Goal: Task Accomplishment & Management: Use online tool/utility

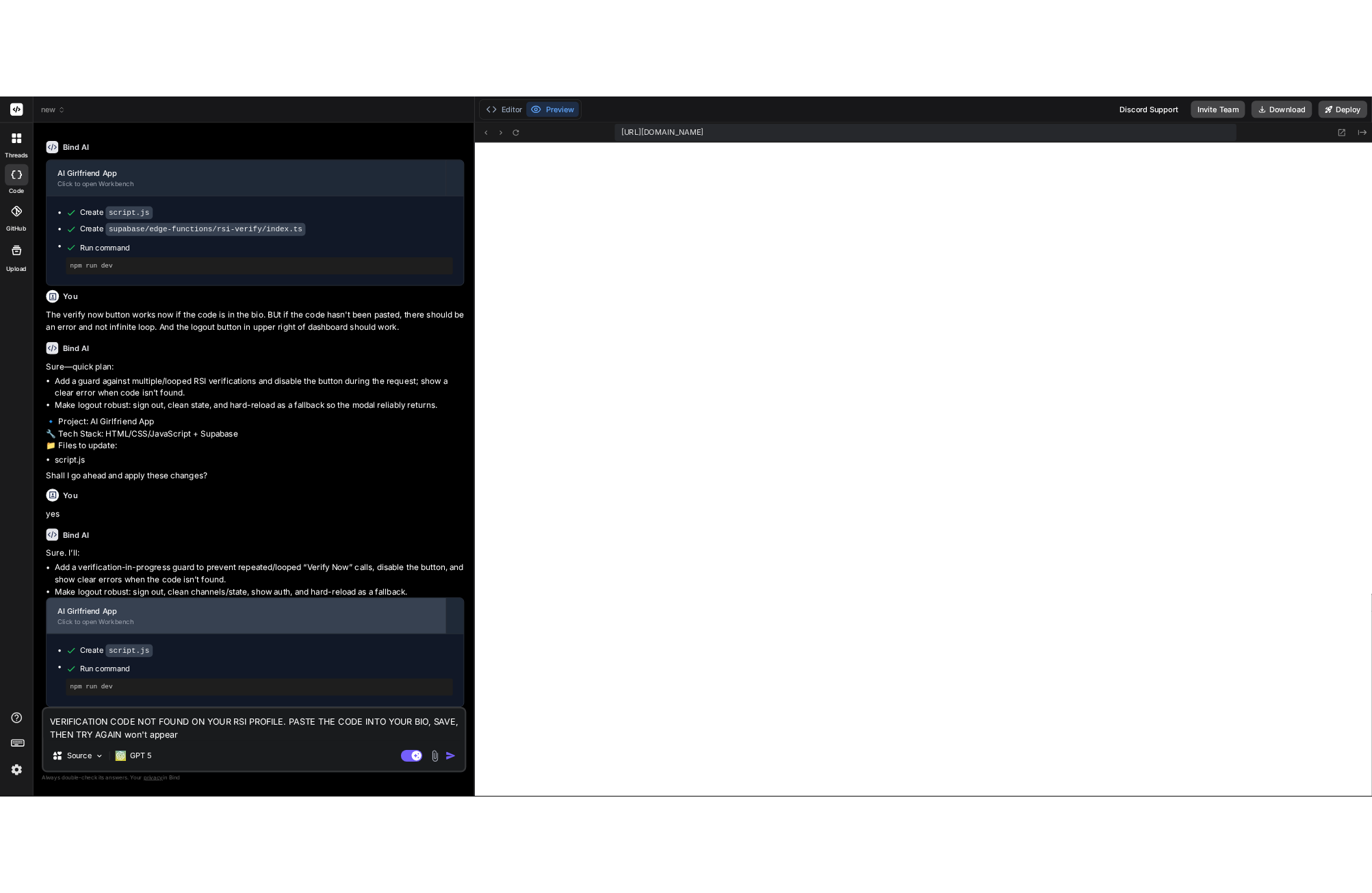
scroll to position [1013, 0]
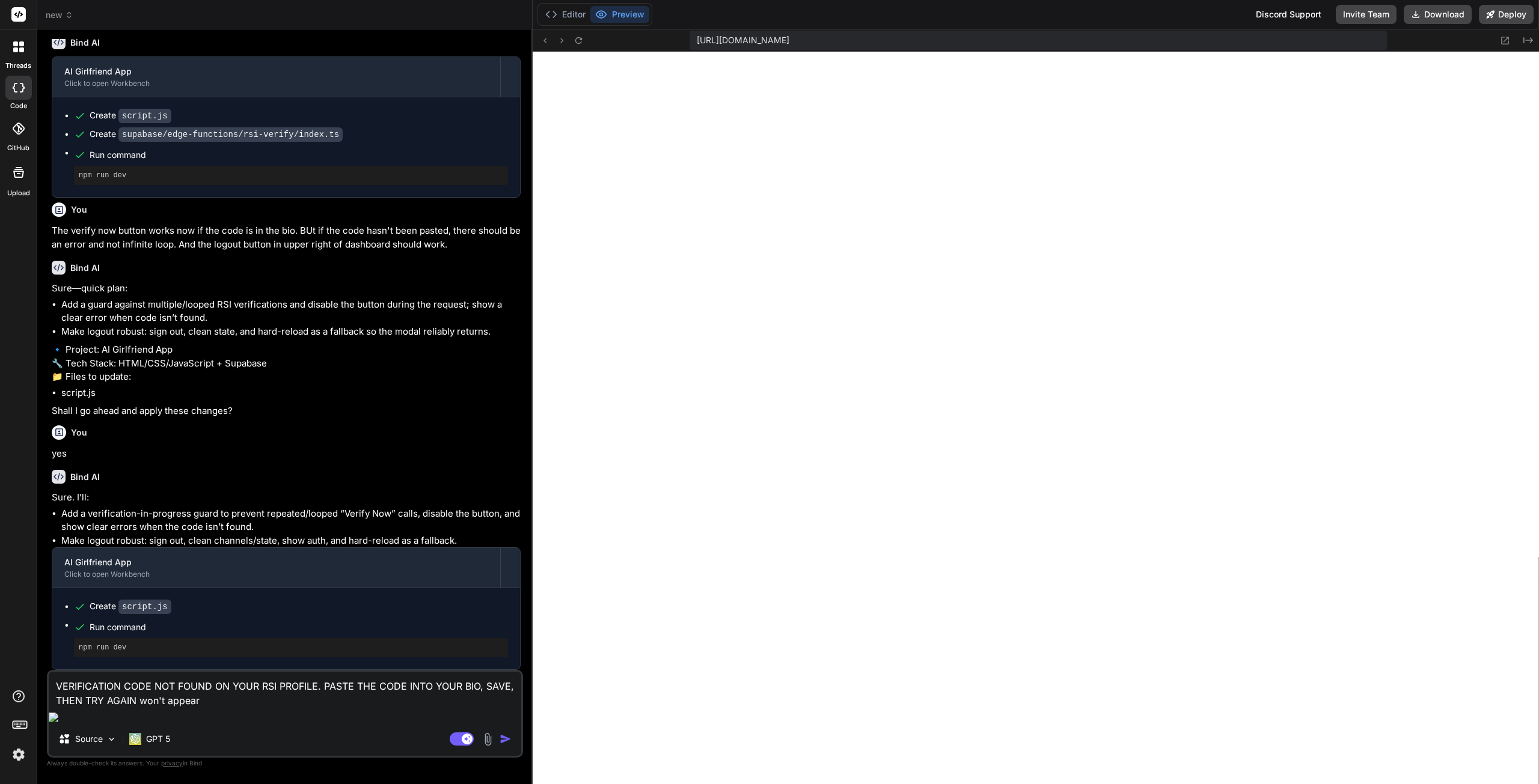
type textarea "x"
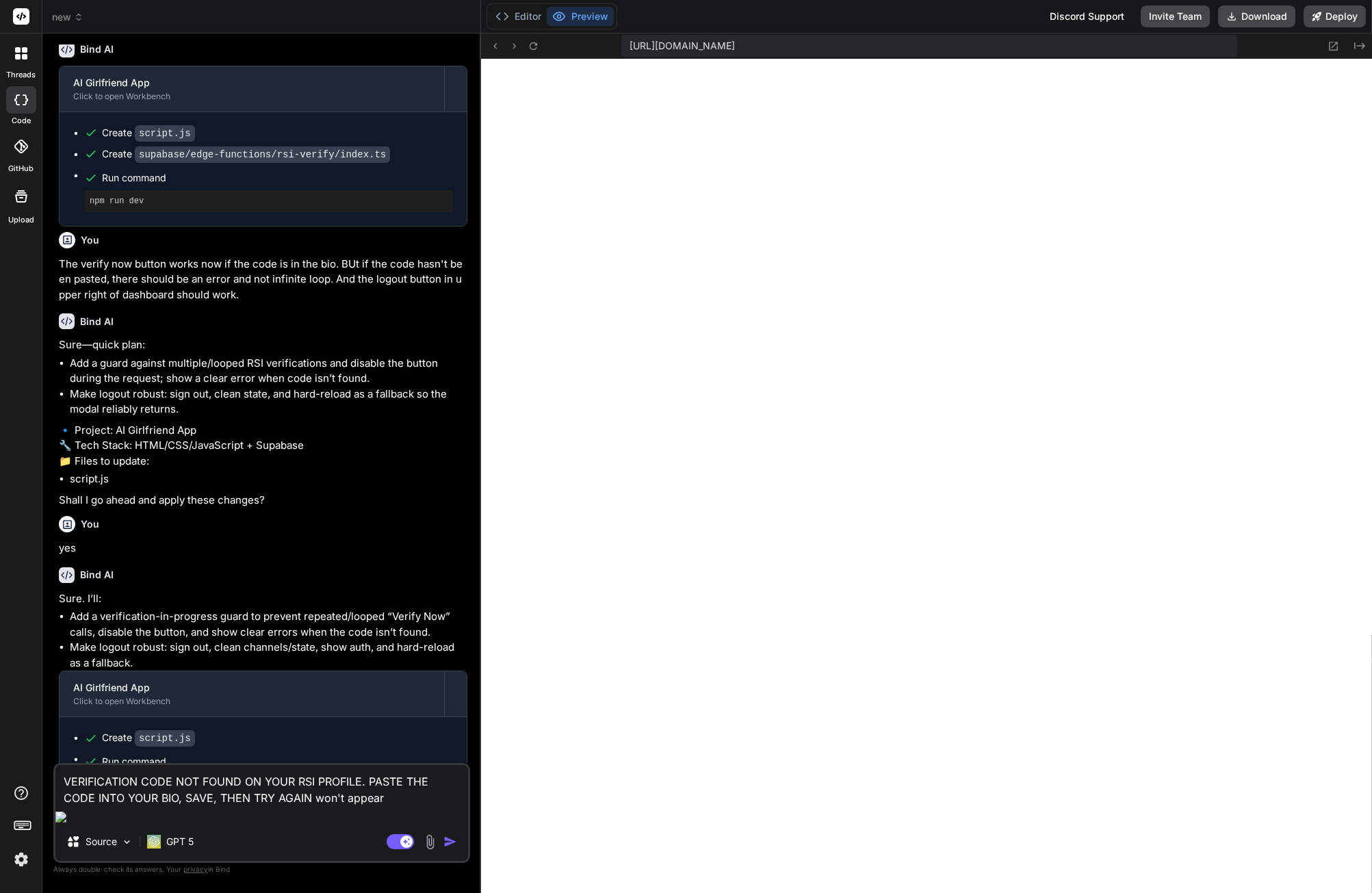
scroll to position [715, 0]
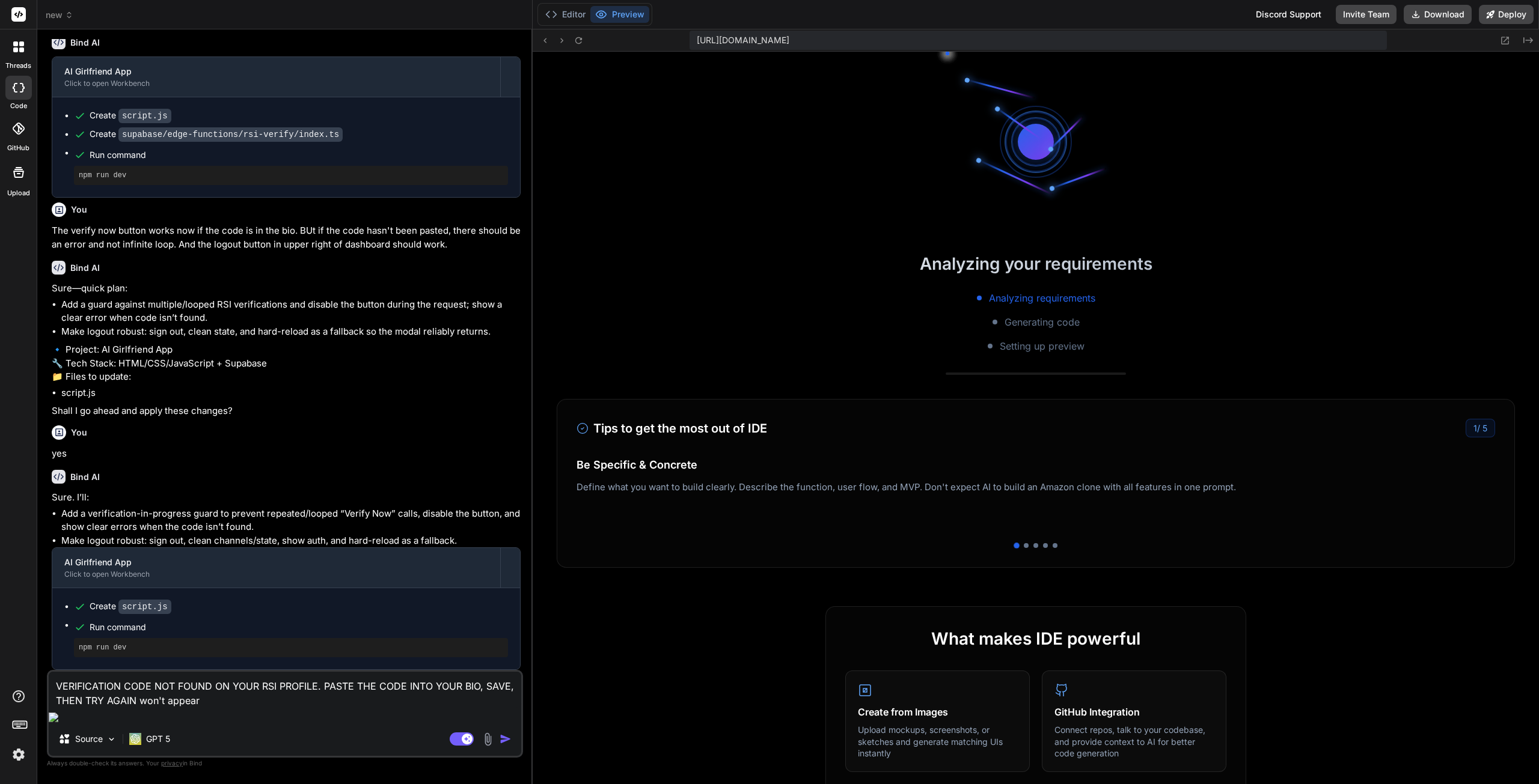
scroll to position [559, 0]
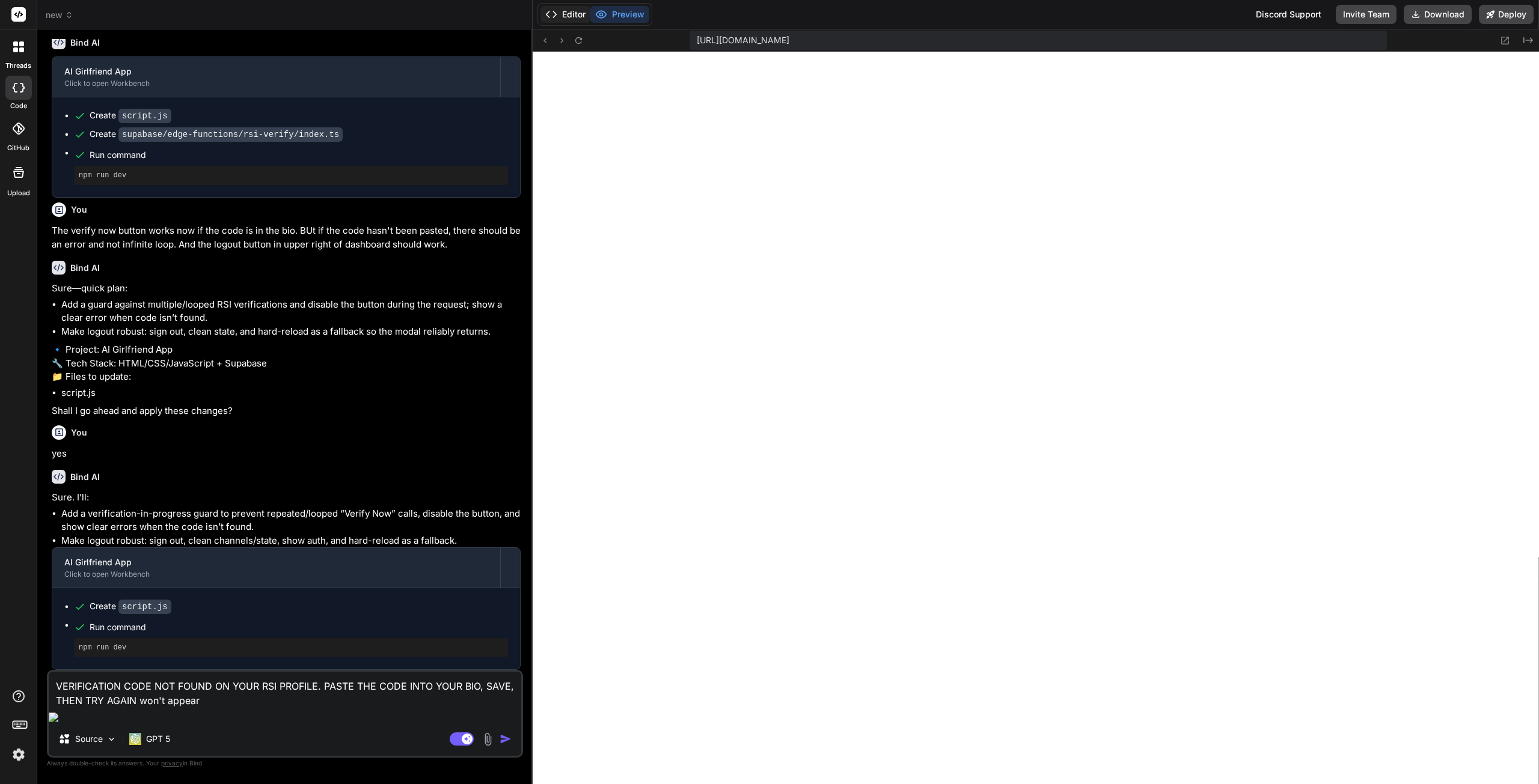
click at [563, 16] on button "Editor" at bounding box center [565, 14] width 50 height 17
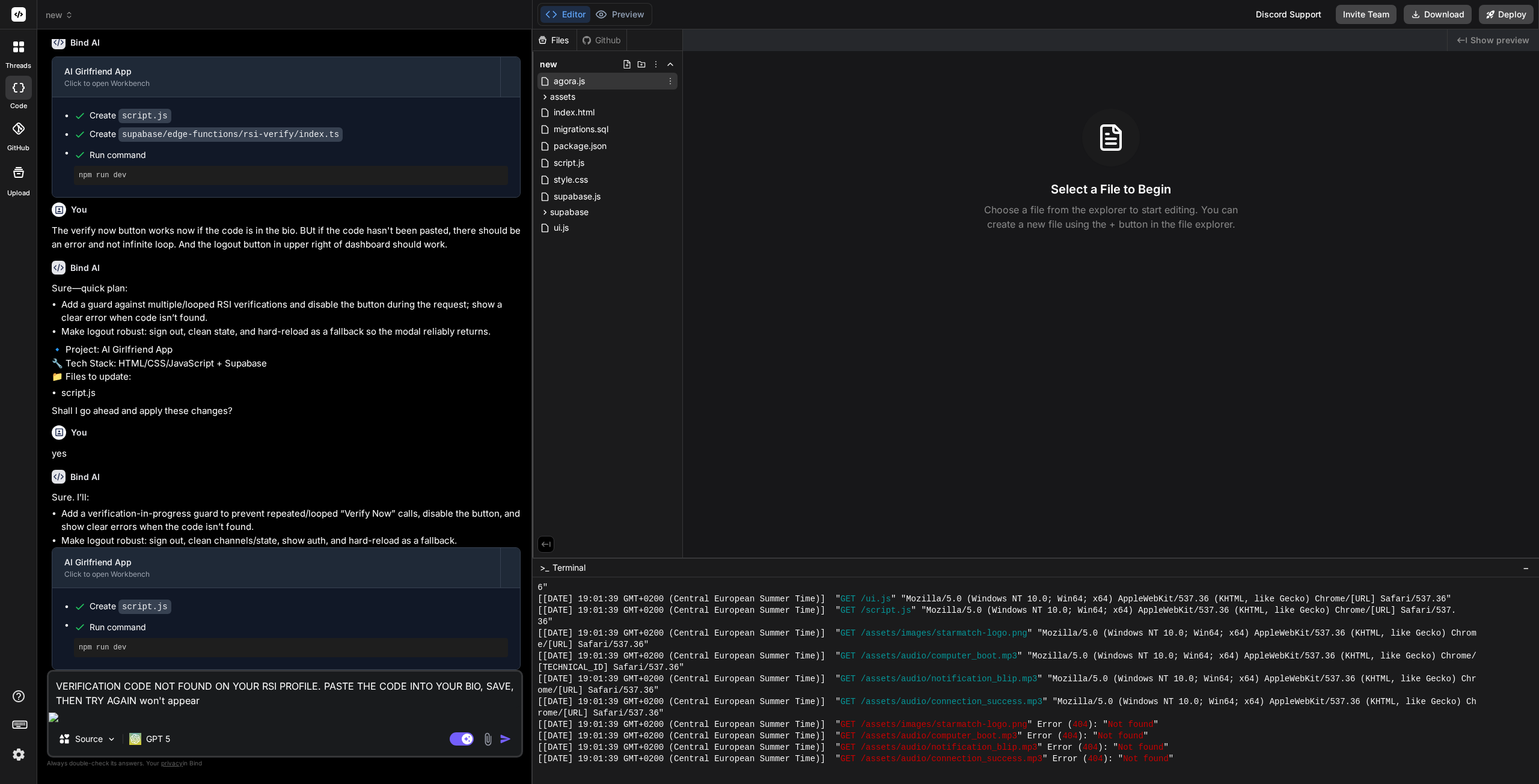
click at [578, 83] on span "agora.js" at bounding box center [570, 80] width 34 height 14
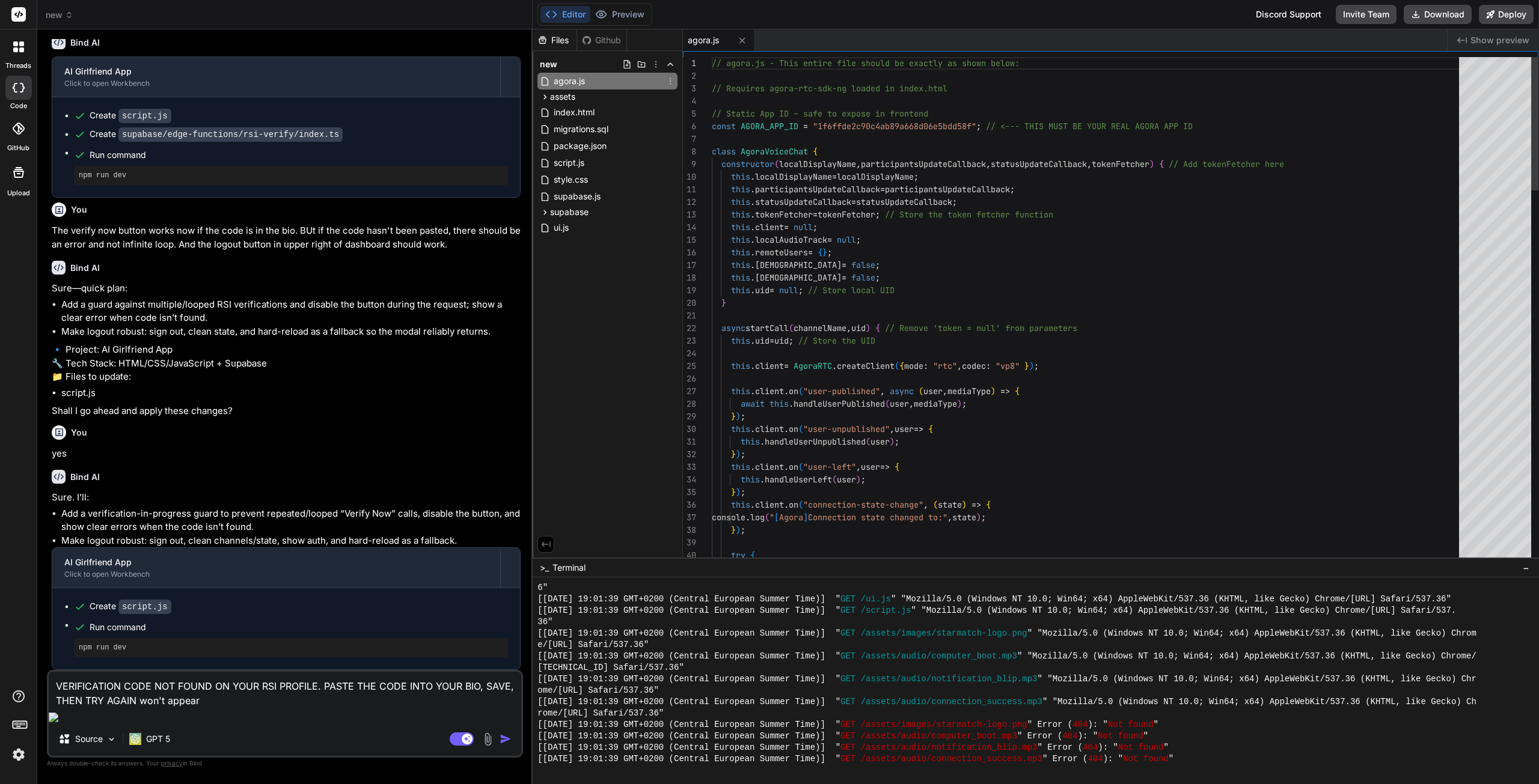
type textarea "x"
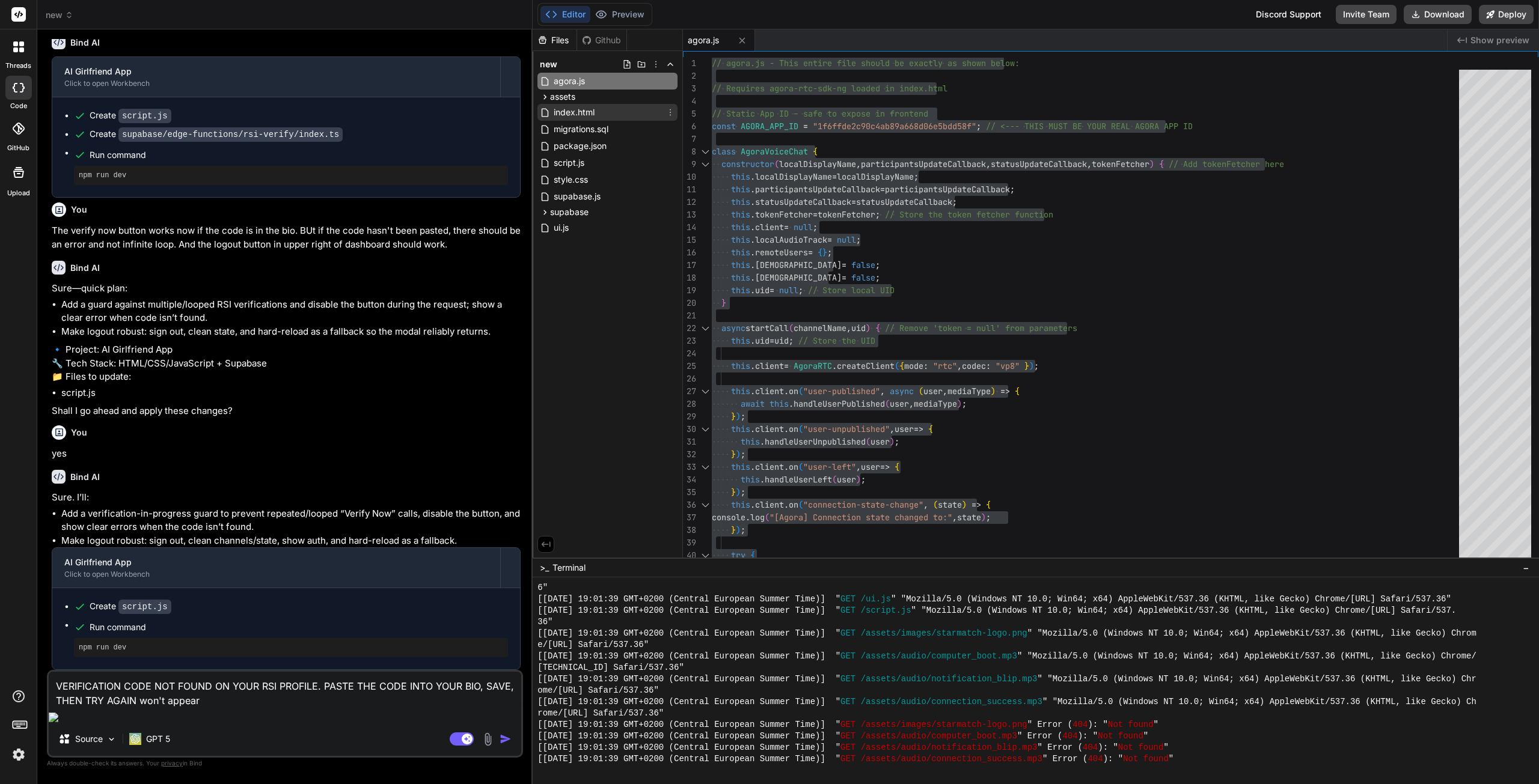
click at [595, 111] on span "index.html" at bounding box center [574, 112] width 43 height 14
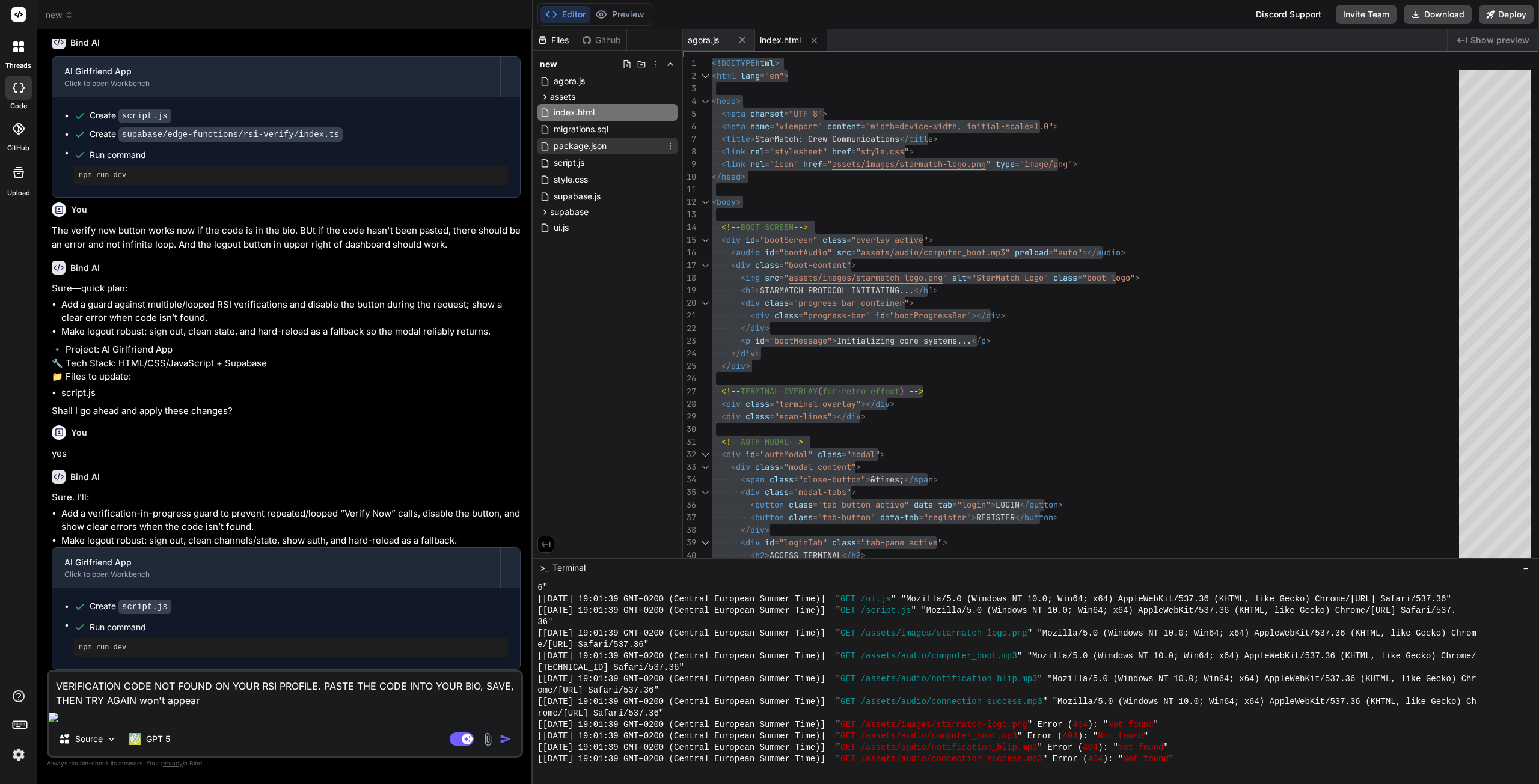
click at [584, 143] on span "package.json" at bounding box center [580, 146] width 55 height 14
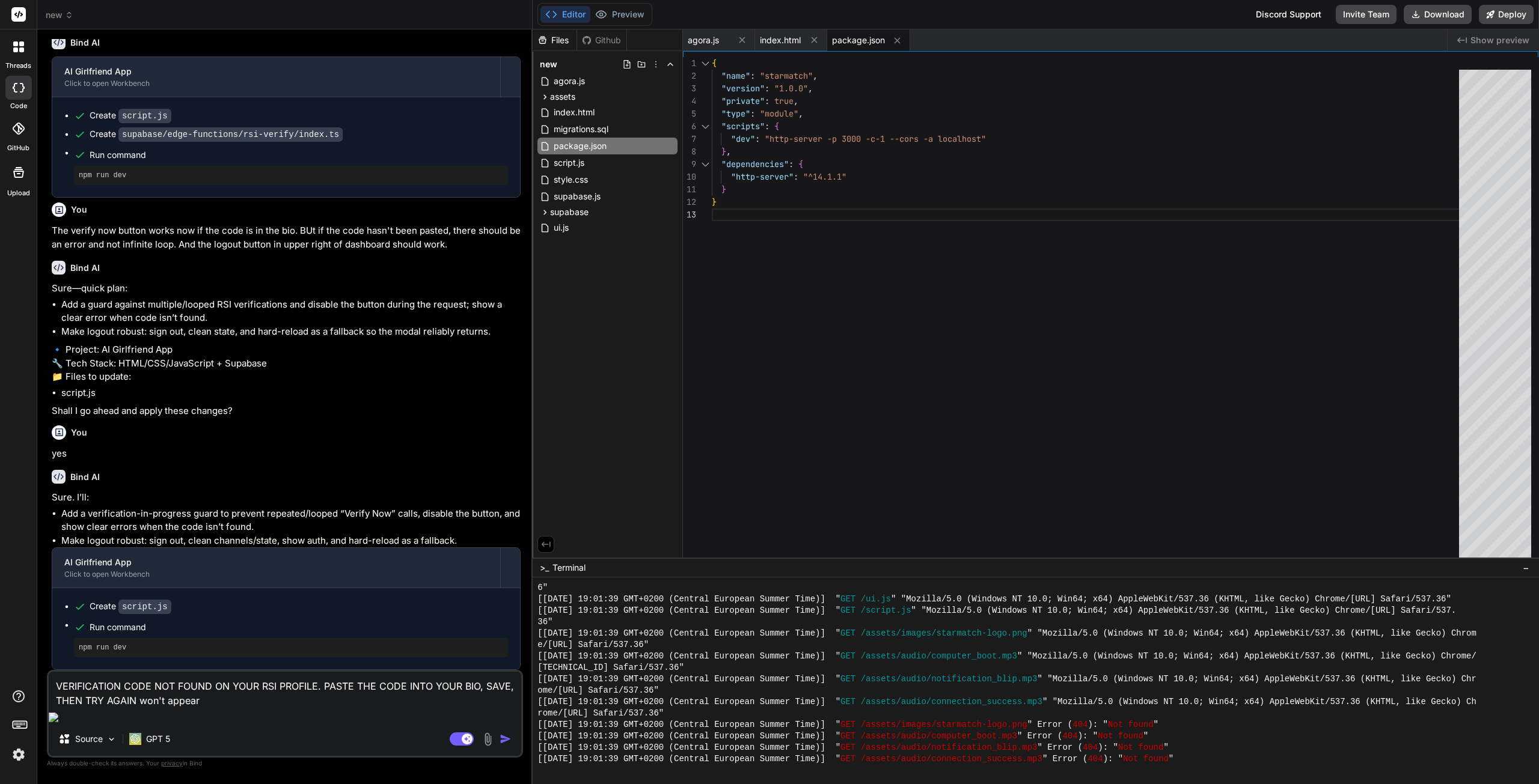
click at [834, 155] on div "{ "name" : "starmatch" , "version" : "1.0.0" , "private" : true , "type" : "mod…" at bounding box center [1088, 311] width 755 height 506
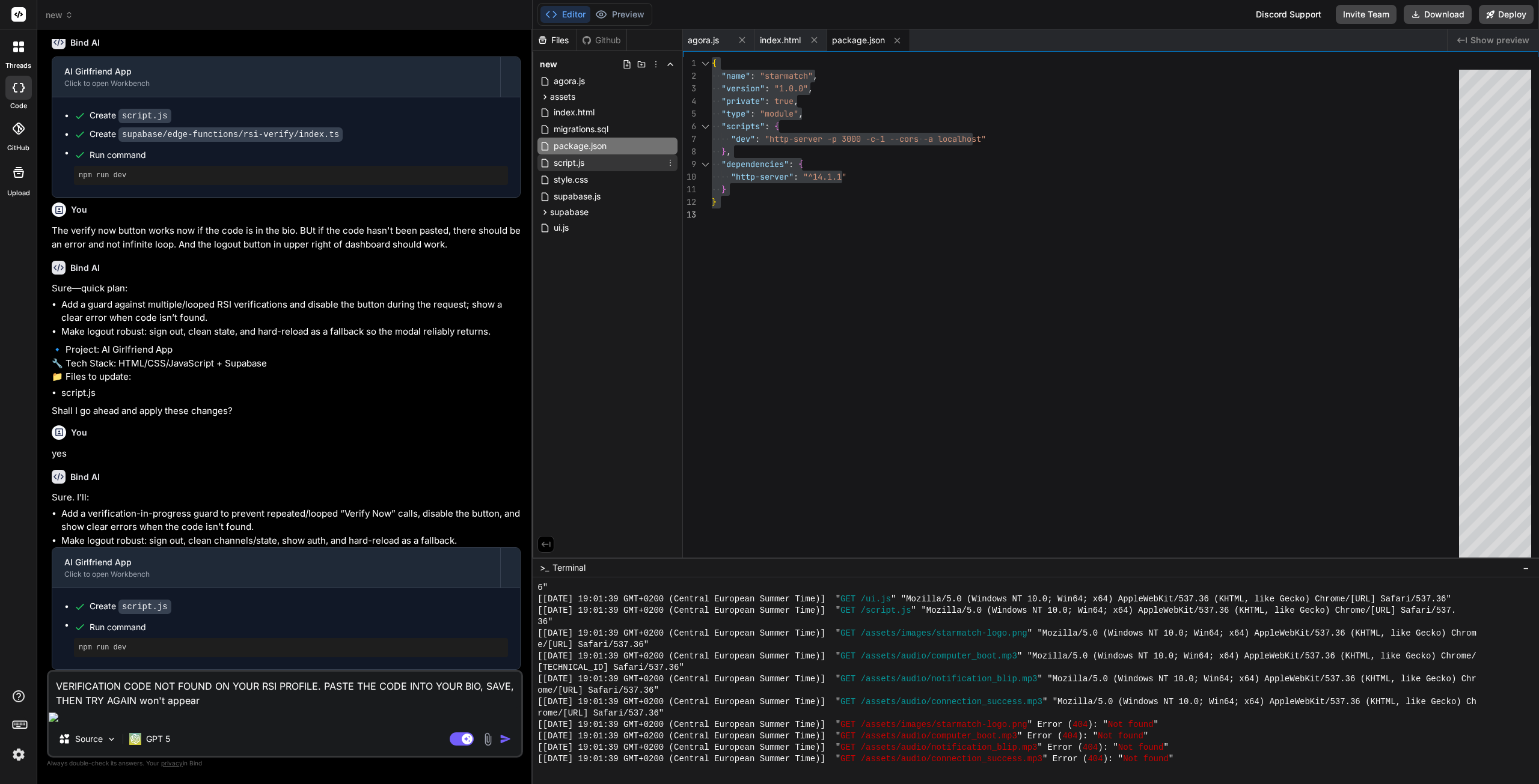
click at [597, 162] on div "script.js" at bounding box center [607, 163] width 140 height 17
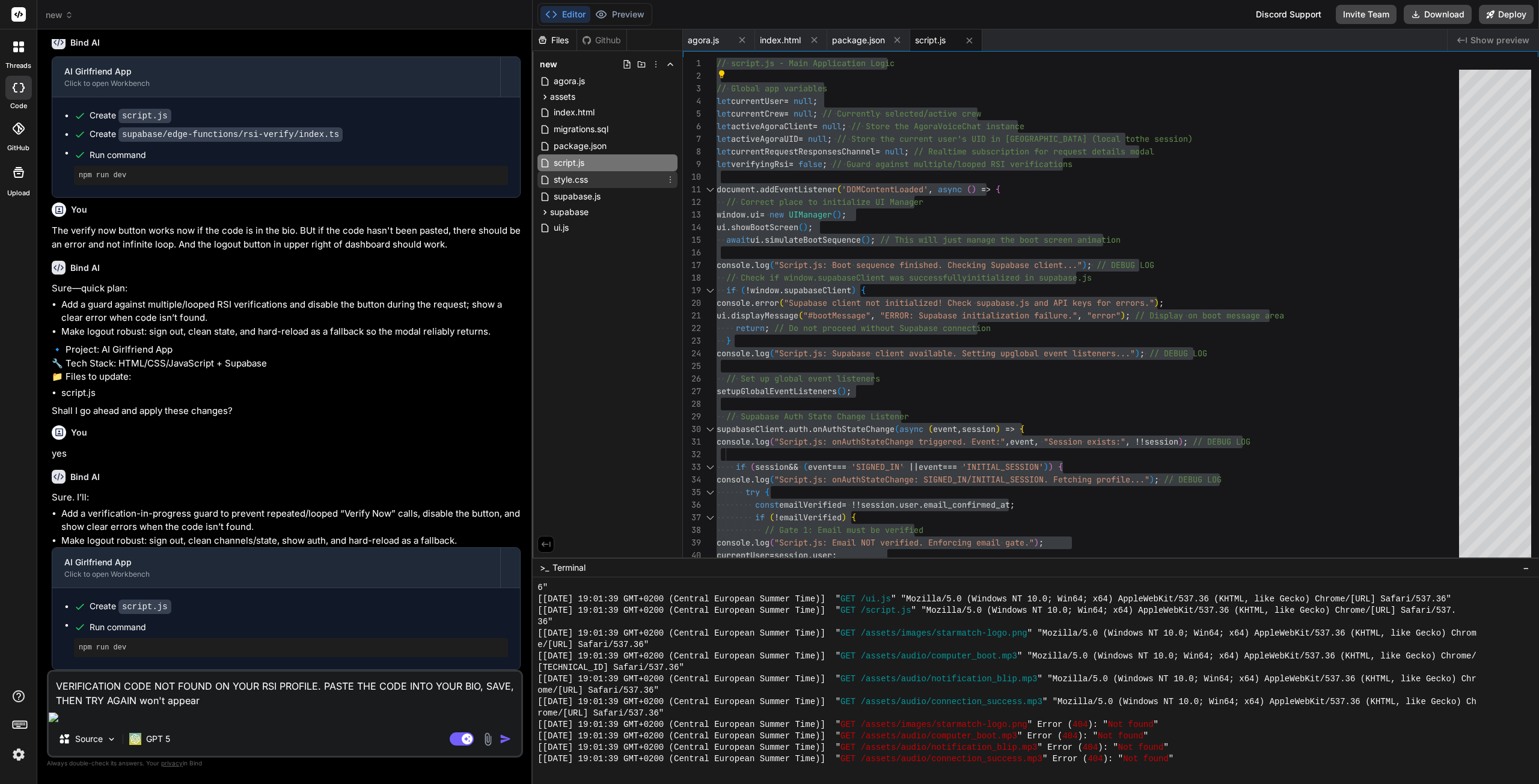
click at [586, 181] on span "style.css" at bounding box center [571, 179] width 36 height 14
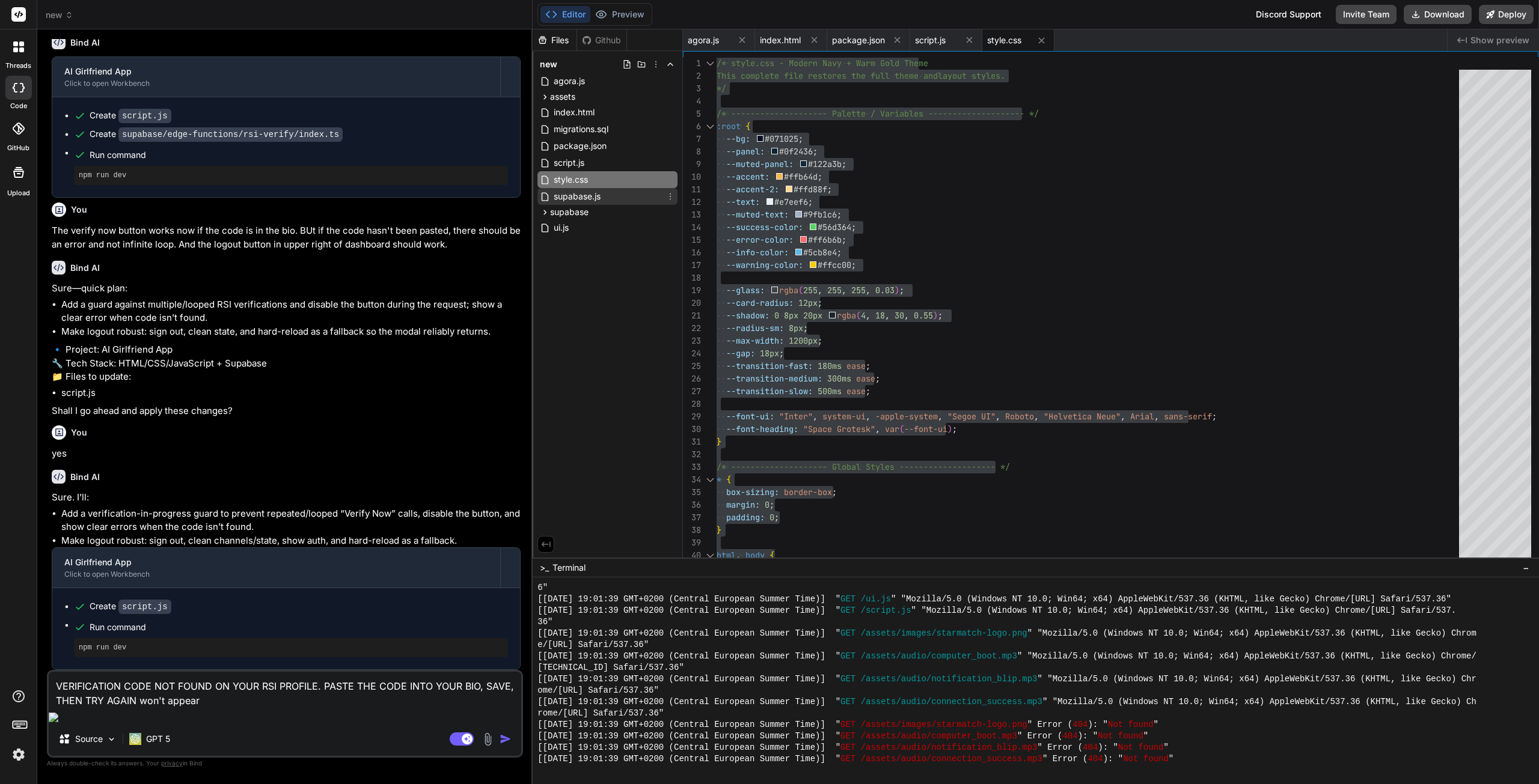
click at [591, 195] on span "supabase.js" at bounding box center [577, 196] width 49 height 14
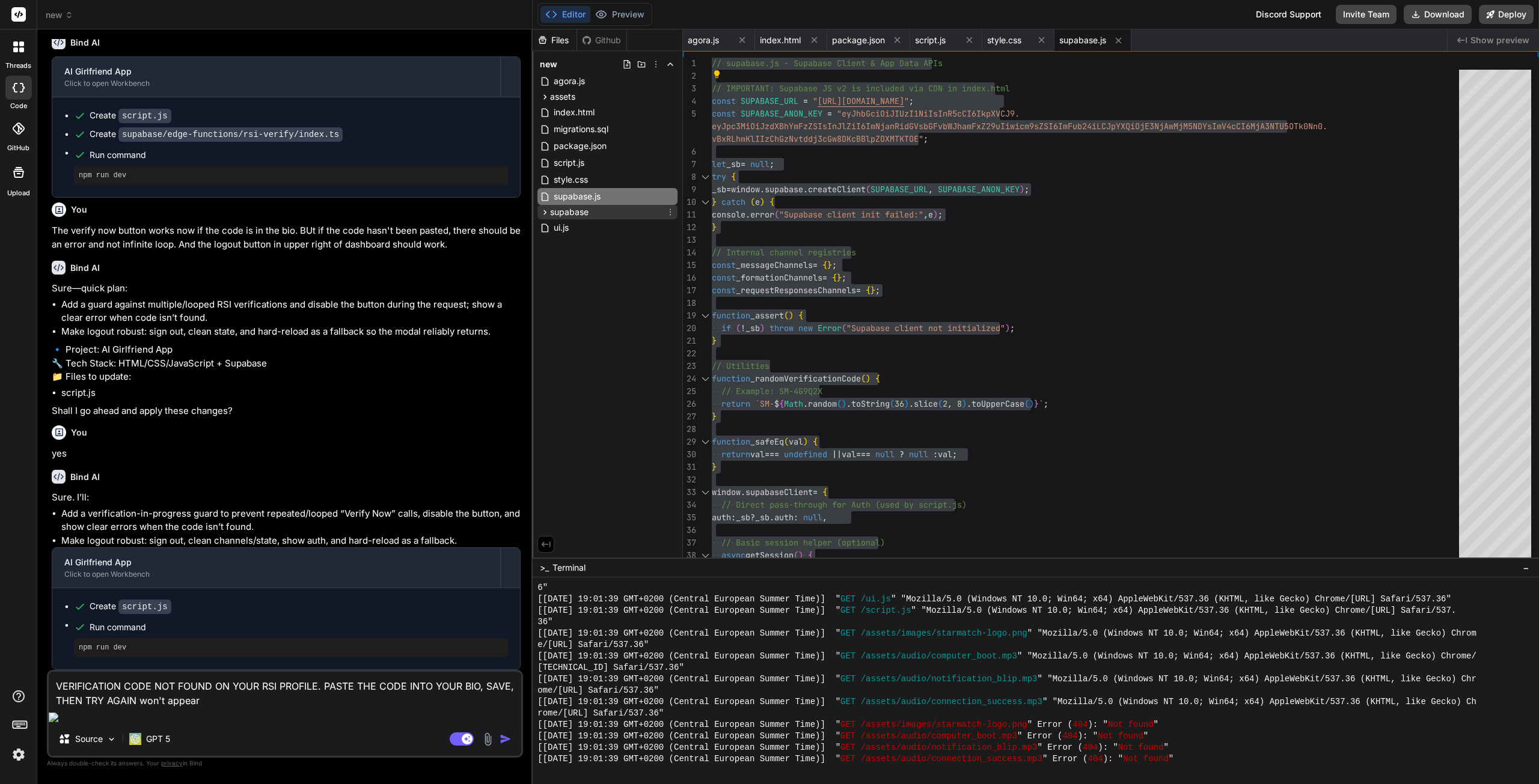
click at [549, 211] on icon at bounding box center [545, 212] width 10 height 10
click at [554, 228] on icon at bounding box center [555, 228] width 10 height 10
click at [563, 244] on icon at bounding box center [565, 243] width 10 height 10
click at [563, 276] on span "ui.js" at bounding box center [561, 280] width 18 height 14
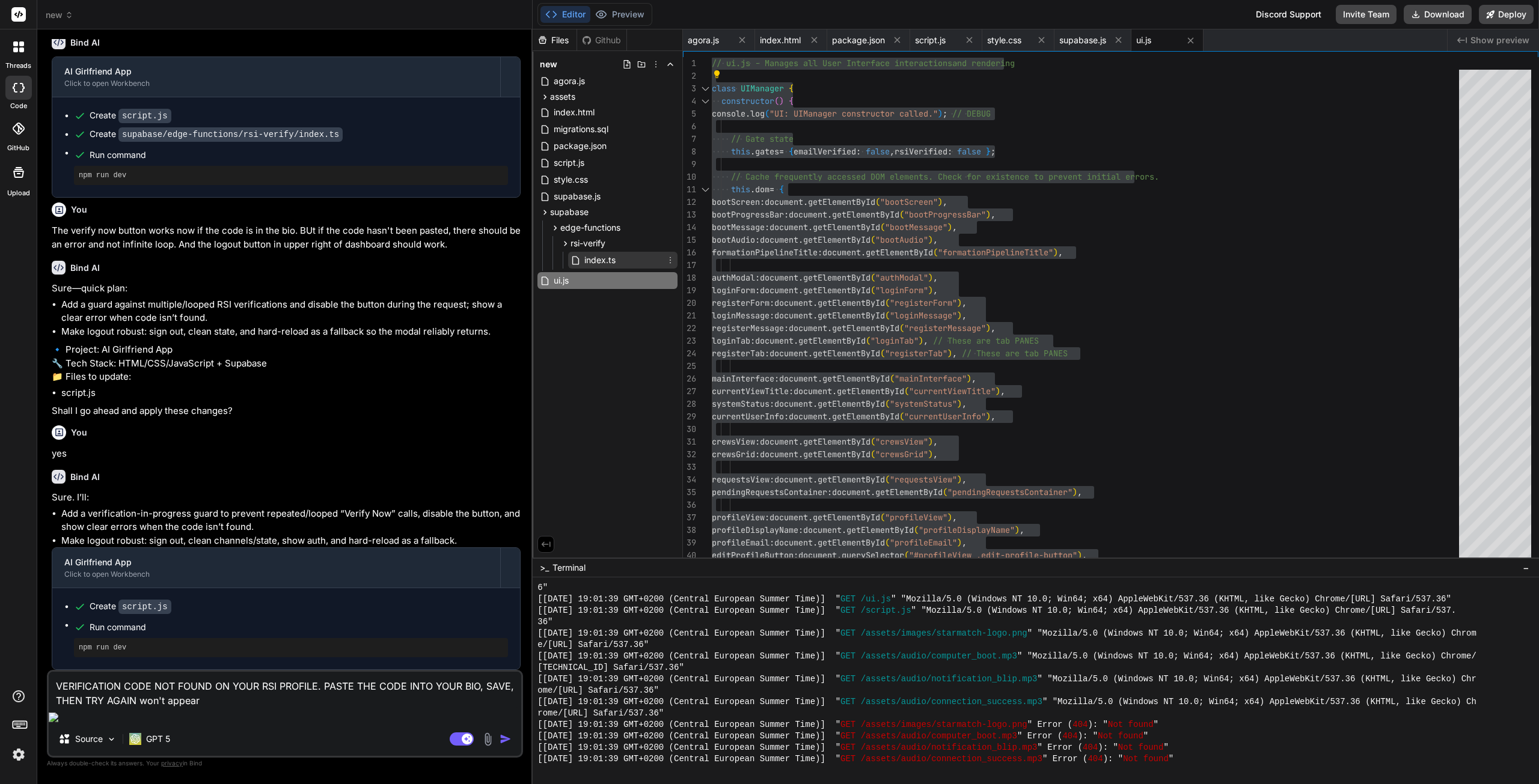
click at [611, 261] on span "index.ts" at bounding box center [600, 260] width 34 height 14
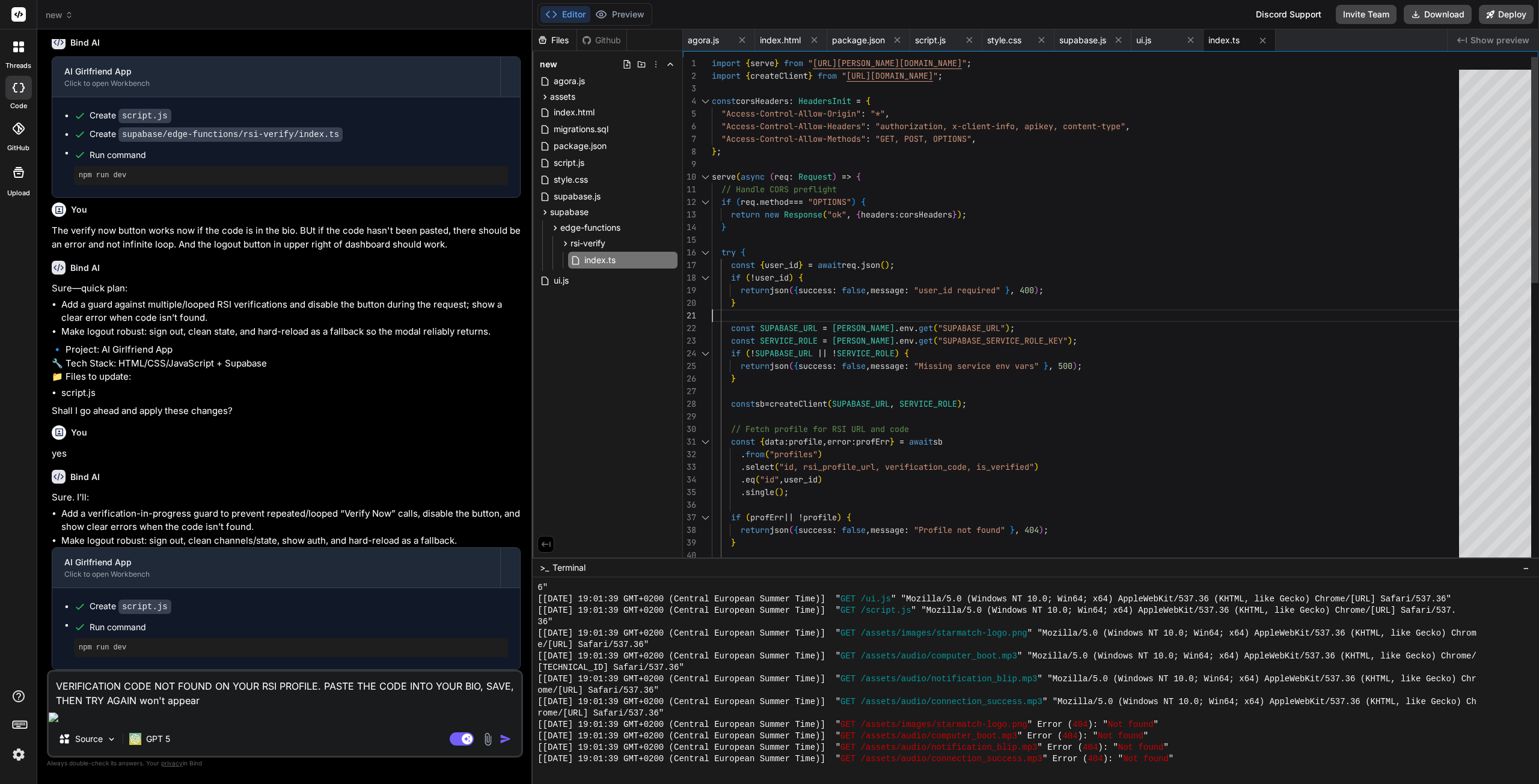
click at [972, 309] on div "import { serve } from " https://deno.land/std@0.177.0/http/server.ts " ; import…" at bounding box center [1088, 625] width 755 height 1136
type textarea "import { serve } from "https://deno.land/std@0.177.0/http/server.ts"; import { …"
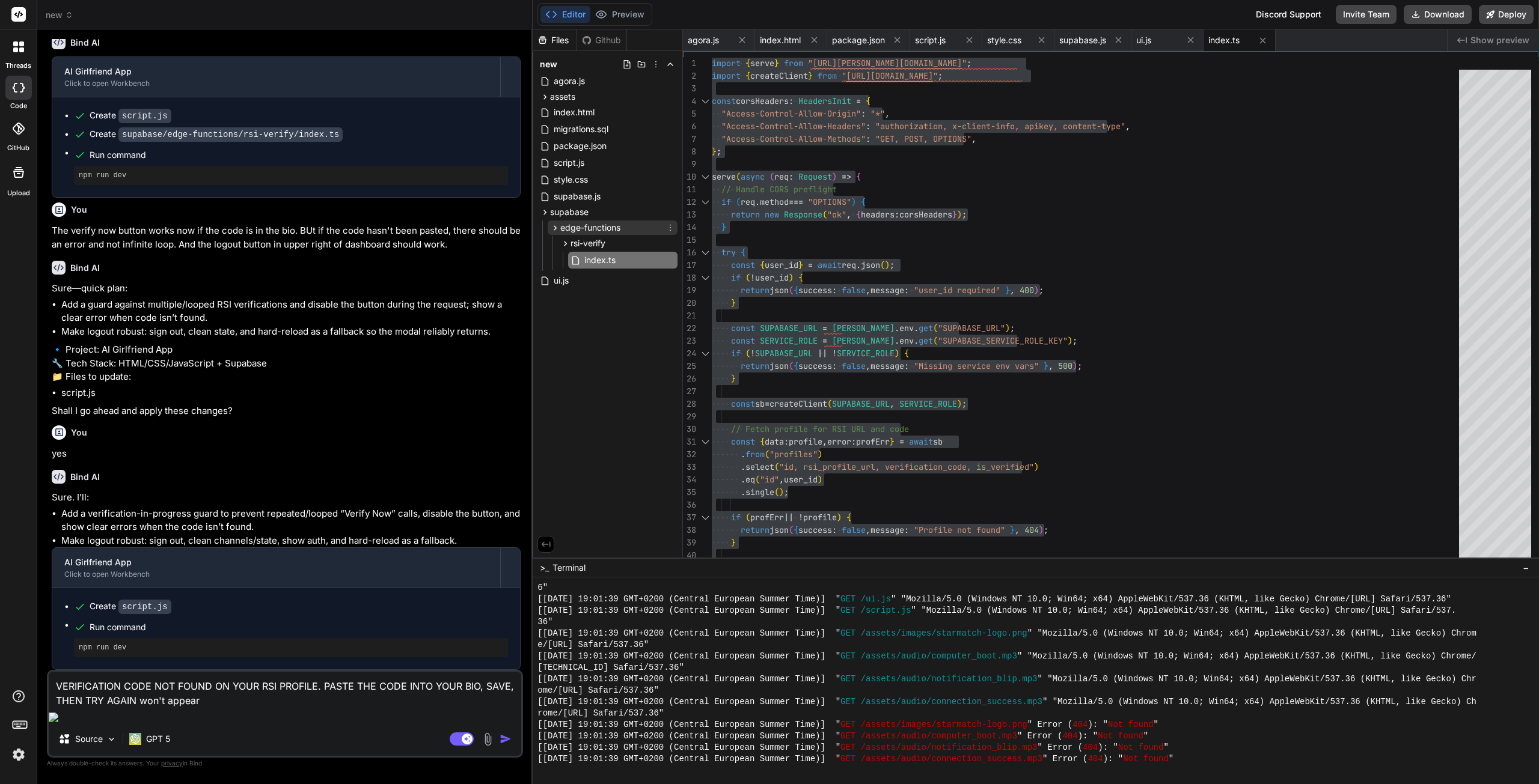
click at [553, 227] on icon at bounding box center [555, 228] width 10 height 10
click at [545, 213] on icon at bounding box center [545, 212] width 10 height 10
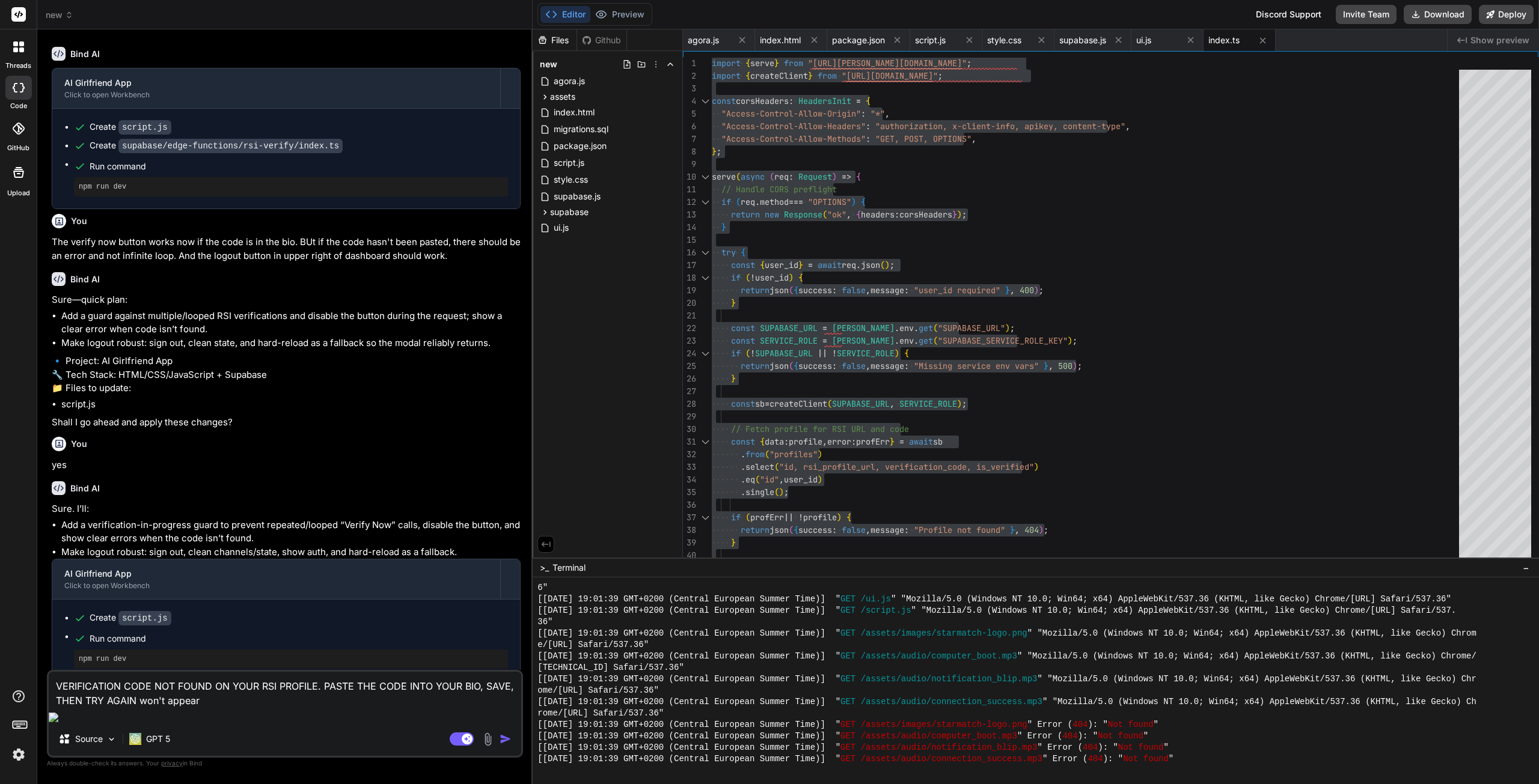
scroll to position [889, 0]
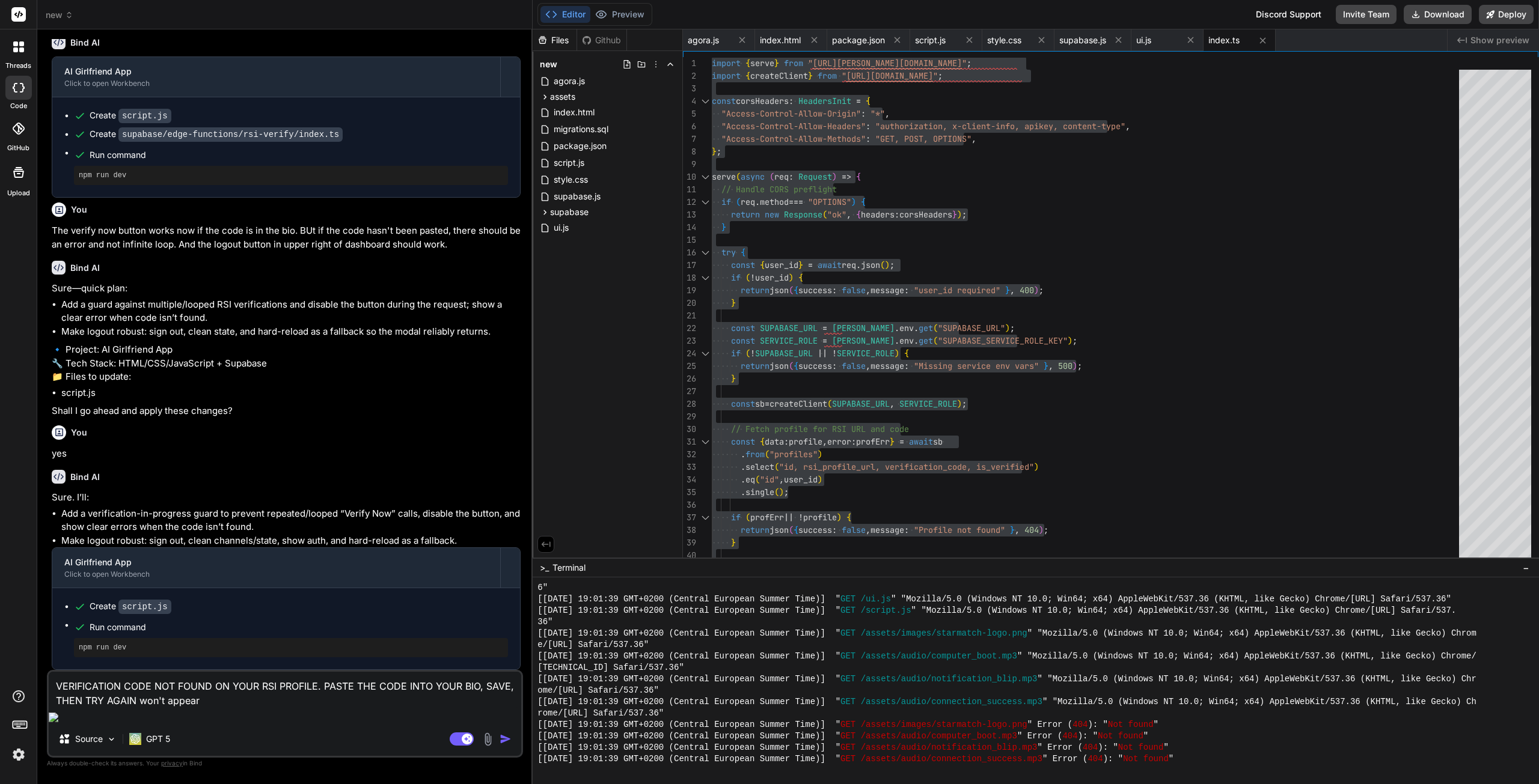
click at [248, 708] on textarea "VERIFICATION CODE NOT FOUND ON YOUR RSI PROFILE. PASTE THE CODE INTO YOUR BIO, …" at bounding box center [284, 689] width 472 height 36
drag, startPoint x: 216, startPoint y: 713, endPoint x: 6, endPoint y: 691, distance: 211.1
click at [6, 691] on div "threads code GitHub Upload Documentation Blog new Created with Pixso. Bind AI W…" at bounding box center [770, 392] width 1539 height 784
click at [625, 16] on button "Preview" at bounding box center [620, 14] width 59 height 17
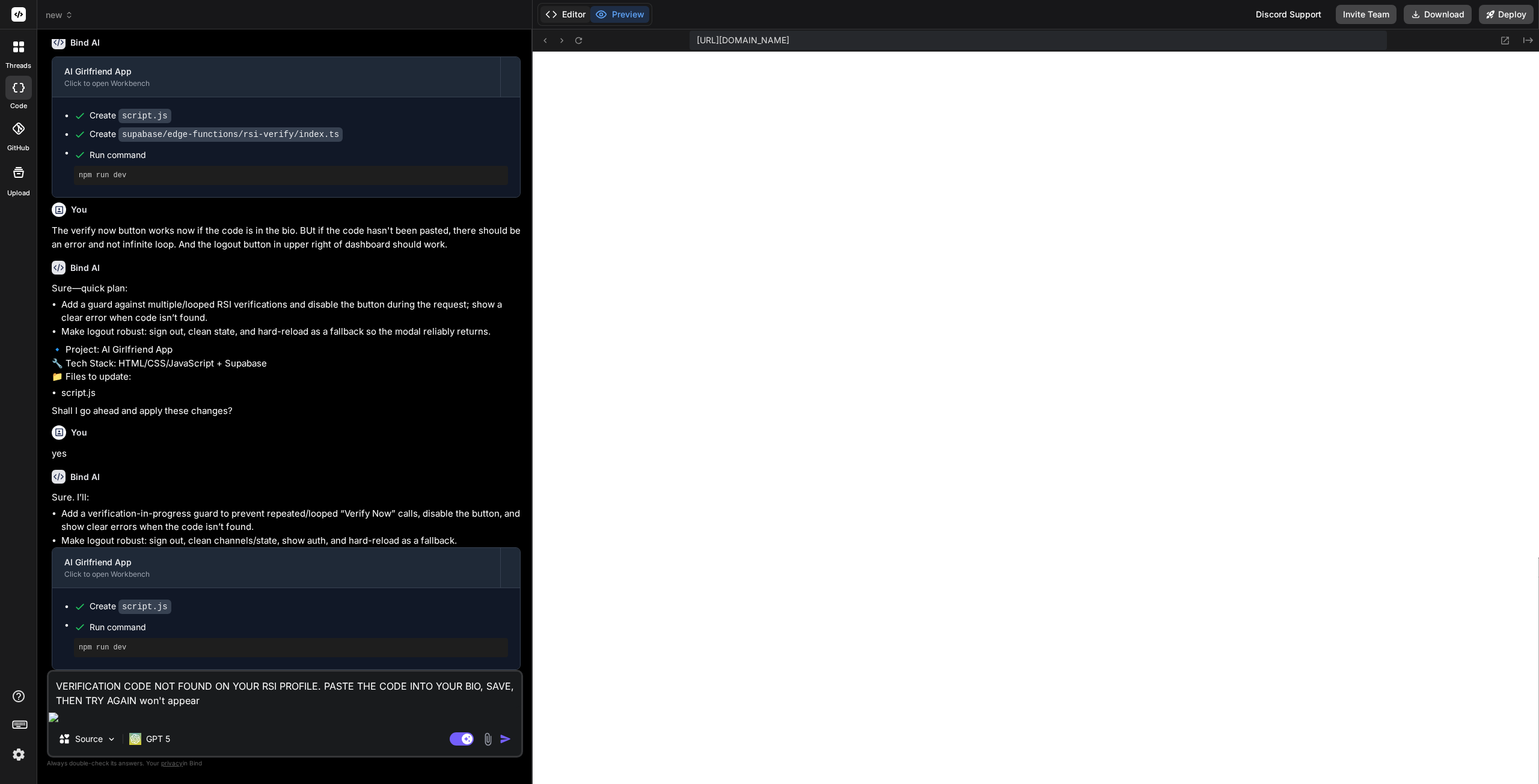
click at [576, 10] on button "Editor" at bounding box center [565, 14] width 50 height 17
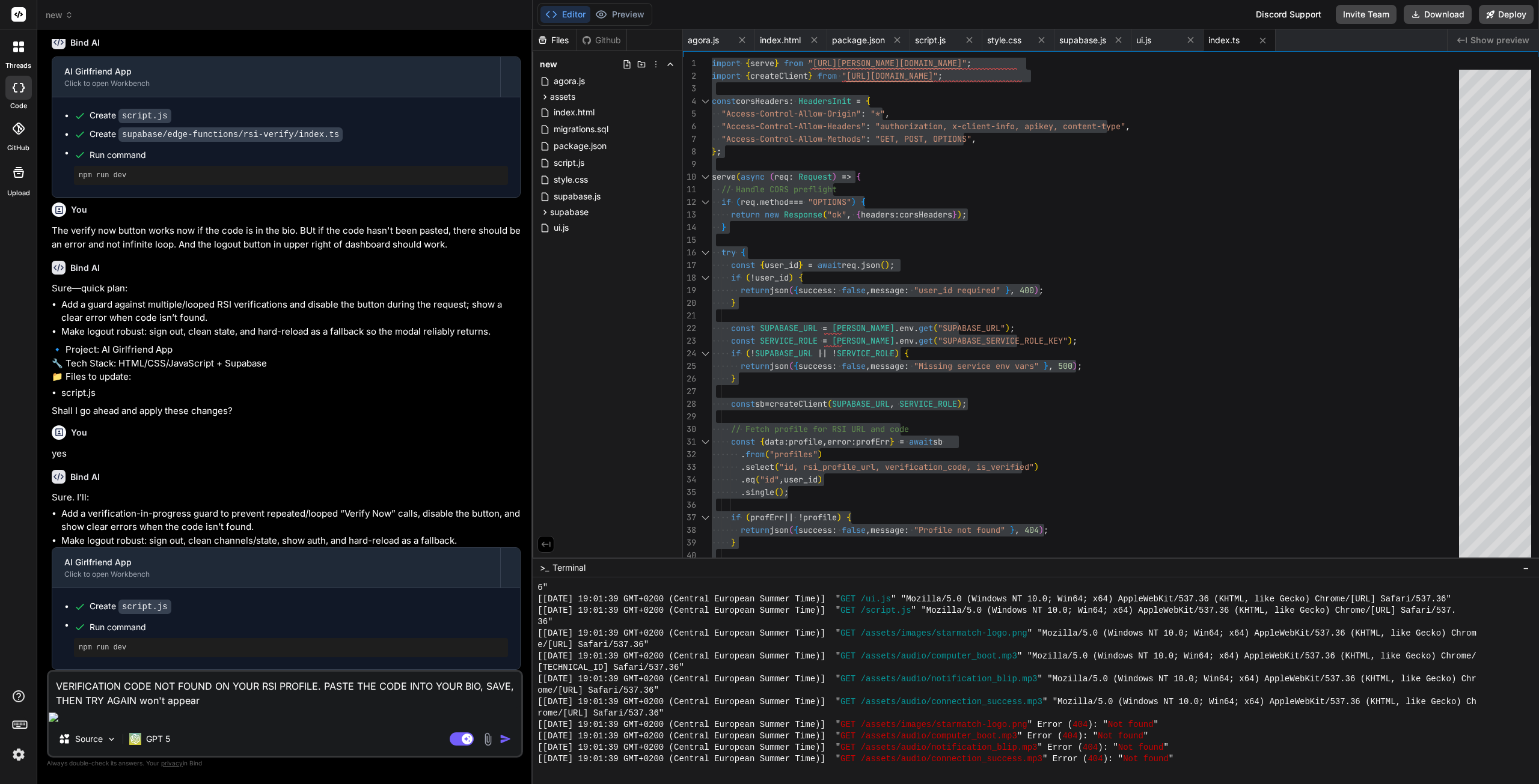
click at [59, 13] on span "new" at bounding box center [59, 15] width 28 height 12
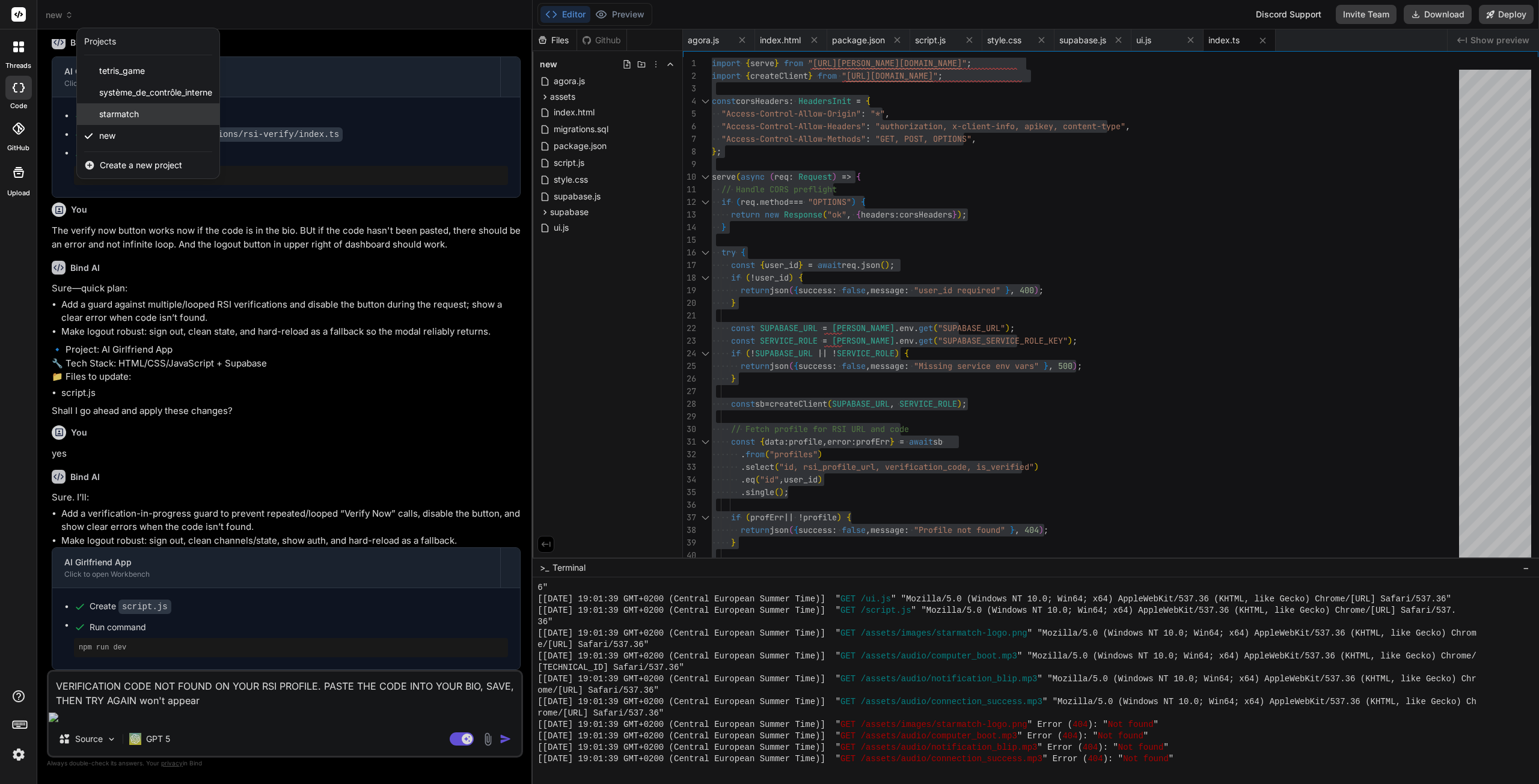
click at [138, 107] on div "starmatch" at bounding box center [148, 114] width 143 height 22
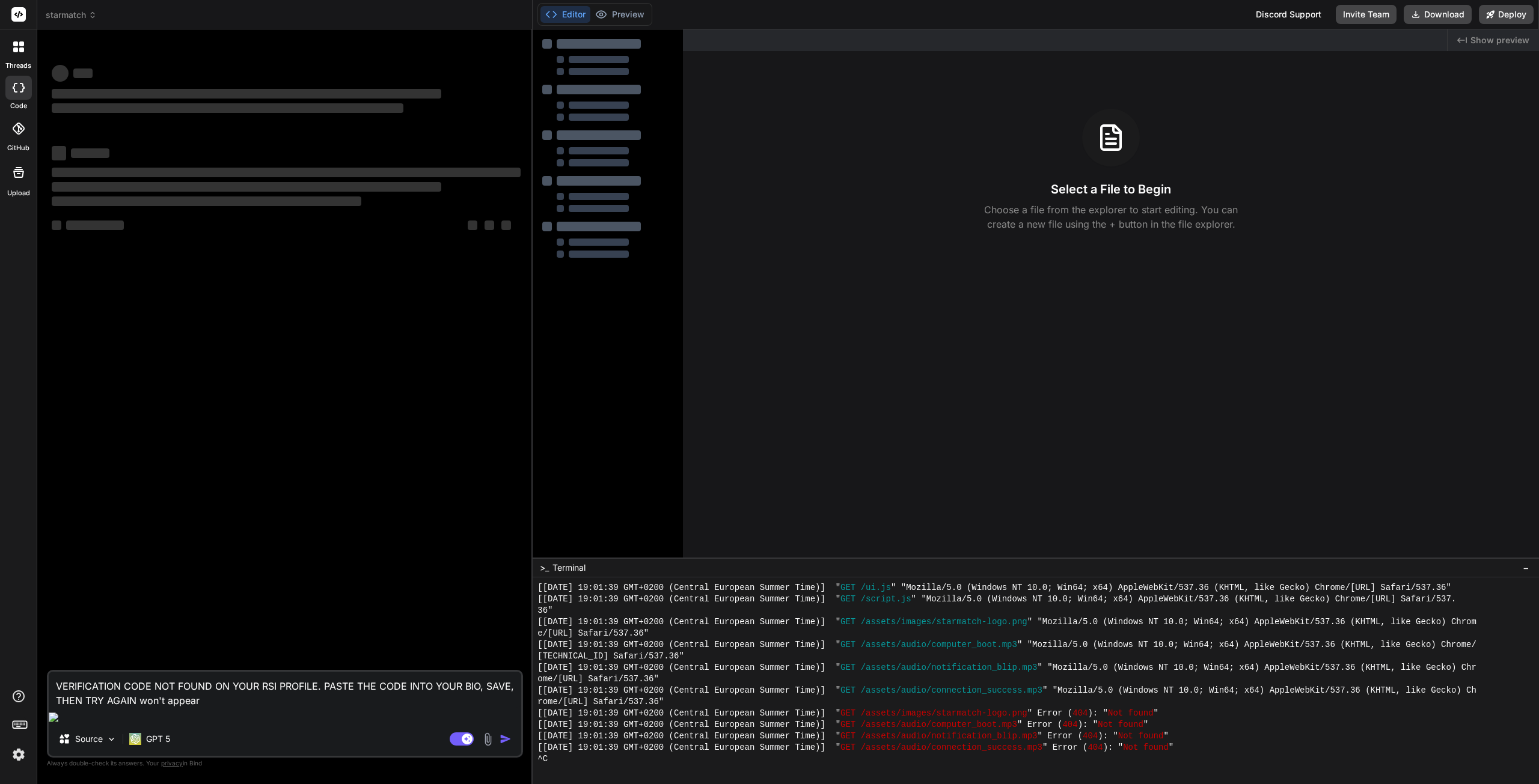
scroll to position [617, 0]
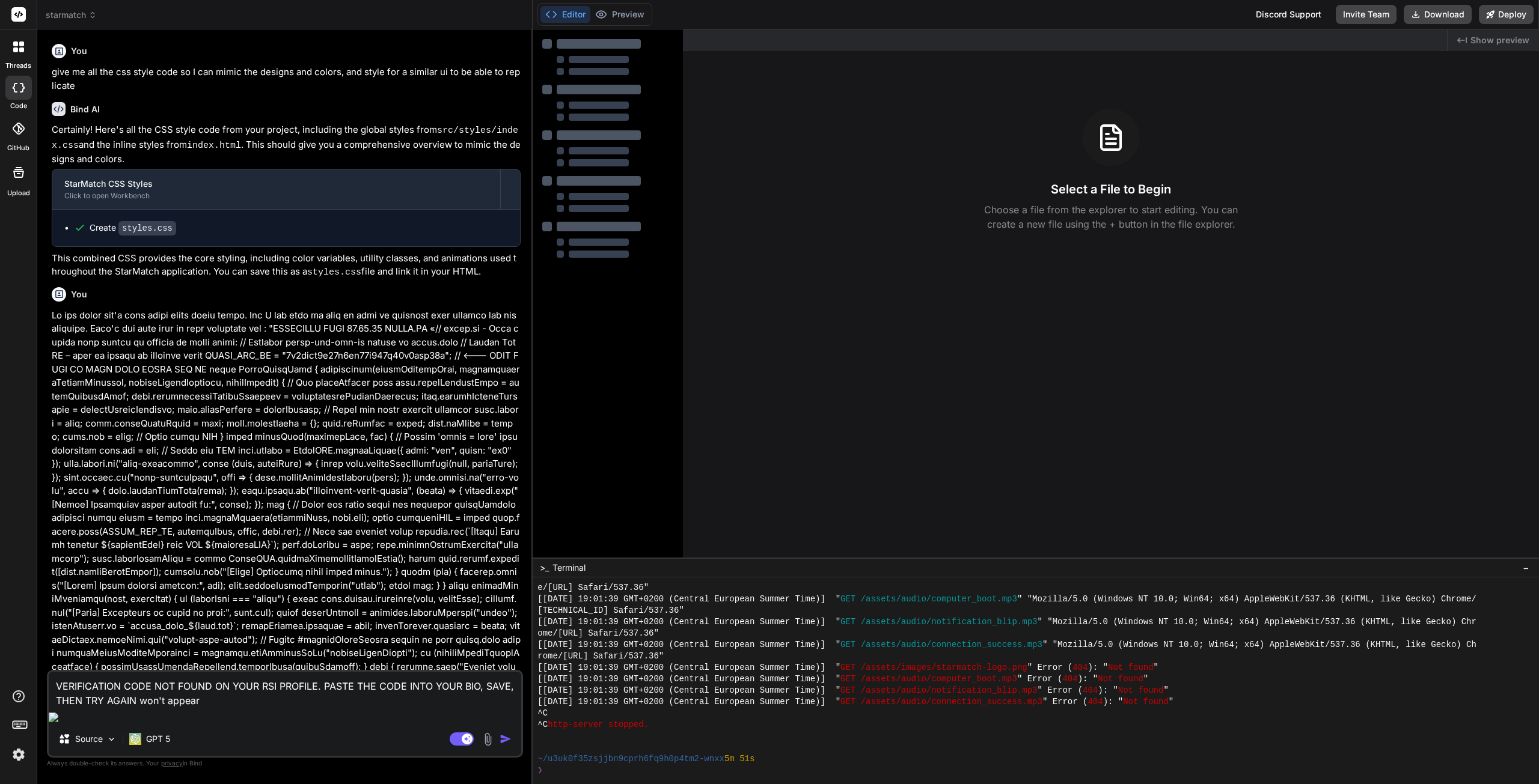
type textarea "x"
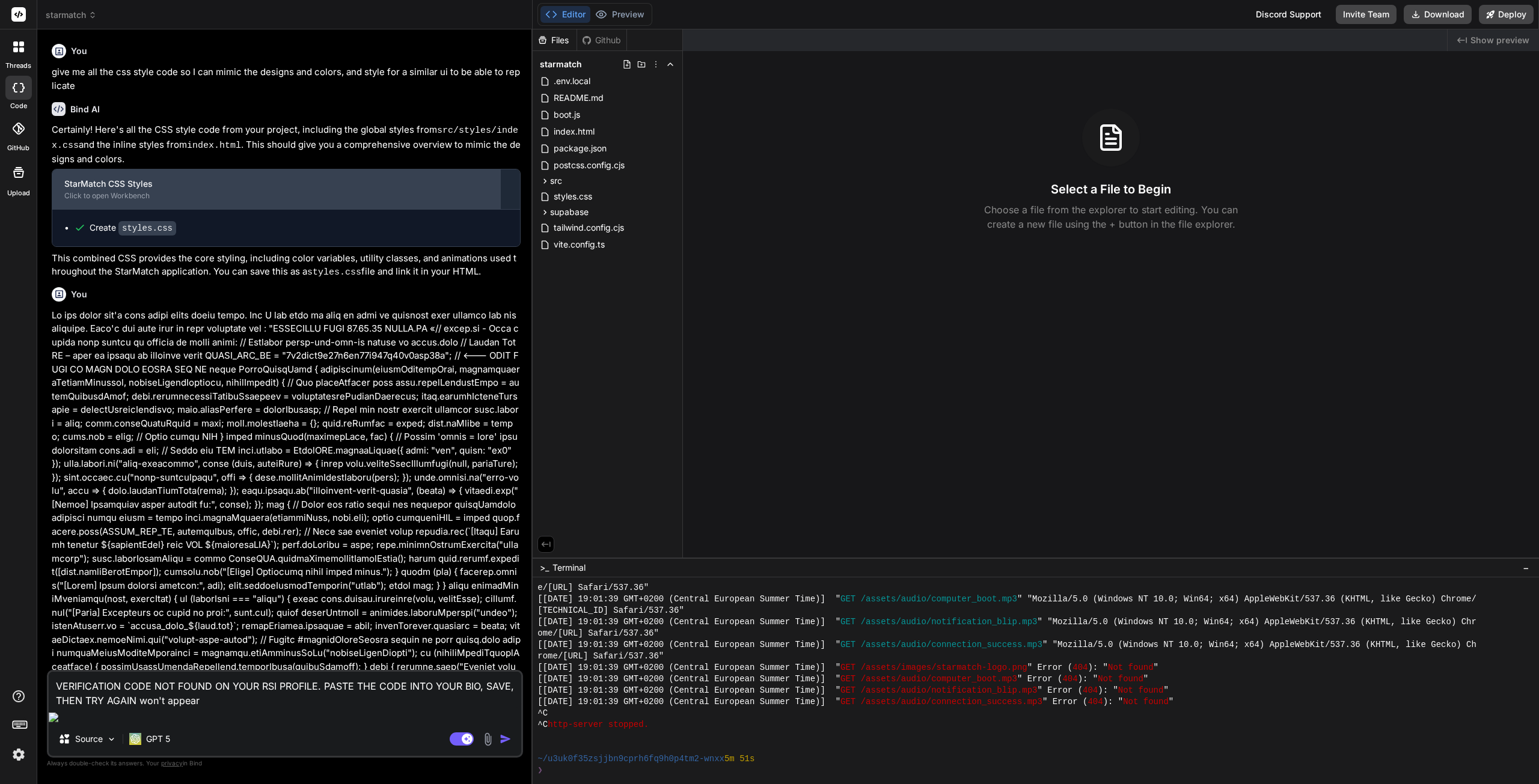
scroll to position [673, 0]
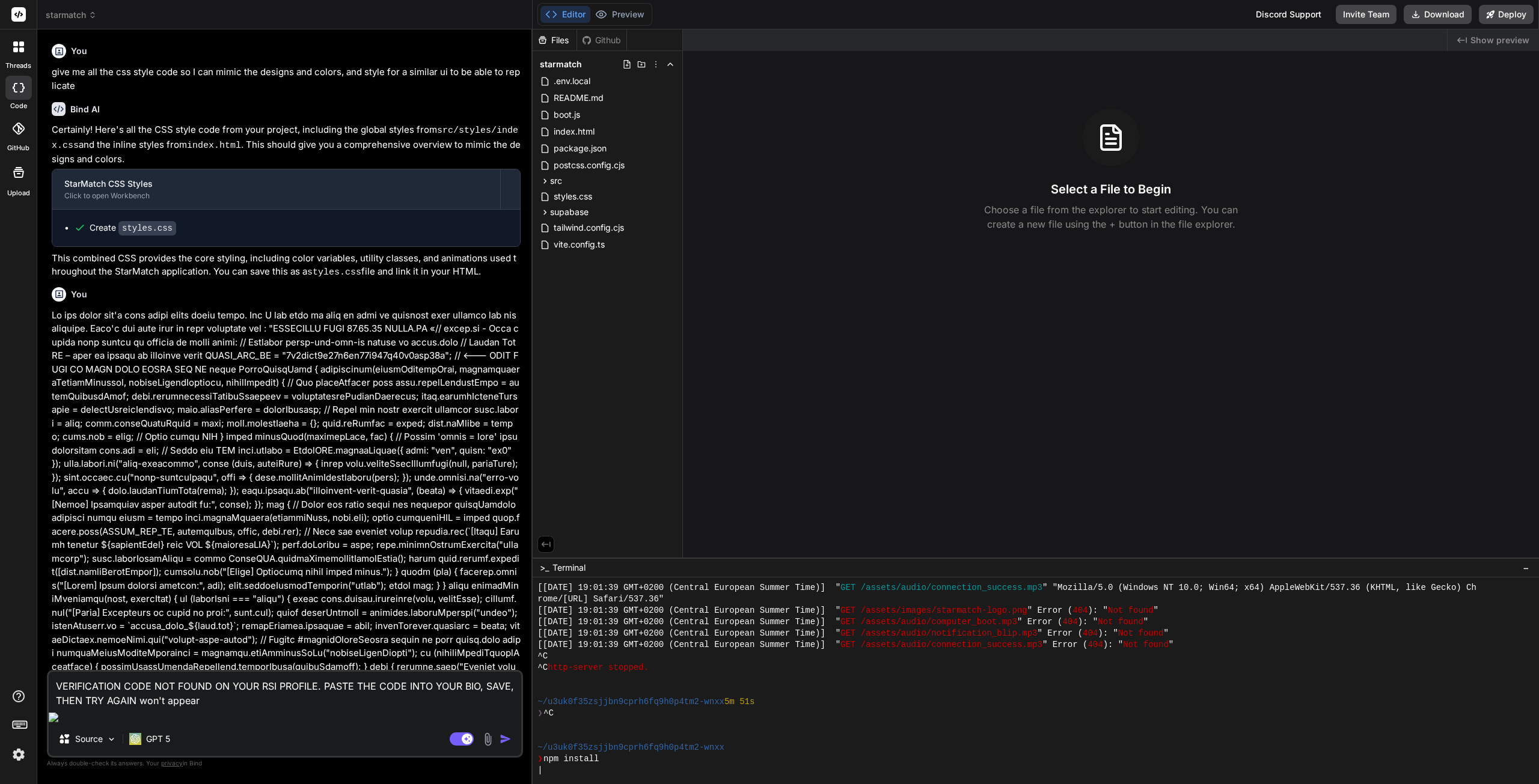
click at [228, 708] on textarea "VERIFICATION CODE NOT FOUND ON YOUR RSI PROFILE. PASTE THE CODE INTO YOUR BIO, …" at bounding box center [284, 689] width 472 height 36
type textarea "x"
click at [466, 735] on rect at bounding box center [467, 739] width 11 height 11
type textarea "x"
click at [239, 705] on textarea at bounding box center [284, 694] width 472 height 22
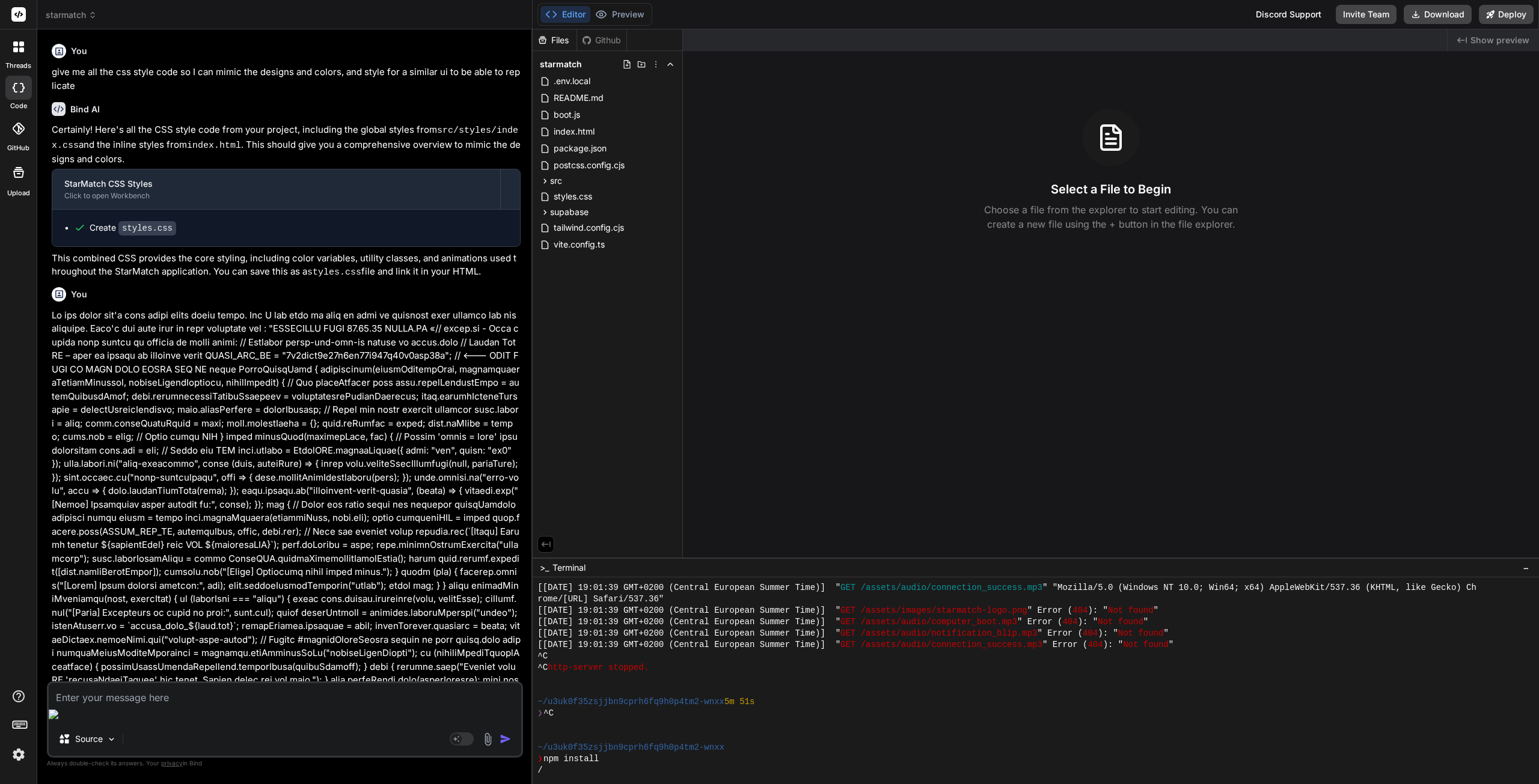
type textarea "G"
type textarea "x"
type textarea "Gi"
type textarea "x"
type textarea "Giv"
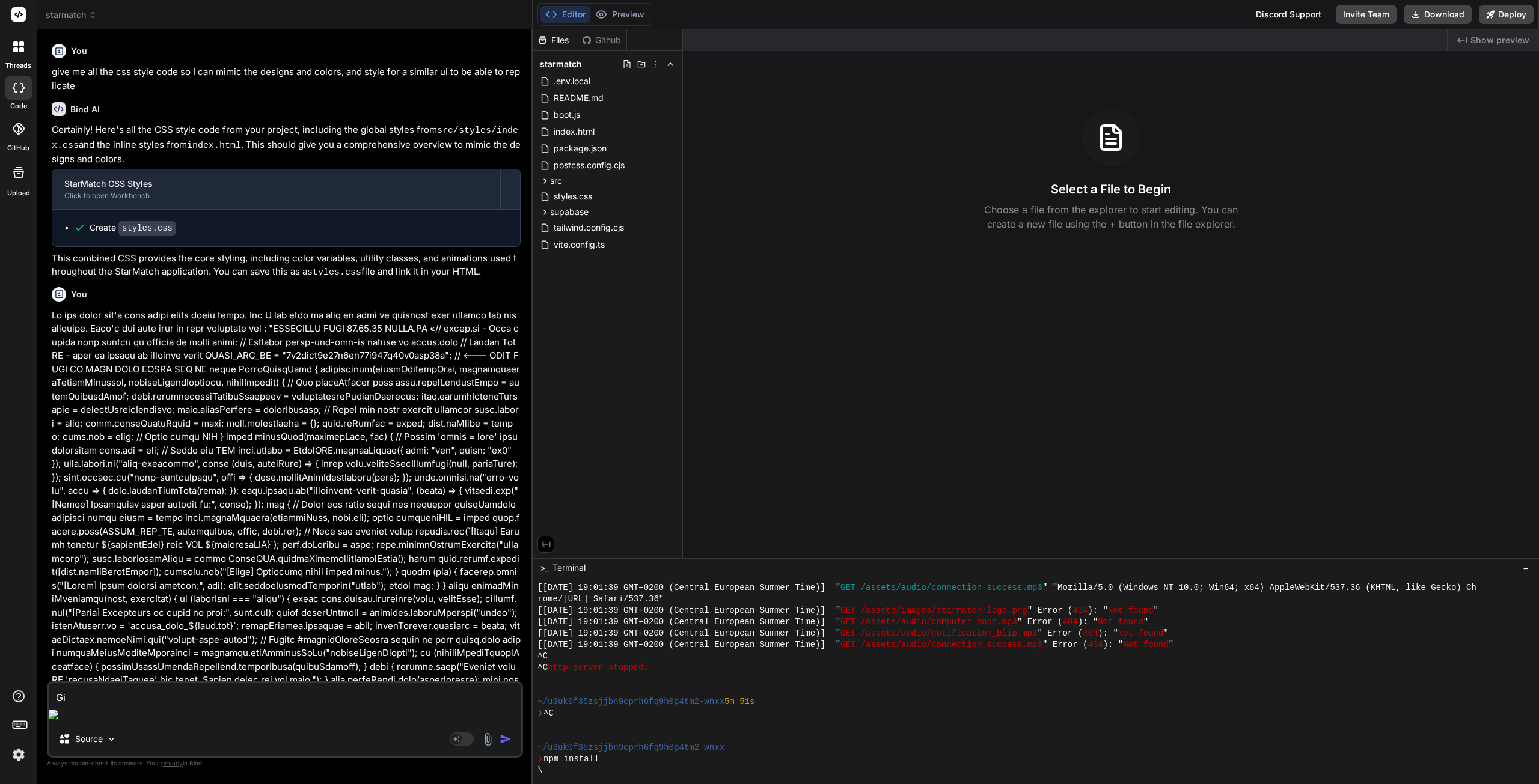
type textarea "x"
type textarea "Give"
type textarea "x"
type textarea "Give"
type textarea "x"
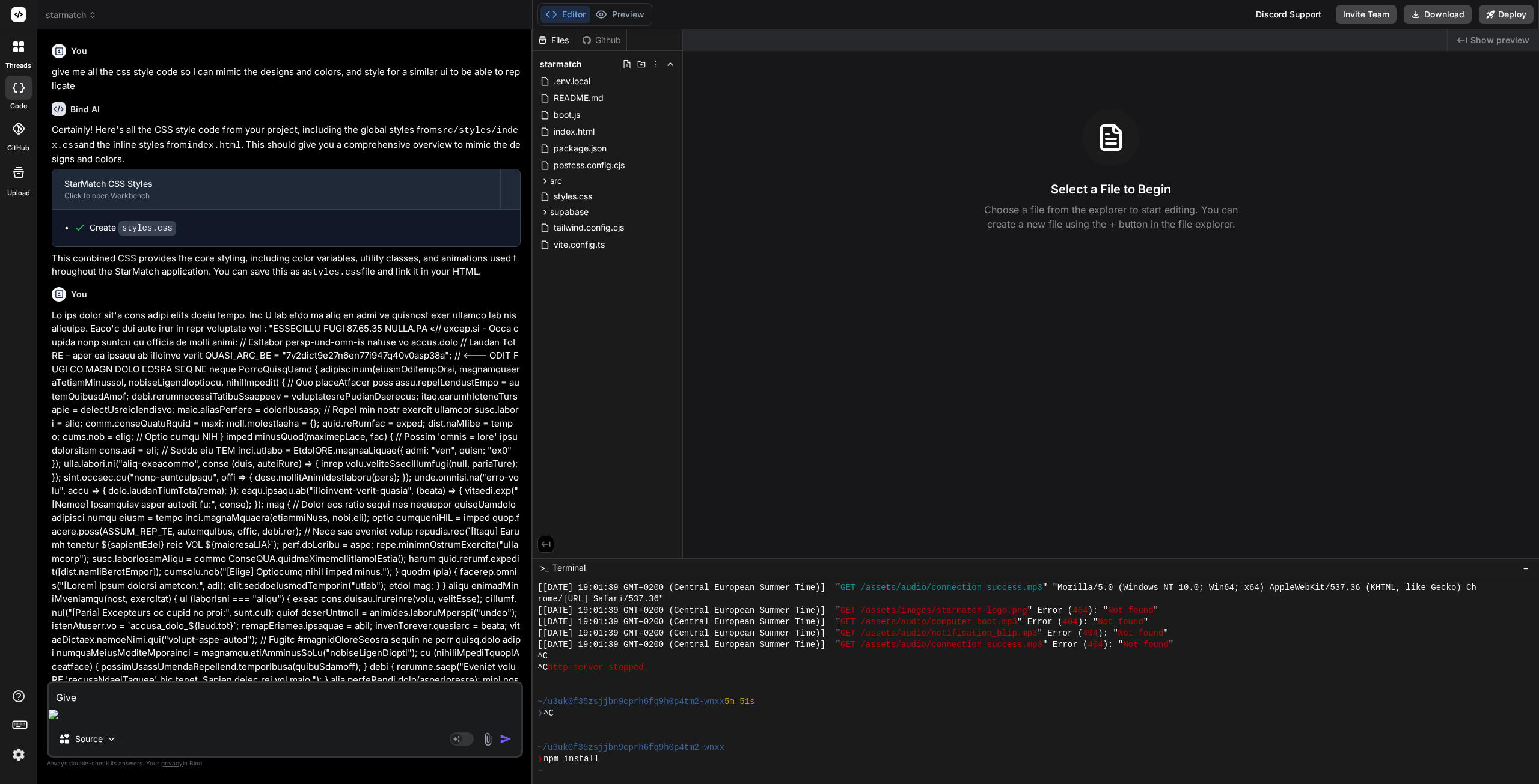
type textarea "Give e"
type textarea "x"
type textarea "Give ex"
type textarea "x"
type textarea "Give ext"
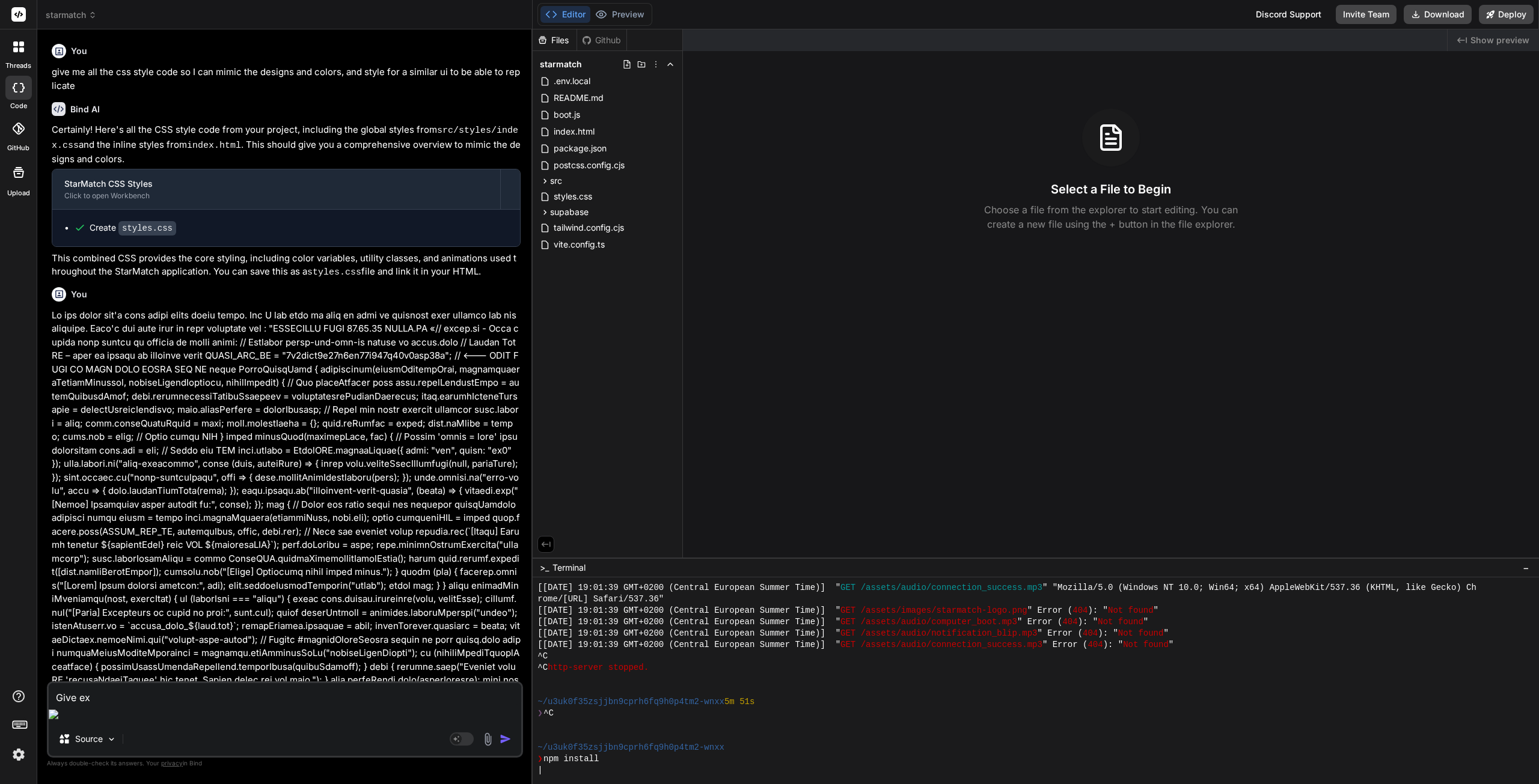
type textarea "x"
type textarea "Give exte"
type textarea "x"
type textarea "Give exten"
type textarea "x"
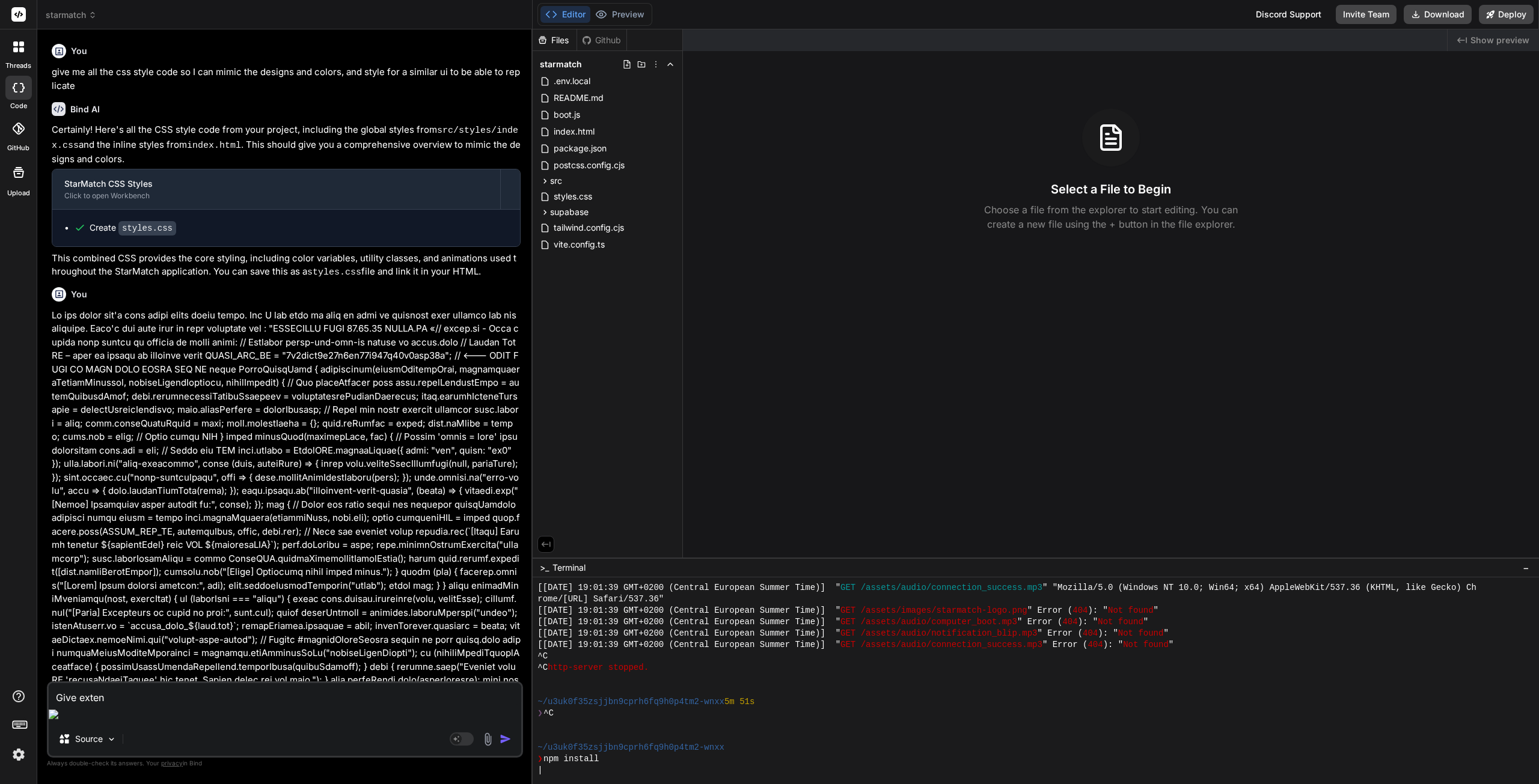
type textarea "Give extend"
type textarea "x"
type textarea "Give exten"
type textarea "x"
type textarea "Give extent"
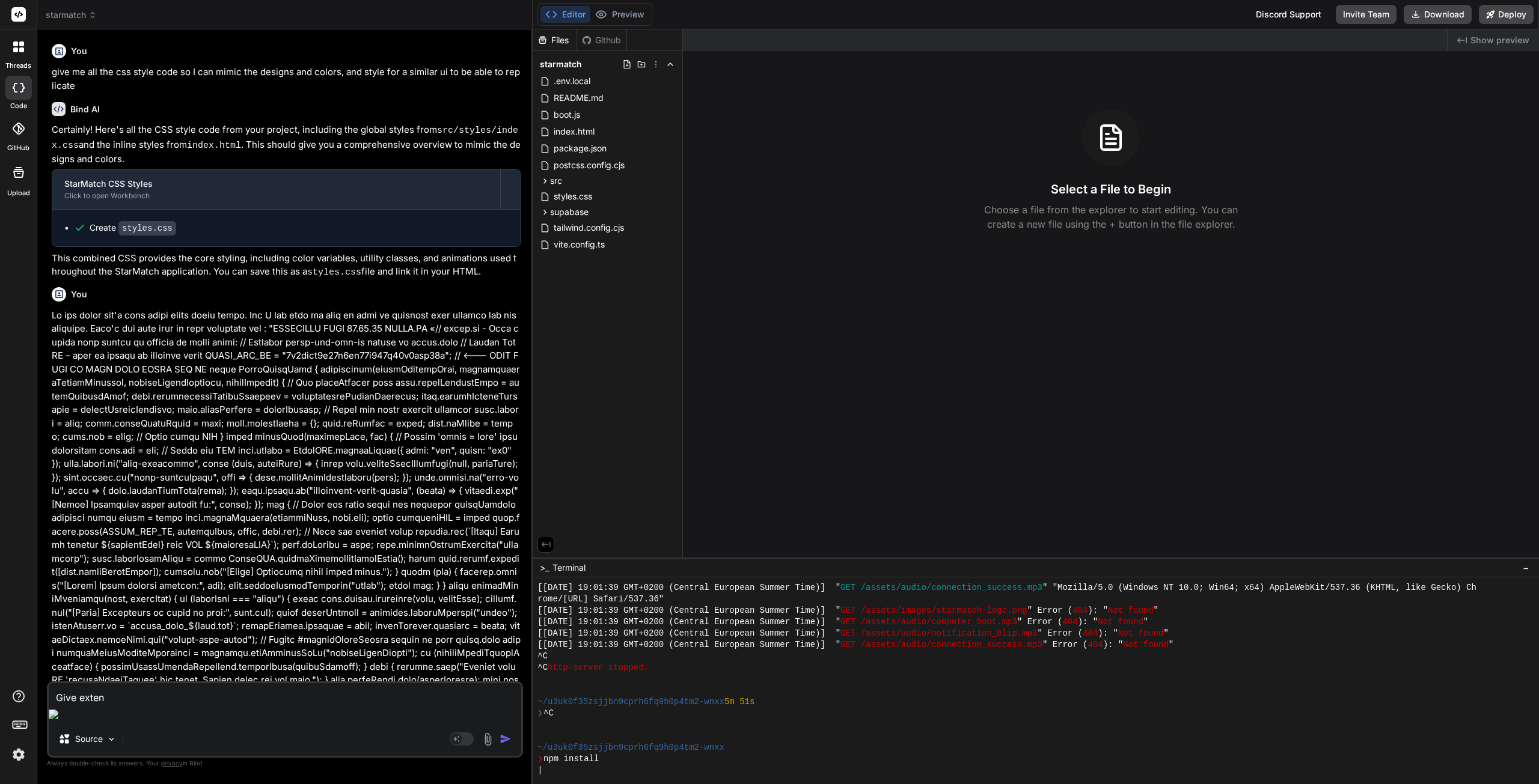
type textarea "x"
type textarea "Give exten"
type textarea "x"
type textarea "Give extend"
type textarea "x"
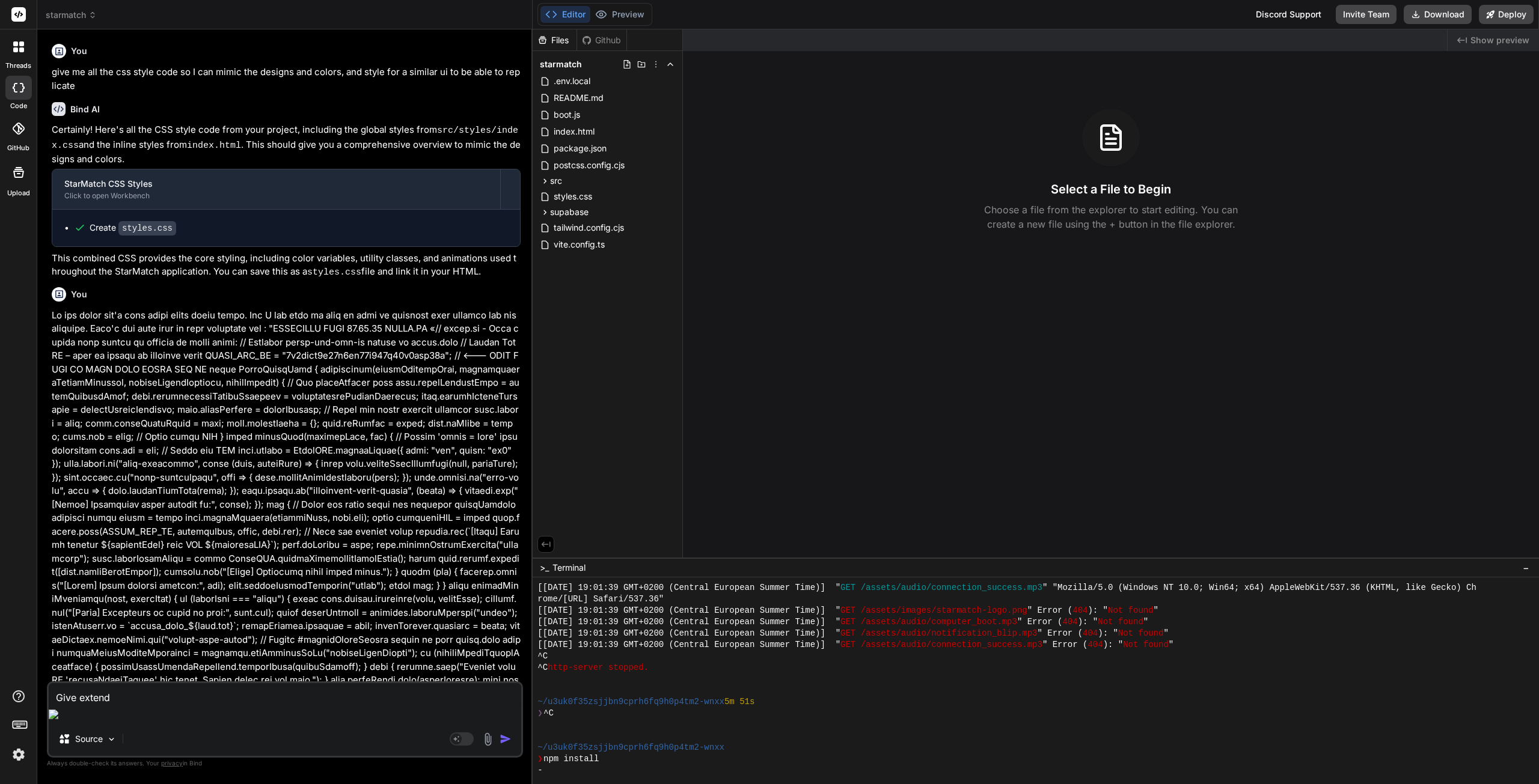
type textarea "Give extende"
type textarea "x"
type textarea "Give extended"
type textarea "x"
type textarea "Give extended"
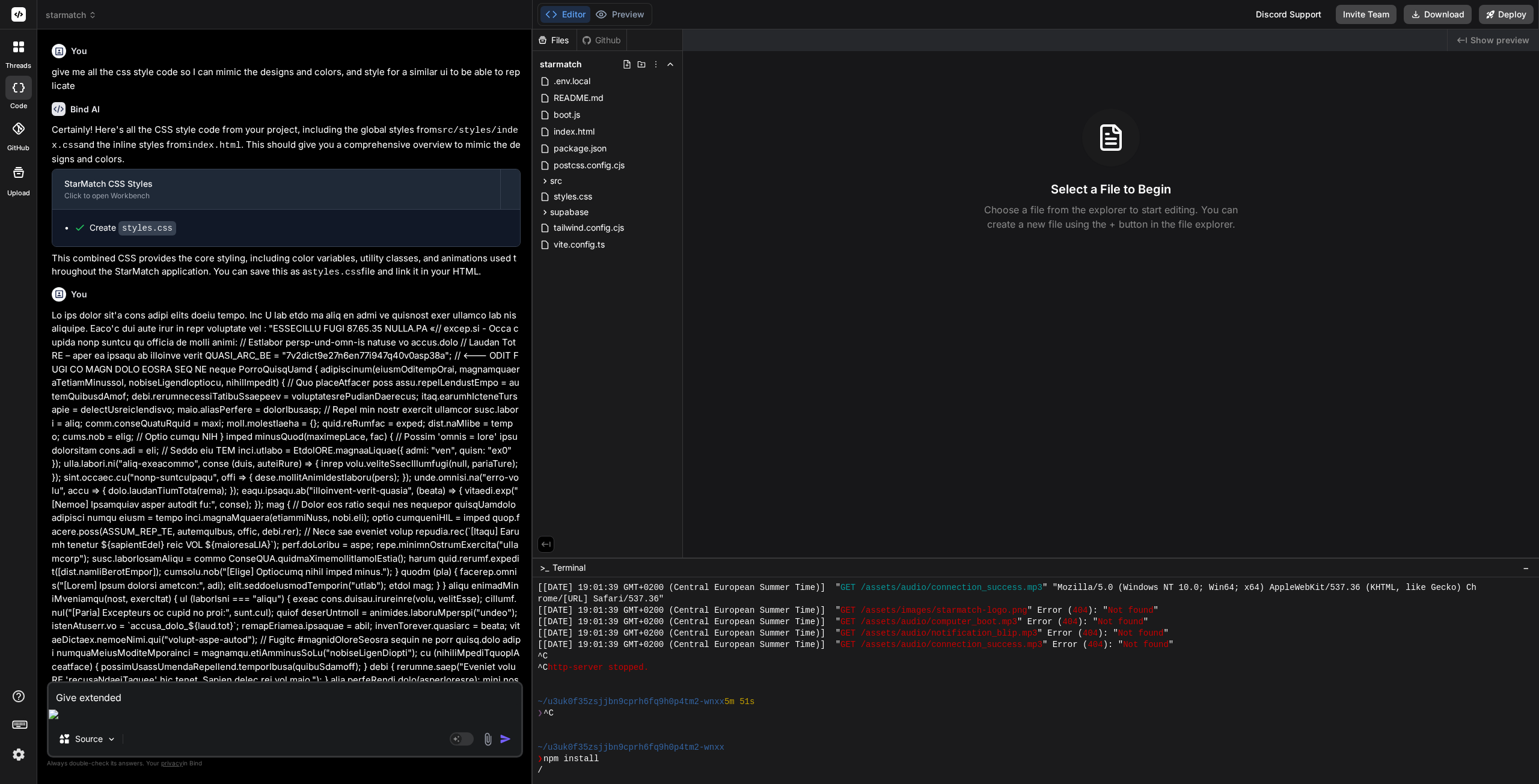
type textarea "x"
type textarea "Give extended d"
type textarea "x"
type textarea "Give extended de"
type textarea "x"
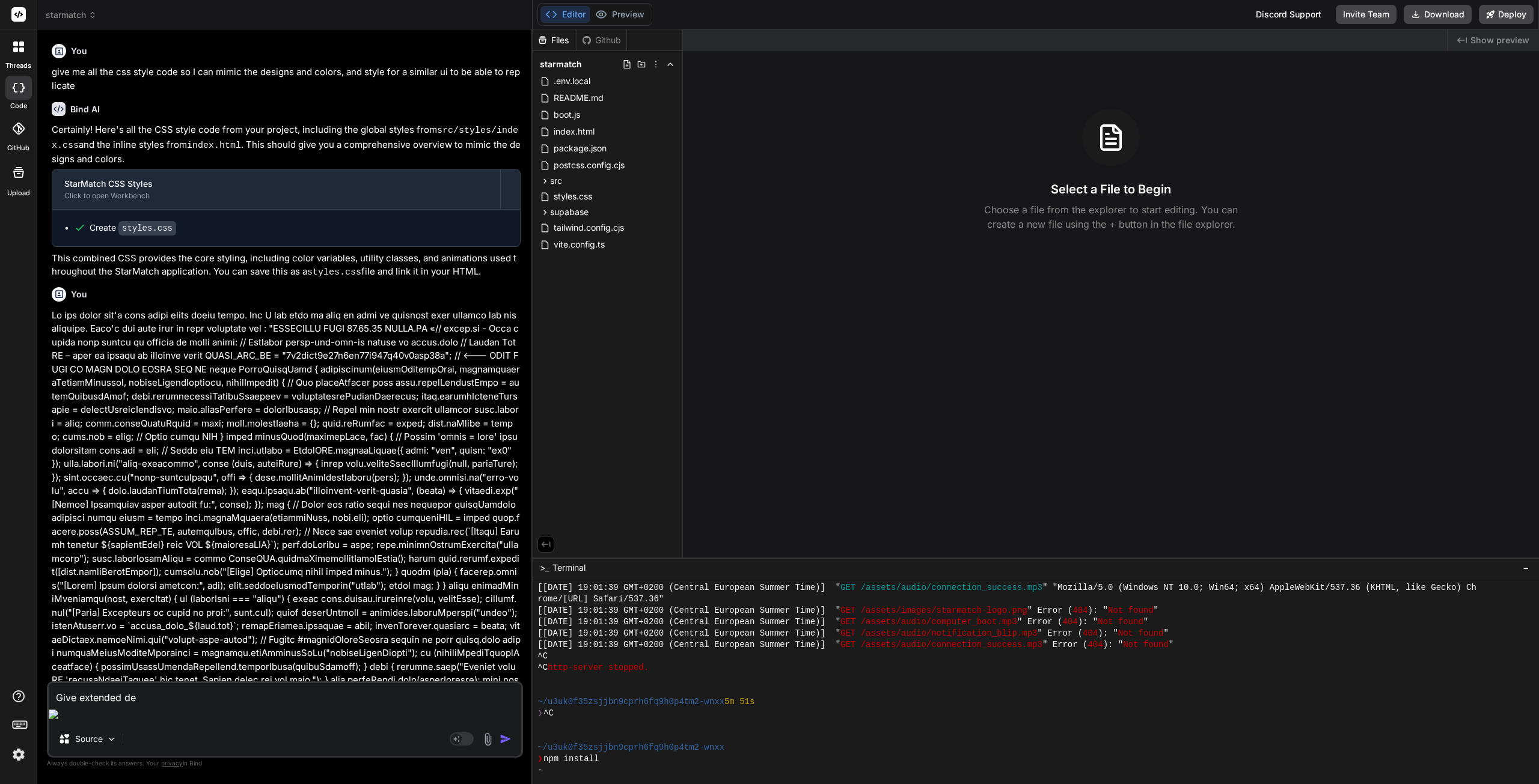
type textarea "Give extended det"
type textarea "x"
type textarea "Give extended deta"
type textarea "x"
type textarea "Give extended detai"
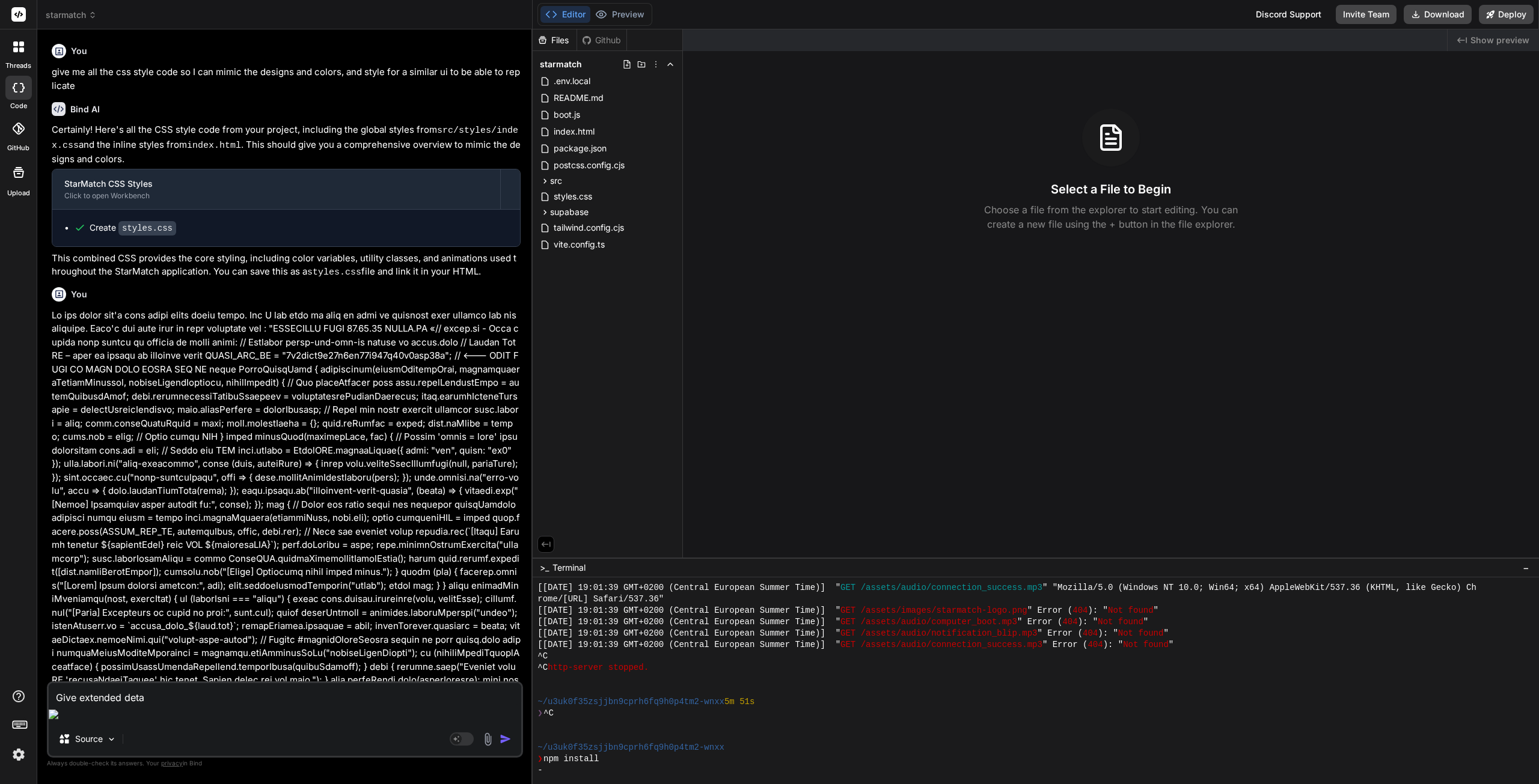
type textarea "x"
type textarea "Give extended detail"
type textarea "x"
type textarea "Give extended details"
type textarea "x"
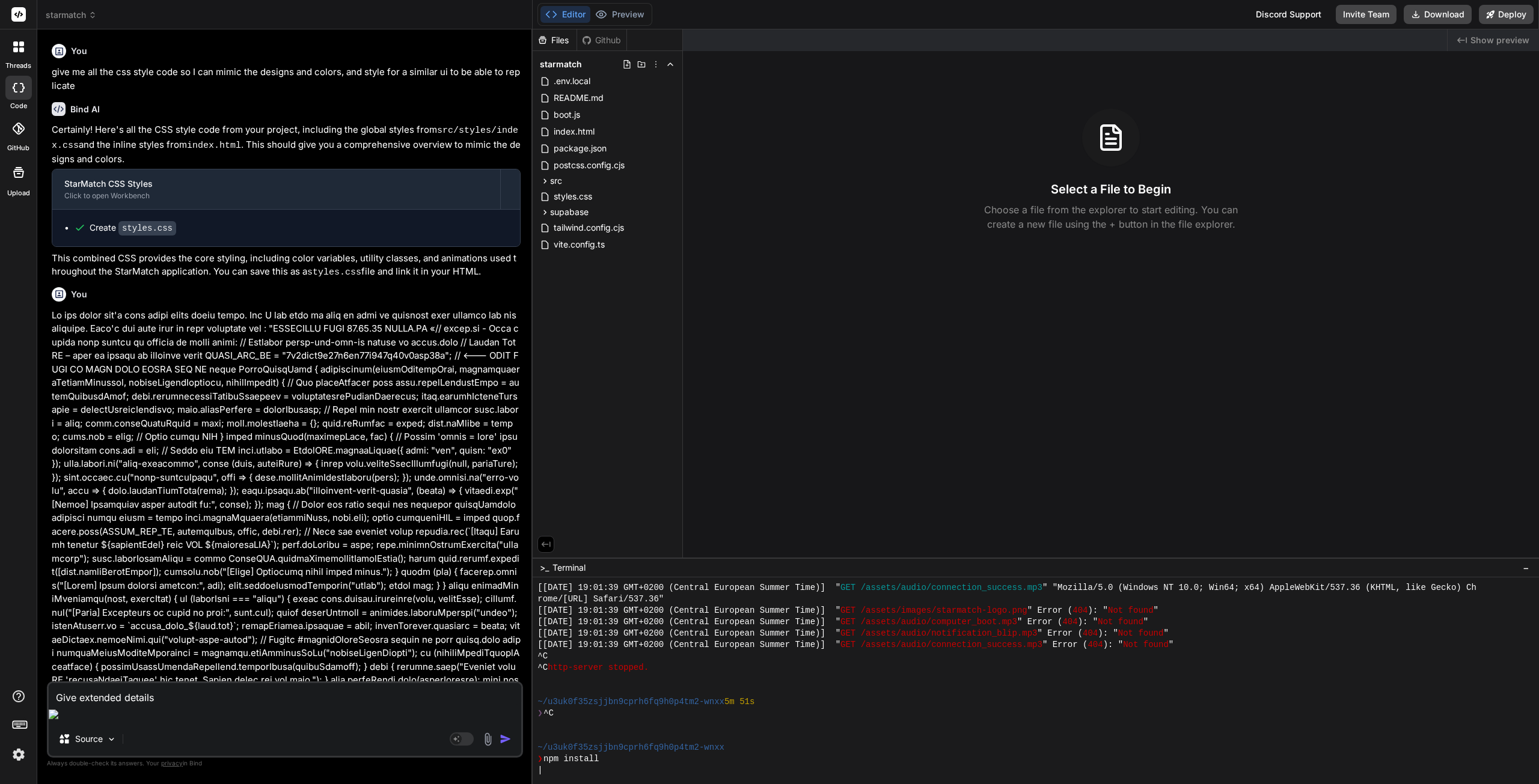
type textarea "Give extended details"
type textarea "x"
type textarea "Give extended details a"
type textarea "x"
type textarea "Give extended details ab"
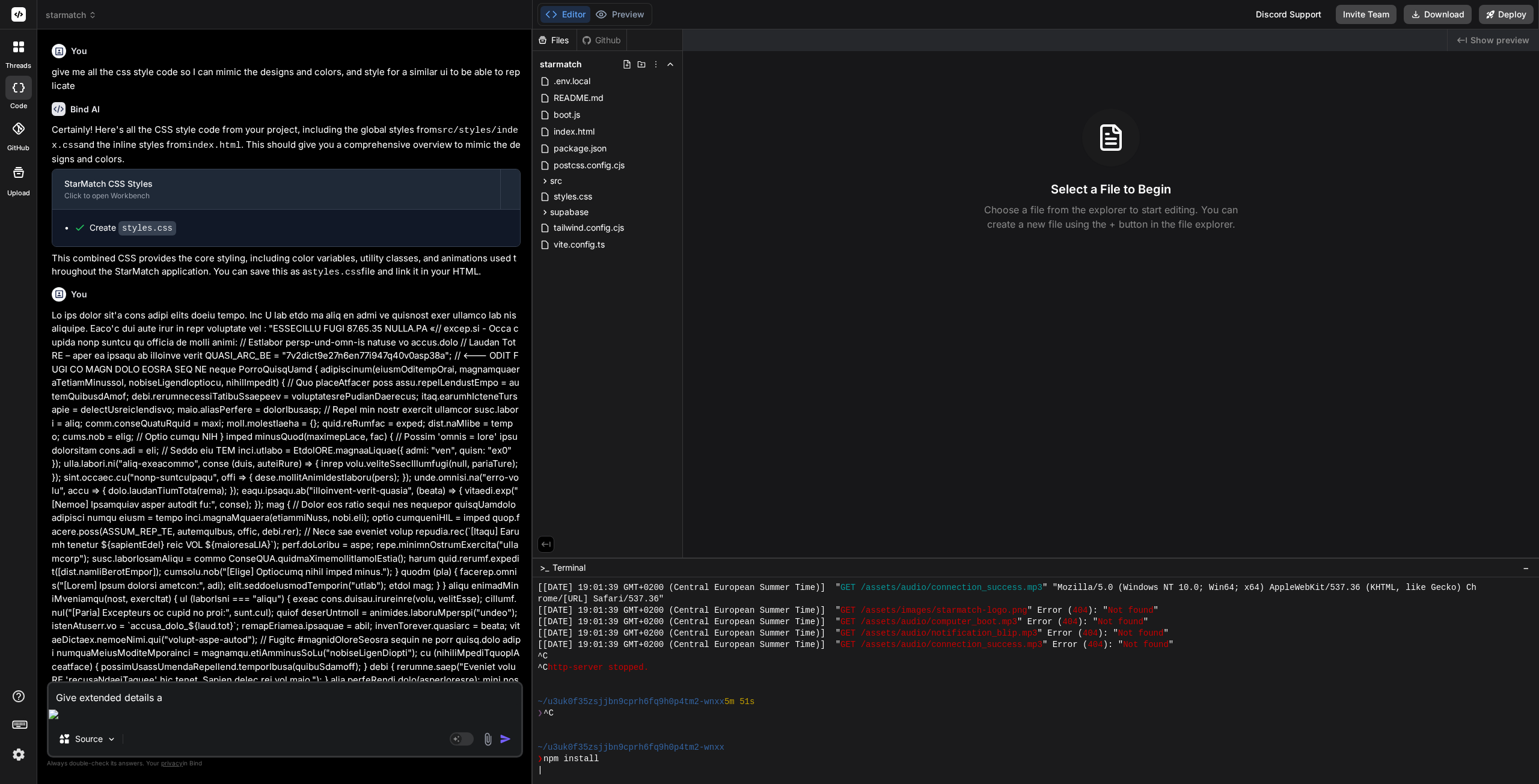
type textarea "x"
type textarea "Give extended details abo"
type textarea "x"
type textarea "Give extended details abou"
type textarea "x"
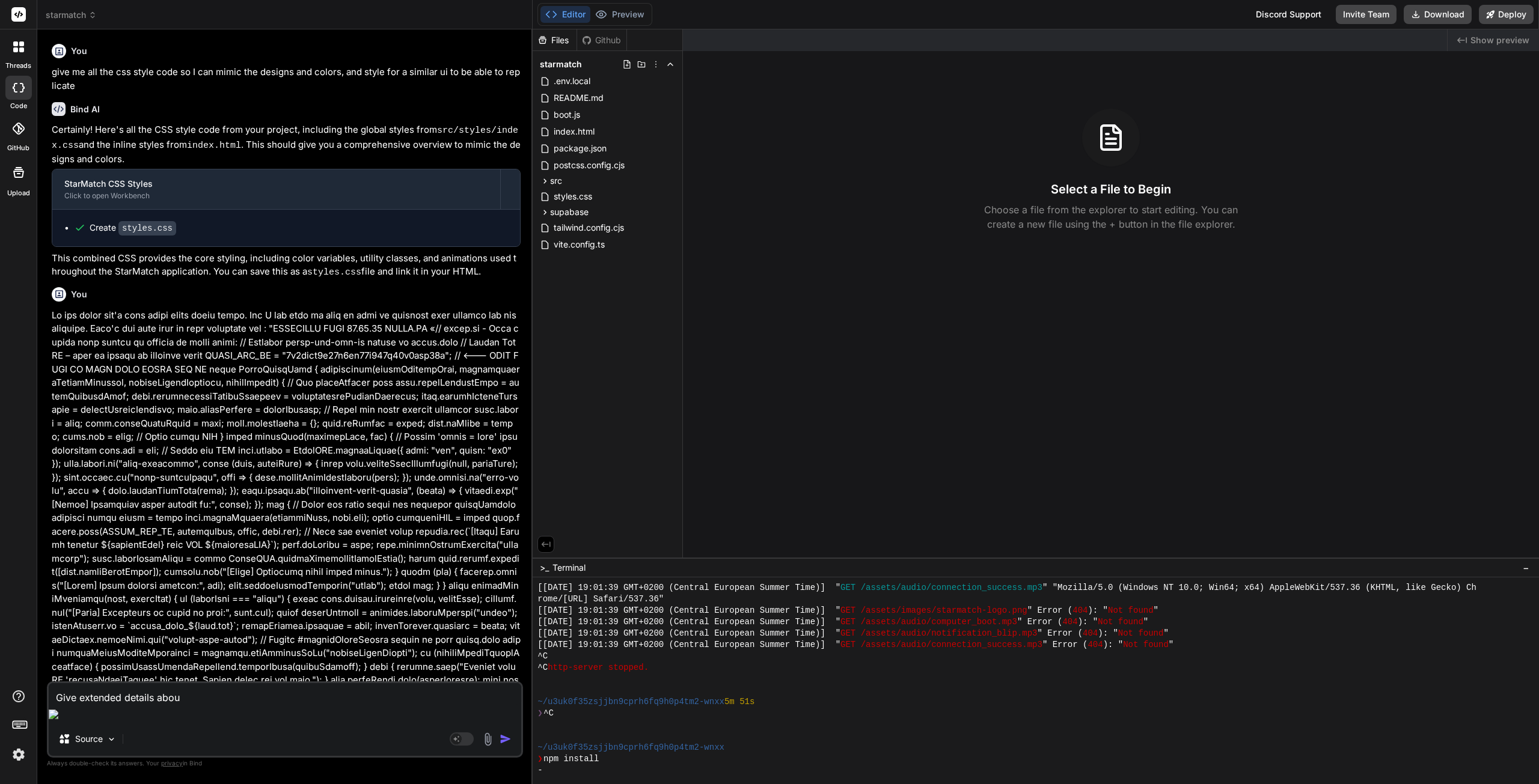
type textarea "Give extended details about"
type textarea "x"
type textarea "Give extended details about"
type textarea "x"
type textarea "Give extended details about t"
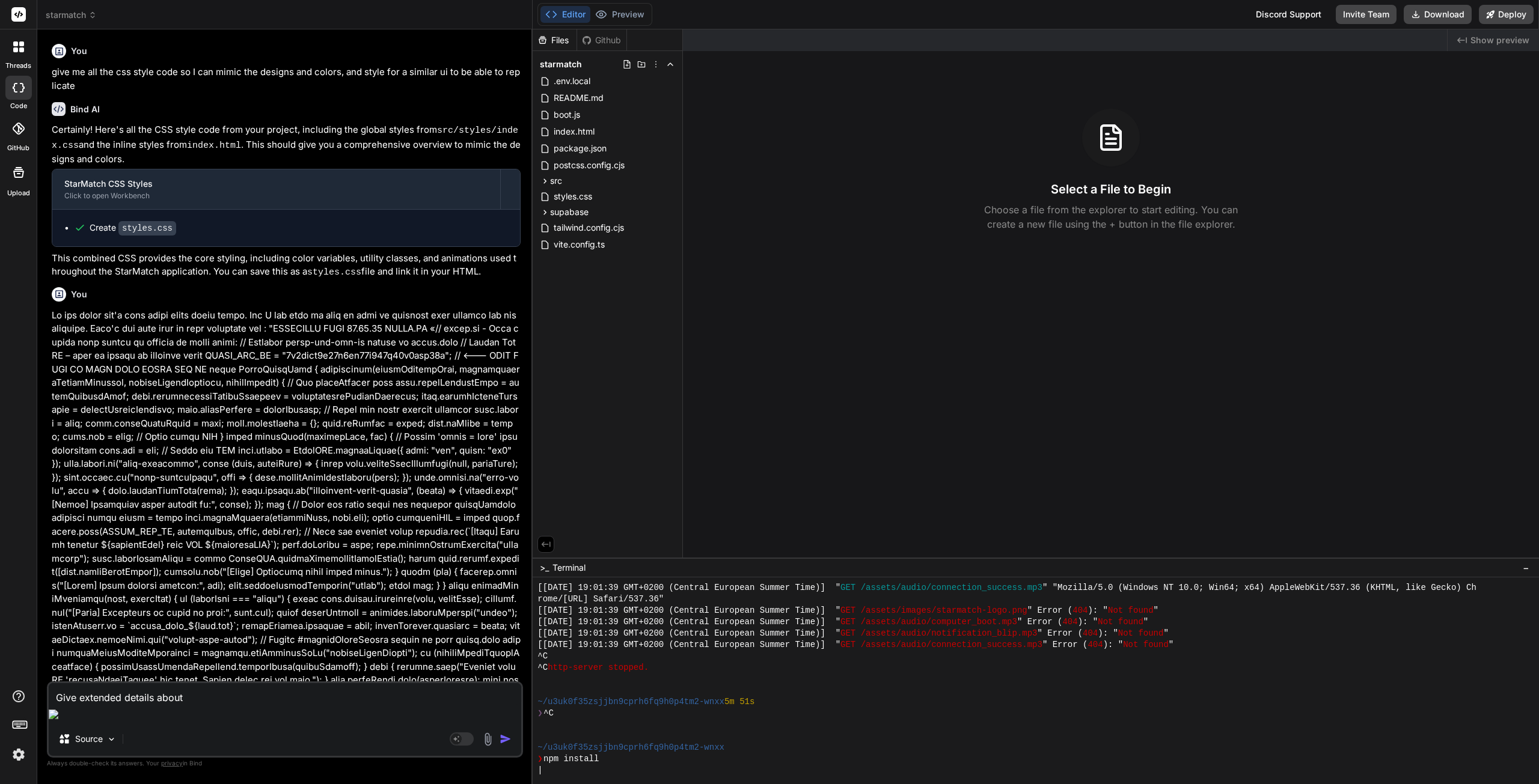
type textarea "x"
type textarea "Give extended details about th"
type textarea "x"
type textarea "Give extended details about the"
type textarea "x"
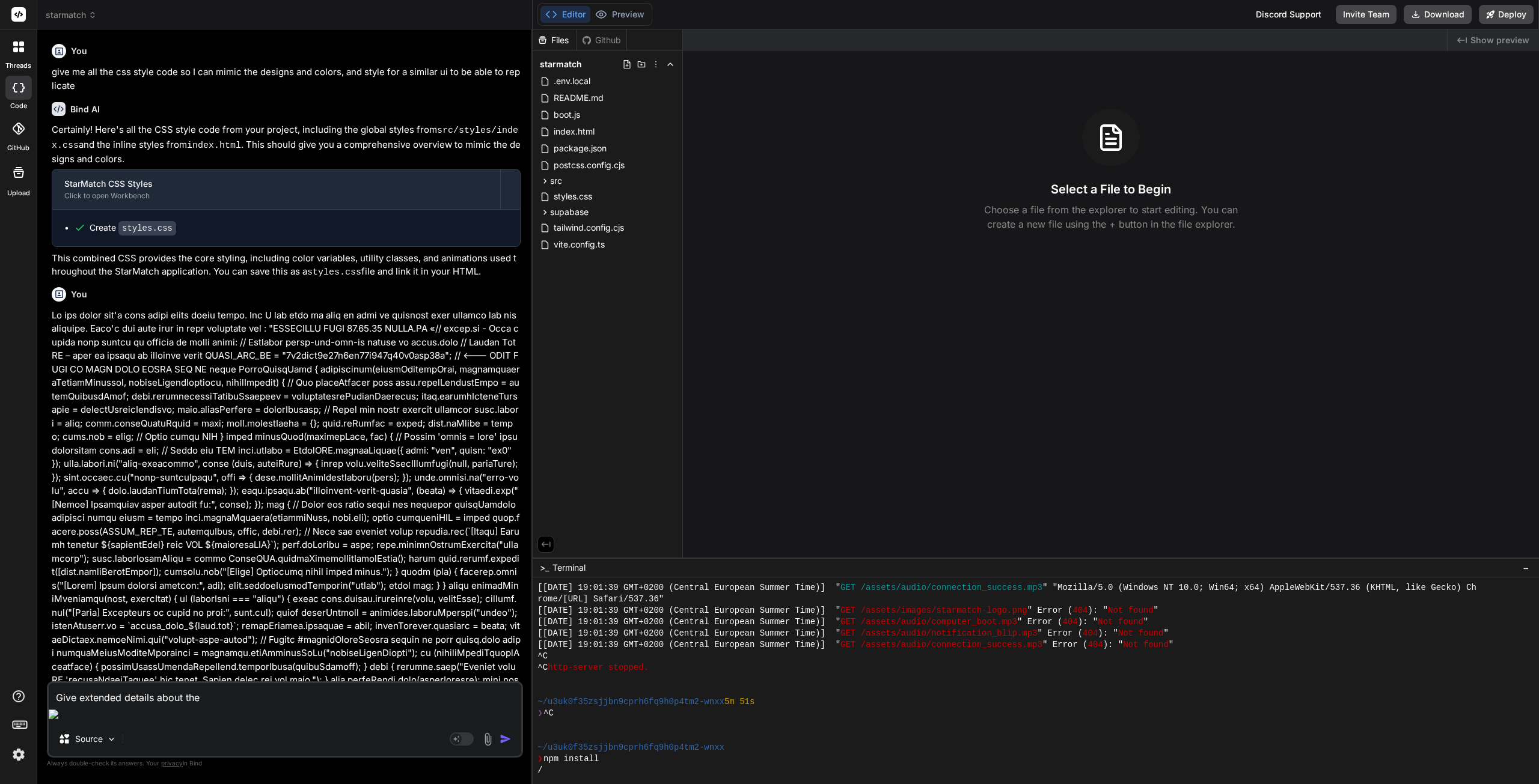
type textarea "Give extended details about the"
type textarea "x"
type textarea "Give extended details about the p"
type textarea "x"
type textarea "Give extended details about the pr"
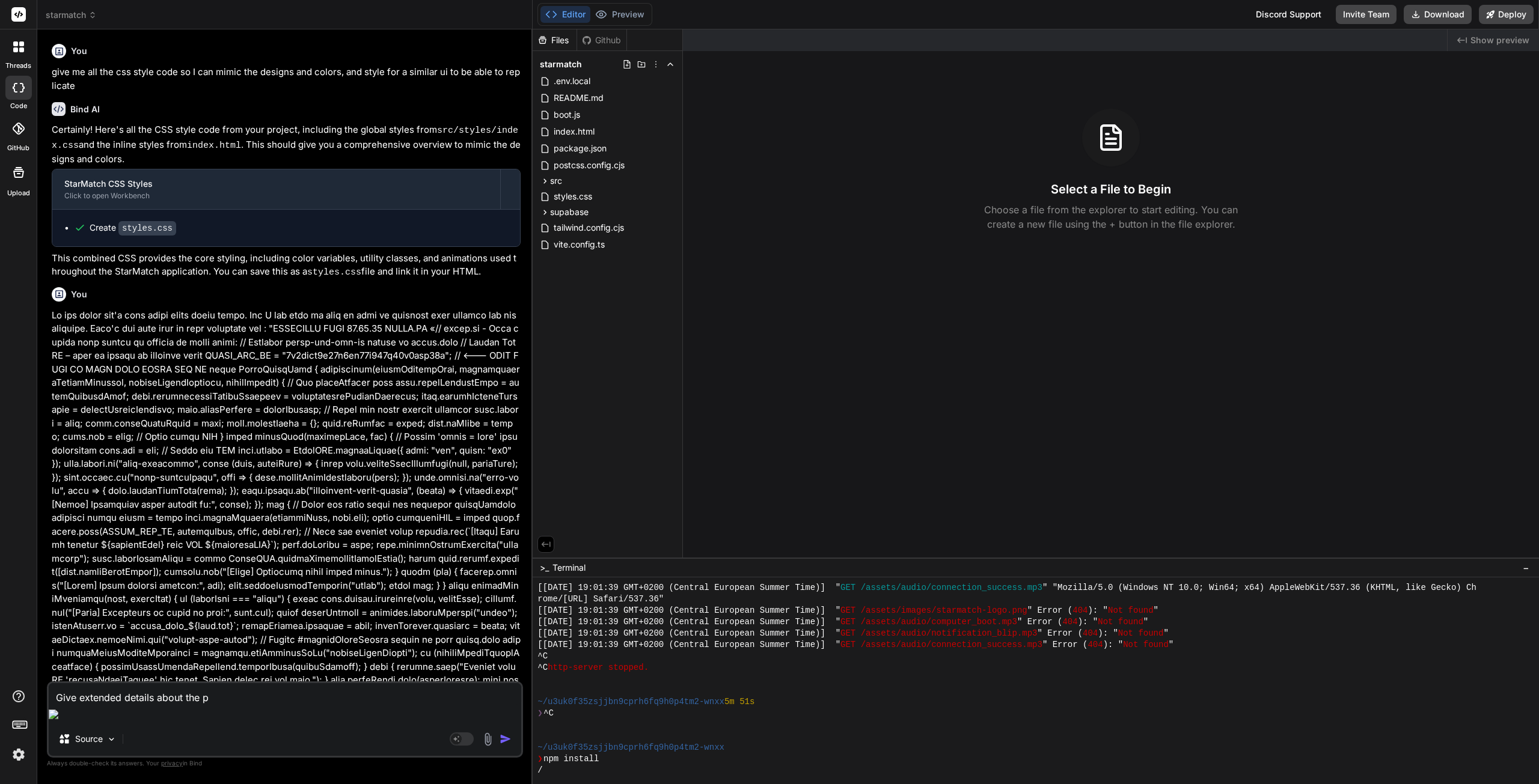
type textarea "x"
type textarea "Give extended details about the pro"
type textarea "x"
type textarea "Give extended details about the prof"
type textarea "x"
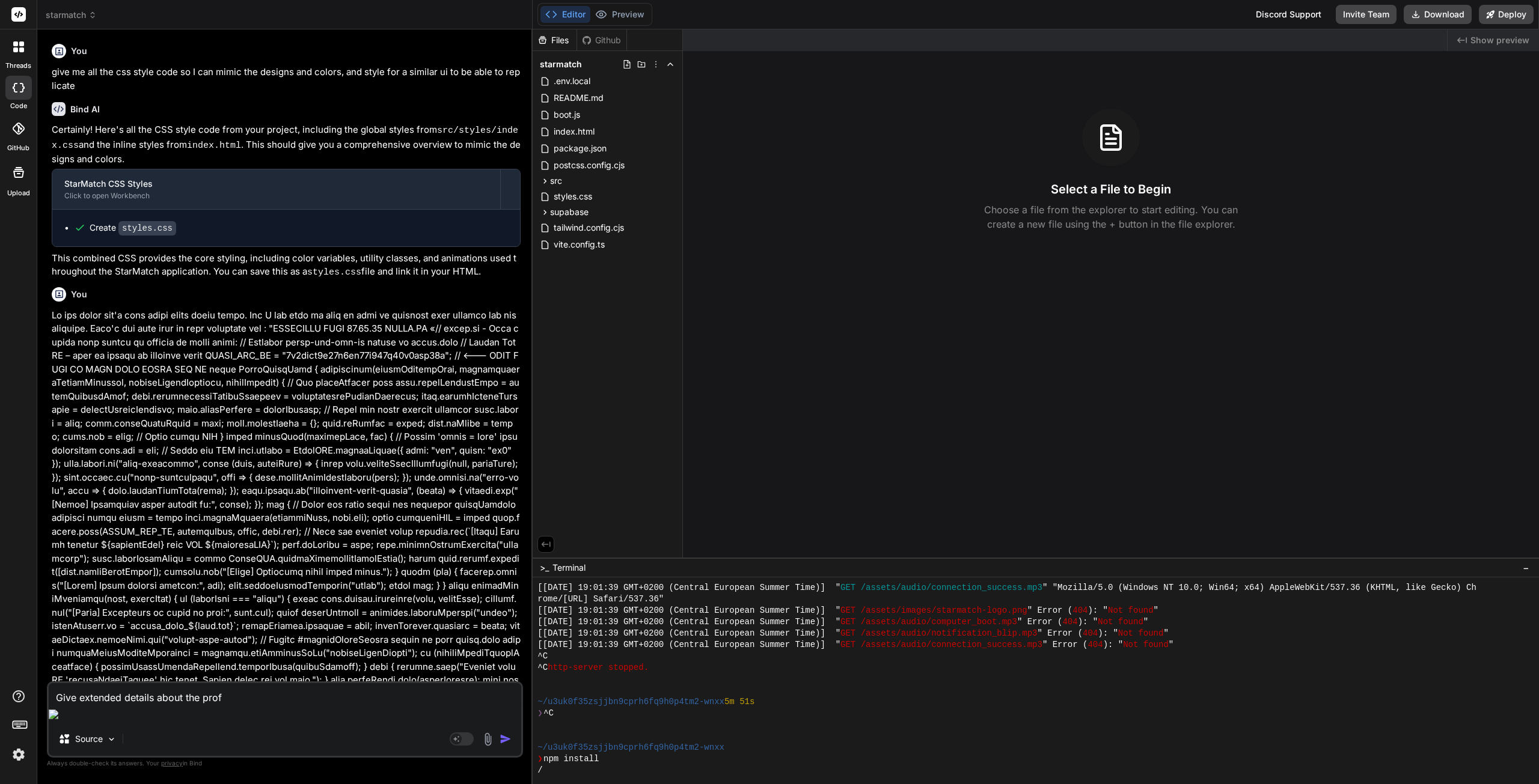
type textarea "Give extended details about the profi"
type textarea "x"
type textarea "Give extended details about the profil"
type textarea "x"
type textarea "Give extended details about the profile"
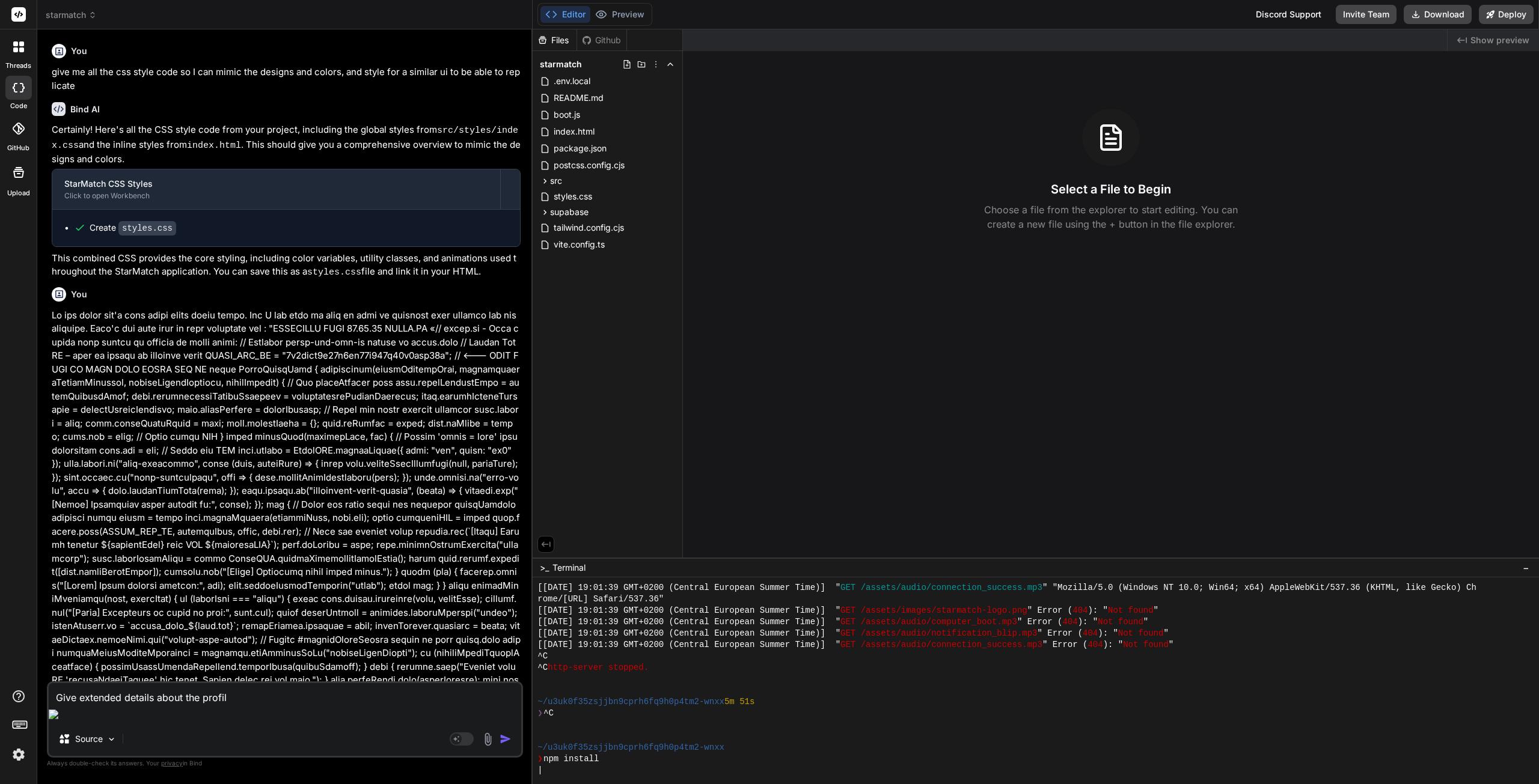
type textarea "x"
type textarea "Give extended details about the profile"
type textarea "x"
type textarea "Give extended details about the profile p"
type textarea "x"
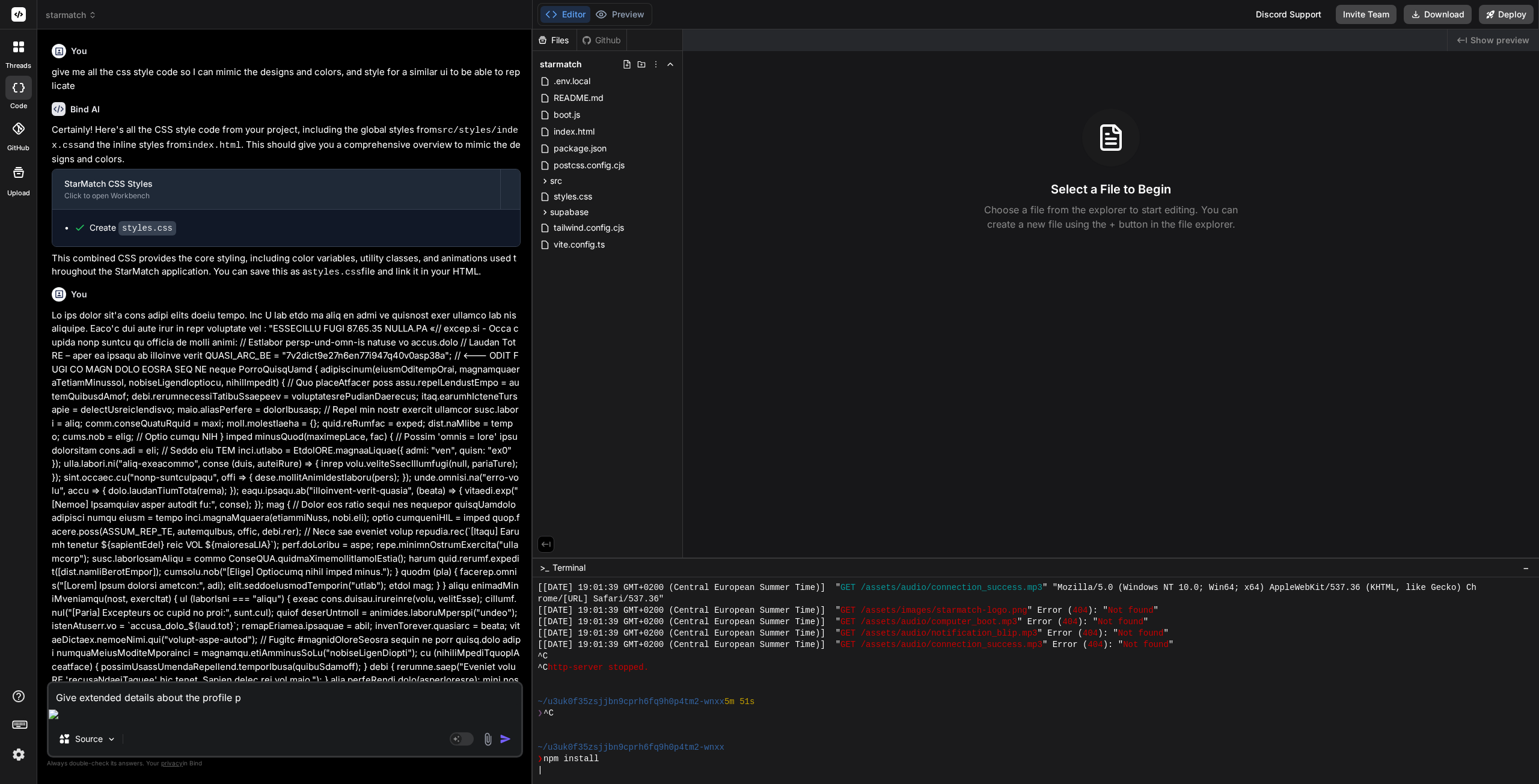
type textarea "Give extended details about the profile pa"
type textarea "x"
type textarea "Give extended details about the profile par"
type textarea "x"
type textarea "Give extended details about the profile para"
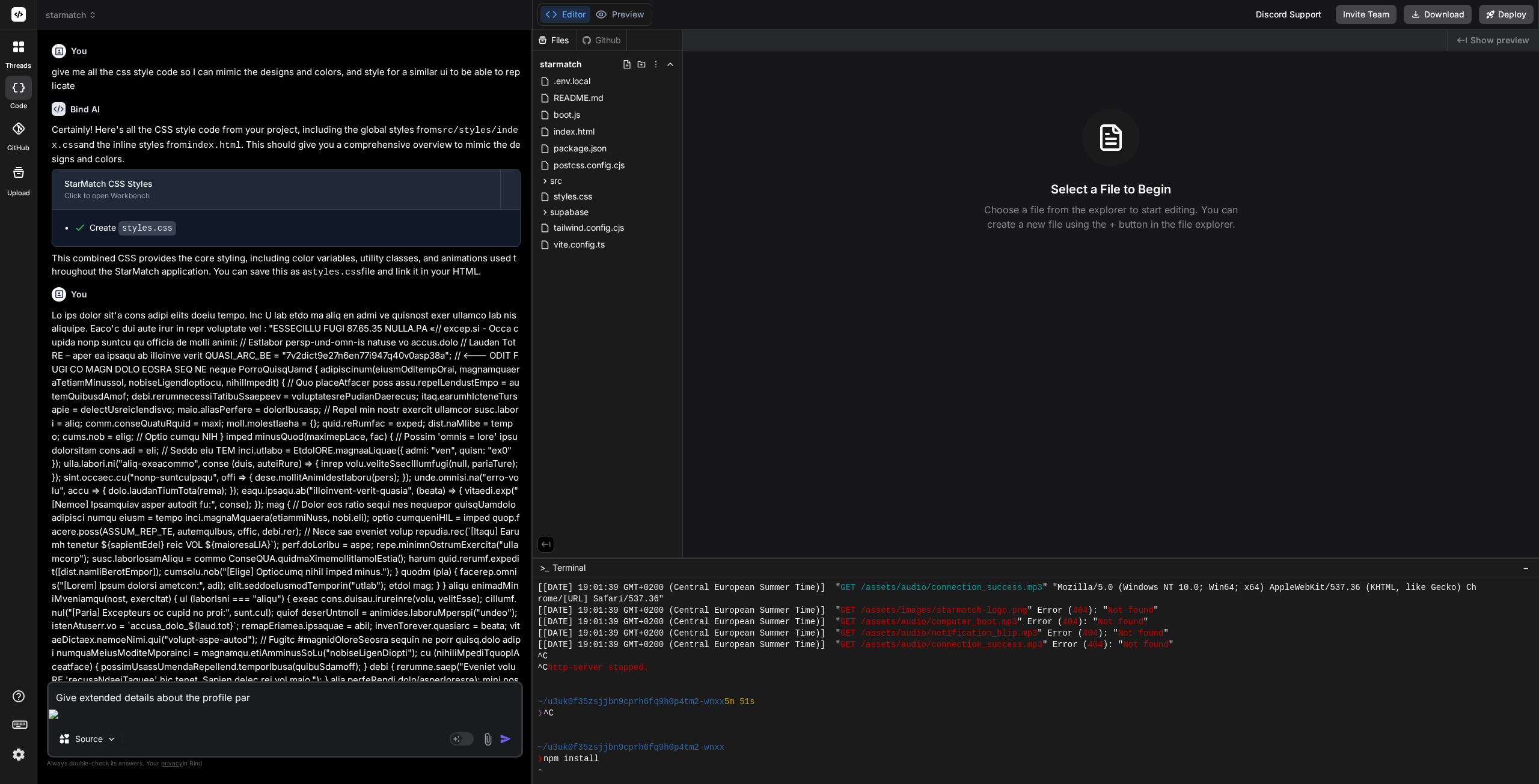
type textarea "x"
type textarea "Give extended details about the profile param"
type textarea "x"
type textarea "Give extended details about the profile parame"
type textarea "x"
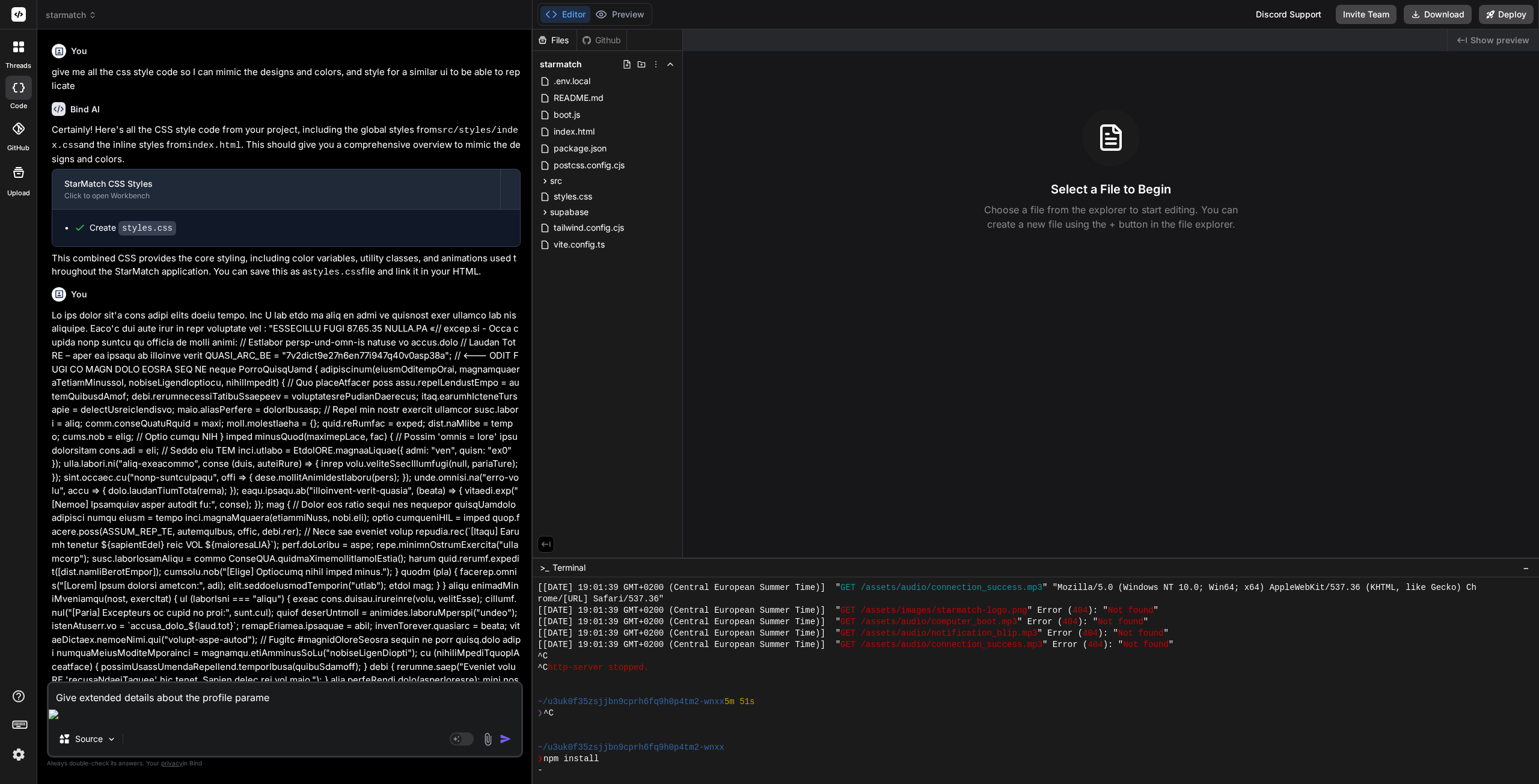
type textarea "Give extended details about the profile paramet"
type textarea "x"
type textarea "Give extended details about the profile paramete"
type textarea "x"
type textarea "Give extended details about the profile parameter"
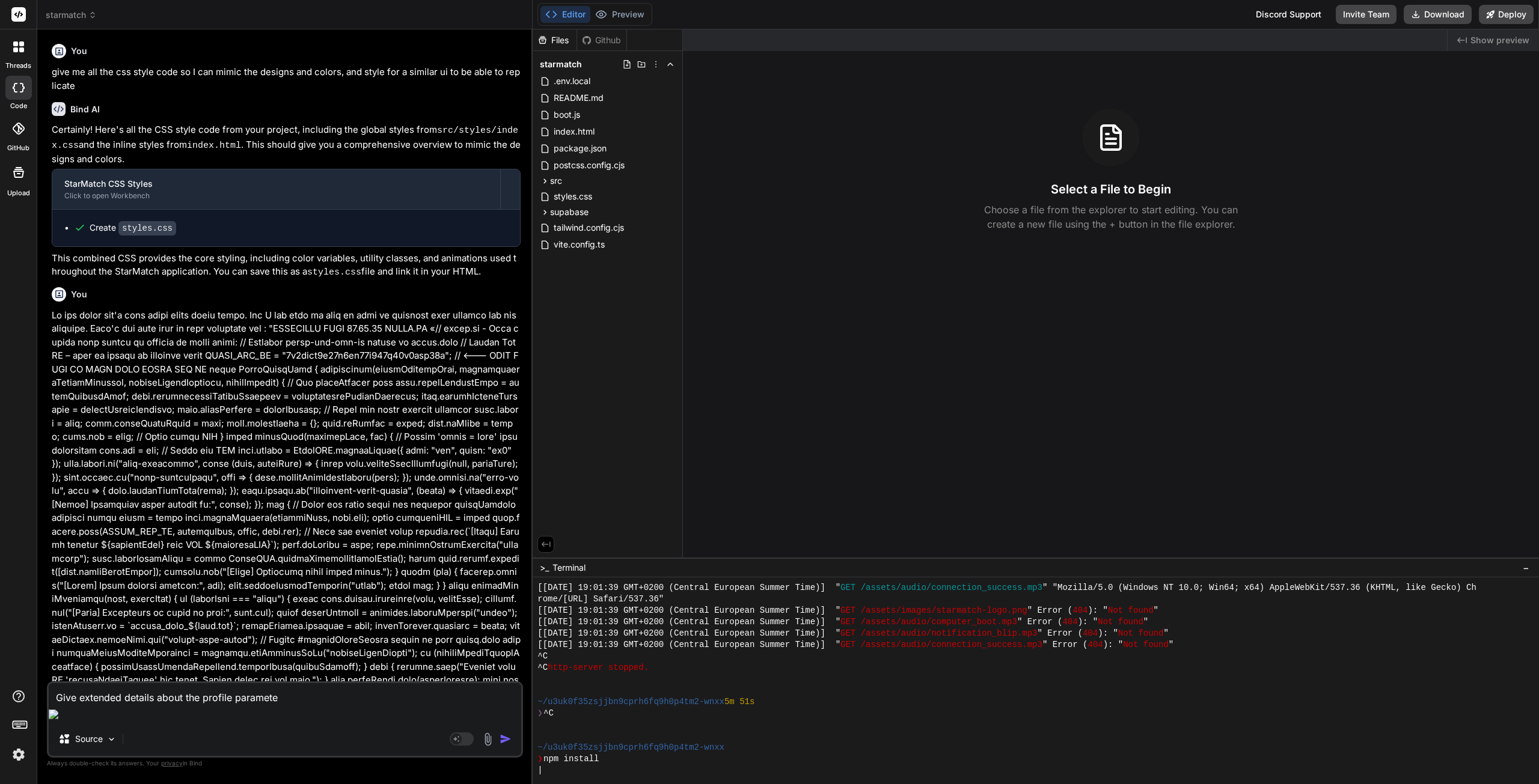
type textarea "x"
type textarea "Give extended details about the profile parameters"
type textarea "x"
type textarea "Give extended details about the profile parameters"
type textarea "x"
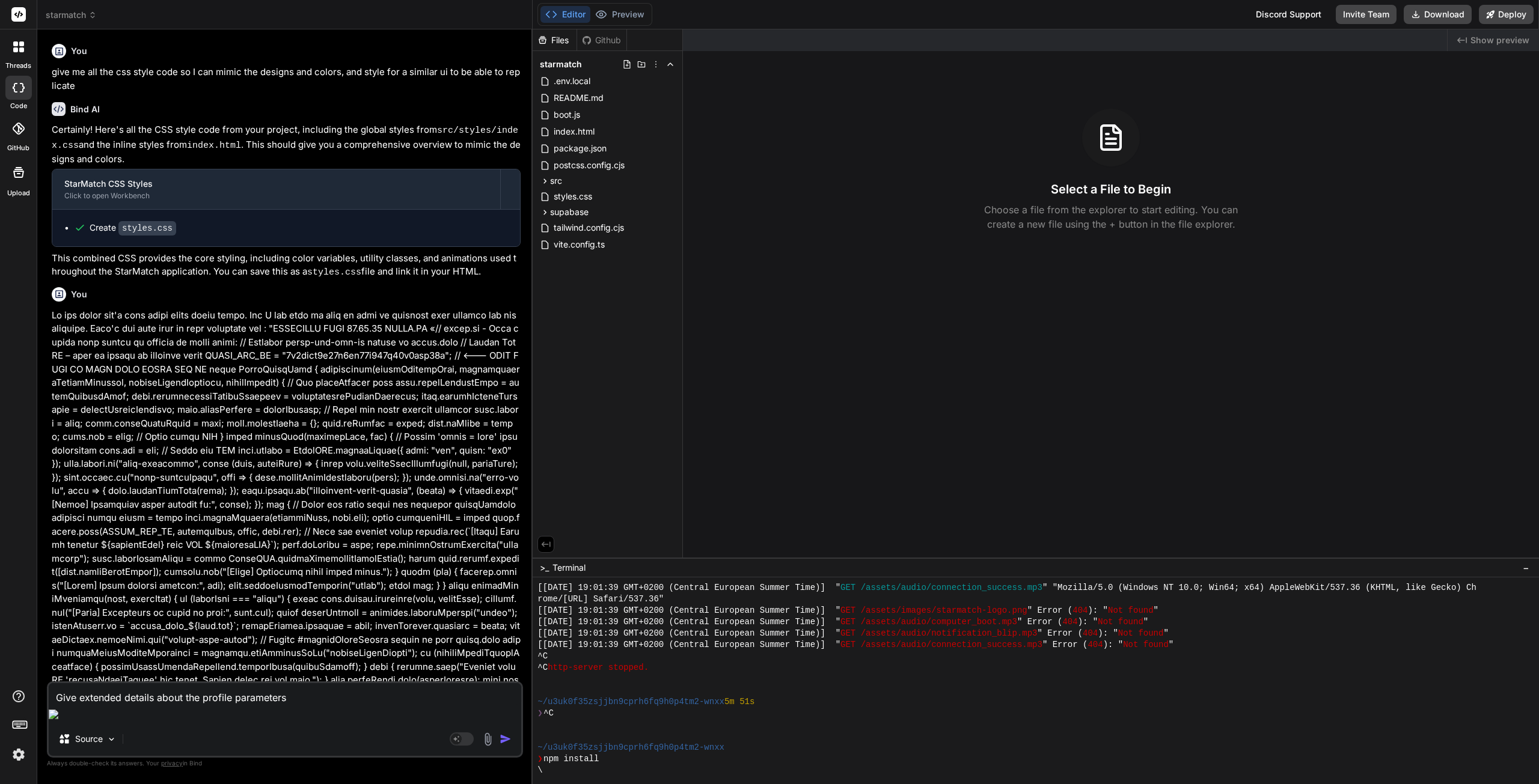
type textarea "Give extended details about the profile parameters o"
type textarea "x"
type textarea "Give extended details about the profile parameters on"
type textarea "x"
type textarea "Give extended details about the profile parameters one"
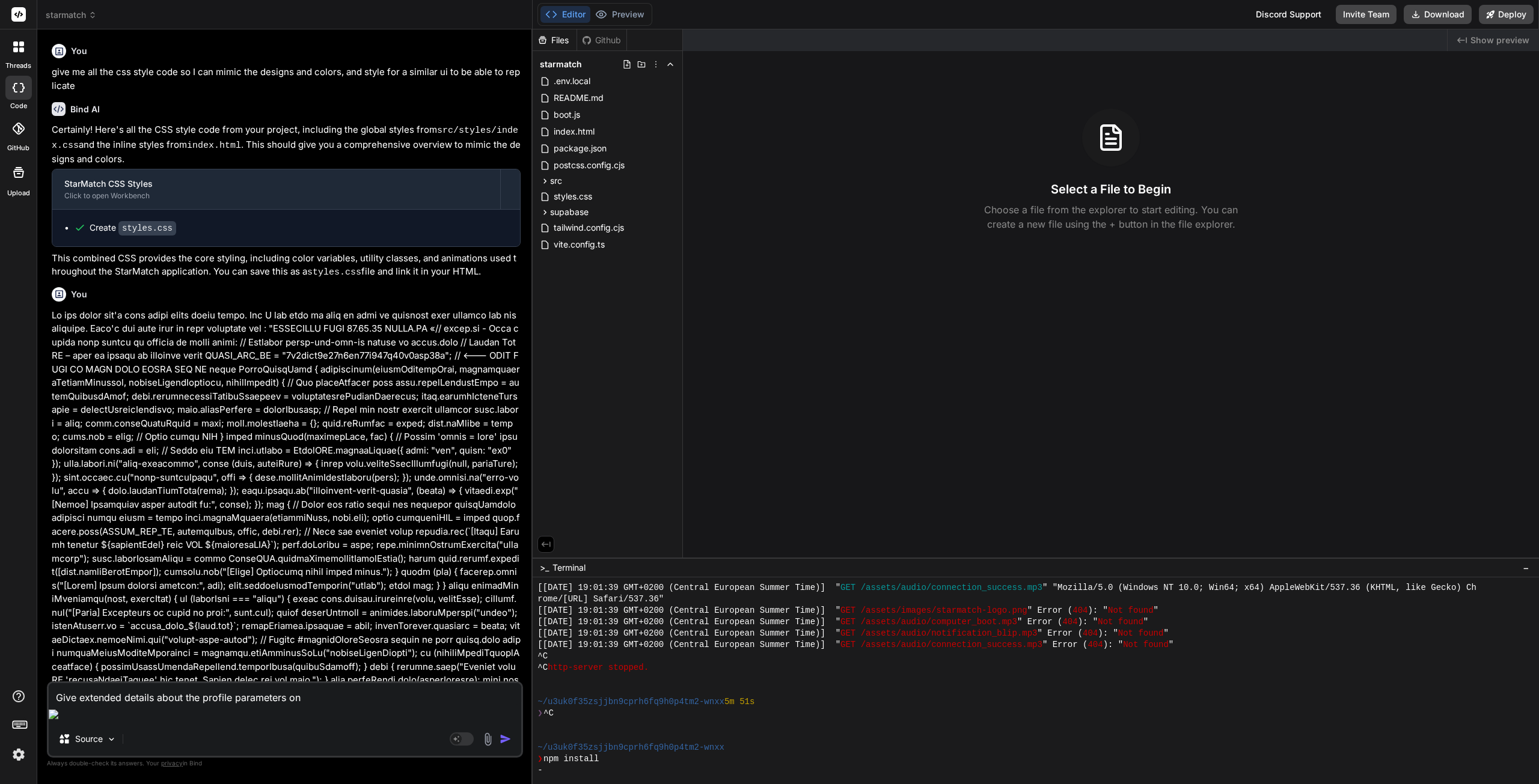
type textarea "x"
type textarea "Give extended details about the profile parameters one"
type textarea "x"
type textarea "Give extended details about the profile parameters one c"
type textarea "x"
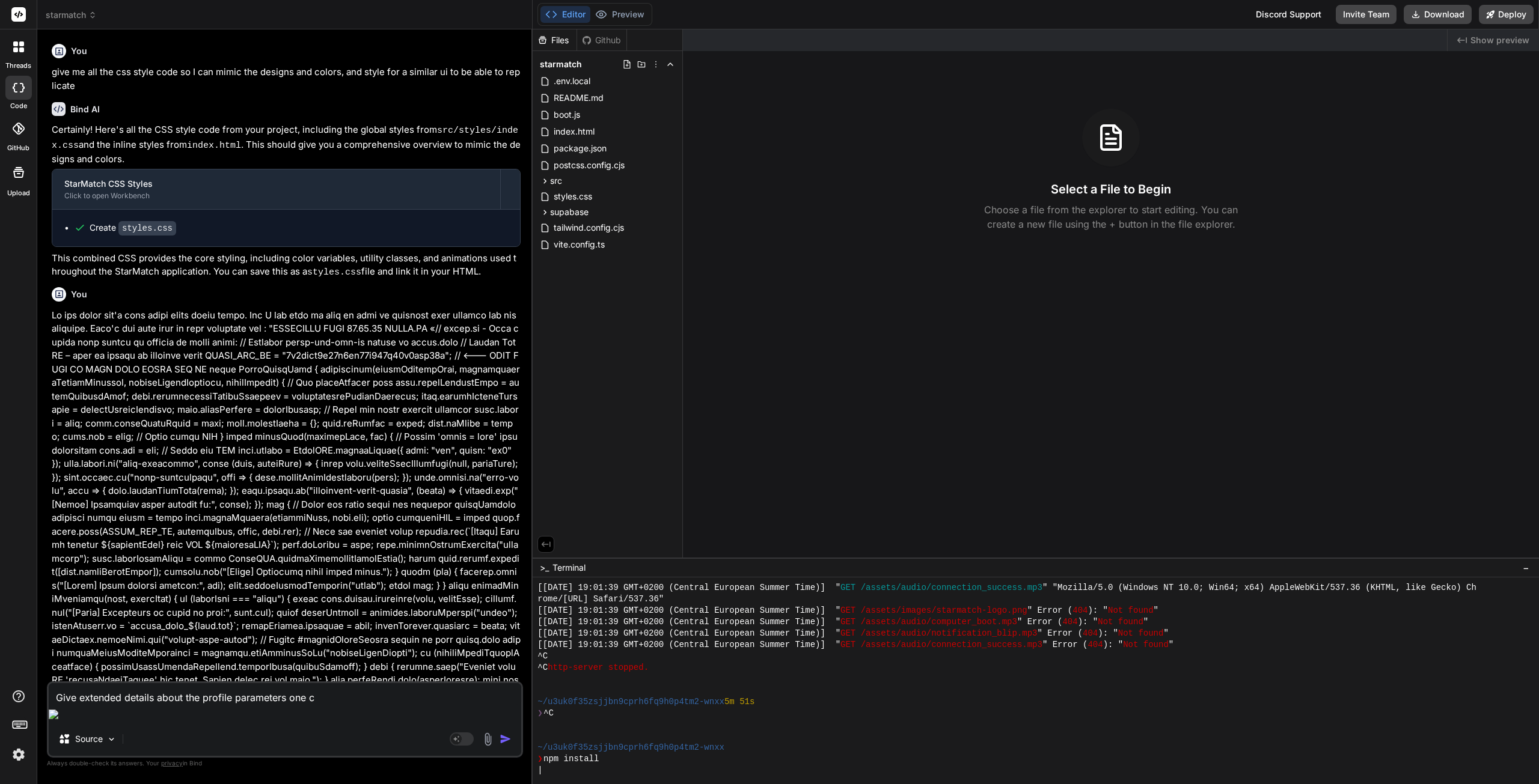
type textarea "Give extended details about the profile parameters one ca"
type textarea "x"
type textarea "Give extended details about the profile parameters one can"
type textarea "x"
type textarea "Give extended details about the profile parameters one can"
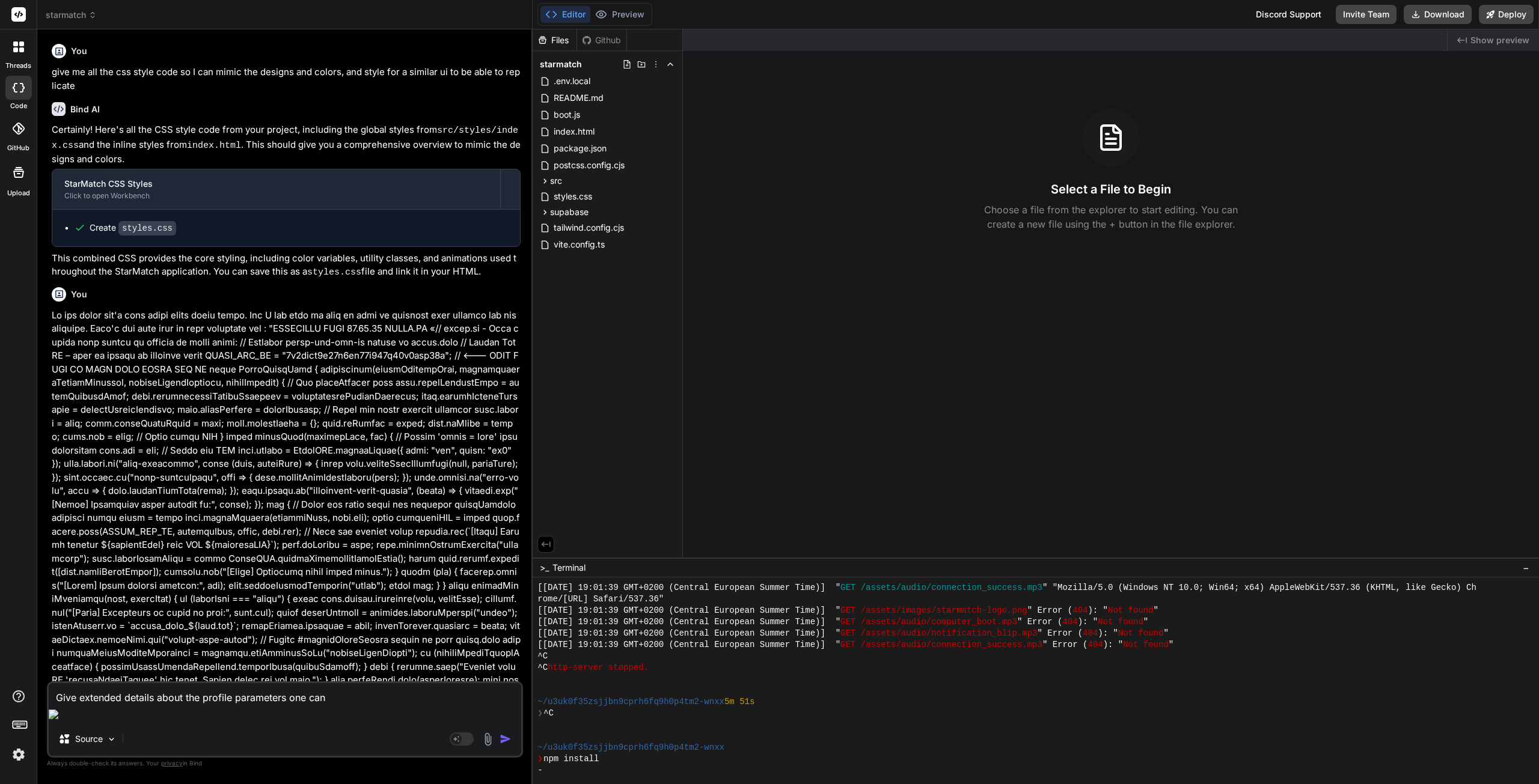
type textarea "x"
type textarea "Give extended details about the profile parameters one can s"
type textarea "x"
type textarea "Give extended details about the profile parameters one can se"
type textarea "x"
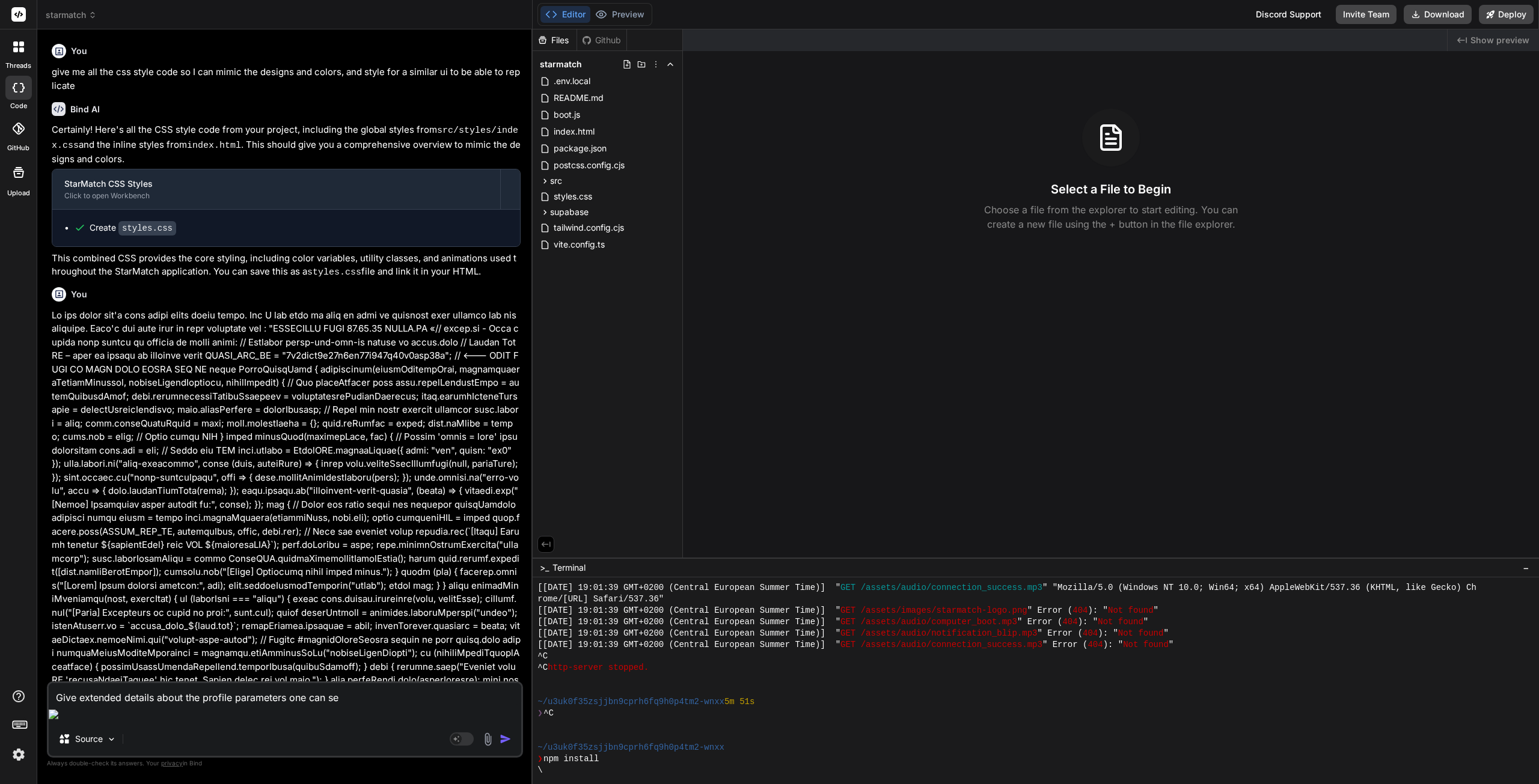
type textarea "Give extended details about the profile parameters one can set"
type textarea "x"
type textarea "Give extended details about the profile parameters one can setu"
type textarea "x"
type textarea "Give extended details about the profile parameters one can setup"
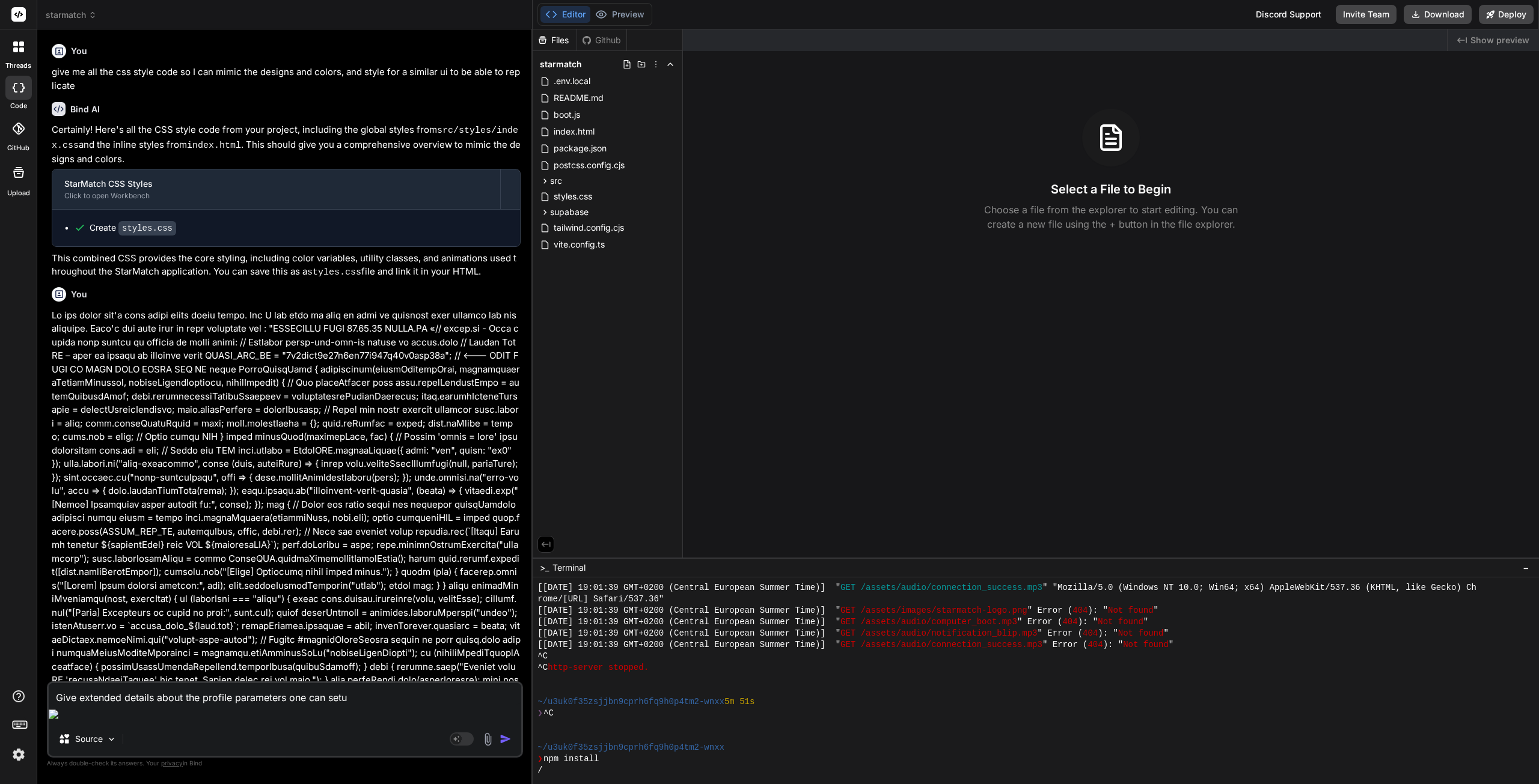
type textarea "x"
type textarea "Give extended details about the profile parameters one can setup"
type textarea "x"
type textarea "Give extended details about the profile parameters one can setup t"
type textarea "x"
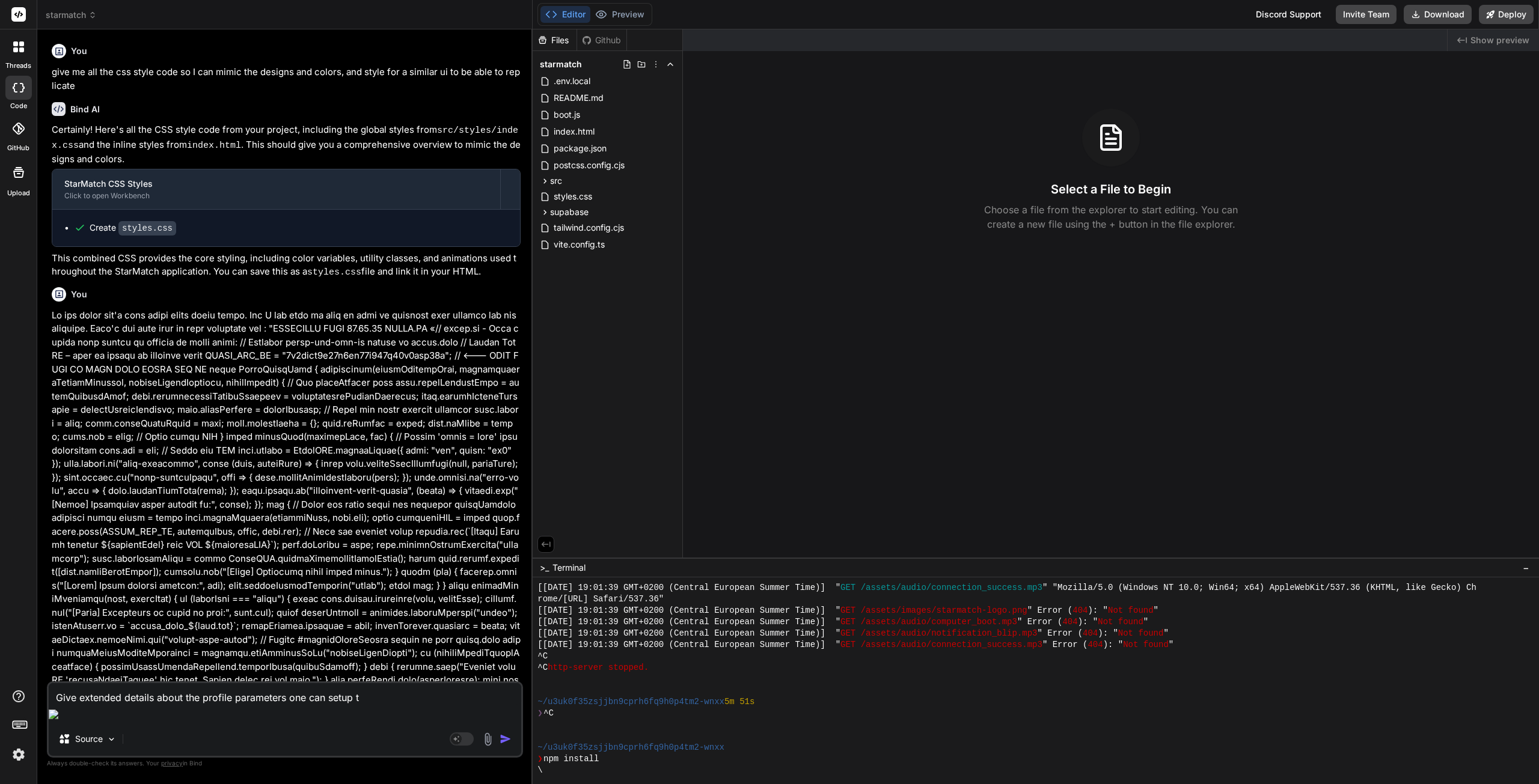
type textarea "Give extended details about the profile parameters one can setup to"
type textarea "x"
type textarea "Give extended details about the profile parameters one can setup to"
type textarea "x"
type textarea "Give extended details about the profile parameters one can setup to m"
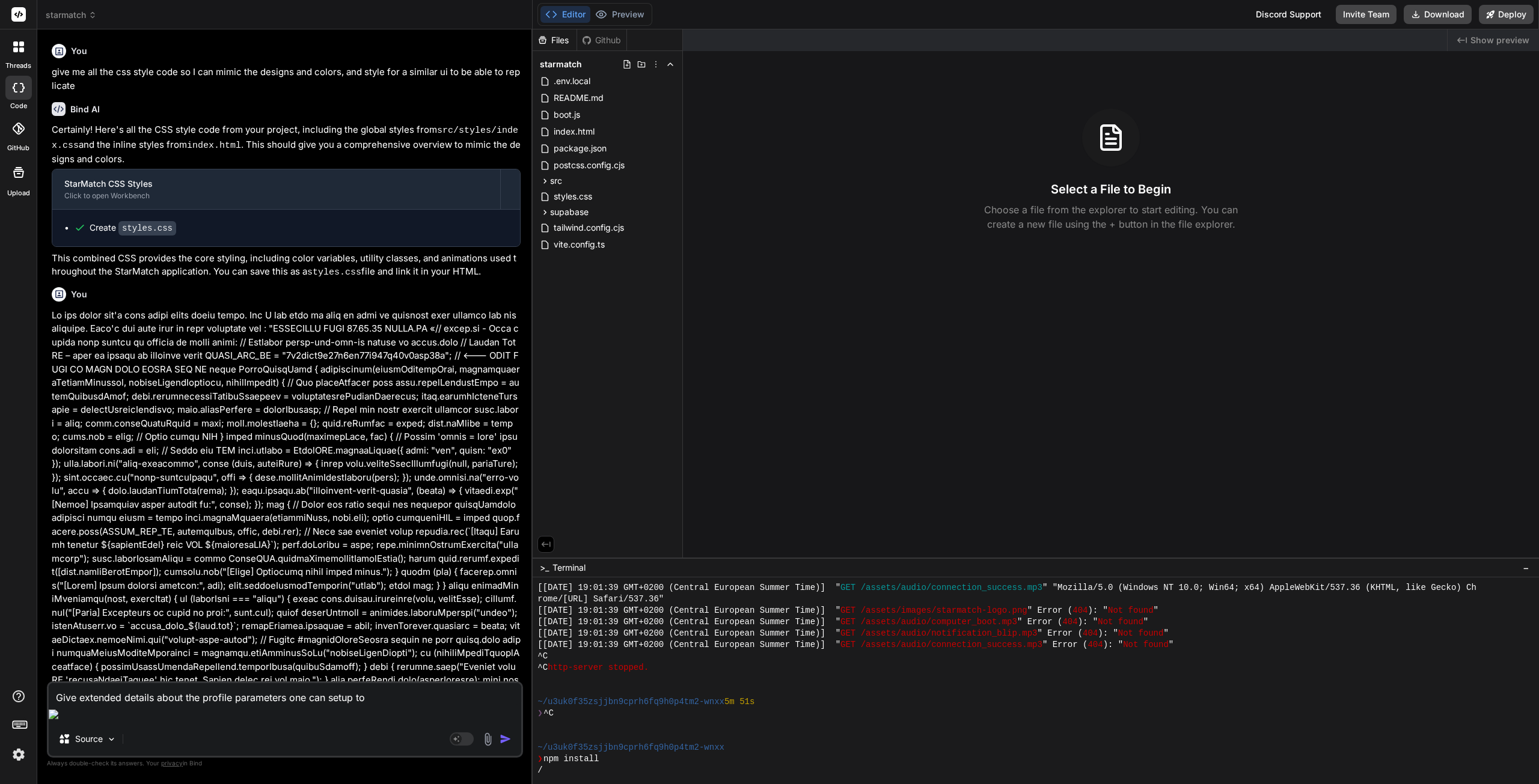
type textarea "x"
type textarea "Give extended details about the profile parameters one can setup to ma"
type textarea "x"
type textarea "Give extended details about the profile parameters one can setup to mak"
type textarea "x"
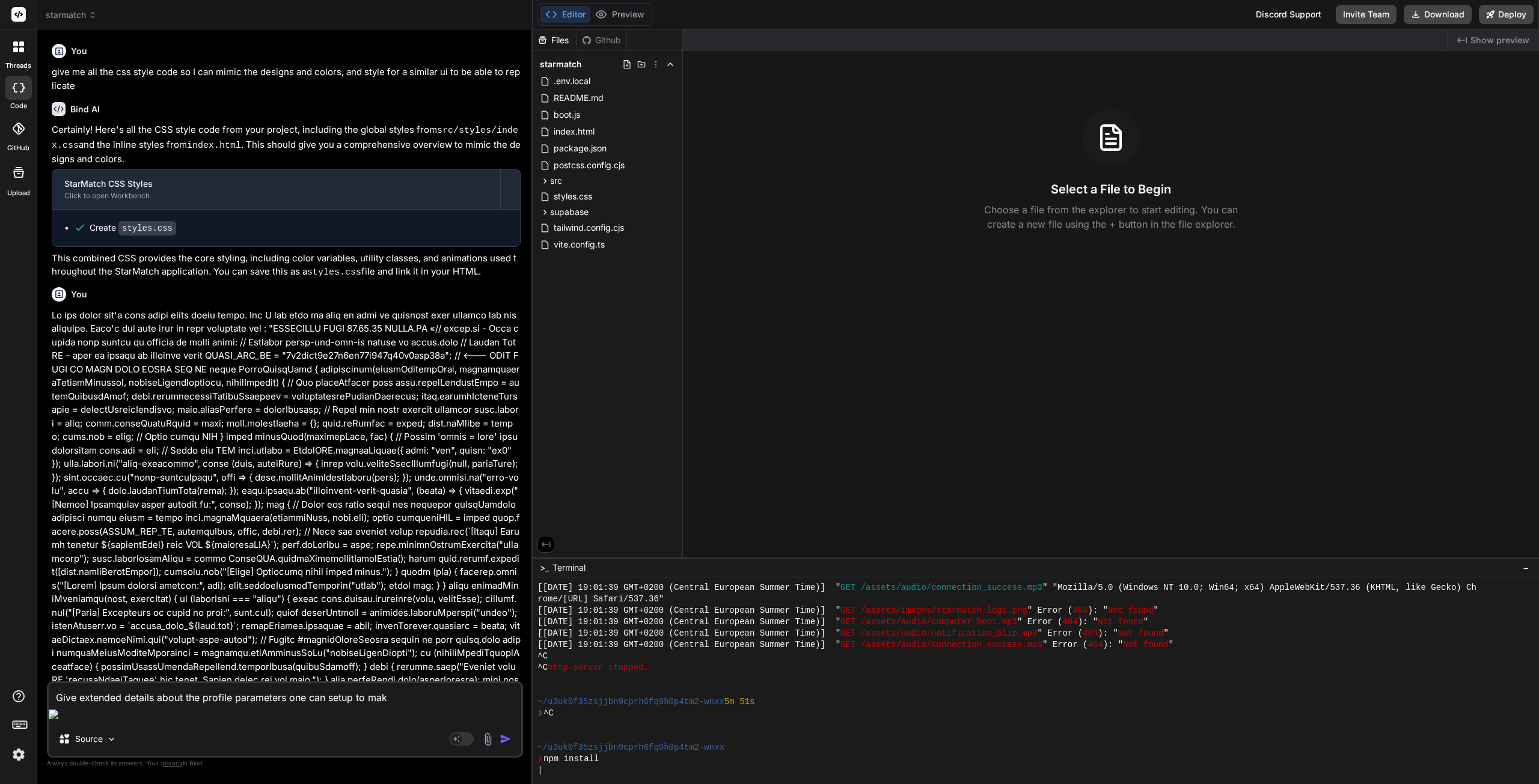
type textarea "Give extended details about the profile parameters one can setup to make"
type textarea "x"
type textarea "Give extended details about the profile parameters one can setup to make"
type textarea "x"
type textarea "Give extended details about the profile parameters one can setup to make h"
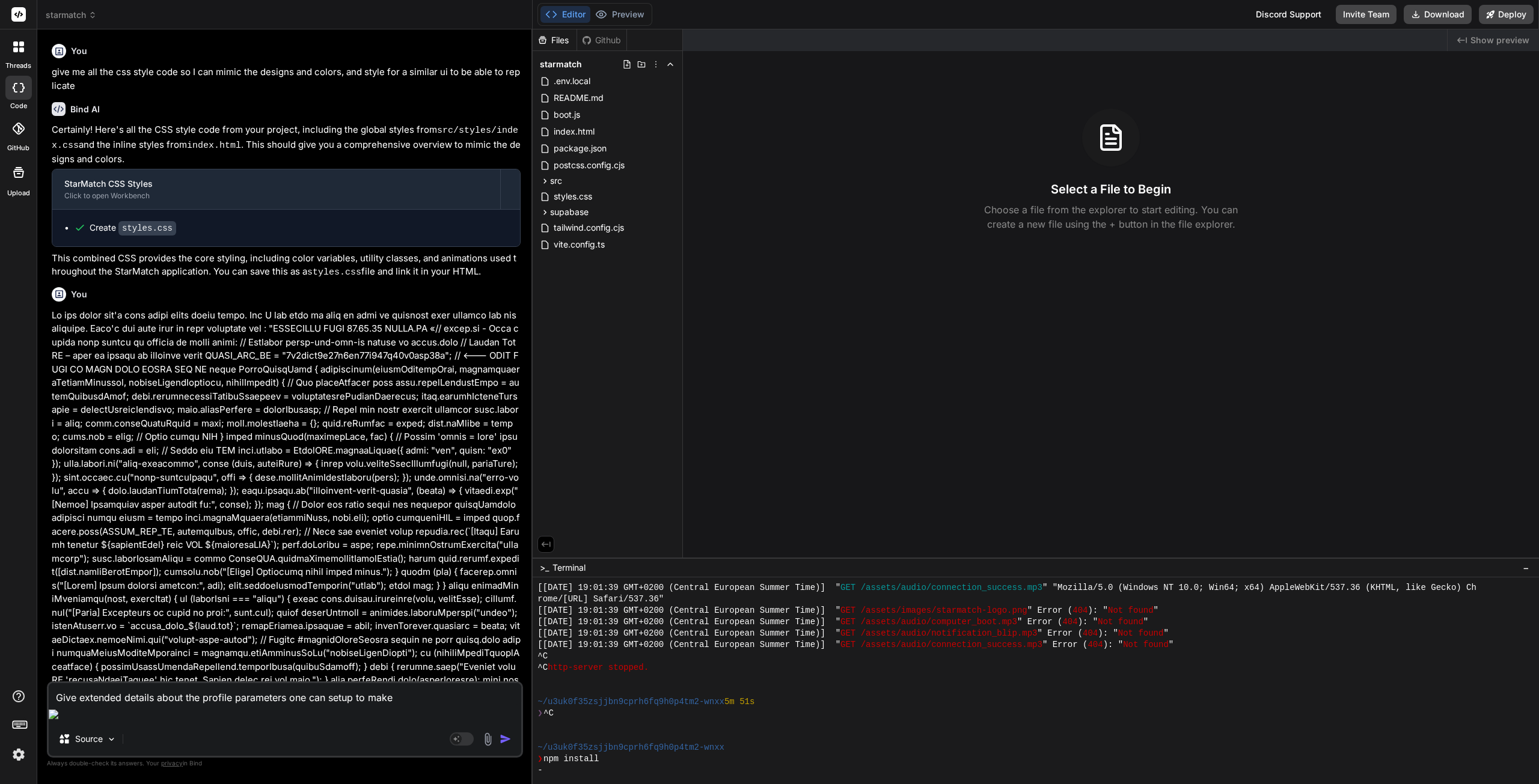
type textarea "x"
type textarea "Give extended details about the profile parameters one can setup to make hi"
type textarea "x"
type textarea "Give extended details about the profile parameters one can setup to make his"
type textarea "x"
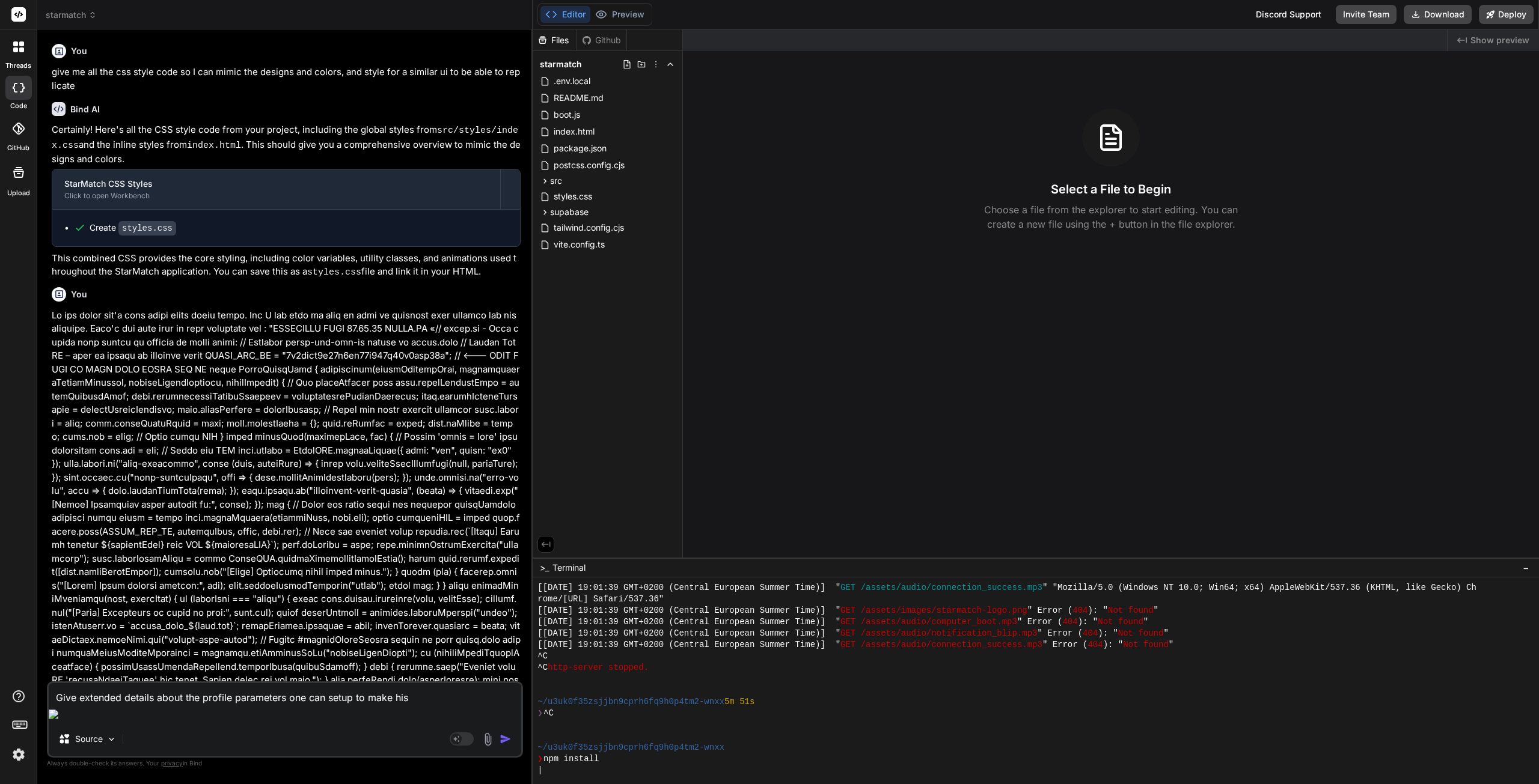
type textarea "Give extended details about the profile parameters one can setup to make his"
type textarea "x"
type textarea "Give extended details about the profile parameters one can setup to make his p"
type textarea "x"
type textarea "Give extended details about the profile parameters one can setup to make his pr"
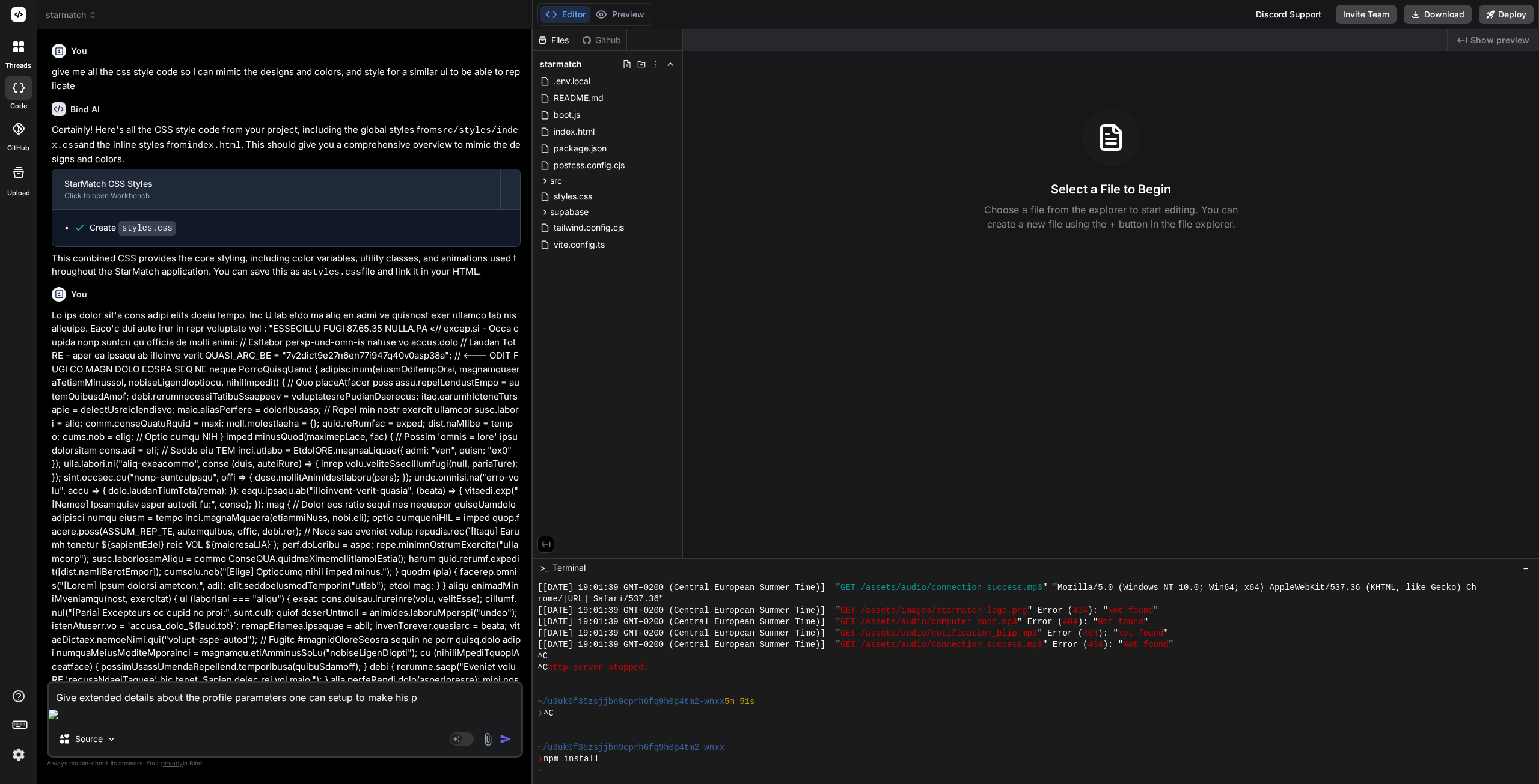
type textarea "x"
type textarea "Give extended details about the profile parameters one can setup to make his pro"
type textarea "x"
type textarea "Give extended details about the profile parameters one can setup to make his pr…"
type textarea "x"
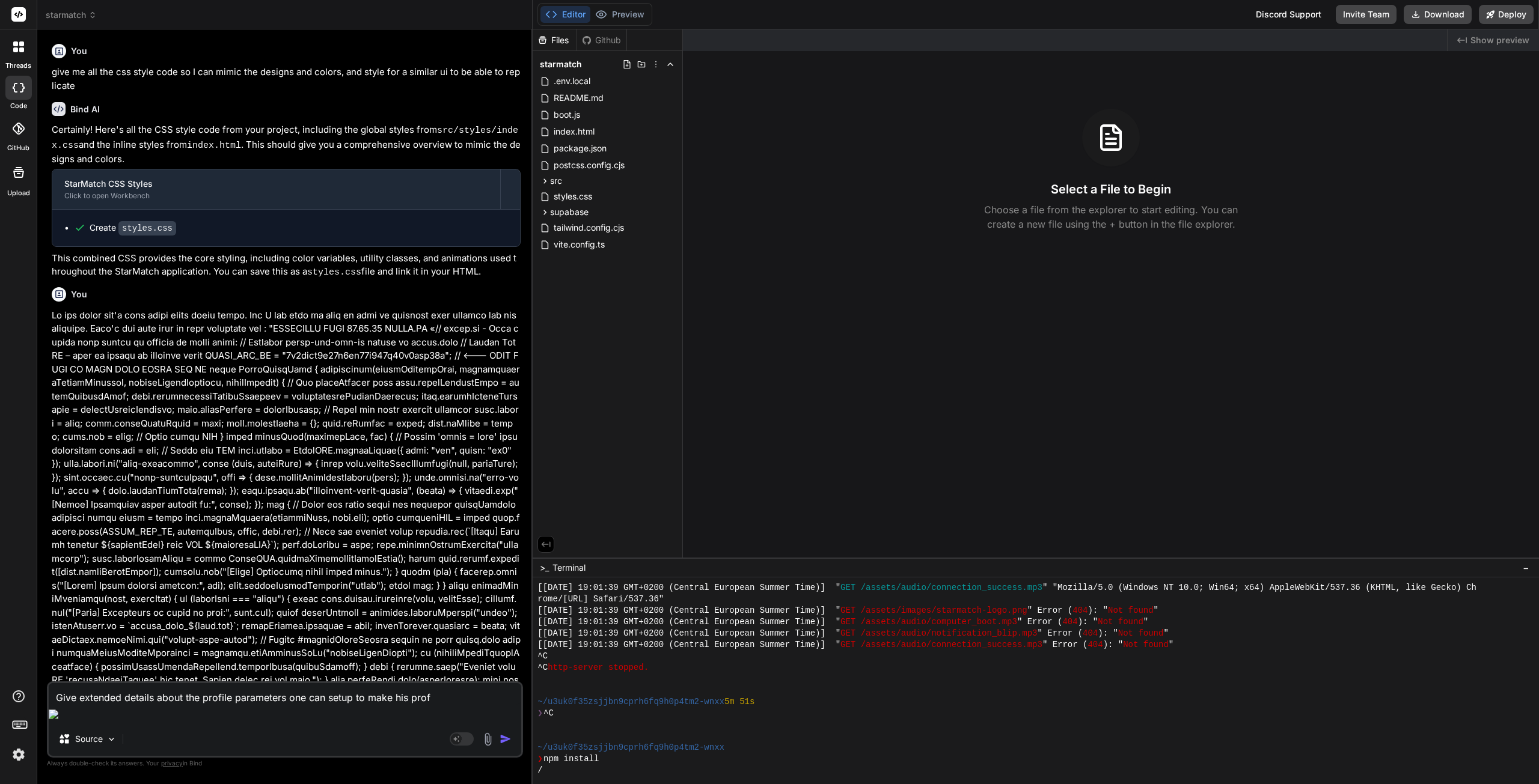
type textarea "Give extended details about the profile parameters one can setup to make his pr…"
type textarea "x"
type textarea "Give extended details about the profile parameters one can setup to make his pr…"
type textarea "x"
type textarea "Give extended details about the profile parameters one can setup to make his pr…"
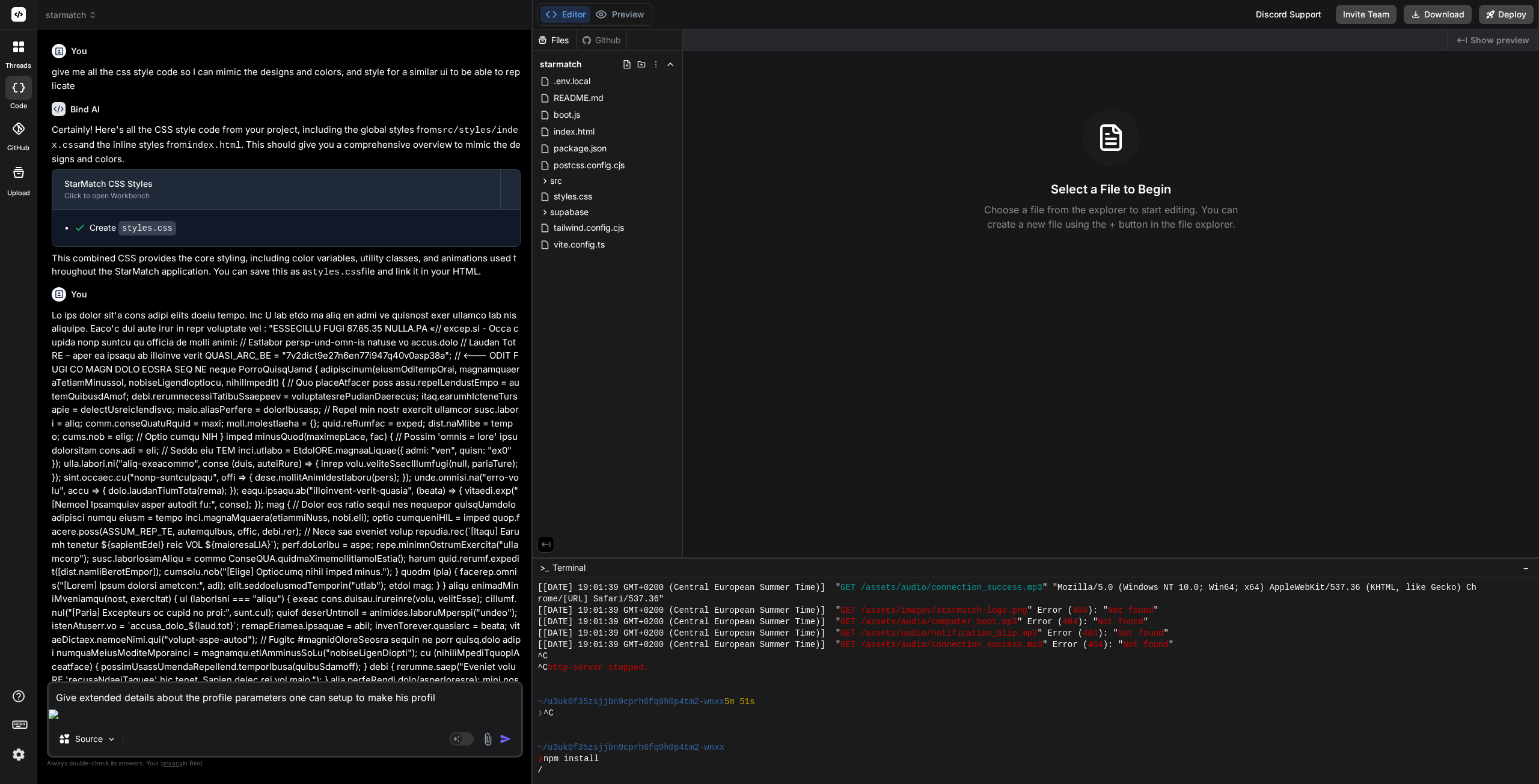
type textarea "x"
type textarea "Give extended details about the profile parameters one can setup to make his pr…"
type textarea "x"
type textarea "Give extended details about the profile parameters one can setup to make his pr…"
type textarea "x"
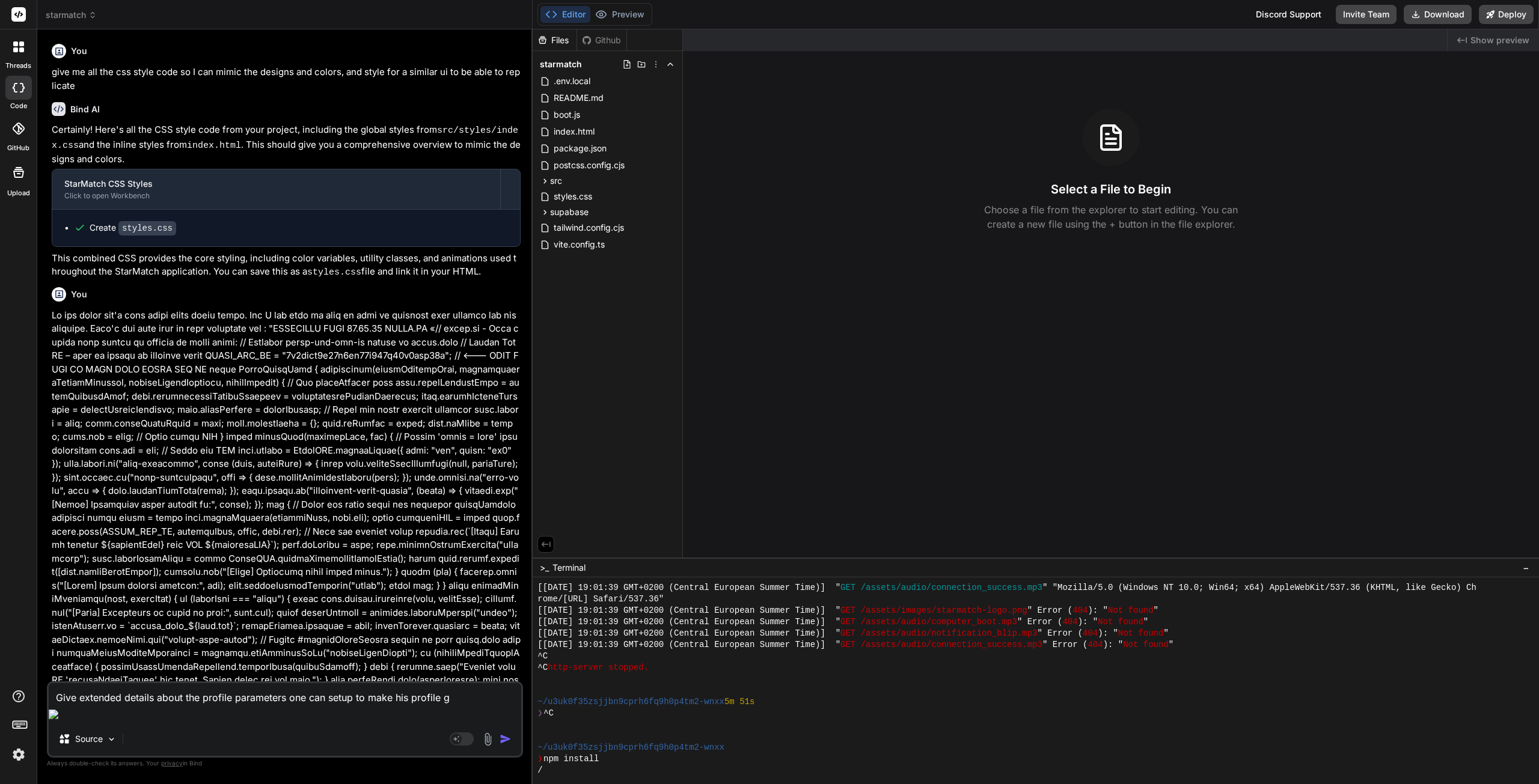
type textarea "Give extended details about the profile parameters one can setup to make his pr…"
type textarea "x"
type textarea "Give extended details about the profile parameters one can setup to make his pr…"
type textarea "x"
type textarea "Give extended details about the profile parameters one can setup to make his pr…"
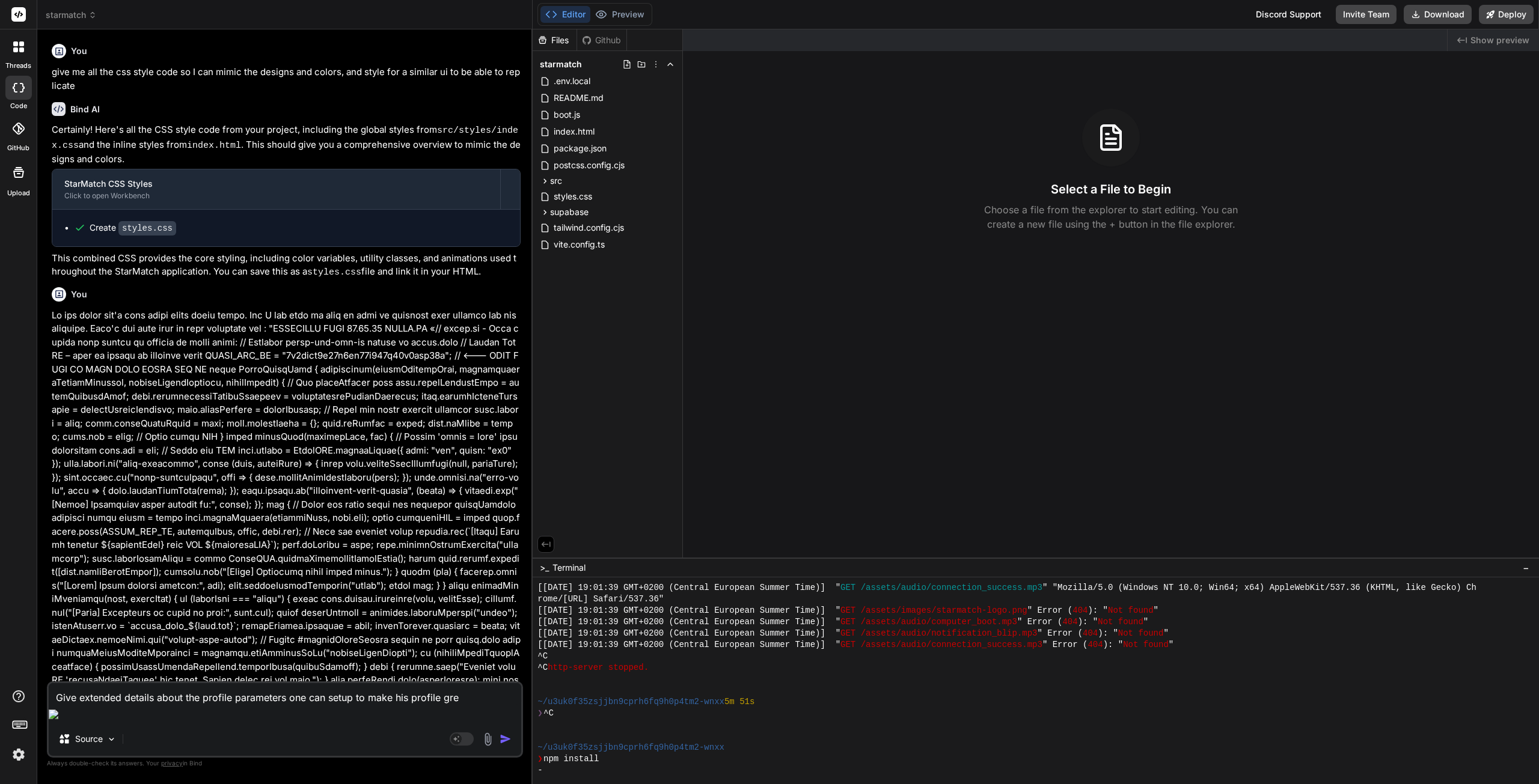
type textarea "x"
type textarea "Give extended details about the profile parameters one can setup to make his pr…"
type textarea "x"
type textarea "Give extended details about the profile parameters one can setup to make his pr…"
type textarea "x"
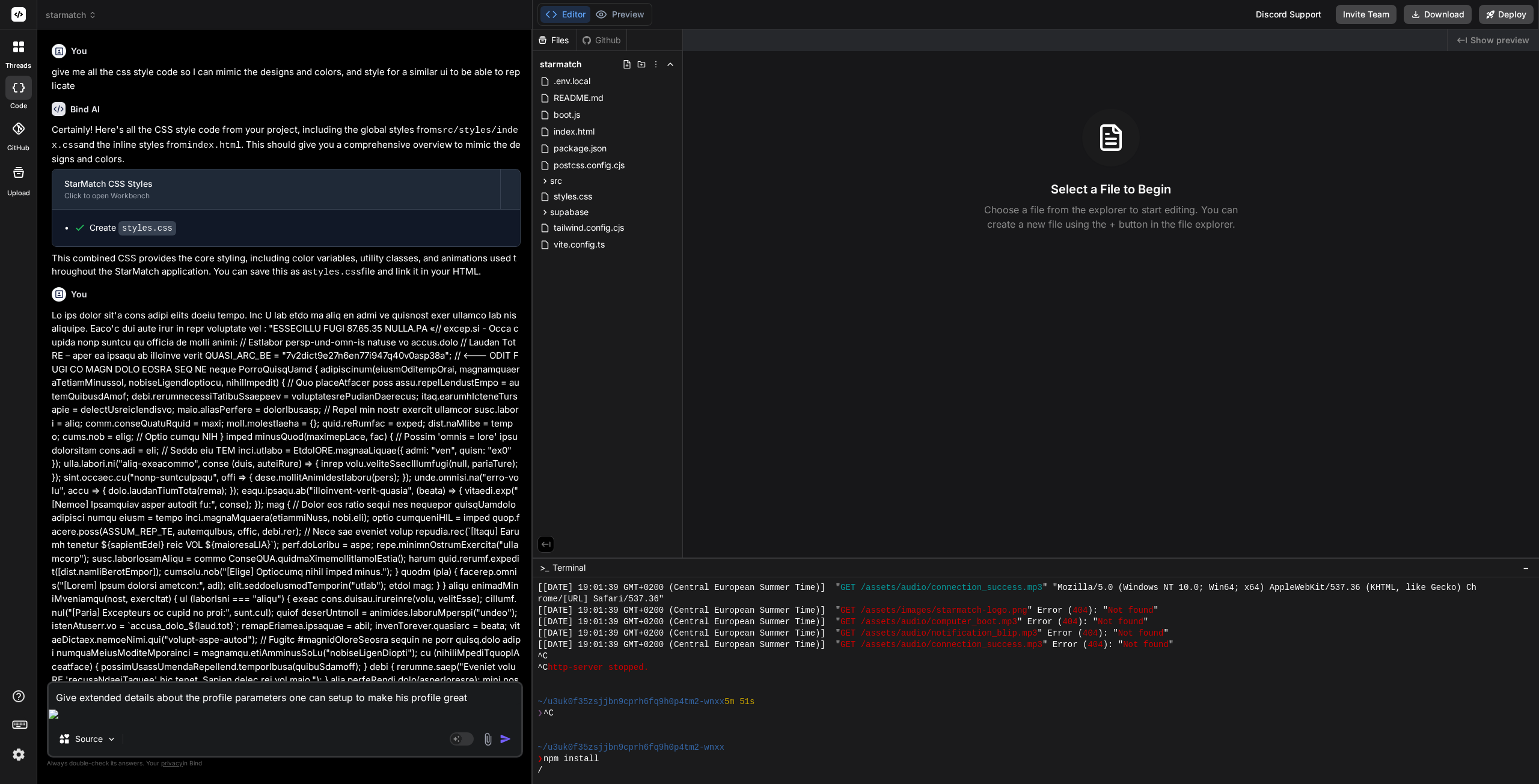
type textarea "Give extended details about the profile parameters one can setup to make his pr…"
type textarea "x"
type textarea "Give extended details about the profile parameters one can setup to make his pr…"
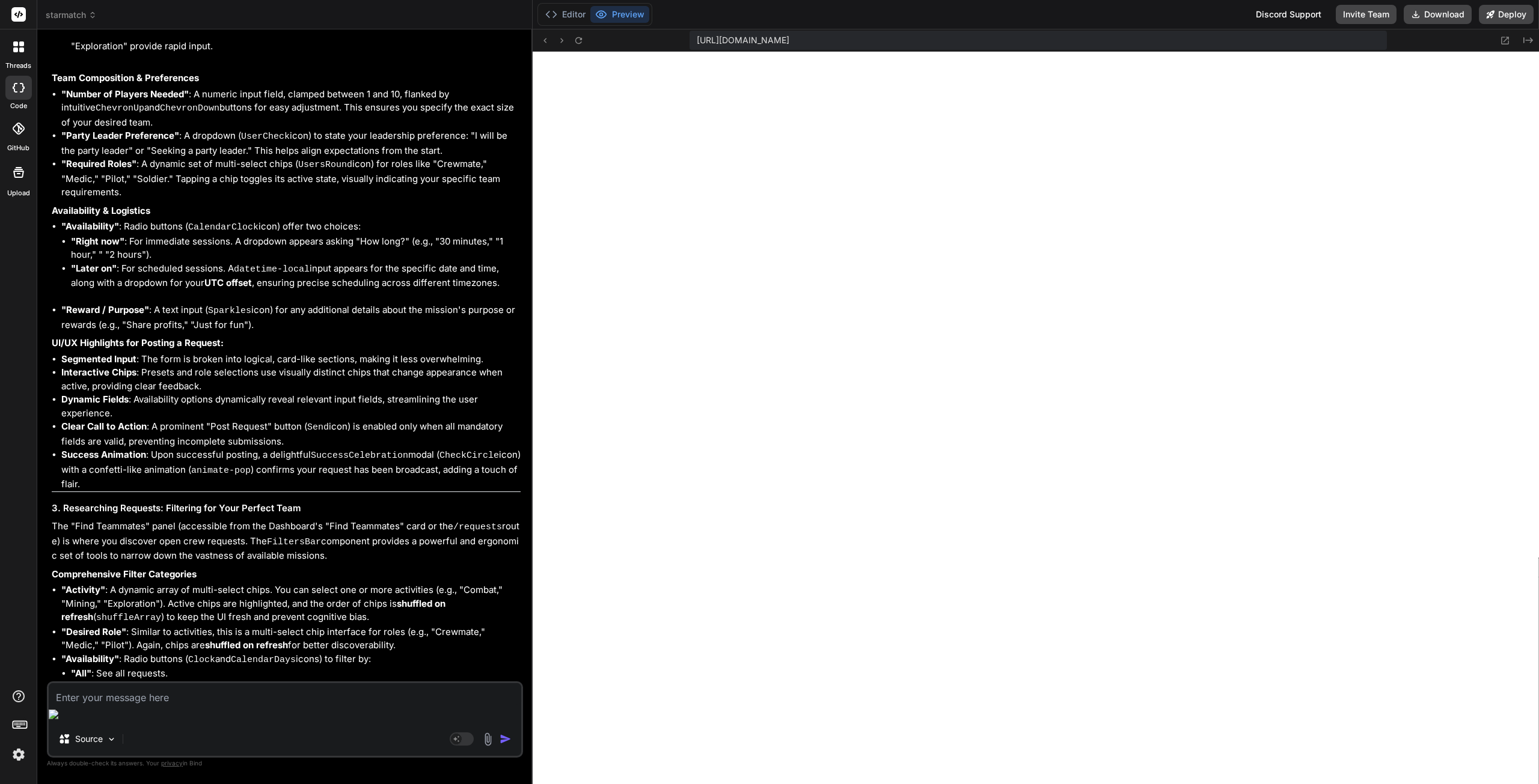
scroll to position [22125, 0]
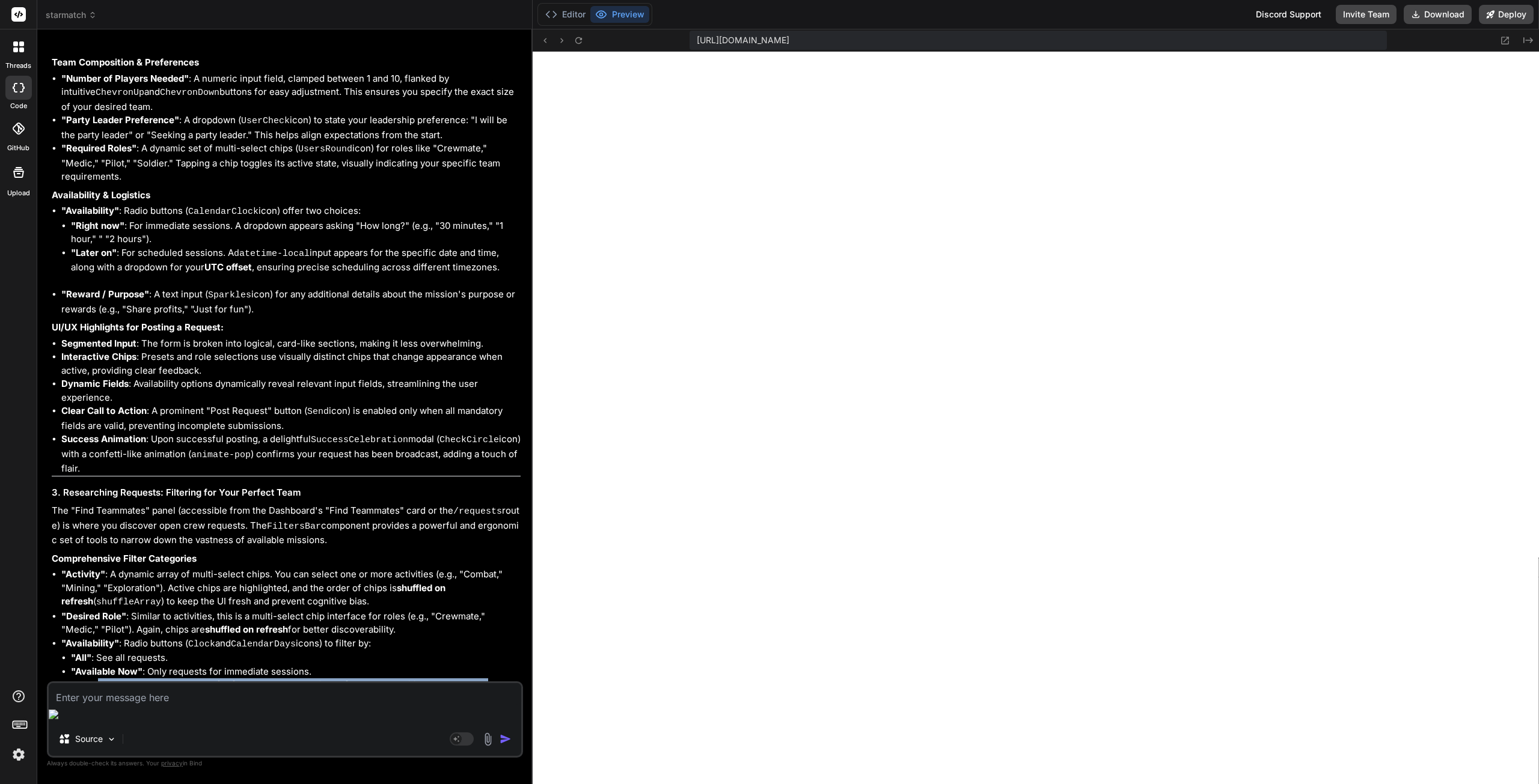
drag, startPoint x: 369, startPoint y: 660, endPoint x: 97, endPoint y: 275, distance: 471.4
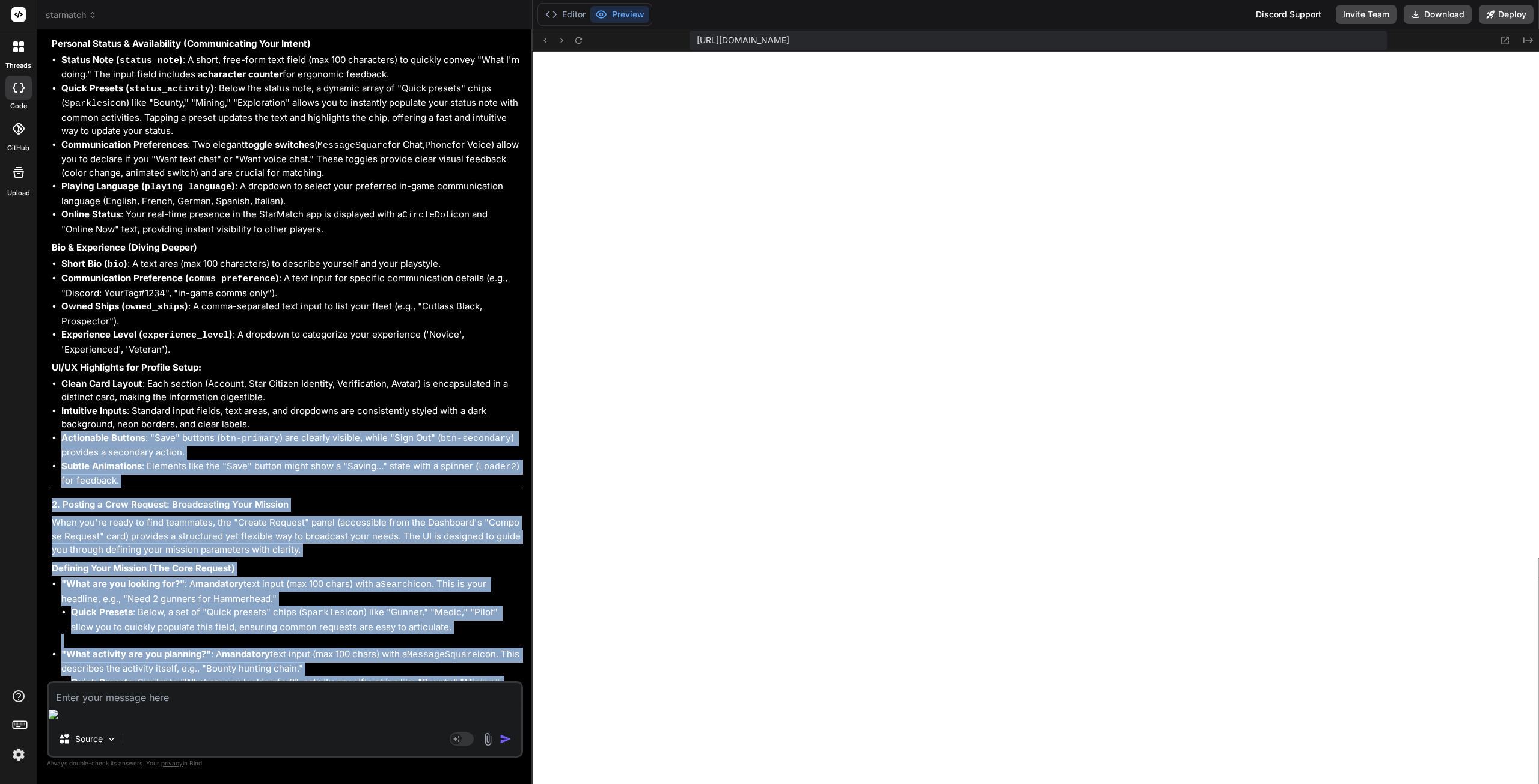
scroll to position [21456, 0]
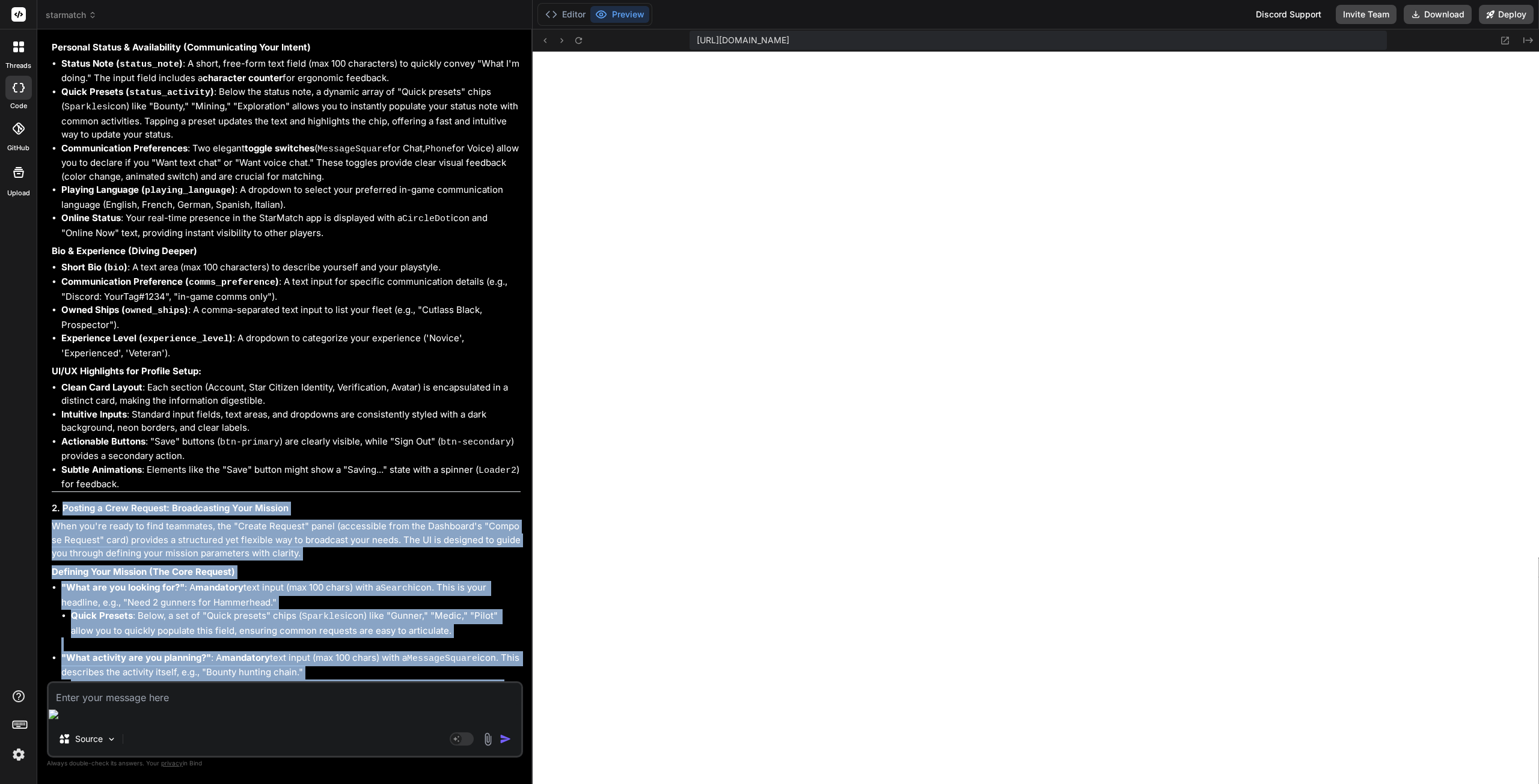
drag, startPoint x: 91, startPoint y: 417, endPoint x: 65, endPoint y: 109, distance: 309.1
click at [65, 109] on div "StarMatch is designed with a sleek, retro-futuristic aesthetic, emphasizing cla…" at bounding box center [286, 629] width 469 height 2323
copy div "Posting a Crew Request: Broadcasting Your Mission When you're ready to find tea…"
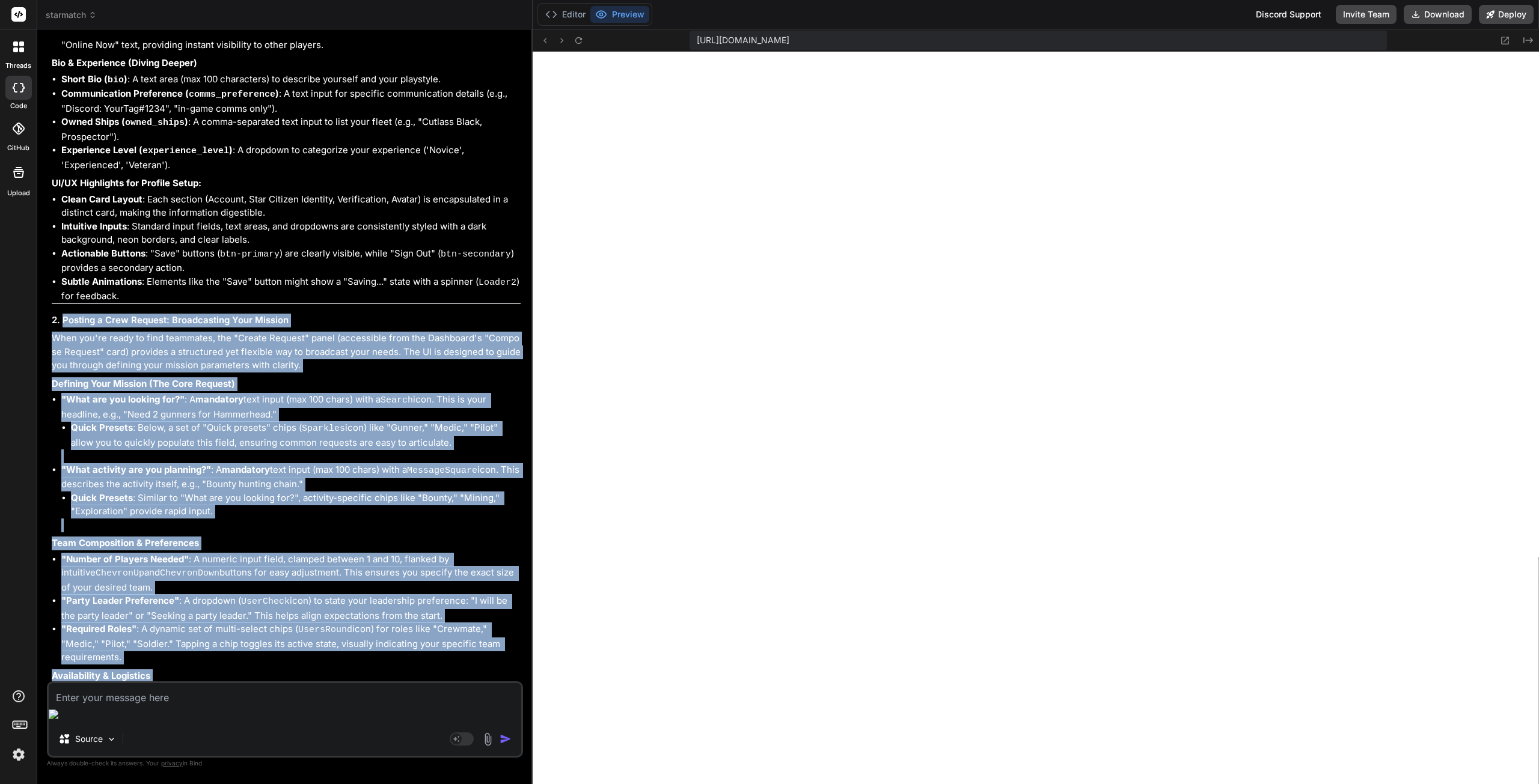
scroll to position [21524, 0]
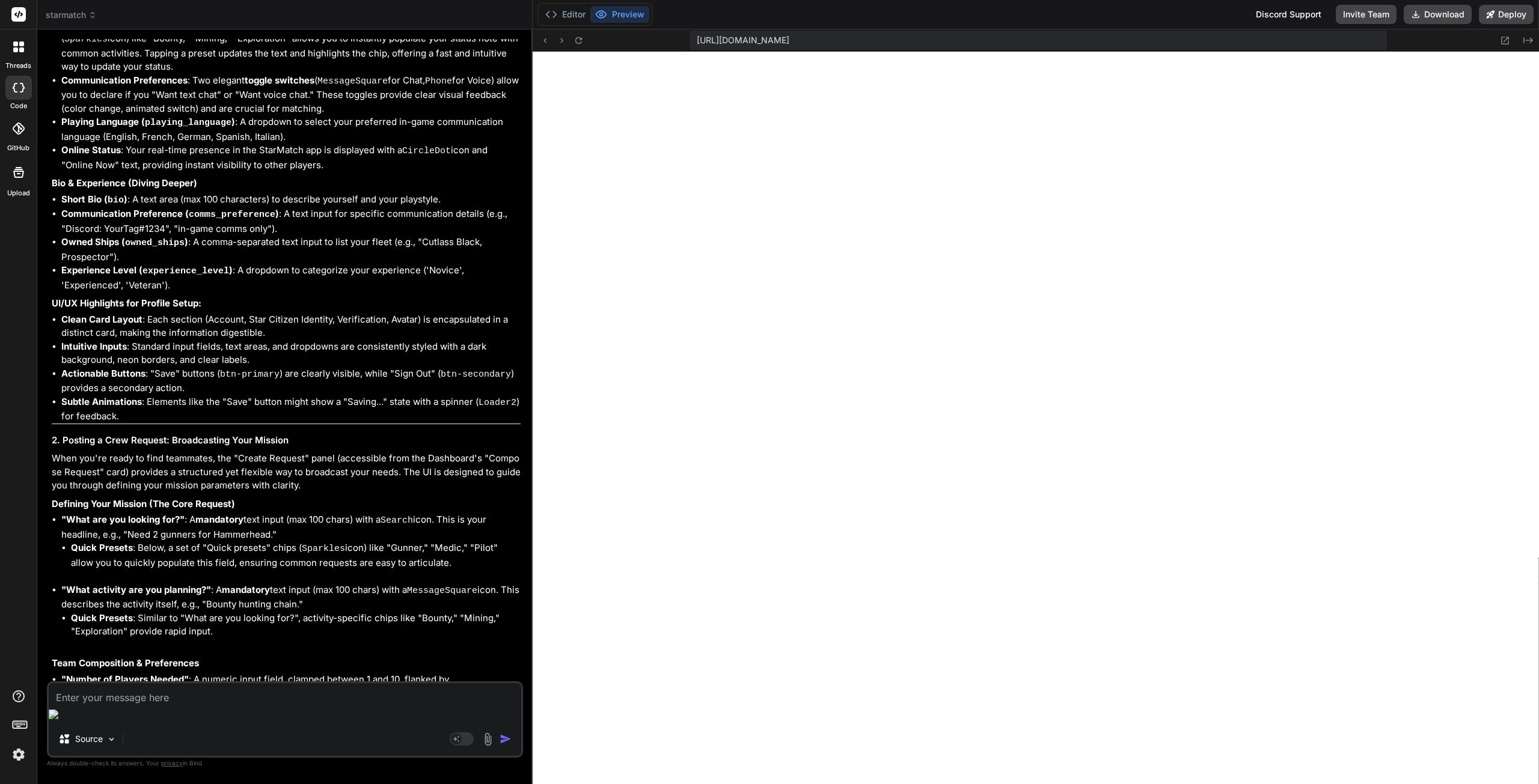
click at [67, 18] on span "starmatch" at bounding box center [72, 15] width 51 height 12
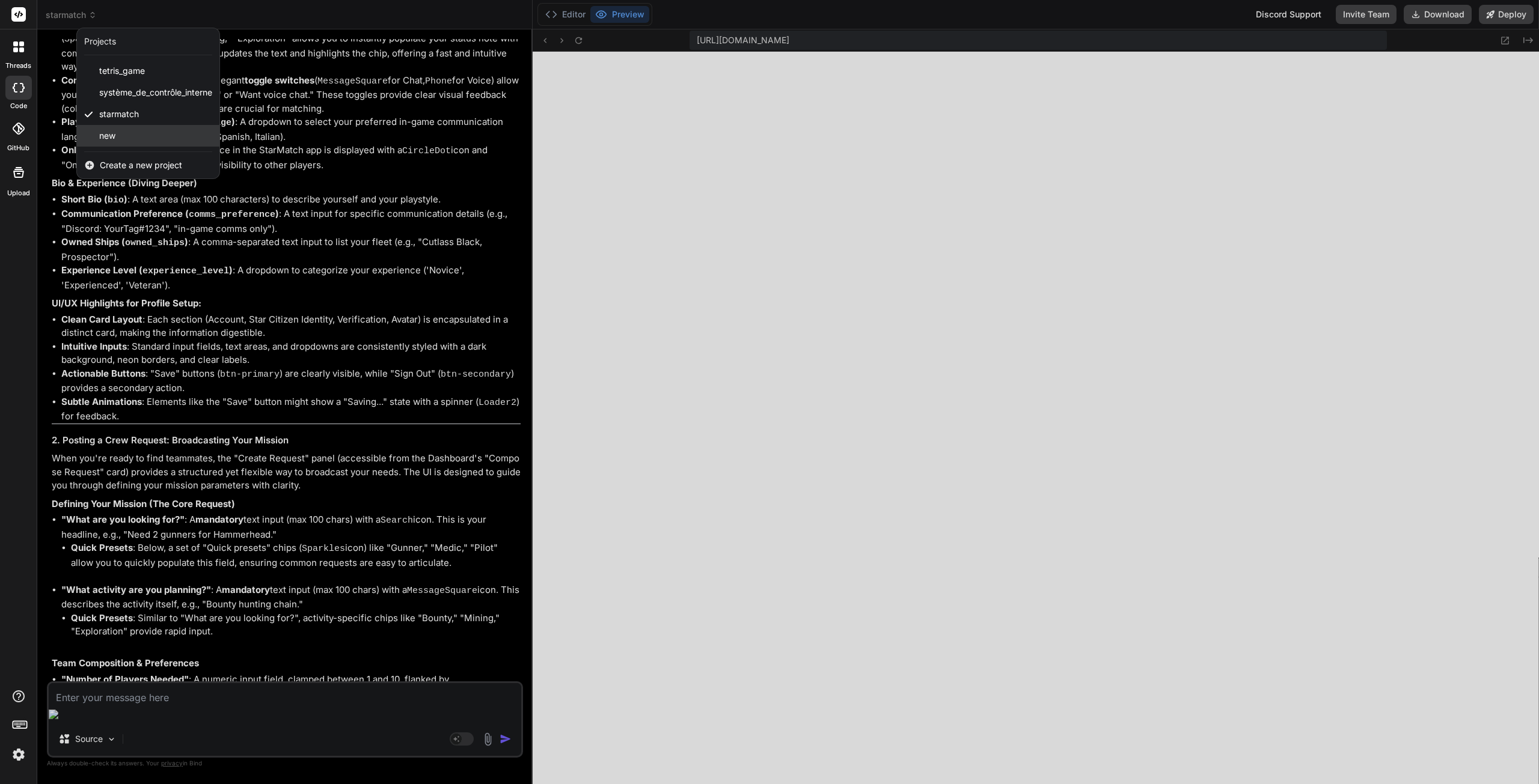
click at [121, 138] on div "new" at bounding box center [148, 136] width 143 height 22
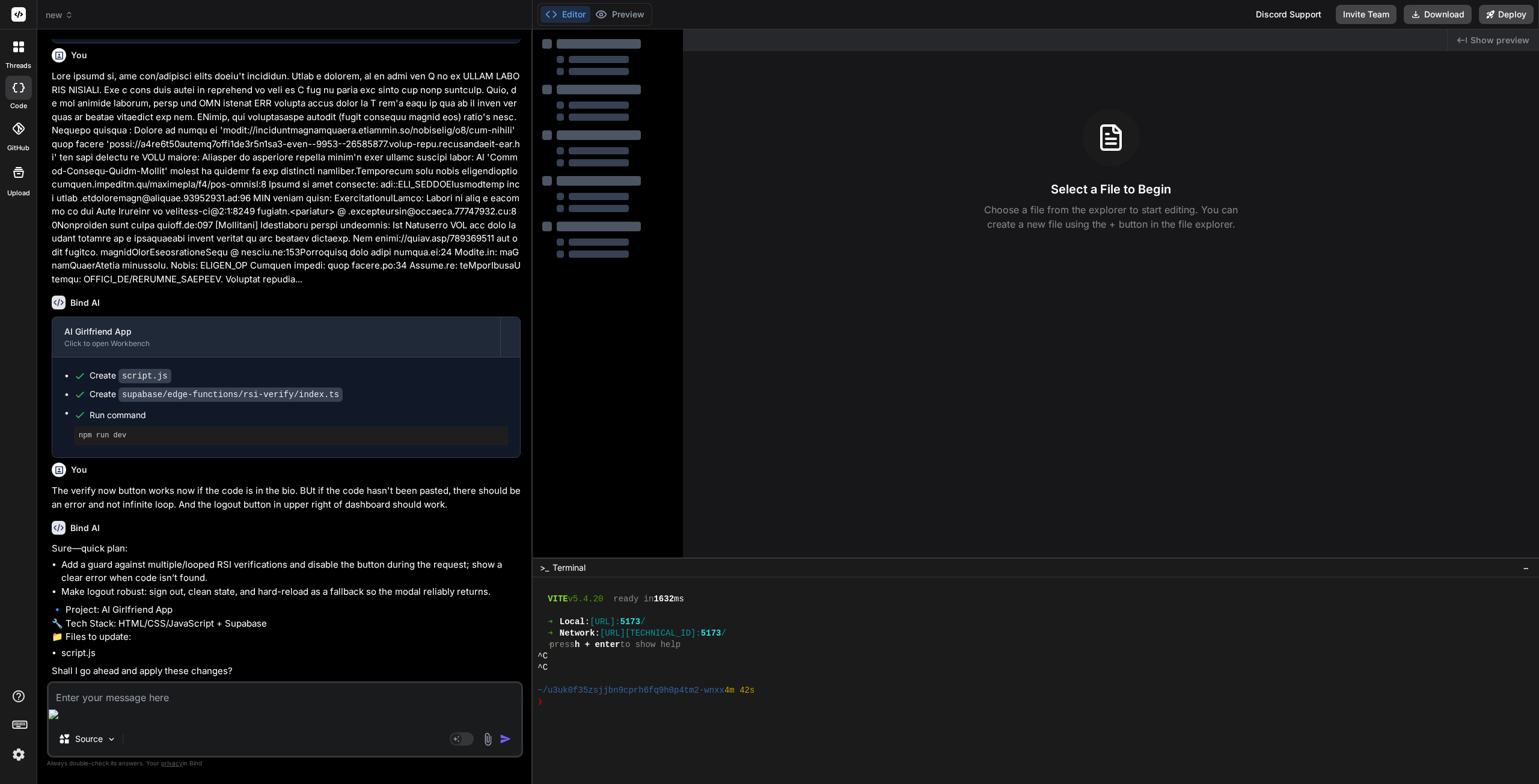
scroll to position [625, 0]
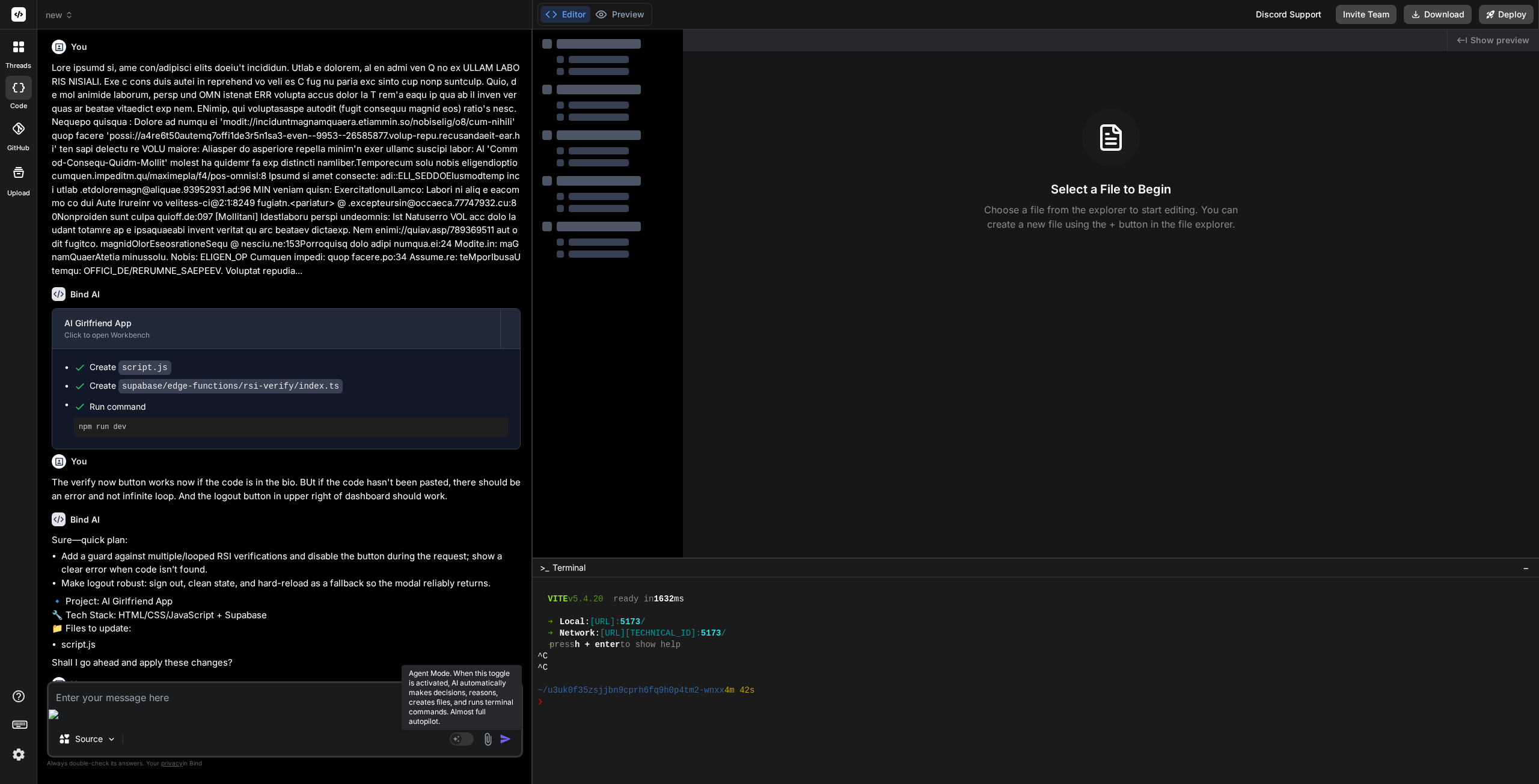
click at [459, 741] on icon at bounding box center [457, 738] width 6 height 6
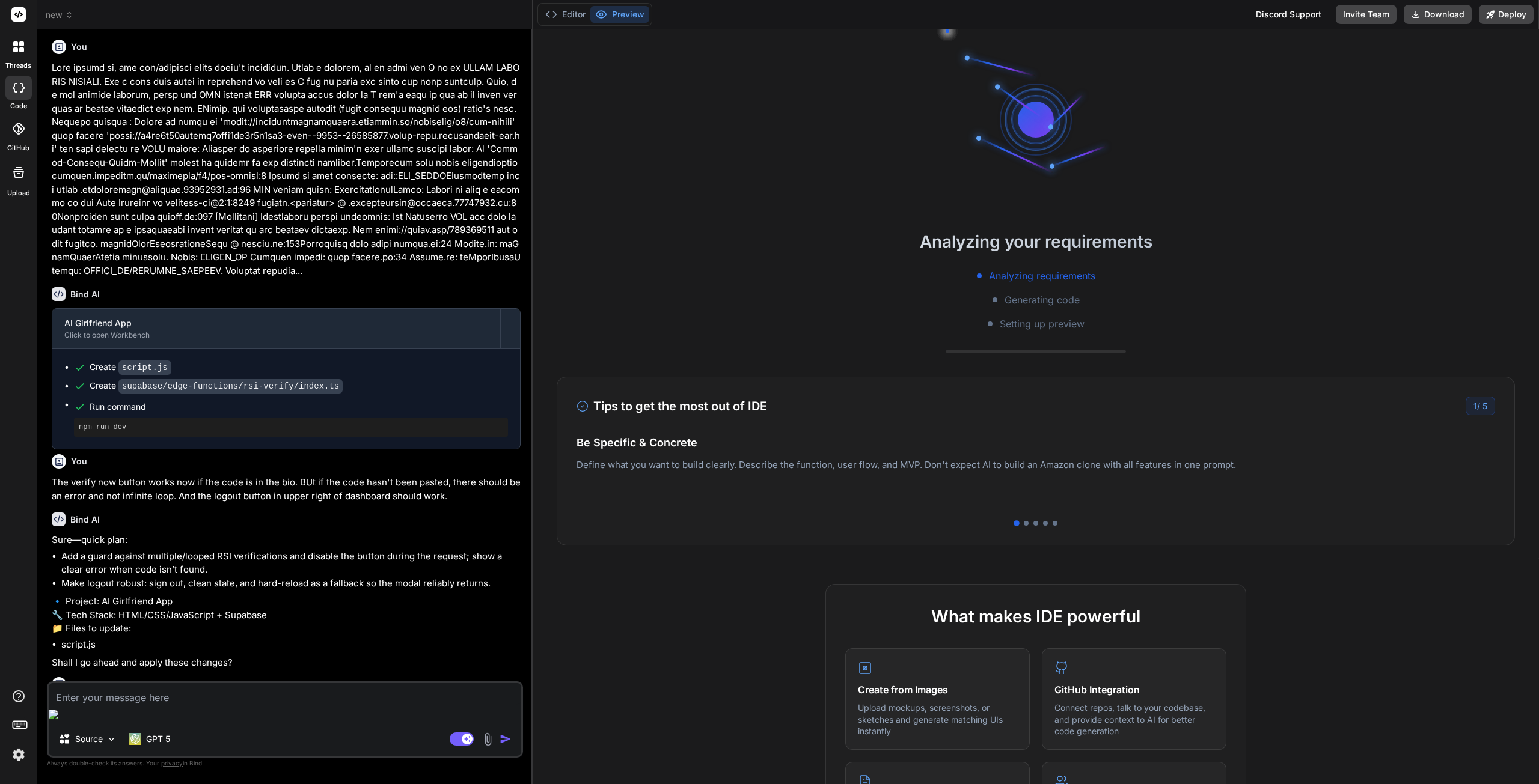
click at [199, 705] on textarea at bounding box center [284, 694] width 472 height 22
paste textarea "Posting a Crew Request: Broadcasting Your Mission When you're ready to find tea…"
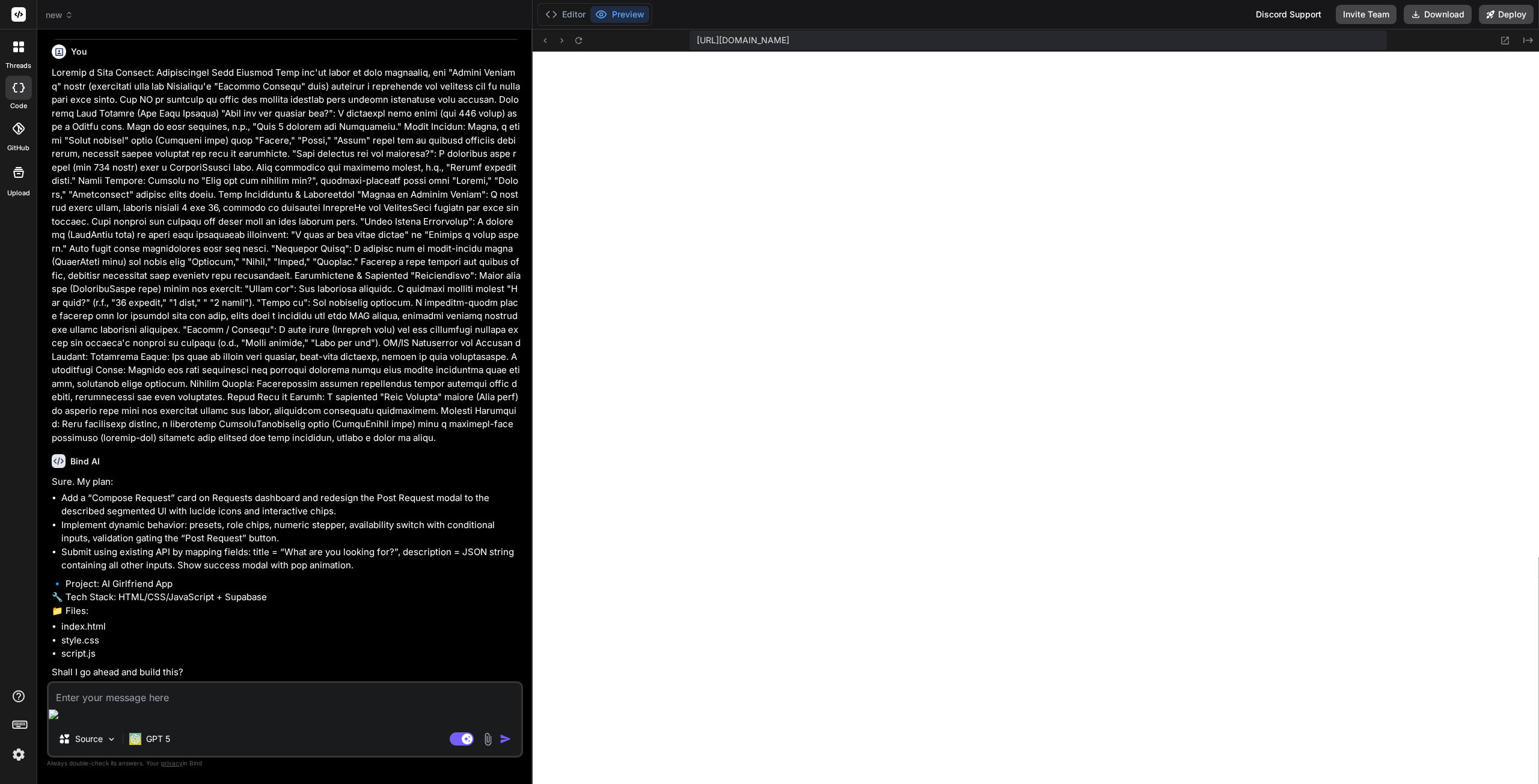
scroll to position [1517, 0]
click at [155, 705] on textarea at bounding box center [284, 694] width 472 height 22
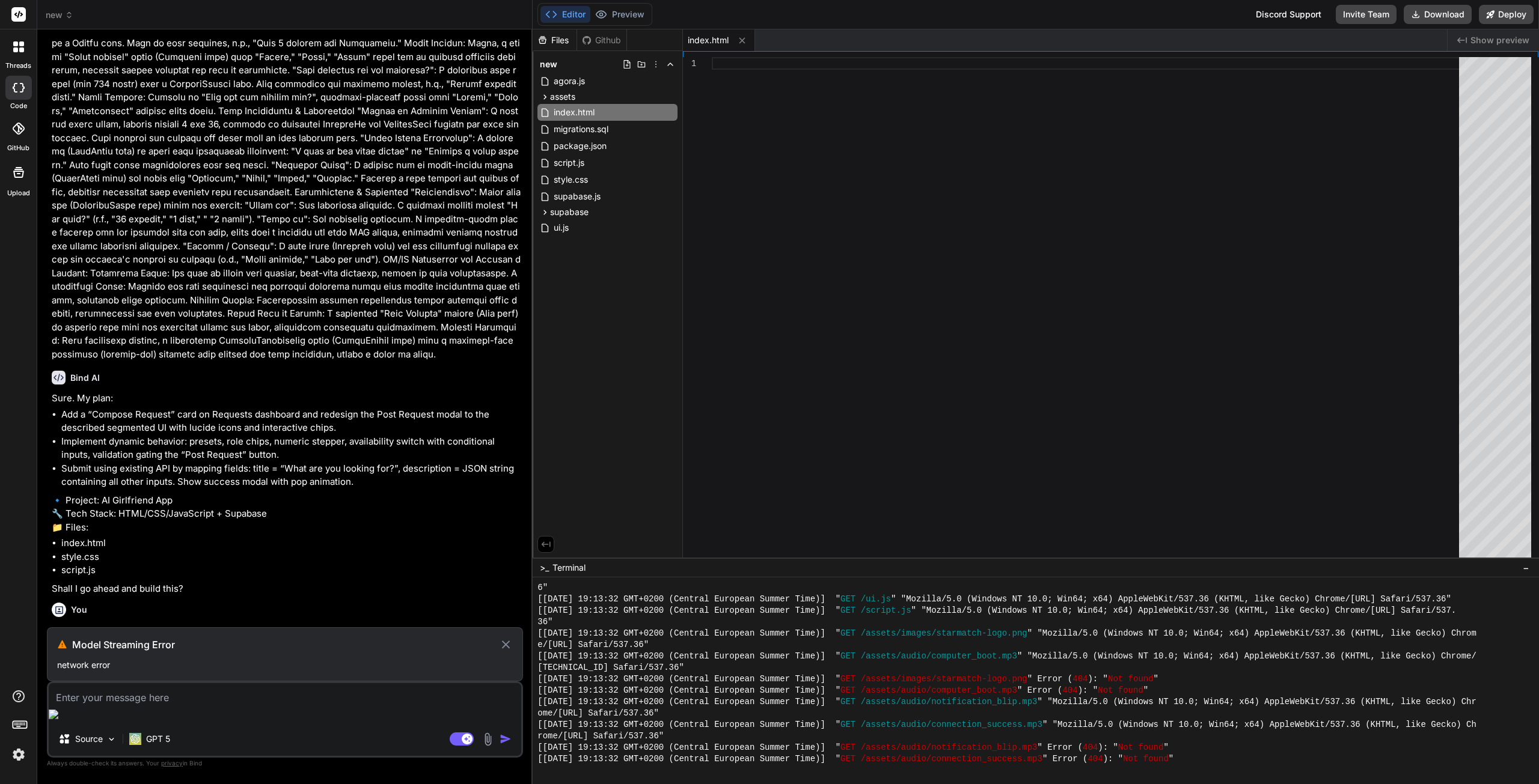
scroll to position [1611, 0]
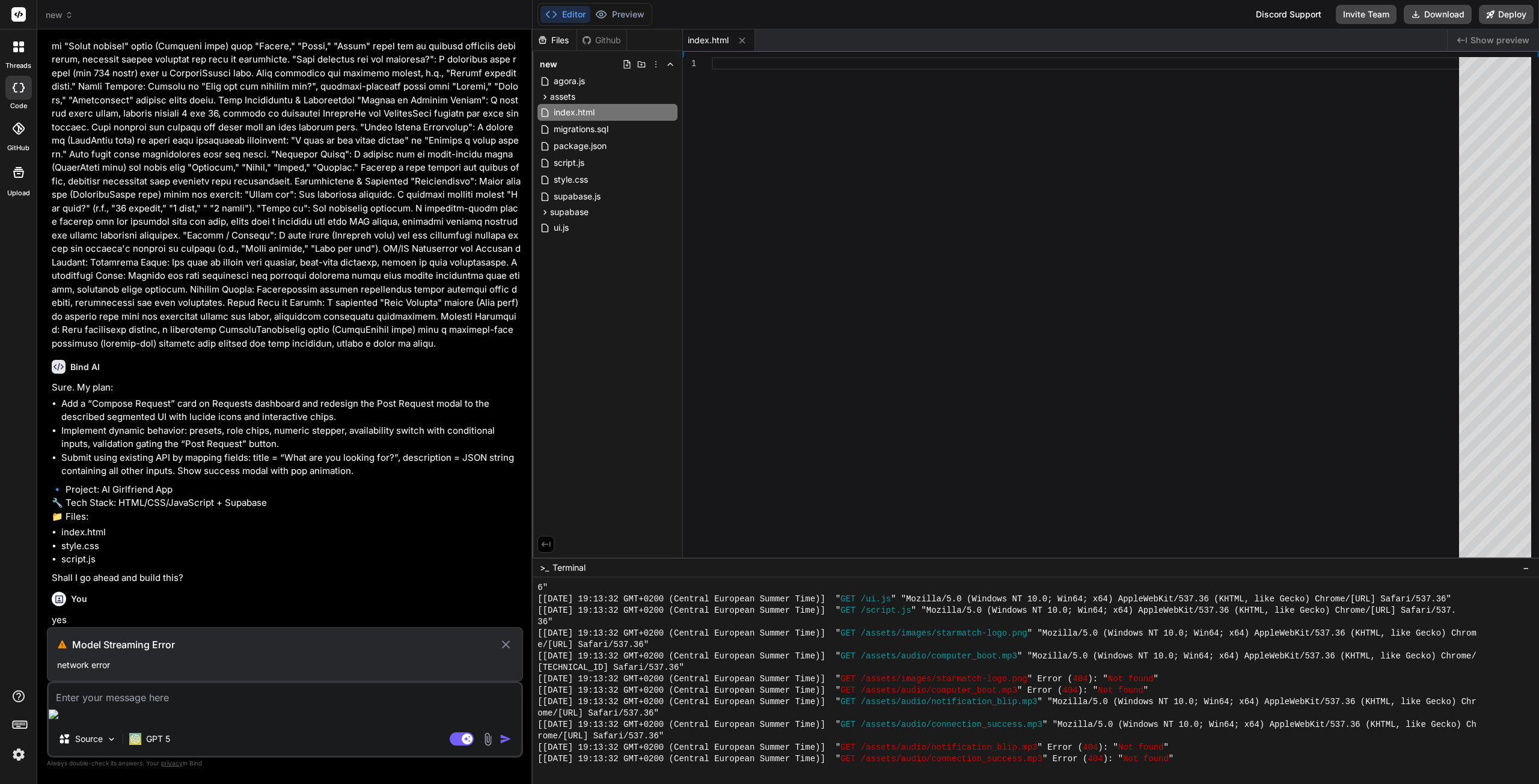
click at [503, 652] on icon at bounding box center [505, 644] width 14 height 14
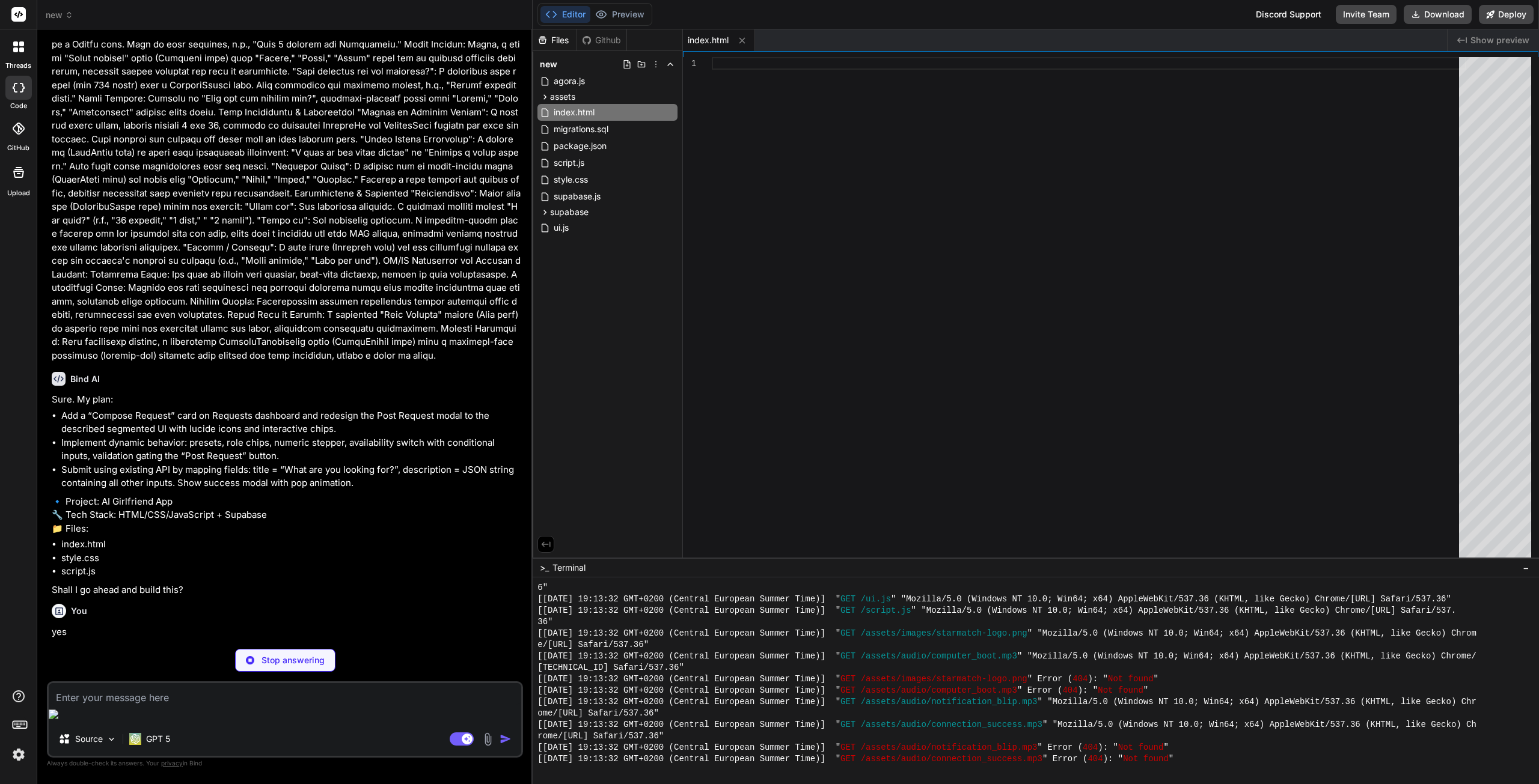
scroll to position [1599, 0]
click at [286, 667] on p "Stop answering" at bounding box center [293, 660] width 63 height 12
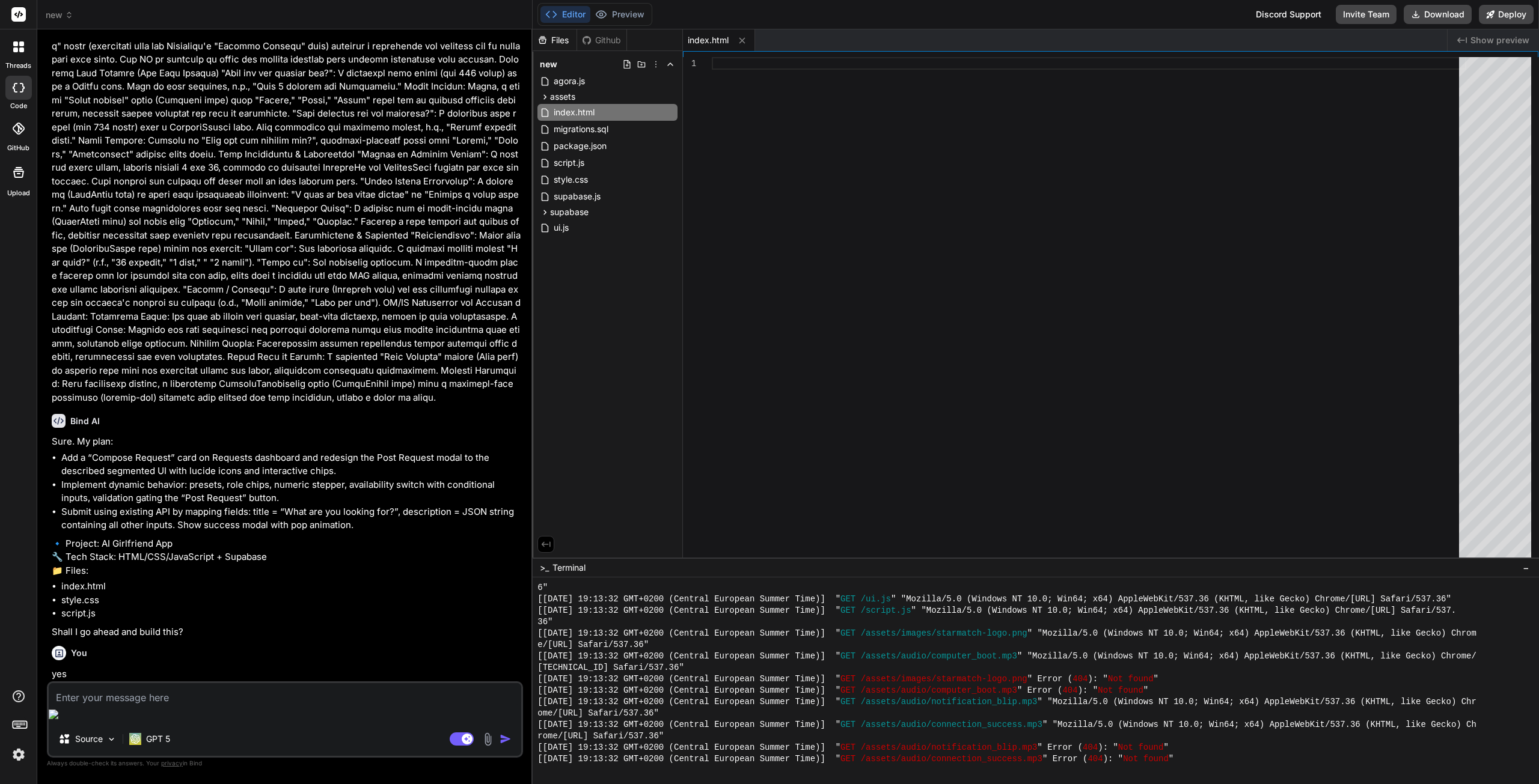
click at [99, 705] on textarea at bounding box center [284, 694] width 472 height 22
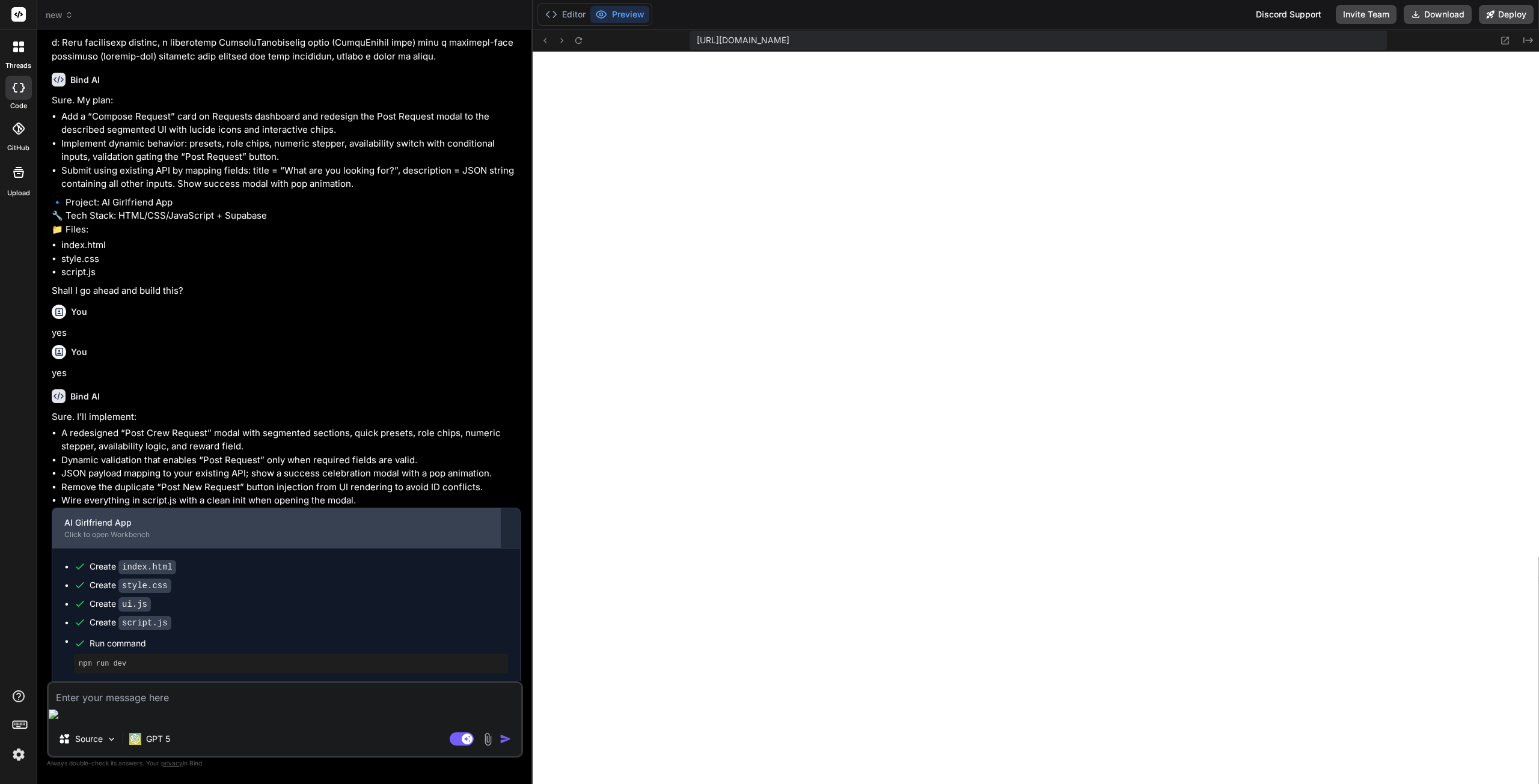
scroll to position [1903, 0]
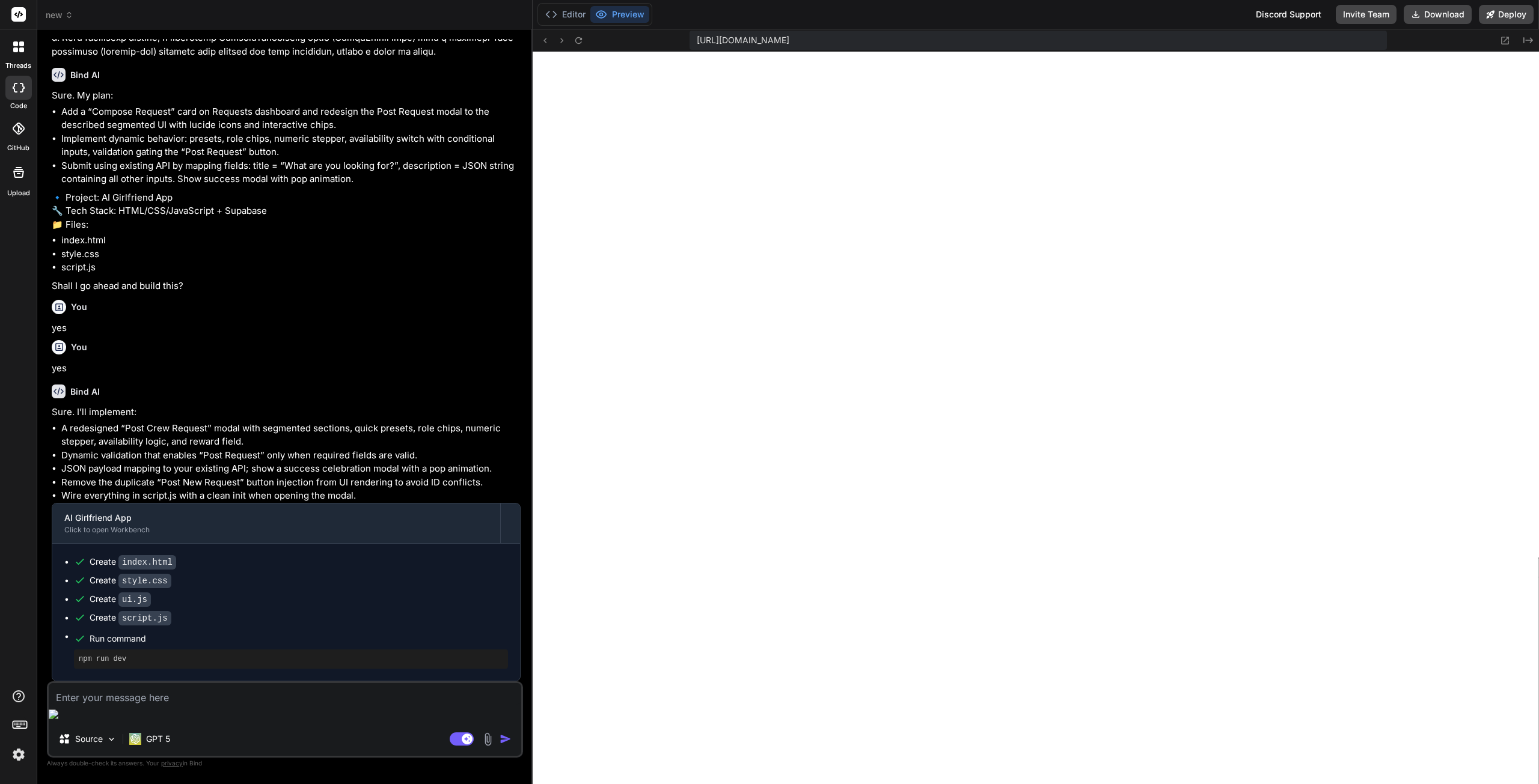
click at [199, 705] on textarea at bounding box center [284, 694] width 472 height 22
paste textarea "{"version":"v2","lookingFor":"Gunner","activity":"Exploration","playersNeeded":…"
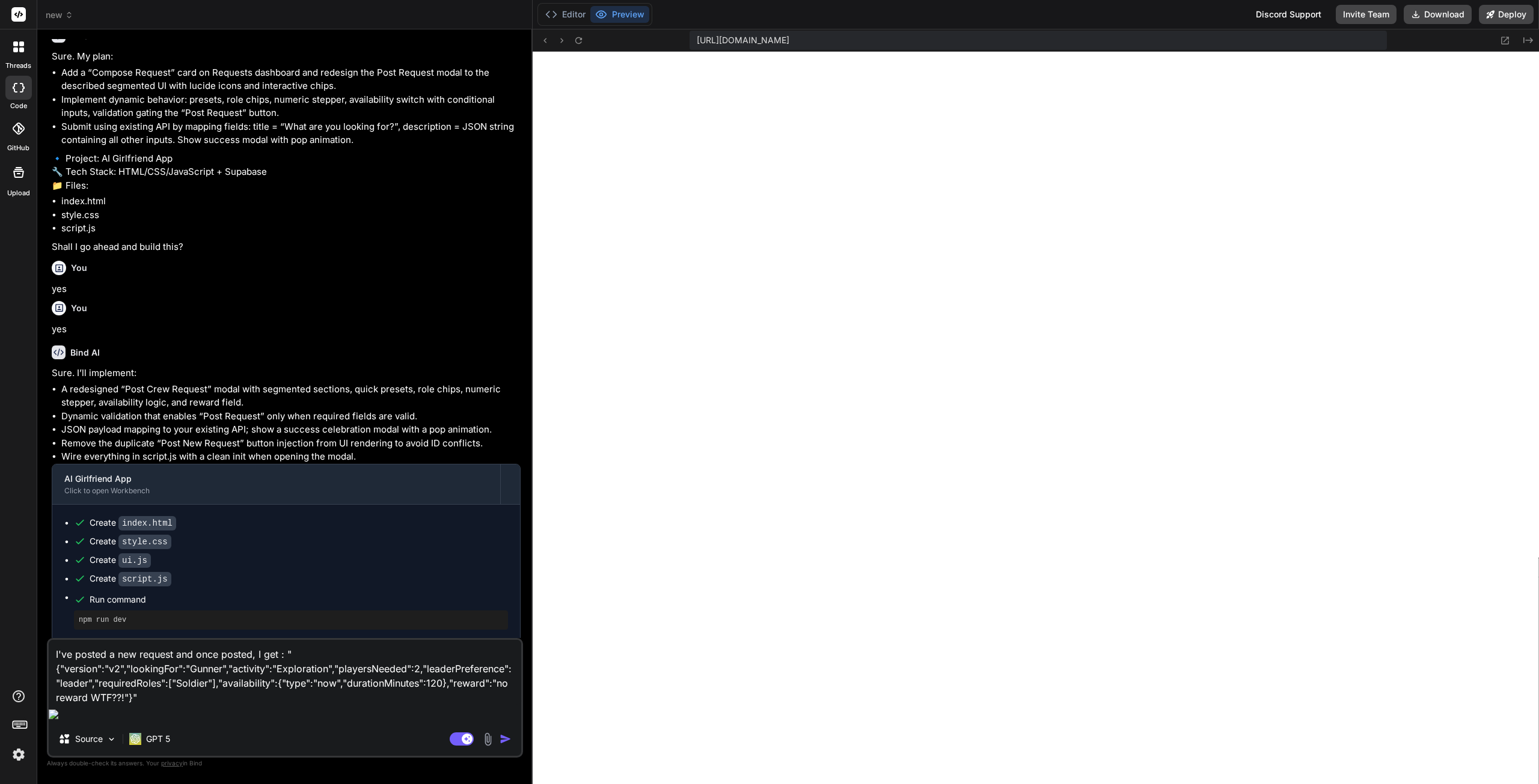
scroll to position [1946, 0]
click at [154, 705] on textarea "I've posted a new request and once posted, I get : "{"version":"v2","lookingFor…" at bounding box center [284, 673] width 472 height 65
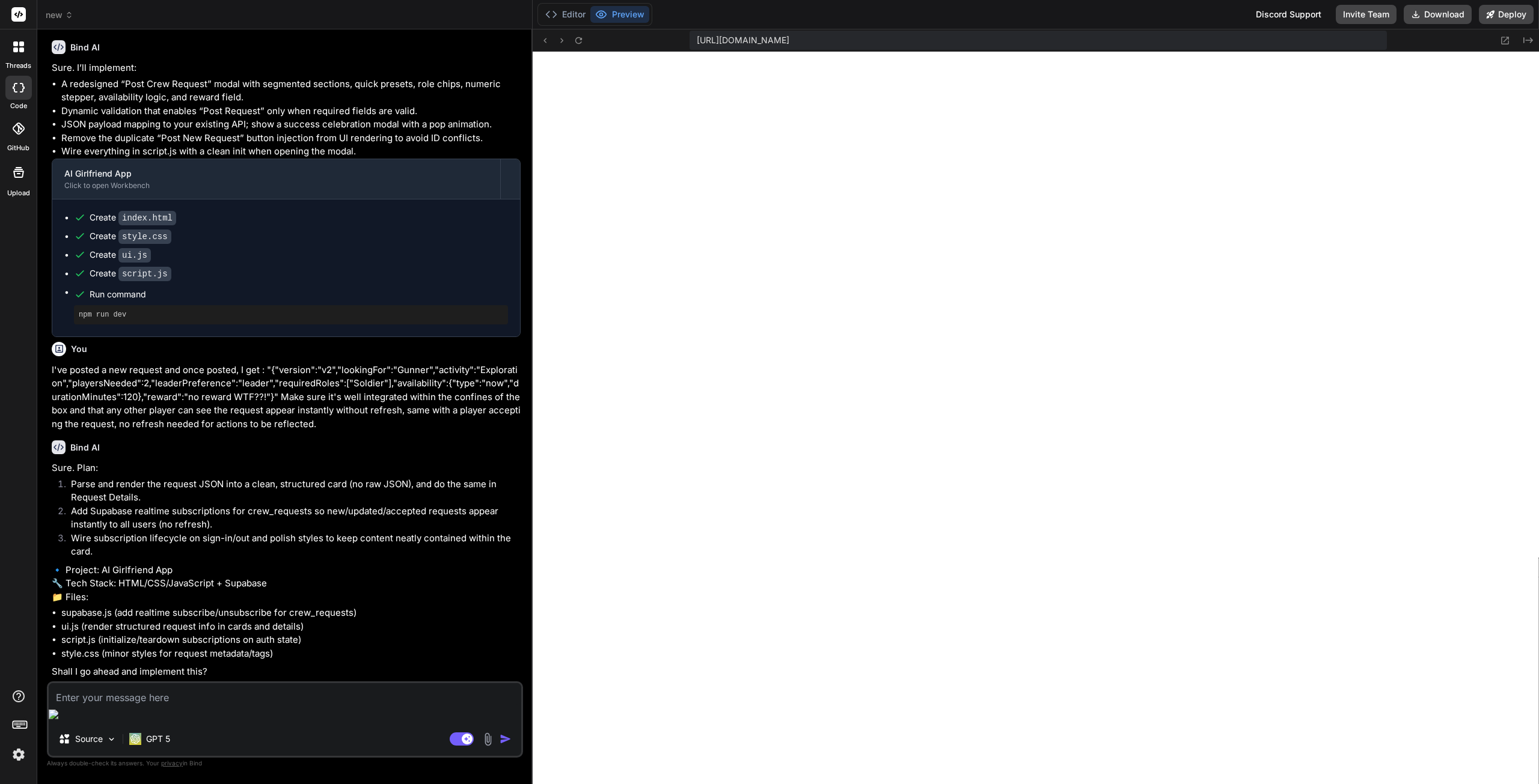
scroll to position [2274, 0]
click at [114, 705] on textarea at bounding box center [284, 694] width 472 height 22
click at [116, 705] on textarea at bounding box center [284, 694] width 472 height 22
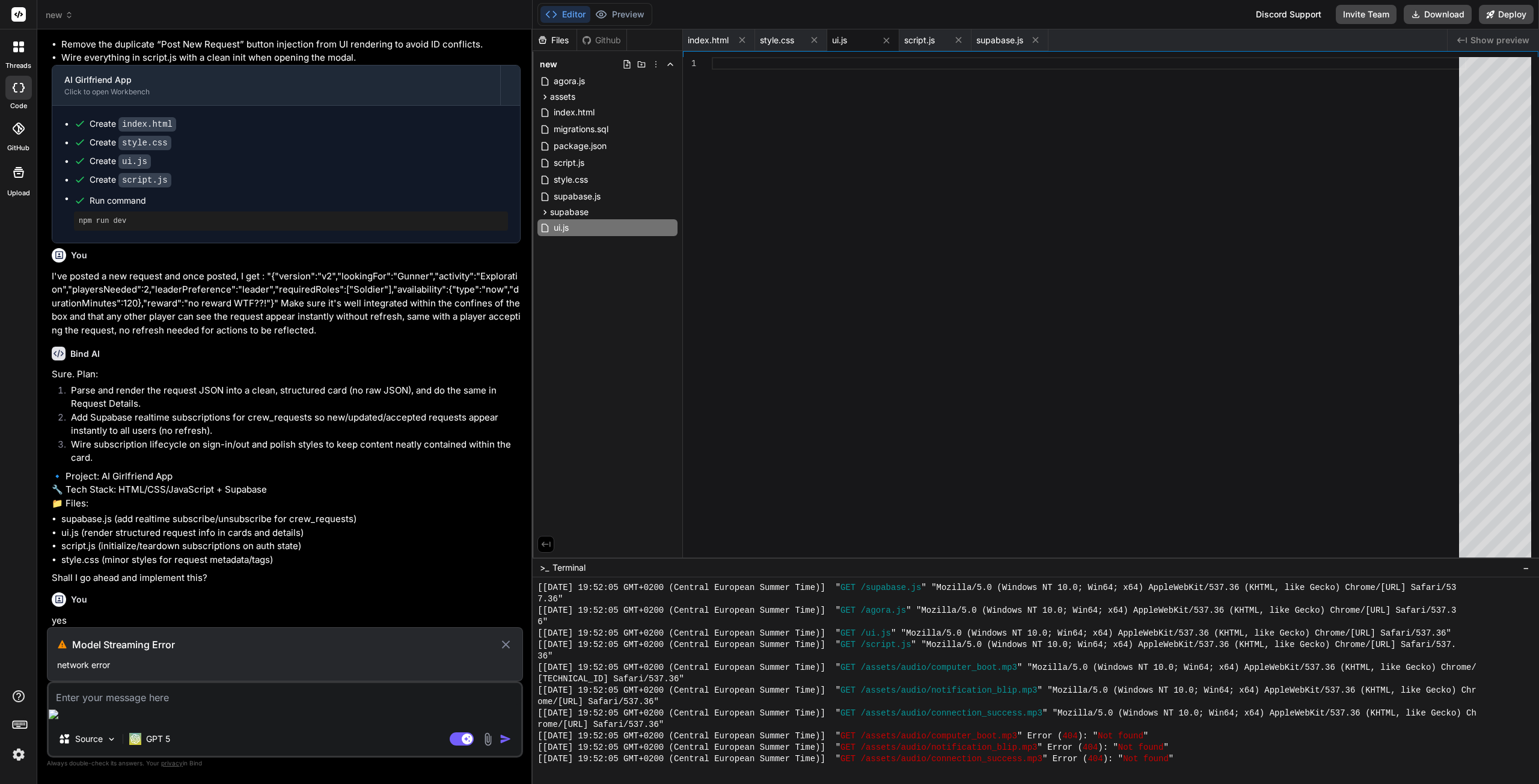
scroll to position [2368, 0]
click at [513, 652] on icon at bounding box center [505, 644] width 14 height 14
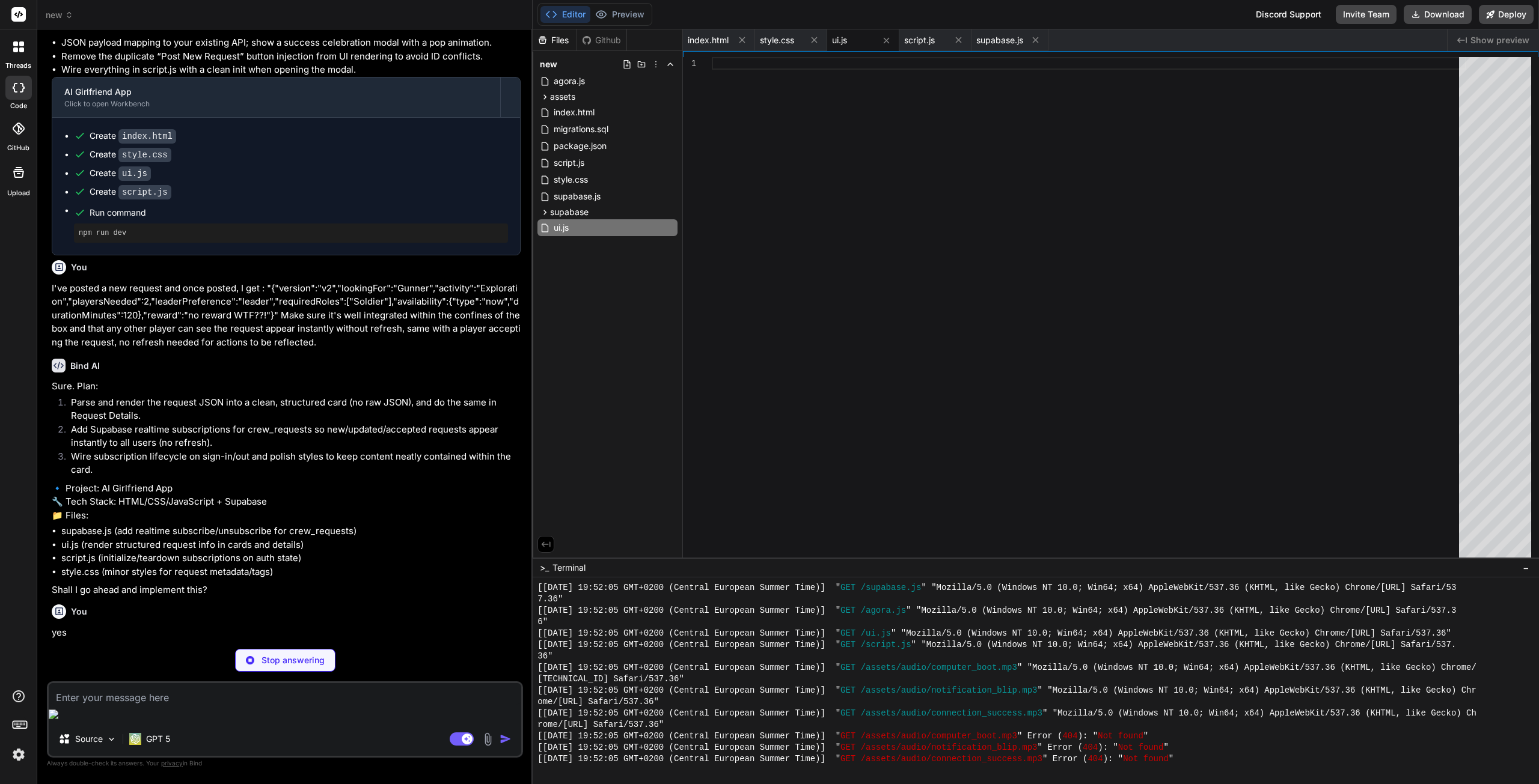
click at [99, 705] on textarea at bounding box center [284, 694] width 472 height 22
click at [291, 671] on div "Stop answering" at bounding box center [285, 660] width 101 height 23
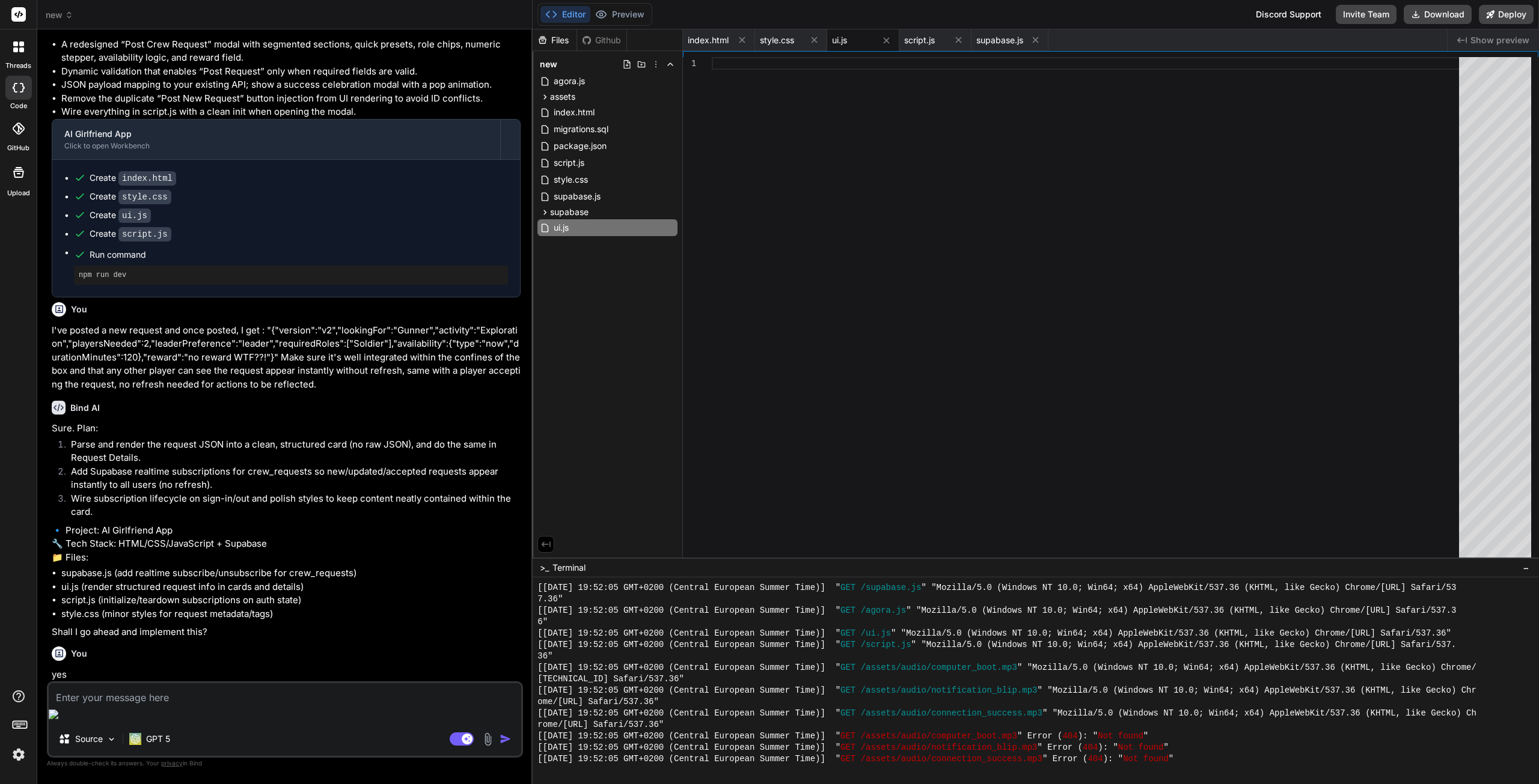
scroll to position [2314, 0]
click at [89, 705] on textarea at bounding box center [284, 694] width 472 height 22
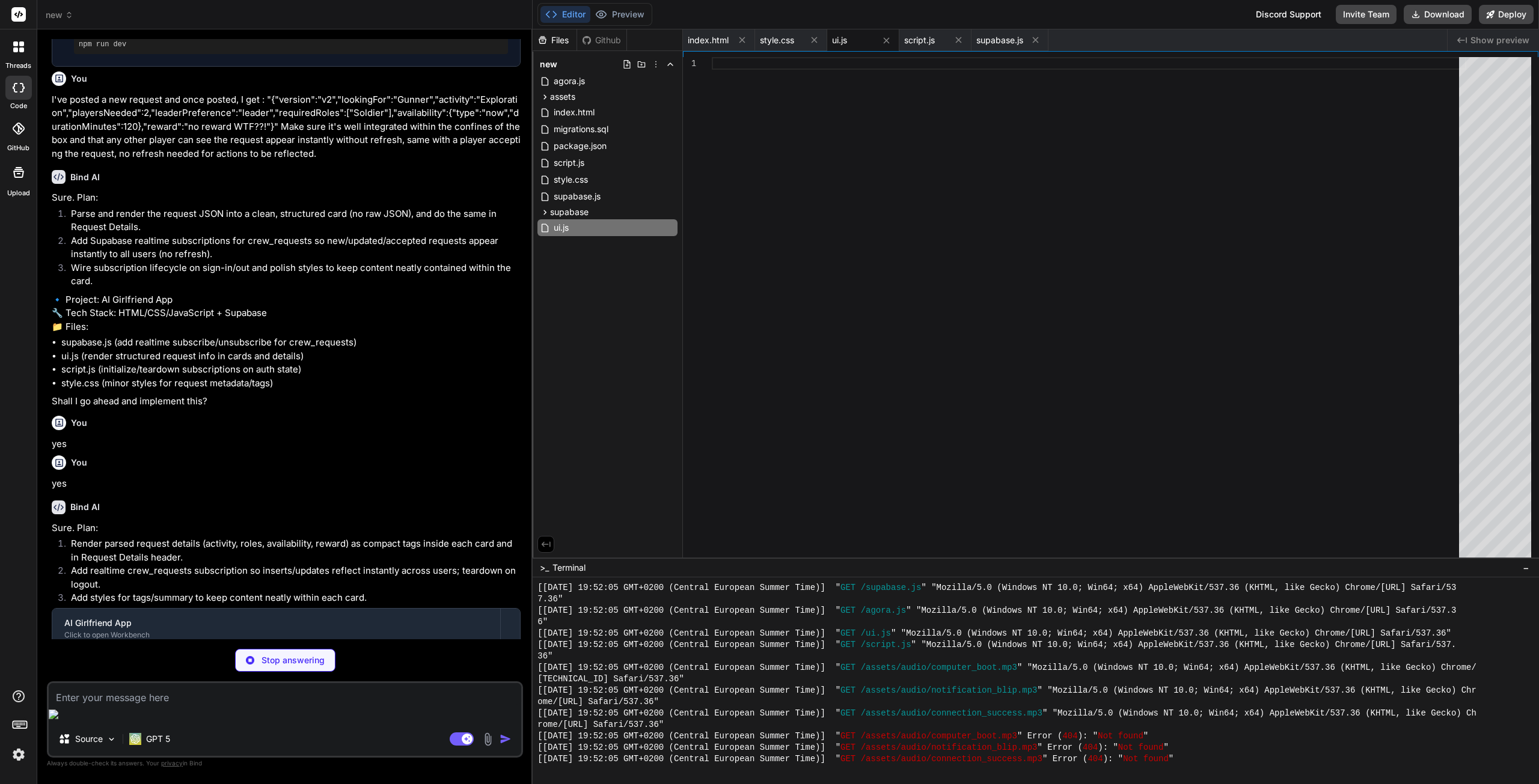
scroll to position [2591, 0]
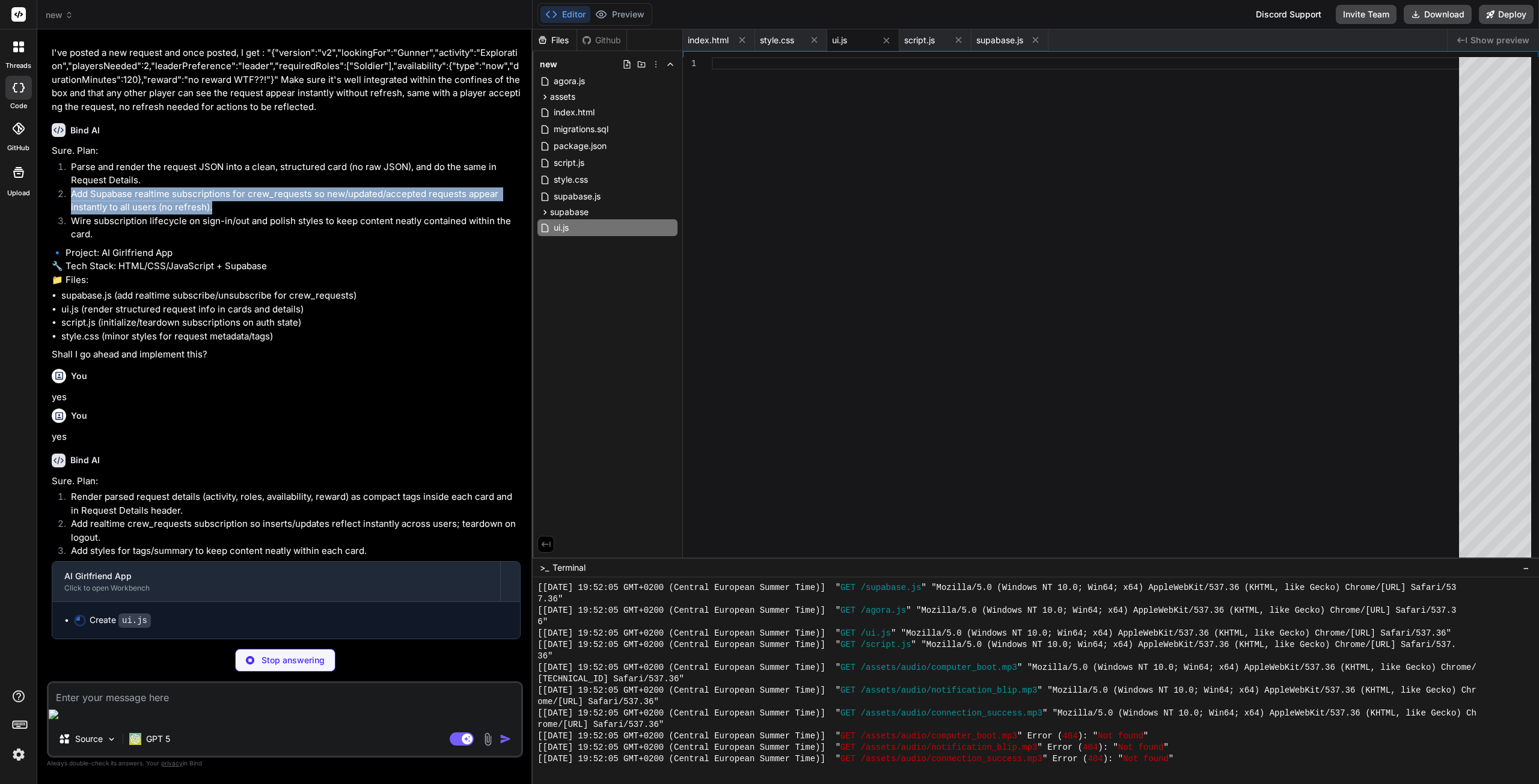
drag, startPoint x: 71, startPoint y: 180, endPoint x: 232, endPoint y: 195, distance: 161.7
click at [232, 195] on li "Add Supabase realtime subscriptions for crew_requests so new/updated/accepted r…" at bounding box center [291, 201] width 459 height 27
copy li "Add Supabase realtime subscriptions for crew_requests so new/updated/accepted r…"
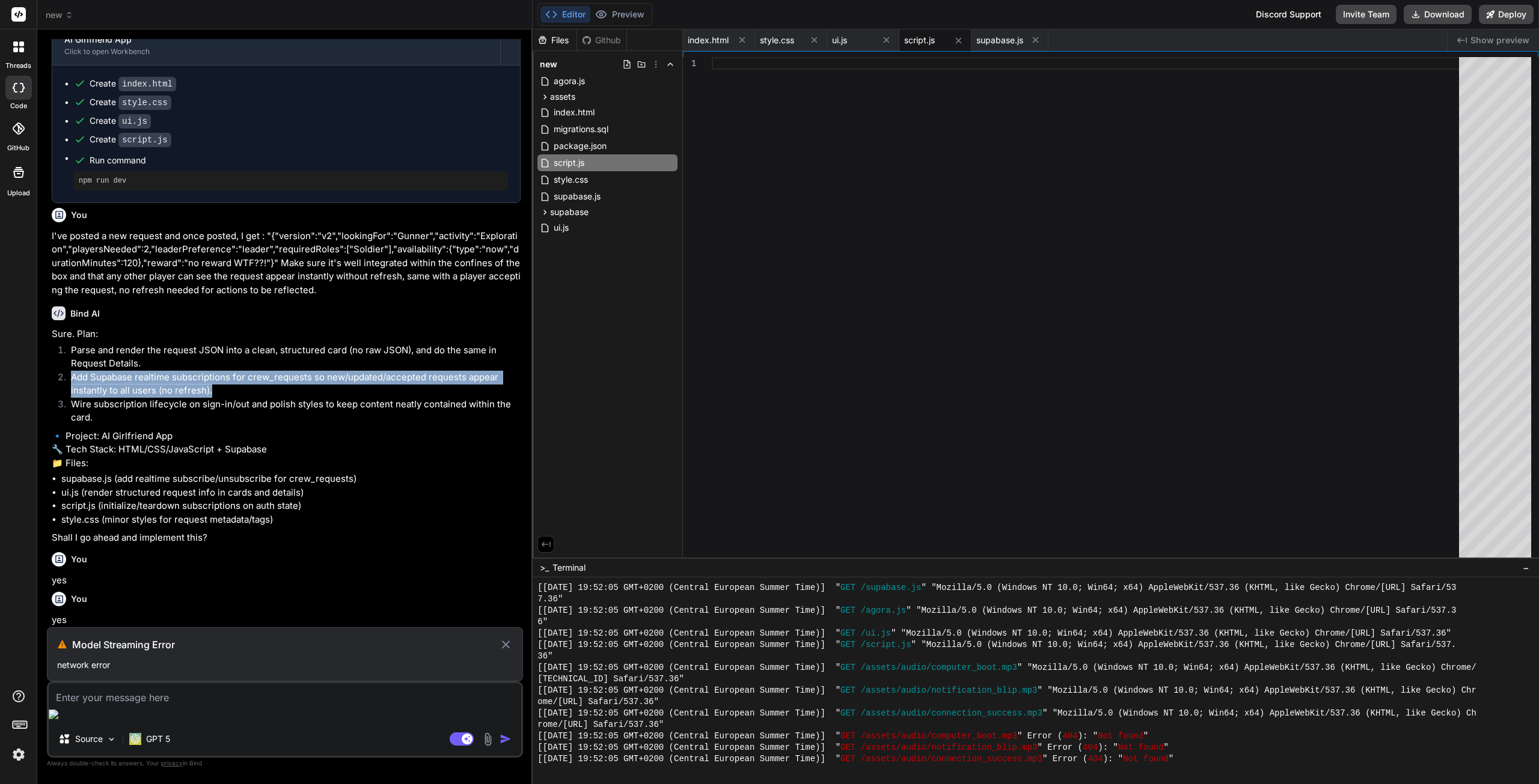
scroll to position [2408, 0]
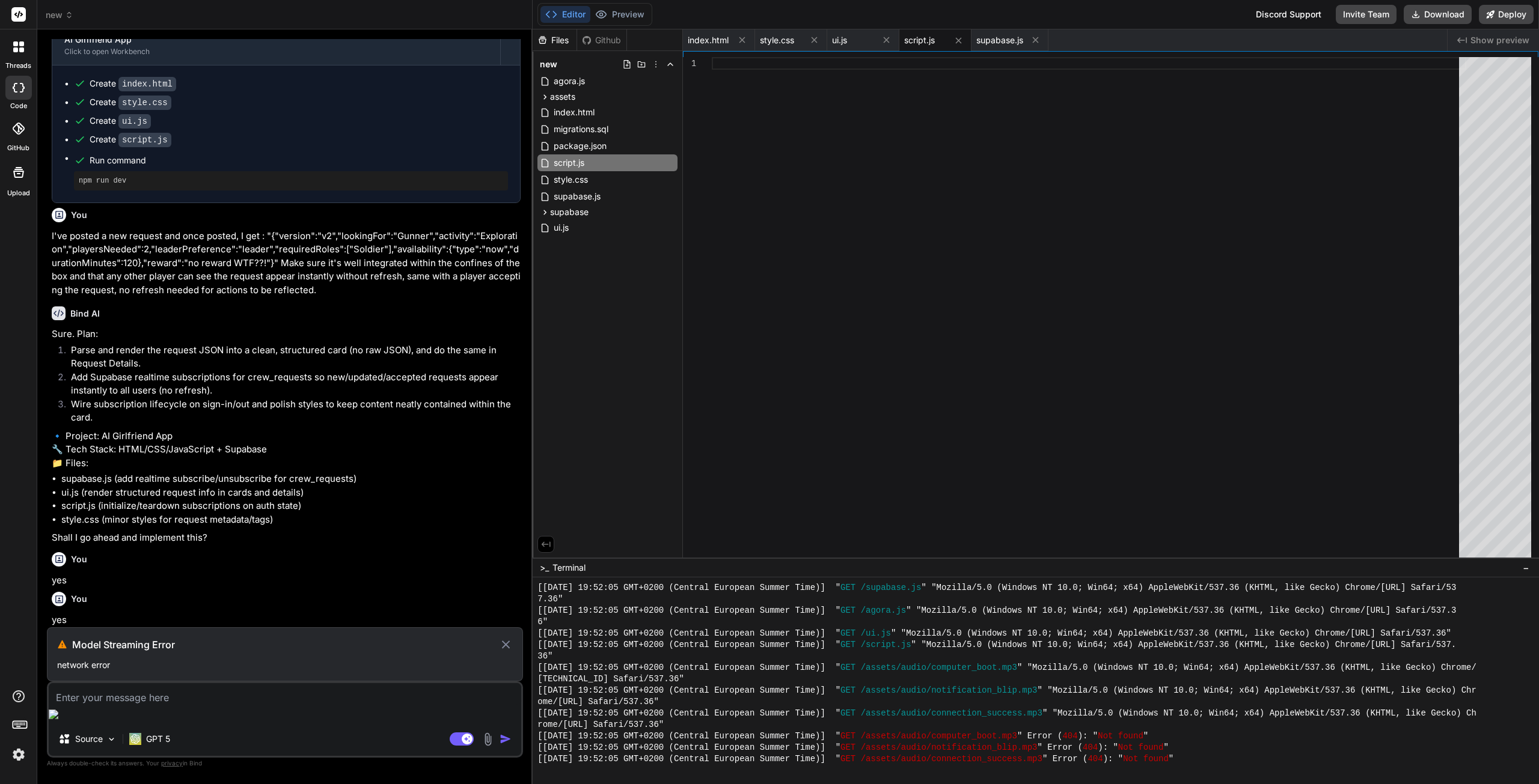
click at [505, 652] on icon at bounding box center [505, 644] width 14 height 14
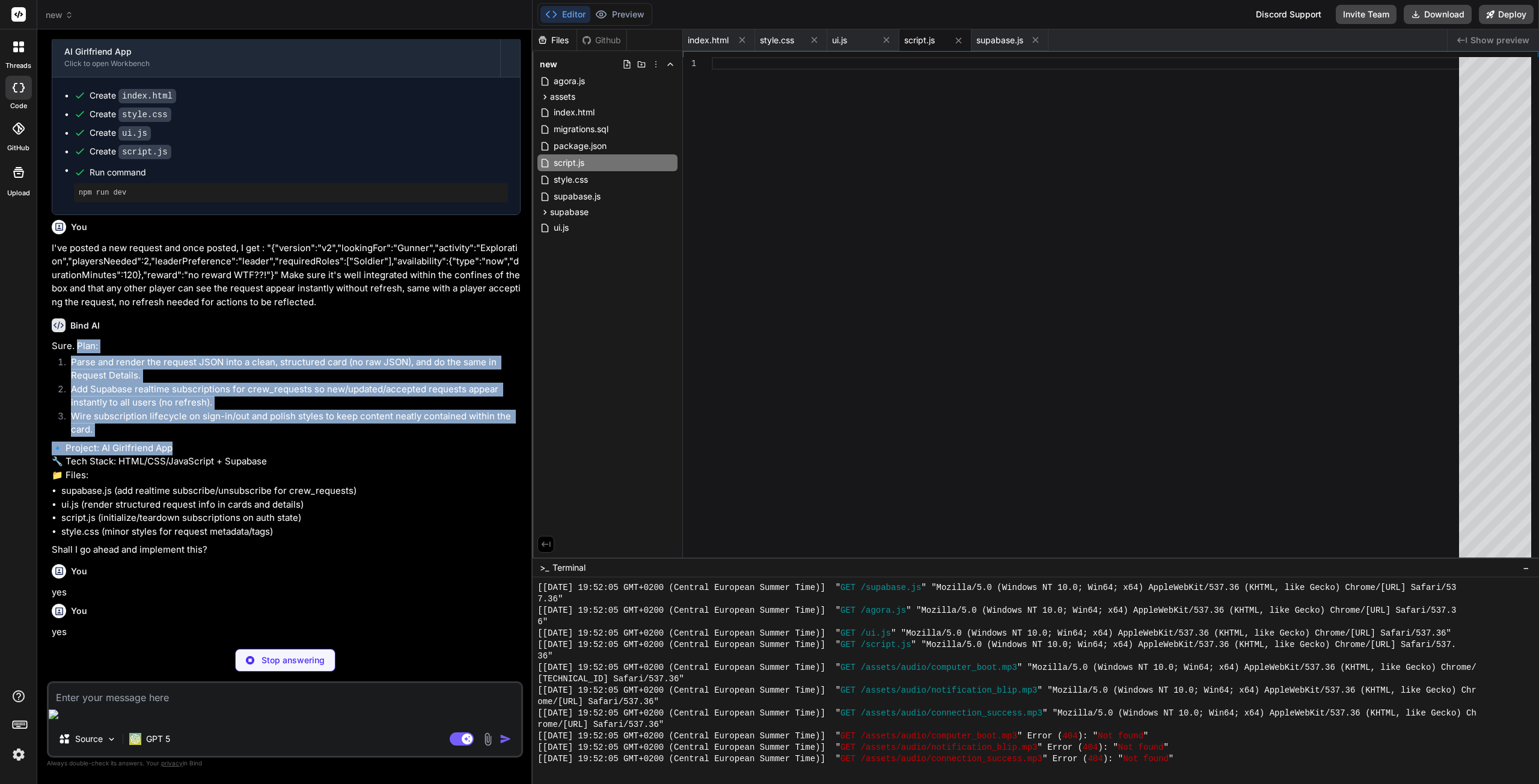
drag, startPoint x: 76, startPoint y: 337, endPoint x: 305, endPoint y: 427, distance: 246.1
click at [305, 427] on div "Sure. Plan: Parse and render the request JSON into a clean, structured card (no…" at bounding box center [286, 448] width 469 height 217
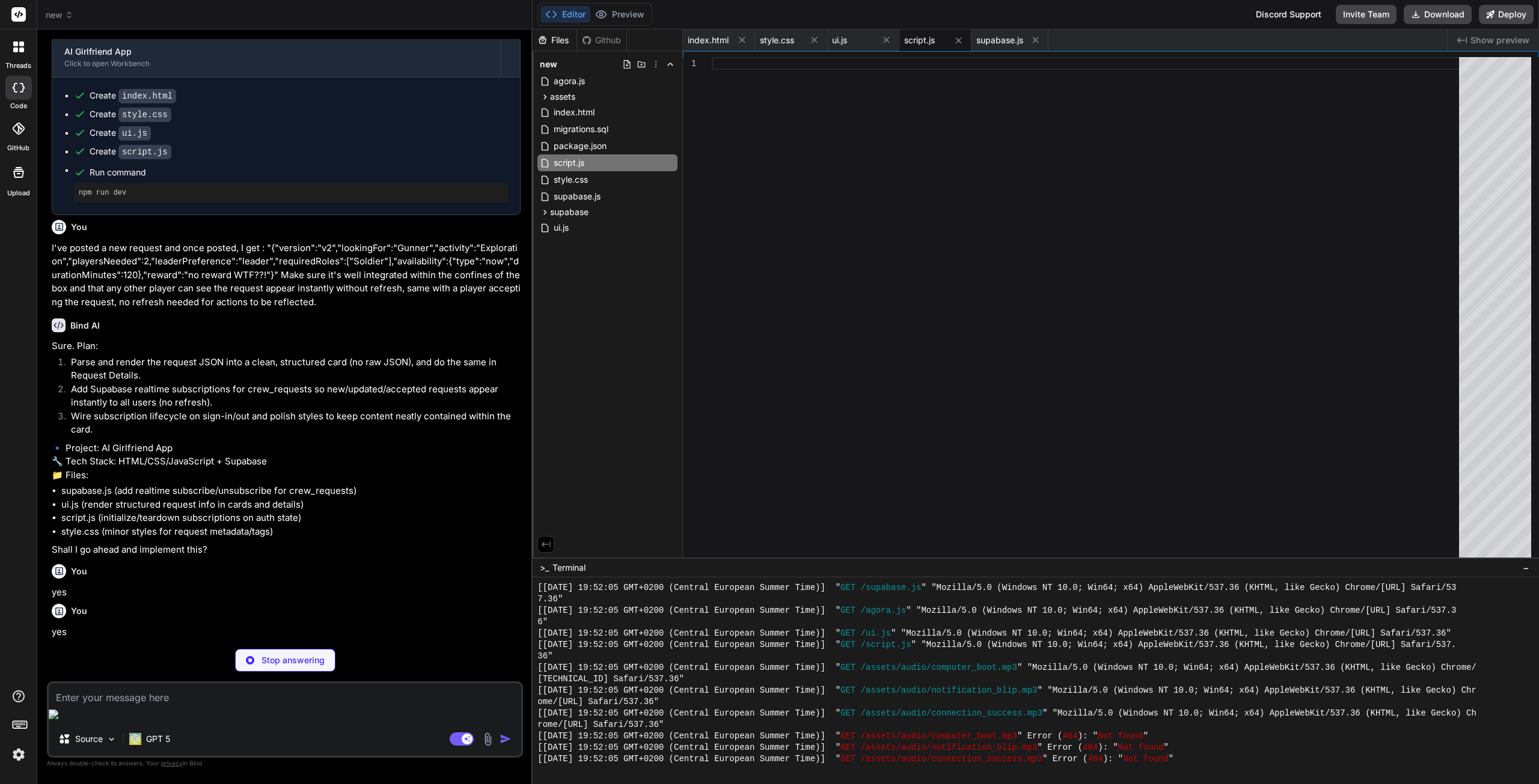
click at [283, 667] on p "Stop answering" at bounding box center [293, 660] width 63 height 12
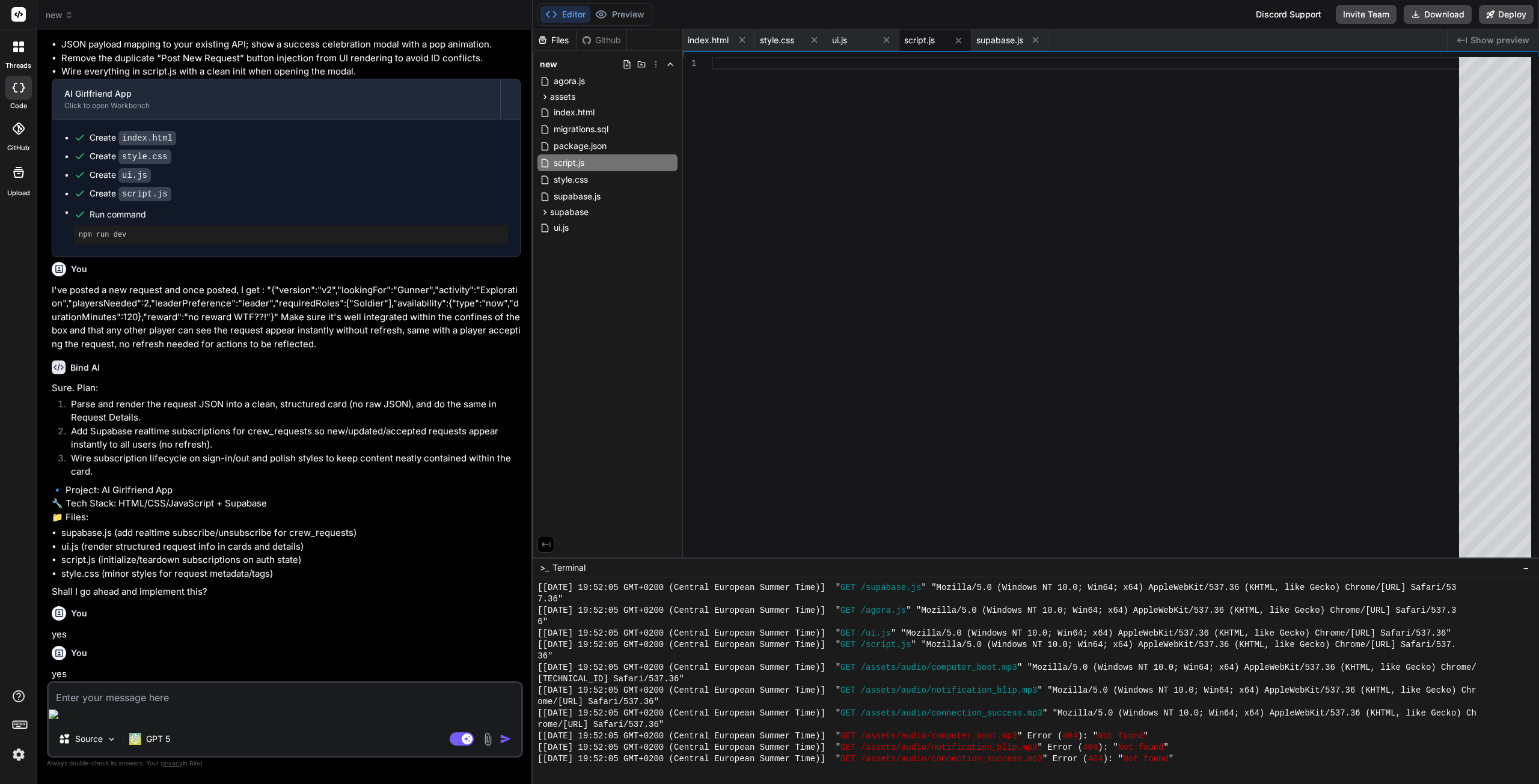
click at [147, 705] on textarea at bounding box center [284, 694] width 472 height 22
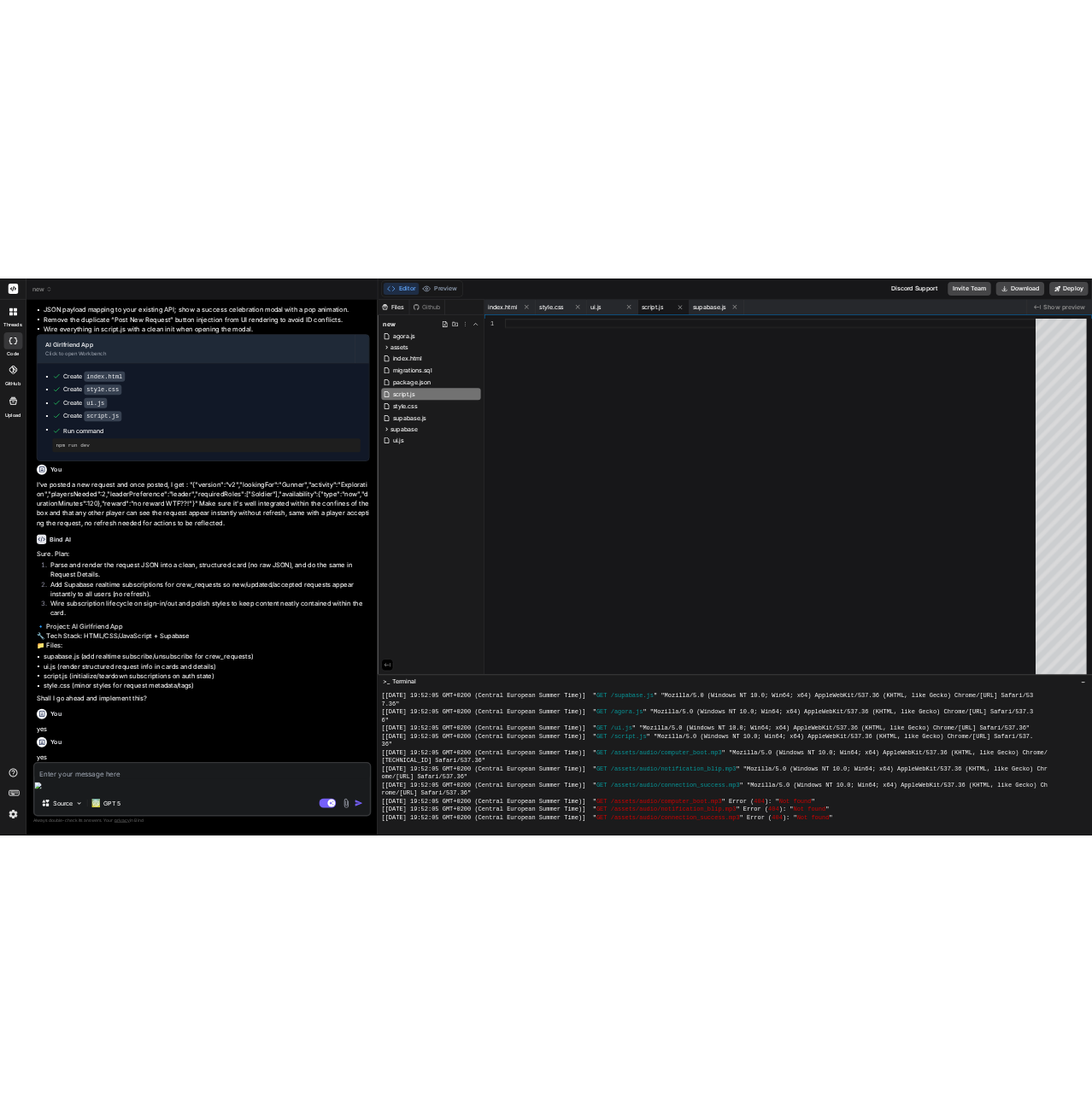
scroll to position [3524, 0]
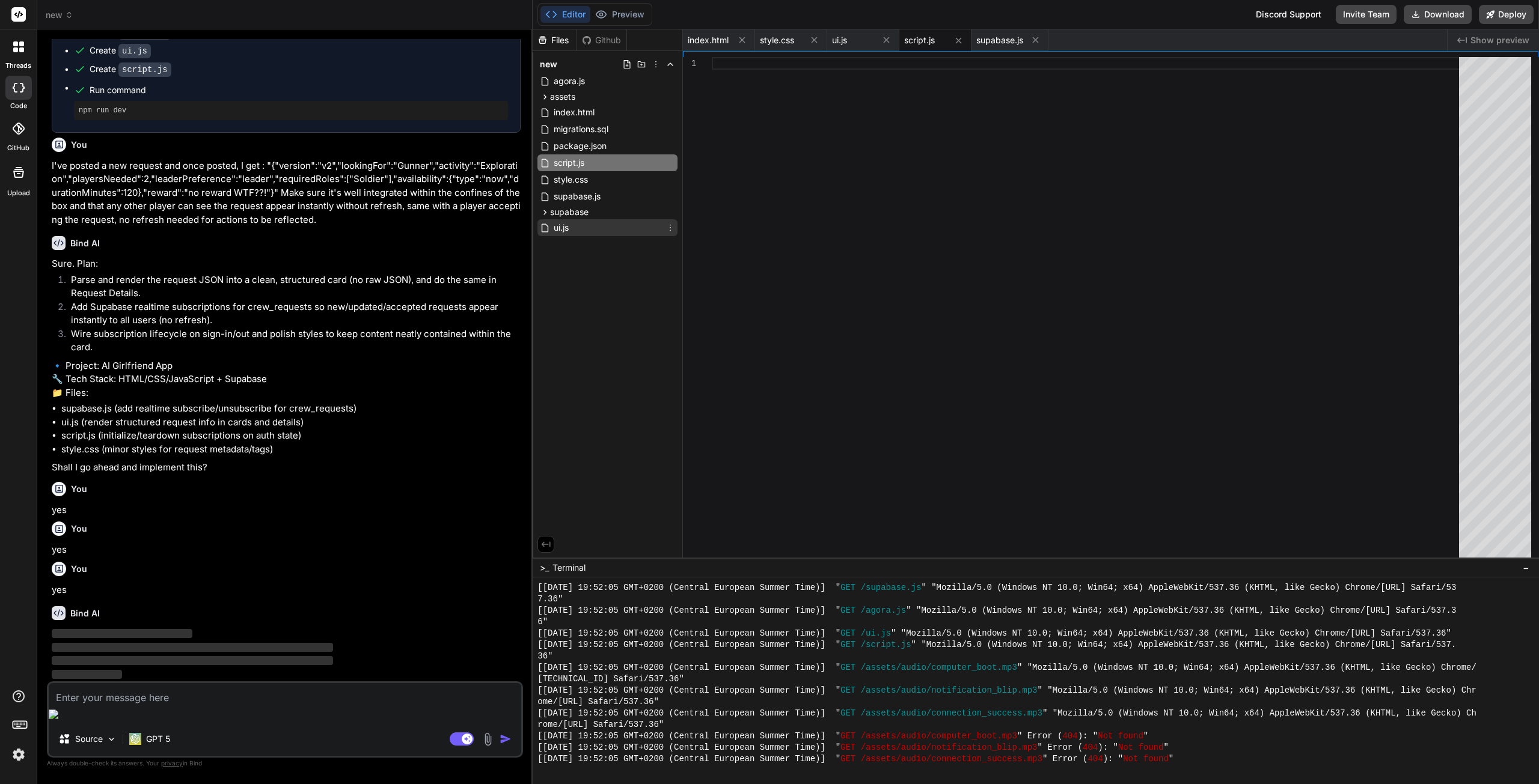
click at [576, 228] on div "ui.js" at bounding box center [607, 228] width 140 height 17
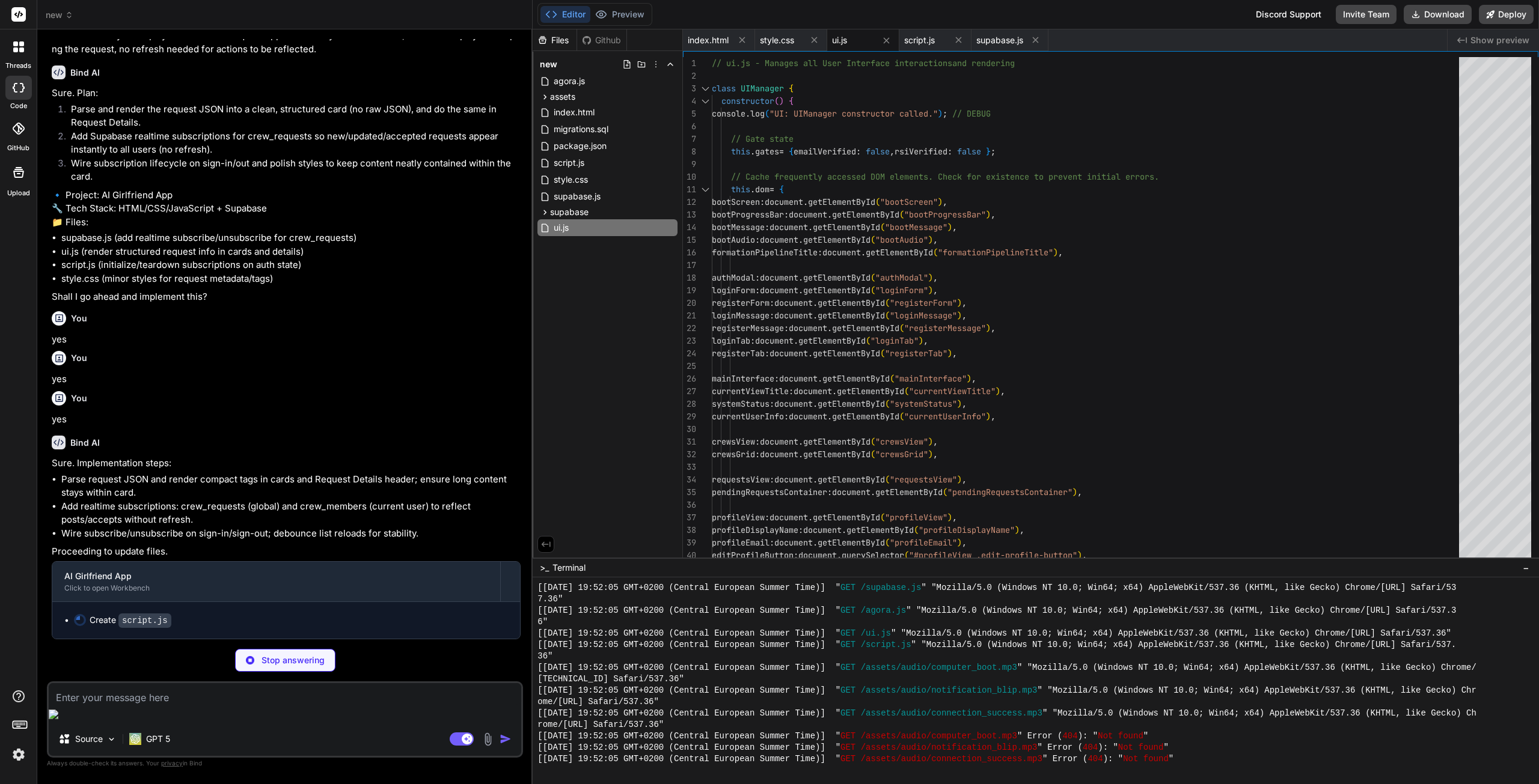
scroll to position [2448, 0]
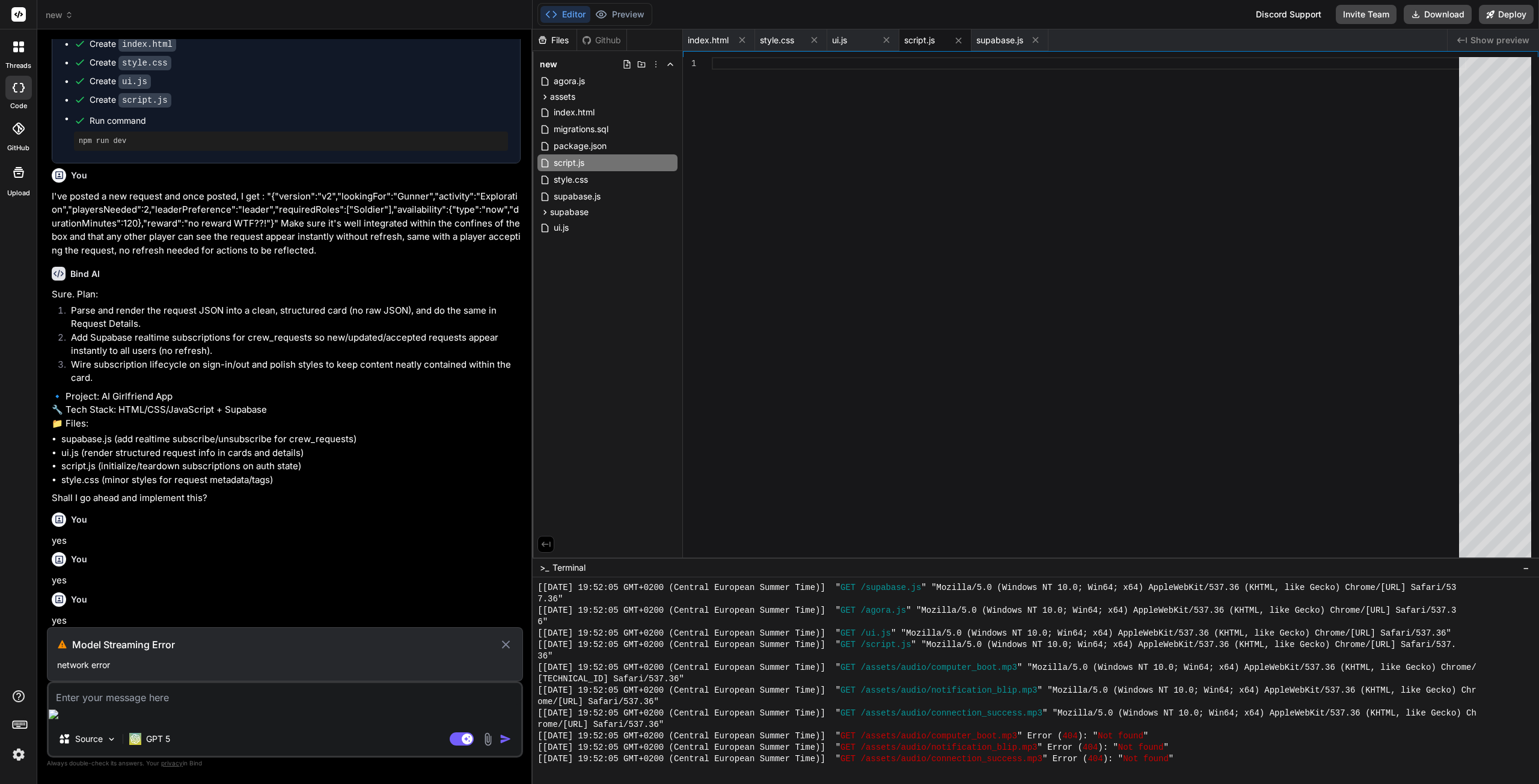
click at [500, 652] on icon at bounding box center [505, 644] width 14 height 14
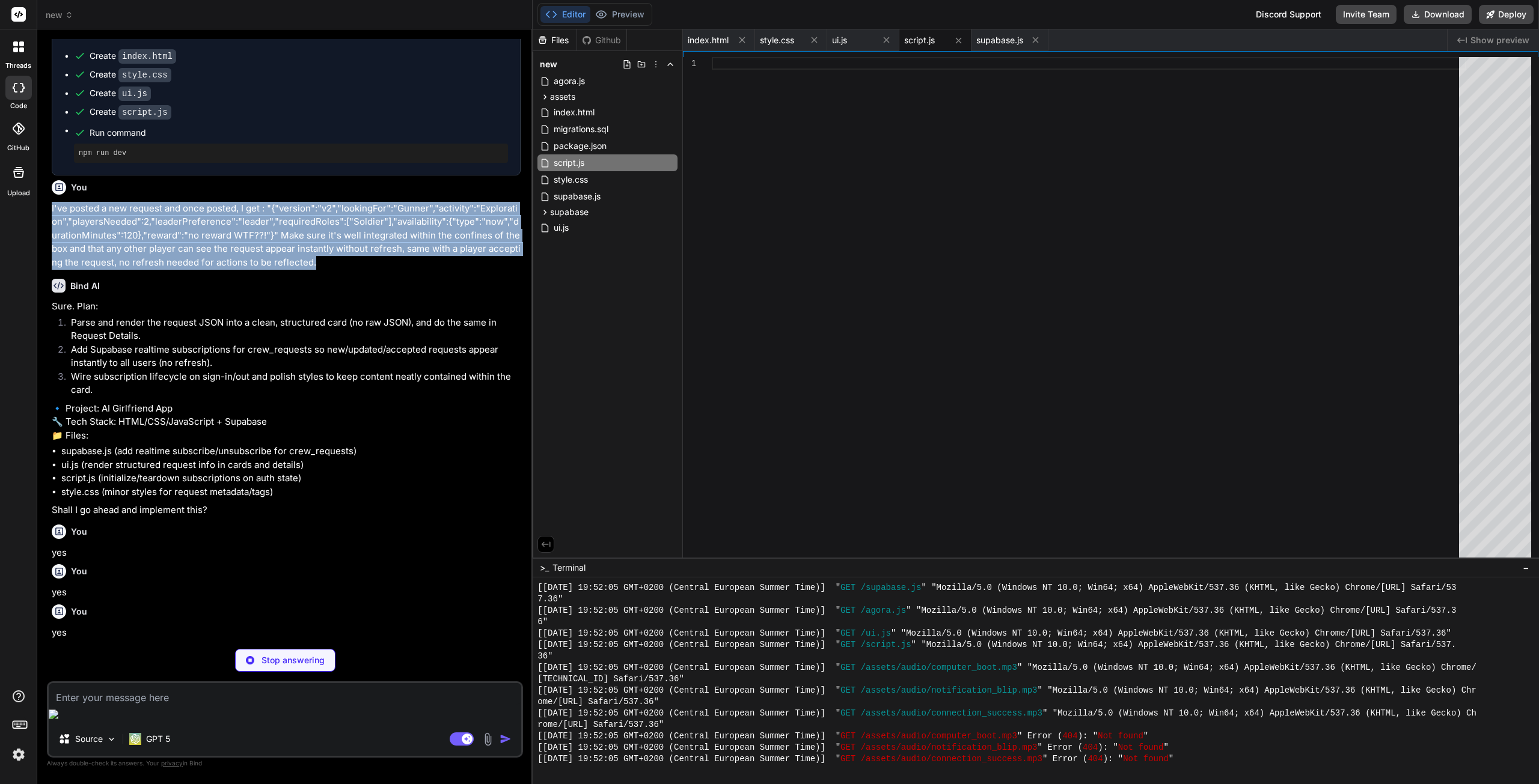
drag, startPoint x: 52, startPoint y: 197, endPoint x: 328, endPoint y: 257, distance: 282.4
click at [328, 257] on p "I've posted a new request and once posted, I get : "{"version":"v2","lookingFor…" at bounding box center [286, 236] width 469 height 68
copy p "I've posted a new request and once posted, I get : "{"version":"v2","lookingFor…"
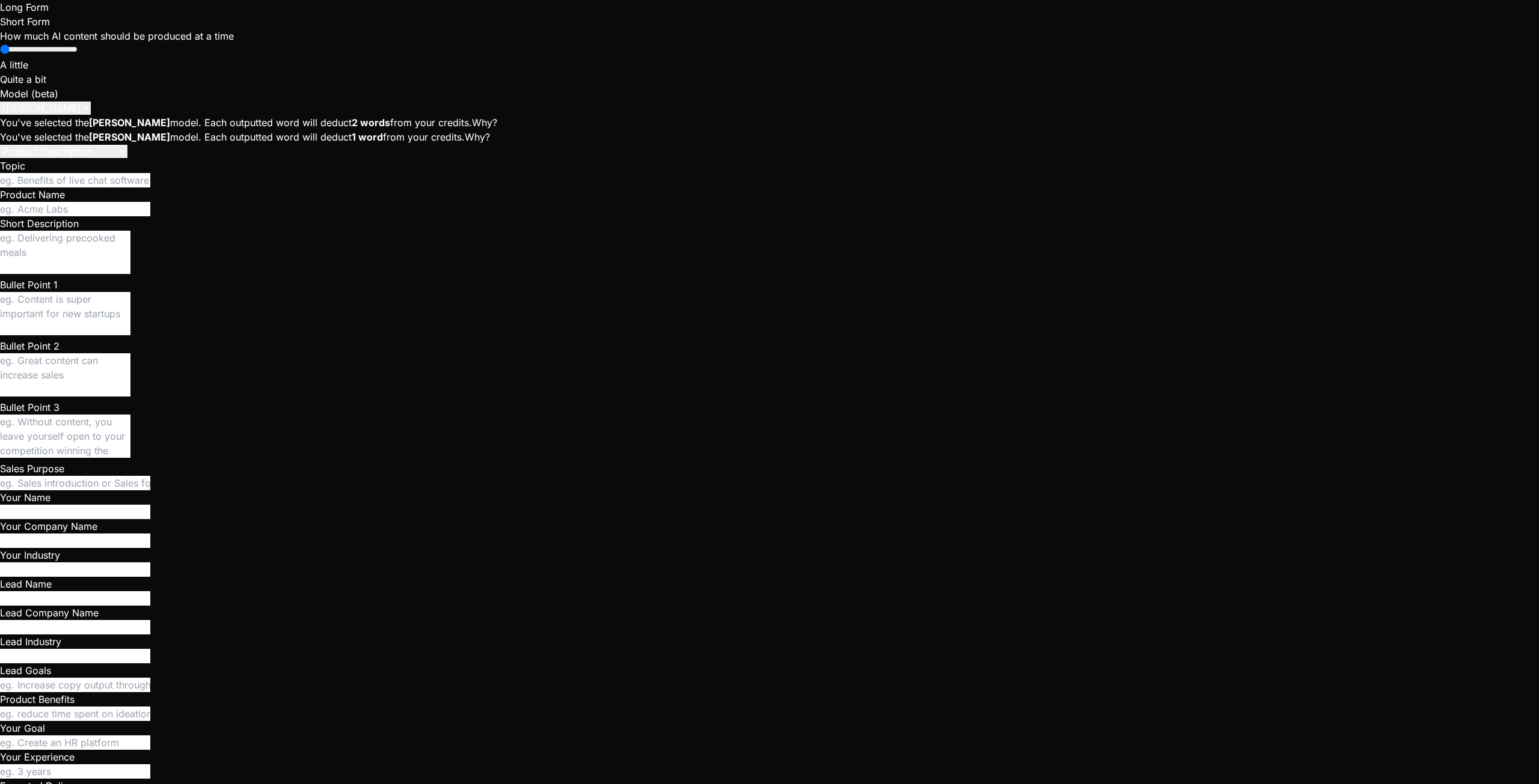
scroll to position [559, 0]
type textarea "x"
drag, startPoint x: 51, startPoint y: 226, endPoint x: 341, endPoint y: 285, distance: 295.9
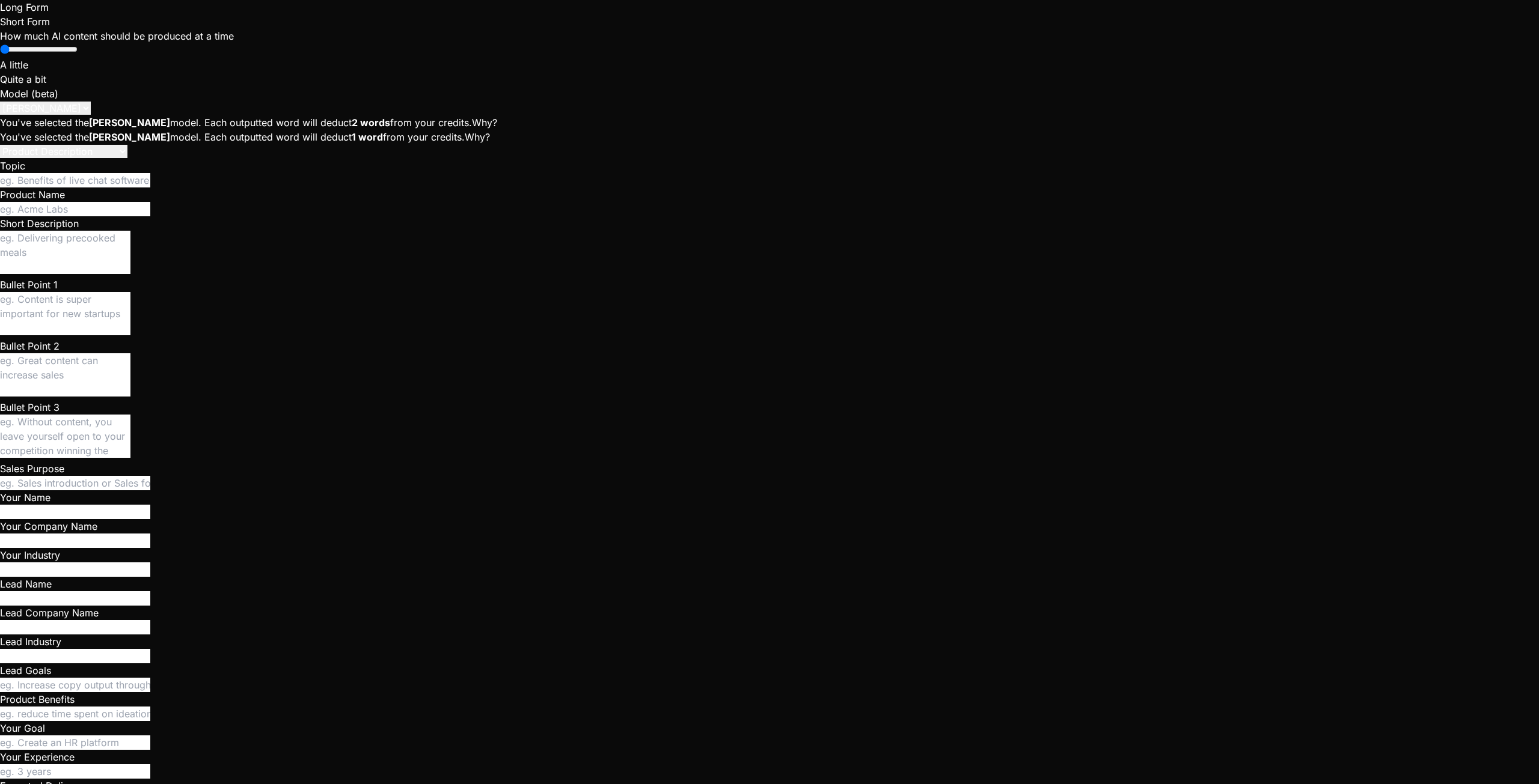
copy p "I've posted a new request and once posted, I get : "{"version":"v2","lookingFor…"
type textarea "T"
type textarea "x"
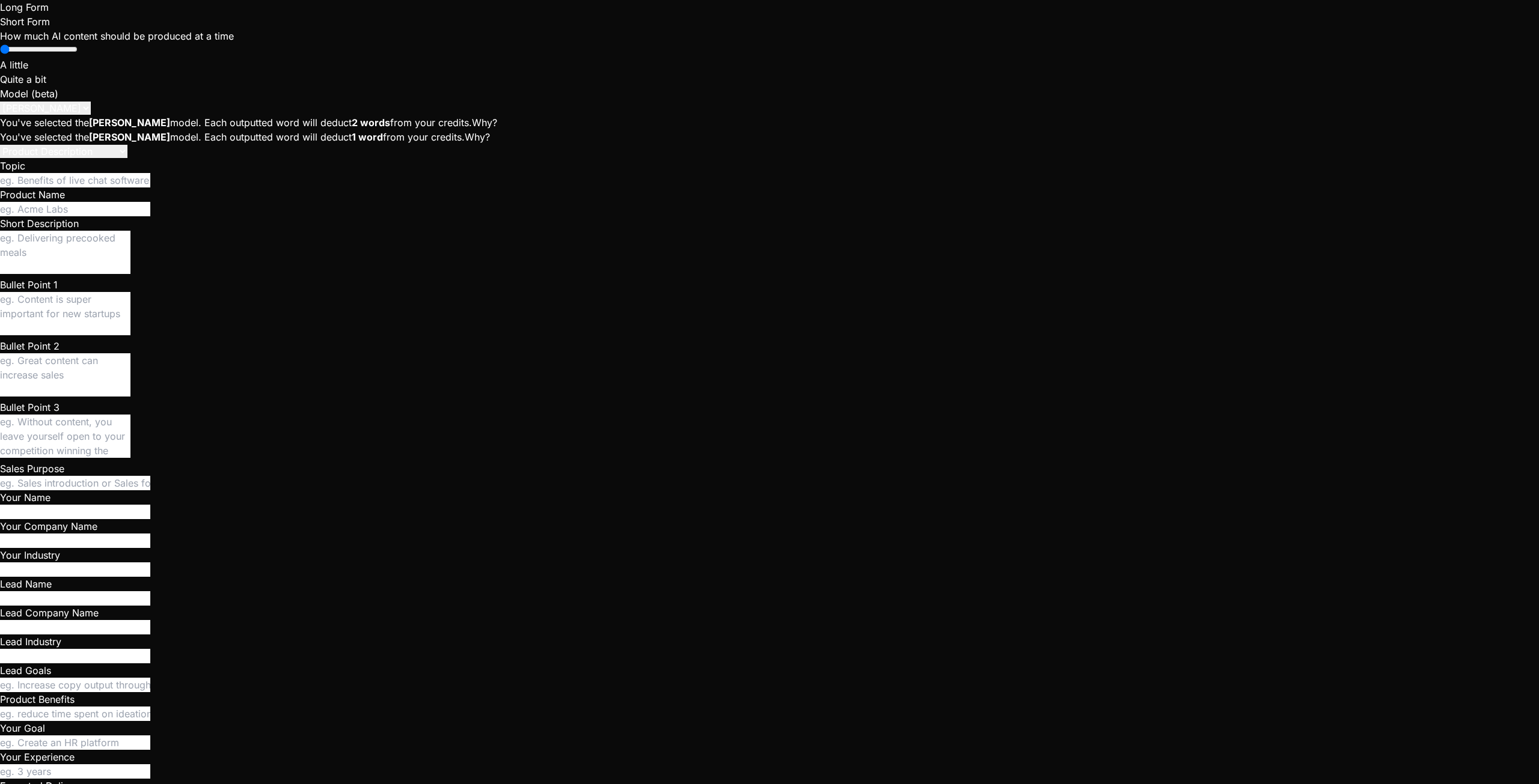
type textarea "Th"
type textarea "x"
type textarea "The"
type textarea "x"
type textarea "The"
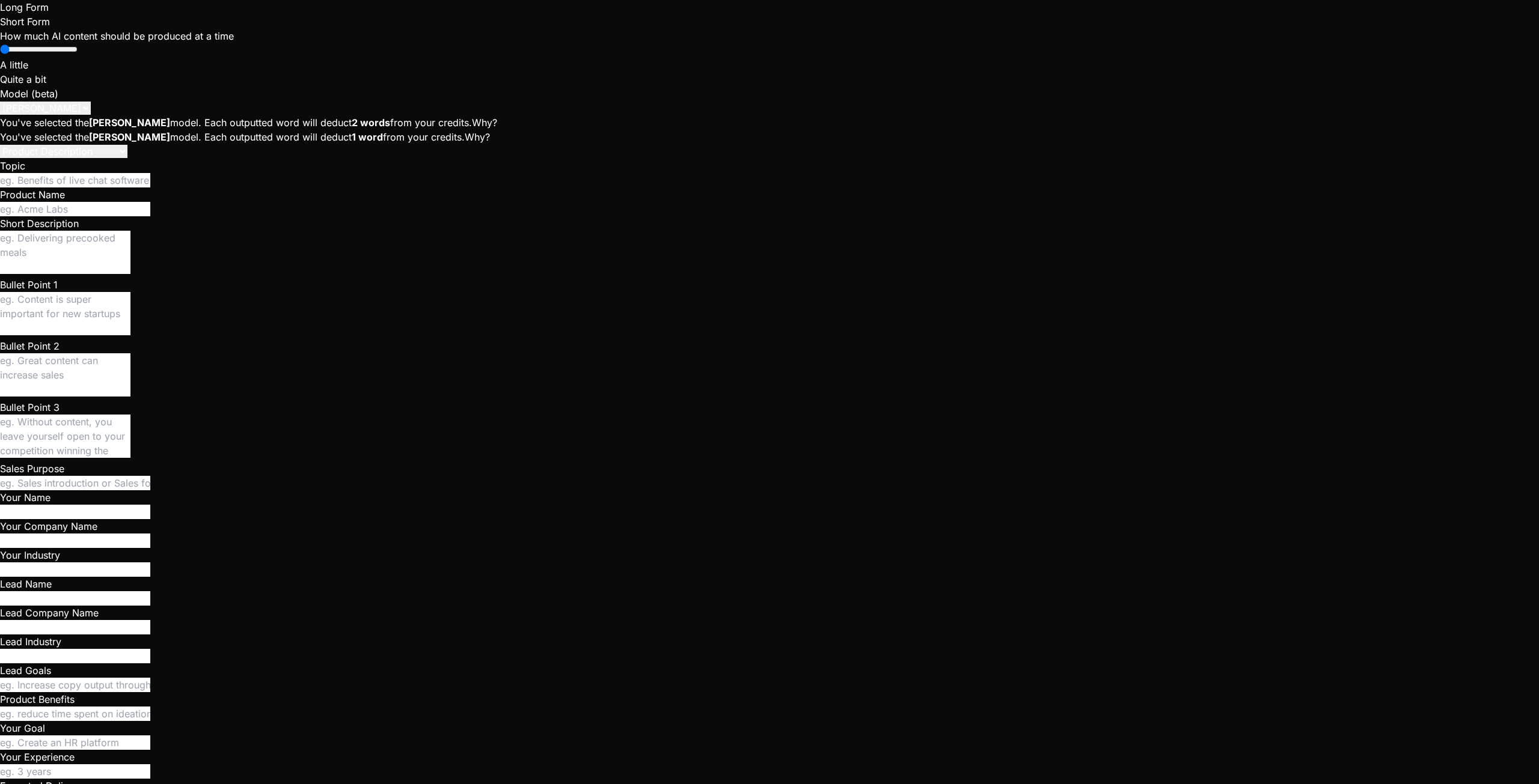
type textarea "x"
type textarea "The a"
type textarea "x"
type textarea "The ap"
type textarea "x"
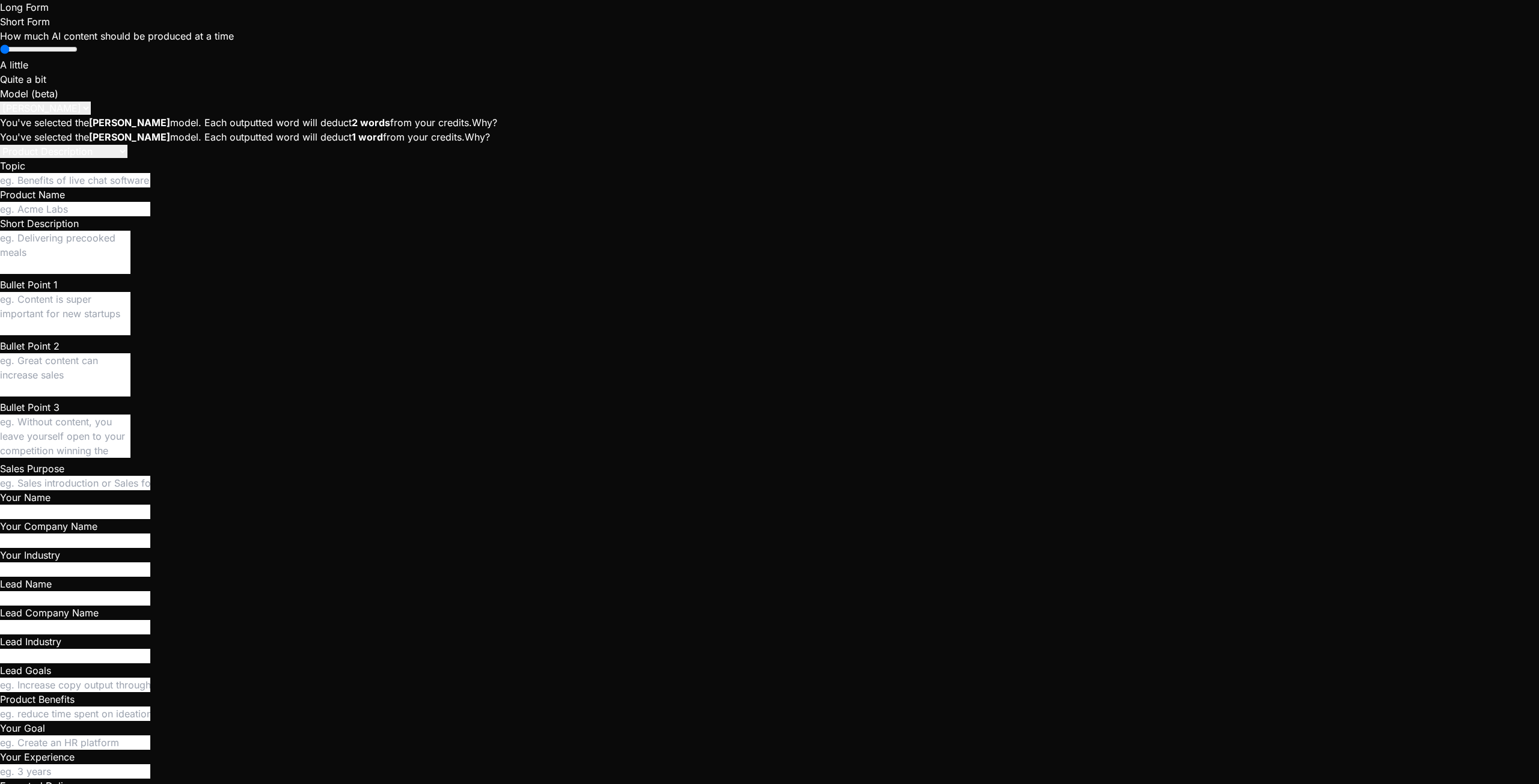
type textarea "The app"
type textarea "x"
type textarea "The app"
type textarea "x"
type textarea "The app i"
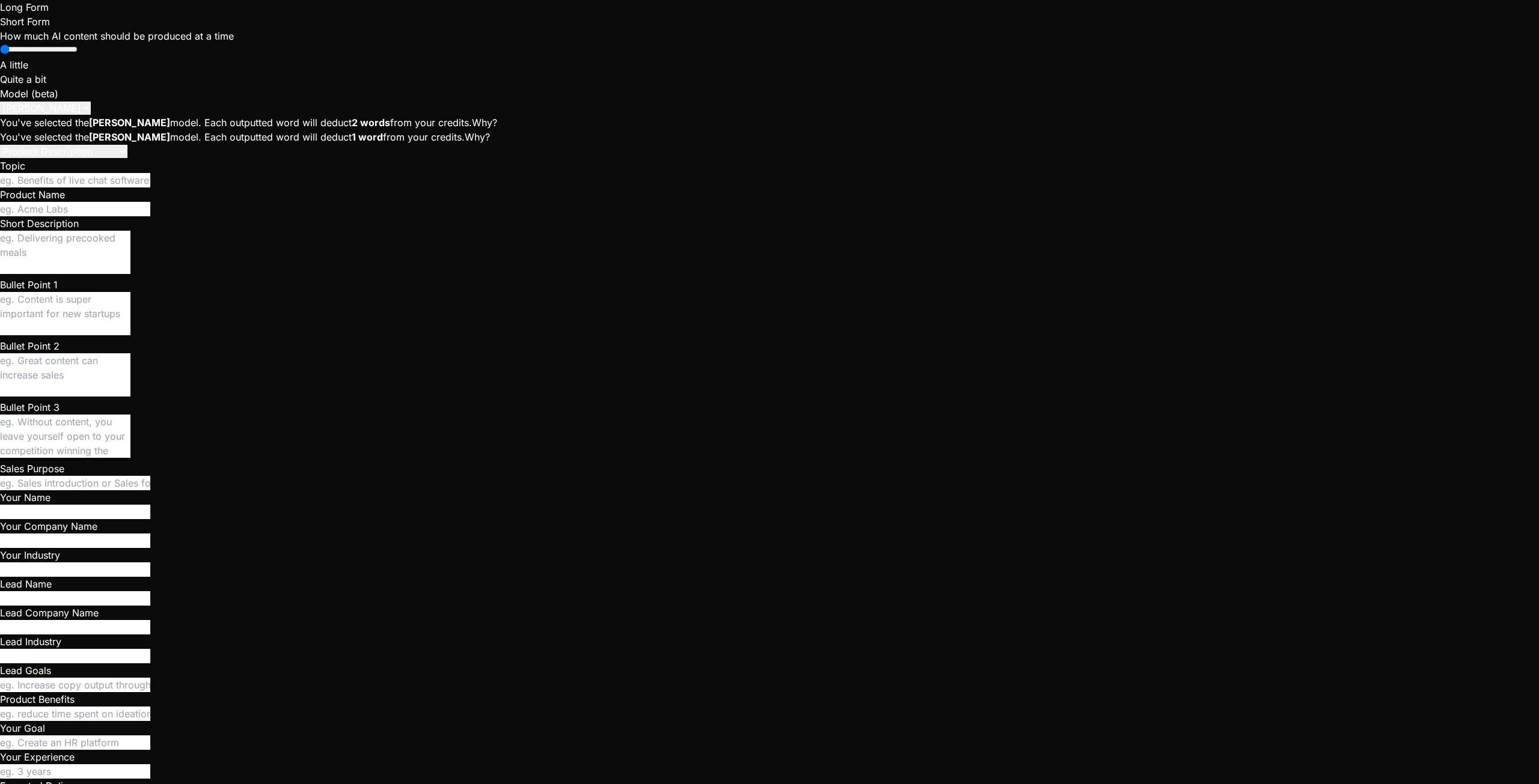
type textarea "x"
type textarea "The app is"
type textarea "x"
type textarea "The app isn"
type textarea "x"
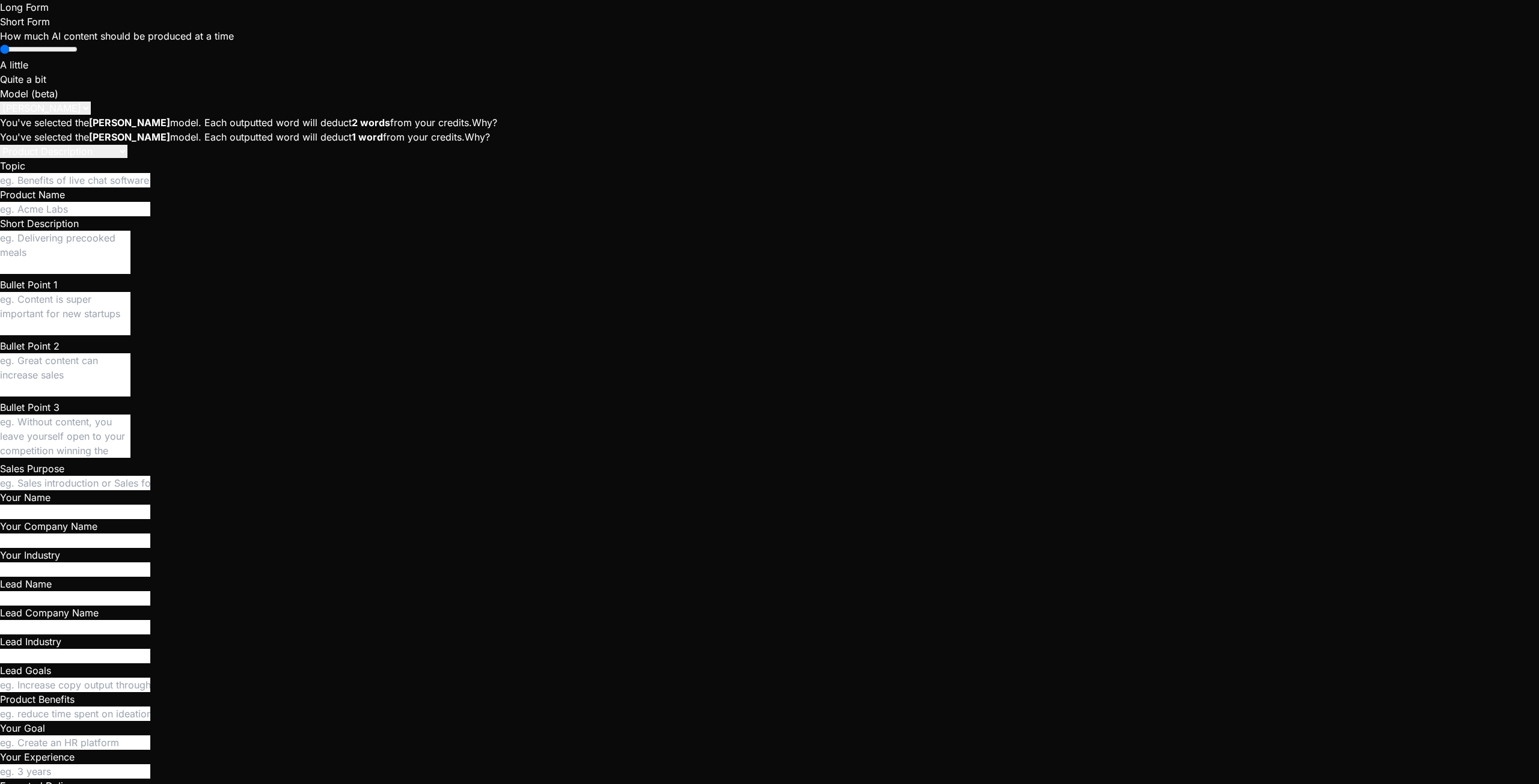
type textarea "The app isn'"
type textarea "x"
type textarea "The app isn't"
type textarea "x"
type textarea "The app isn't"
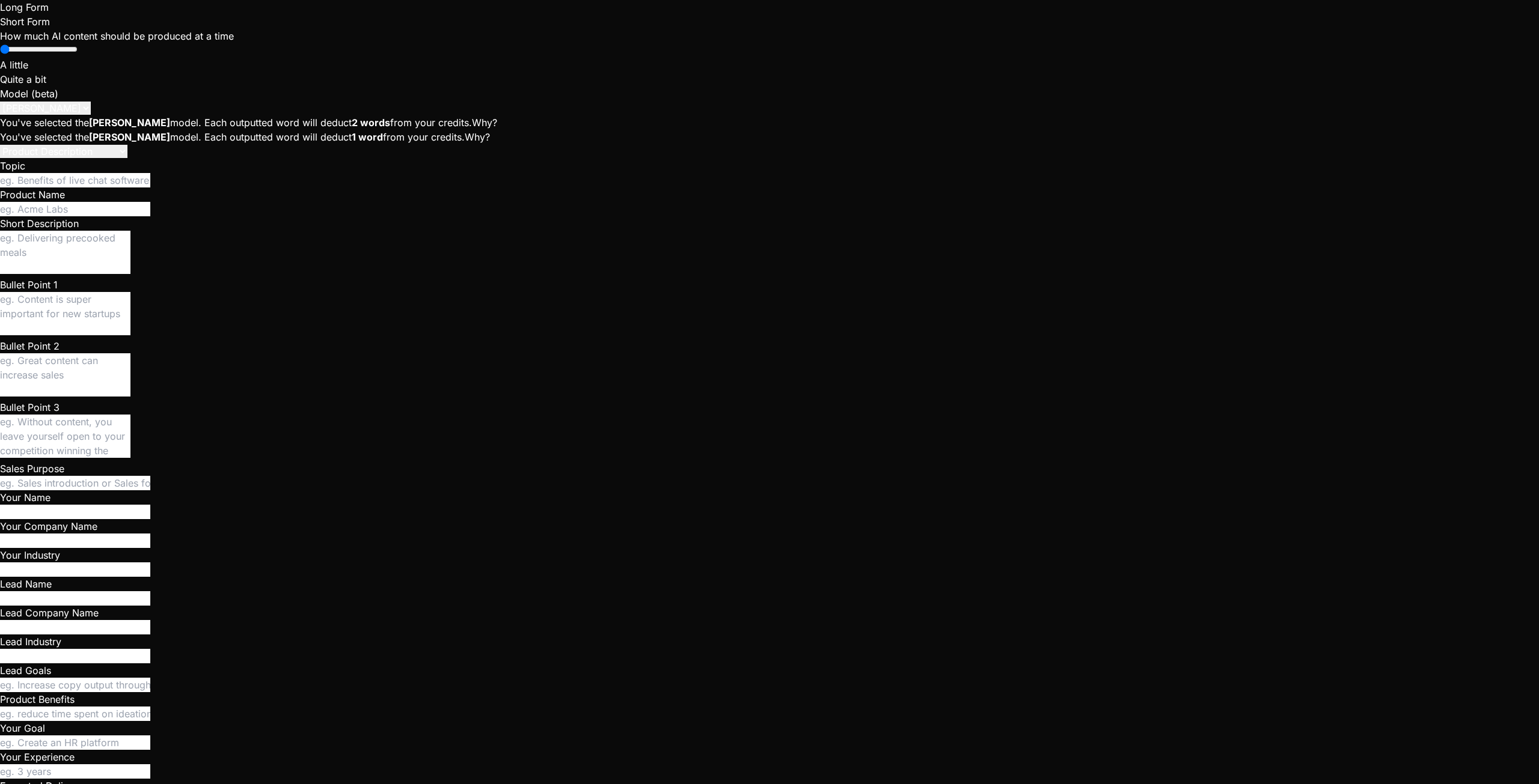
type textarea "x"
type textarea "The app isn't s"
type textarea "x"
type textarea "The app isn't st"
type textarea "x"
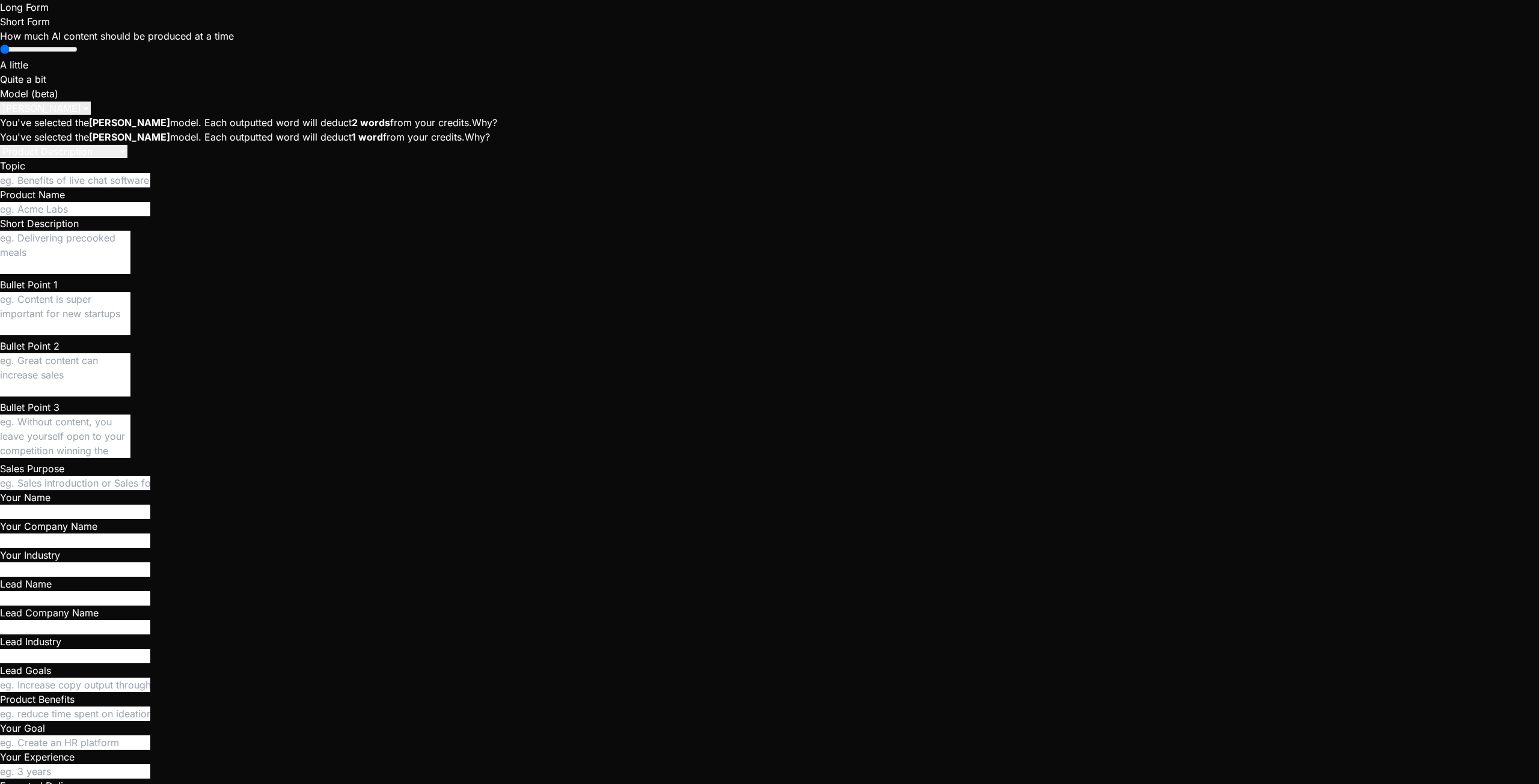
type textarea "The app isn't sta"
type textarea "x"
type textarea "The app isn't star"
type textarea "x"
type textarea "The app isn't start"
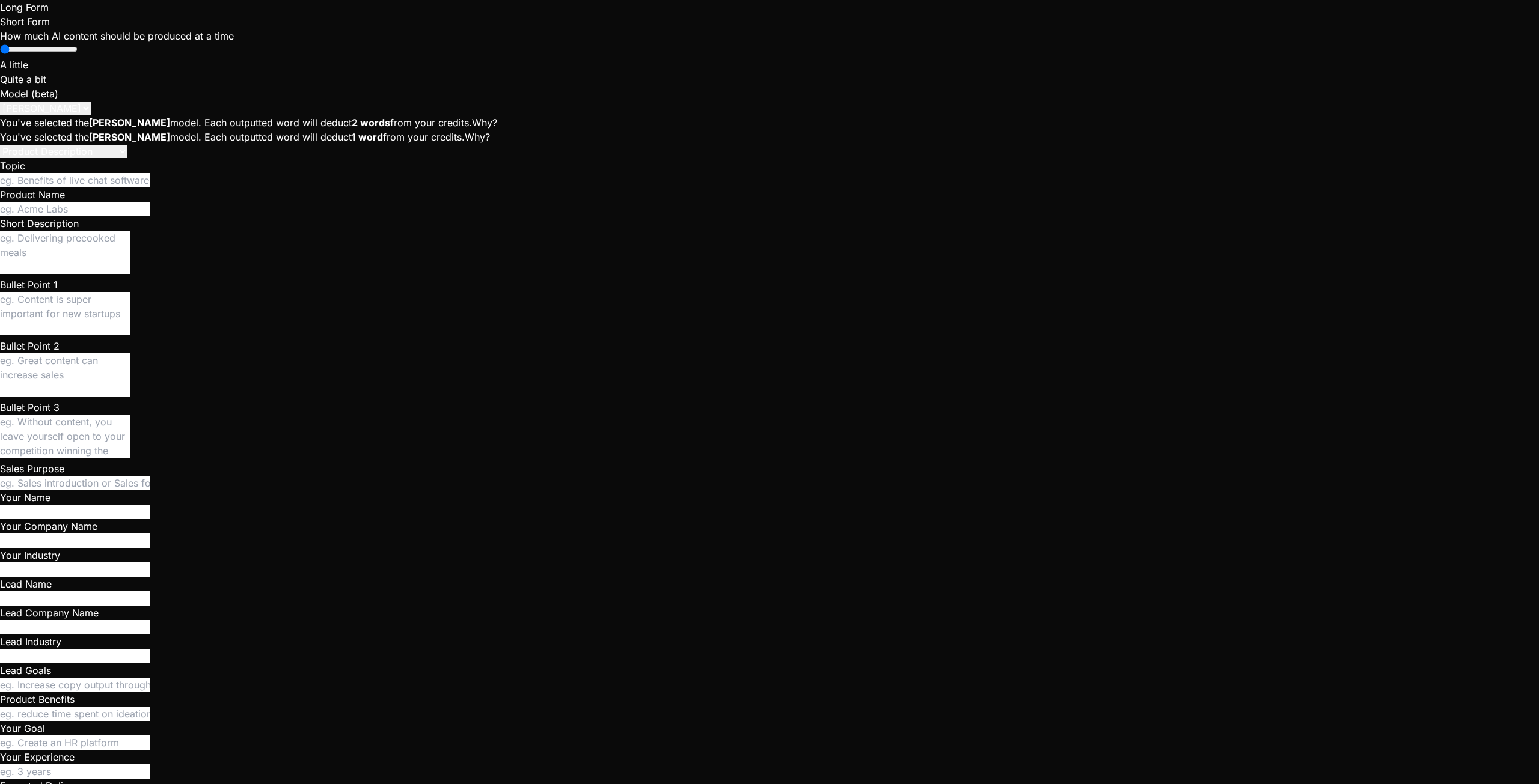
type textarea "x"
type textarea "The app isn't starti"
type textarea "x"
type textarea "The app isn't startin"
type textarea "x"
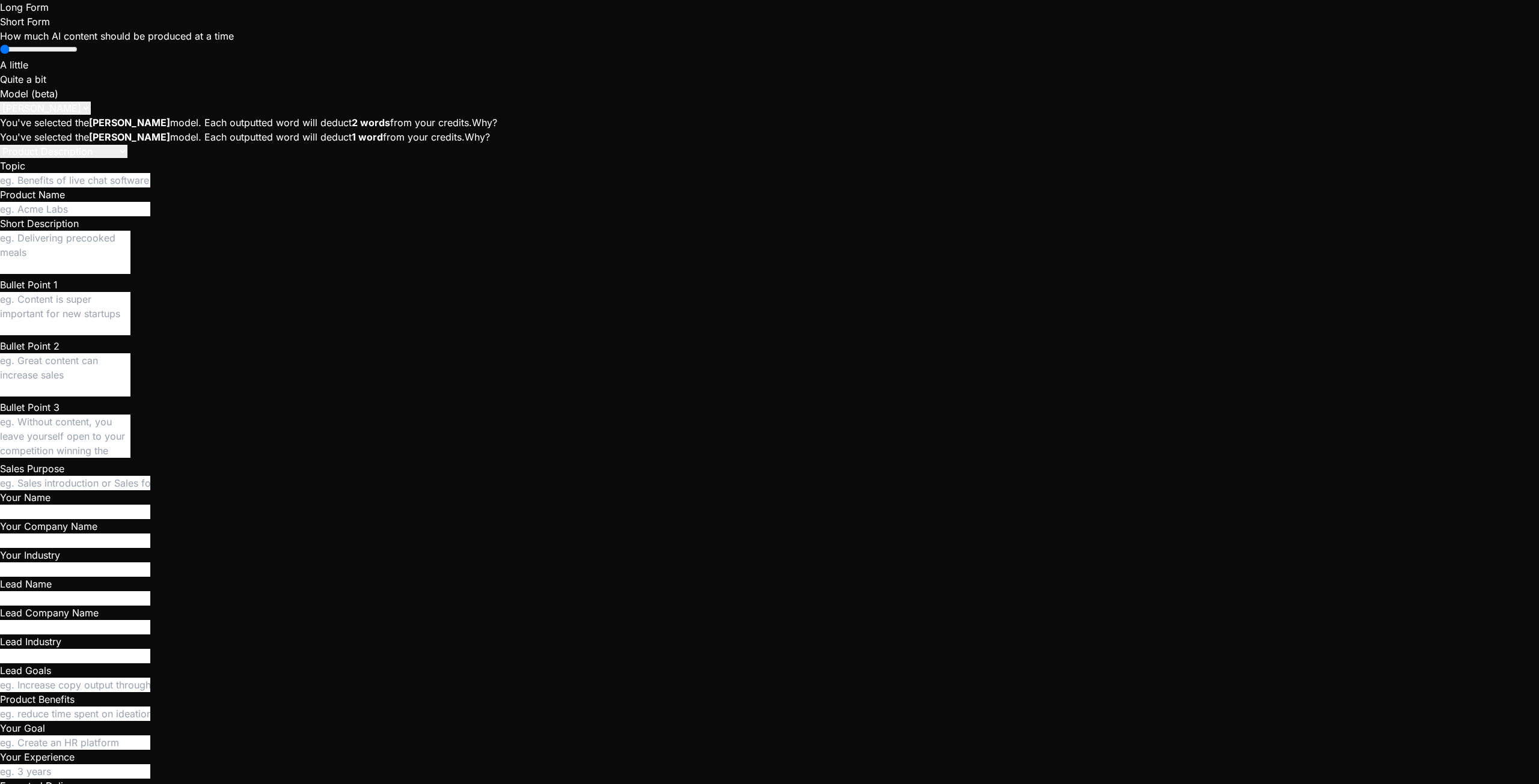
type textarea "The app isn't starting"
type textarea "x"
type textarea "The app isn't starting"
type textarea "x"
type textarea "The app isn't starting a"
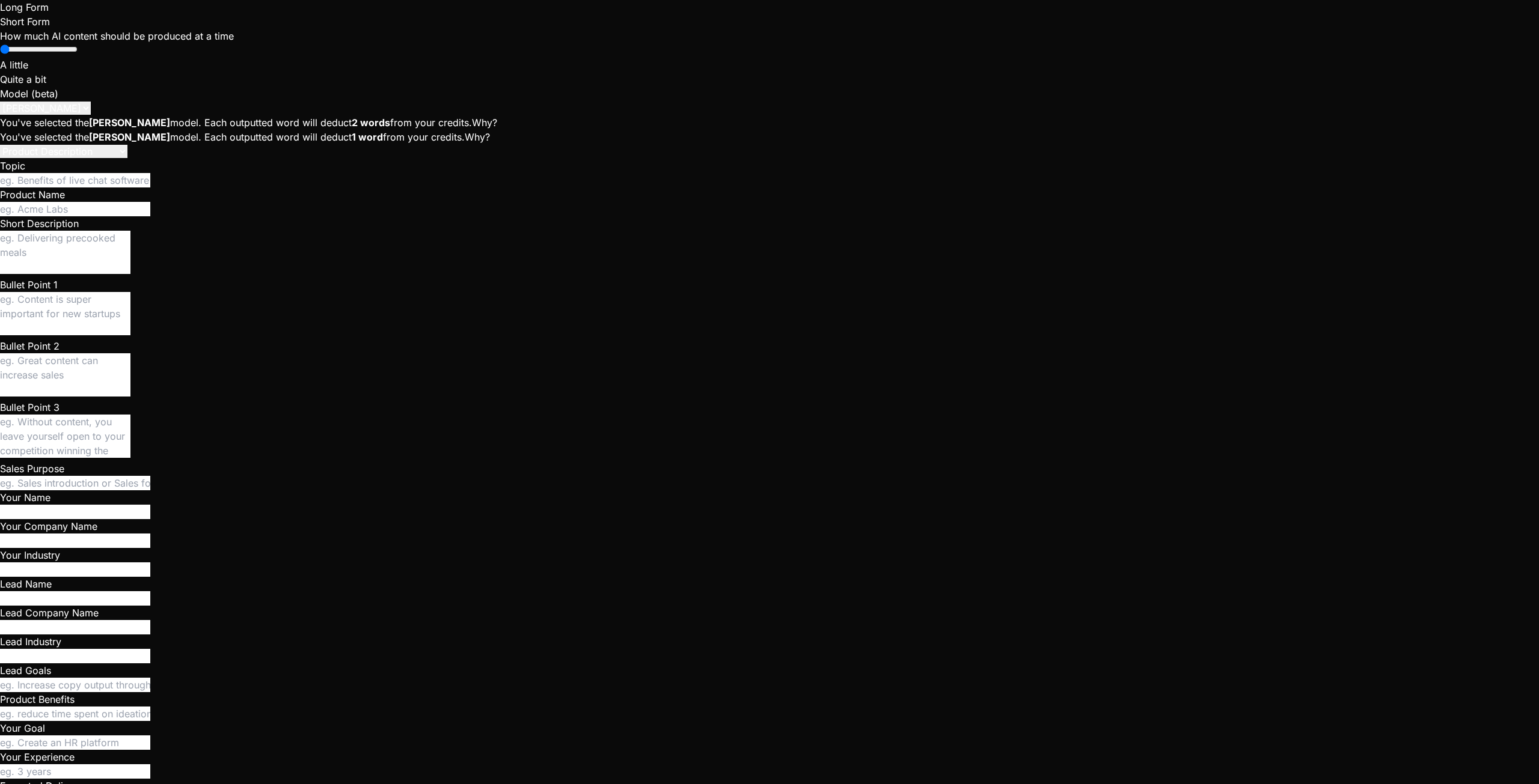
type textarea "x"
type textarea "The app isn't starting an"
type textarea "x"
type textarea "The app isn't starting any"
type textarea "x"
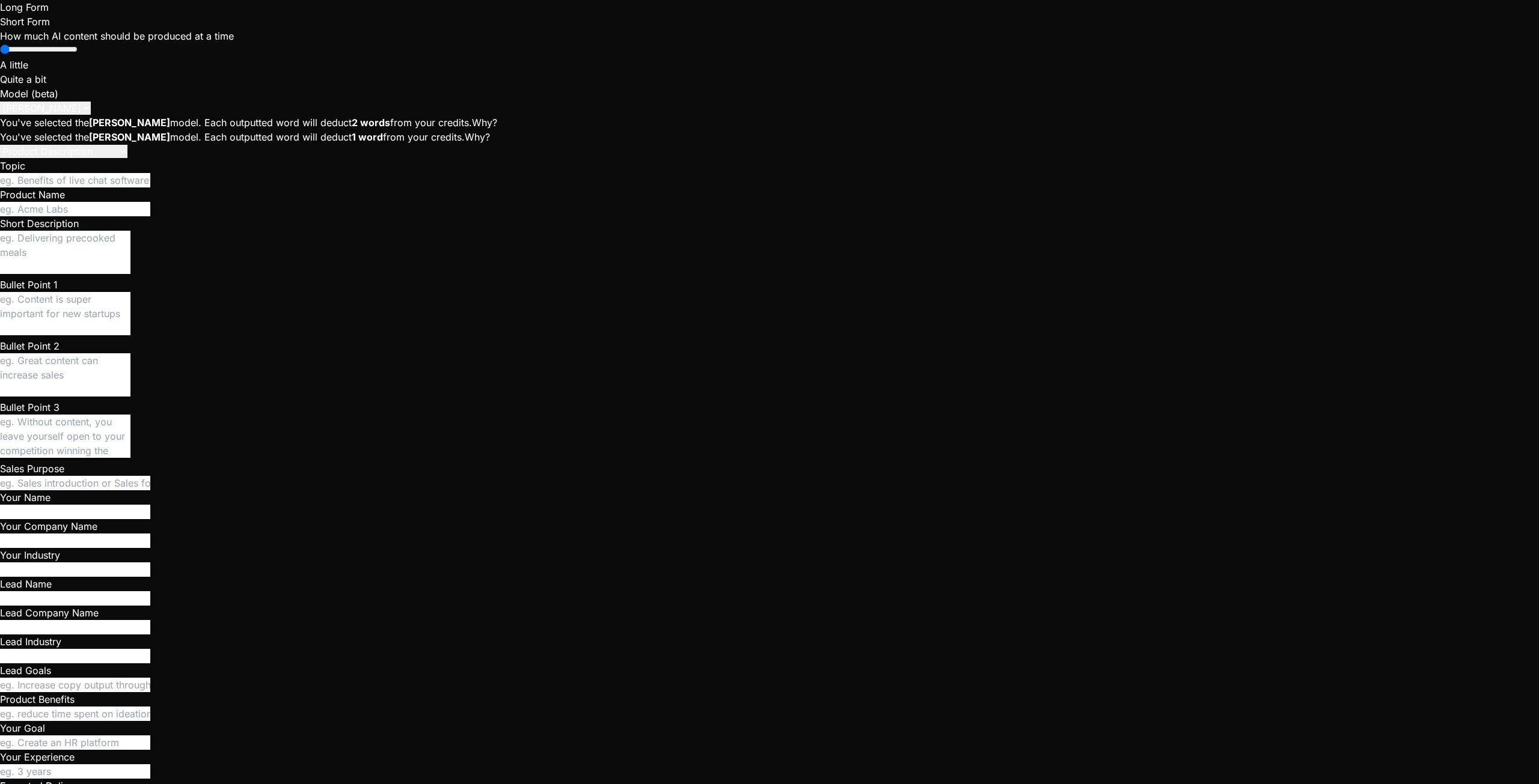
type textarea "The app isn't starting anym"
type textarea "x"
type textarea "The app isn't starting anymo"
type textarea "x"
type textarea "The app isn't starting anymor"
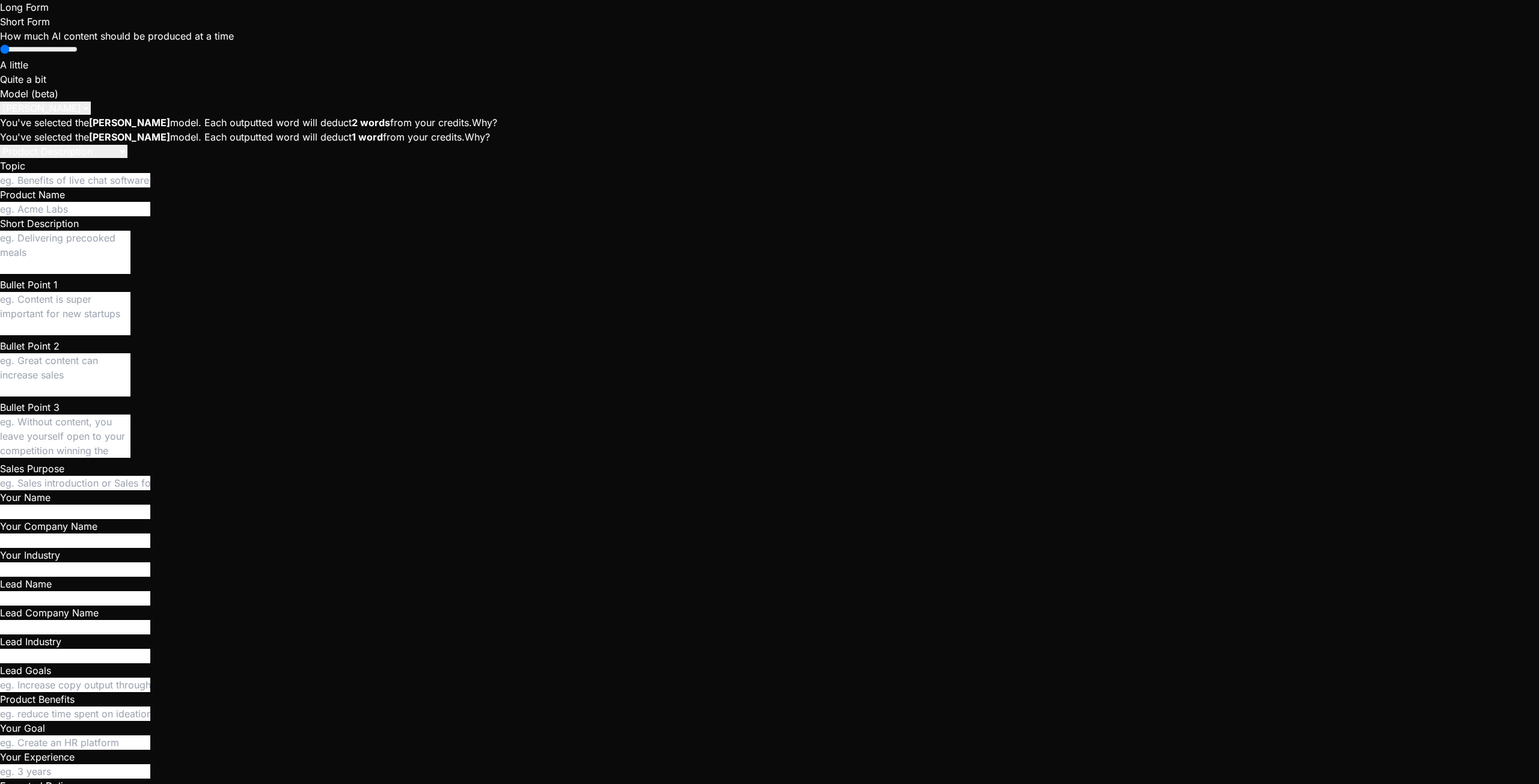
type textarea "x"
type textarea "The app isn't starting anymore"
type textarea "x"
type textarea "The app isn't starting anymore."
type textarea "x"
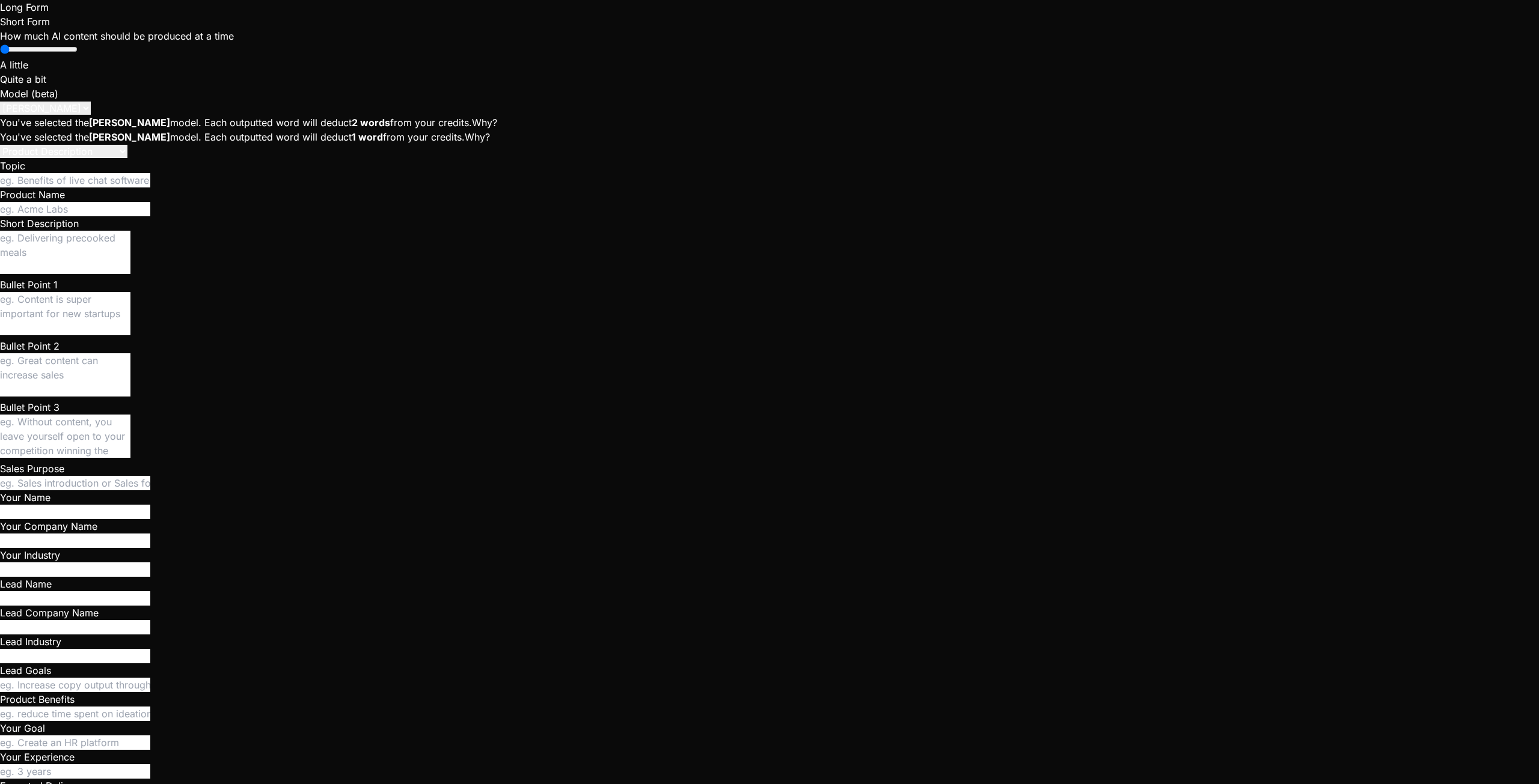
type textarea "The app isn't starting anymore."
type textarea "x"
type textarea "The app isn't starting anymore. P"
type textarea "x"
type textarea "The app isn't starting anymore."
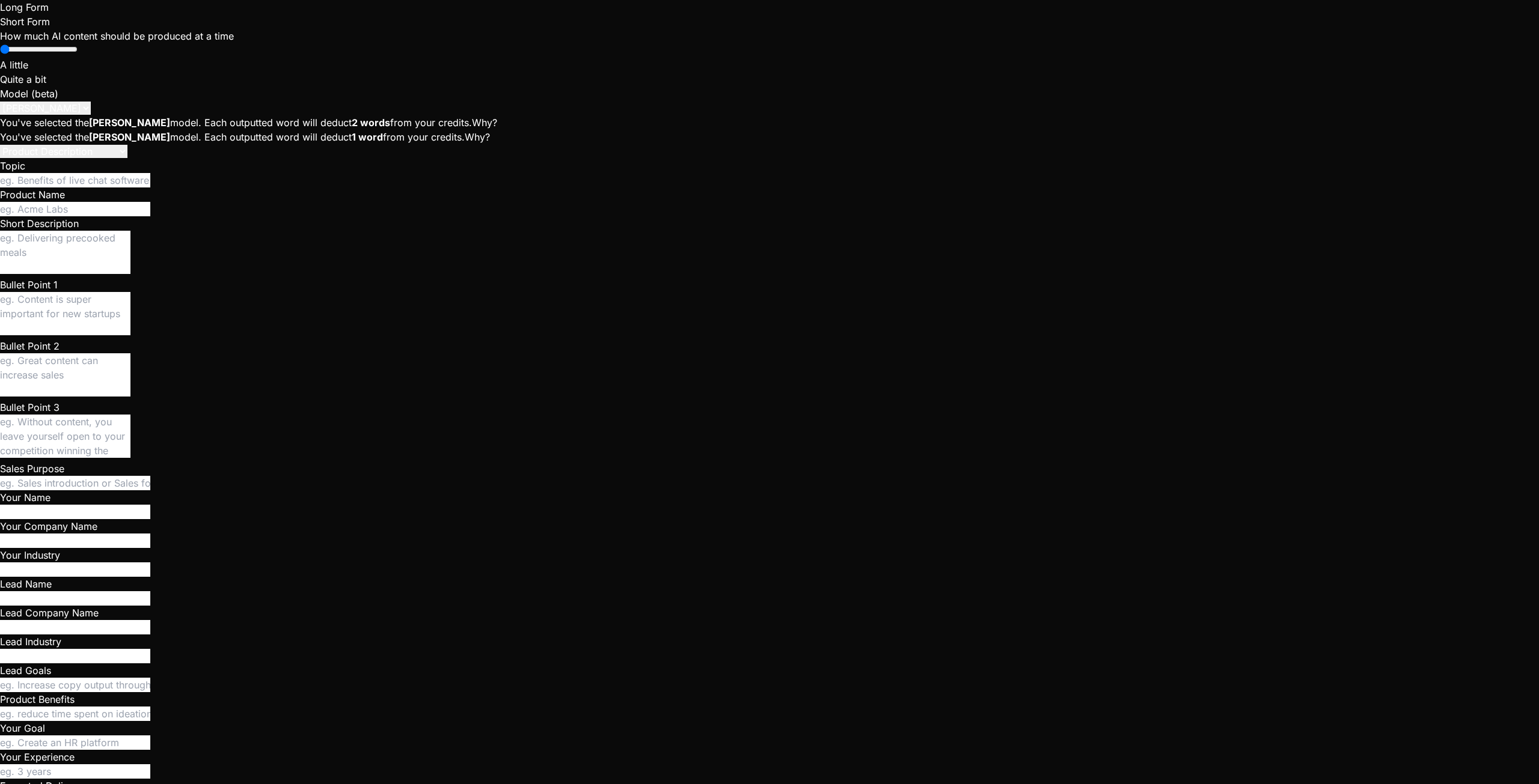
type textarea "x"
type textarea "The app isn't starting anymore. C"
type textarea "x"
type textarea "The app isn't starting anymore. Co"
type textarea "x"
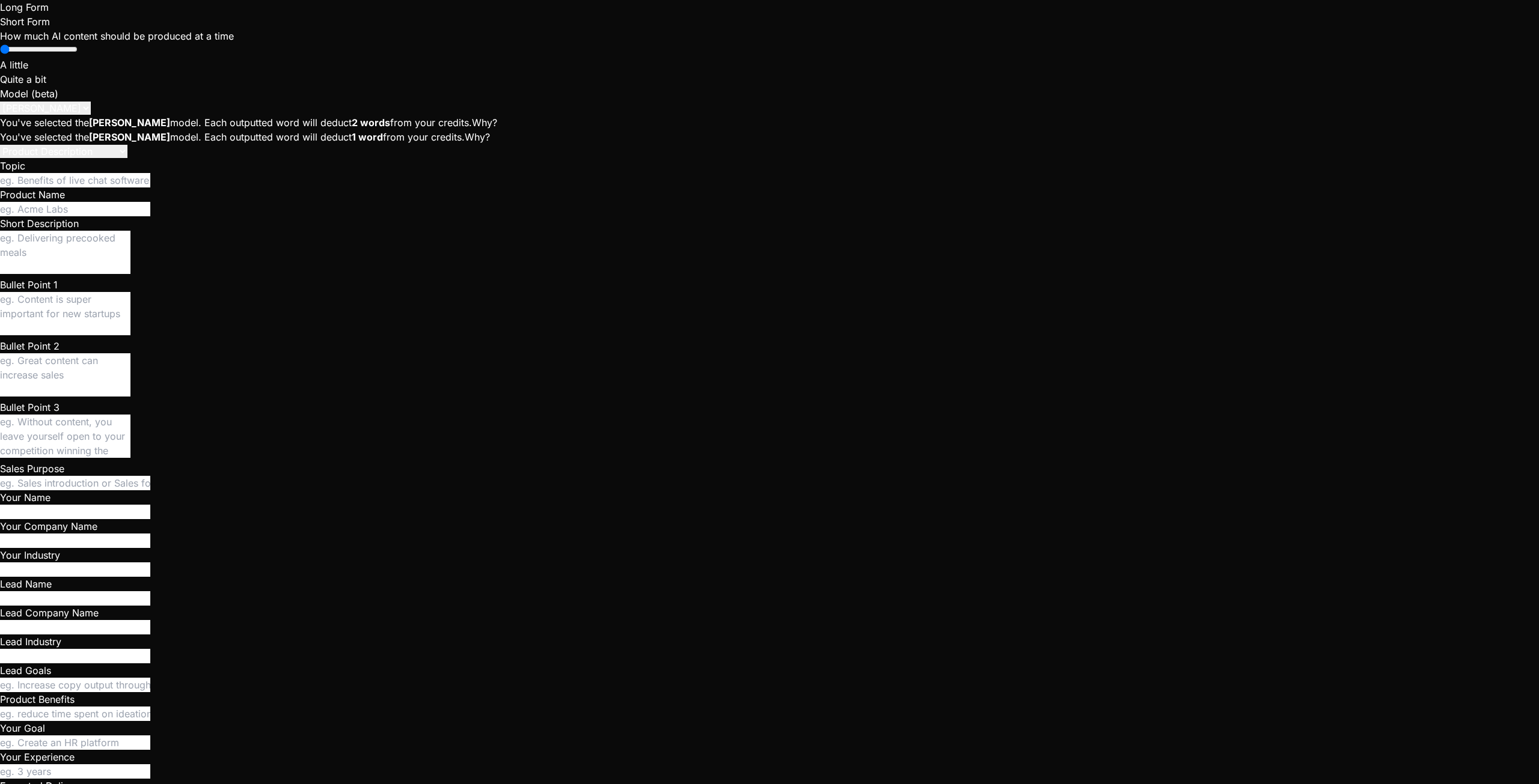
type textarea "The app isn't starting anymore. Cor"
type textarea "x"
type textarea "The app isn't starting anymore. Corr"
type textarea "x"
type textarea "The app isn't starting anymore. Corre"
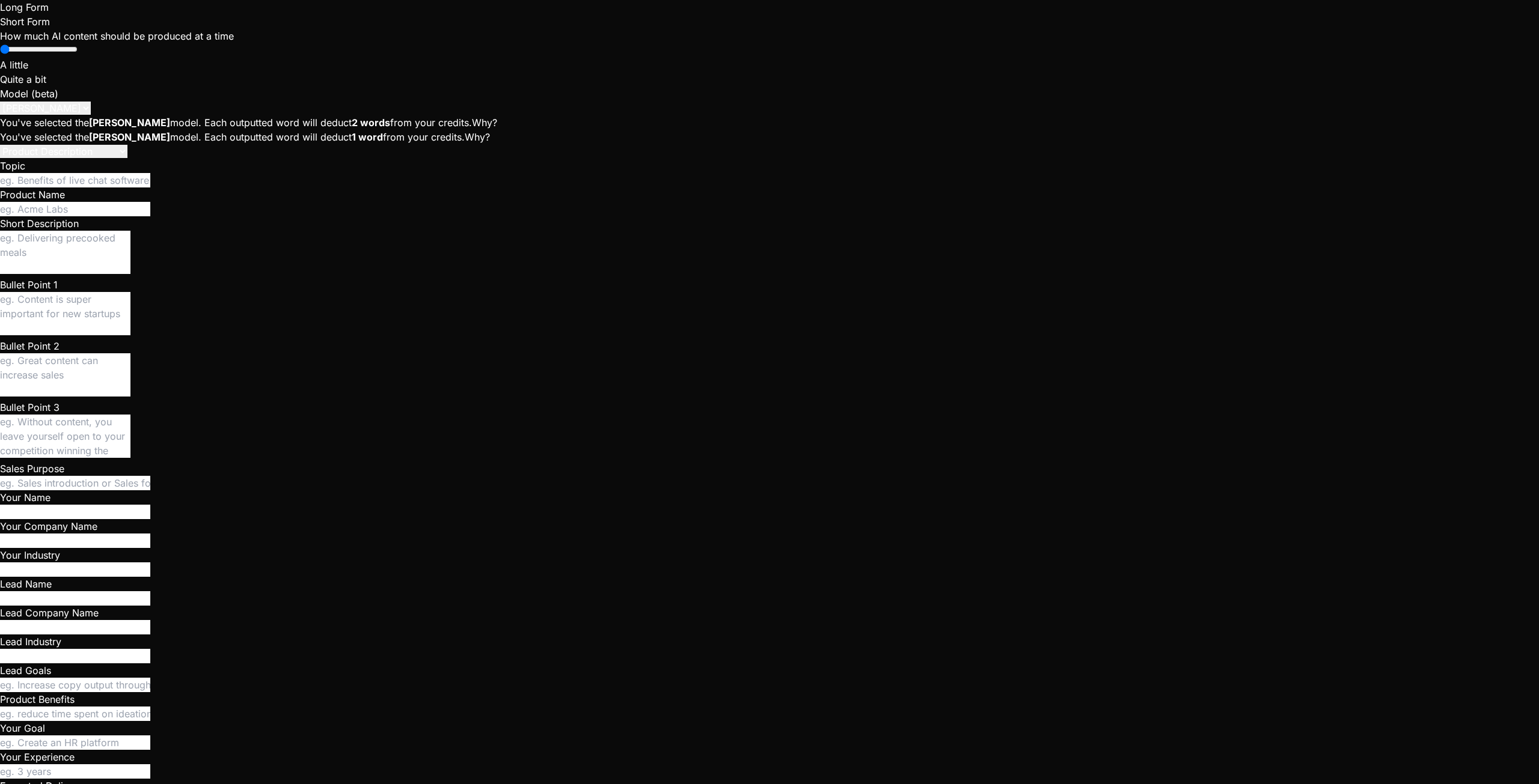
type textarea "x"
type textarea "The app isn't starting anymore. Correc"
type textarea "x"
type textarea "The app isn't starting anymore. Correct"
type textarea "x"
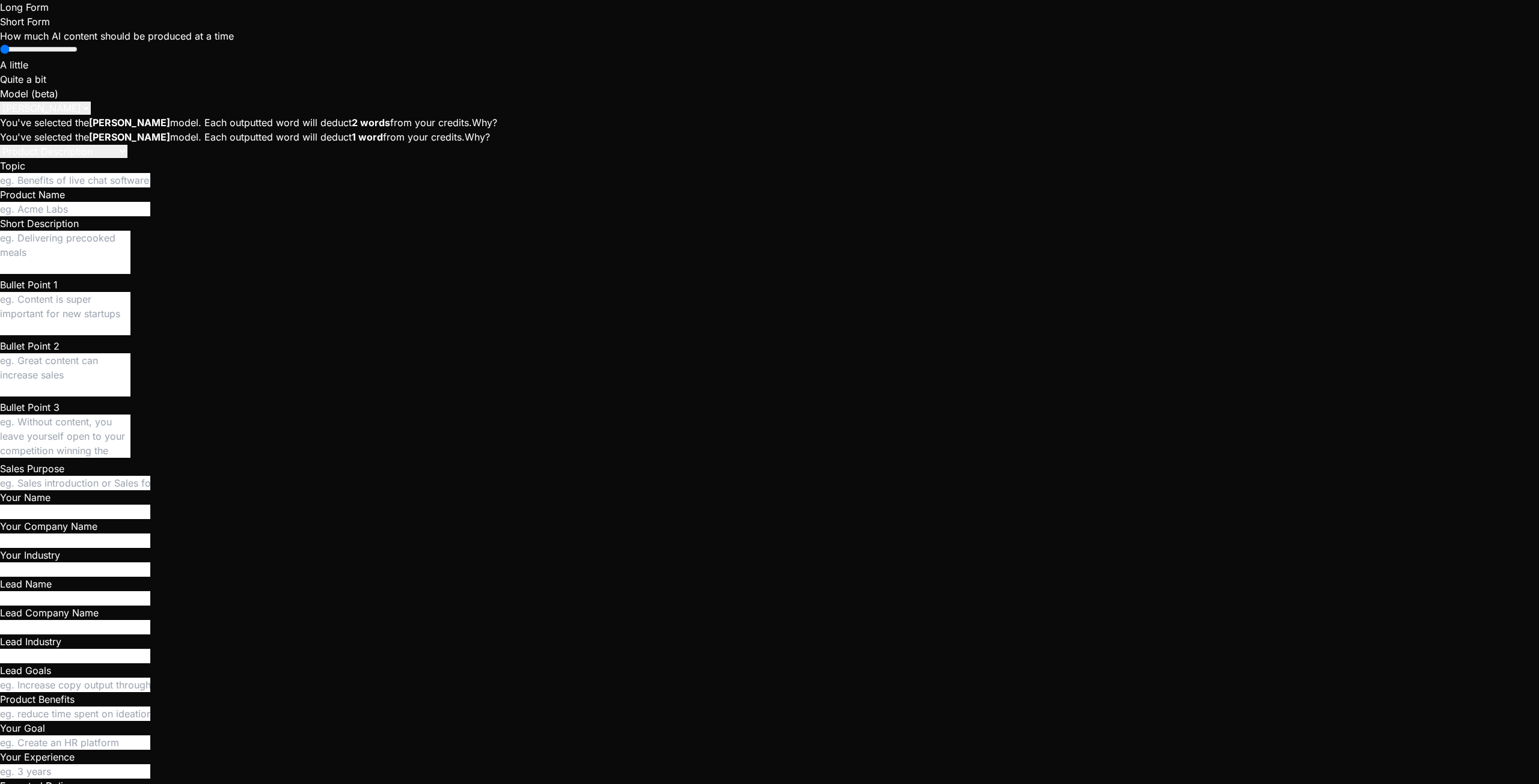
type textarea "The app isn't starting anymore. Correct"
type textarea "x"
type textarea "The app isn't starting anymore. Correct t"
type textarea "x"
type textarea "The app isn't starting anymore. Correct th"
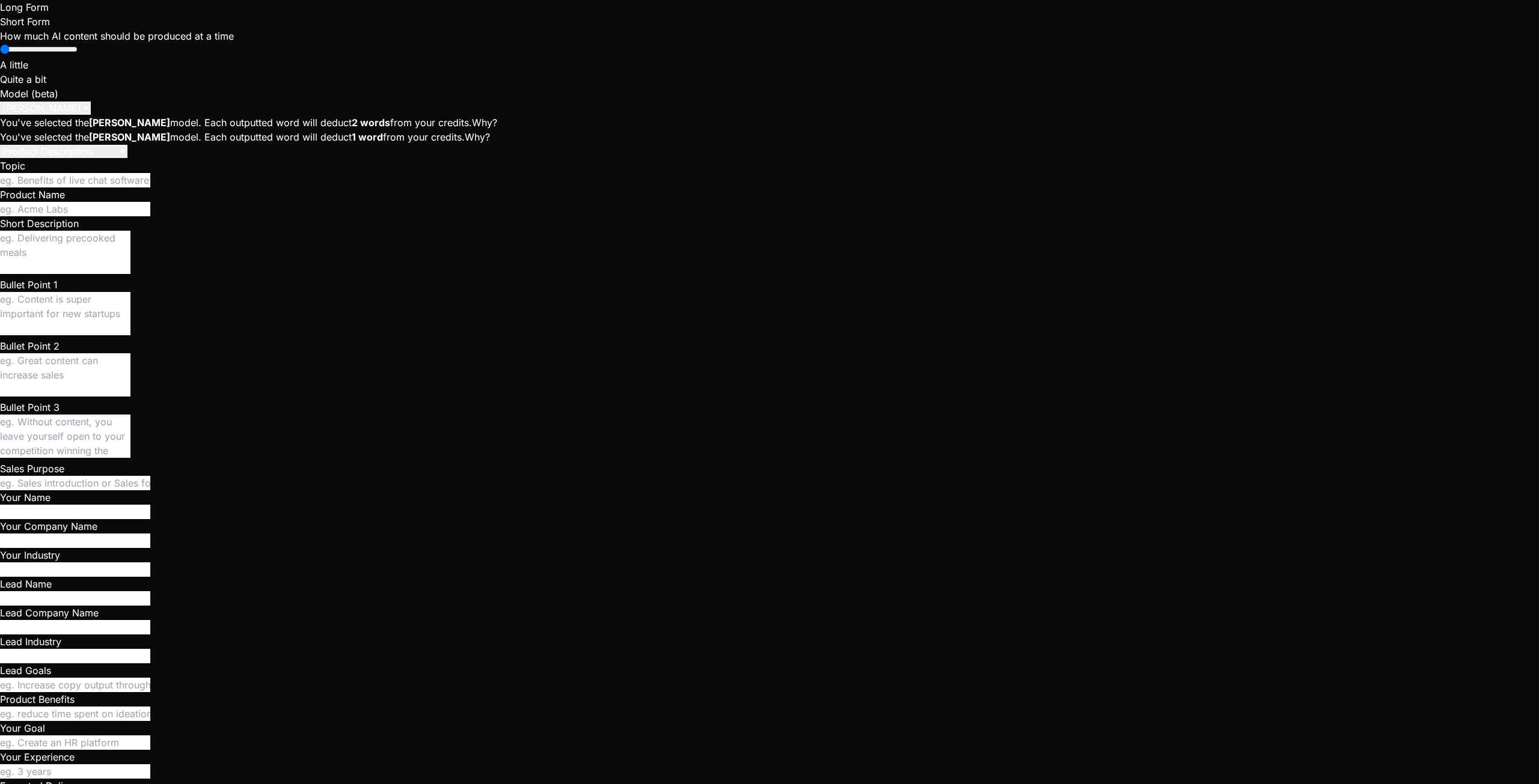
type textarea "x"
type textarea "The app isn't starting anymore. Correct the"
type textarea "x"
type textarea "The app isn't starting anymore. Correct the"
type textarea "x"
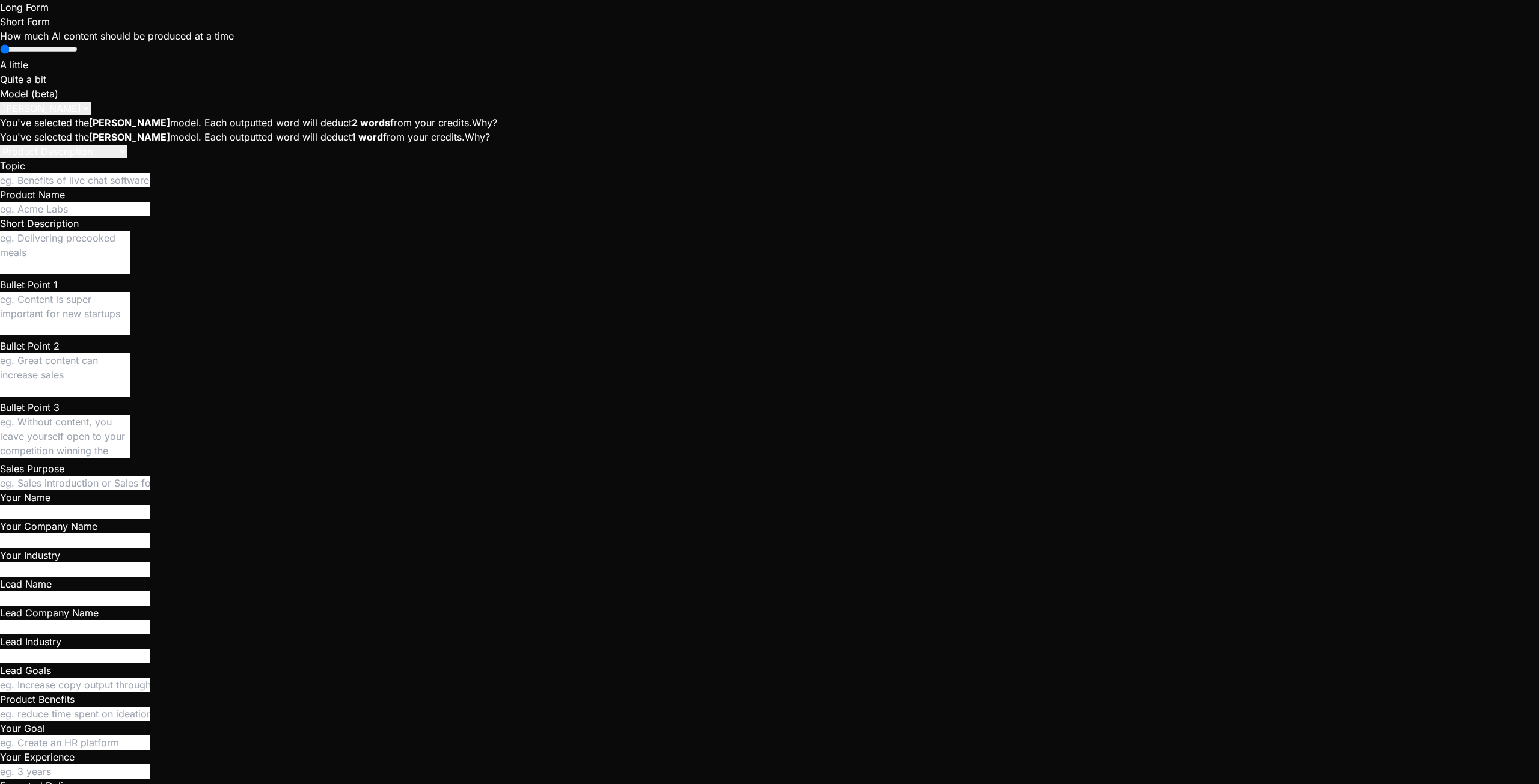
type textarea "The app isn't starting anymore. Correct the c"
type textarea "x"
type textarea "The app isn't starting anymore. Correct the co"
type textarea "x"
type textarea "The app isn't starting anymore. Correct the cod"
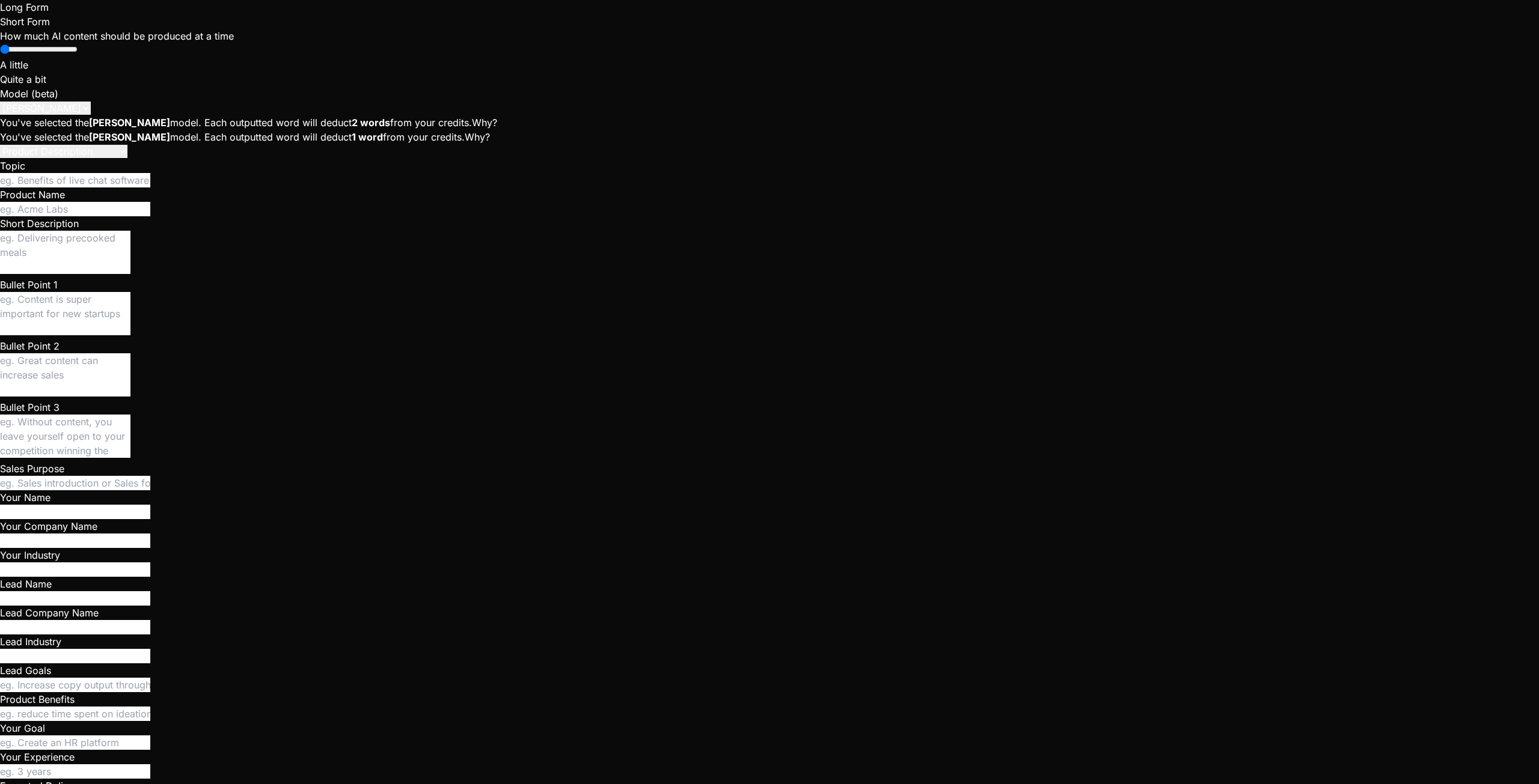
type textarea "x"
type textarea "The app isn't starting anymore. Correct the code"
type textarea "x"
type textarea "The app isn't starting anymore. Correct the code"
type textarea "x"
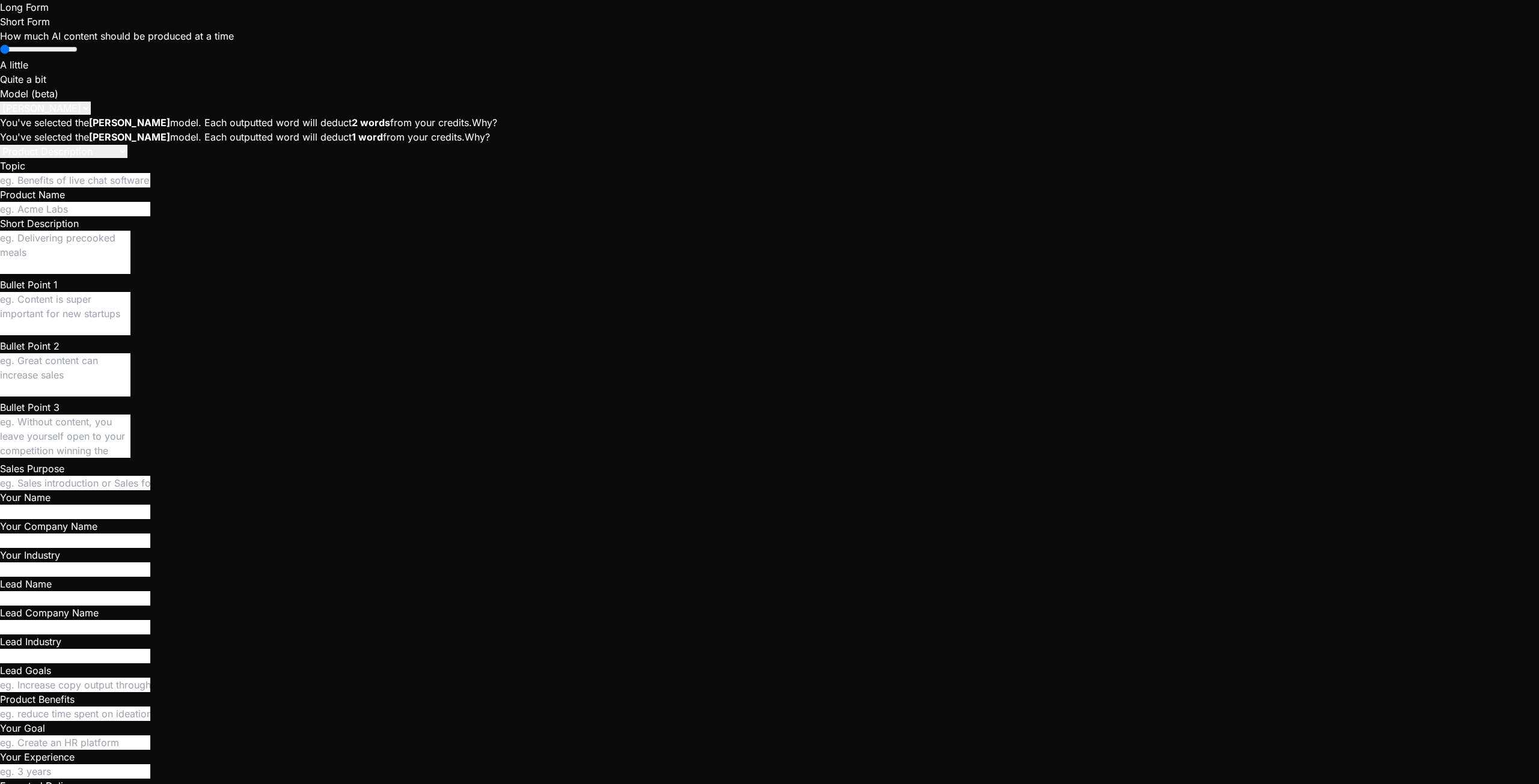
type textarea "The app isn't starting anymore. Correct the code a"
type textarea "x"
type textarea "The app isn't starting anymore. Correct the code an"
type textarea "x"
type textarea "The app isn't starting anymore. Correct the code and"
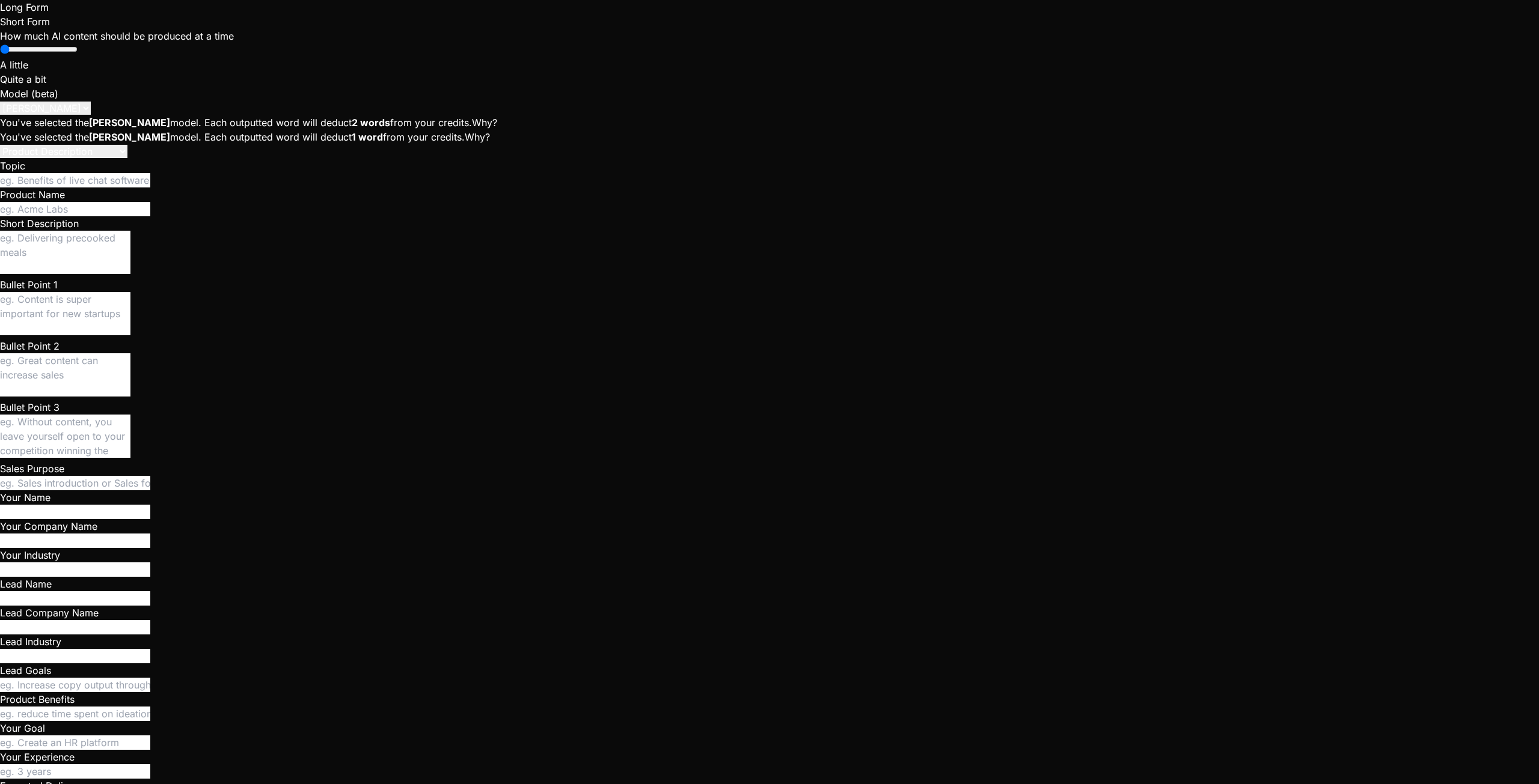
type textarea "x"
type textarea "The app isn't starting anymore. Correct the code and"
type textarea "x"
type textarea "The app isn't starting anymore. Correct the code and t"
type textarea "x"
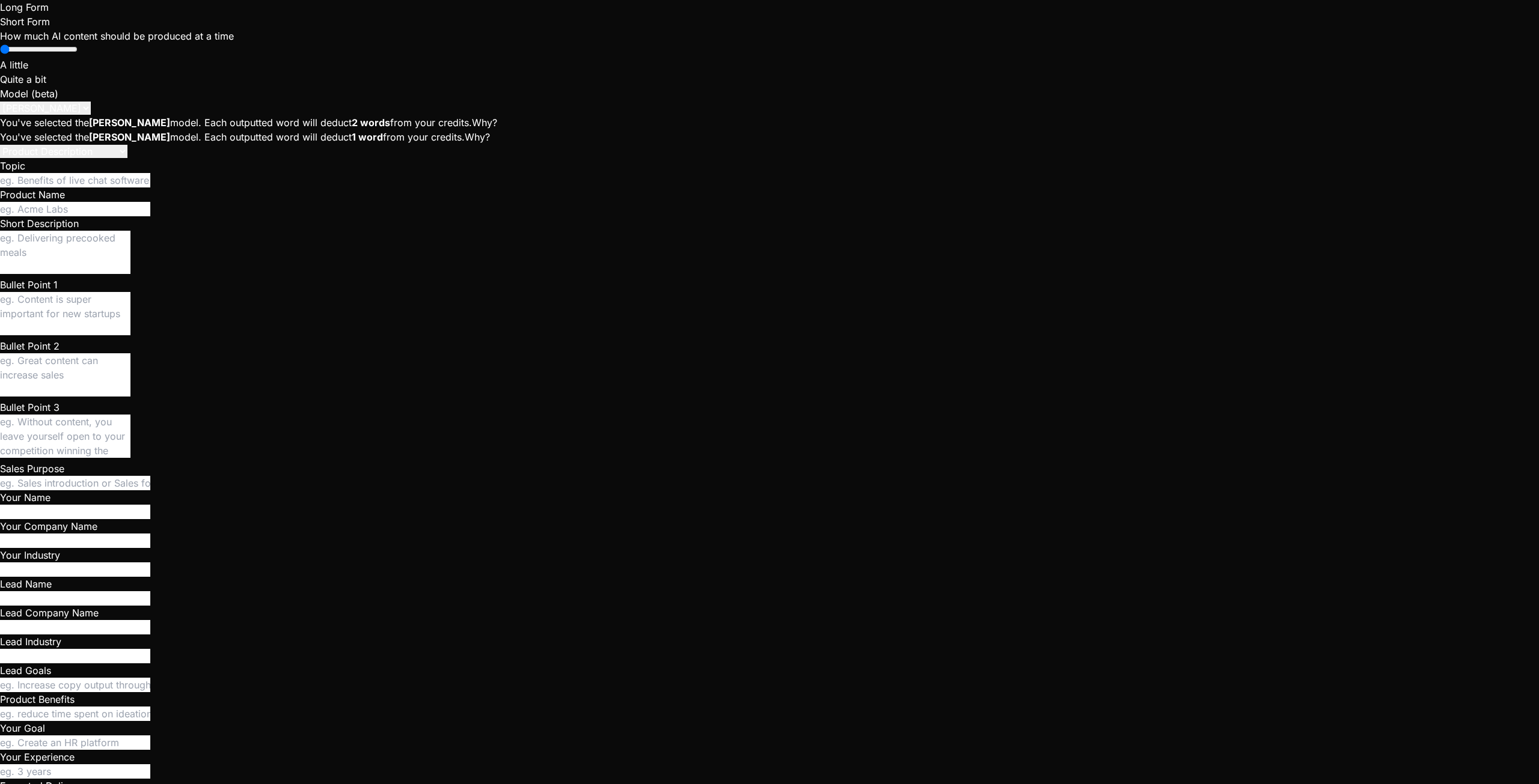
type textarea "The app isn't starting anymore. Correct the code and ta"
type textarea "x"
type textarea "The app isn't starting anymore. Correct the code and tak"
type textarea "x"
type textarea "The app isn't starting anymore. Correct the code and take"
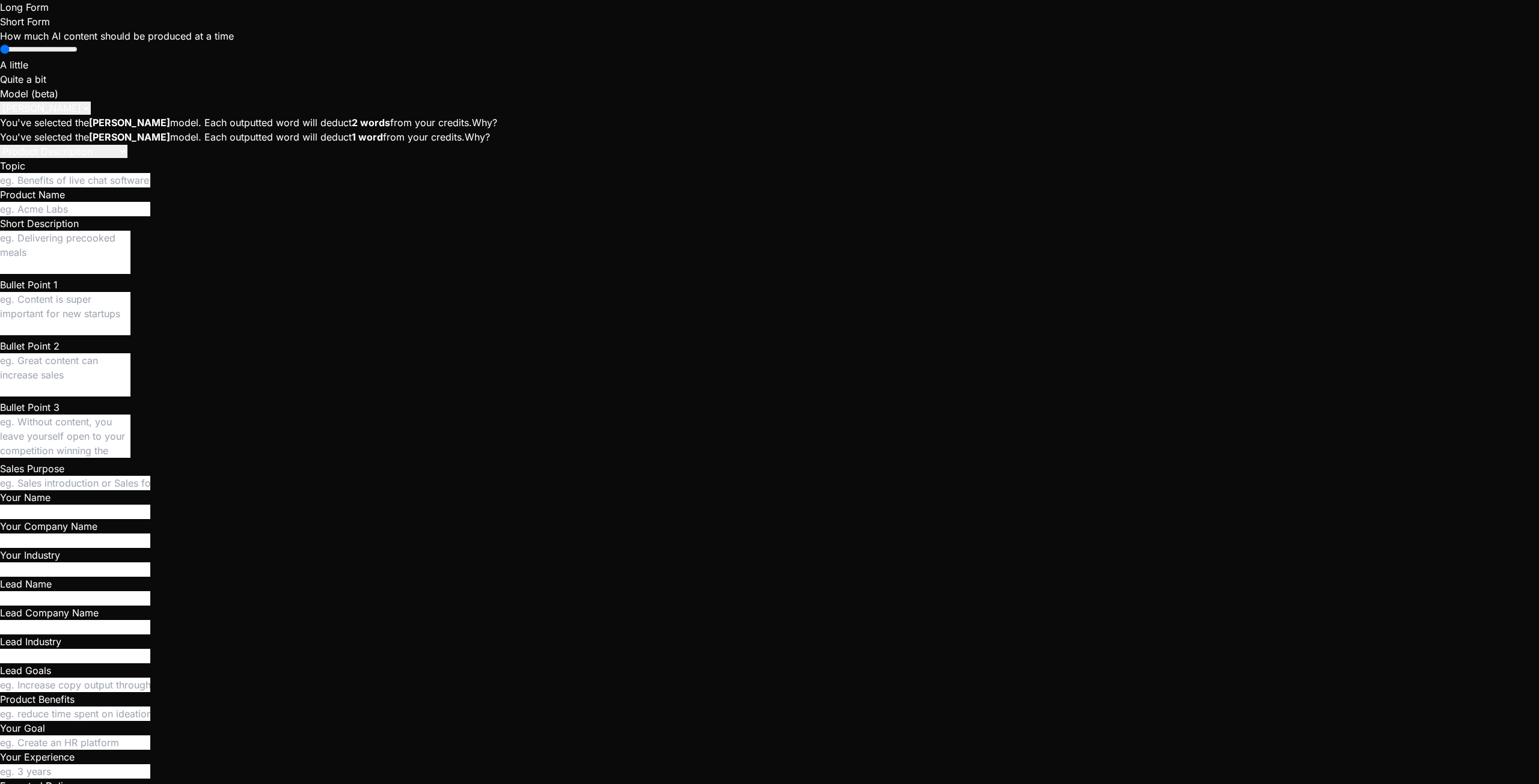
type textarea "x"
type textarea "The app isn't starting anymore. Correct the code and take"
type textarea "x"
type textarea "The app isn't starting anymore. Correct the code and take i"
type textarea "x"
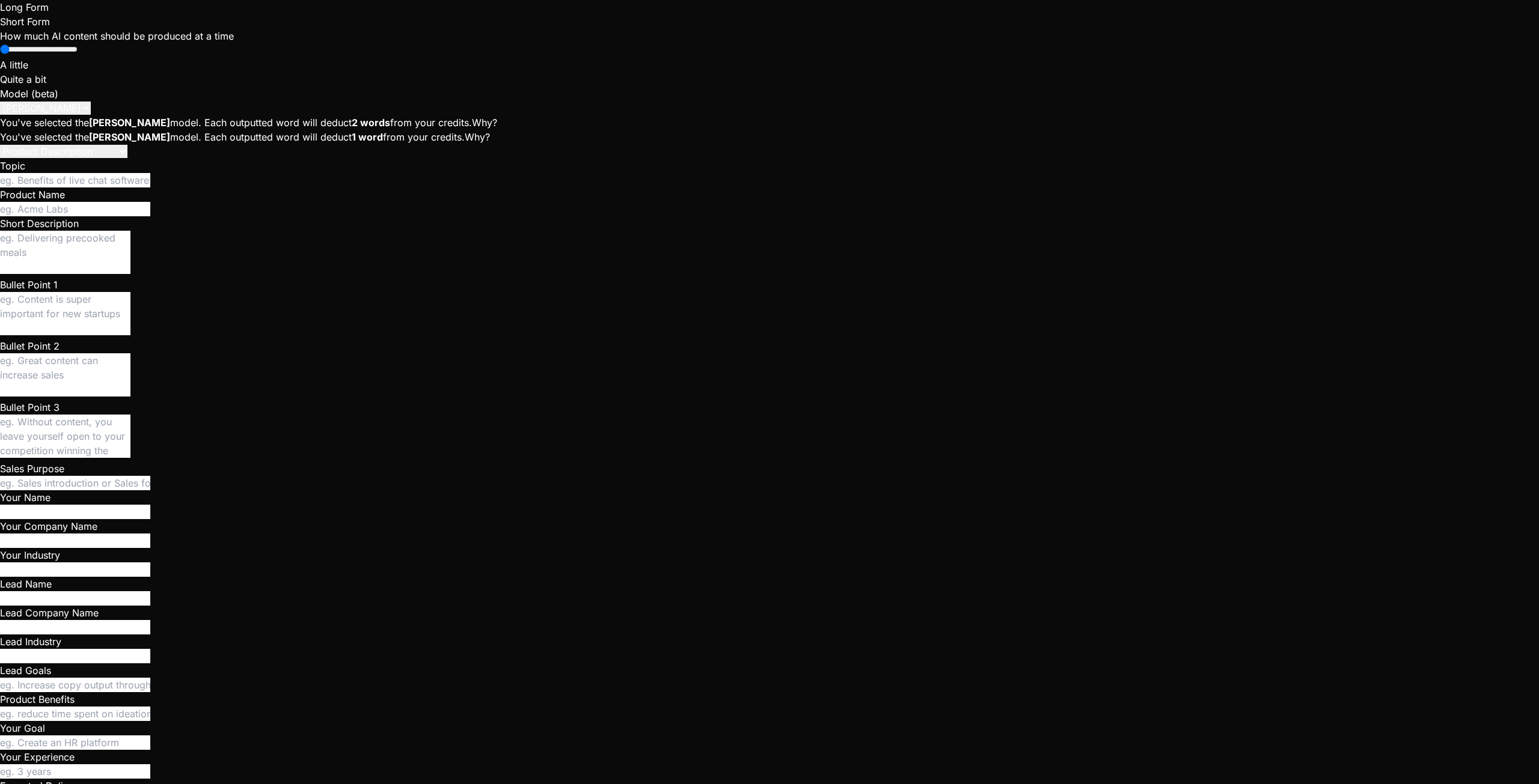
type textarea "The app isn't starting anymore. Correct the code and take in"
type textarea "x"
type textarea "The app isn't starting anymore. Correct the code and take int"
type textarea "x"
type textarea "The app isn't starting anymore. Correct the code and take into"
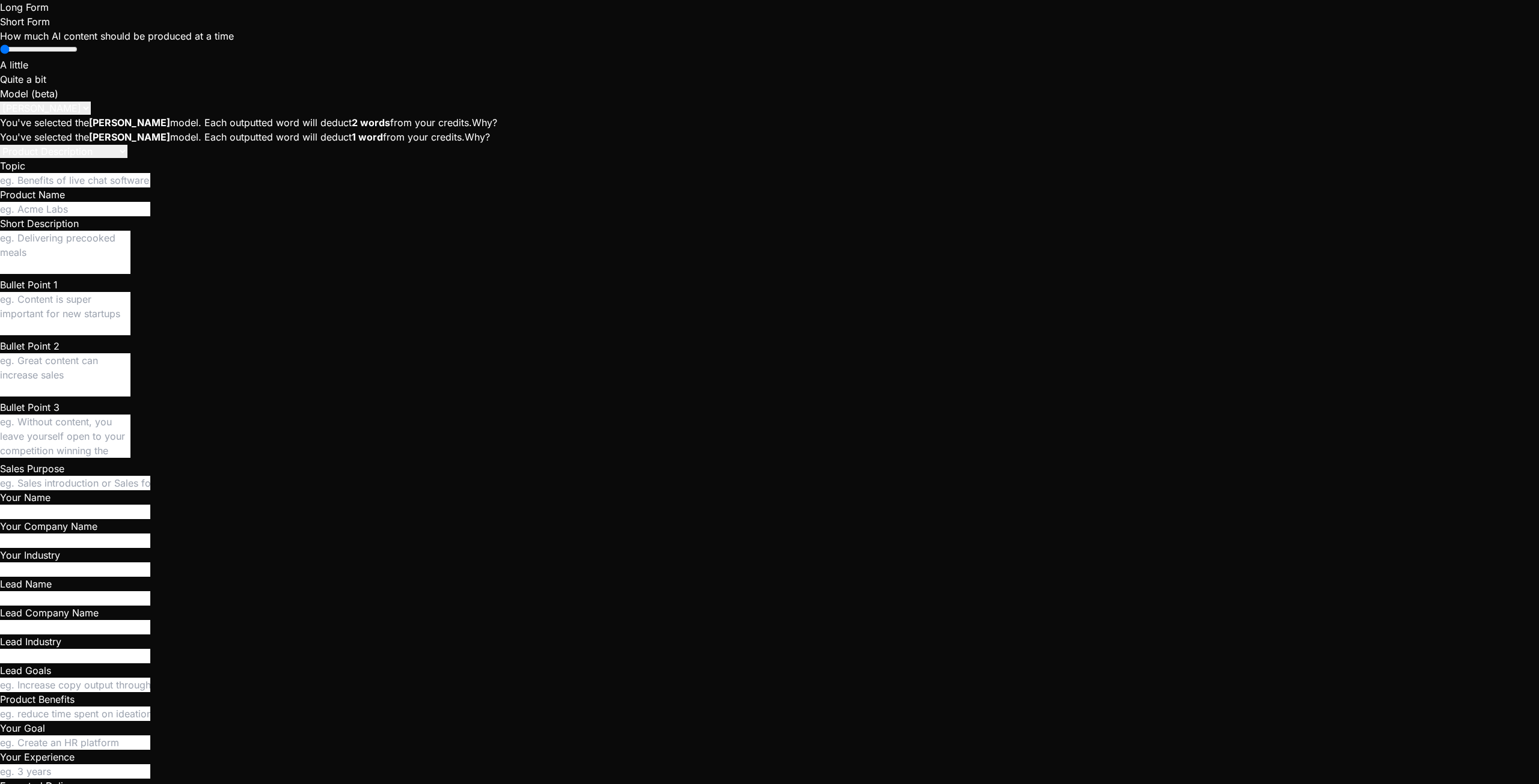
type textarea "x"
type textarea "The app isn't starting anymore. Correct the code and take into"
type textarea "x"
type textarea "The app isn't starting anymore. Correct the code and take into a"
type textarea "x"
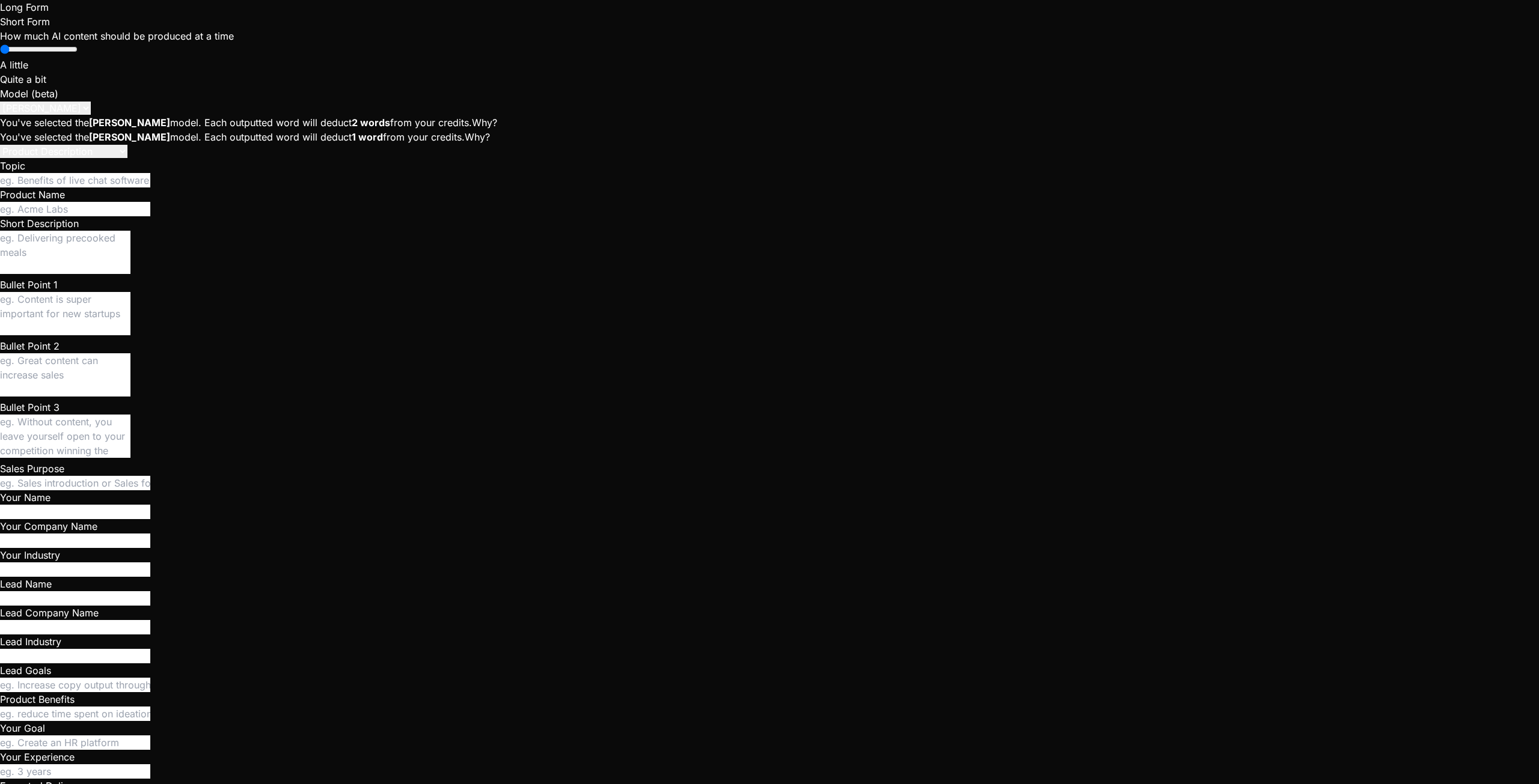
type textarea "The app isn't starting anymore. Correct the code and take into ac"
type textarea "x"
type textarea "The app isn't starting anymore. Correct the code and take into acc"
type textarea "x"
type textarea "The app isn't starting anymore. Correct the code and take into acco"
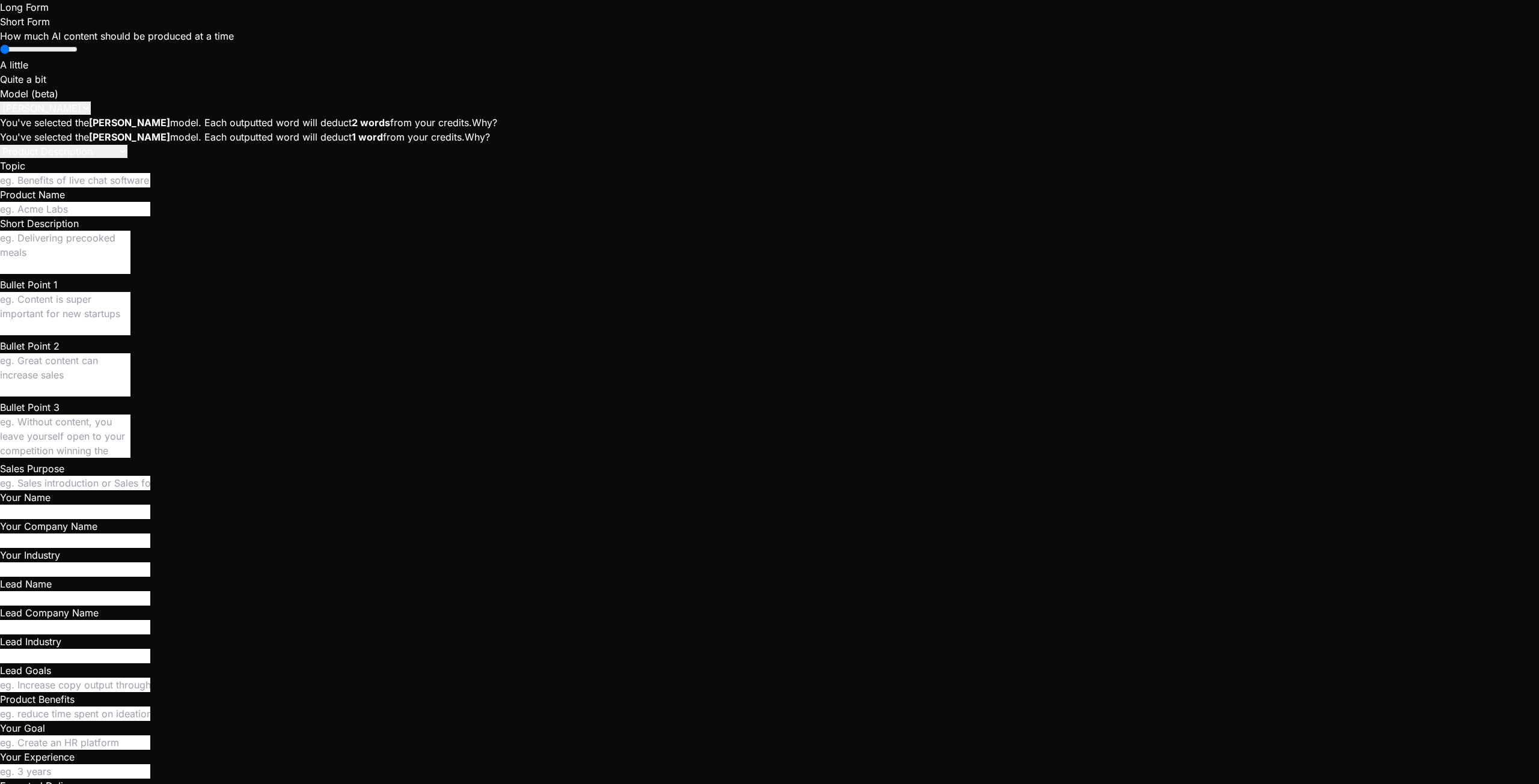
type textarea "x"
type textarea "The app isn't starting anymore. Correct the code and take into accou"
type textarea "x"
type textarea "The app isn't starting anymore. Correct the code and take into accoun"
type textarea "x"
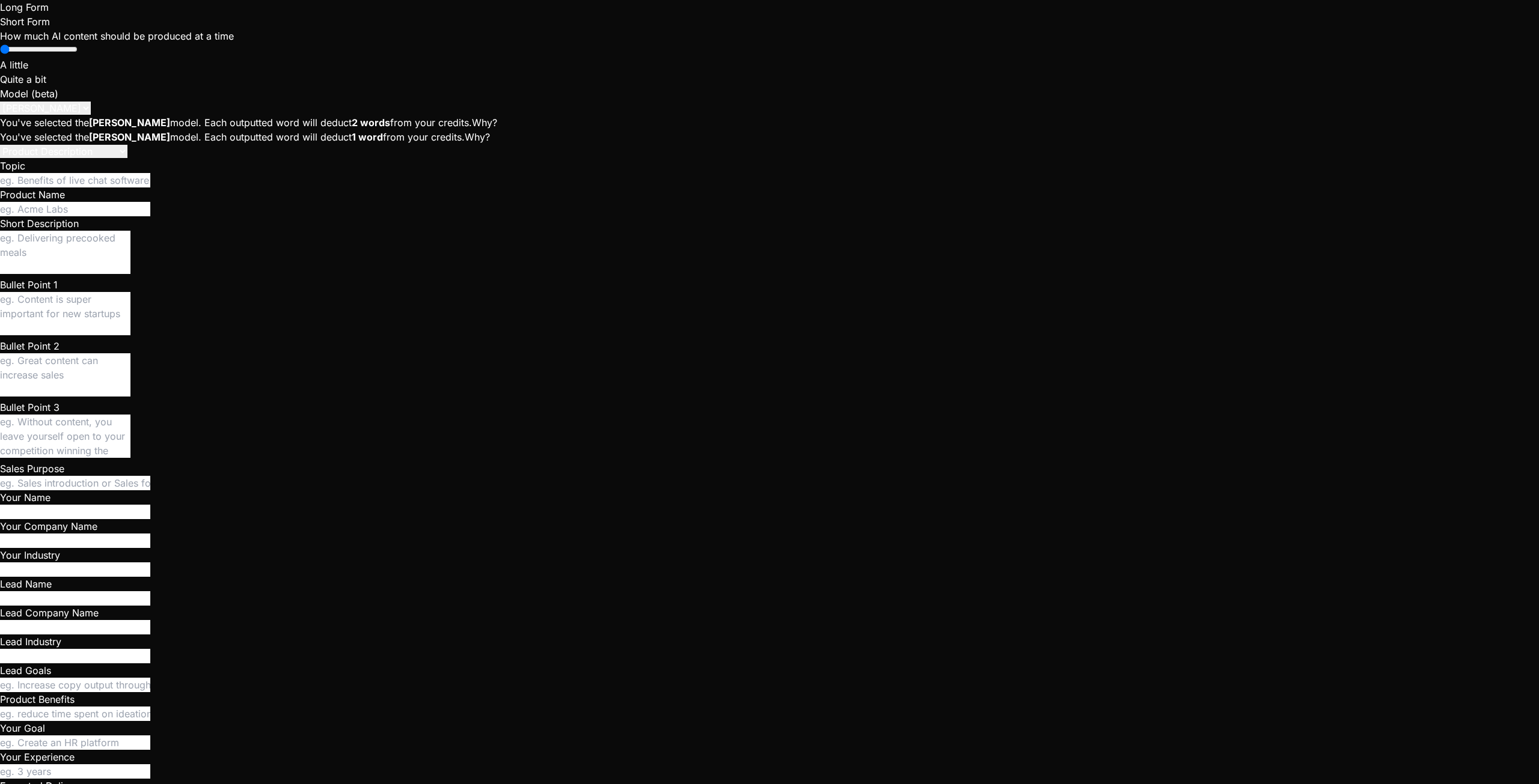
type textarea "The app isn't starting anymore. Correct the code and take into account"
type textarea "x"
type textarea "The app isn't starting anymore. Correct the code and take into account"
type textarea "x"
type textarea "The app isn't starting anymore. Correct the code and take into account t"
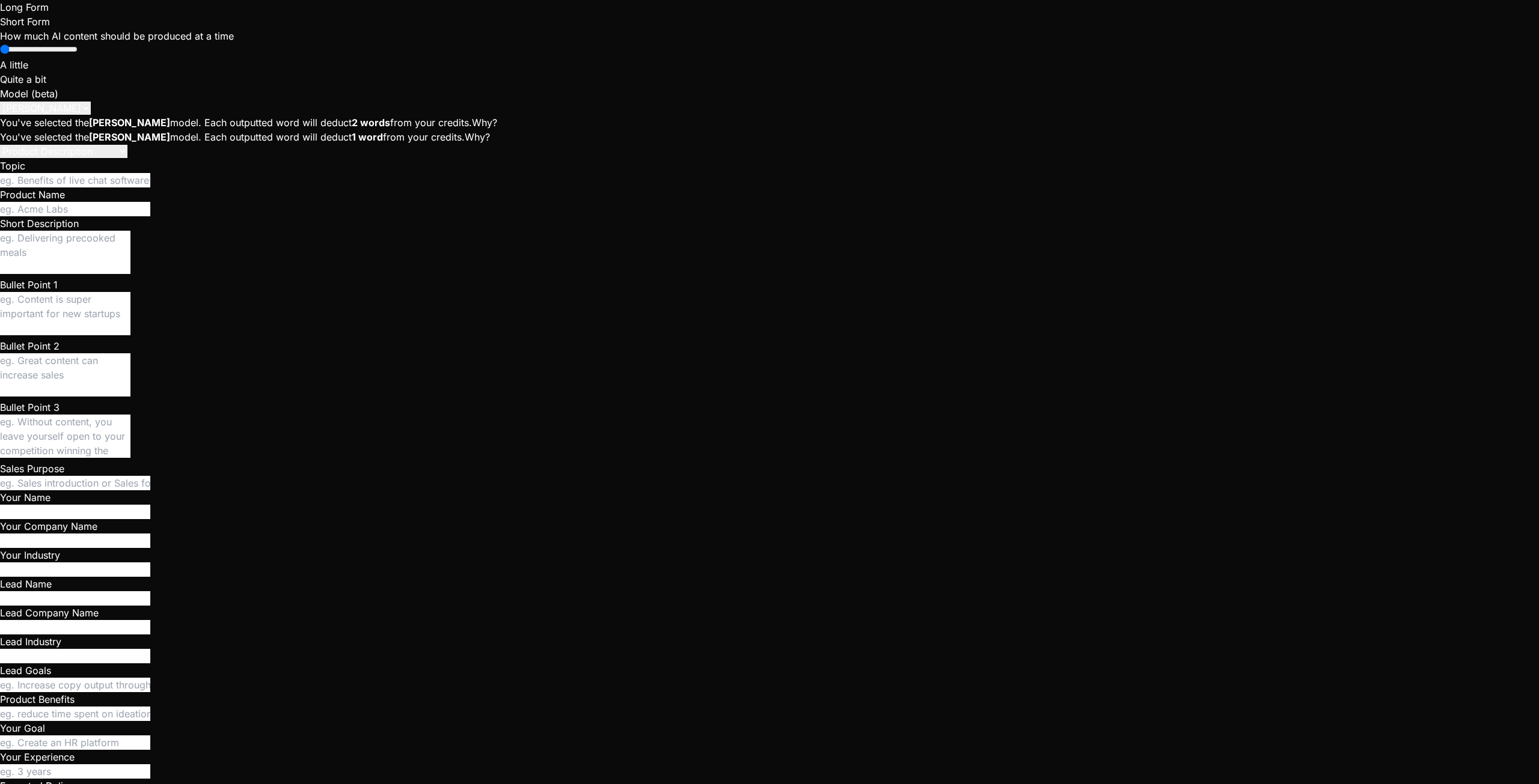
type textarea "x"
type textarea "The app isn't starting anymore. Correct the code and take into account th"
type textarea "x"
type textarea "The app isn't starting anymore. Correct the code and take into account the"
type textarea "x"
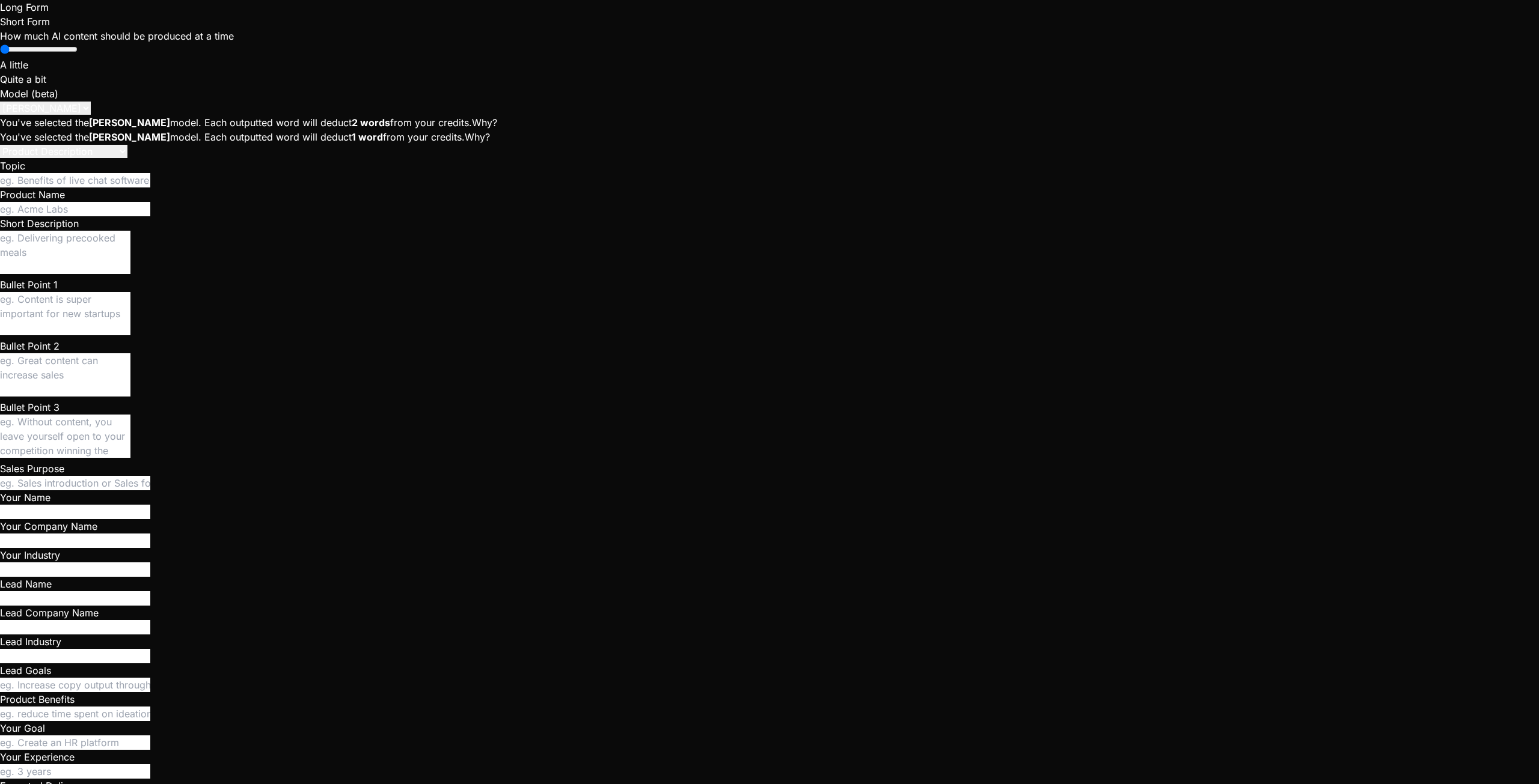
type textarea "The app isn't starting anymore. Correct the code and take into account the"
type textarea "x"
type textarea "The app isn't starting anymore. Correct the code and take into account the f"
type textarea "x"
type textarea "The app isn't starting anymore. Correct the code and take into account the fo"
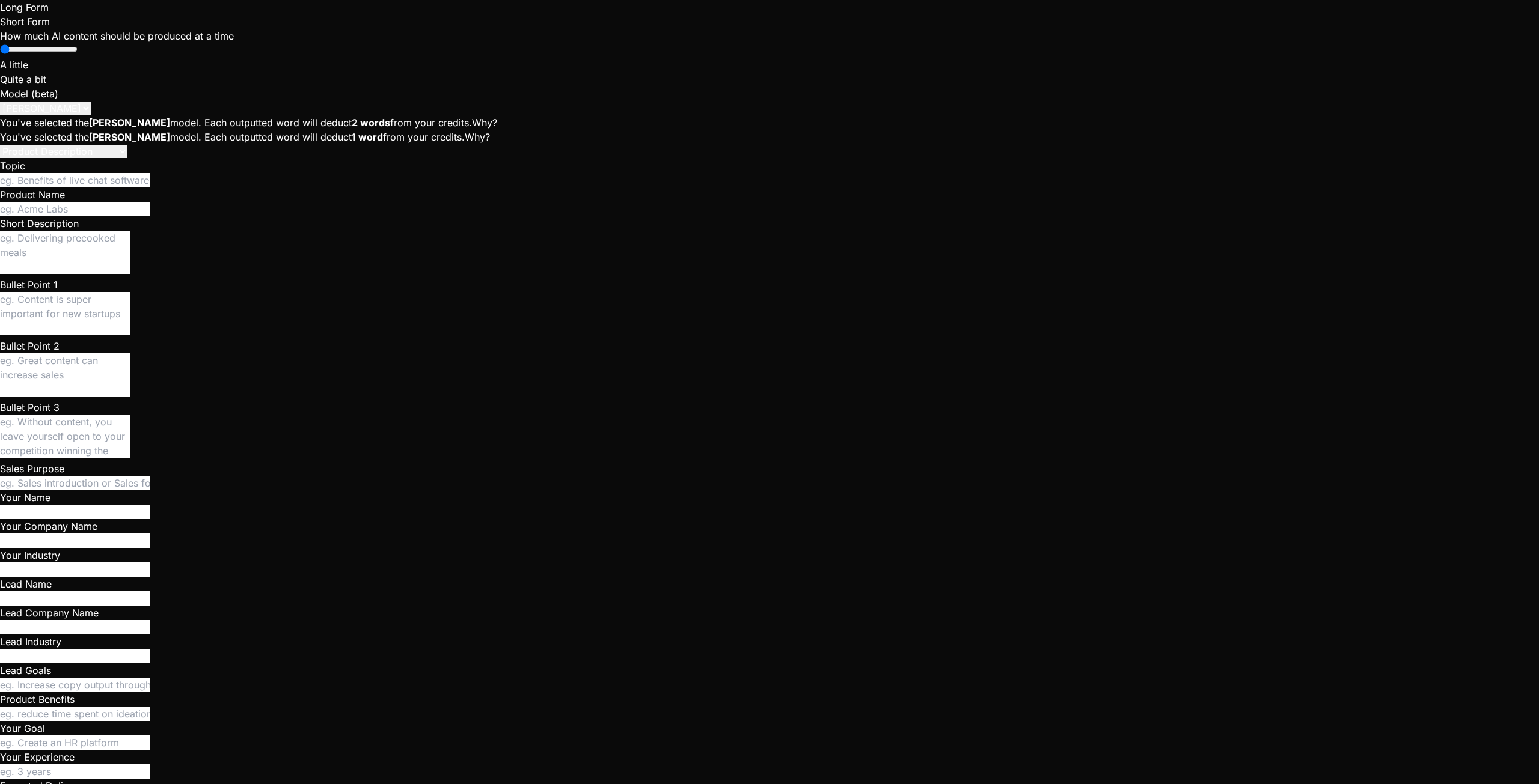
type textarea "x"
type textarea "The app isn't starting anymore. Correct the code and take into account the fol"
type textarea "x"
type textarea "The app isn't starting anymore. Correct the code and take into account the foll"
type textarea "x"
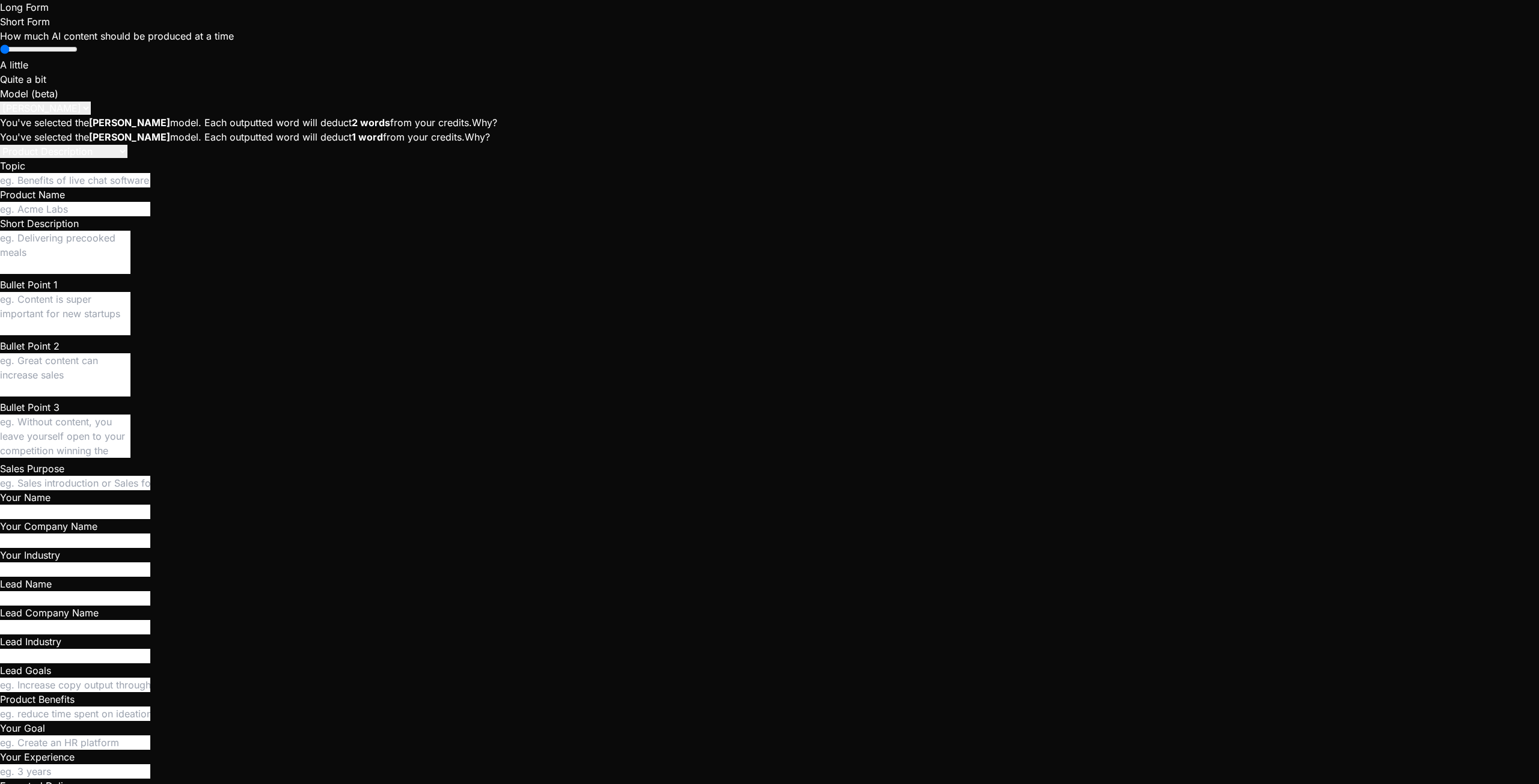
type textarea "The app isn't starting anymore. Correct the code and take into account the folli"
type textarea "x"
type textarea "The app isn't starting anymore. Correct the code and take into account the foll…"
type textarea "x"
type textarea "The app isn't starting anymore. Correct the code and take into account the foll…"
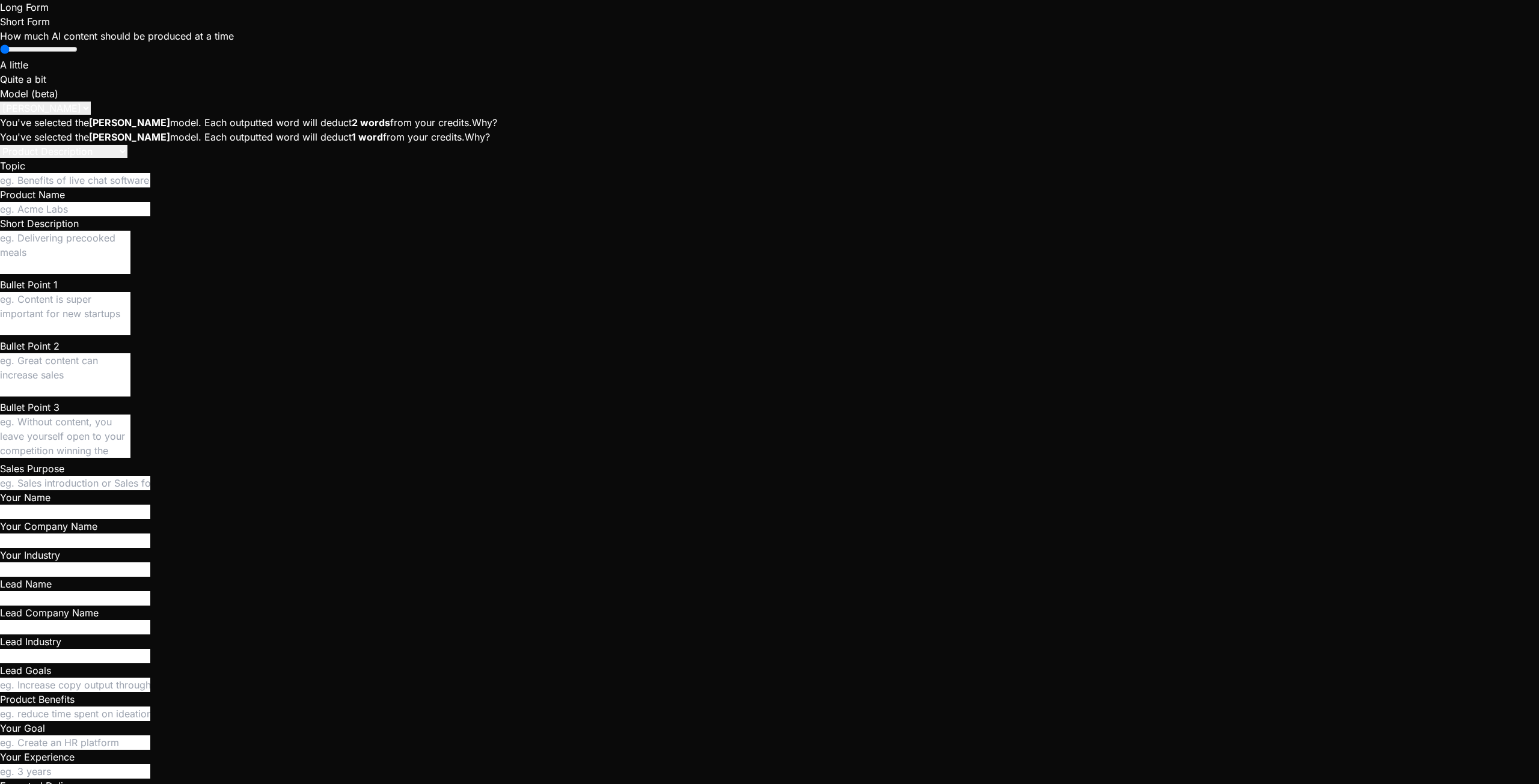
type textarea "x"
type textarea "The app isn't starting anymore. Correct the code and take into account the foll…"
type textarea "x"
type textarea "The app isn't starting anymore. Correct the code and take into account the foll…"
type textarea "x"
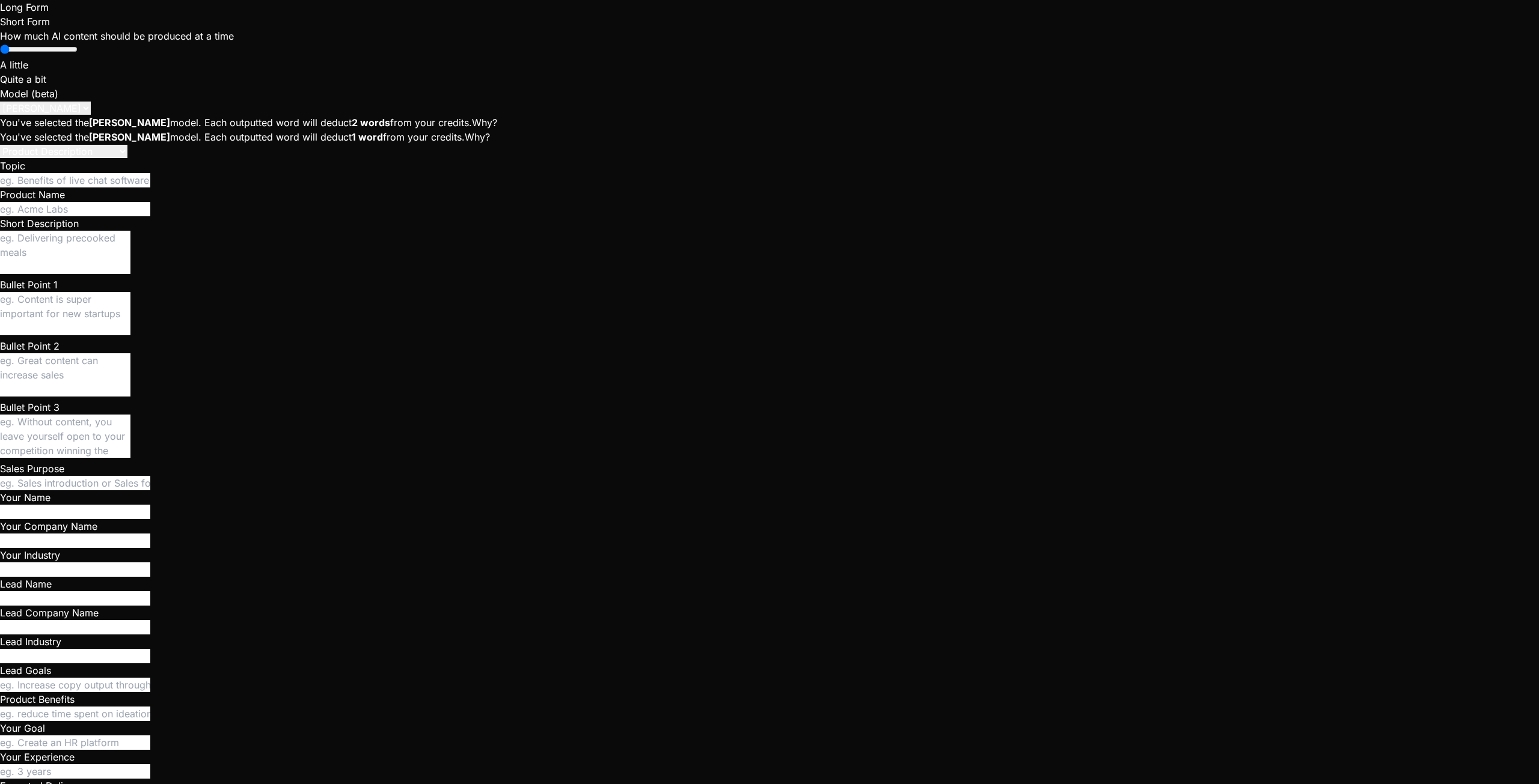
type textarea "The app isn't starting anymore. Correct the code and take into account the foll…"
type textarea "x"
type textarea "The app isn't starting anymore. Correct the code and take into account the folli"
type textarea "x"
type textarea "The app isn't starting anymore. Correct the code and take into account the foll"
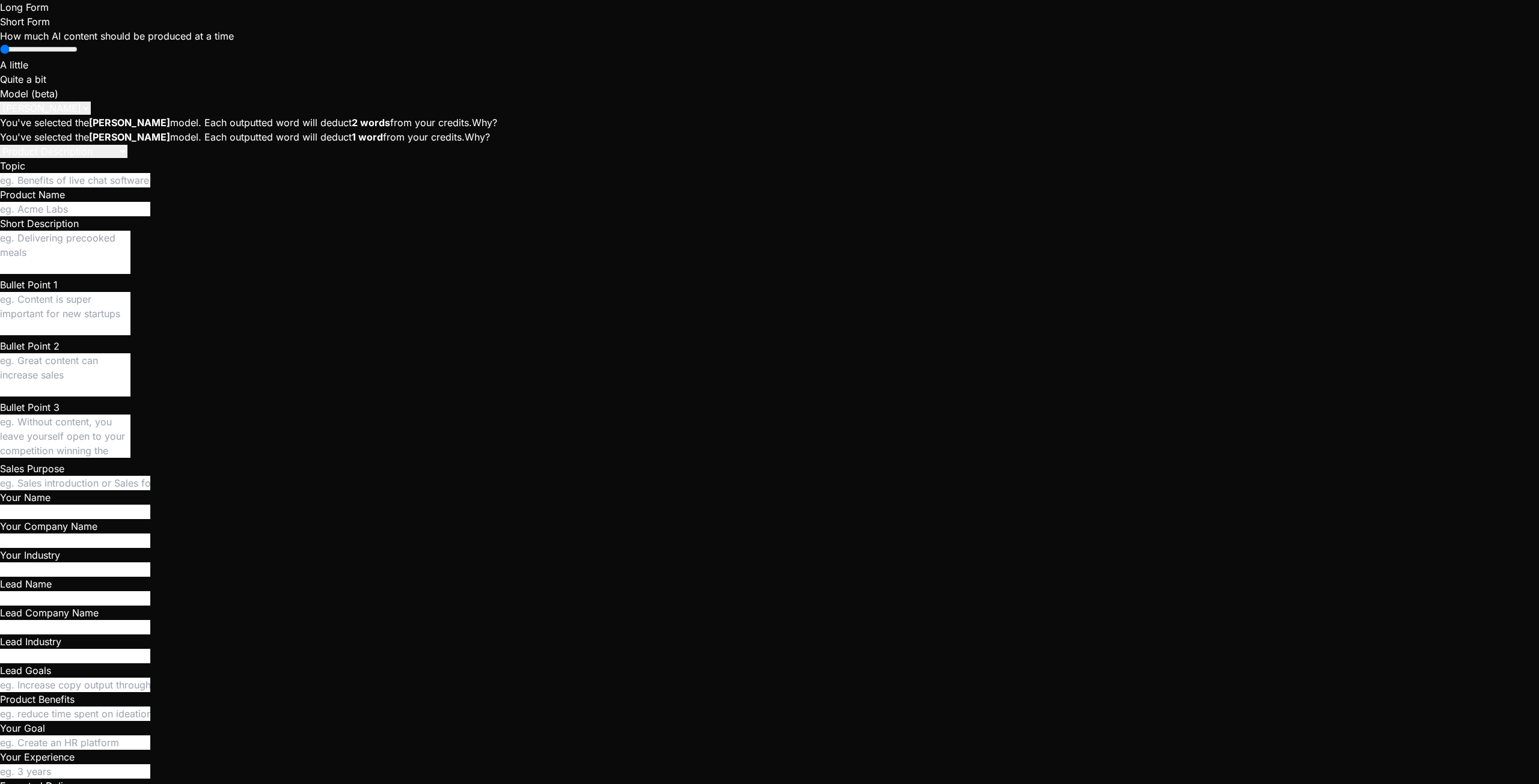
type textarea "x"
type textarea "The app isn't starting anymore. Correct the code and take into account the follo"
type textarea "x"
type textarea "The app isn't starting anymore. Correct the code and take into account the foll…"
type textarea "x"
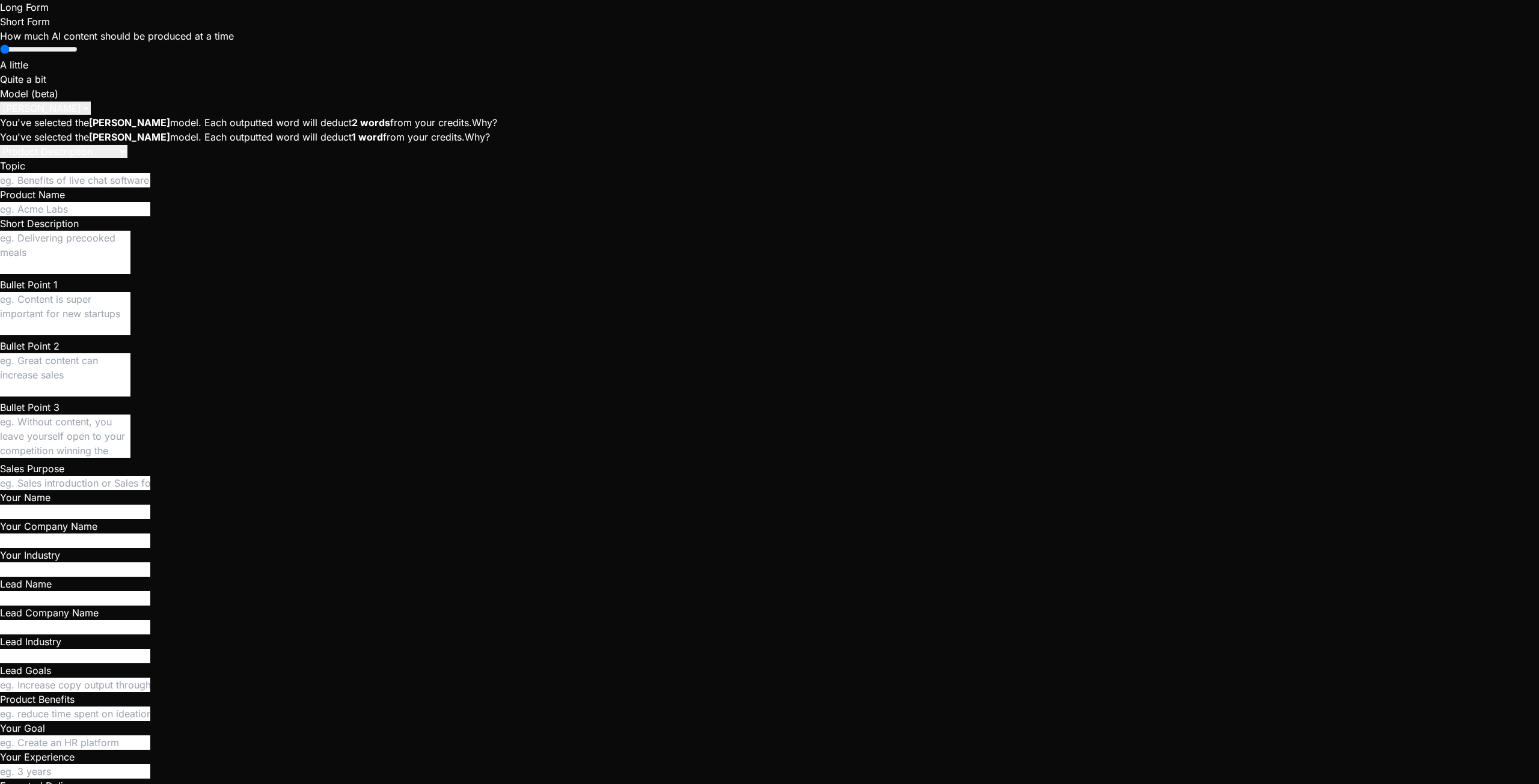
type textarea "The app isn't starting anymore. Correct the code and take into account the foll…"
type textarea "x"
type textarea "The app isn't starting anymore. Correct the code and take into account the foll…"
type textarea "x"
type textarea "The app isn't starting anymore. Correct the code and take into account the foll…"
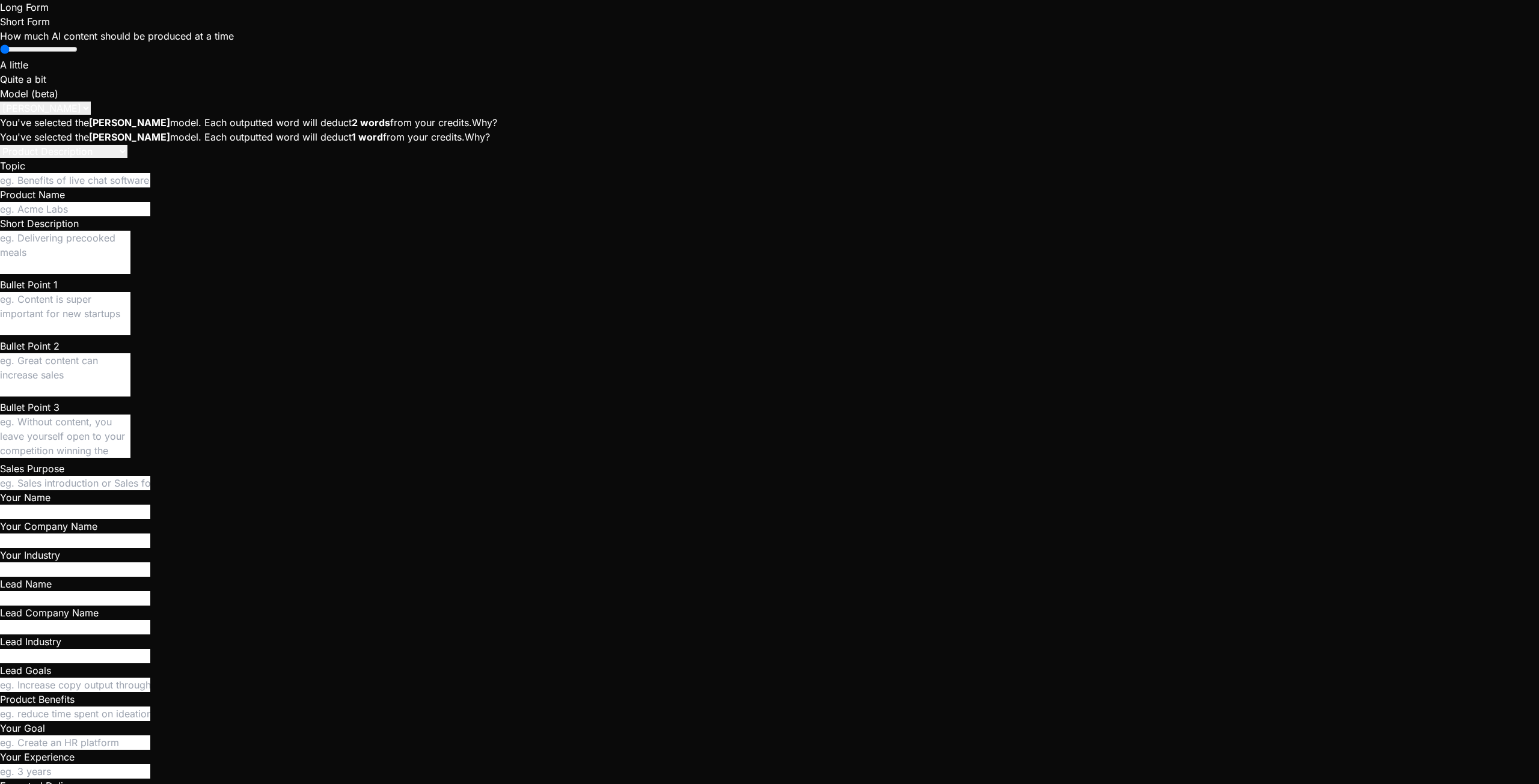
type textarea "x"
type textarea "The app isn't starting anymore. Correct the code and take into account the foll…"
type textarea "x"
type textarea "The app isn't starting anymore. Correct the code and take into account the foll…"
type textarea "x"
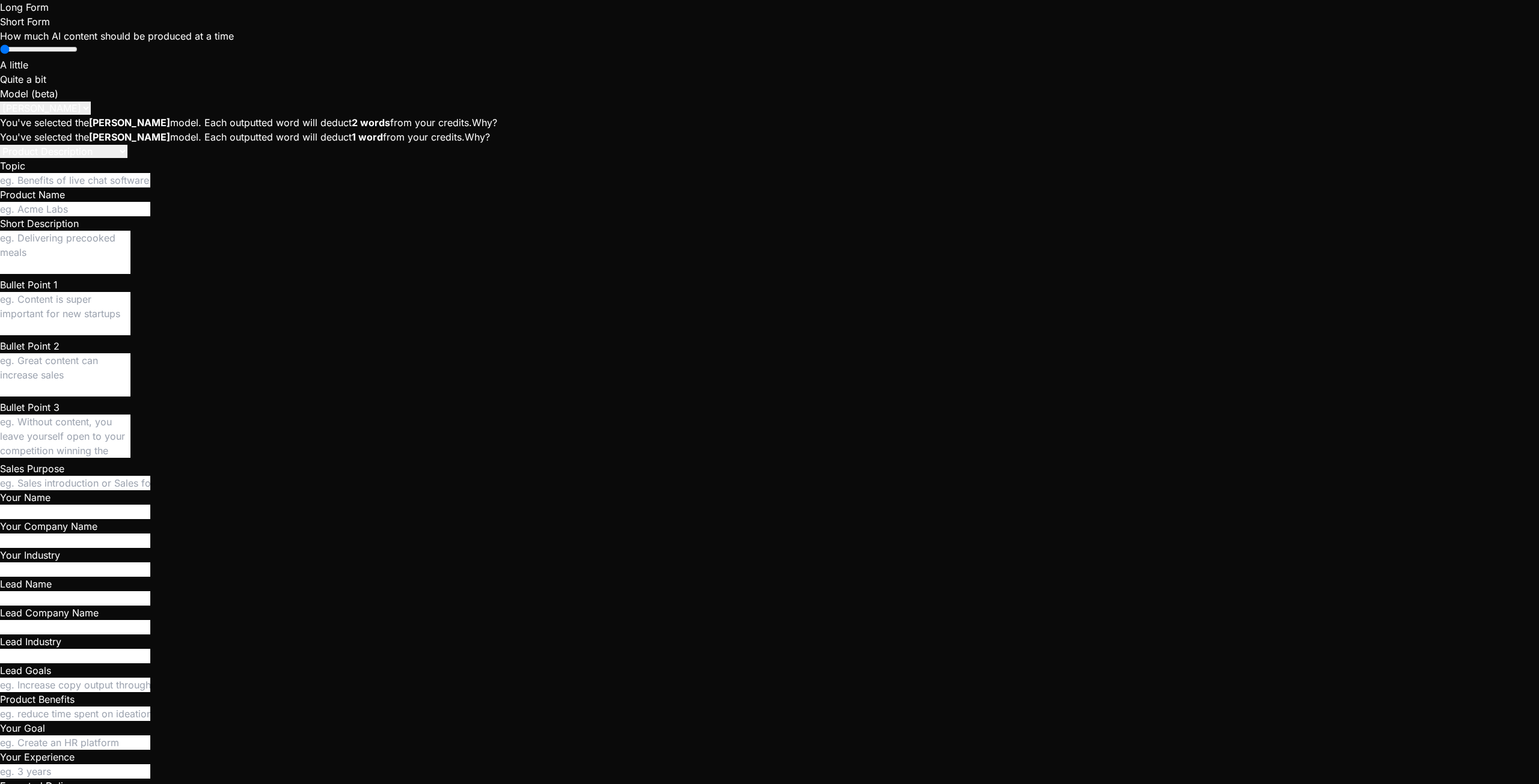
type textarea "The app isn't starting anymore. Correct the code and take into account the foll…"
type textarea "x"
paste textarea "I've posted a new request and once posted, I get : "{"version":"v2","lookingFor…"
type textarea "The app isn't starting anymore. Correct the code and take into account the foll…"
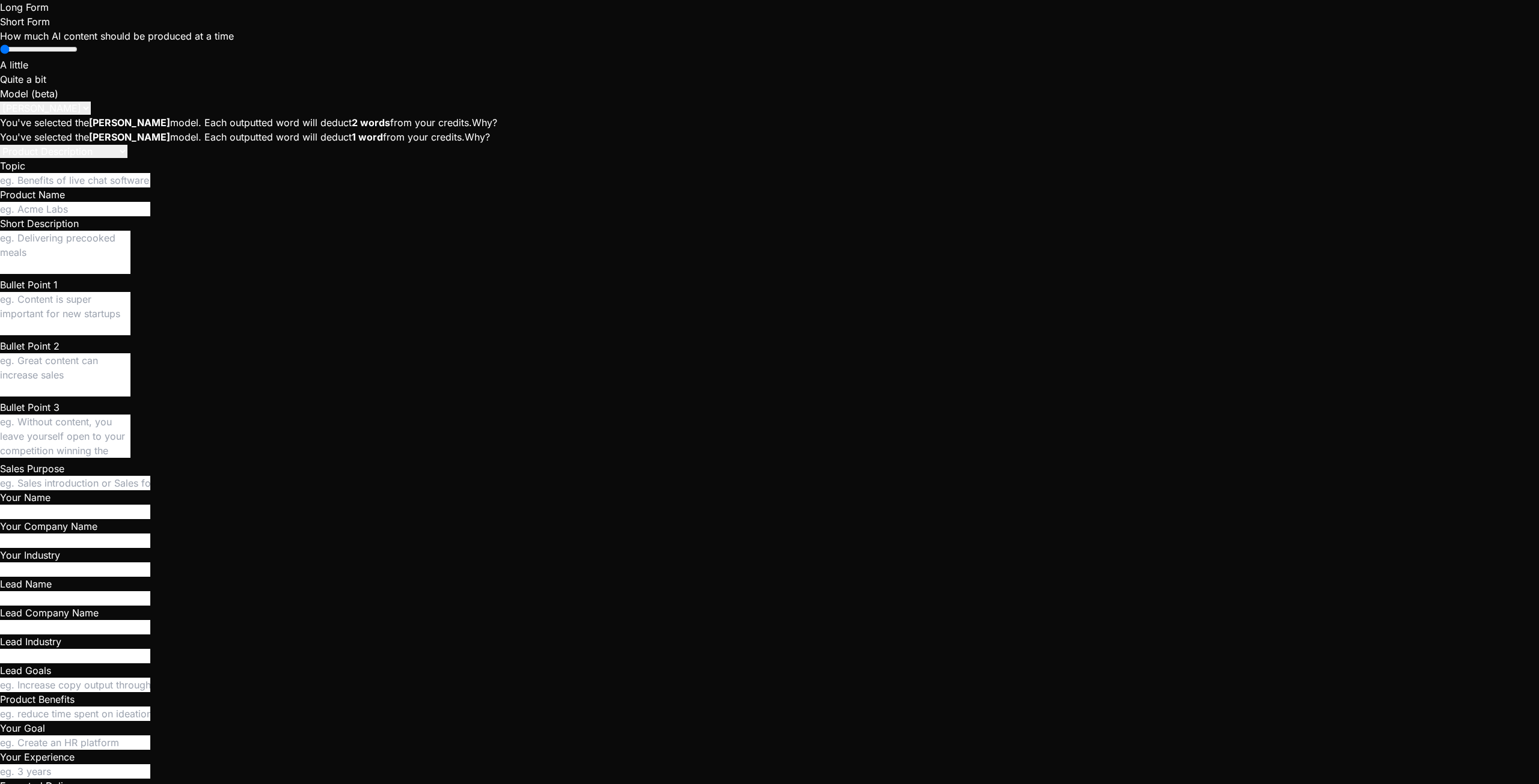
type textarea "x"
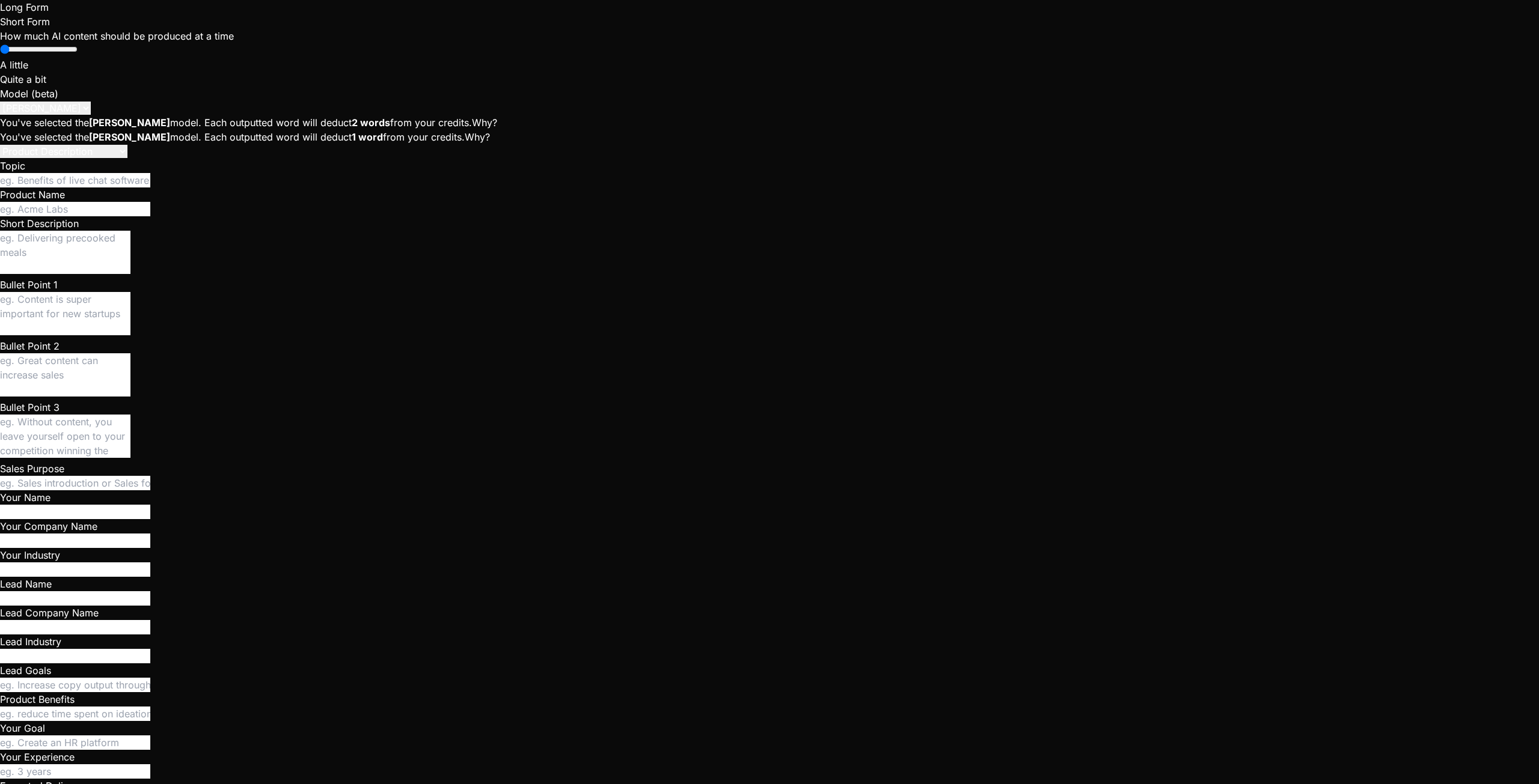
type textarea "x"
drag, startPoint x: 51, startPoint y: 400, endPoint x: 236, endPoint y: 469, distance: 197.4
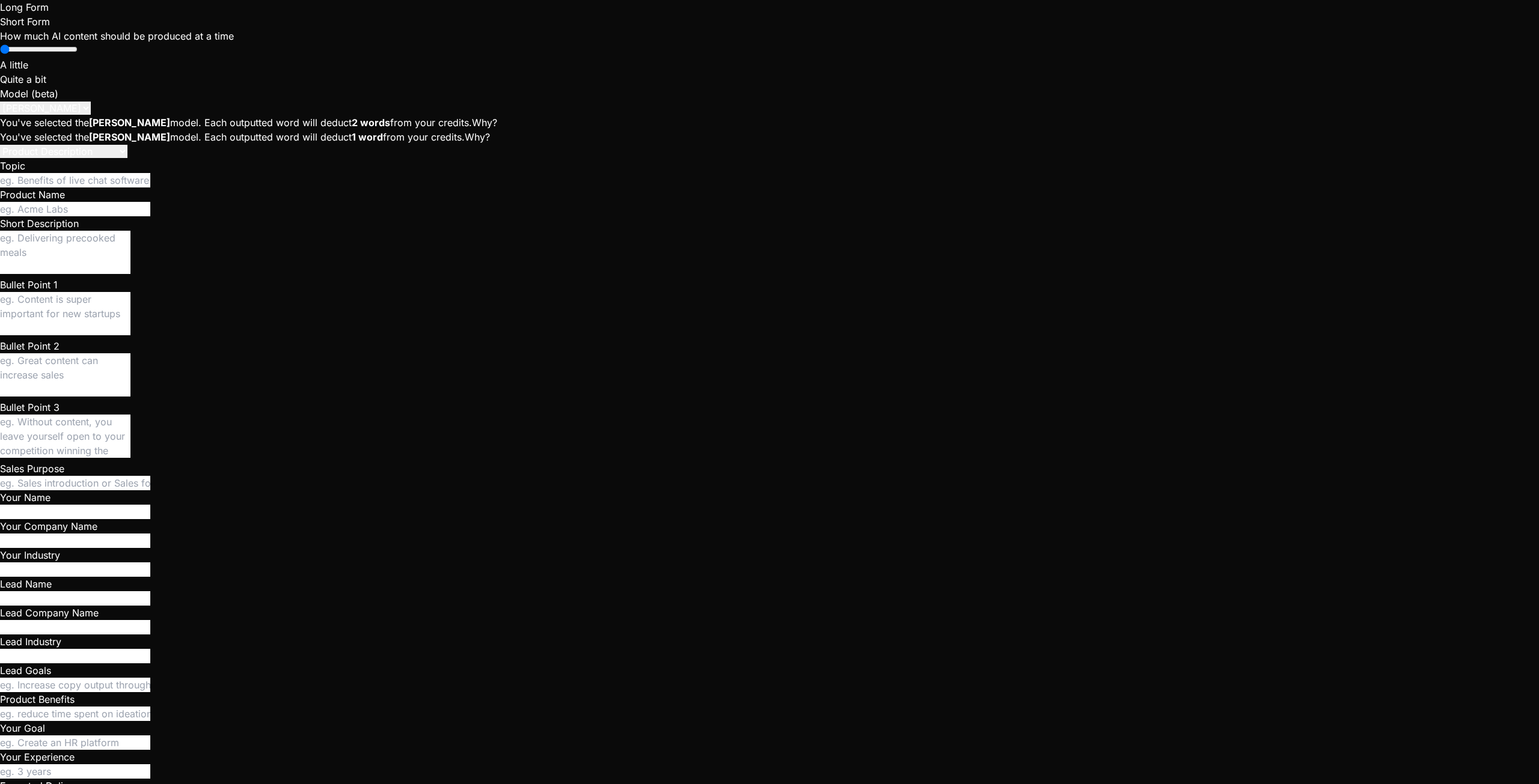
copy p "The app isn't starting anymore. Correct the code and take into account the foll…"
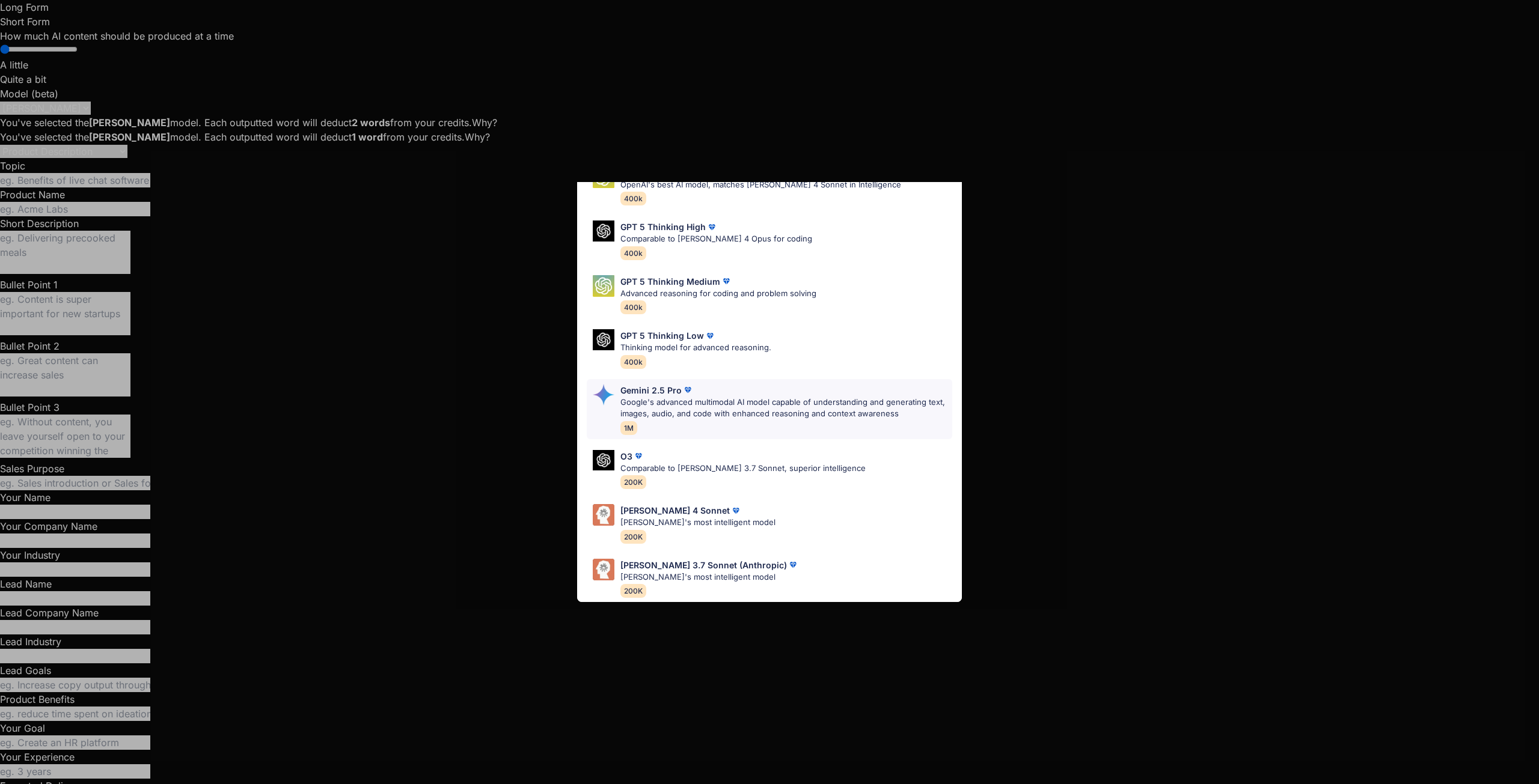
scroll to position [74, 0]
click at [668, 384] on p "Gemini 2.5 Pro" at bounding box center [651, 390] width 61 height 13
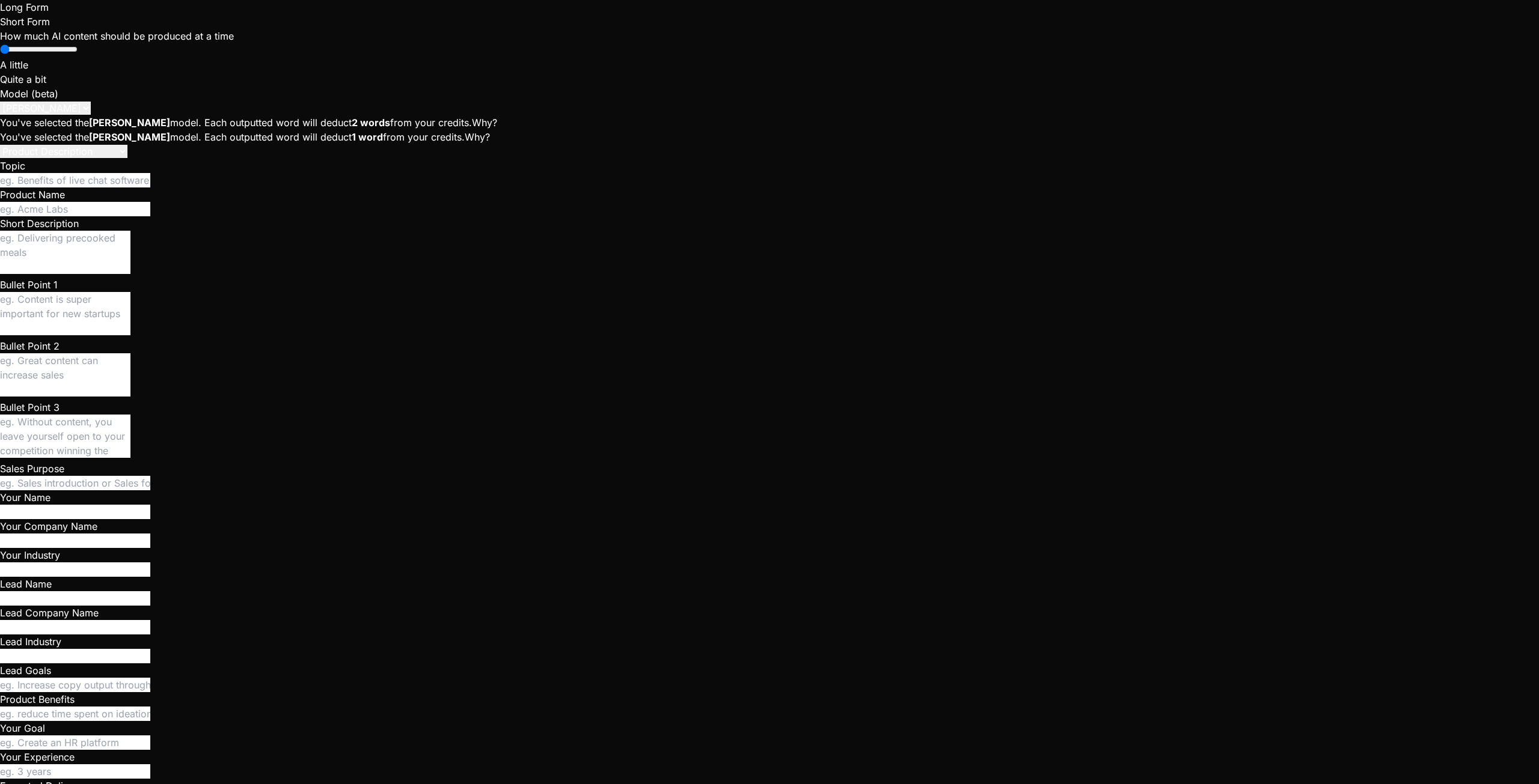
paste textarea "The app isn't starting anymore. Correct the code and take into account the foll…"
type textarea "x"
type textarea "The app isn't starting anymore. Correct the code and take into account the foll…"
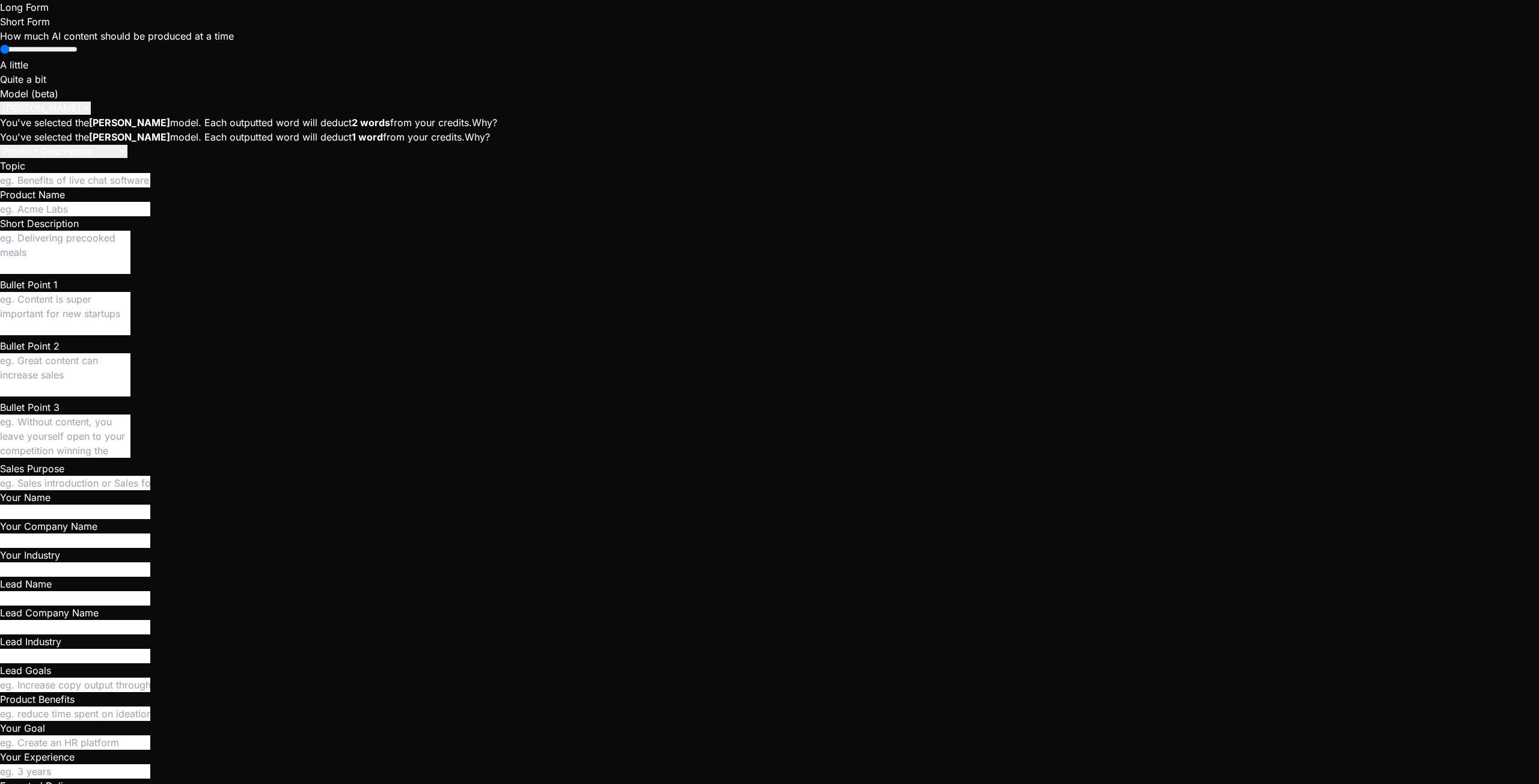
type textarea "x"
drag, startPoint x: 52, startPoint y: 569, endPoint x: 247, endPoint y: 640, distance: 207.5
copy p "The app isn't starting anymore. Correct the code and take into account the foll…"
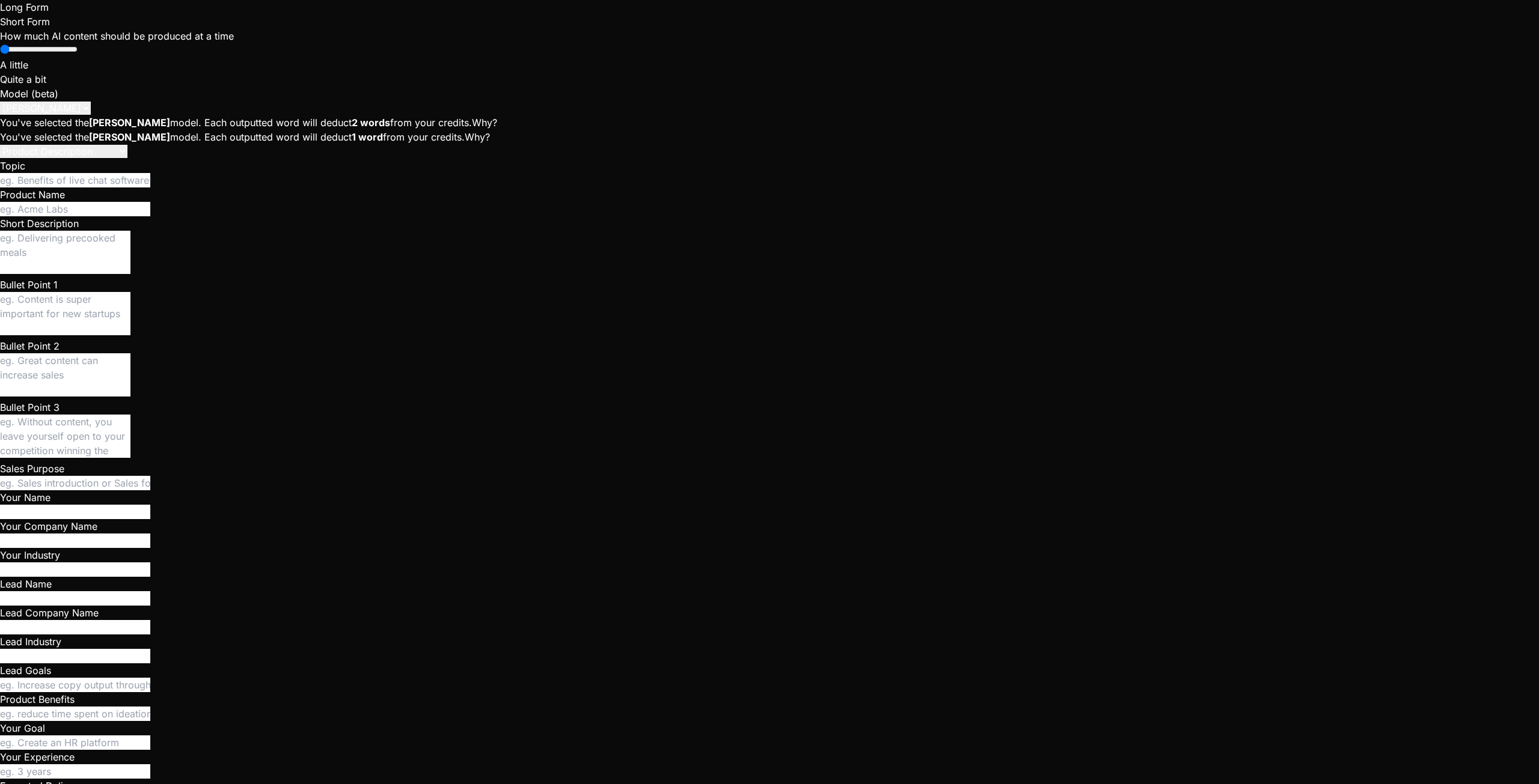
type textarea "x"
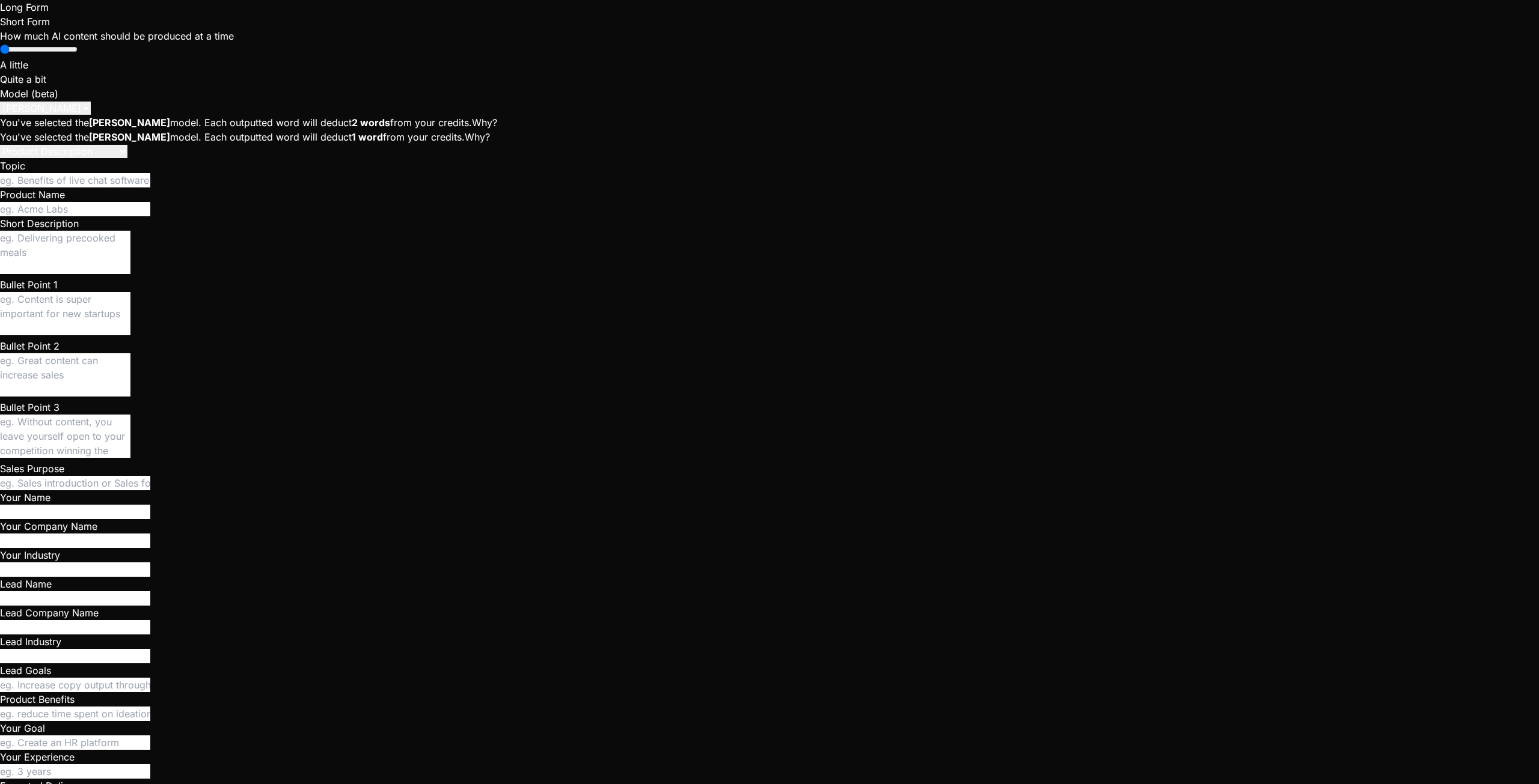
type textarea "x"
type textarea "The app isn't starting anymore. Correct the code and take into account the foll…"
type textarea "x"
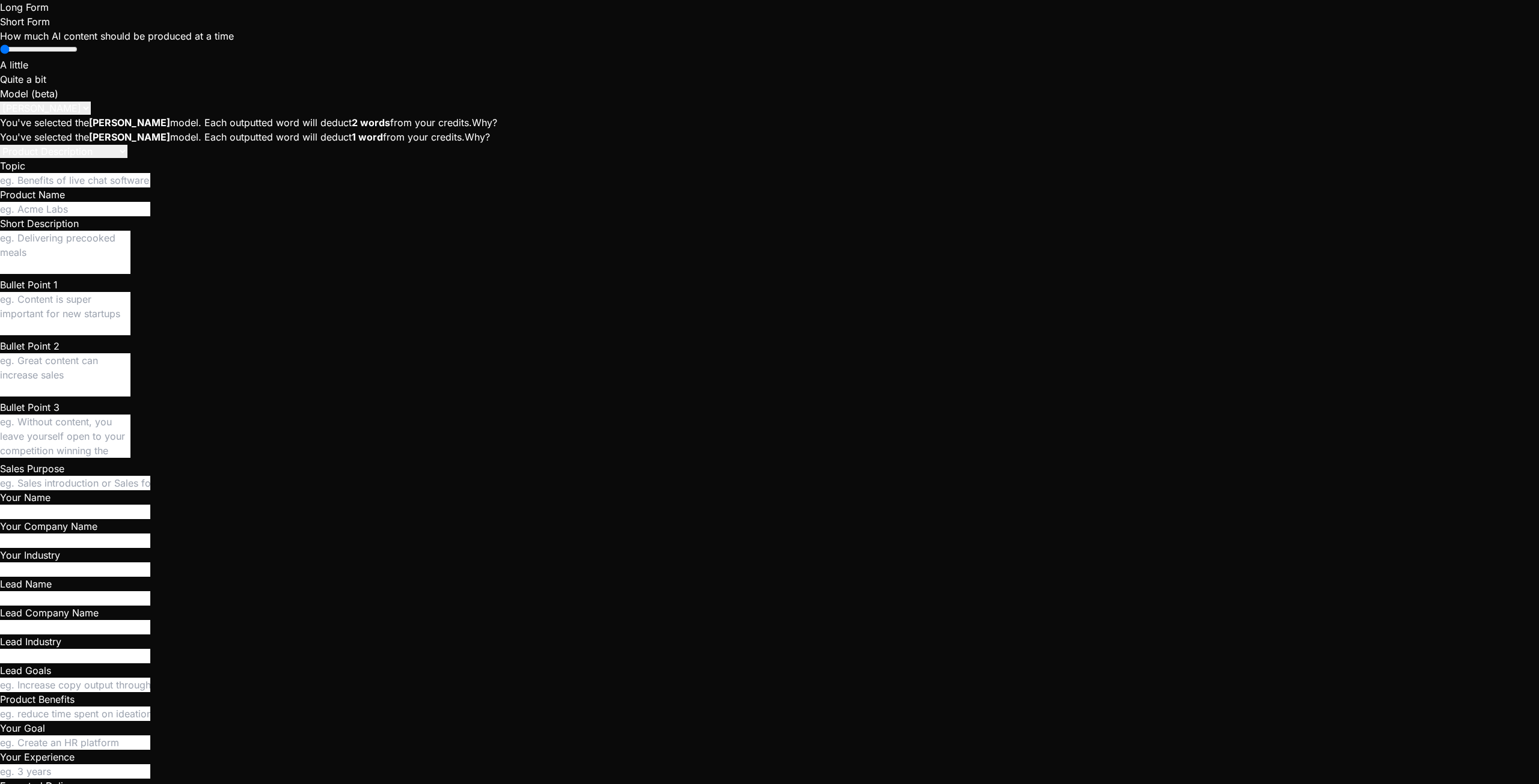
type textarea "x"
type textarea "if (this.dom.crewFormationActions.innerHTML.indexOf('CANCEL FORMATION PROTOCOL'…"
type textarea "x"
type textarea ".app-header h1 { font-size: 1.1rem; } .status-indicator { min-width: 100px; fon…"
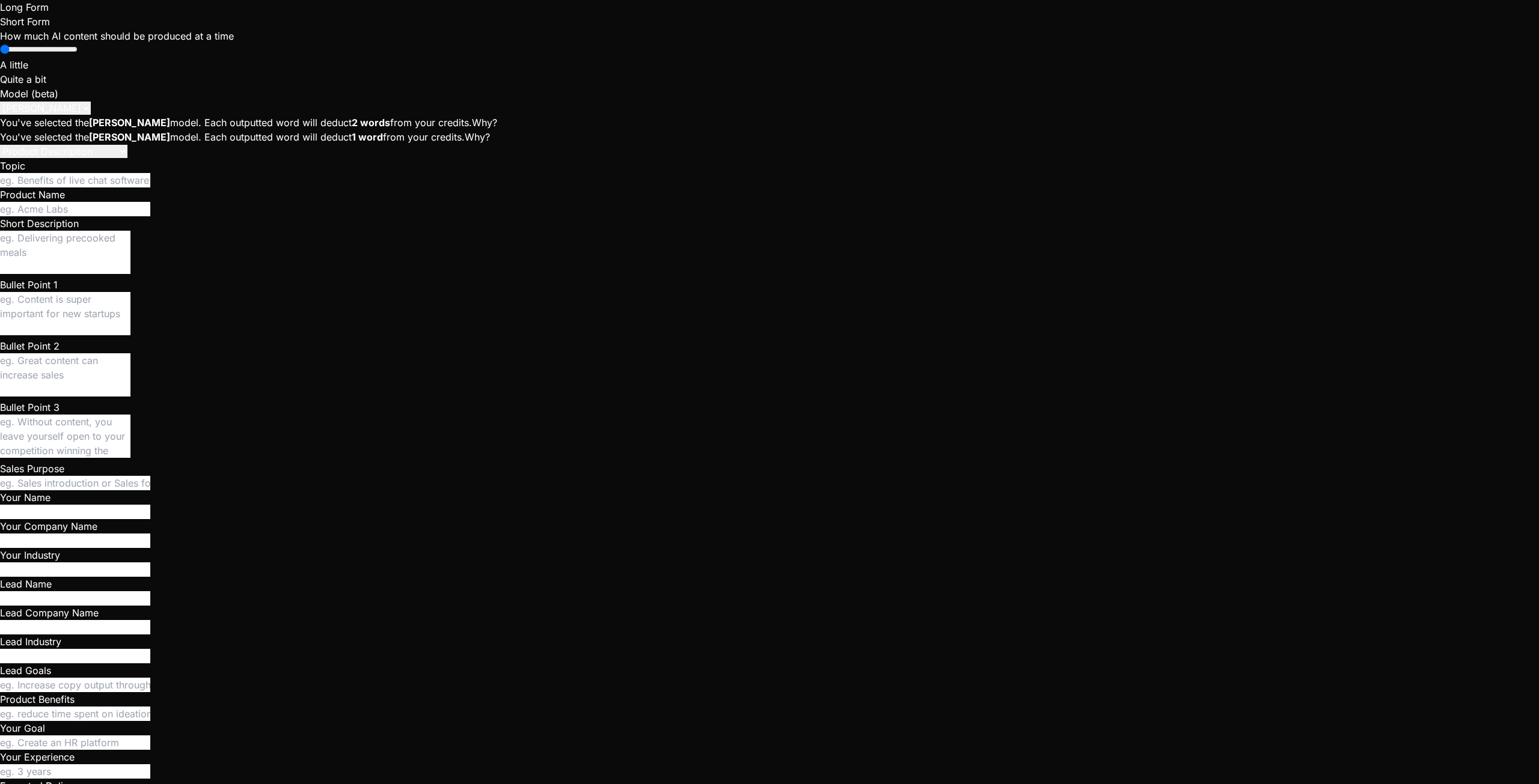
type textarea "x"
type textarea "};"
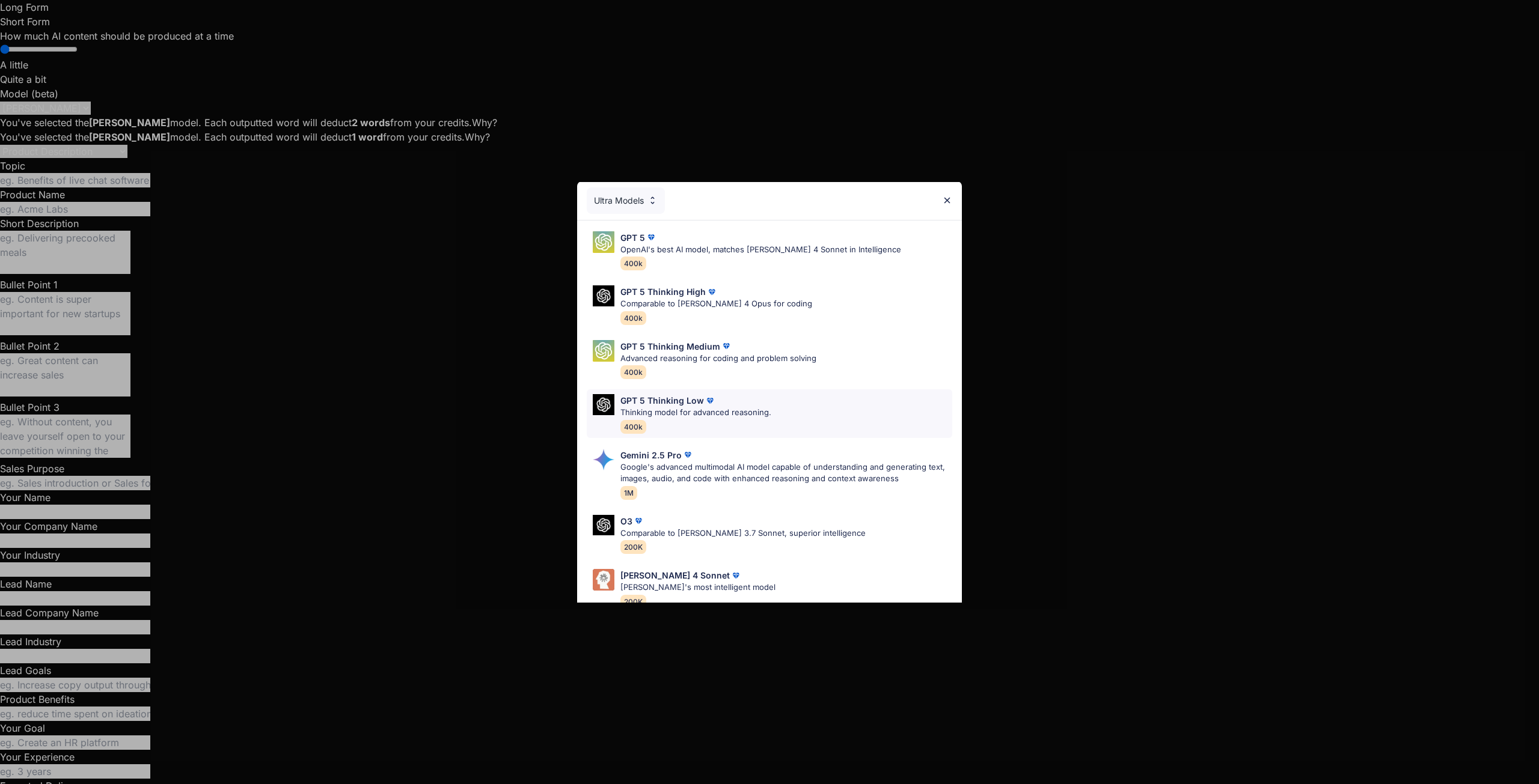
scroll to position [0, 0]
click at [692, 303] on p "Comparable to [PERSON_NAME] 4 Opus for coding" at bounding box center [716, 305] width 192 height 12
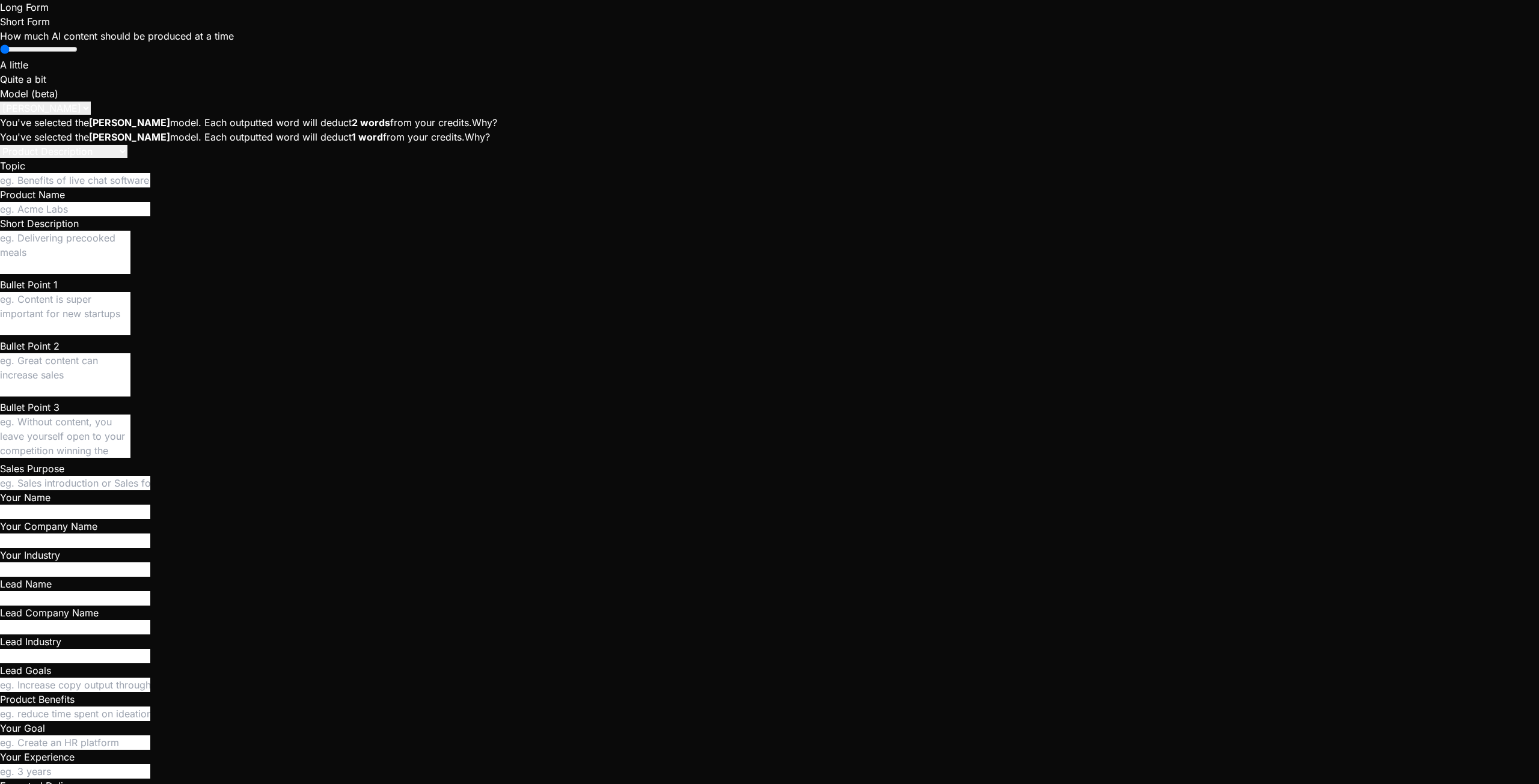
type textarea "x"
type textarea "M"
type textarea "x"
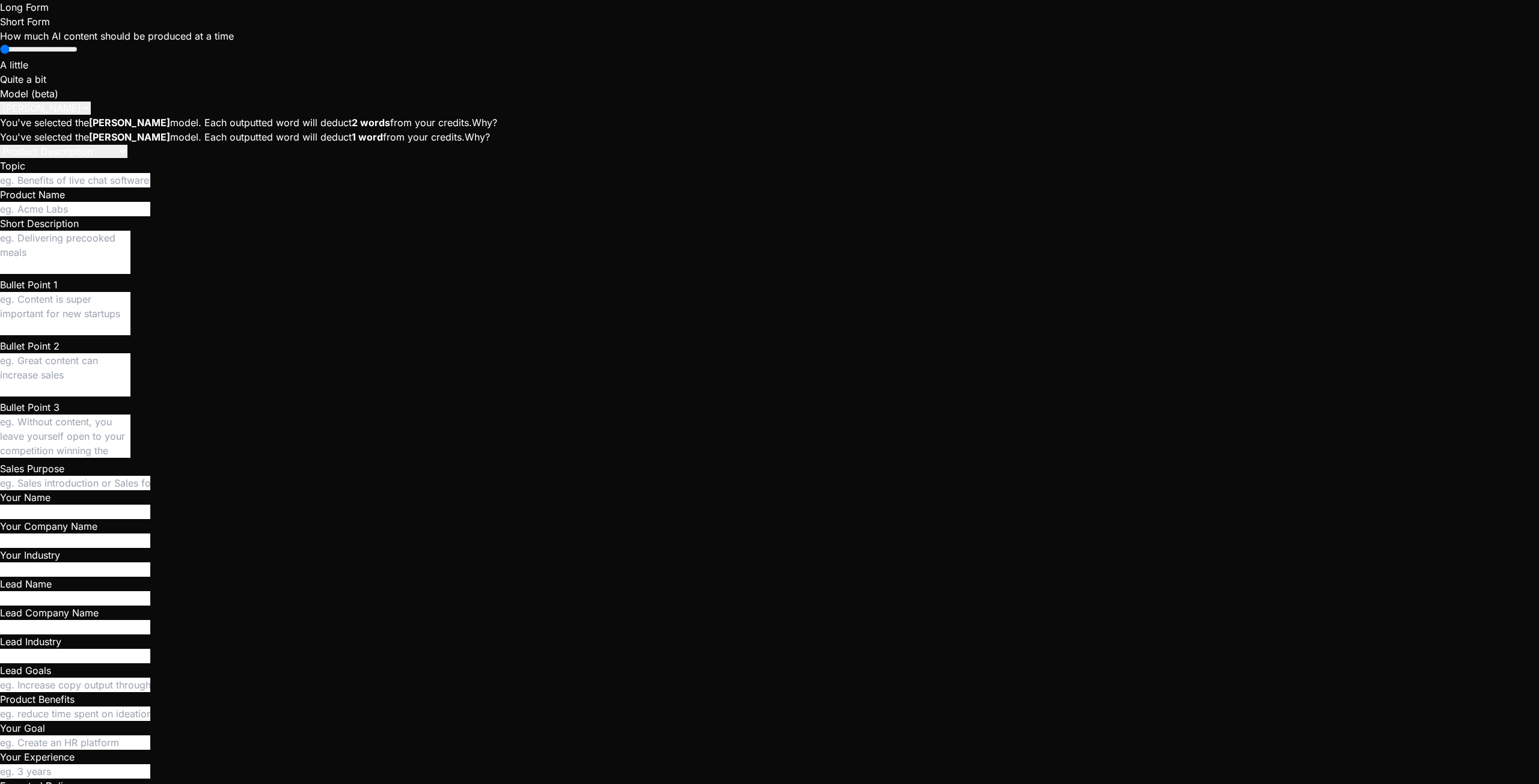
type textarea "MA"
type textarea "x"
type textarea "MAk"
type textarea "x"
type textarea "MAke"
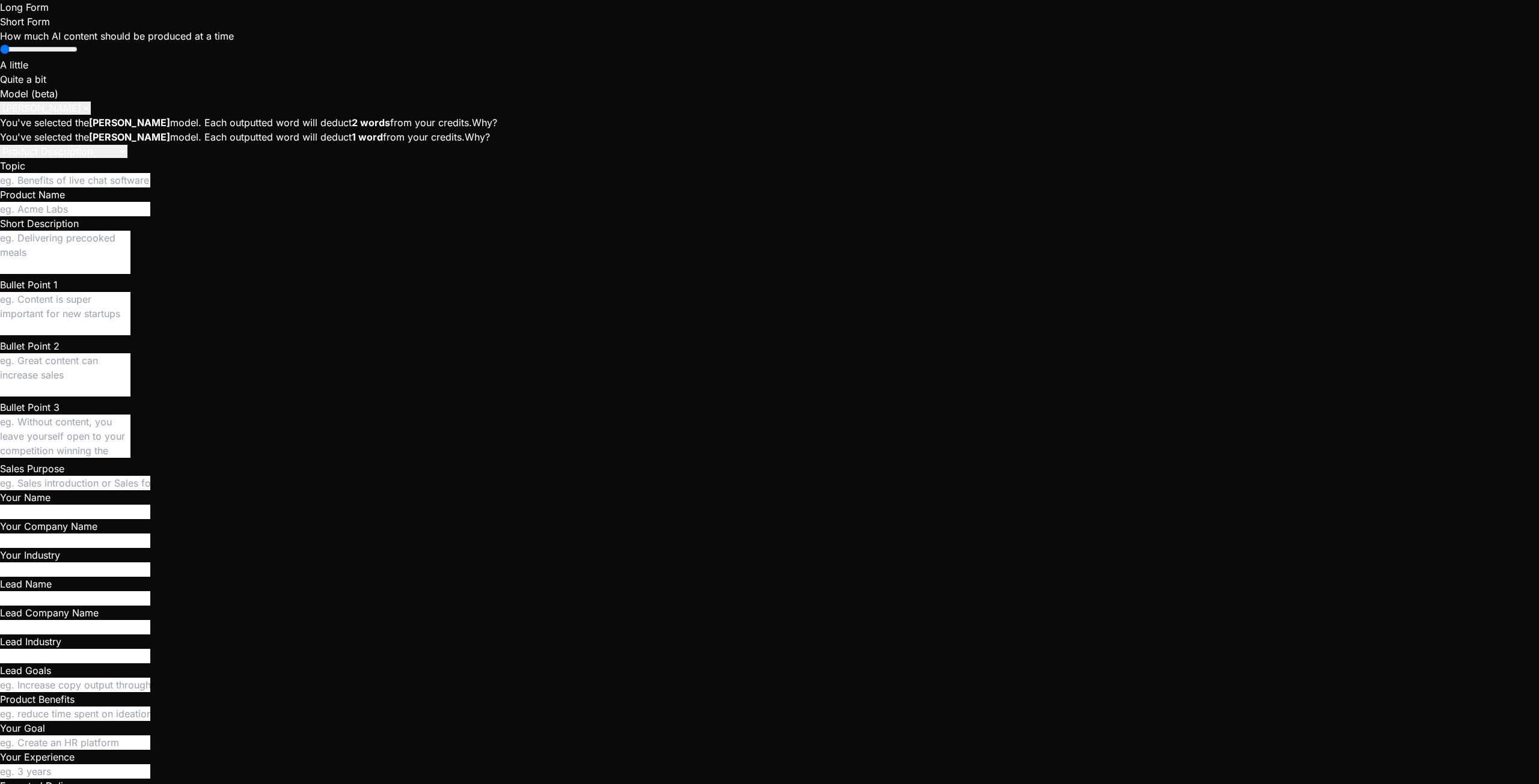
type textarea "x"
type textarea "MAke"
type textarea "x"
type textarea "MAke"
type textarea "x"
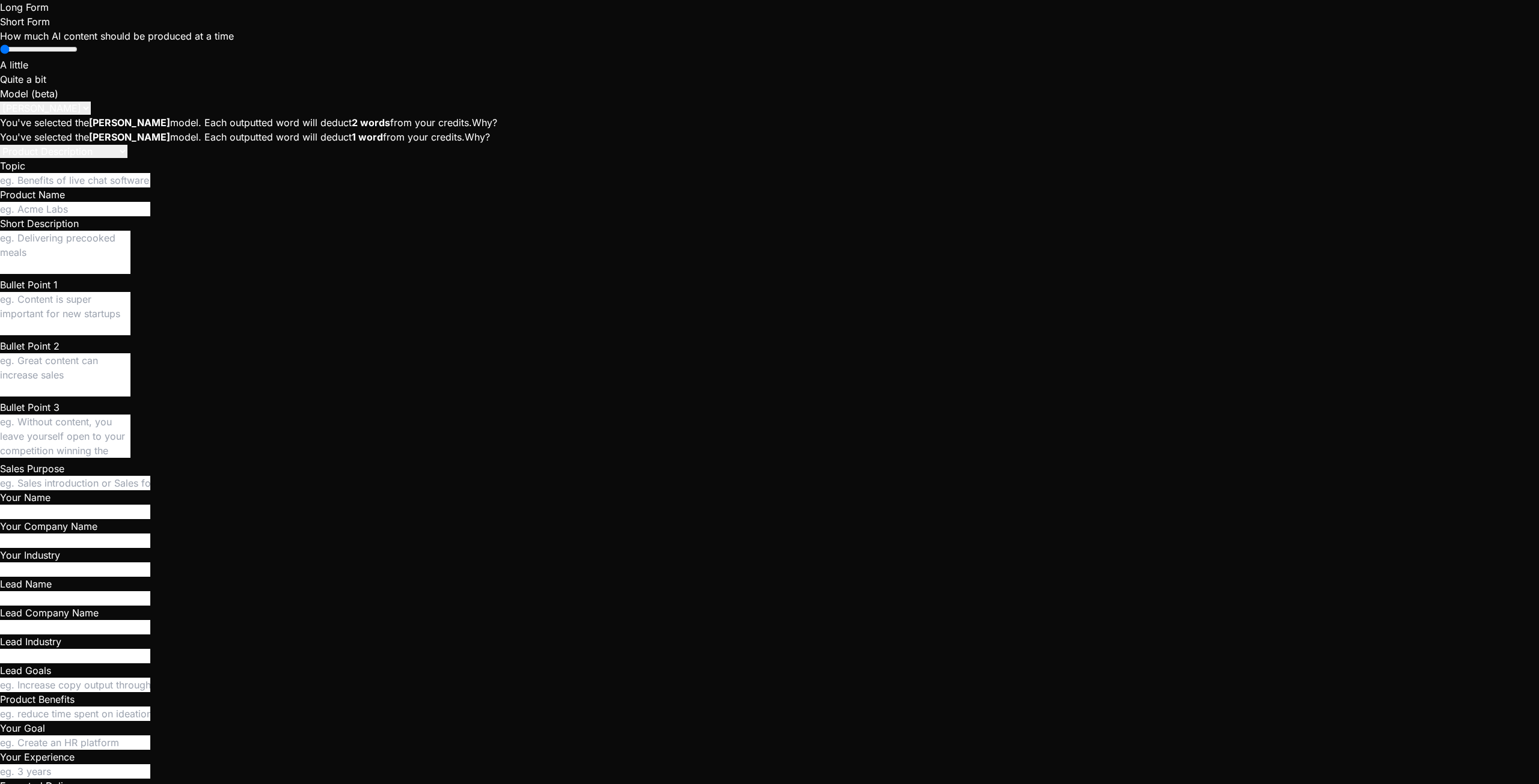
type textarea "MAke"
type textarea "x"
type textarea "MAke s"
type textarea "x"
type textarea "MAke su"
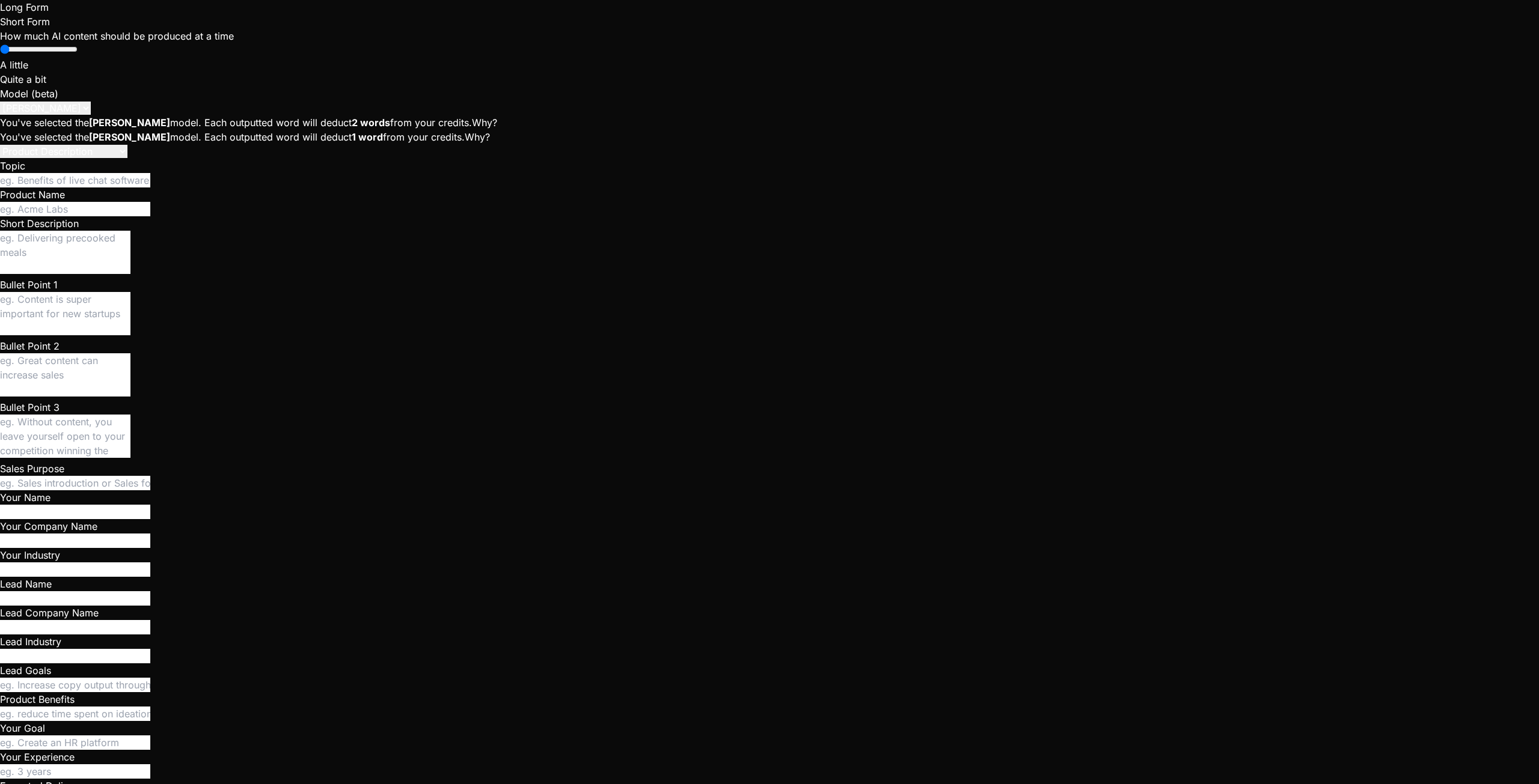
type textarea "x"
type textarea "MAke sur"
type textarea "x"
type textarea "MAke sure"
type textarea "x"
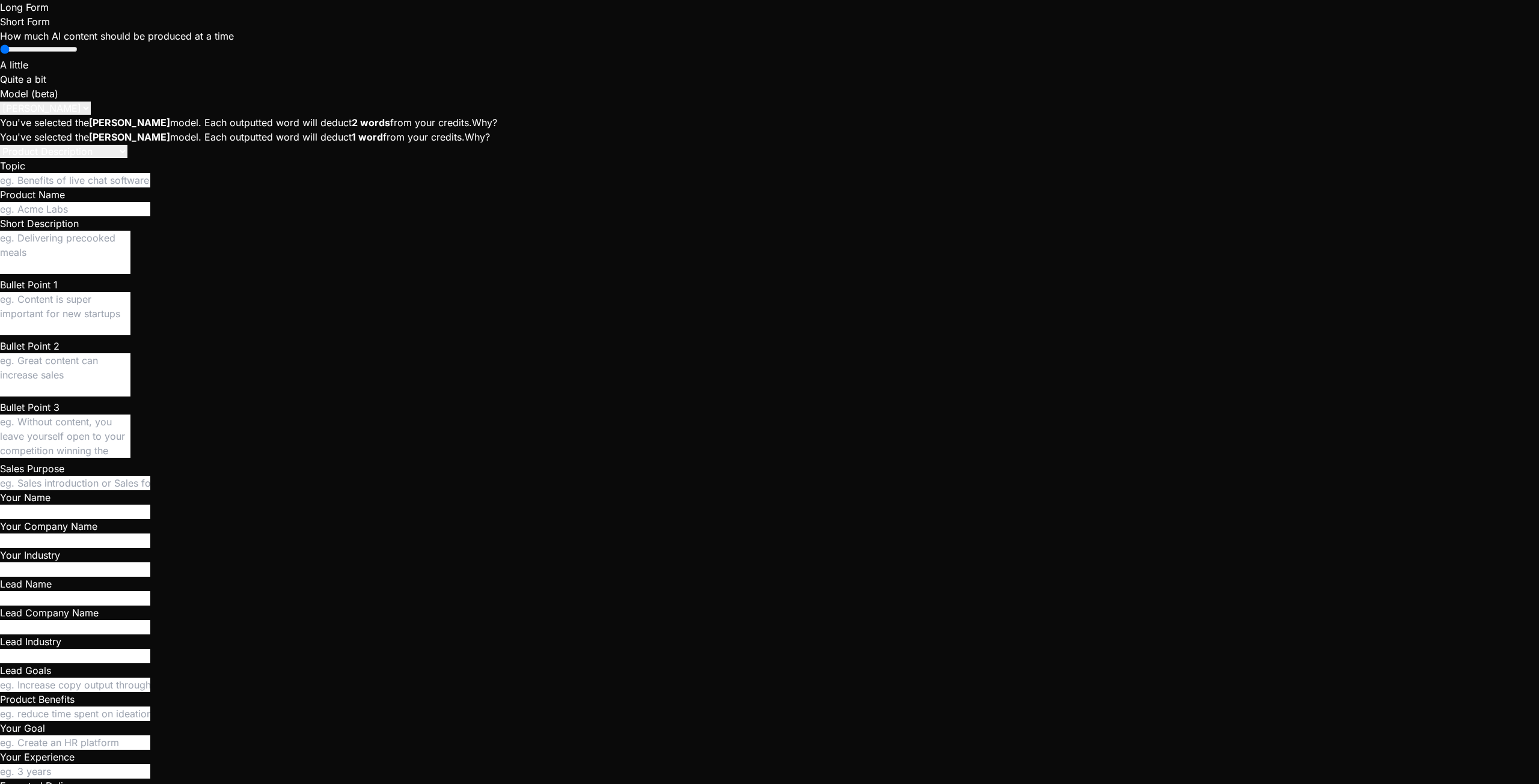
type textarea "MAke sure I"
type textarea "x"
type textarea "MAke sure I"
type textarea "x"
type textarea "MAke sure I c"
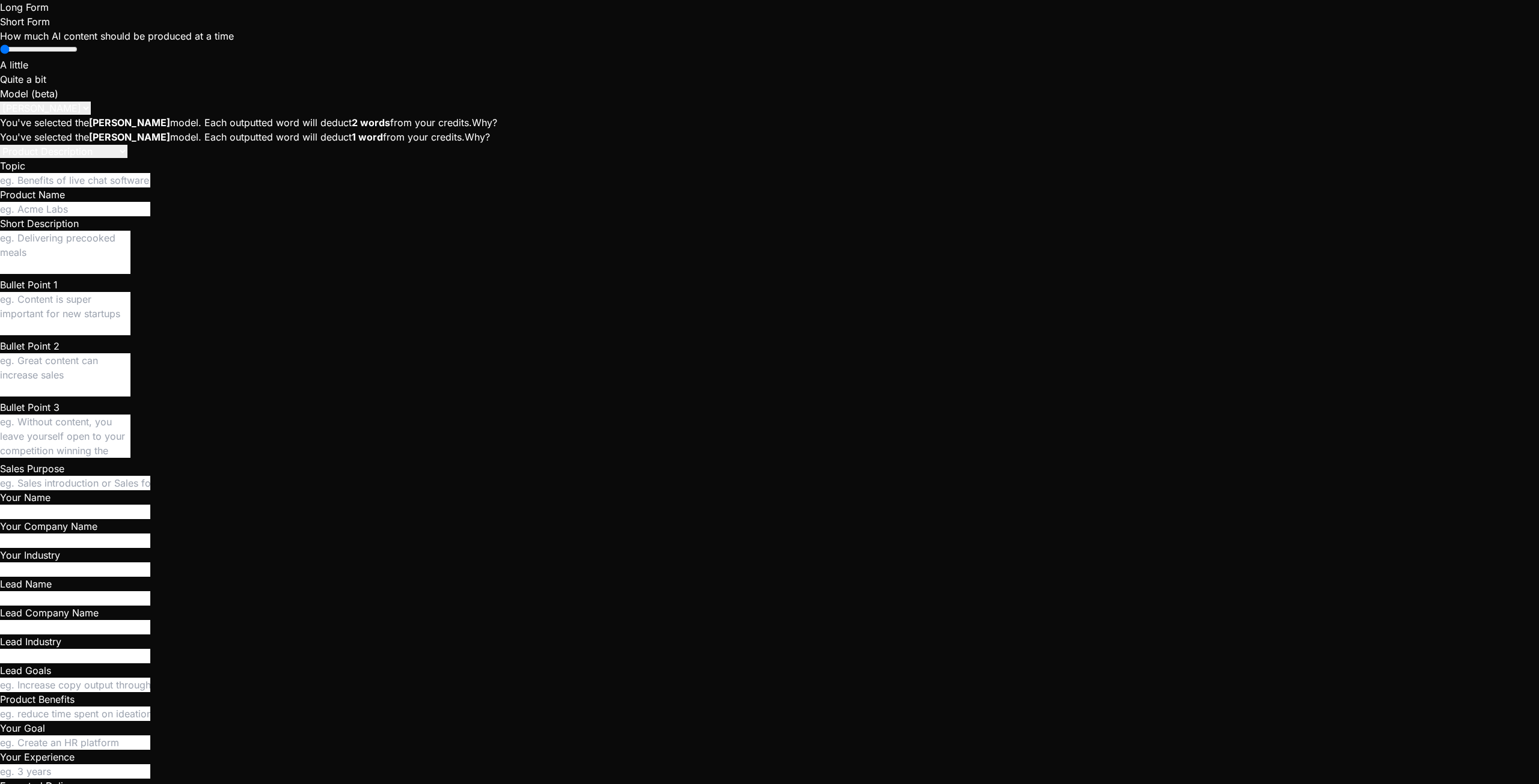
type textarea "x"
type textarea "MAke sure I ca"
type textarea "x"
type textarea "MAke sure I can"
type textarea "x"
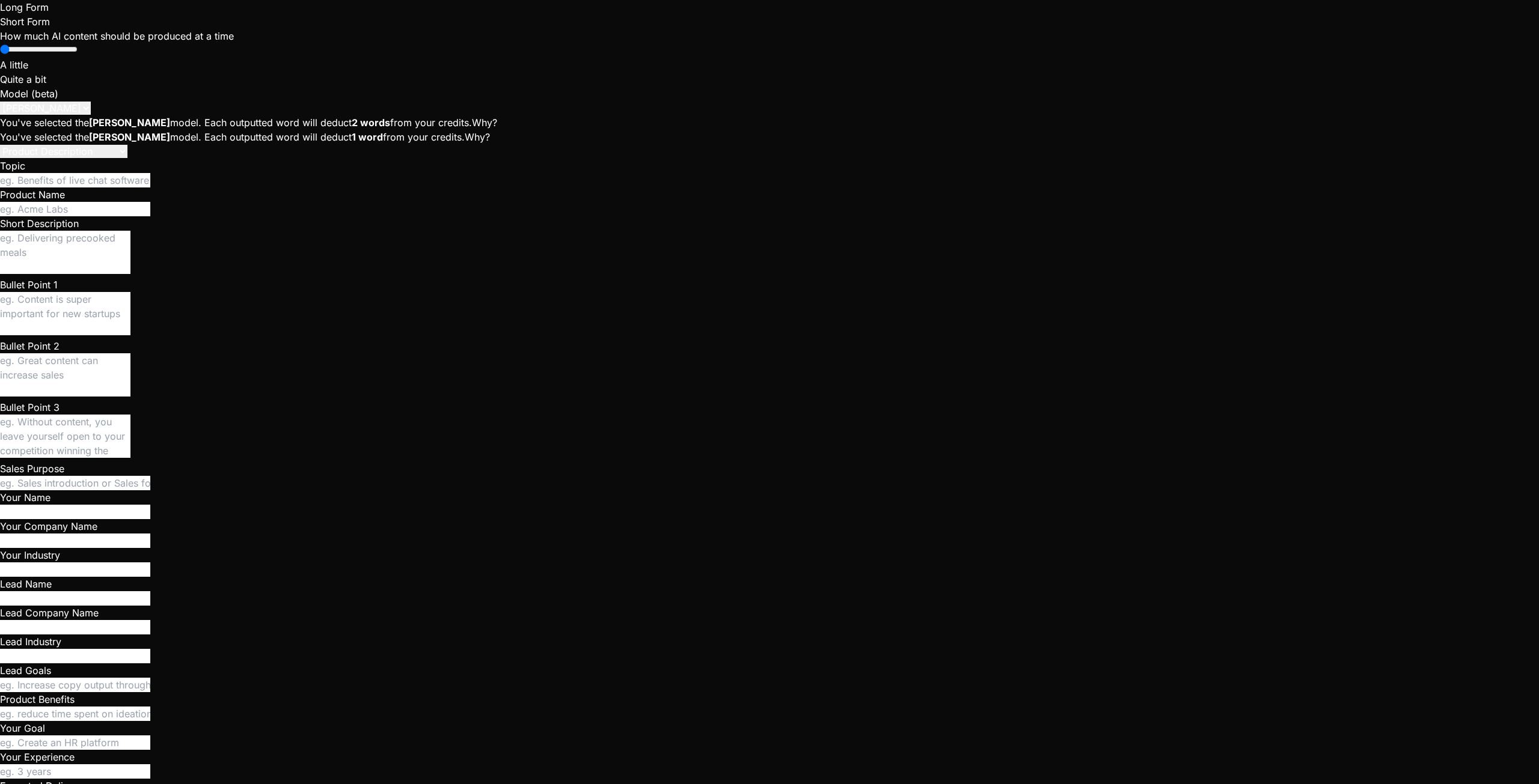
type textarea "MAke sure I can"
type textarea "x"
type textarea "MAke sure I can t"
type textarea "x"
type textarea "MAke sure I can th"
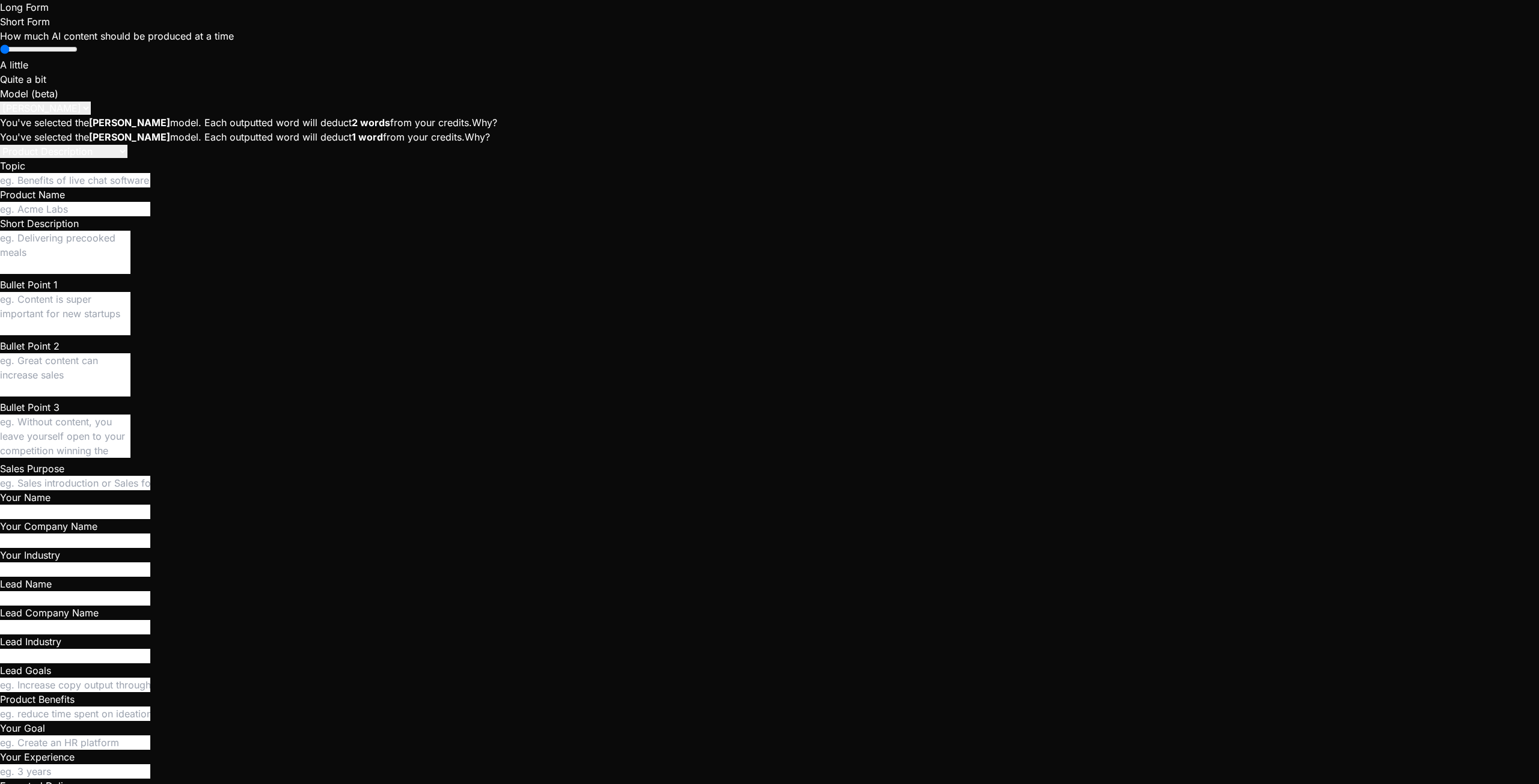
type textarea "x"
type textarea "MAke sure I can t"
type textarea "x"
type textarea "MAke sure I can"
type textarea "x"
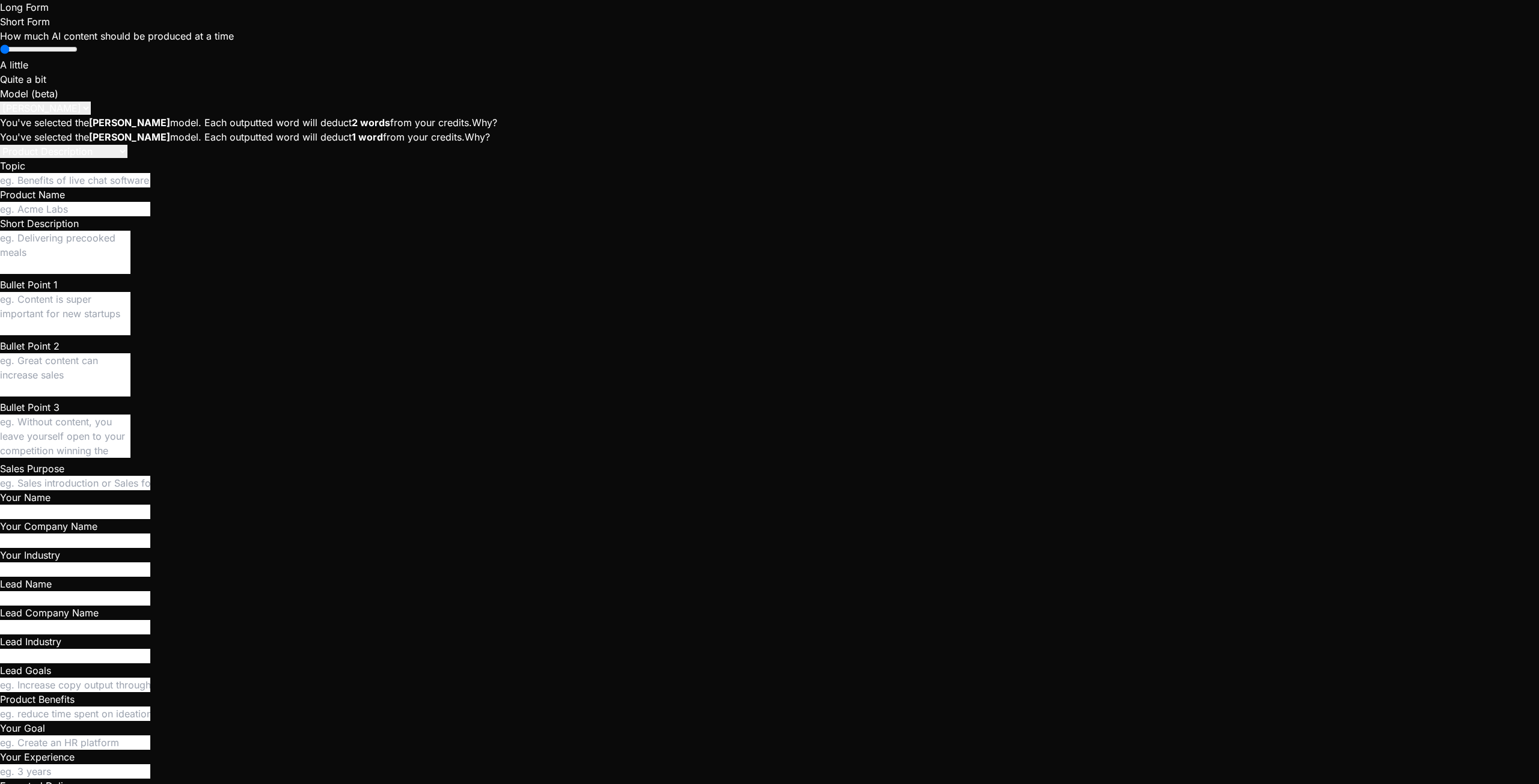
type textarea "MAke sure I can s"
type textarea "x"
type textarea "MAke sure I can se"
type textarea "x"
type textarea "MAke sure I can see"
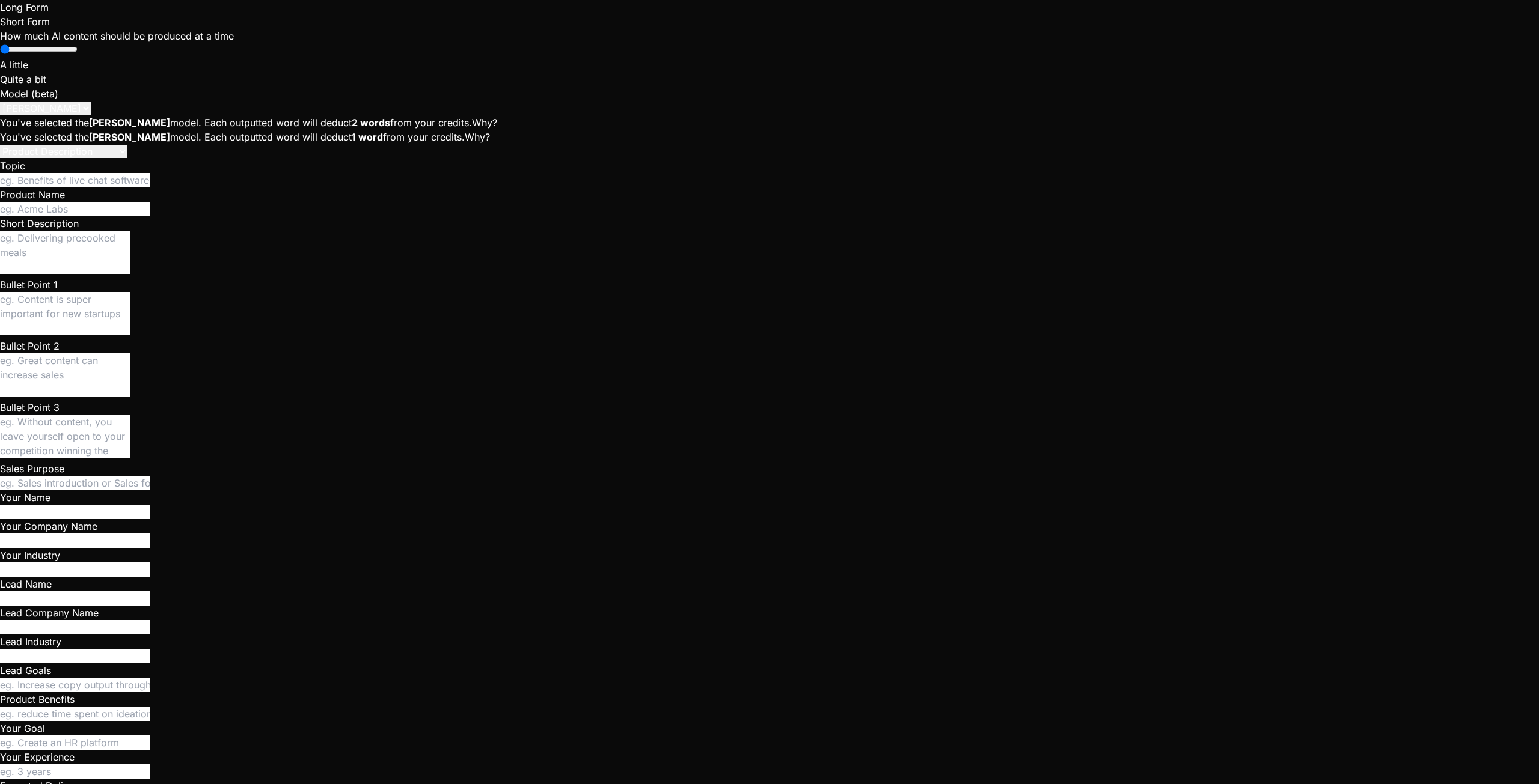
type textarea "x"
type textarea "MAke sure I can see"
type textarea "x"
type textarea "MAke sure I can see t"
type textarea "x"
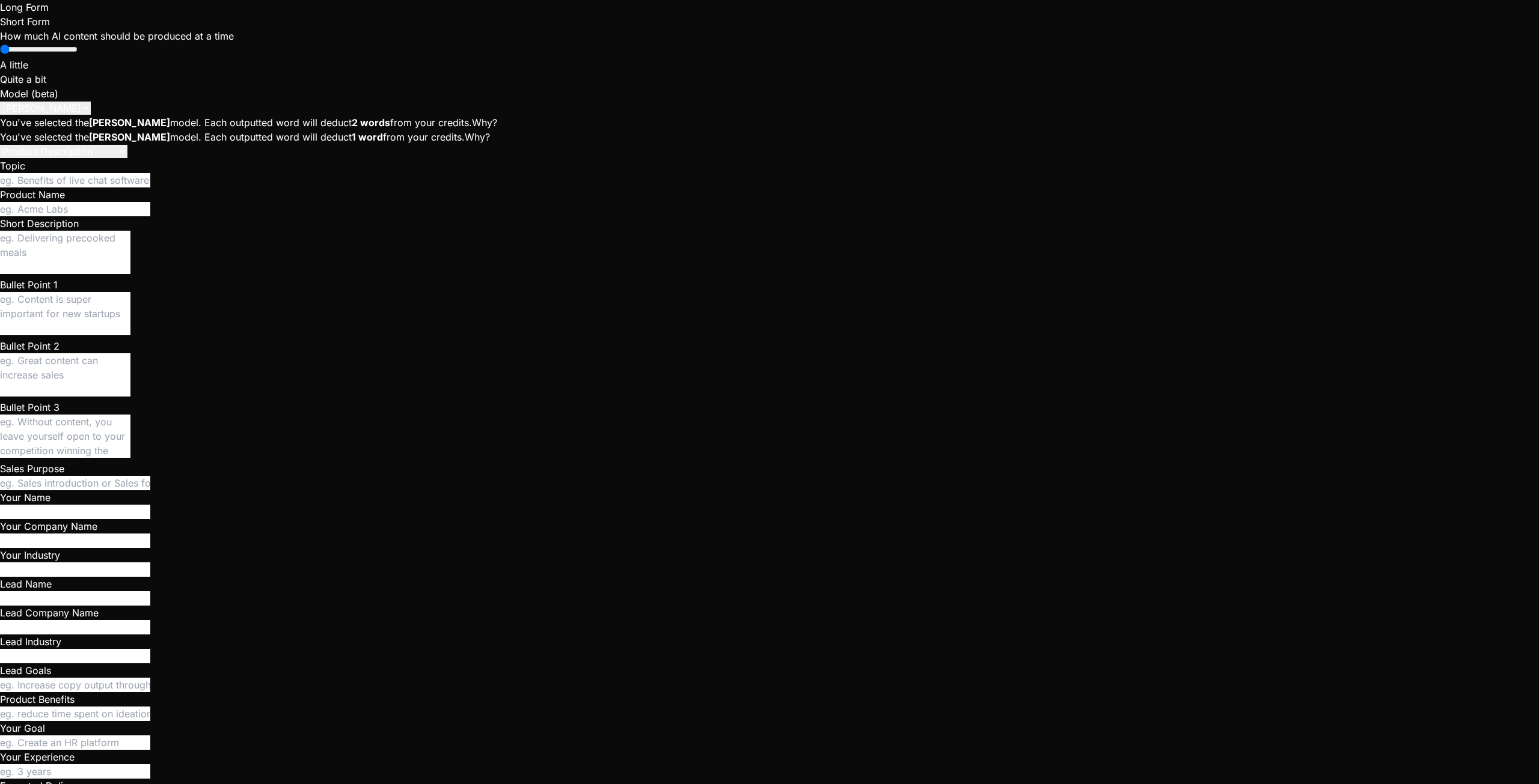
type textarea "MAke sure I can see th"
type textarea "x"
type textarea "MAke sure I can see the"
type textarea "x"
type textarea "MAke sure I can see the"
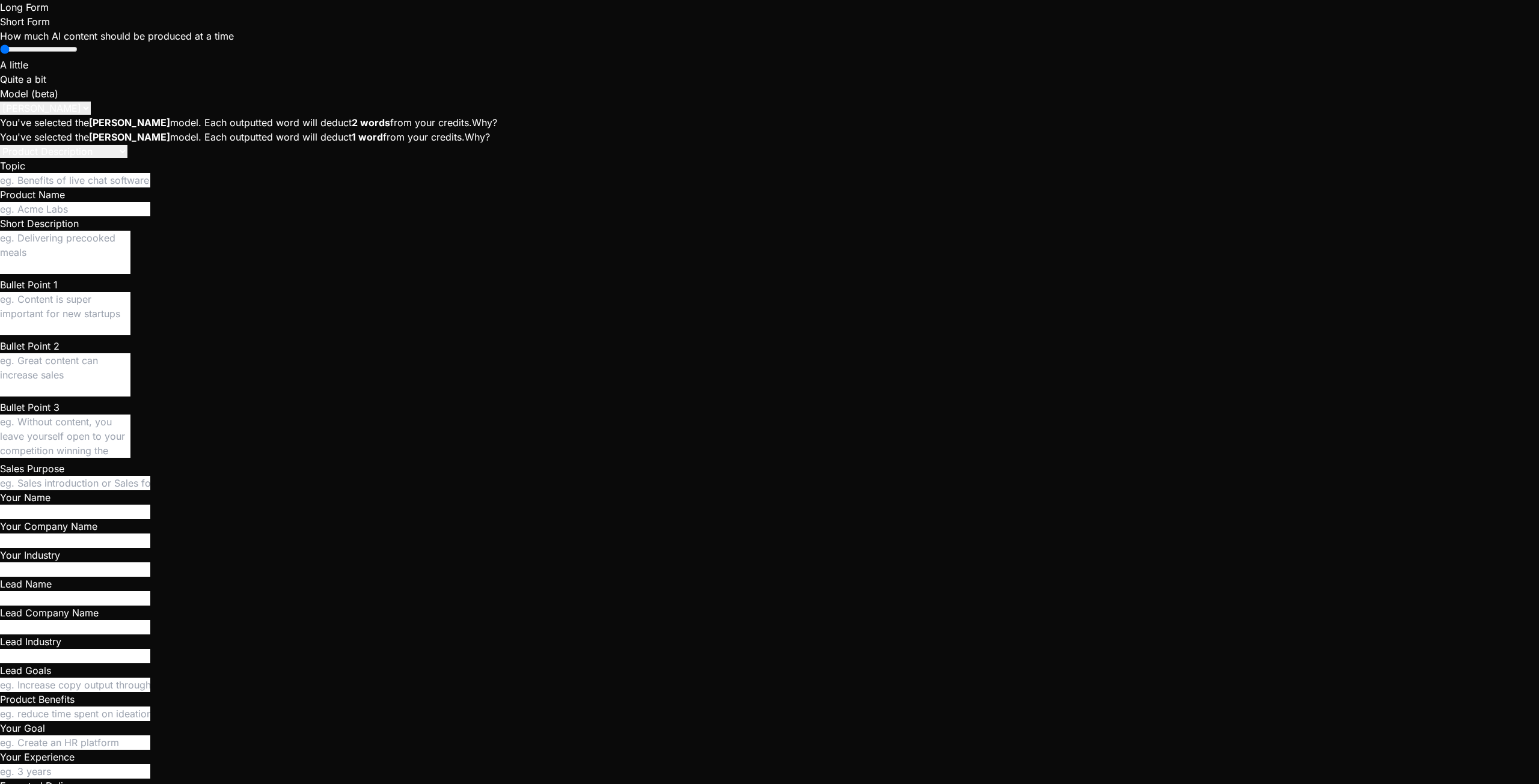
type textarea "x"
type textarea "MAke sure I can see the p"
type textarea "x"
type textarea "MAke sure I can see the pr"
type textarea "x"
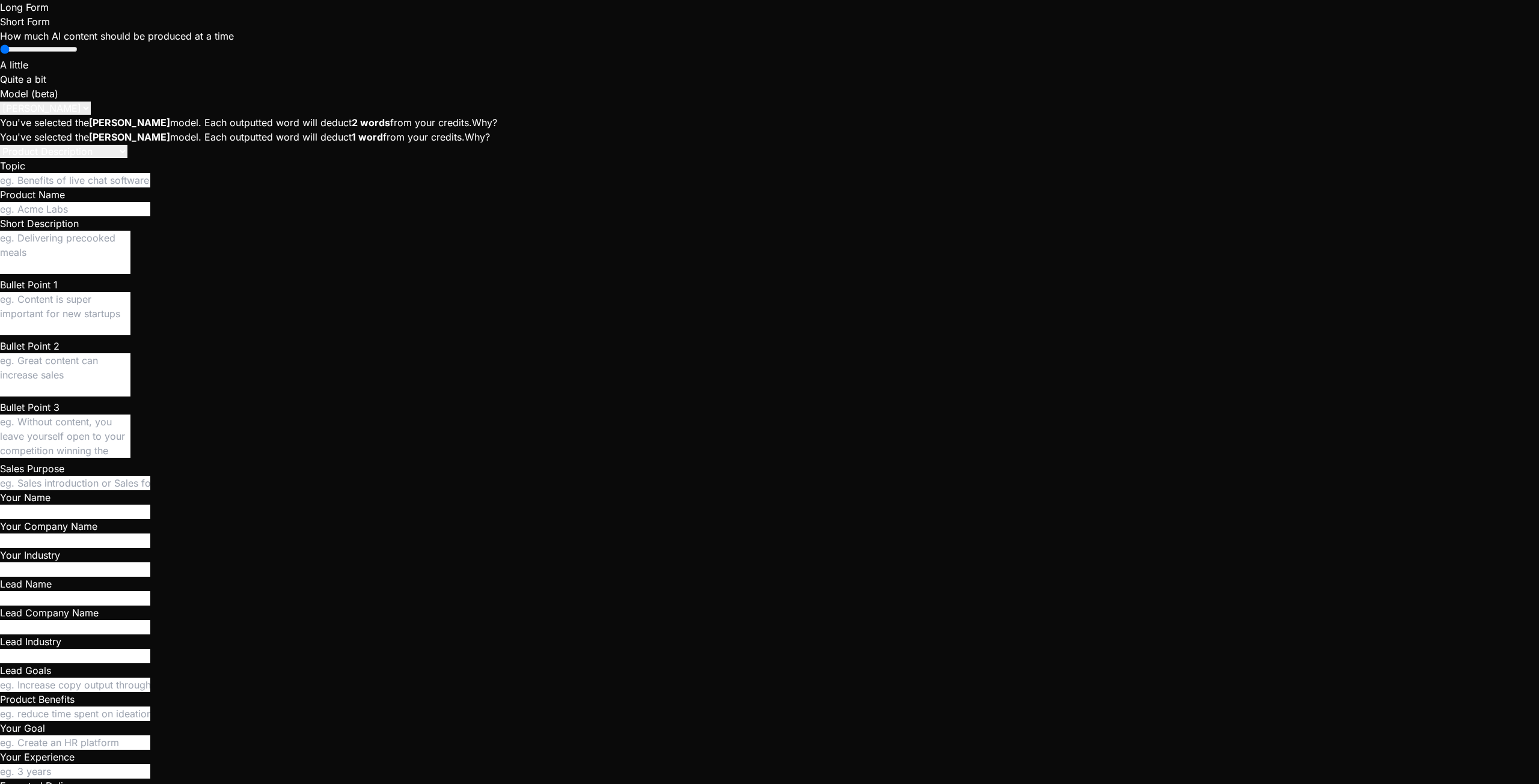
type textarea "MAke sure I can see the pre"
type textarea "x"
type textarea "MAke sure I can see the pr"
type textarea "x"
type textarea "MAke sure I can see the p"
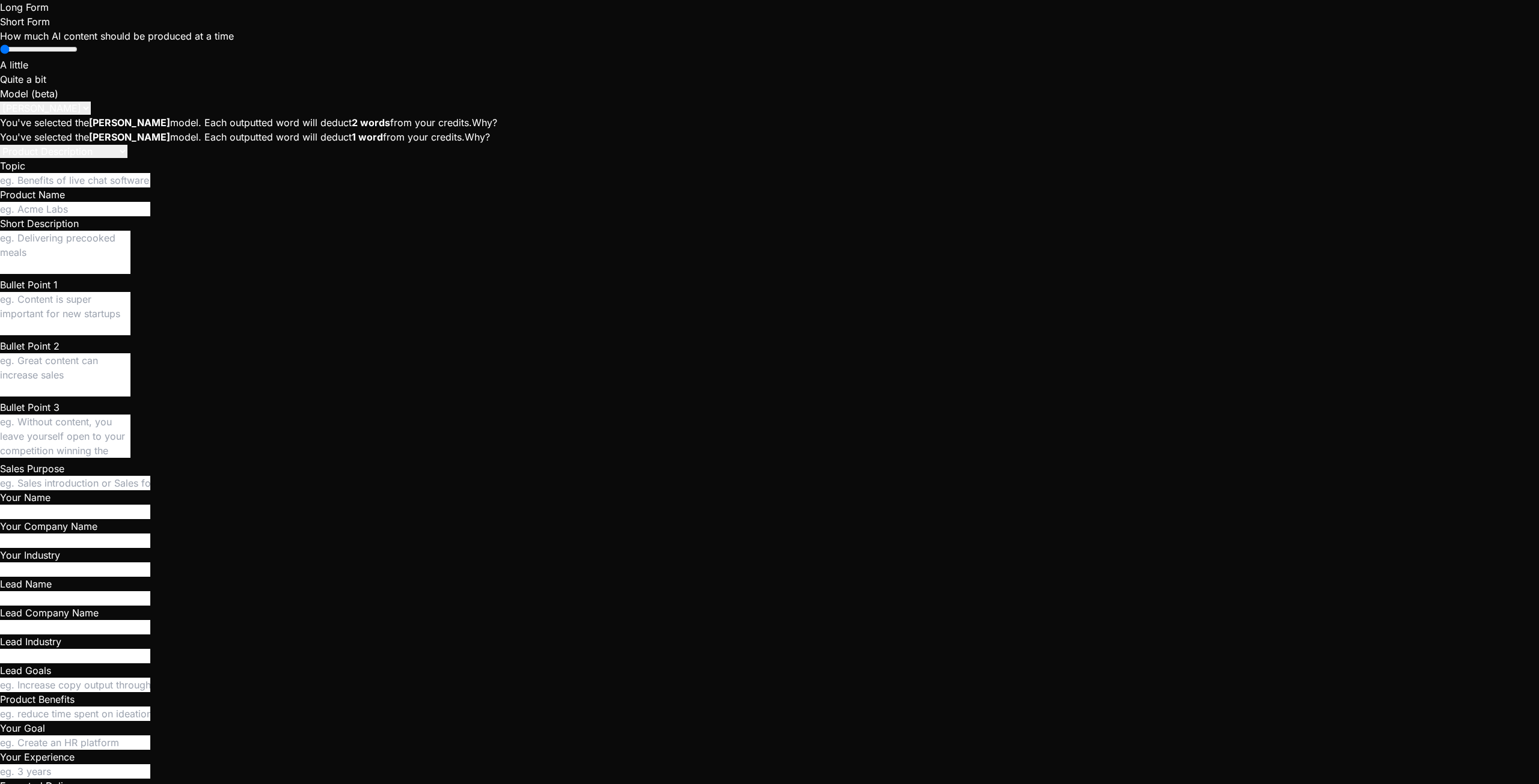
type textarea "x"
type textarea "MAke sure I can see the"
type textarea "x"
type textarea "MAke sure I can see the a"
type textarea "x"
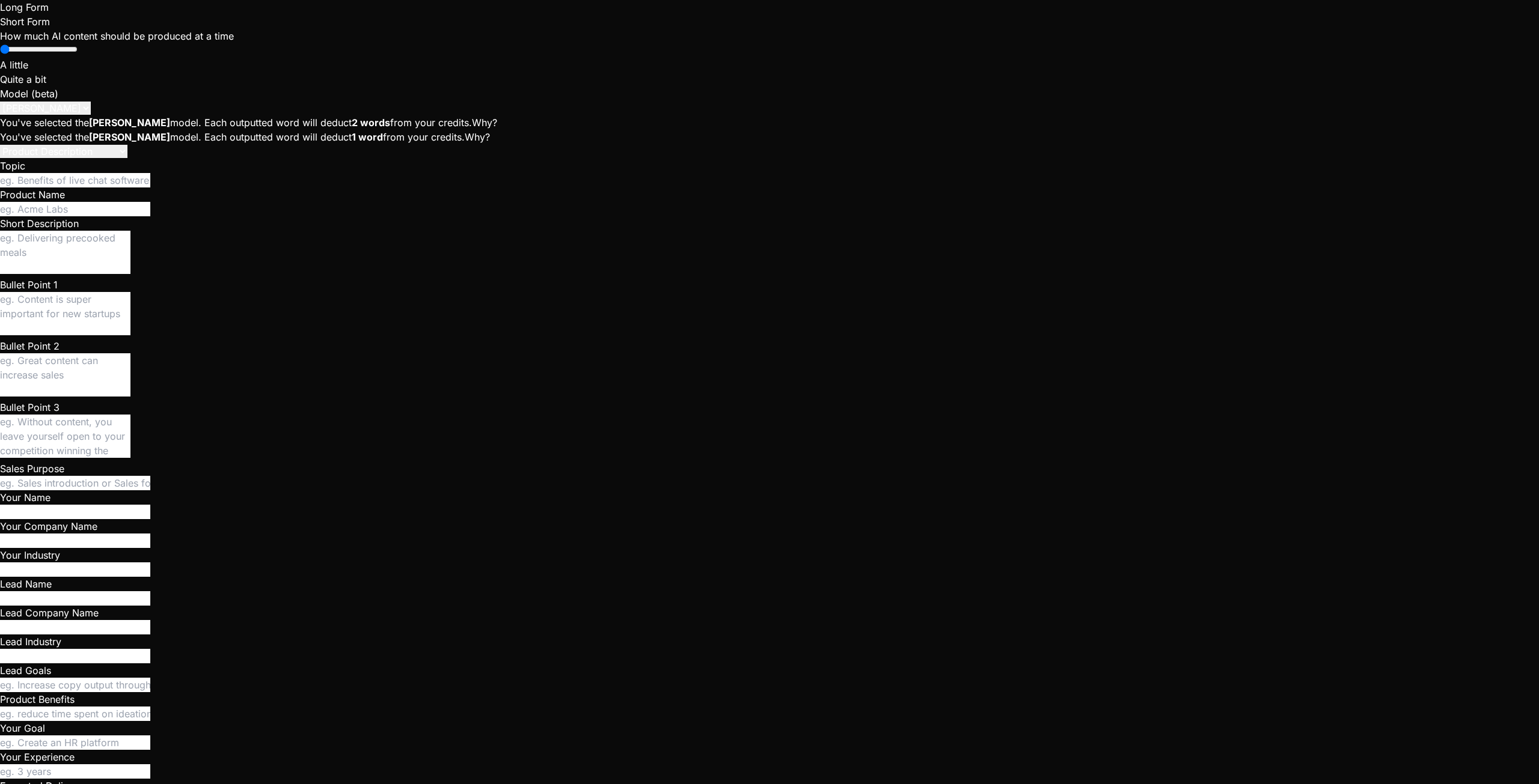
type textarea "MAke sure I can see the ap"
type textarea "x"
type textarea "MAke sure I can see the app"
type textarea "x"
type textarea "MAke sure I can see the app"
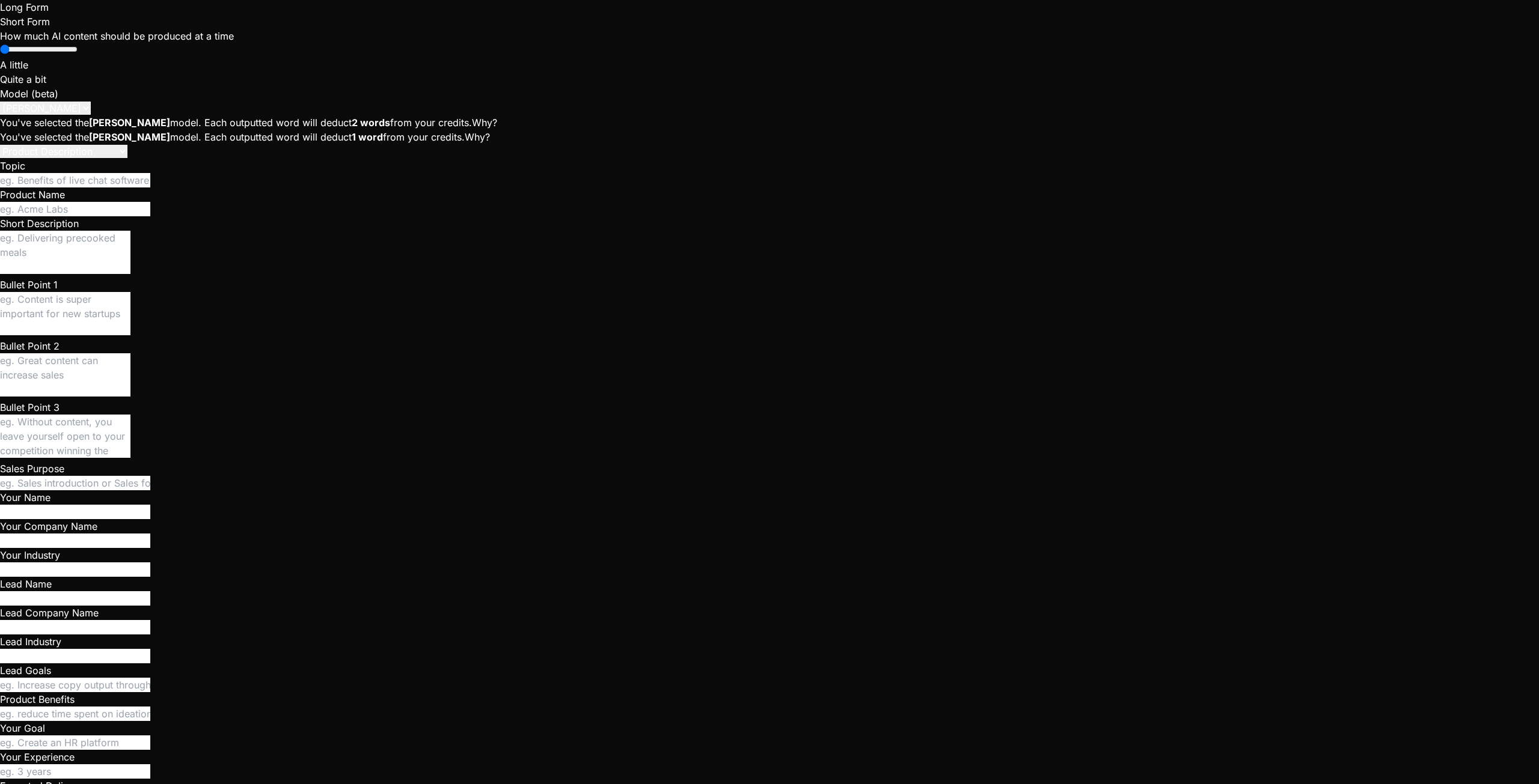
type textarea "x"
type textarea "MAke sure I can see the app p"
type textarea "x"
type textarea "MAke sure I can see the app pr"
type textarea "x"
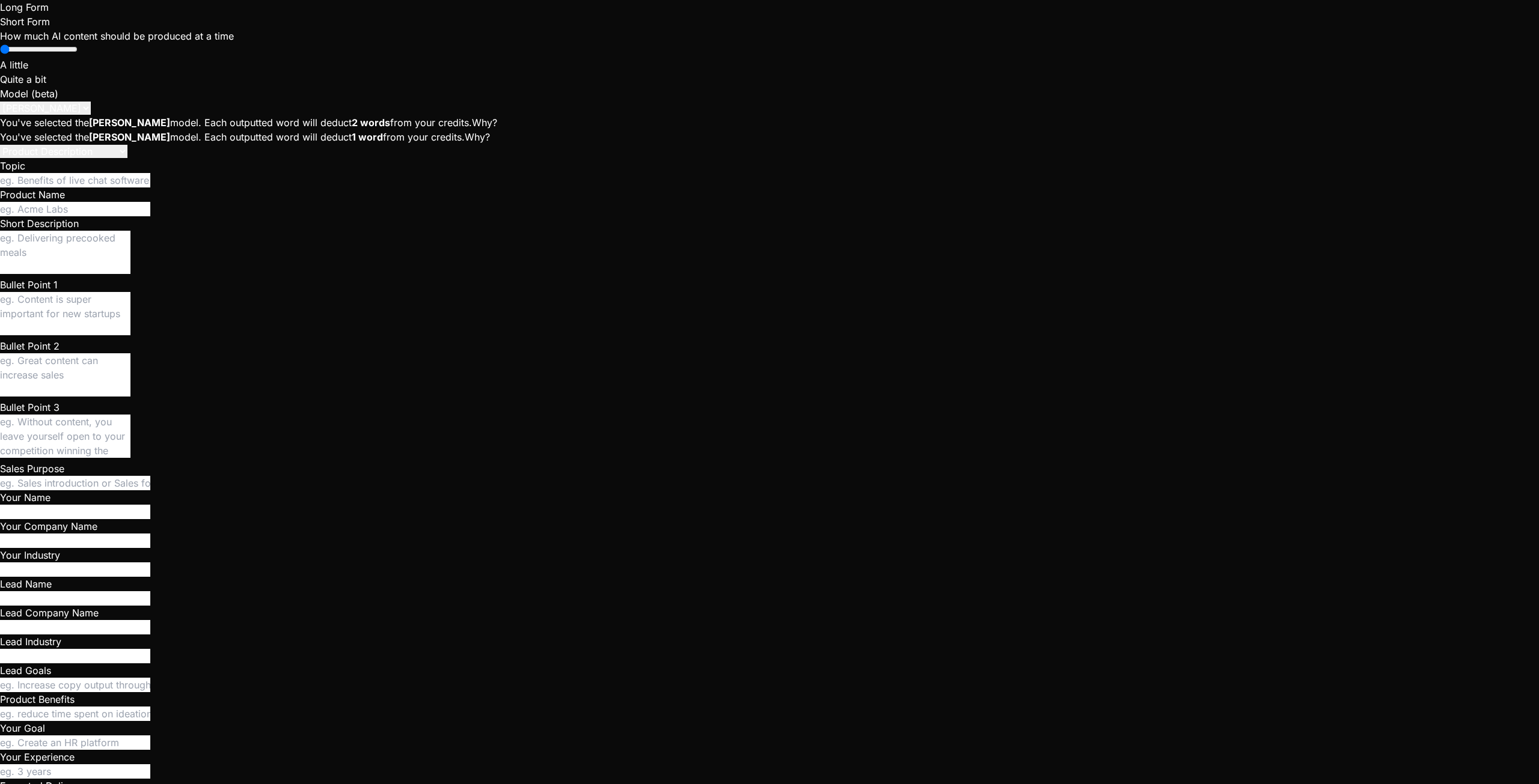
type textarea "MAke sure I can see the app pre"
type textarea "x"
type textarea "MAke sure I can see the app prev"
type textarea "x"
type textarea "MAke sure I can see the app previ"
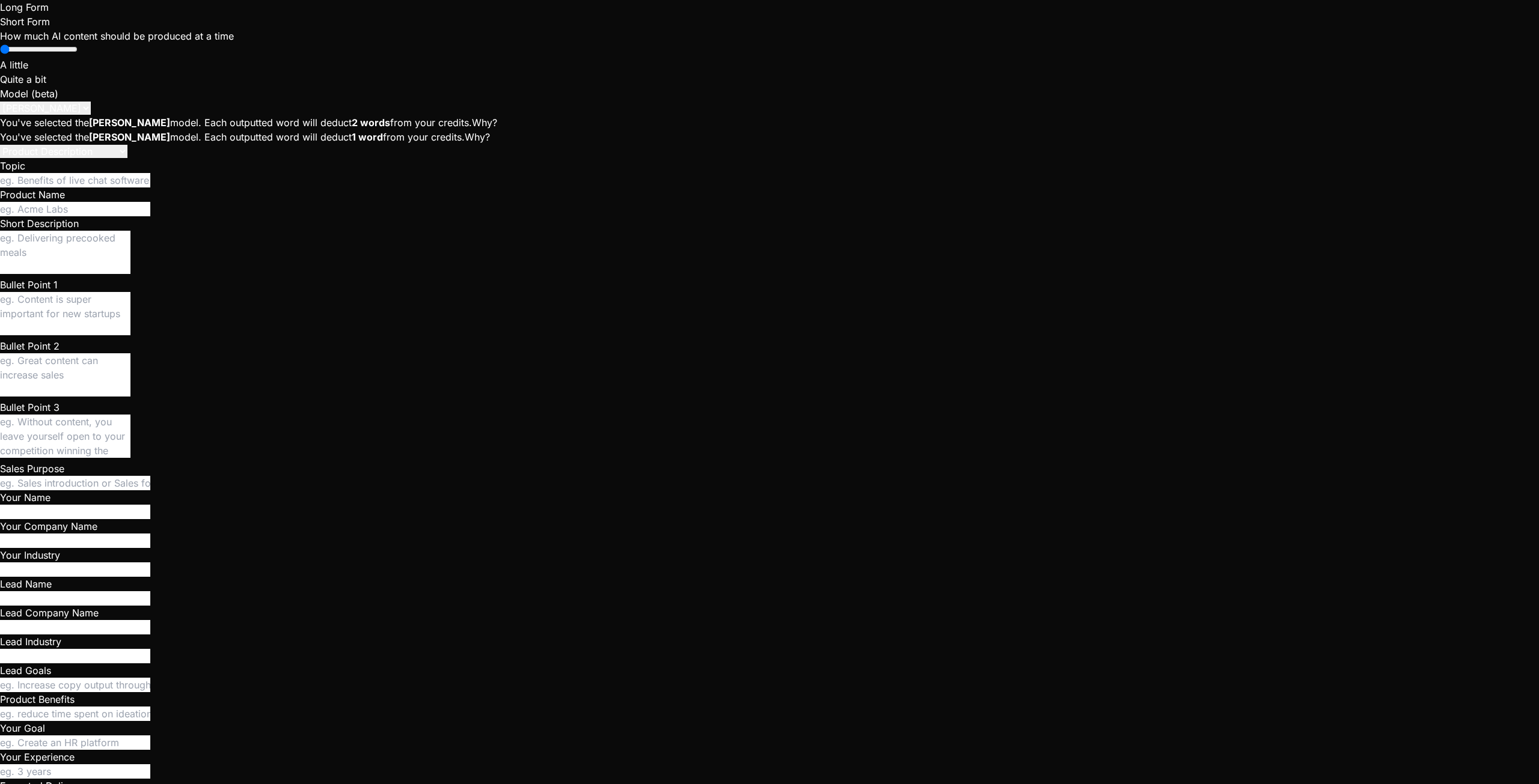
type textarea "x"
type textarea "MAke sure I can see the app previe"
type textarea "x"
type textarea "MAke sure I can see the app preview"
type textarea "x"
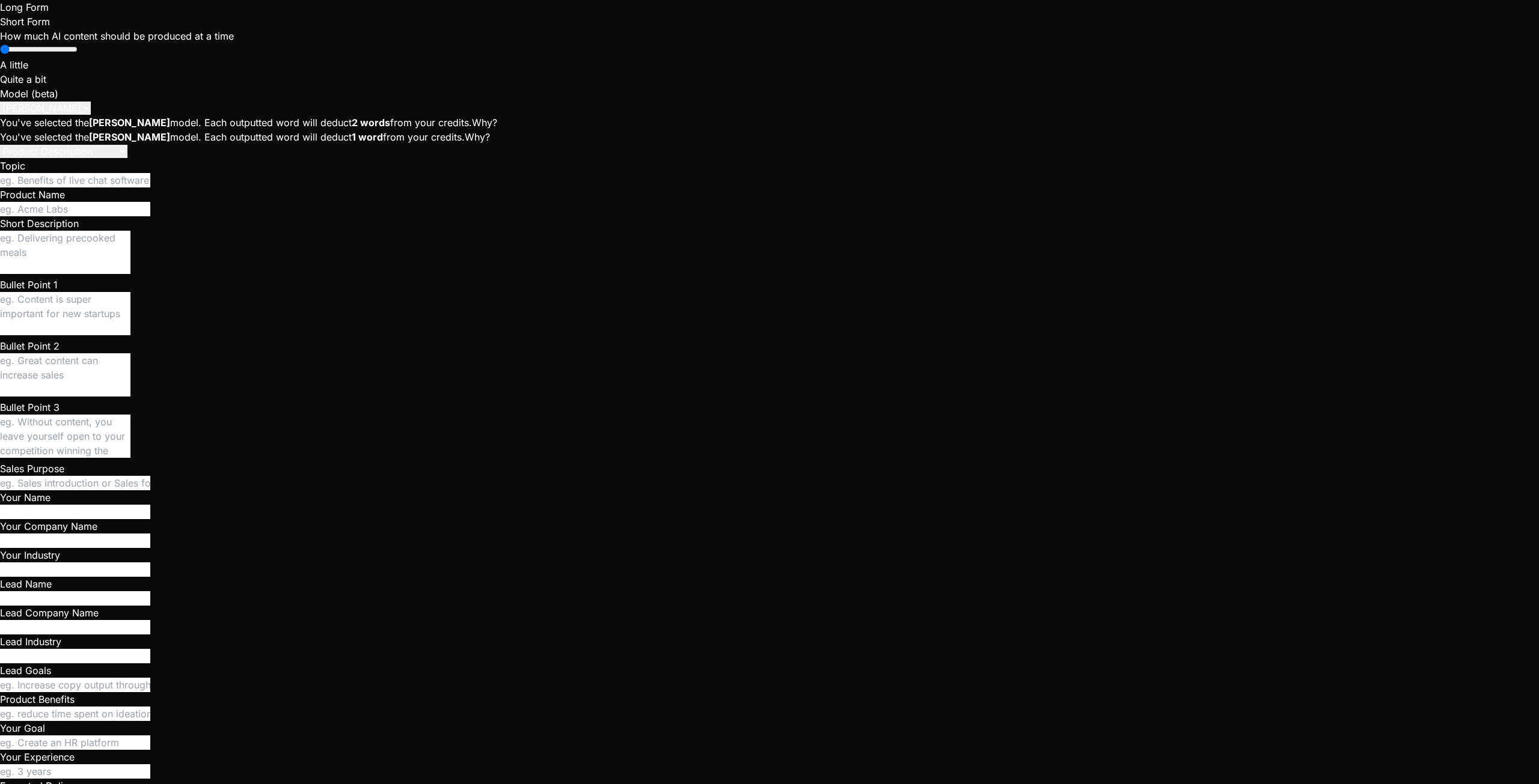
scroll to position [1537, 0]
type textarea "x"
type textarea "y"
type textarea "x"
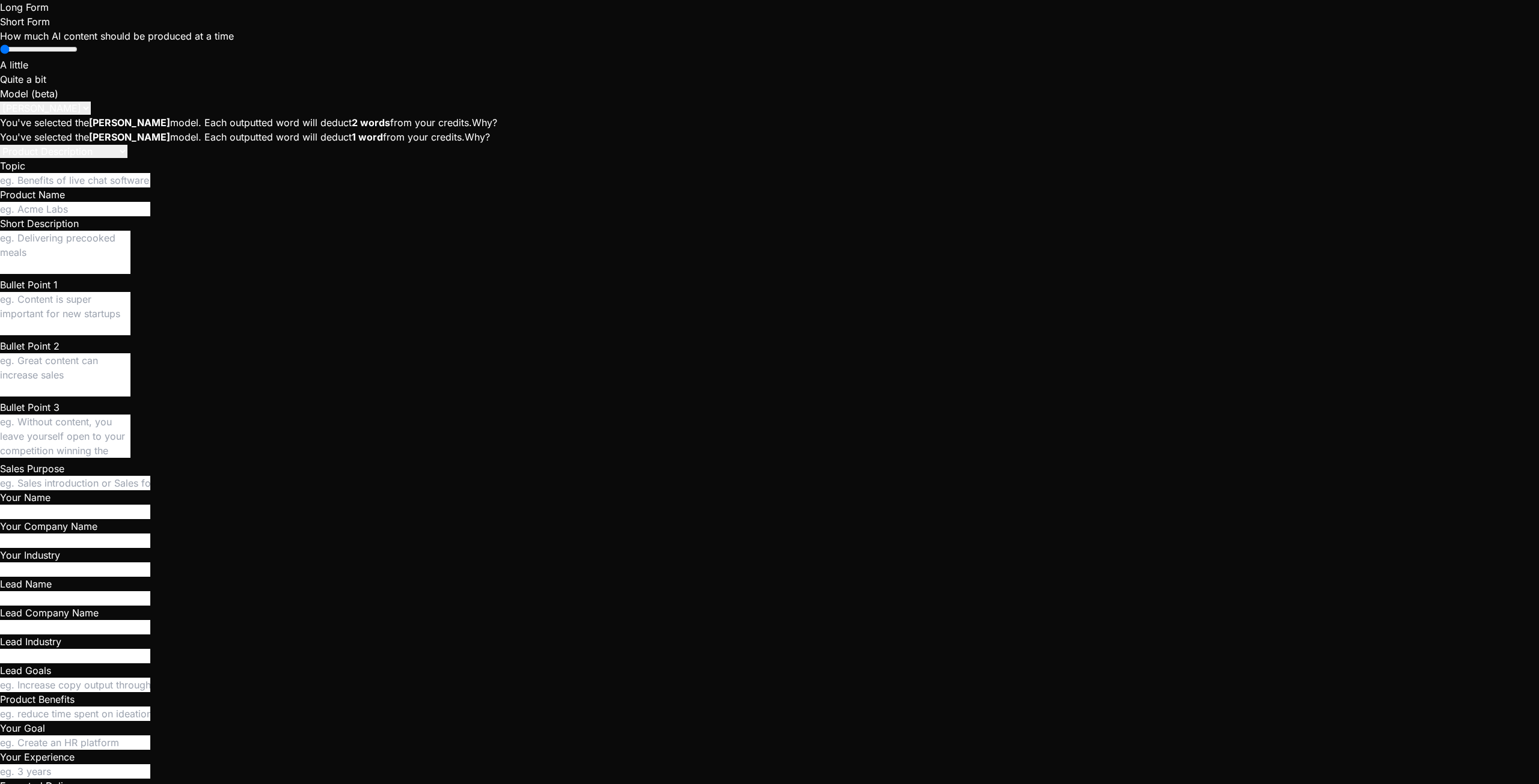
type textarea "ye"
type textarea "x"
type textarea "yes"
type textarea "x"
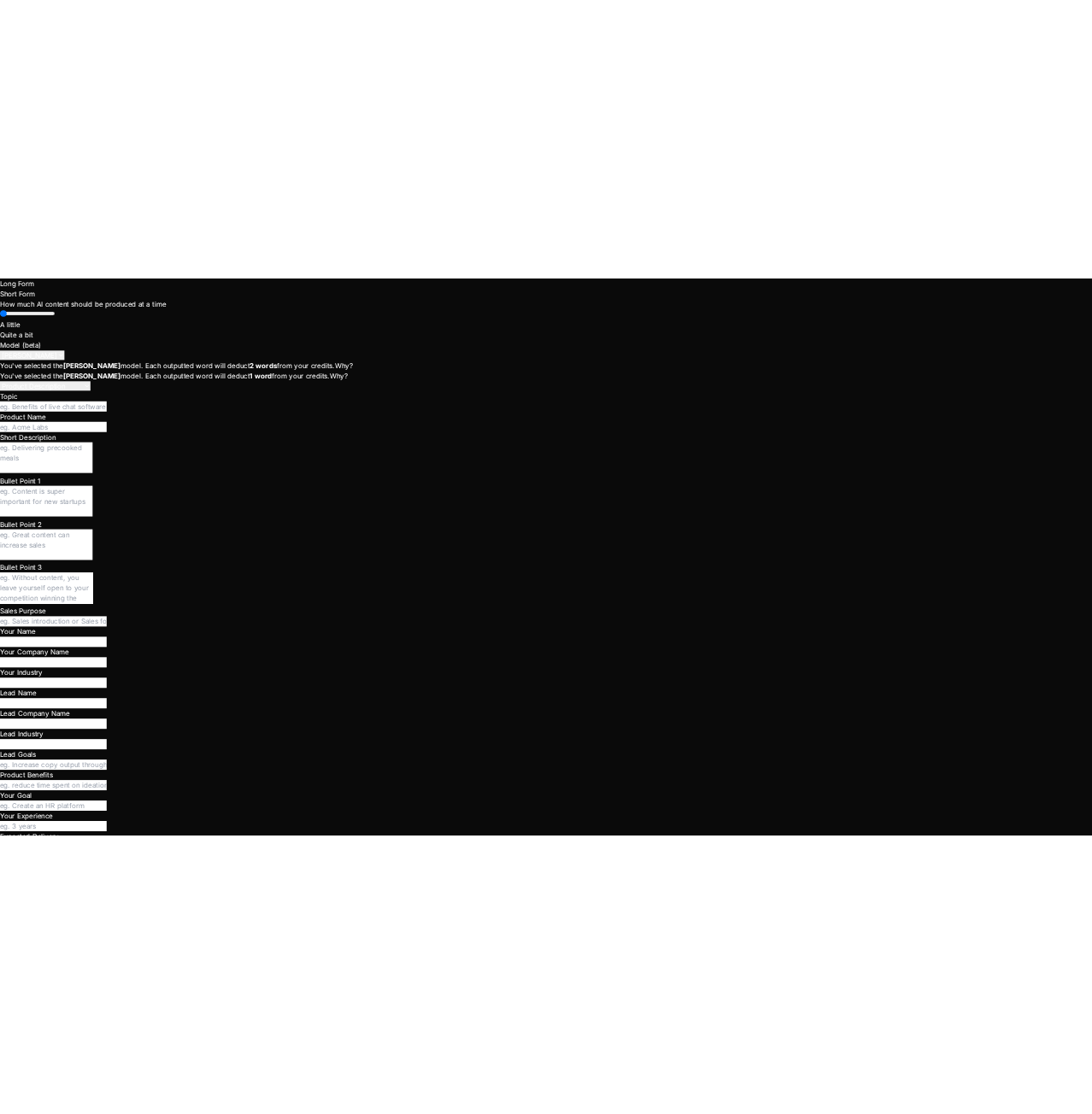
scroll to position [1737, 0]
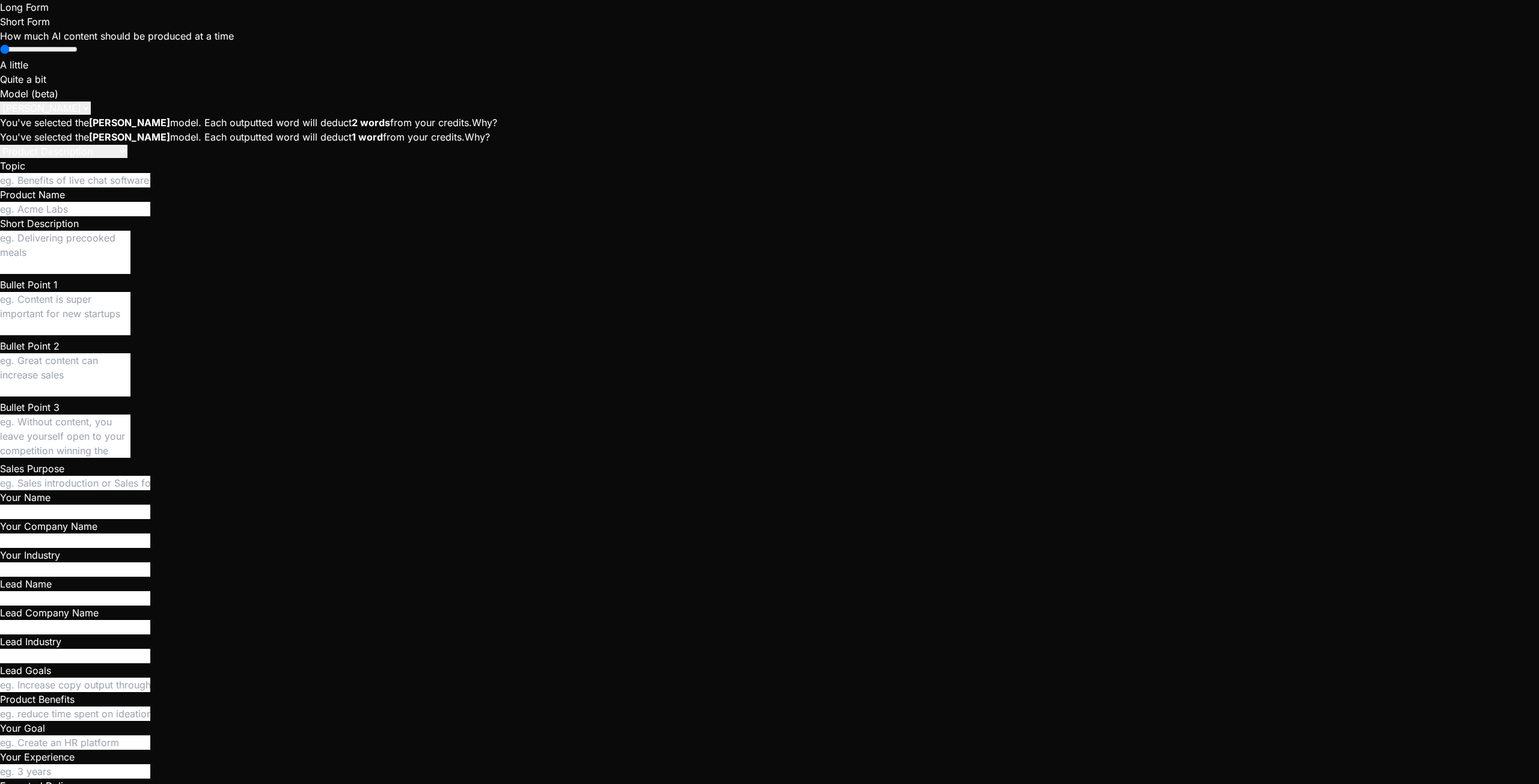
type textarea "x"
type textarea "async fetchAgoraToken(channelName, uid) { _assert(); return null; // No token s…"
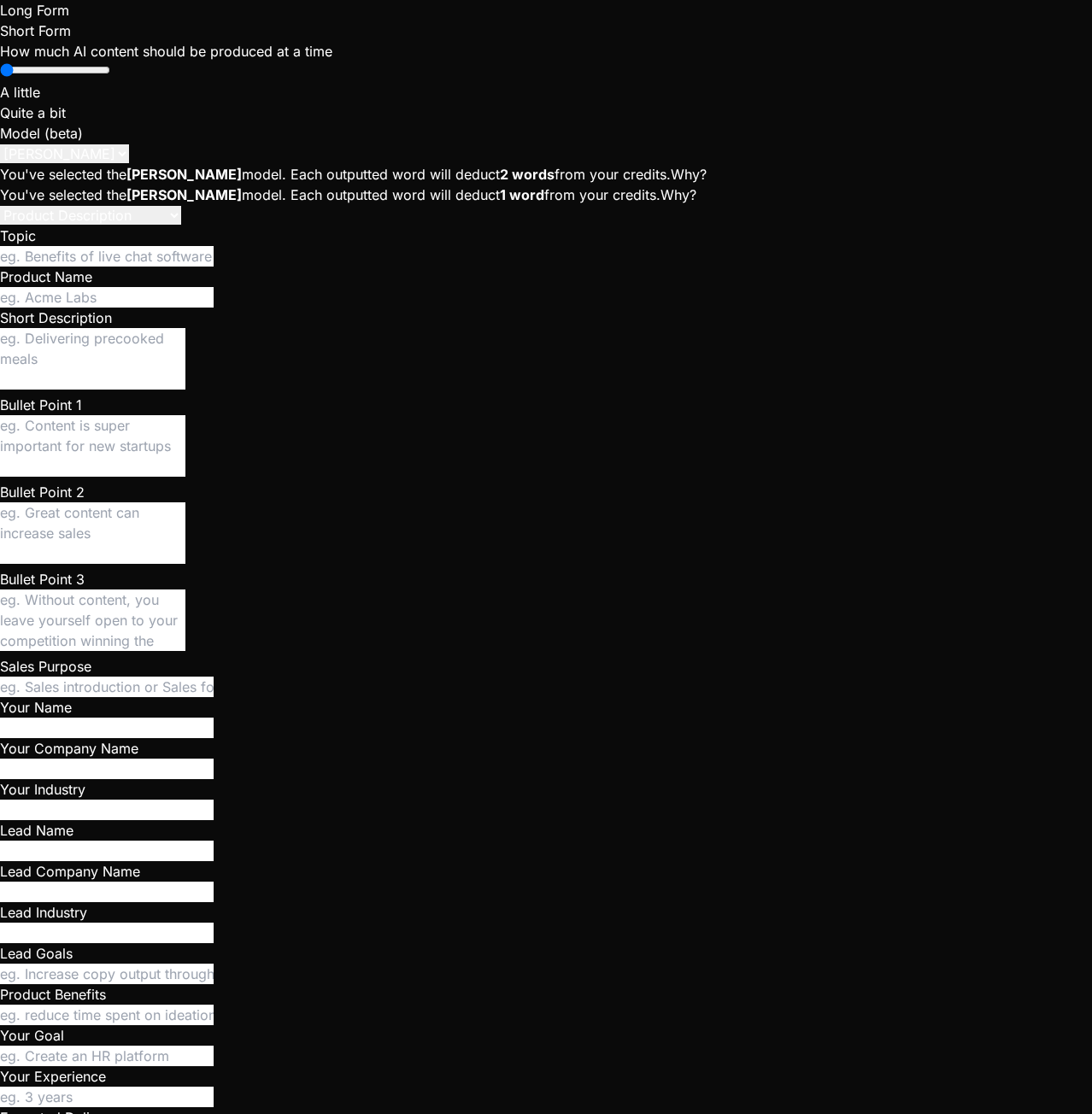
scroll to position [3173, 0]
type textarea "x"
type textarea "};"
type textarea "x"
type textarea "return null; // No token server for this example } };"
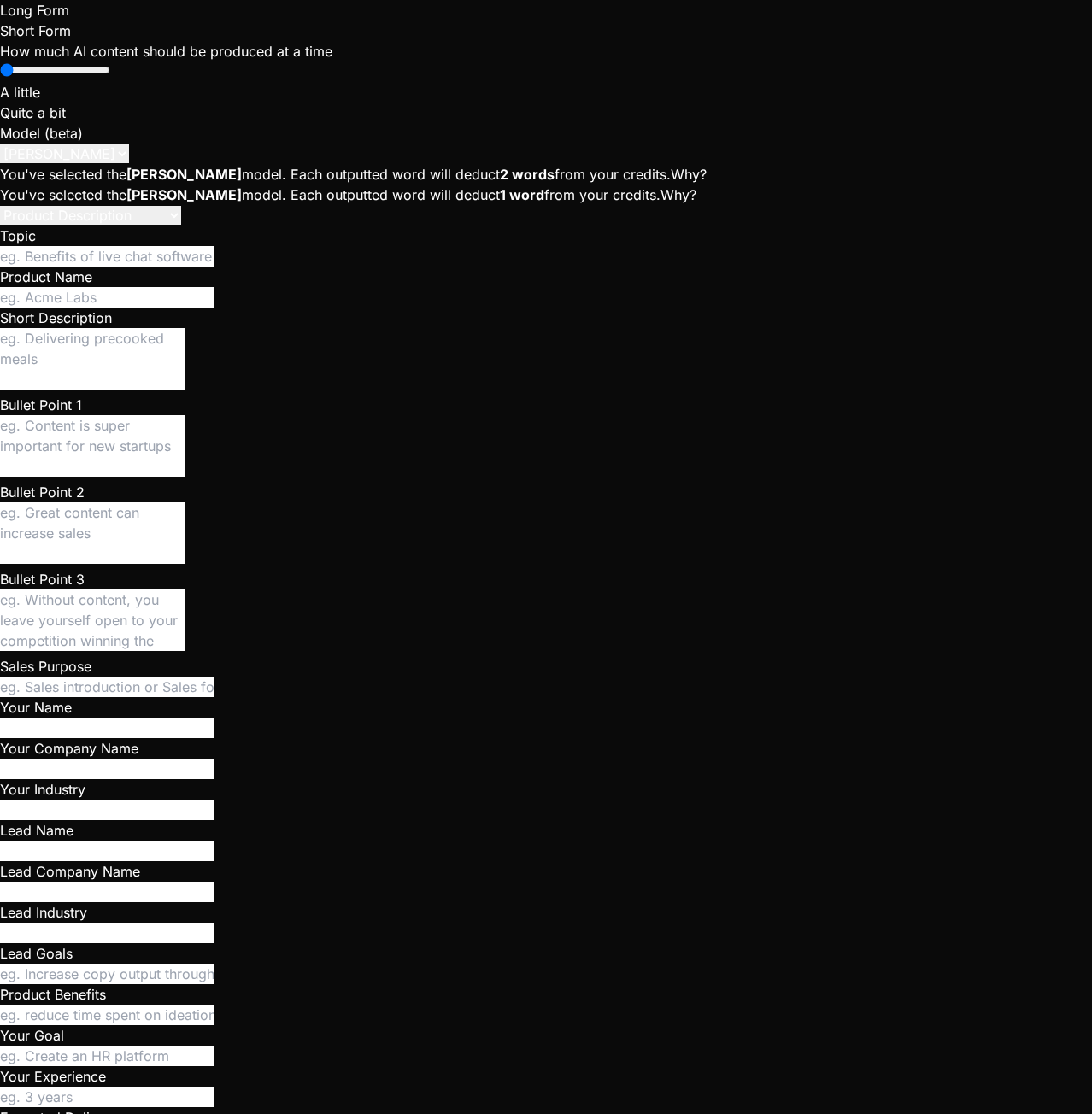
type textarea "x"
type textarea "} }, // Agora Token fetcher async fetchAgoraToken(channelName, uid) { _assert()…"
type textarea "x"
type textarea "}, // Agora Token fetcher async fetchAgoraToken(channelName, uid) { _assert(); …"
type textarea "x"
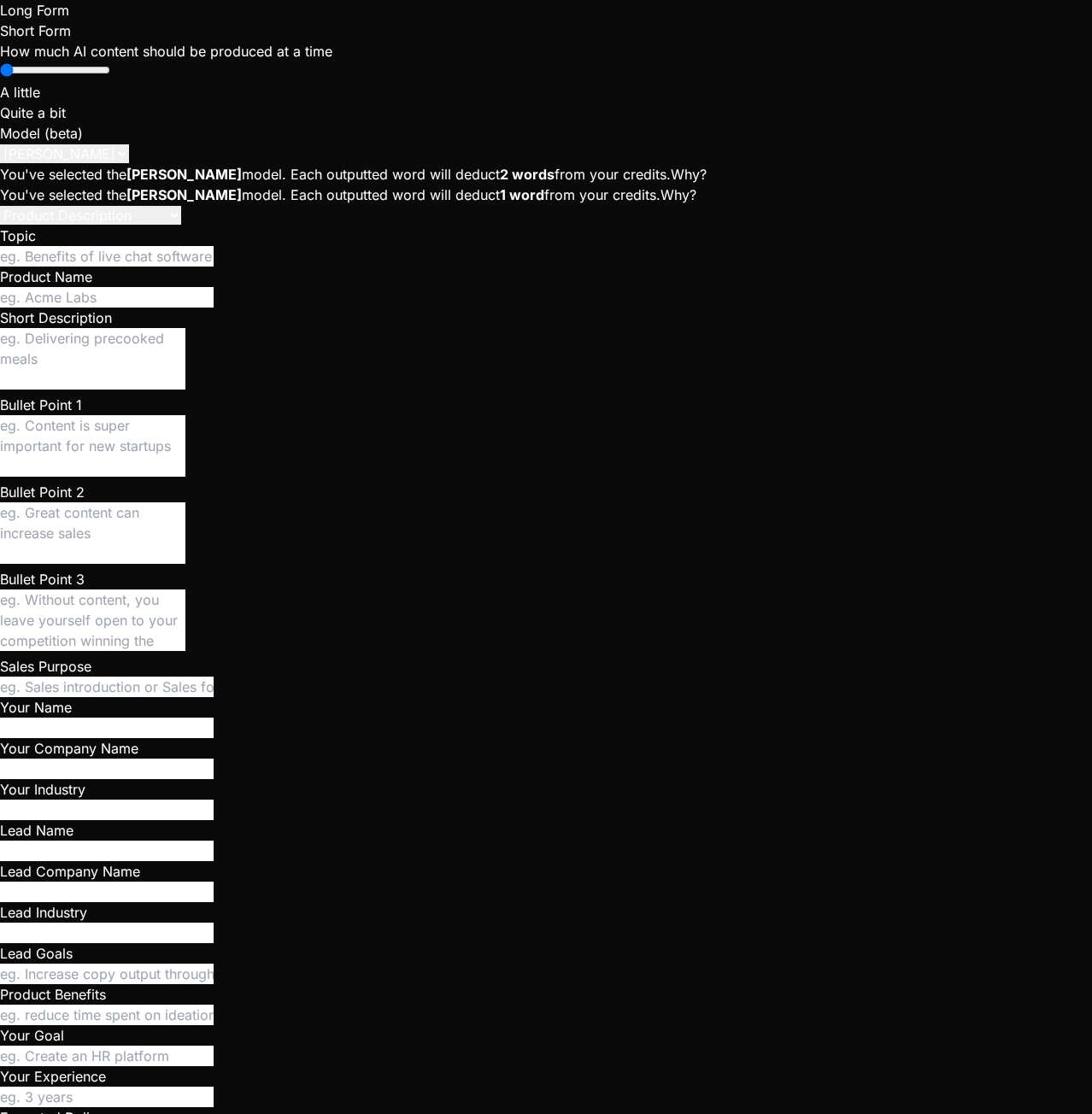
type textarea "// Agora Token fetcher async fetchAgoraToken(channelName, uid) { _assert(); ret…"
type textarea "x"
type textarea "// Agora Token fetcher async fetchAgoraToken(channelName, uid) { _assert(); ret…"
type textarea "x"
type textarea "} };"
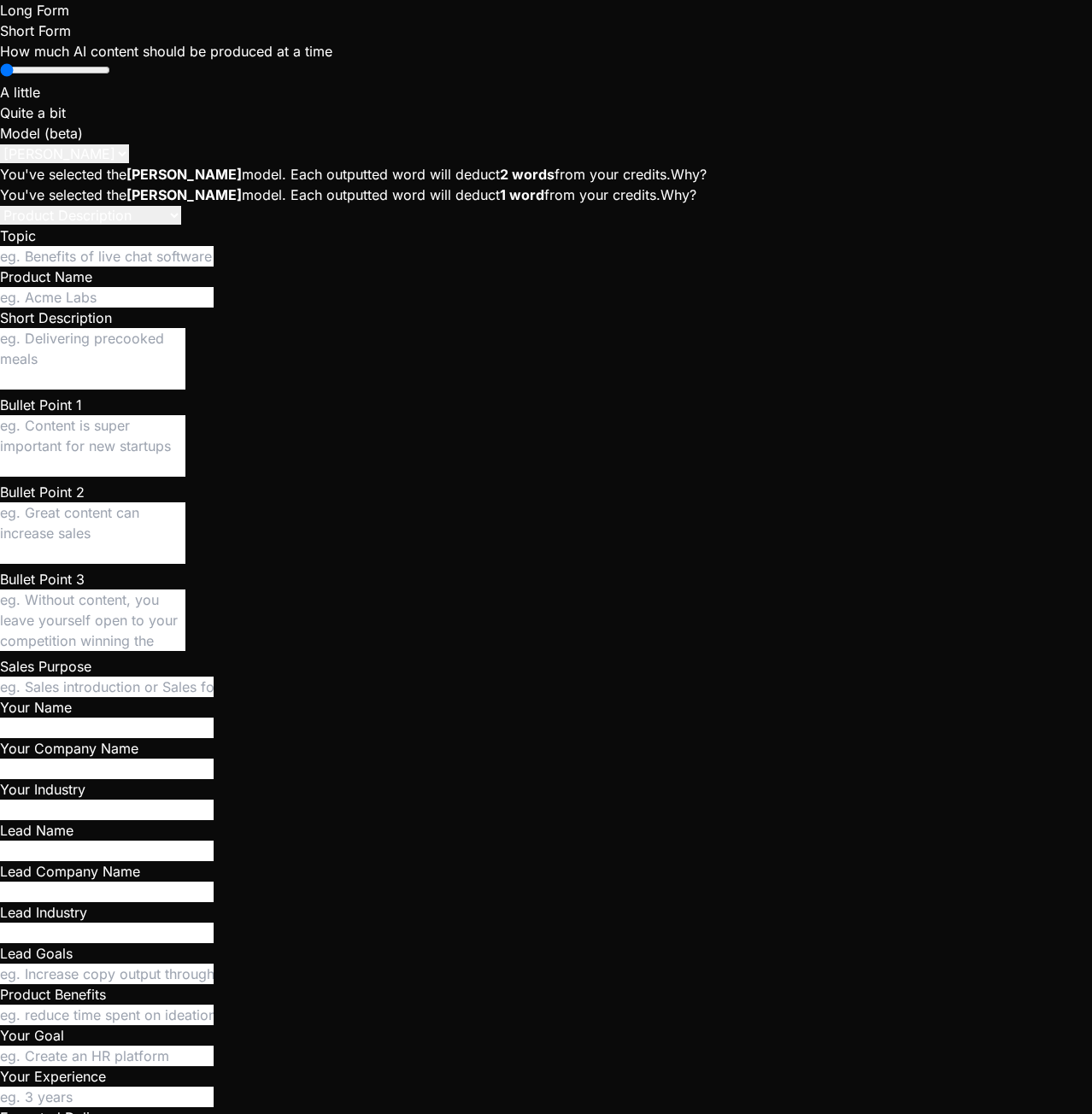
type textarea "x"
type textarea "async fetchAgoraToken(channelName, uid) { _assert(); return null; // No token s…"
type textarea "x"
type textarea "};"
type textarea "x"
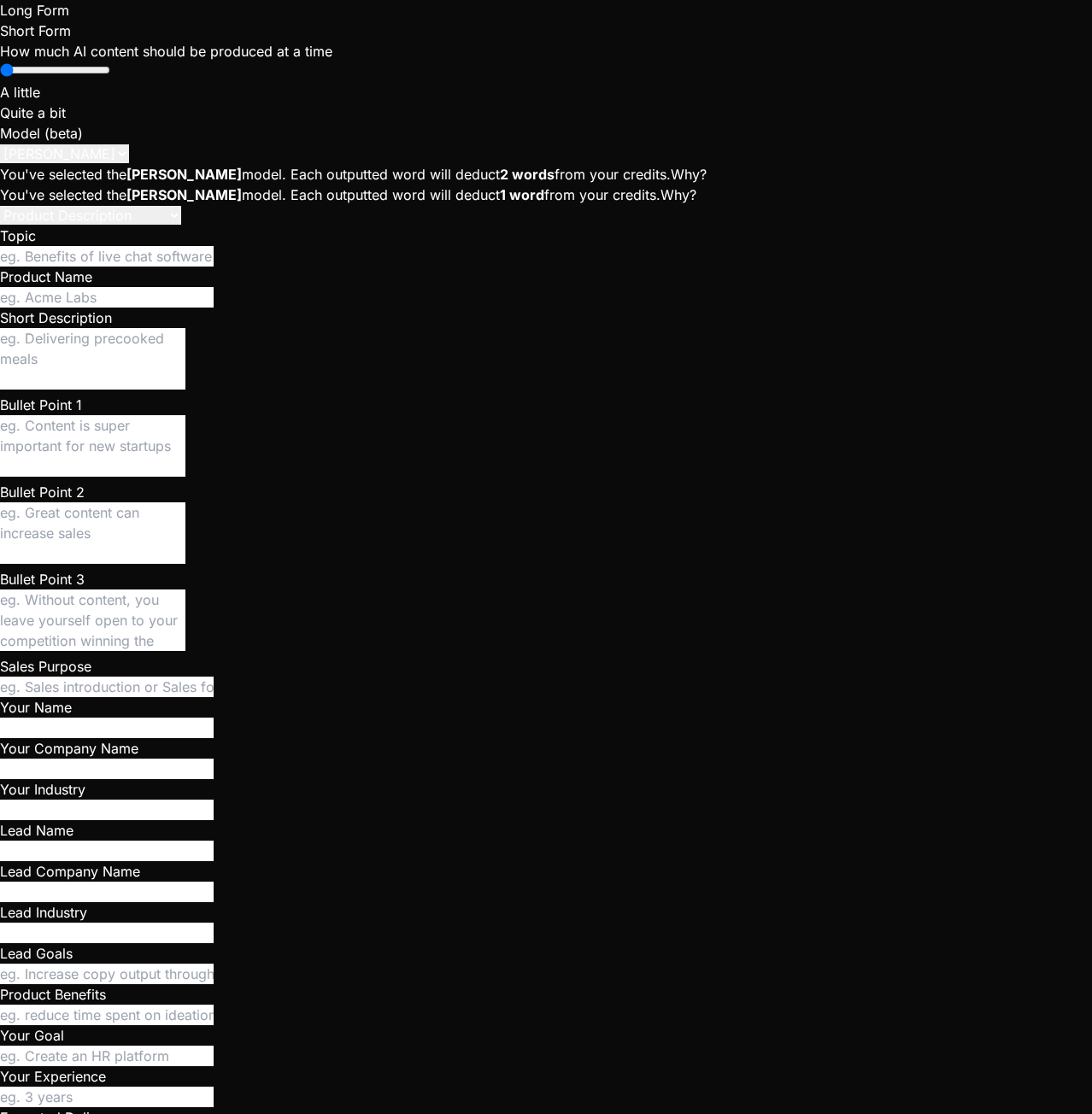
type textarea "// Agora Token fetcher async fetchAgoraToken(channelName, uid) { _assert(); ret…"
type textarea "x"
type textarea "};"
type textarea "x"
type textarea "async fetchAgoraToken(channelName, uid) { _assert(); return null; // No token s…"
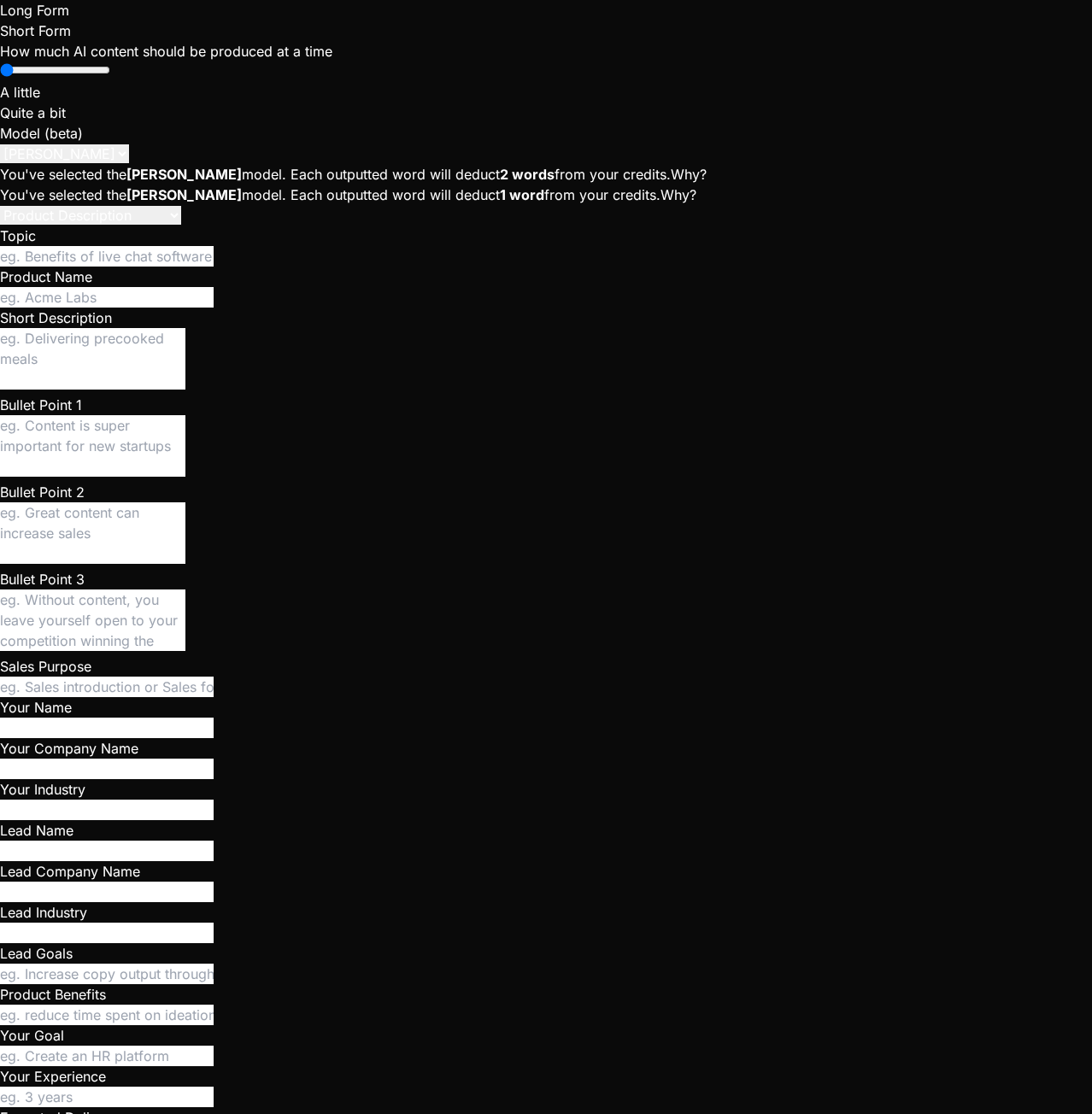
type textarea "x"
type textarea "// Agora Token fetcher async fetchAgoraToken(channelName, uid) { _assert(); ret…"
type textarea "x"
type textarea "} };"
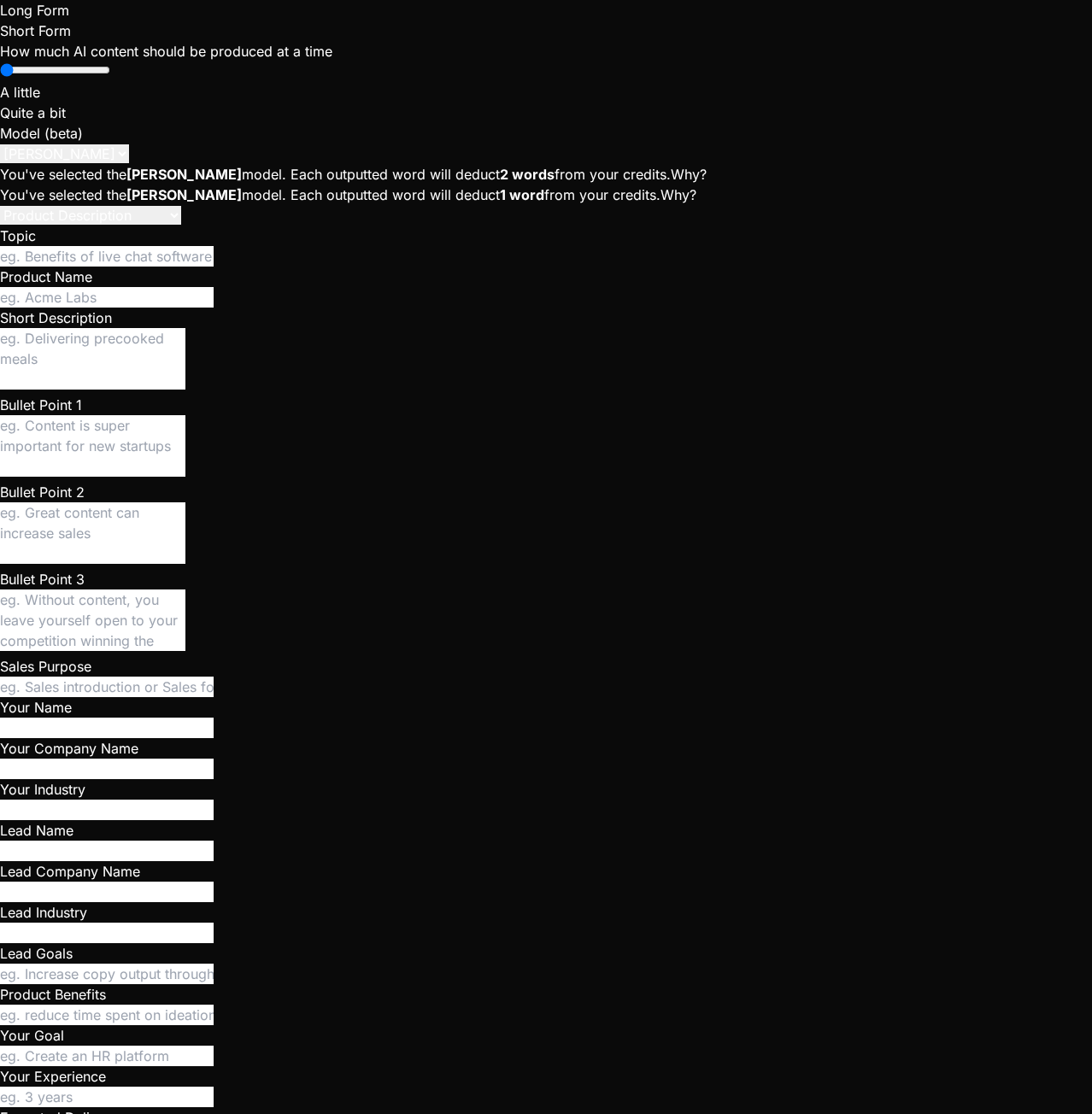
drag, startPoint x: 449, startPoint y: 259, endPoint x: 383, endPoint y: 254, distance: 66.2
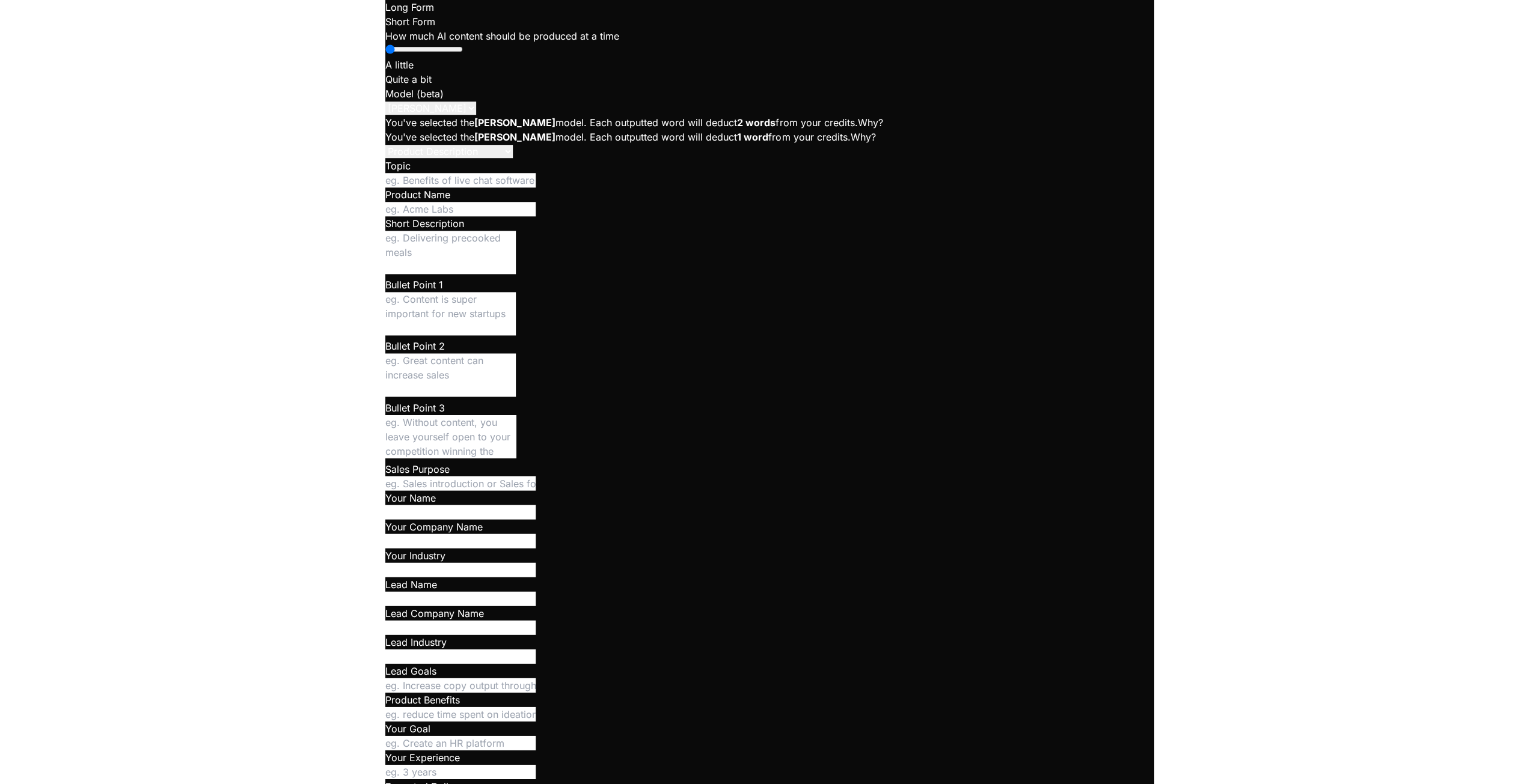
scroll to position [2253, 0]
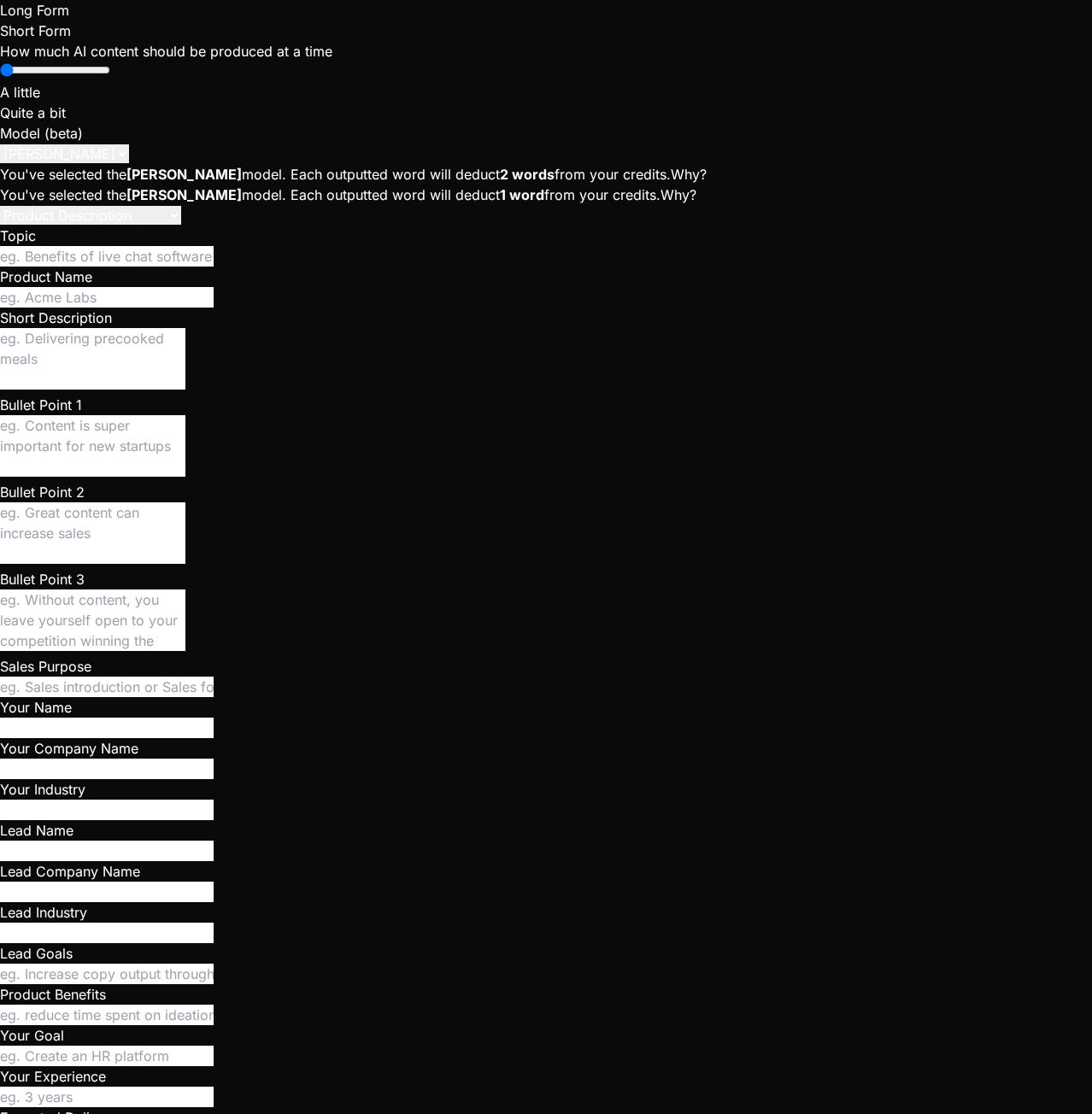
type textarea "x"
type textarea "};"
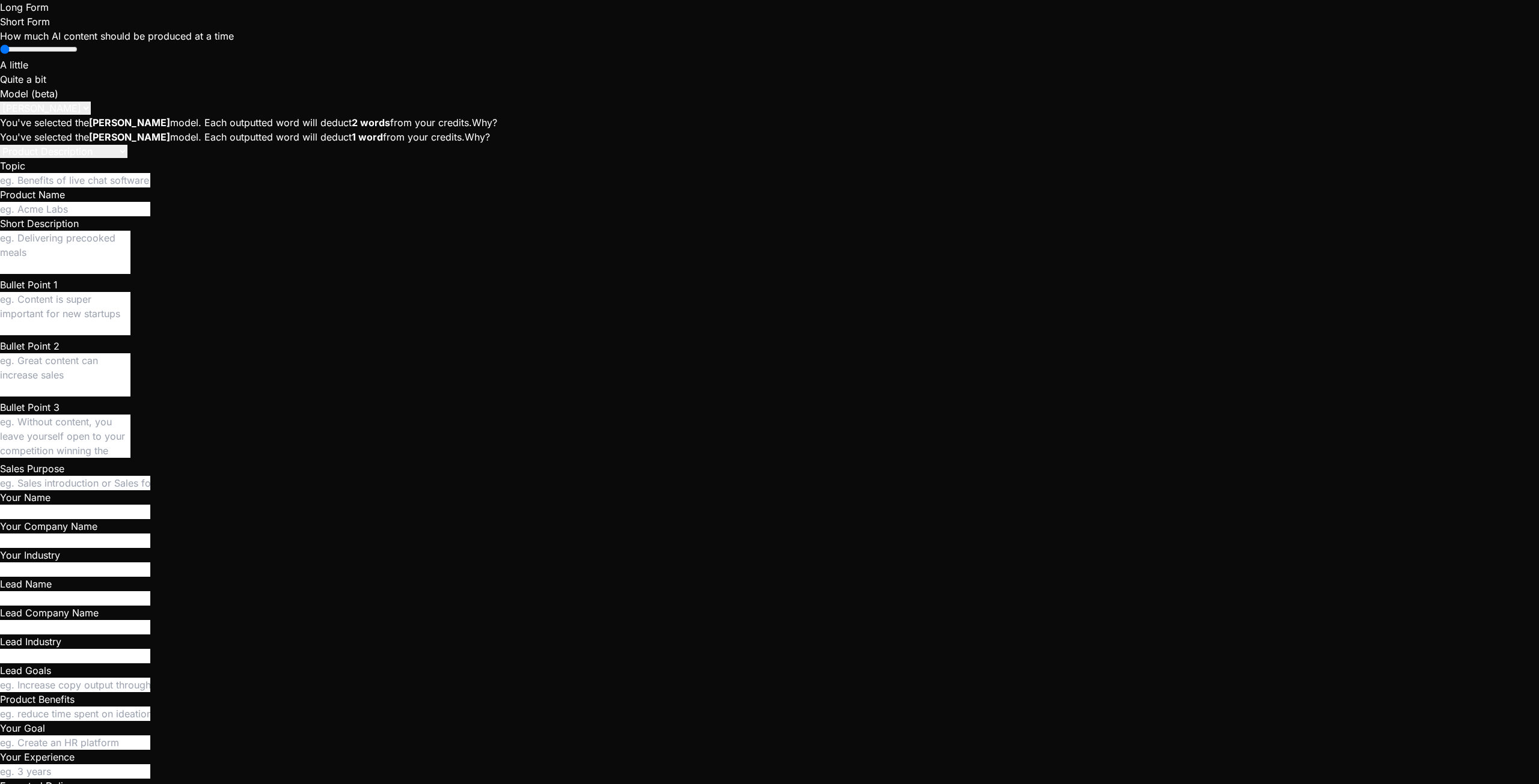
scroll to position [1233, 0]
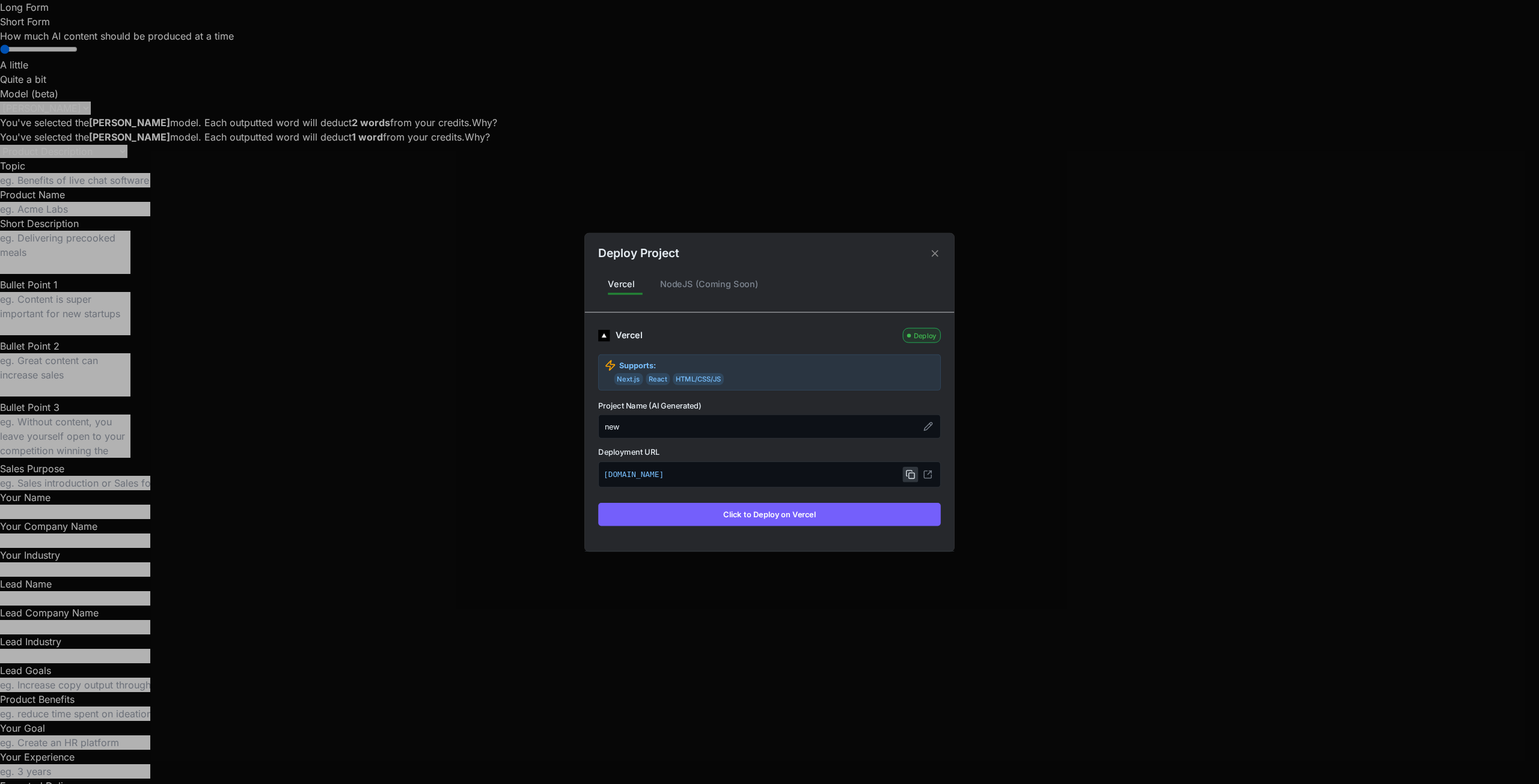
click at [913, 474] on icon at bounding box center [910, 474] width 9 height 9
click at [859, 517] on button "Click to Deploy on Vercel" at bounding box center [769, 515] width 343 height 23
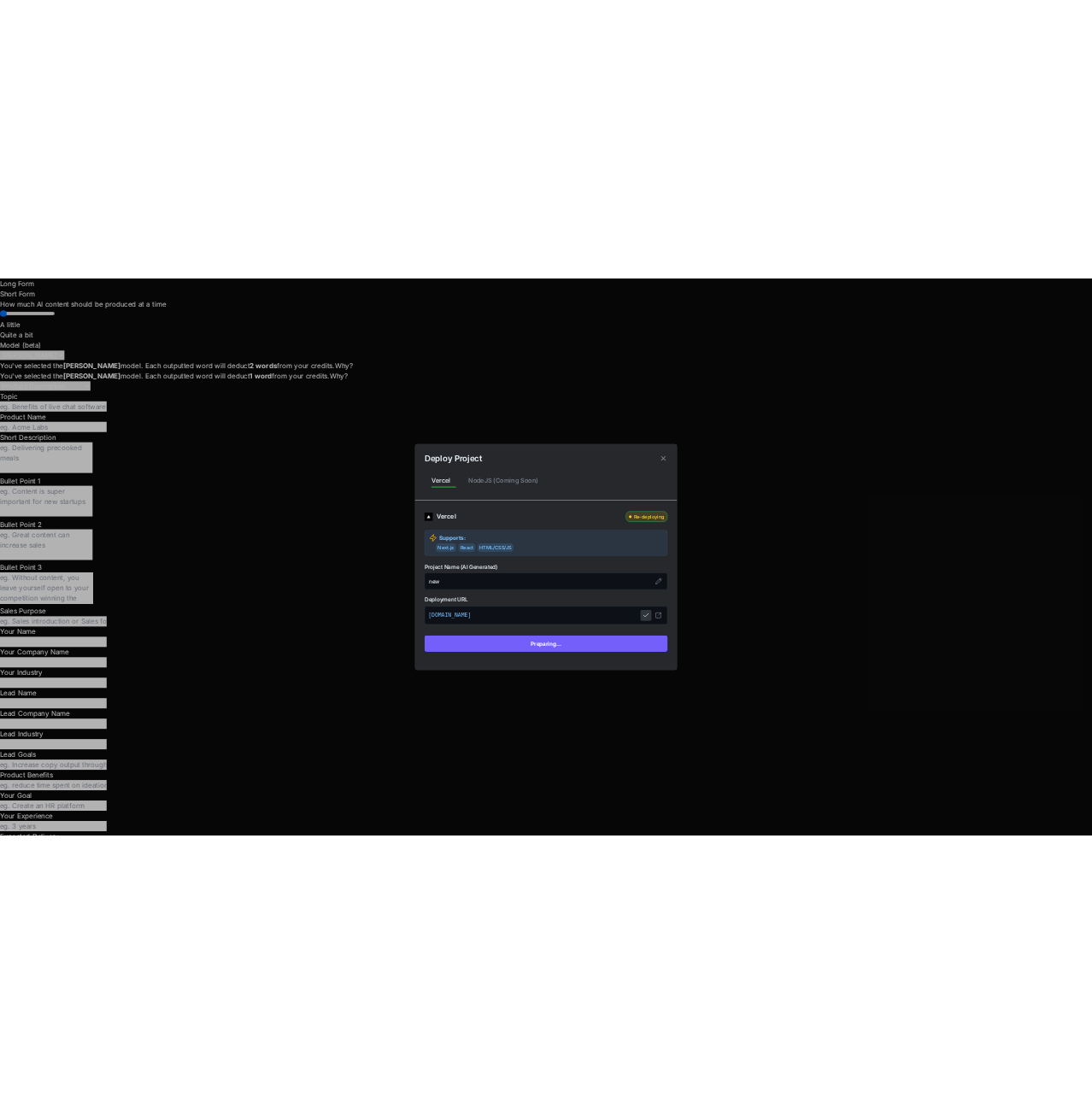
scroll to position [2535, 0]
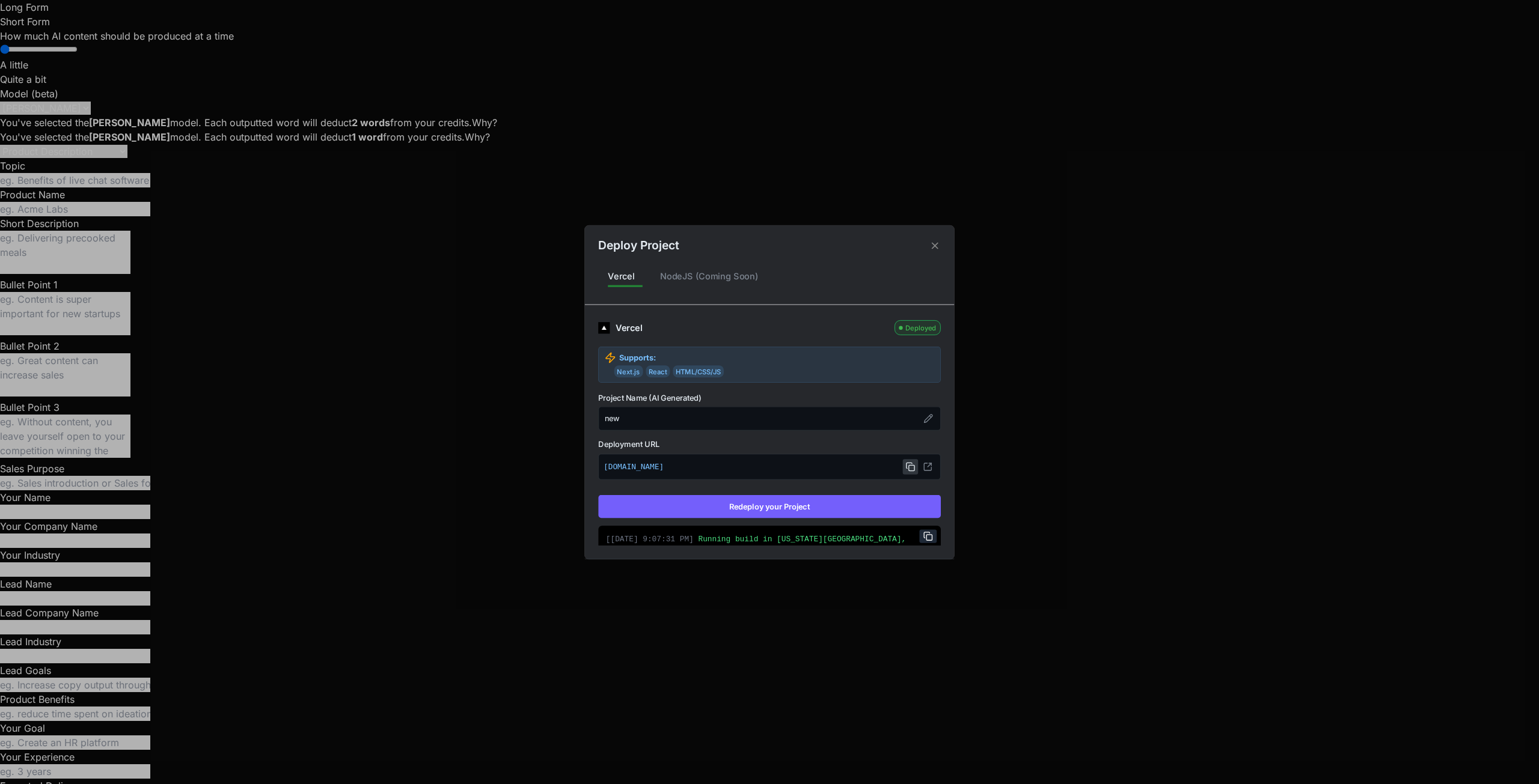
click at [907, 463] on icon at bounding box center [909, 465] width 5 height 5
click at [934, 235] on div "Deploy Project" at bounding box center [770, 240] width 369 height 29
click at [932, 251] on icon at bounding box center [935, 245] width 11 height 11
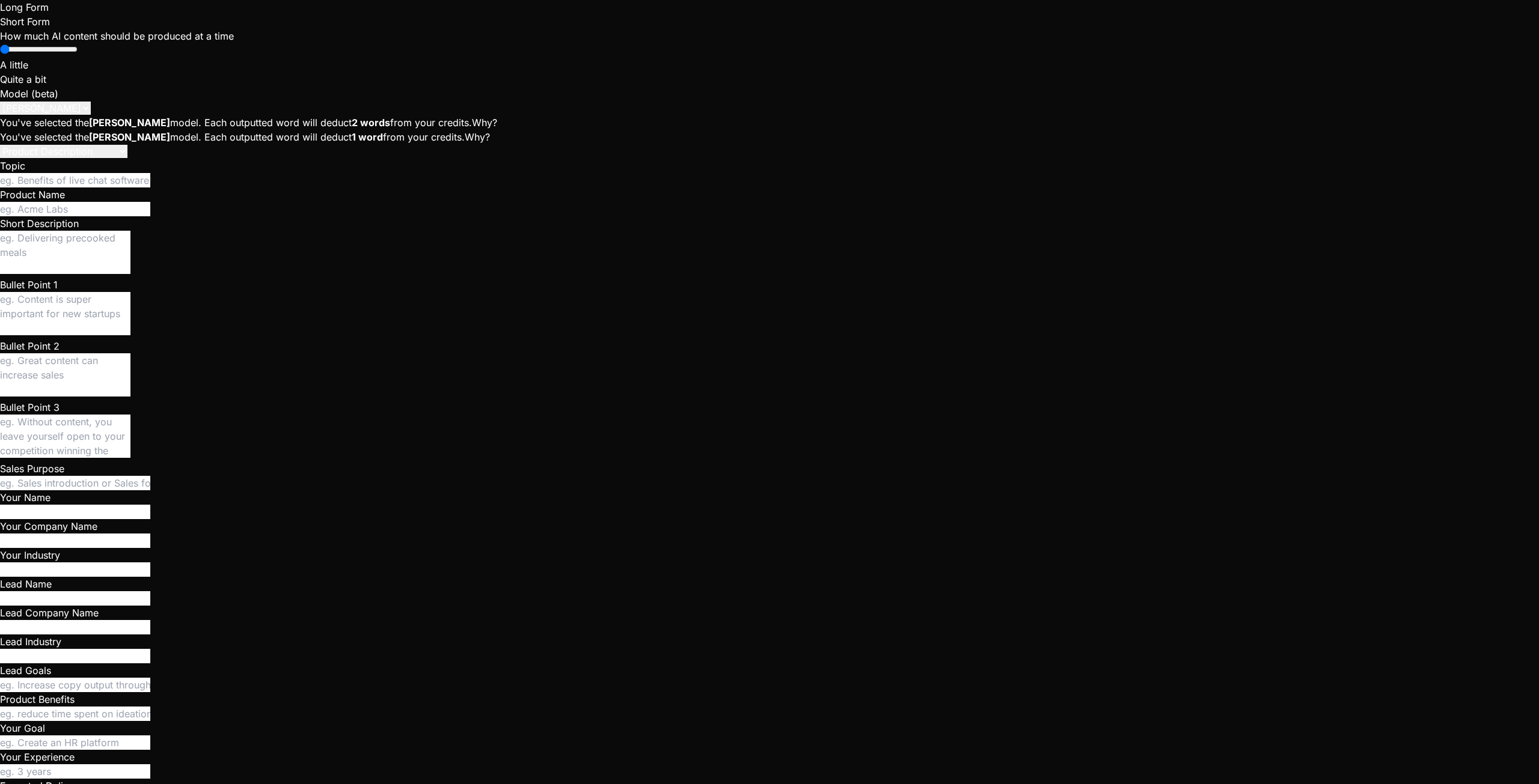
type textarea "x"
type textarea "} };"
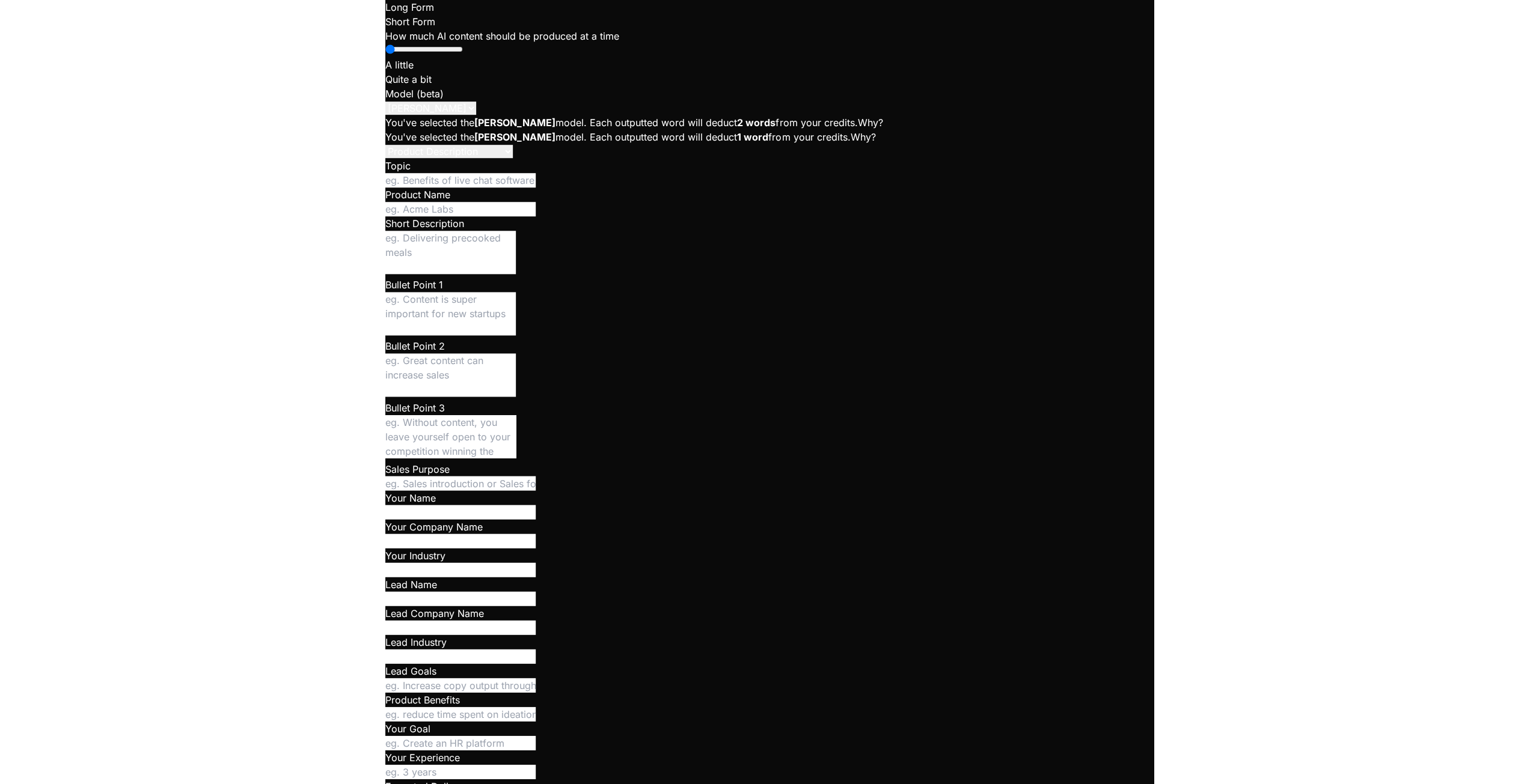
scroll to position [2336, 0]
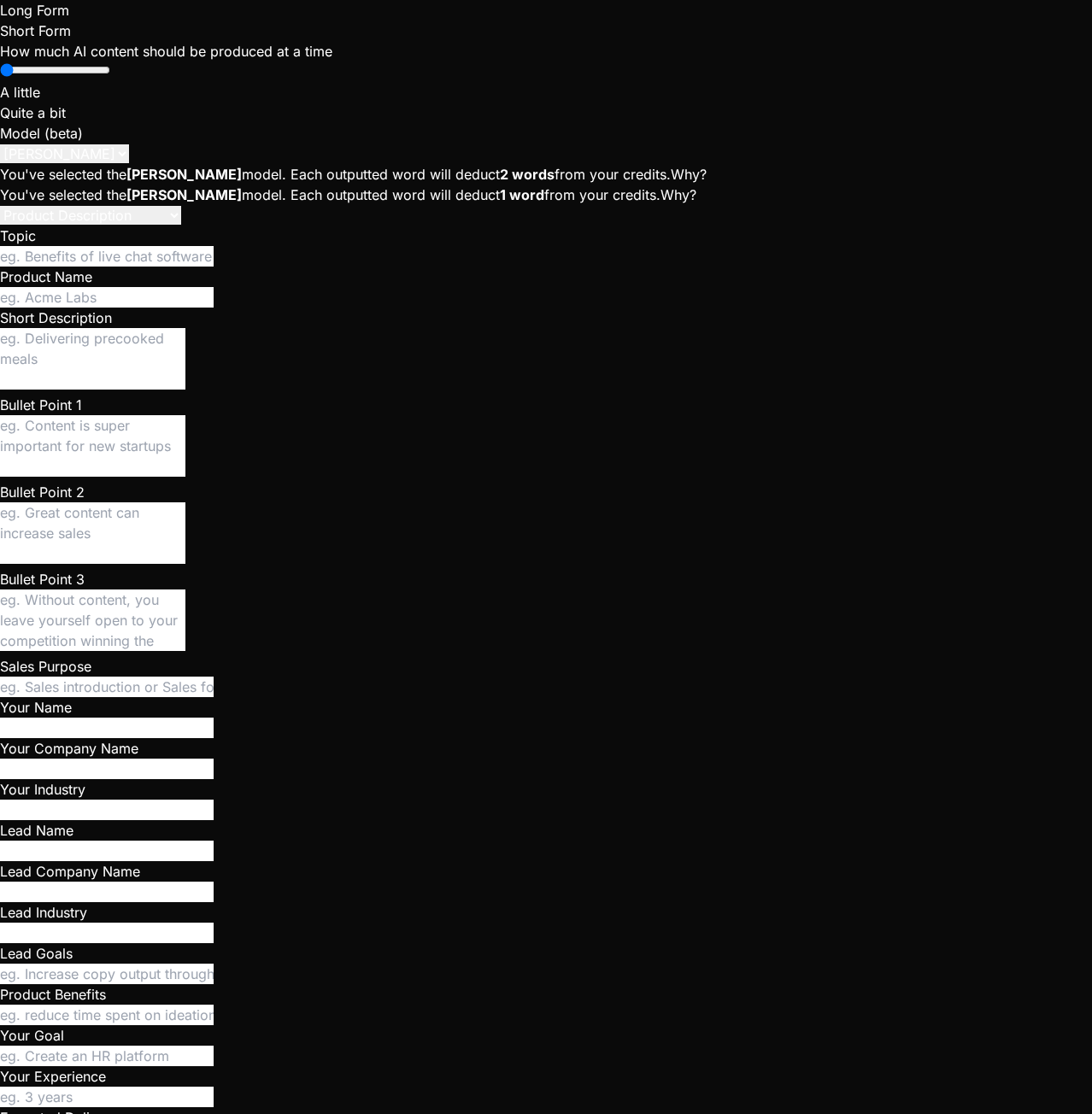
type textarea "x"
type textarea "};"
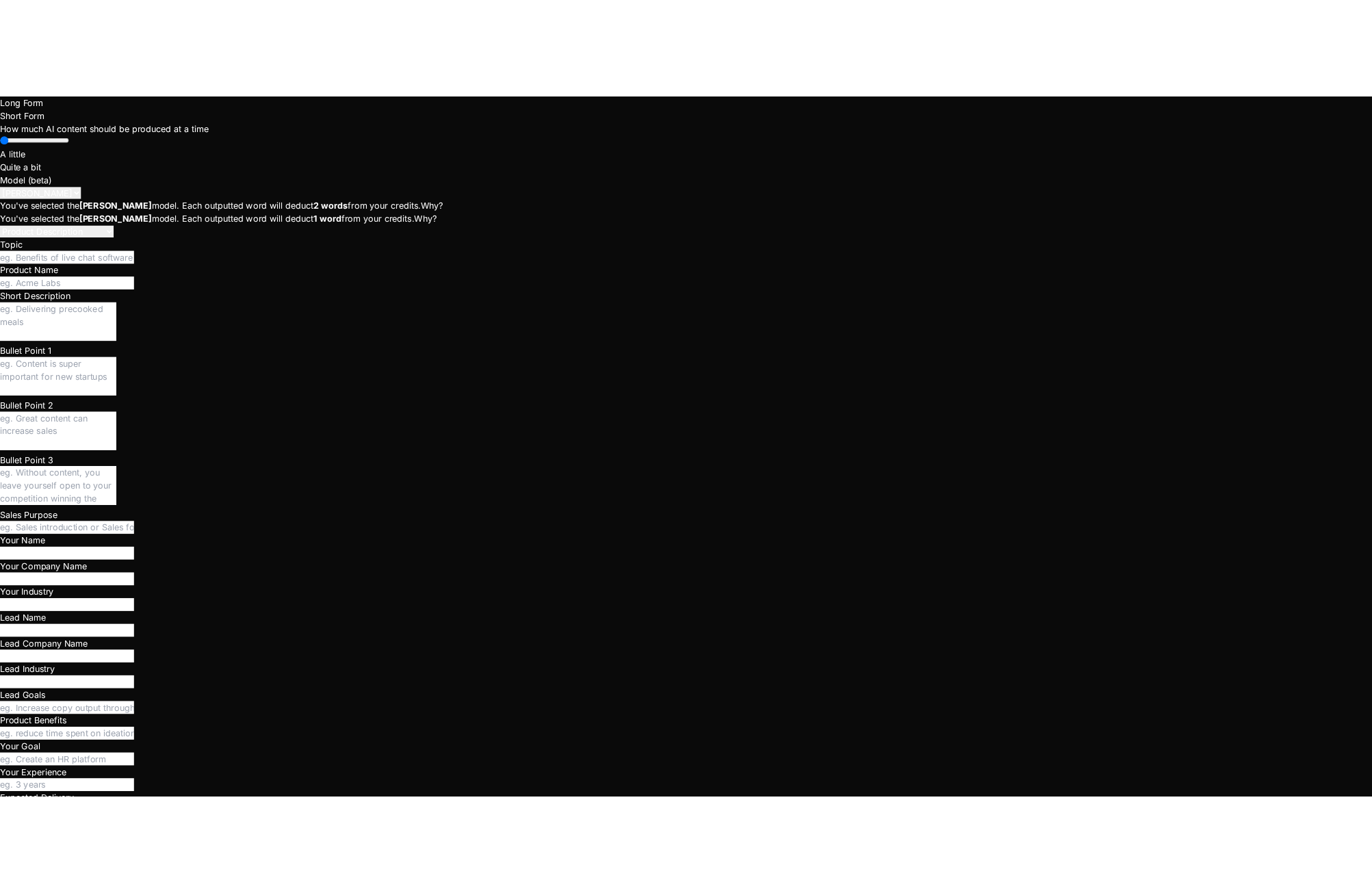
scroll to position [1404, 0]
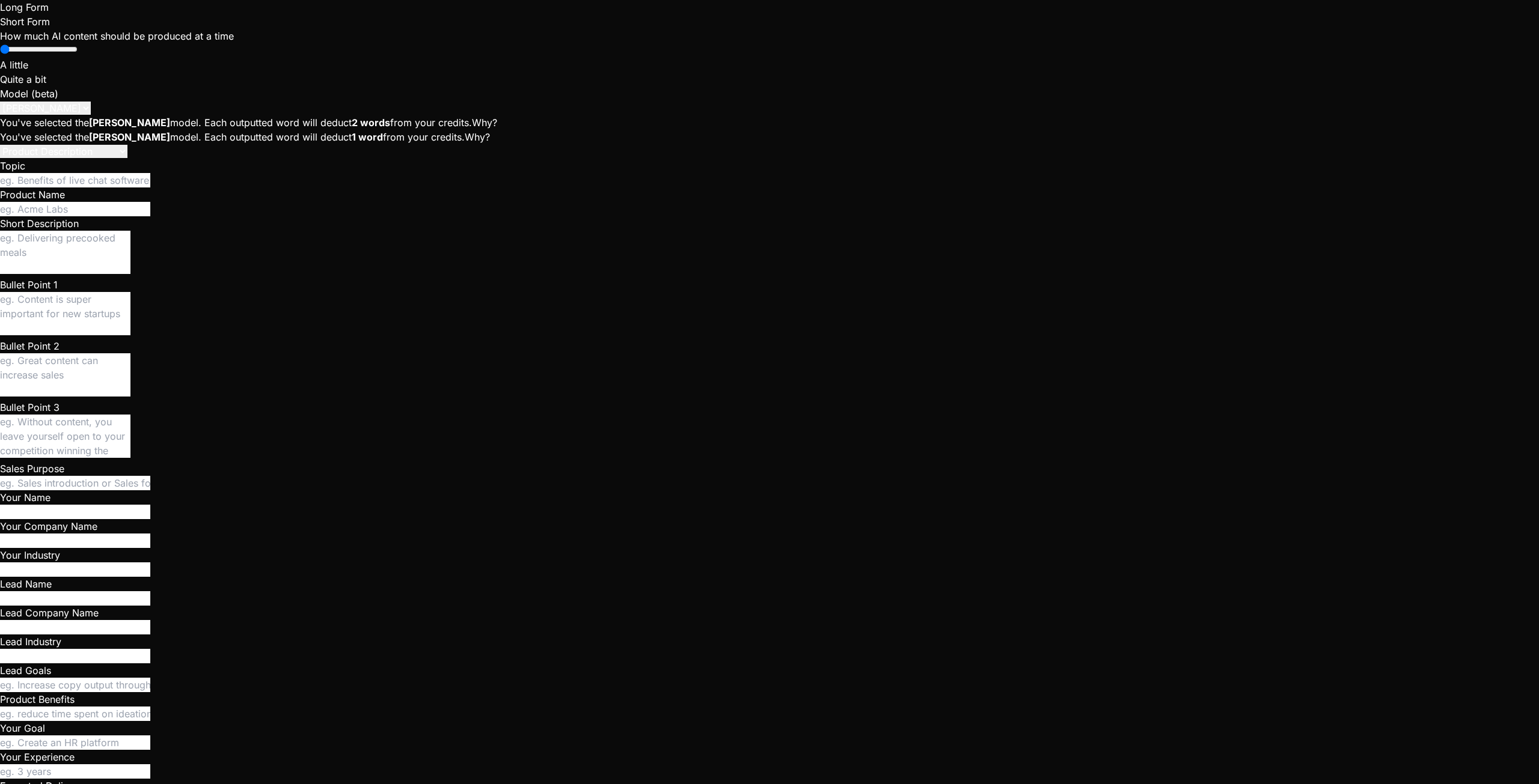
type textarea "x"
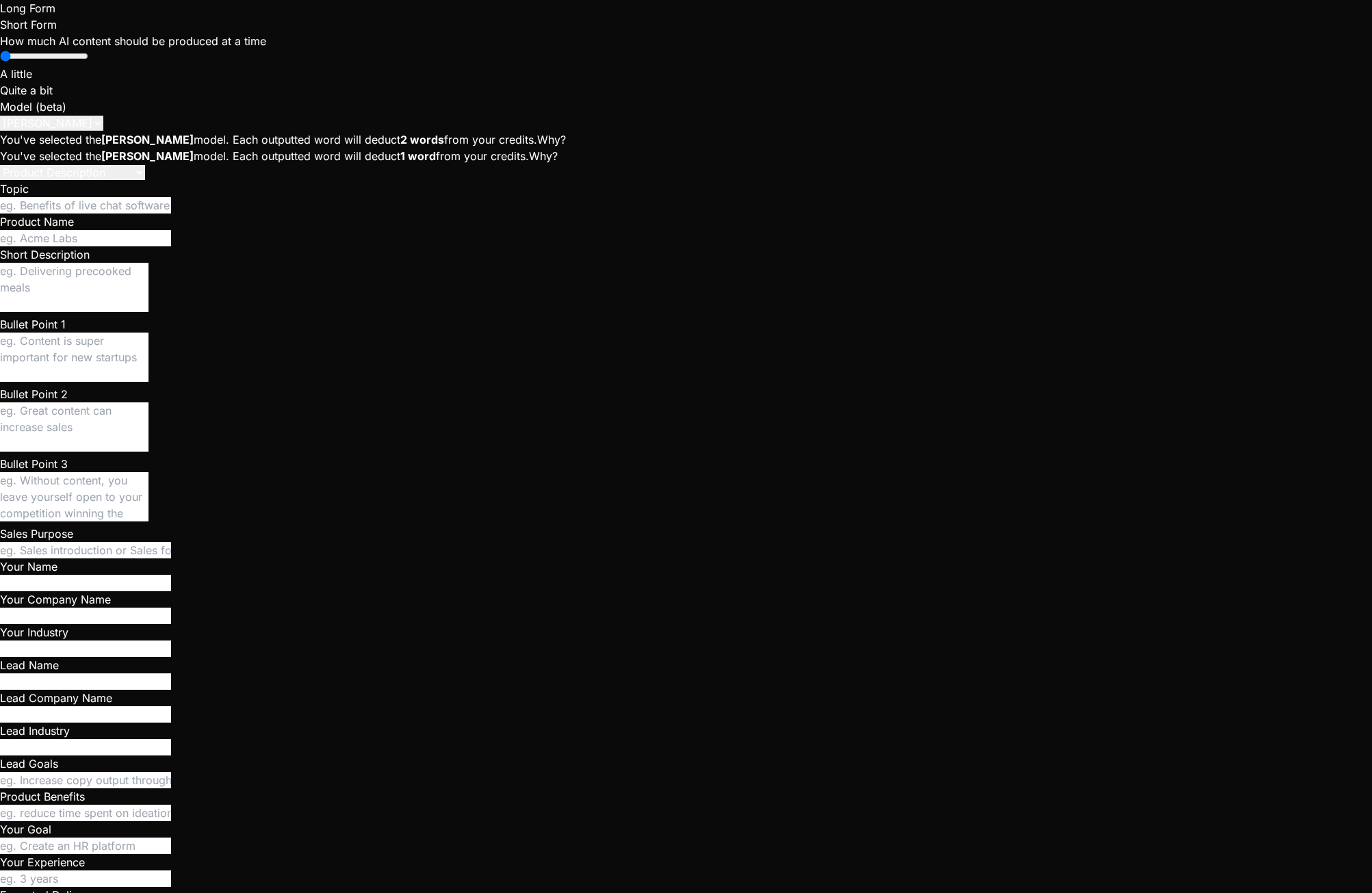
scroll to position [0, 0]
type textarea "<!DOCTYPE html> <html lang="en"> <head> <meta charset="UTF-8"> <meta name="view…"
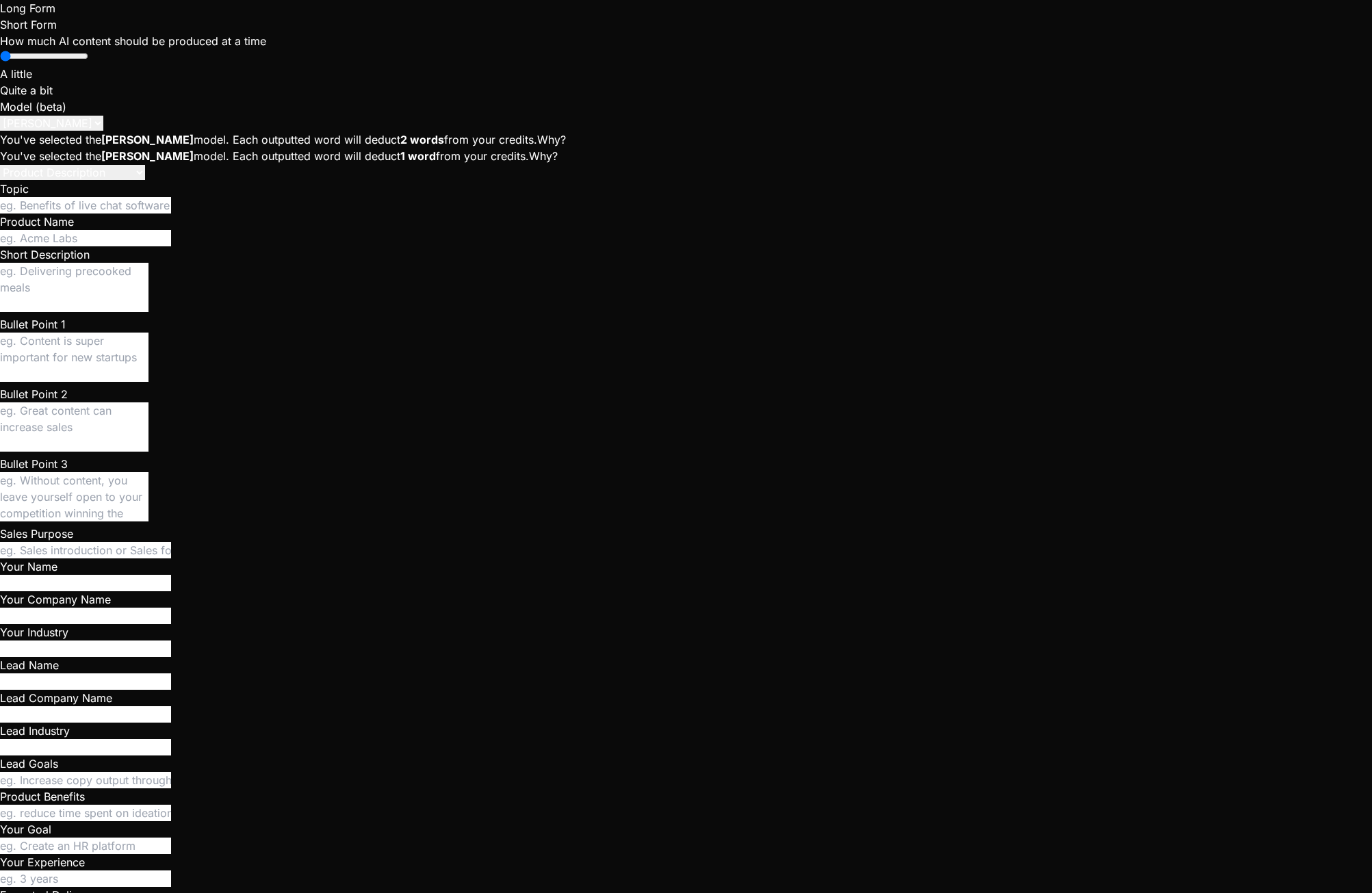
type textarea "// supabase.js - Supabase Client & App Data APIs // IMPORTANT: Supabase JS v2 i…"
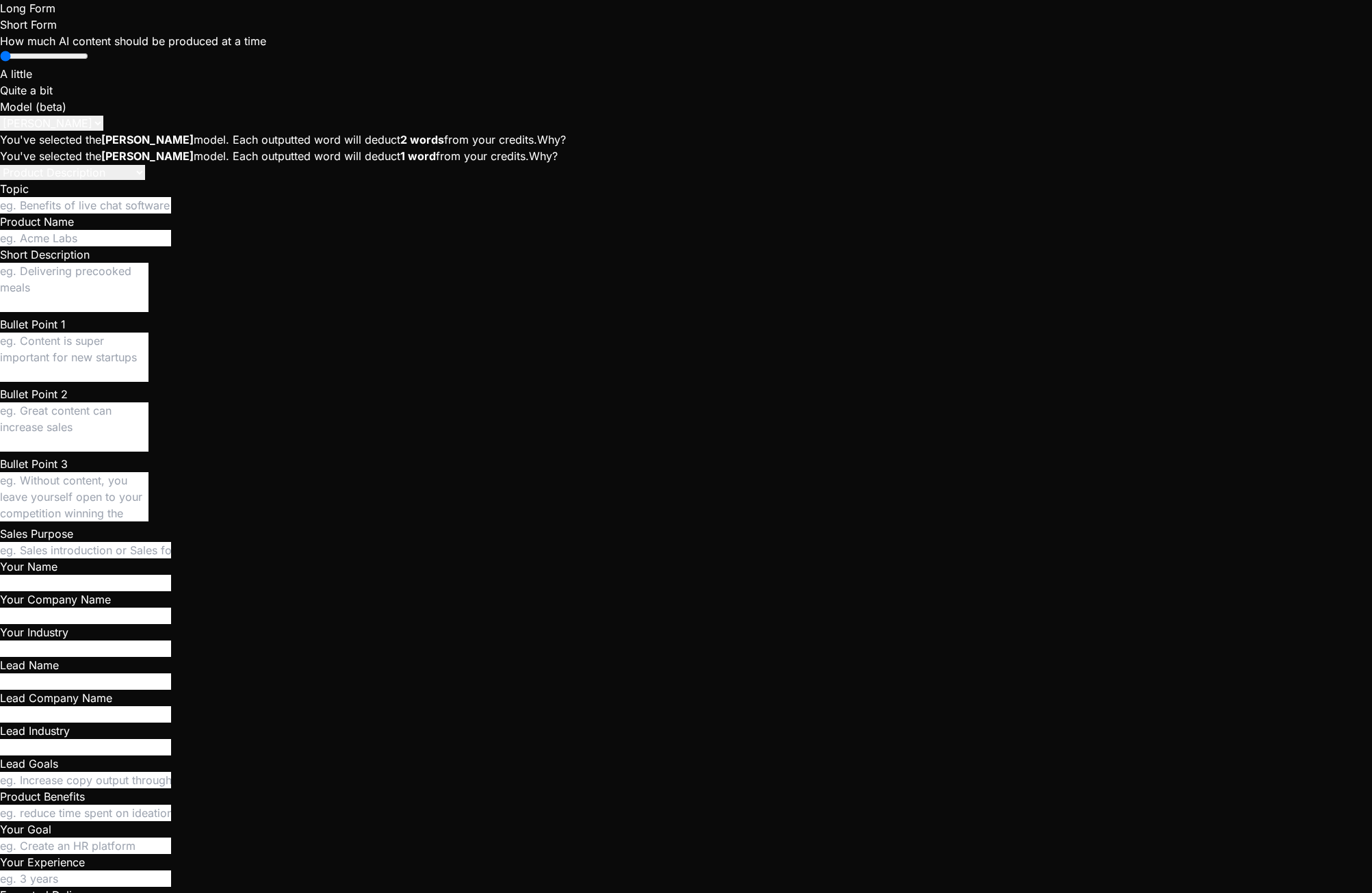
drag, startPoint x: 561, startPoint y: 261, endPoint x: 544, endPoint y: 258, distance: 17.3
type textarea "// ui.js - Manages all User Interface interactions and rendering class UIManage…"
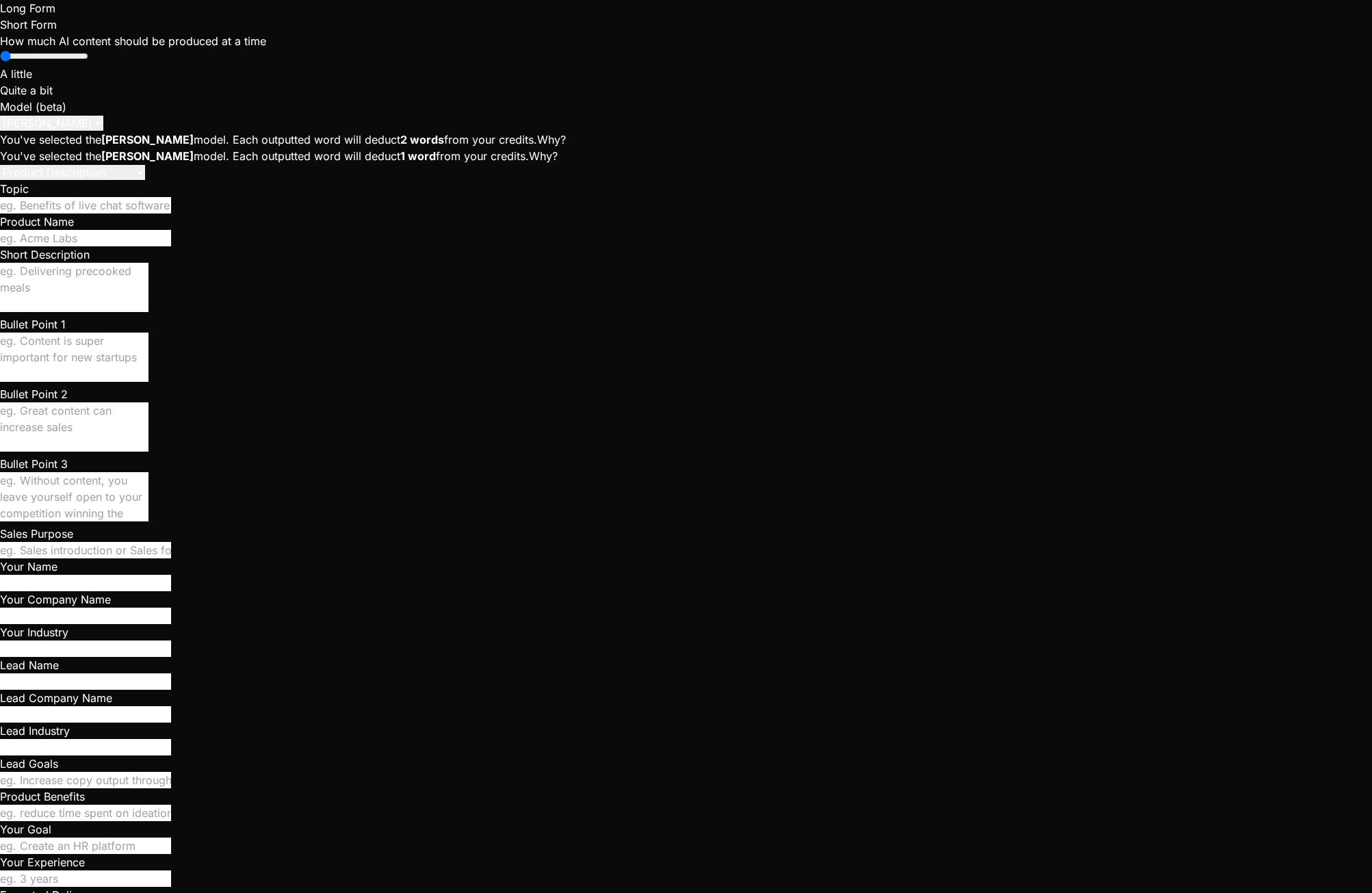
type textarea "x"
type textarea "// ui.js - Manages all User Interface interactions and rendering class UIManage…"
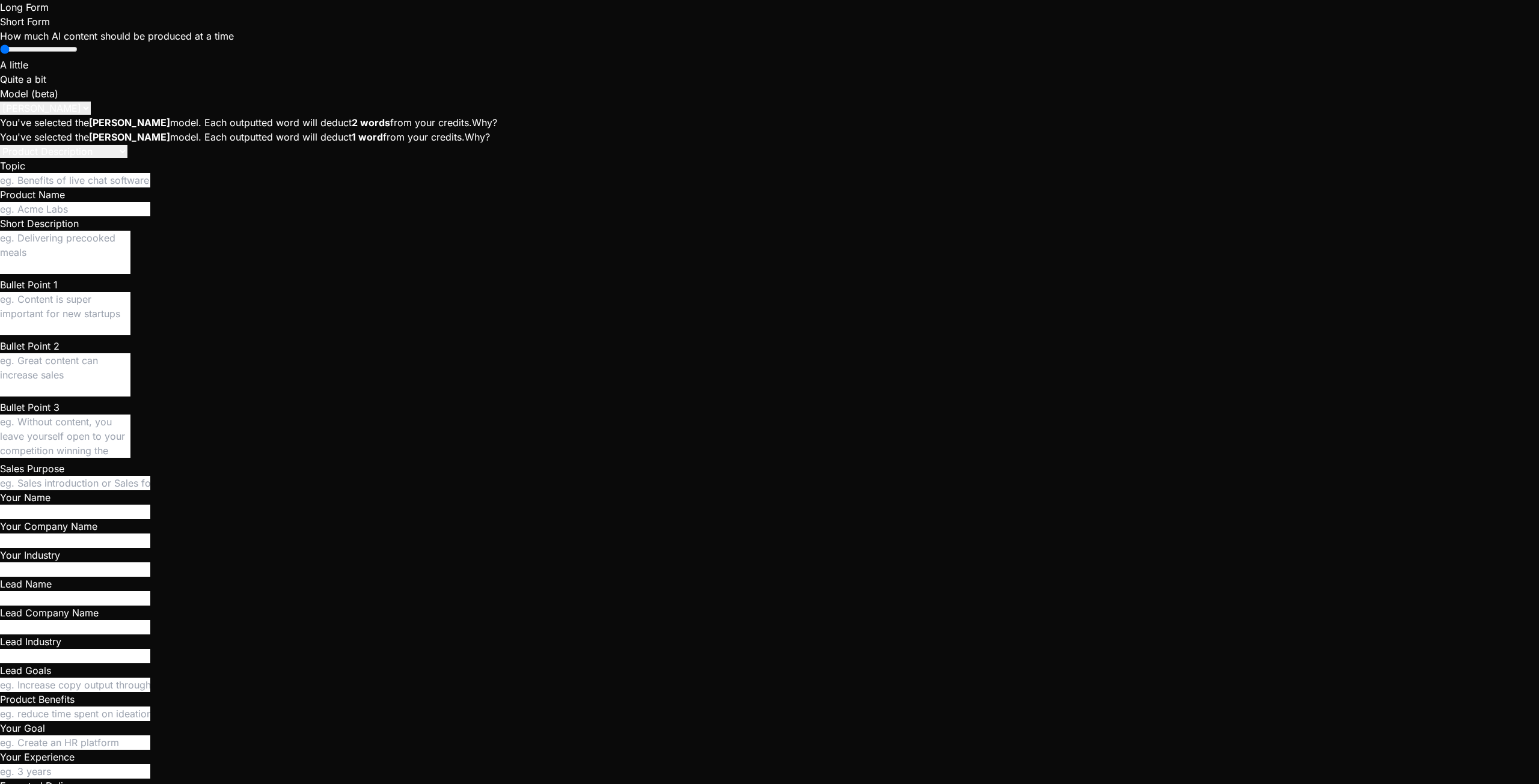
scroll to position [1855, 0]
type textarea "x"
type textarea "T"
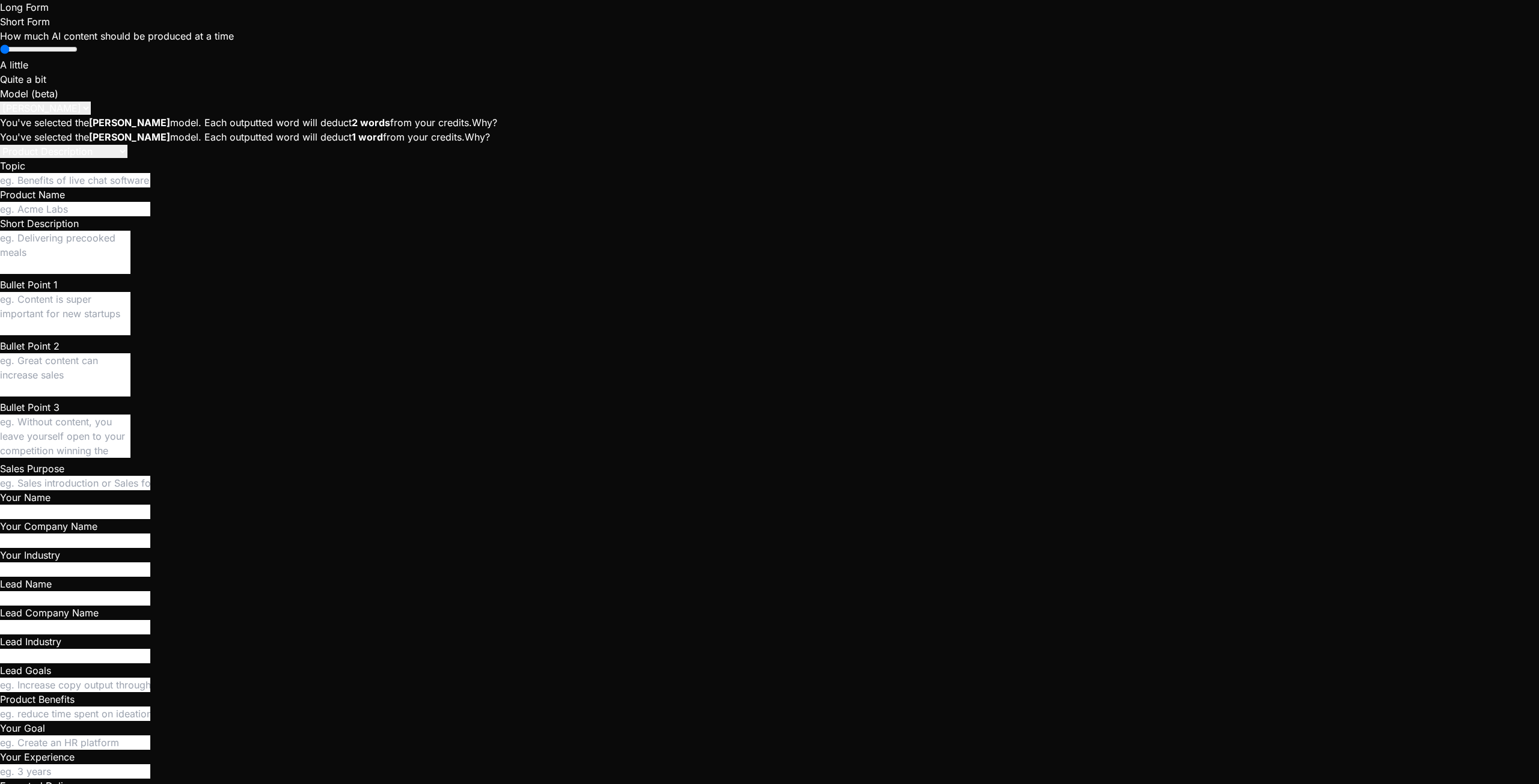
type textarea "x"
type textarea "Th"
type textarea "x"
type textarea "The"
type textarea "x"
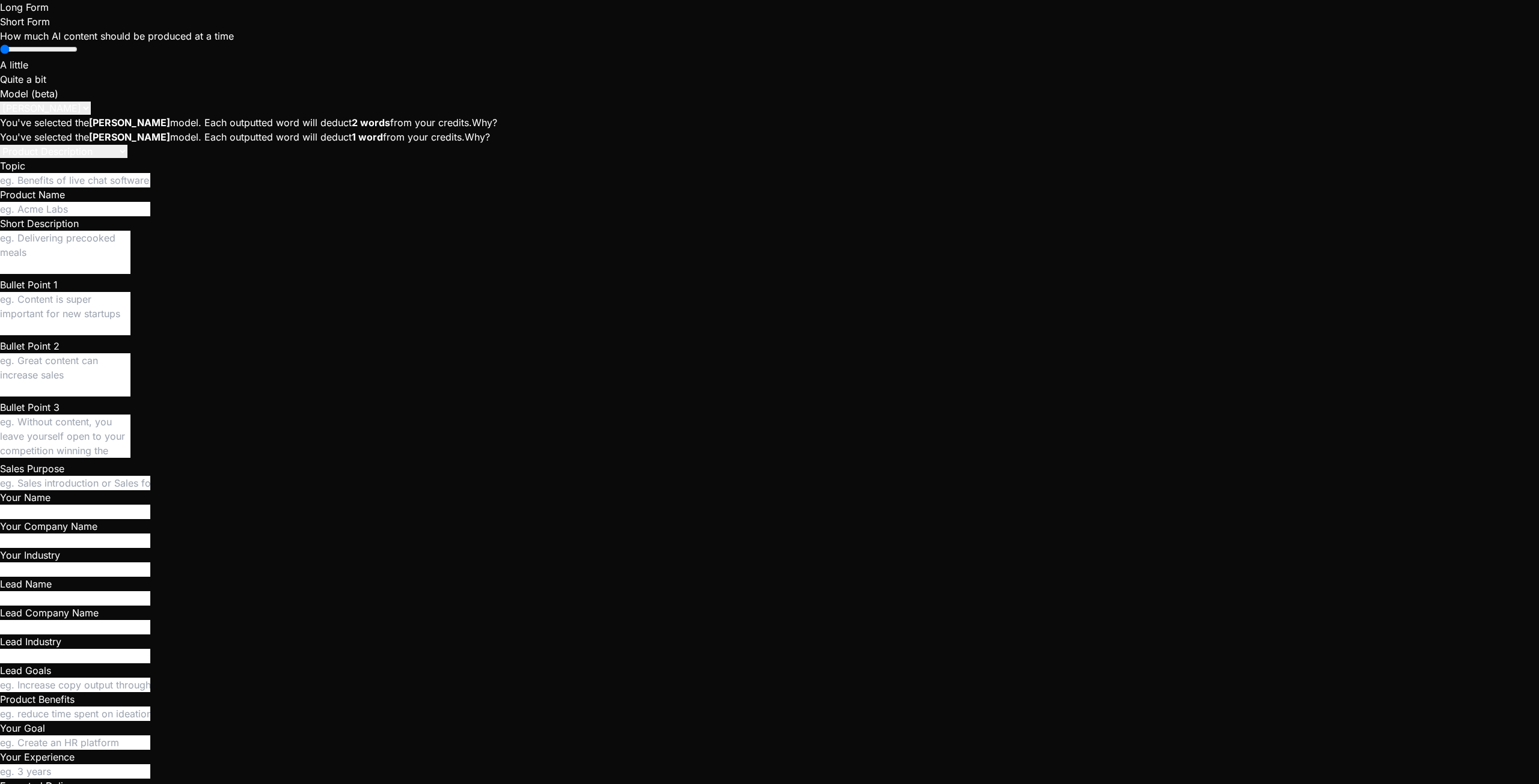
type textarea "The"
type textarea "x"
type textarea "The c"
type textarea "x"
type textarea "The cr"
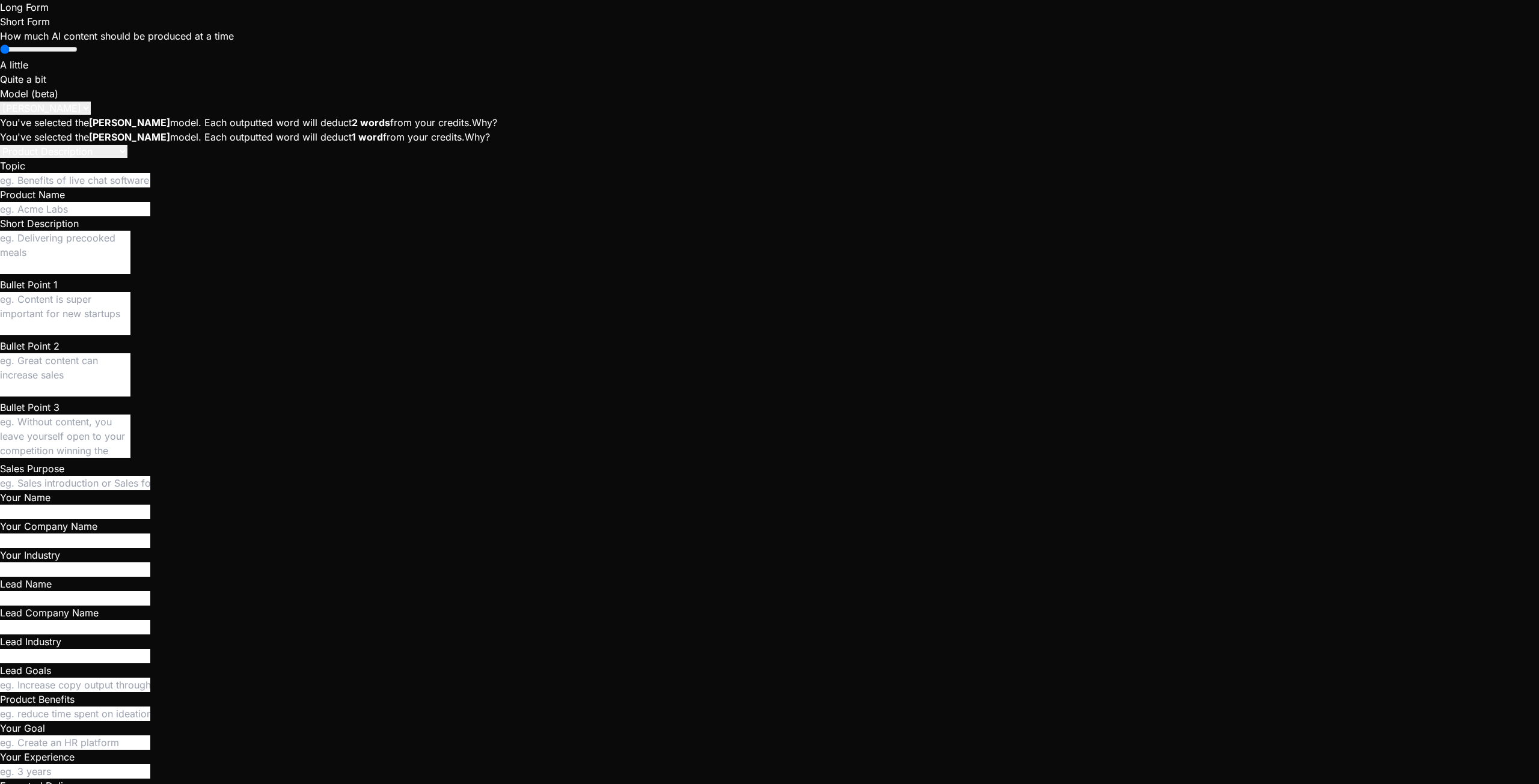
type textarea "x"
type textarea "The cre"
type textarea "x"
type textarea "The crew"
type textarea "x"
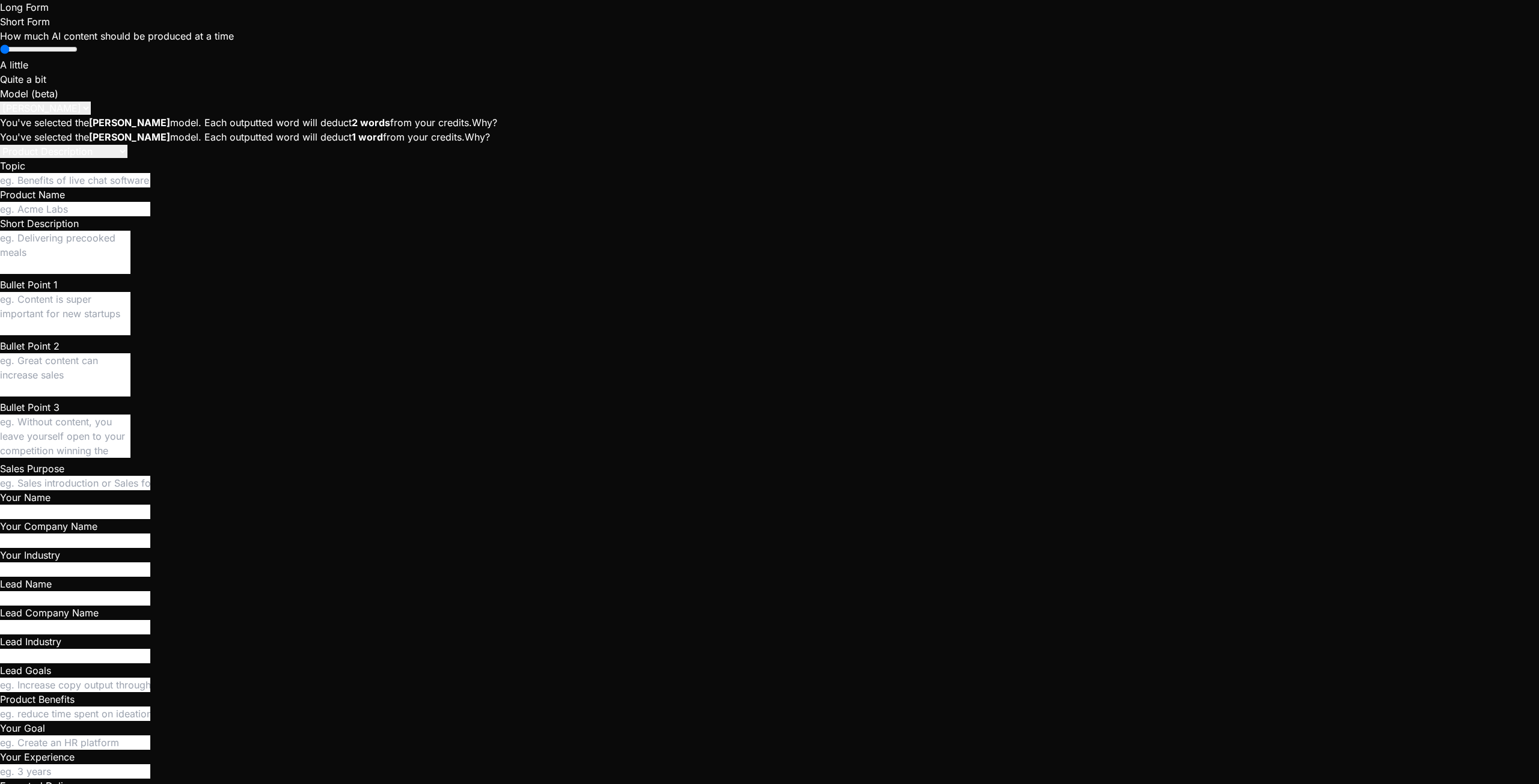
type textarea "The crew"
type textarea "x"
type textarea "The crew r"
type textarea "x"
type textarea "The crew re"
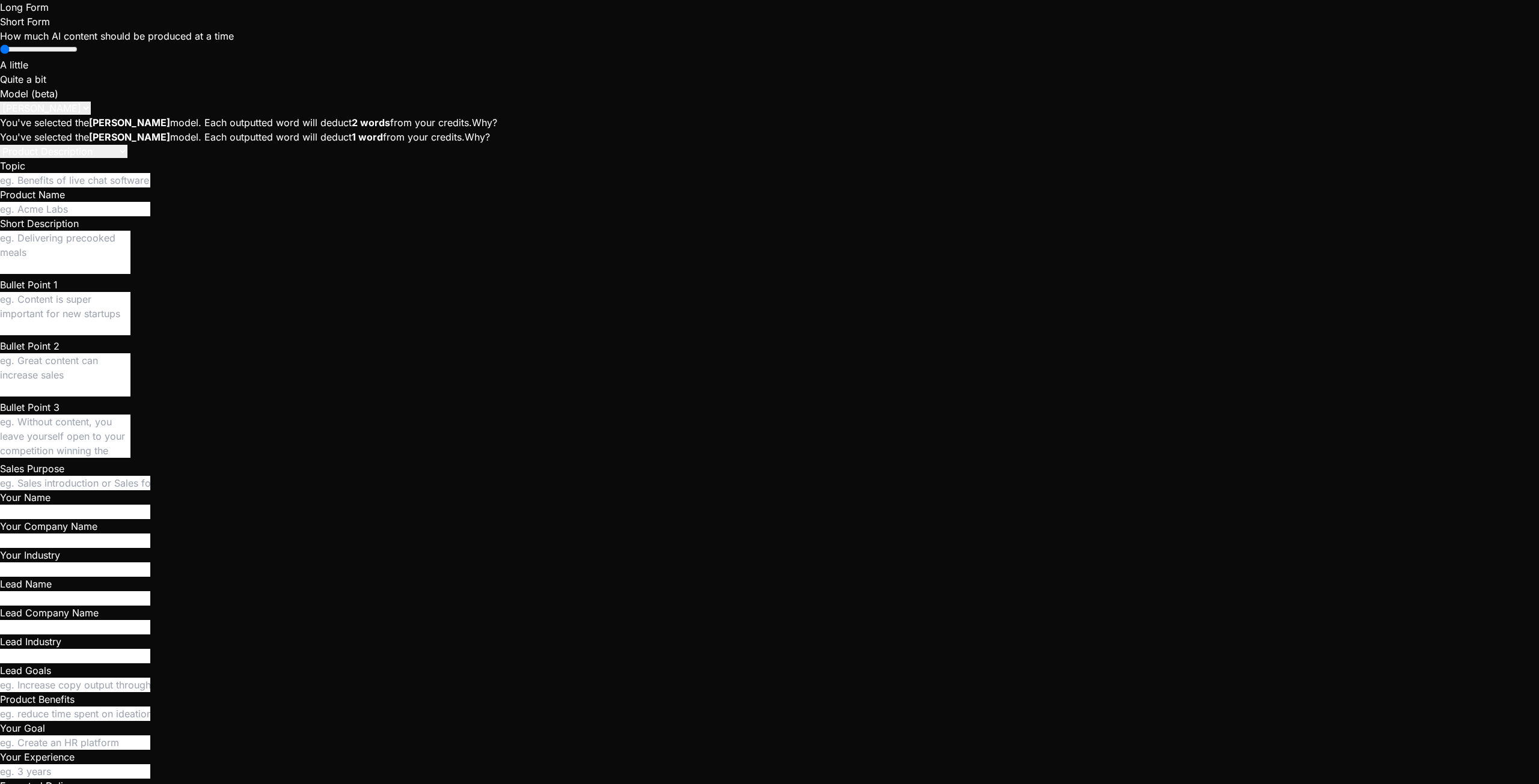
type textarea "x"
type textarea "The crew req"
type textarea "x"
type textarea "The crew requ"
type textarea "x"
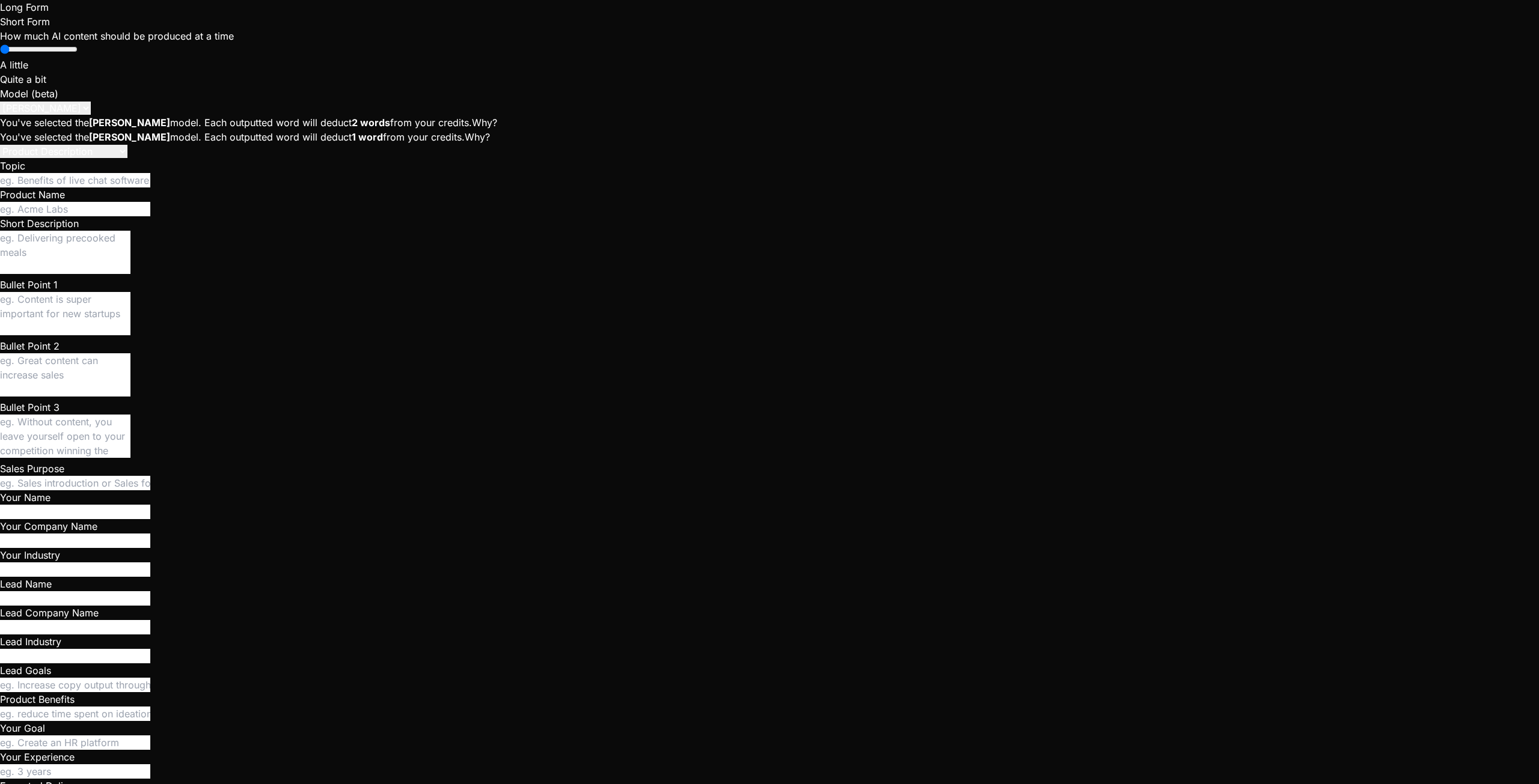
type textarea "The crew reque"
type textarea "x"
type textarea "The crew reques"
type textarea "x"
type textarea "The crew request"
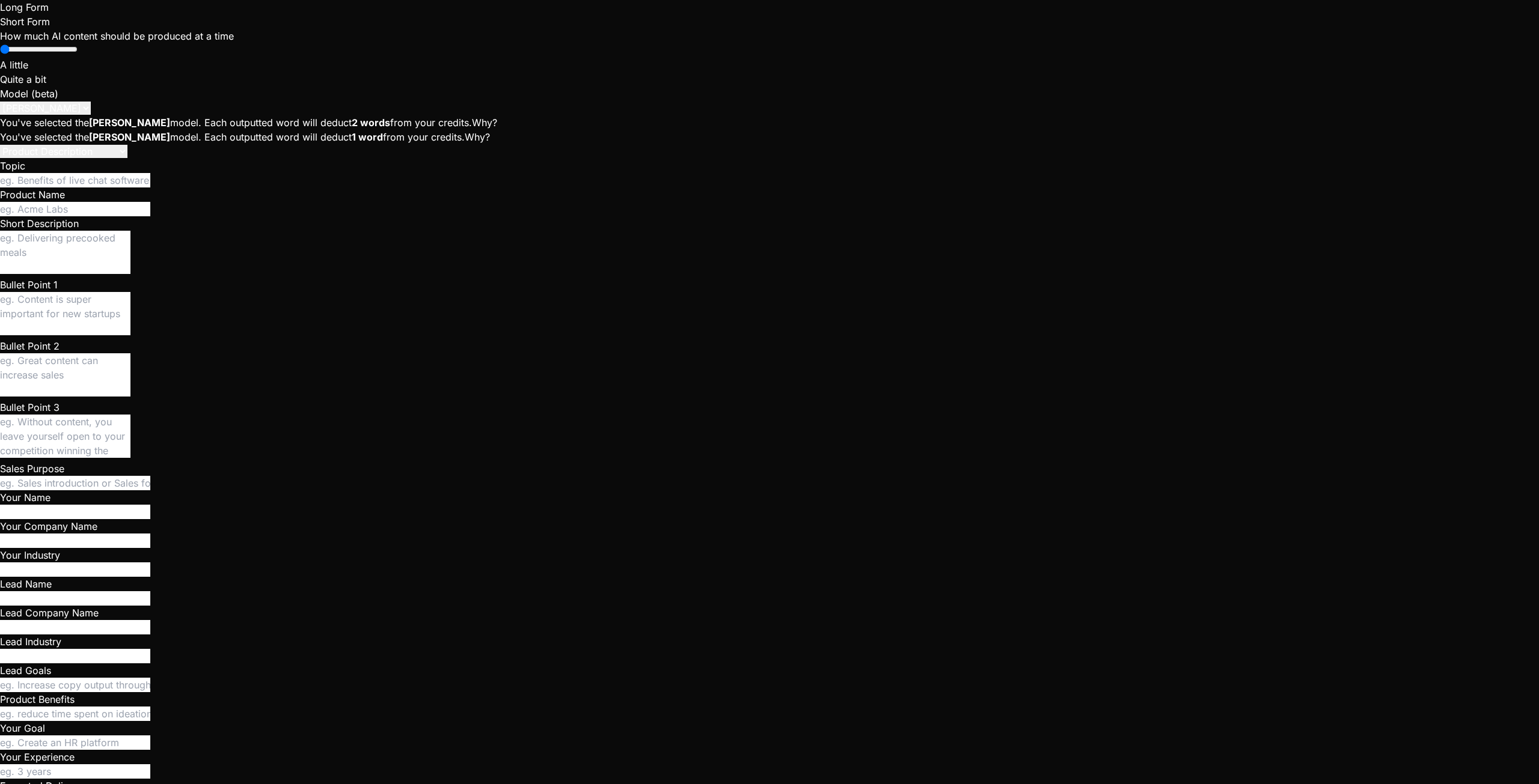
type textarea "x"
type textarea "The crew requests"
type textarea "x"
type textarea "The crew requests"
type textarea "x"
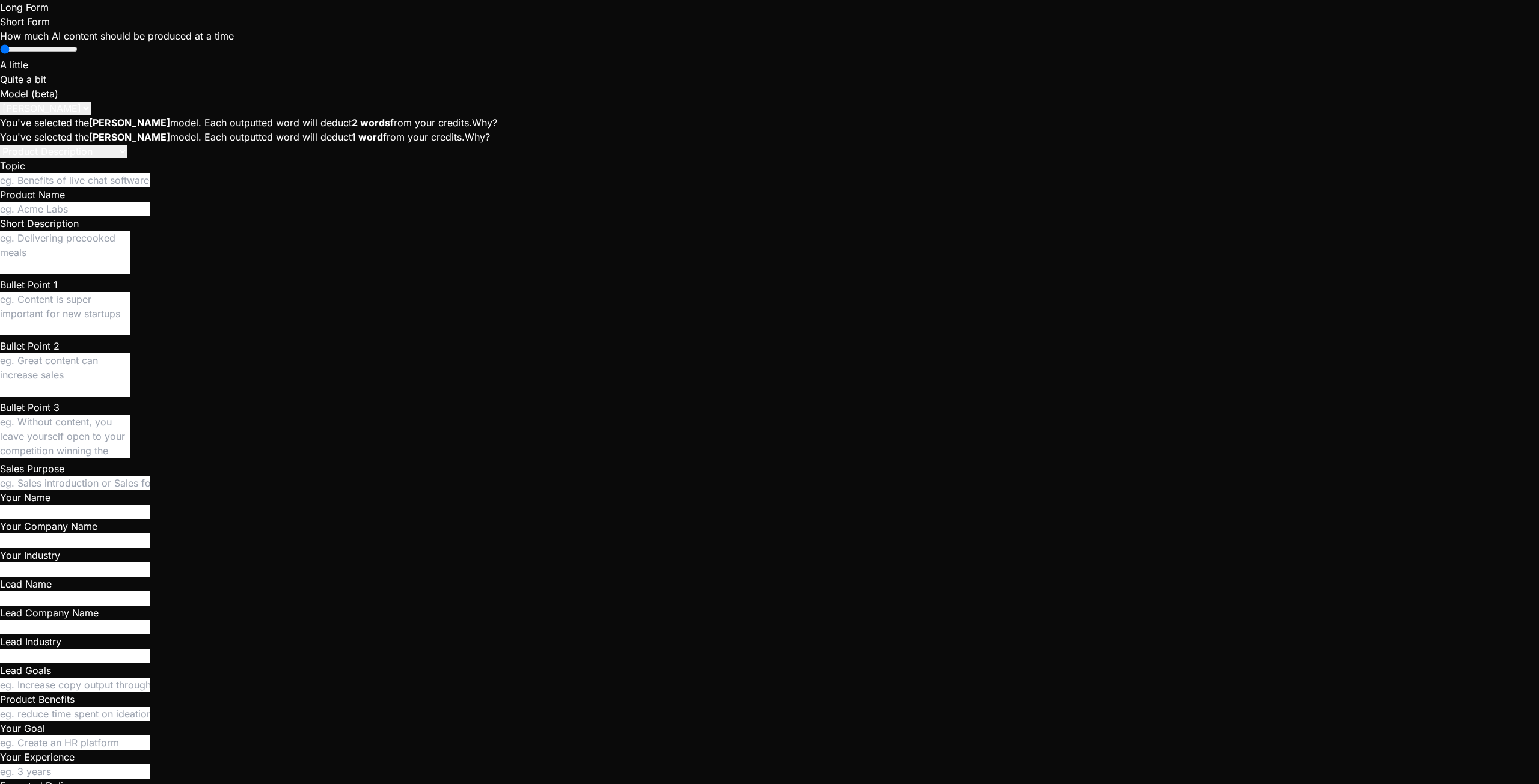
type textarea "The crew requests t"
type textarea "x"
type textarea "The crew requests ta"
type textarea "x"
type textarea "The crew requests tab"
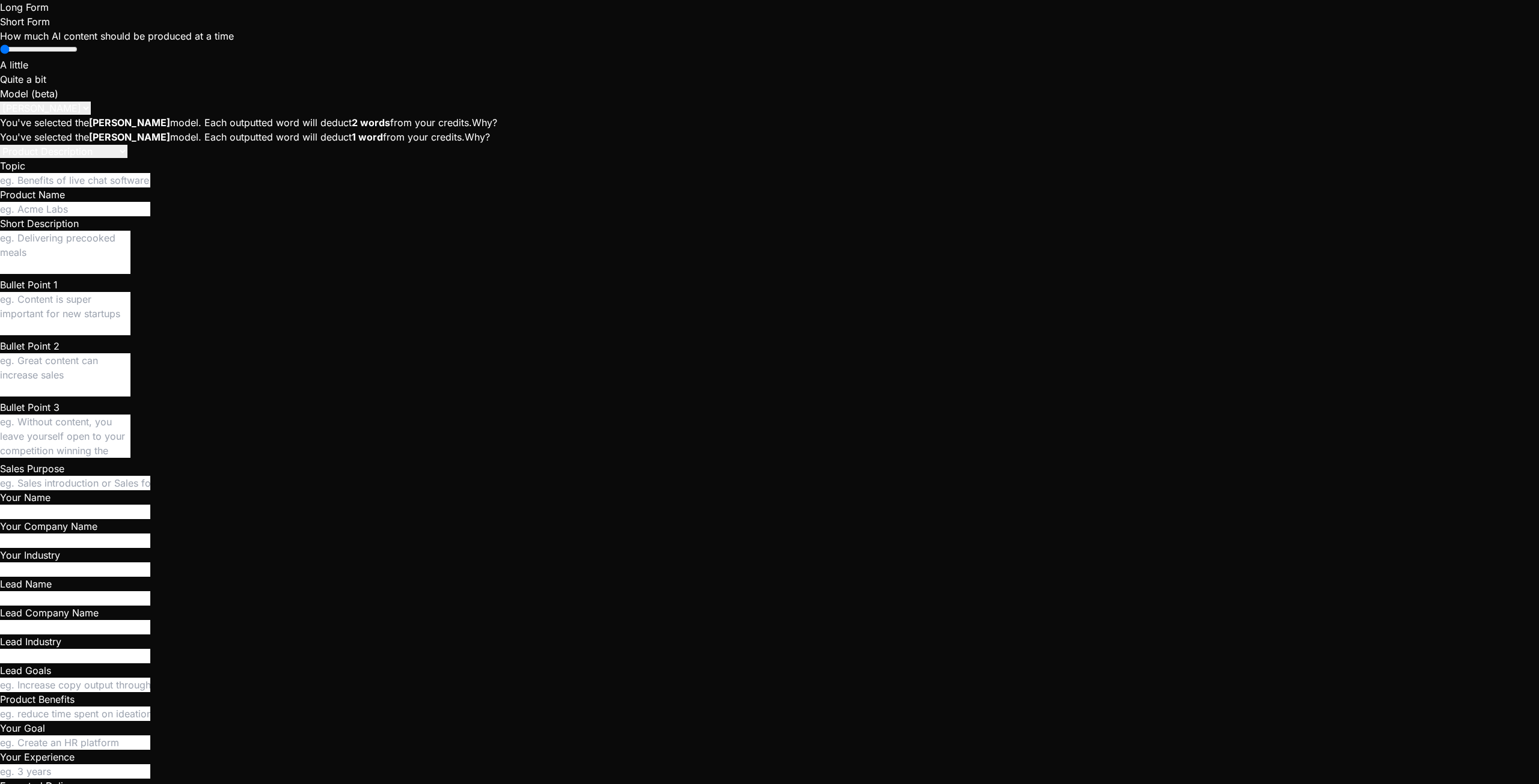
type textarea "x"
type textarea "The crew requests tab"
type textarea "x"
type textarea "The crew requests tab s"
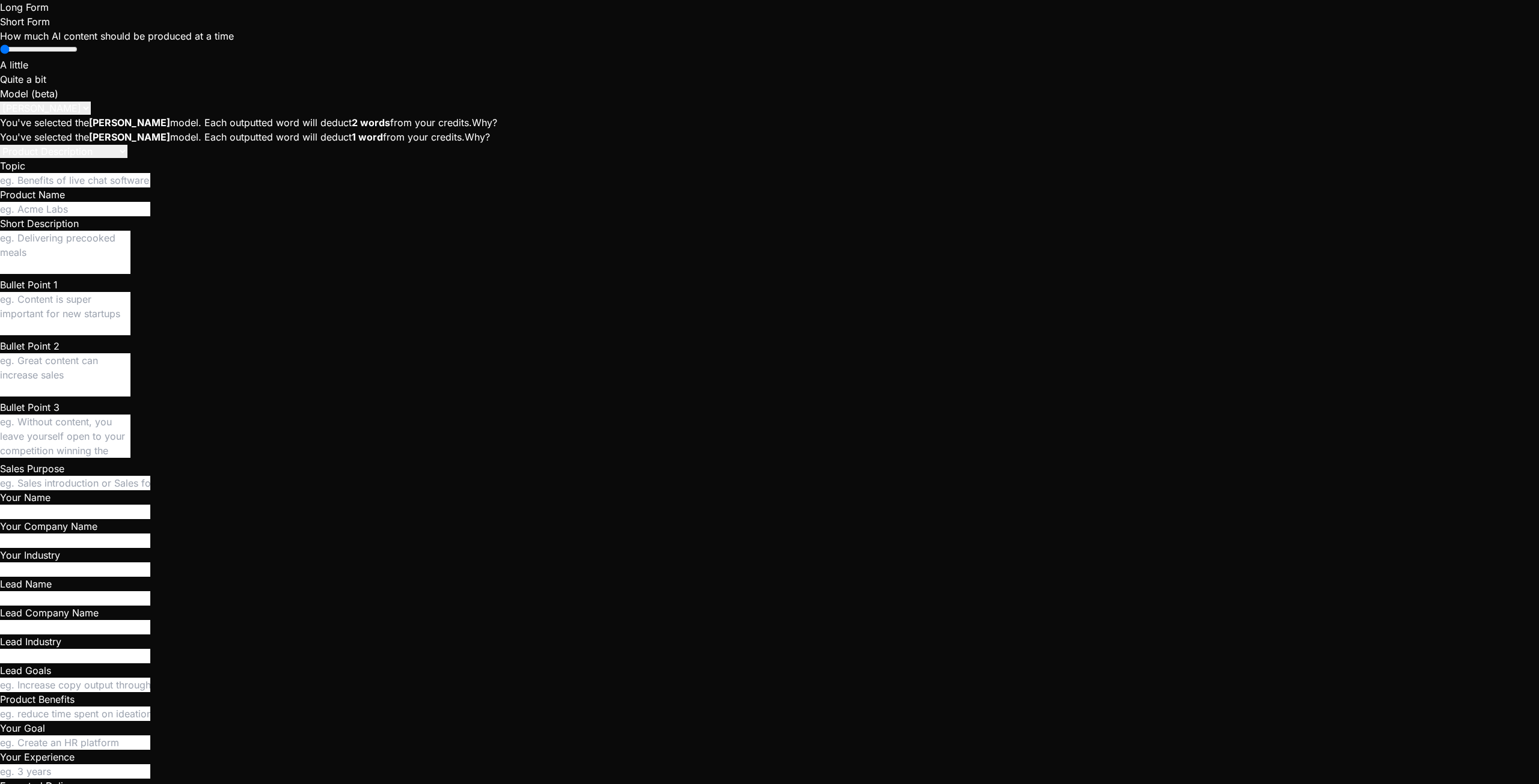
drag, startPoint x: 51, startPoint y: 332, endPoint x: 246, endPoint y: 586, distance: 320.2
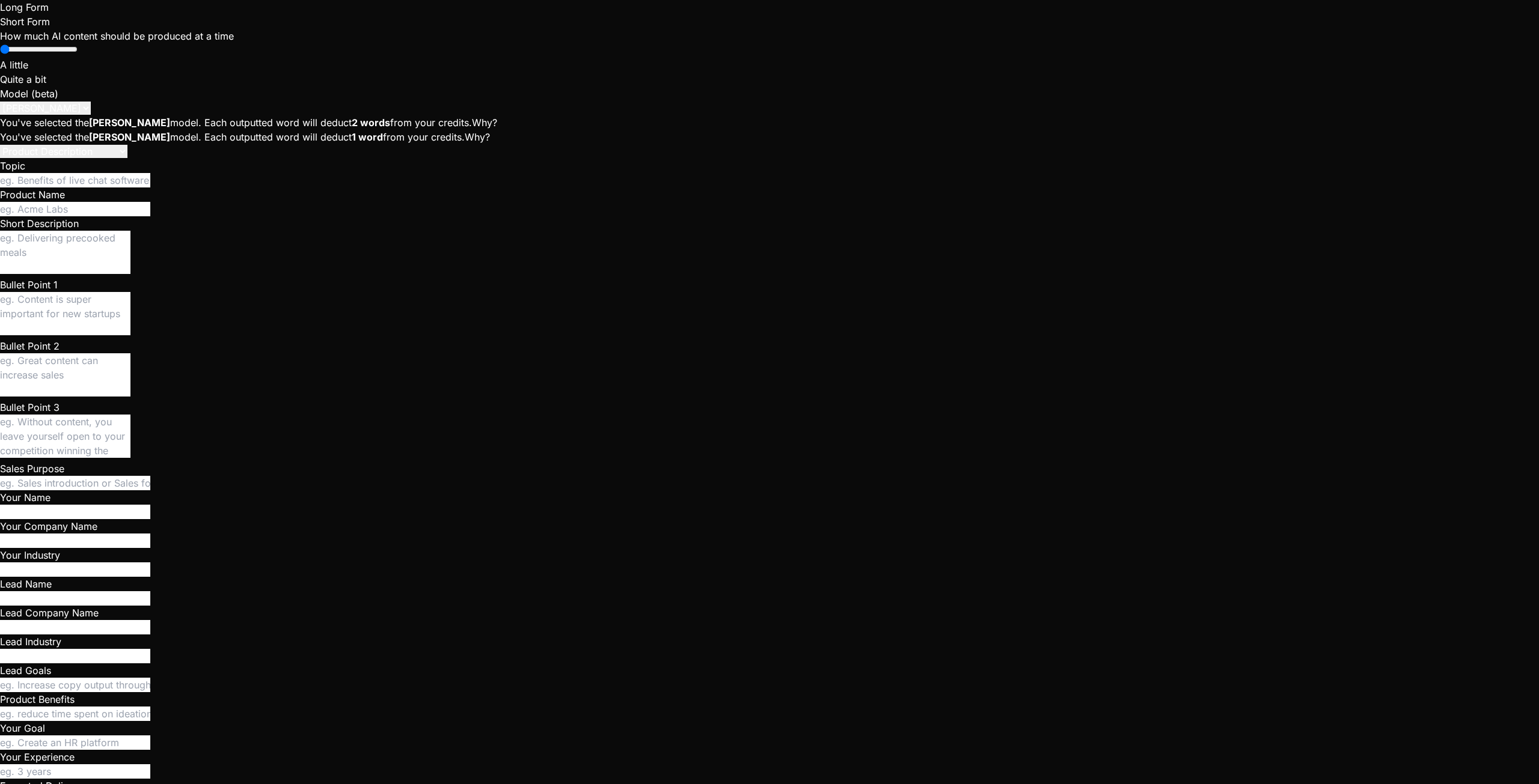
copy div "The crew requests tab should reveal one section for posting and updating crew r…"
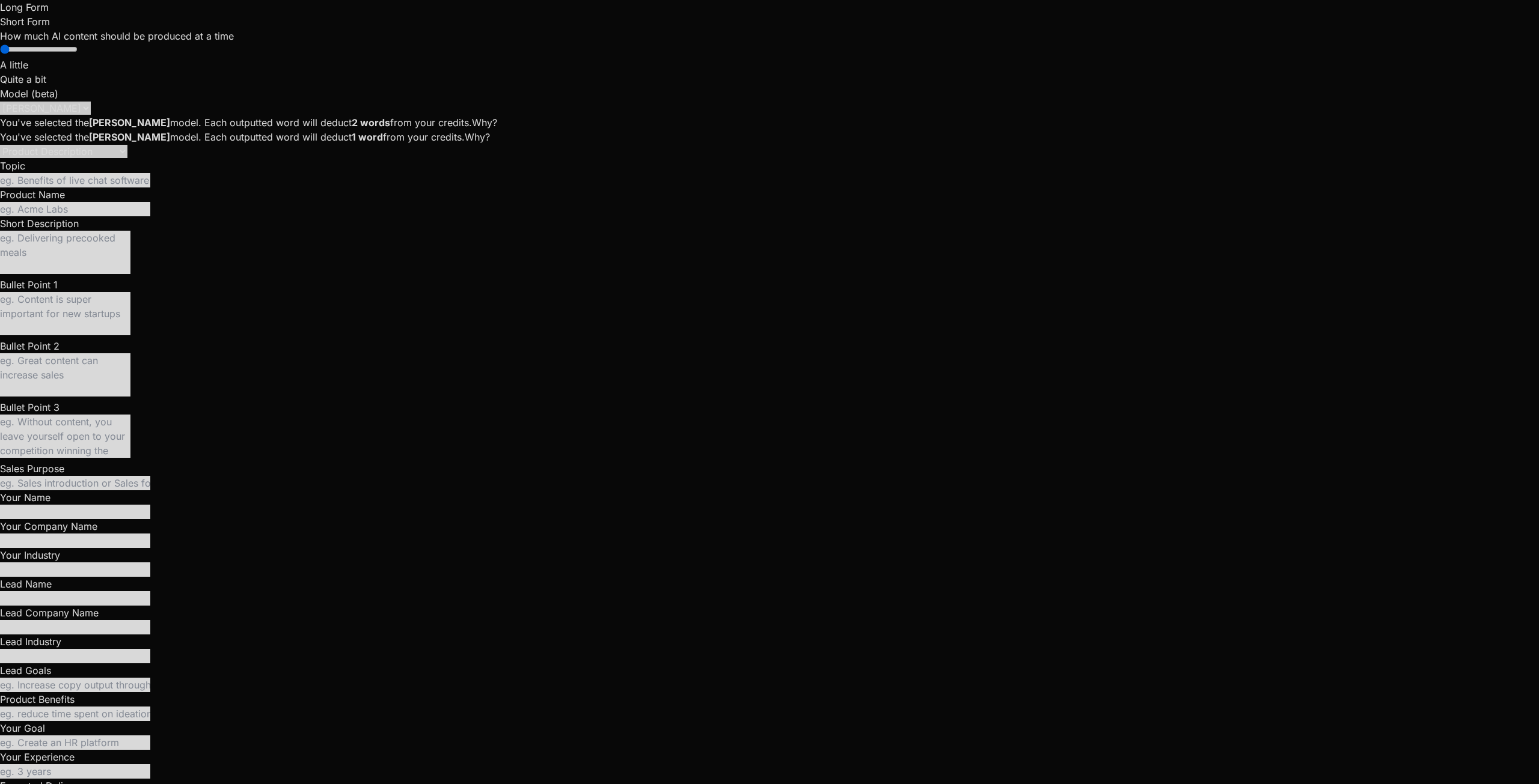
click at [174, 739] on div at bounding box center [770, 392] width 1539 height 784
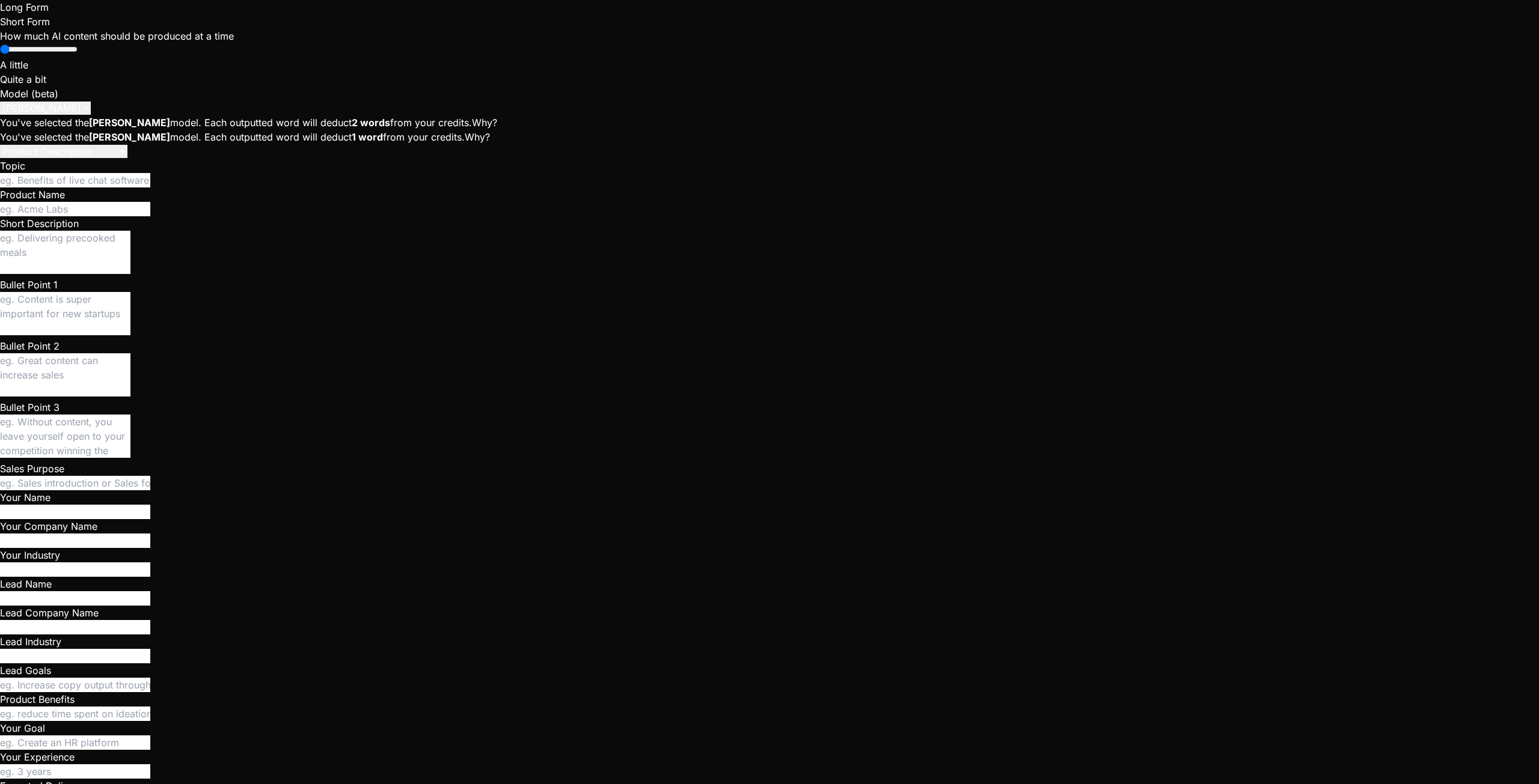
drag, startPoint x: 51, startPoint y: 334, endPoint x: 393, endPoint y: 650, distance: 465.6
copy div "The crew requests tab should reveal one section for posting and updating crew r…"
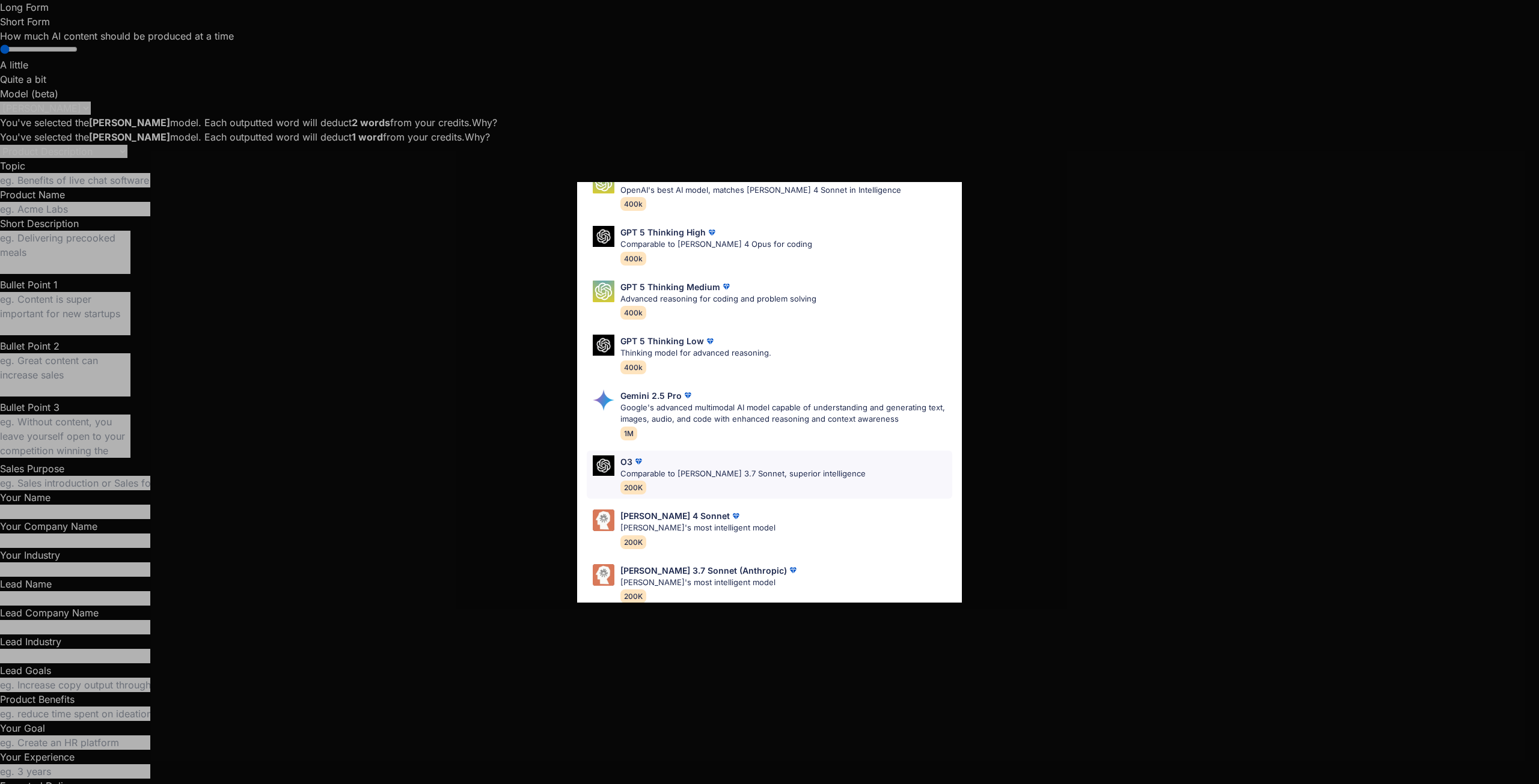
scroll to position [74, 0]
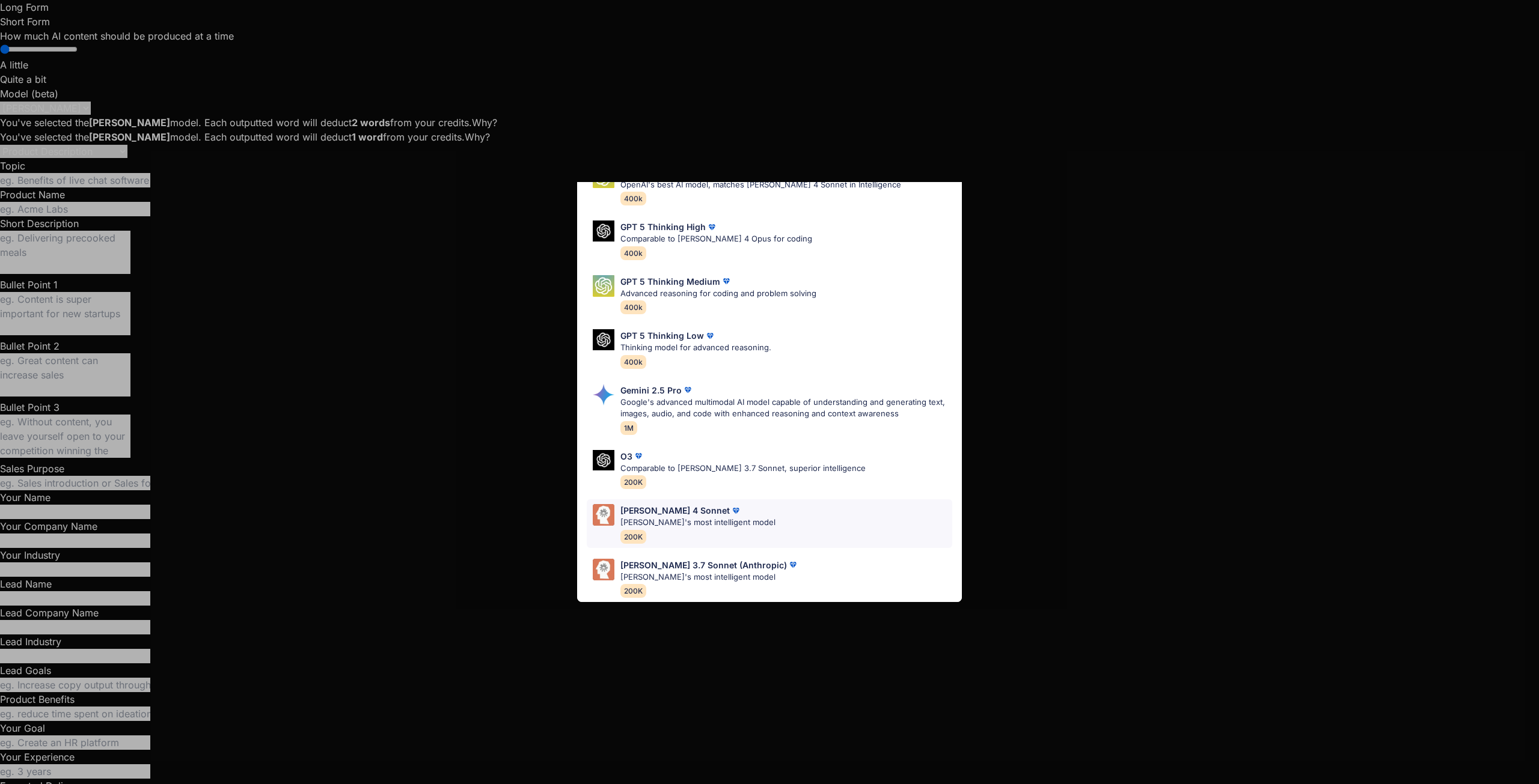
click at [723, 517] on p "Claude's most intelligent model" at bounding box center [698, 523] width 155 height 12
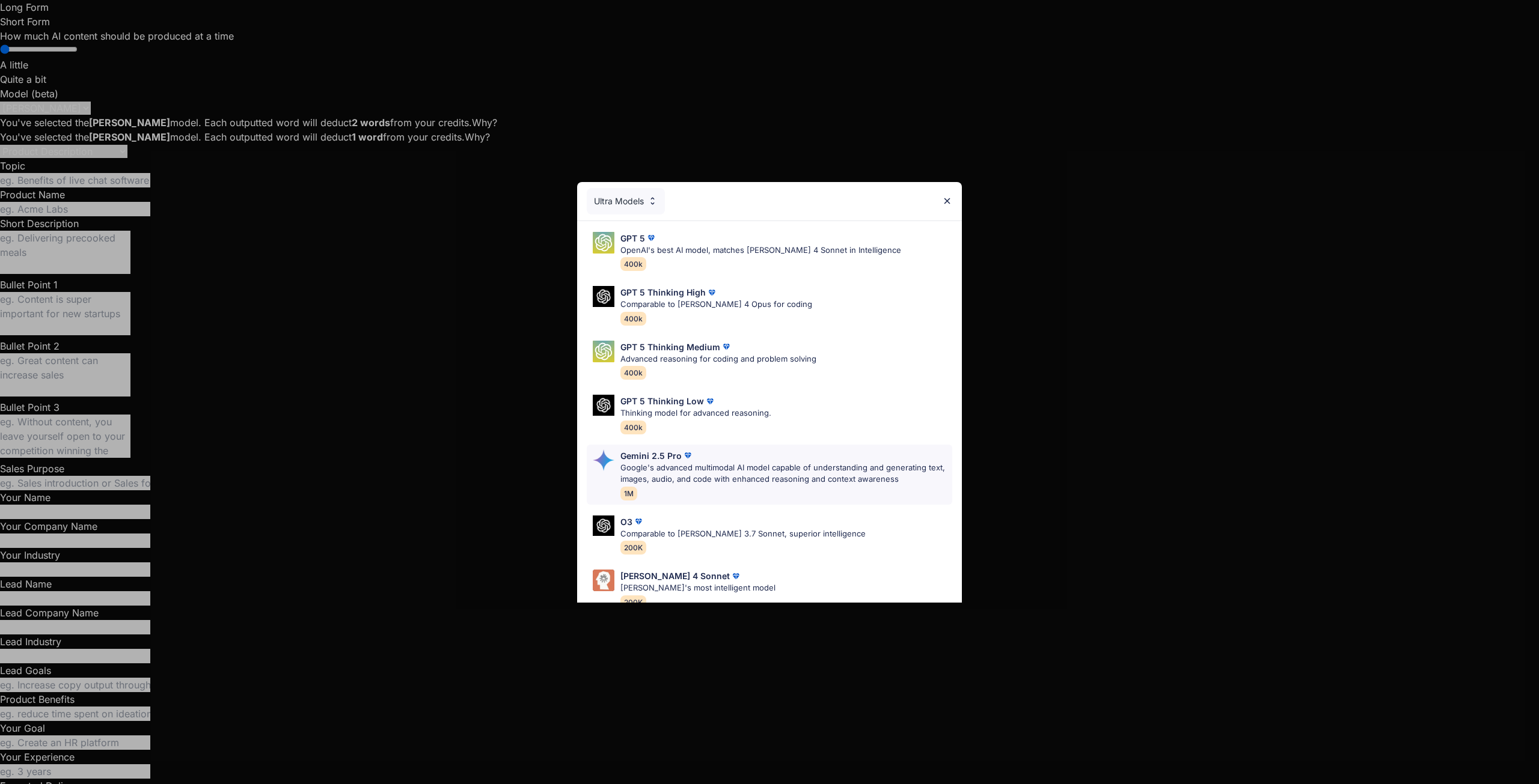
click at [652, 463] on p "Google's advanced multimodal AI model capable of understanding and generating t…" at bounding box center [786, 473] width 332 height 24
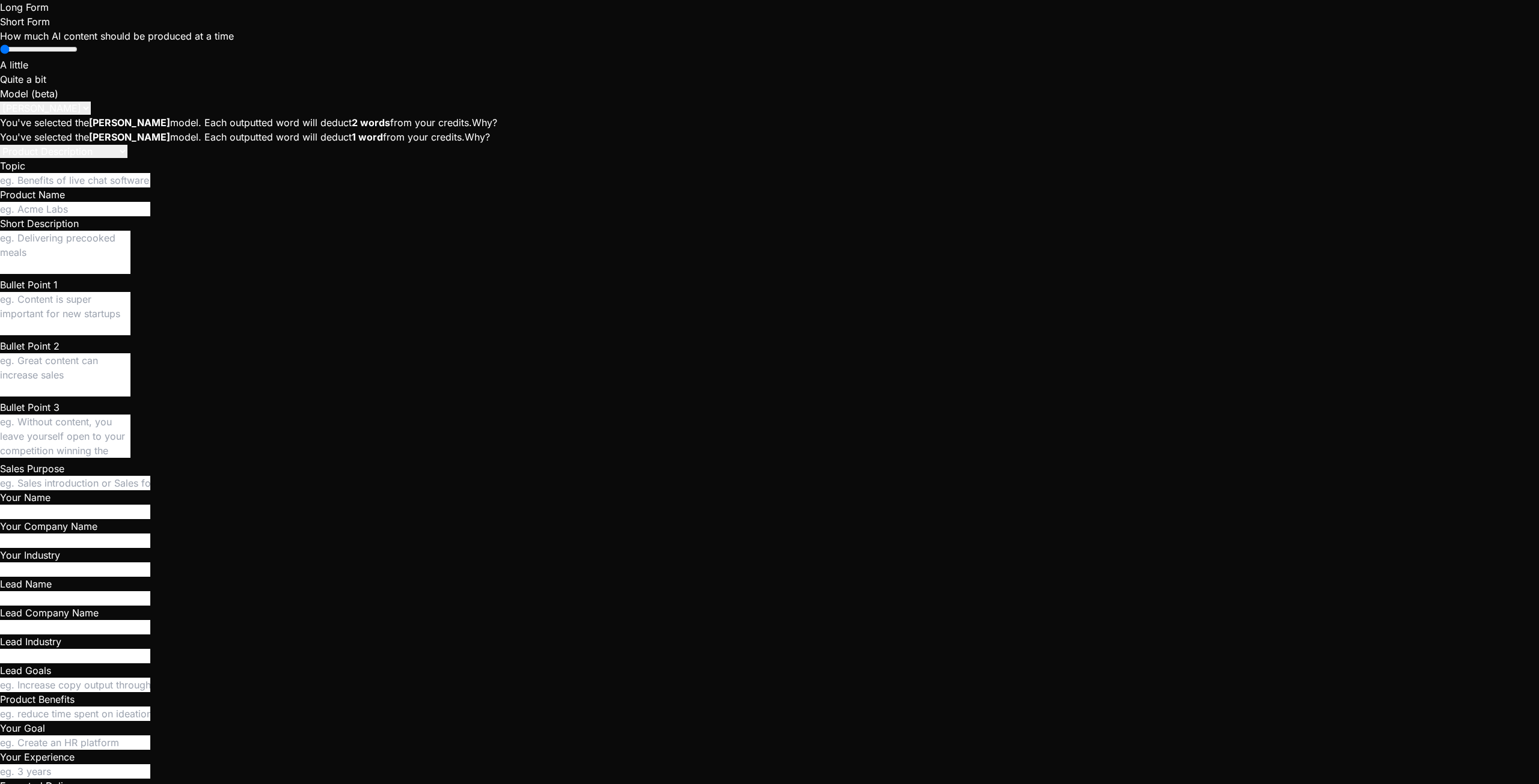
paste textarea "The crew requests tab should reveal one section for posting and updating crew r…"
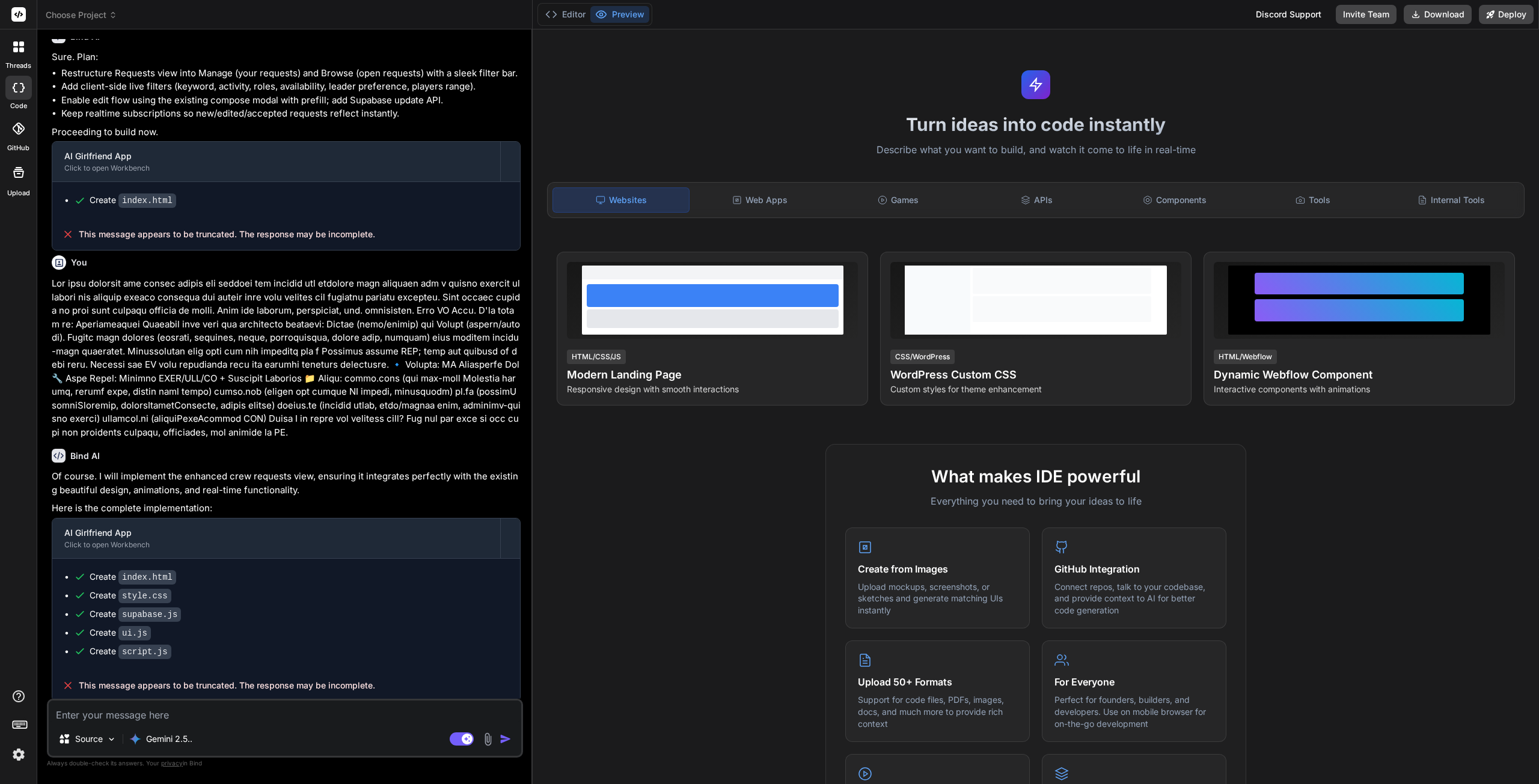
scroll to position [514, 0]
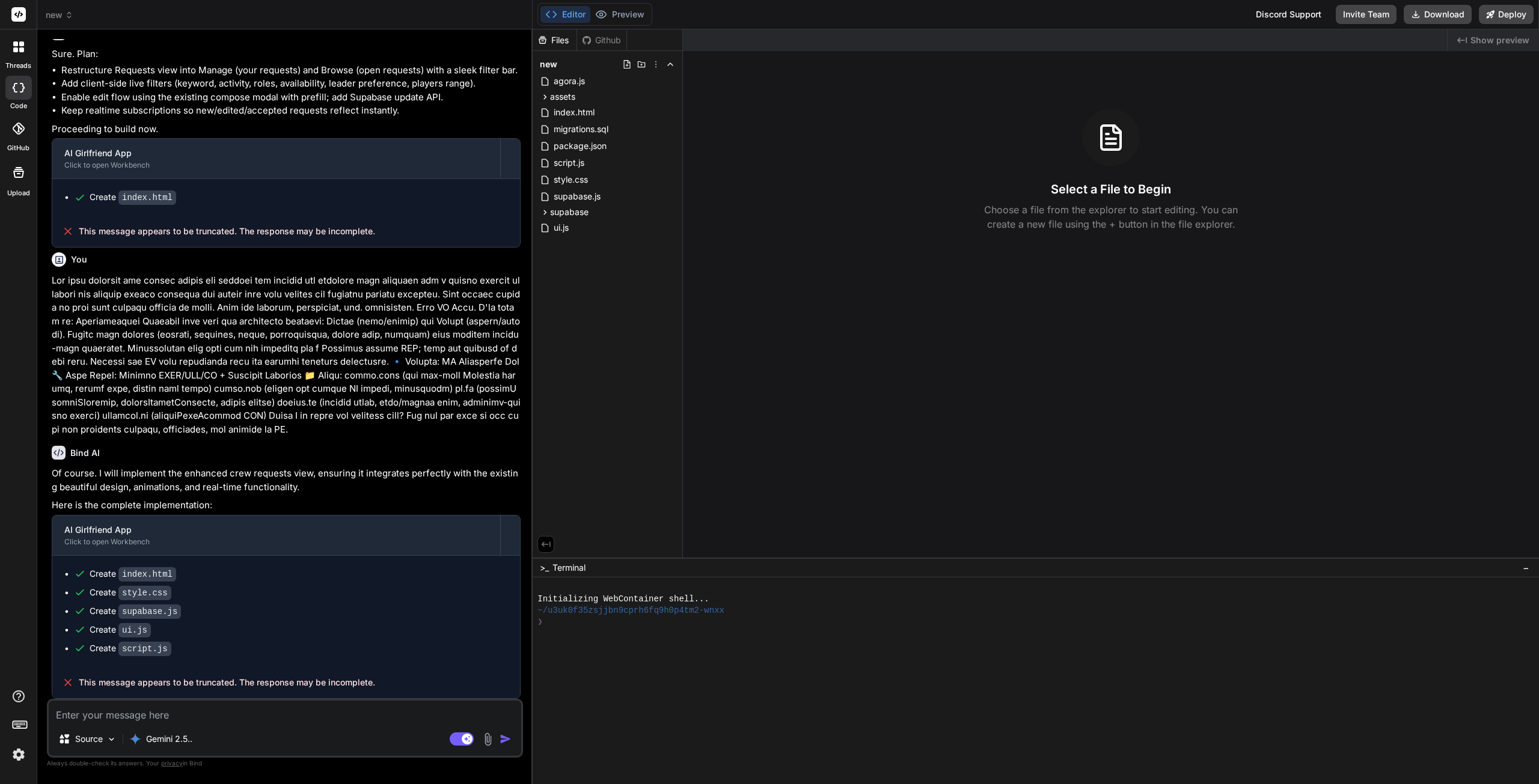
click at [139, 714] on textarea at bounding box center [284, 711] width 472 height 22
click at [172, 741] on p "Gemini 2.5.." at bounding box center [169, 739] width 47 height 12
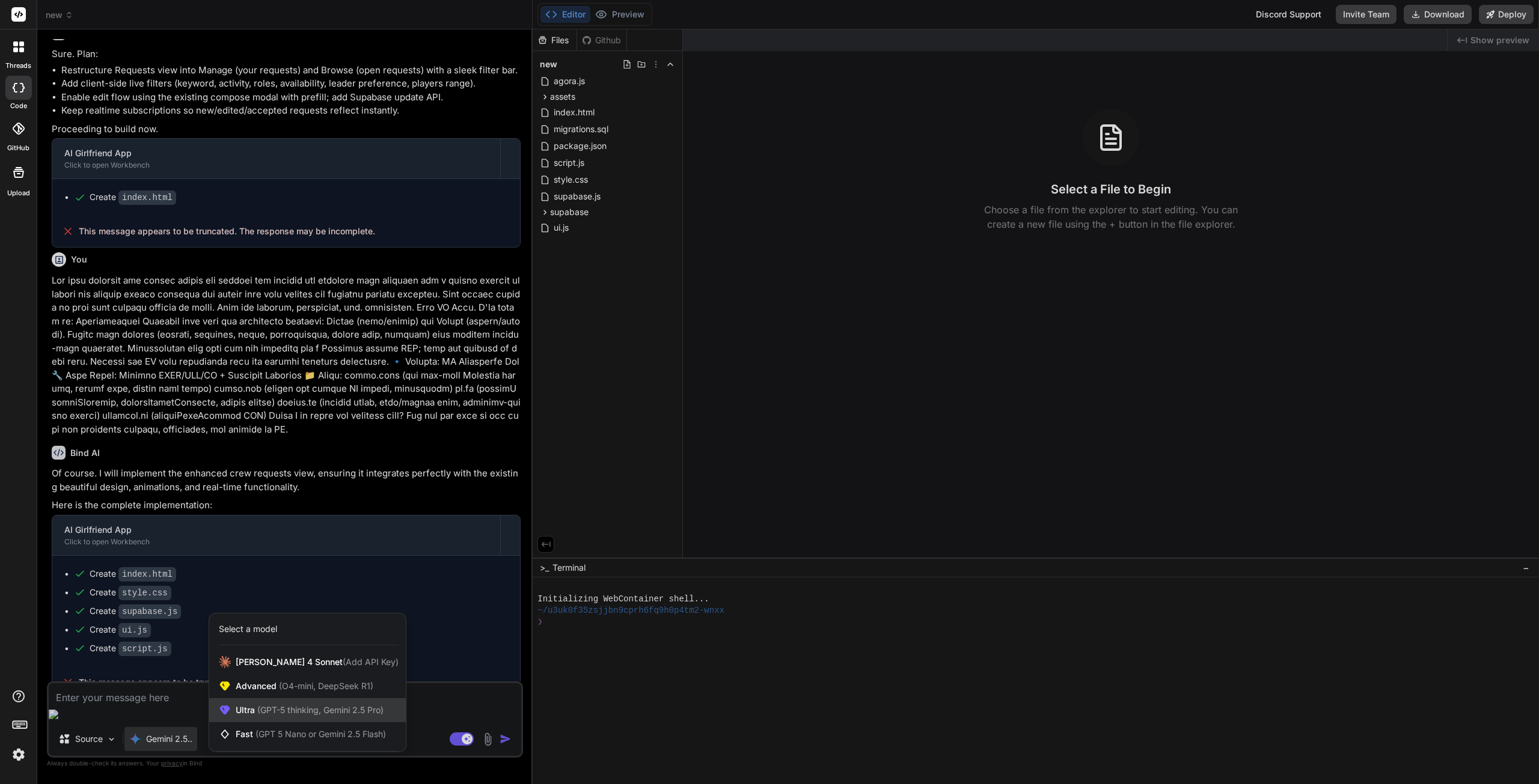
click at [286, 707] on span "(GPT-5 thinking, Gemini 2.5 Pro)" at bounding box center [319, 710] width 128 height 10
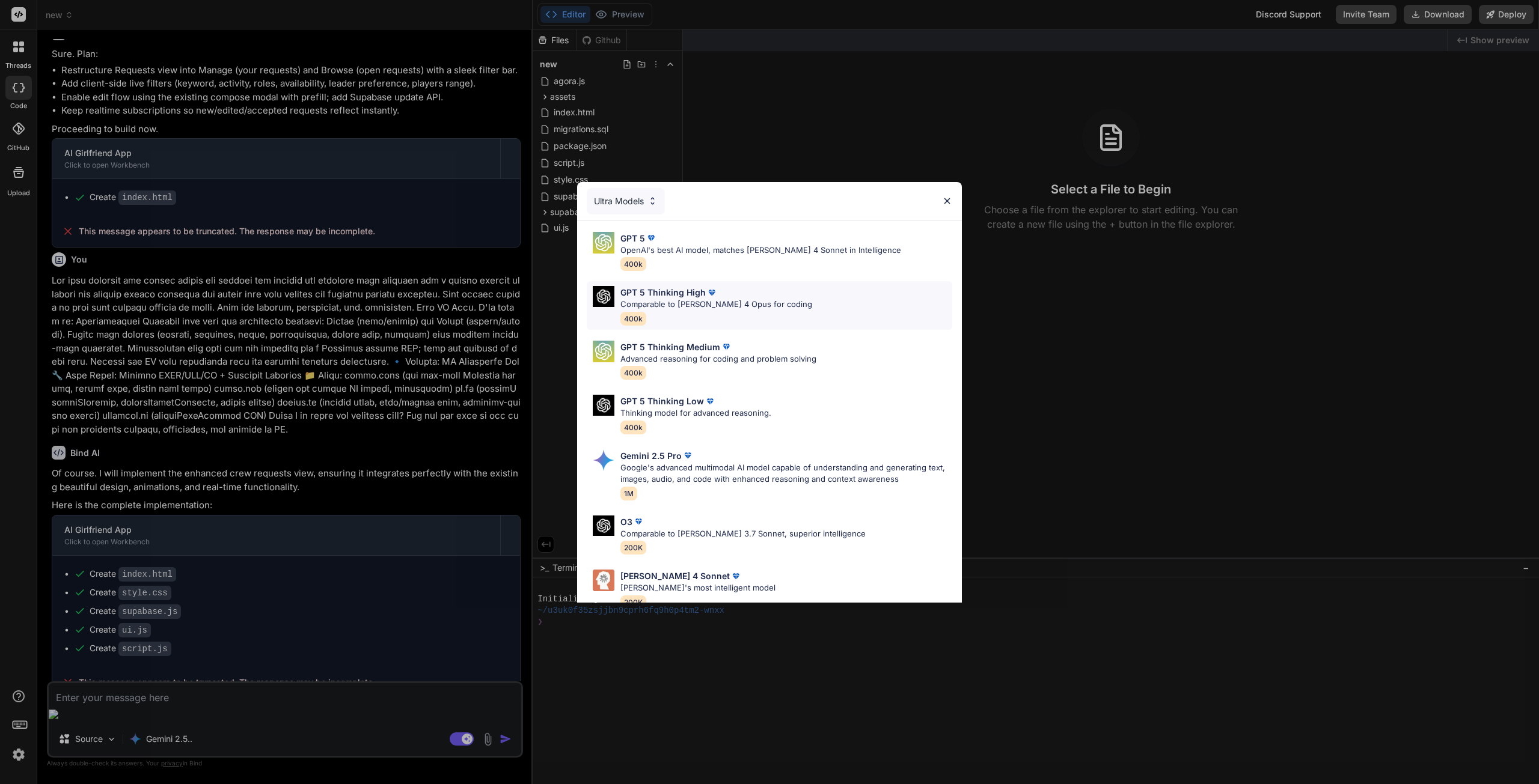
click at [669, 303] on p "Comparable to [PERSON_NAME] 4 Opus for coding" at bounding box center [716, 305] width 192 height 12
type textarea "x"
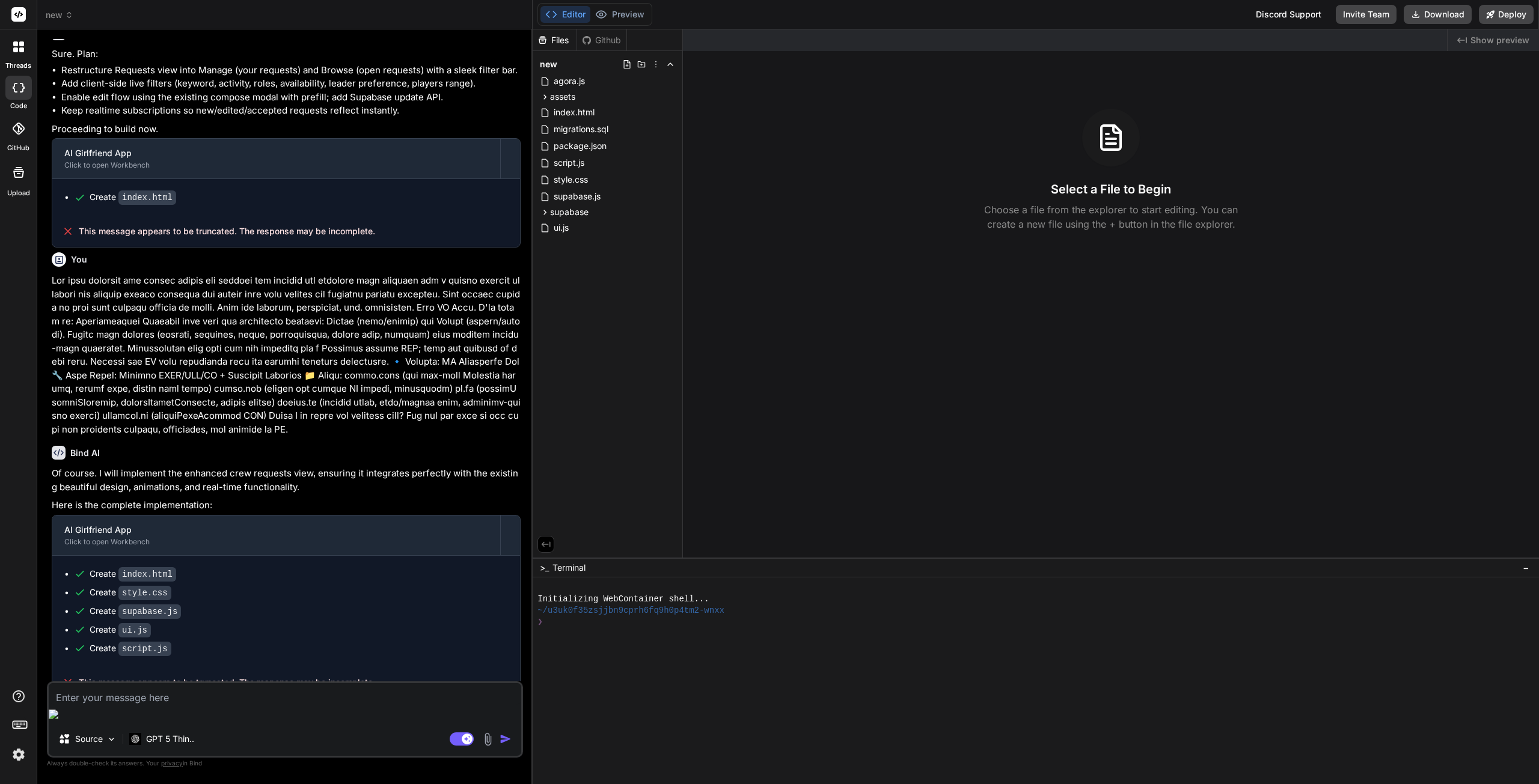
click at [118, 705] on textarea at bounding box center [284, 694] width 472 height 22
paste textarea "Lor ipsu dolorsit ame consec adipis eli seddoei tem incidid utl etdolore magn a…"
type textarea "Lor ipsu dolorsit ame consec adipis eli seddoei tem incidid utl etdolore magn a…"
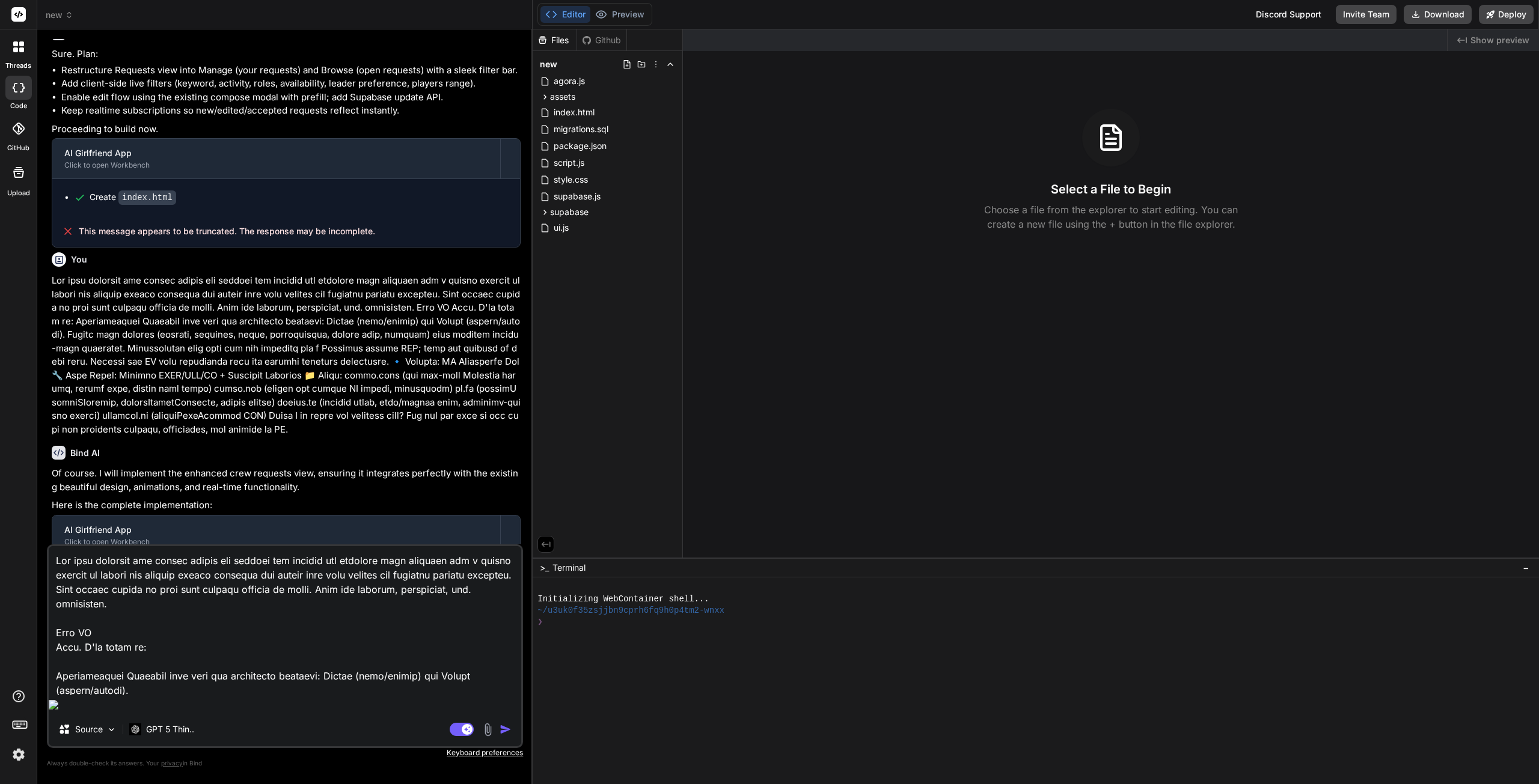
scroll to position [261, 0]
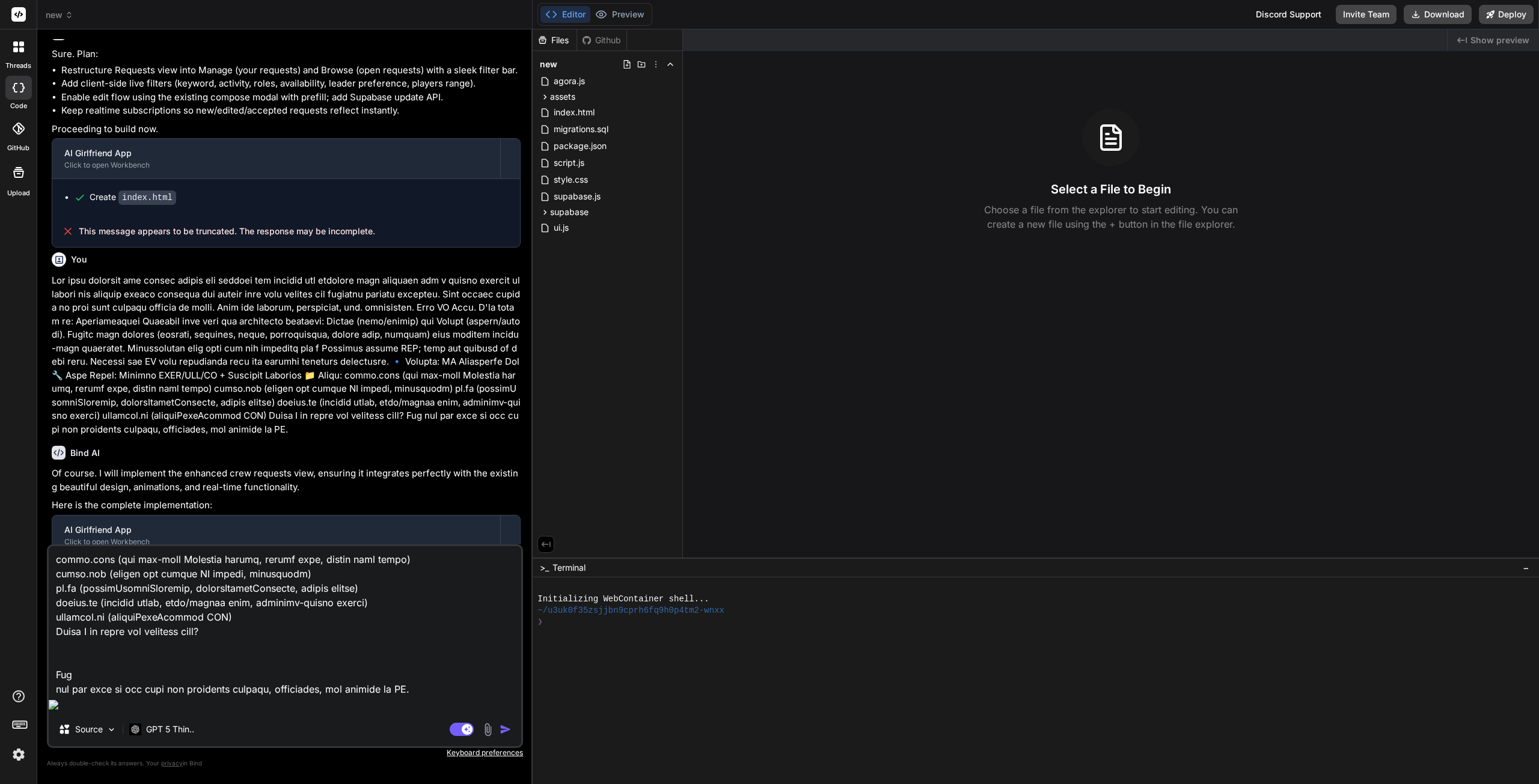
type textarea "x"
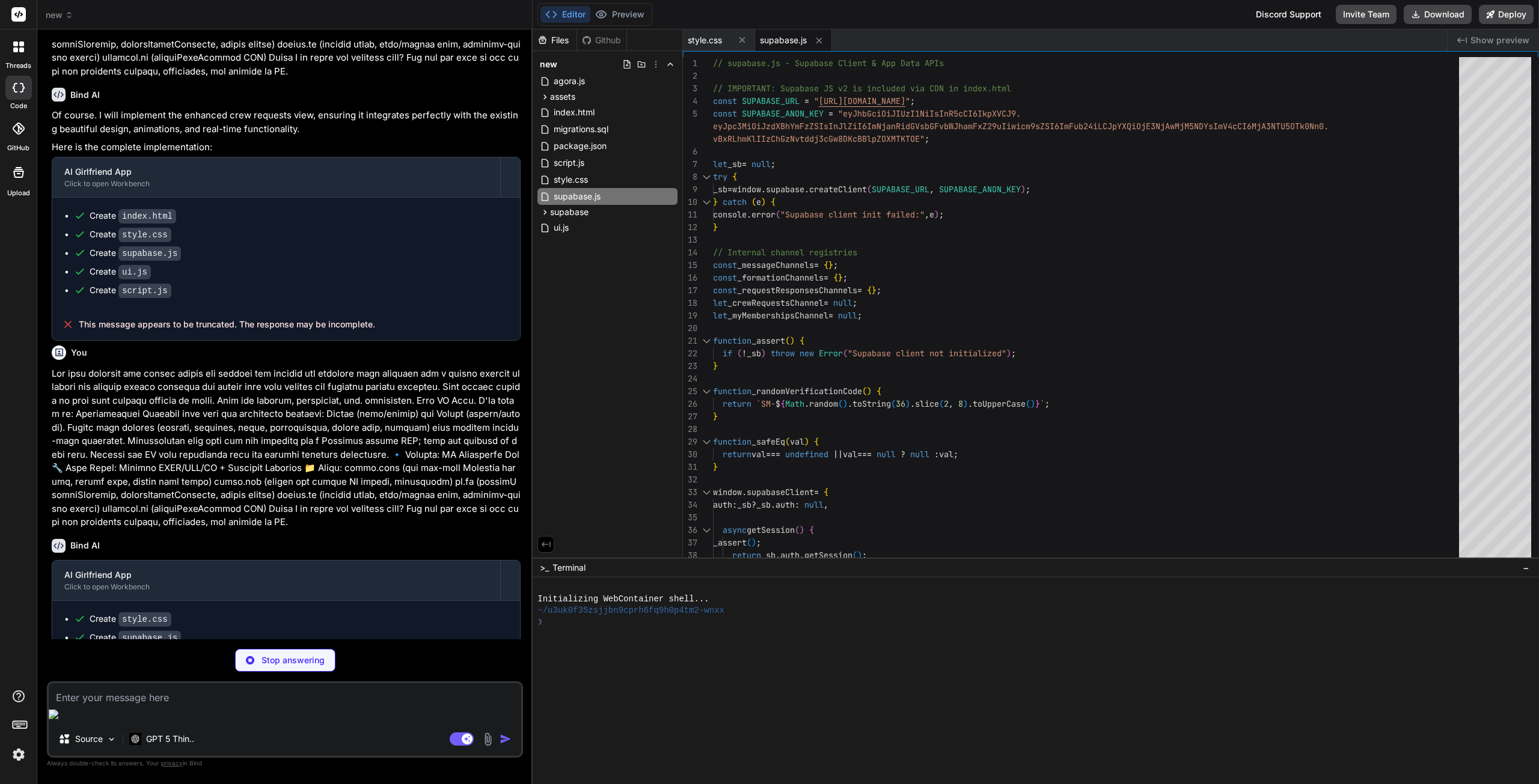
scroll to position [756, 0]
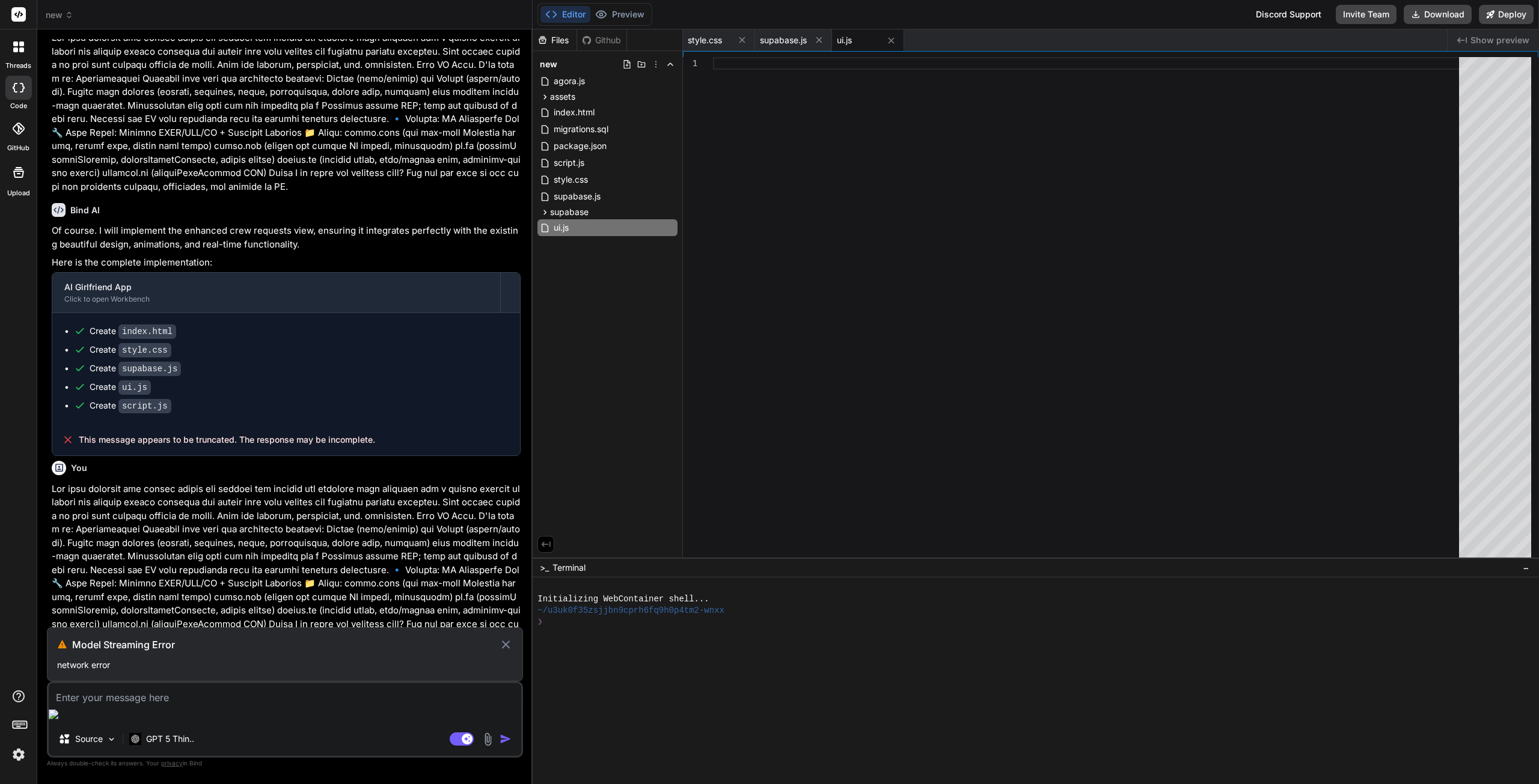
click at [502, 652] on icon at bounding box center [505, 644] width 14 height 14
type textarea "x"
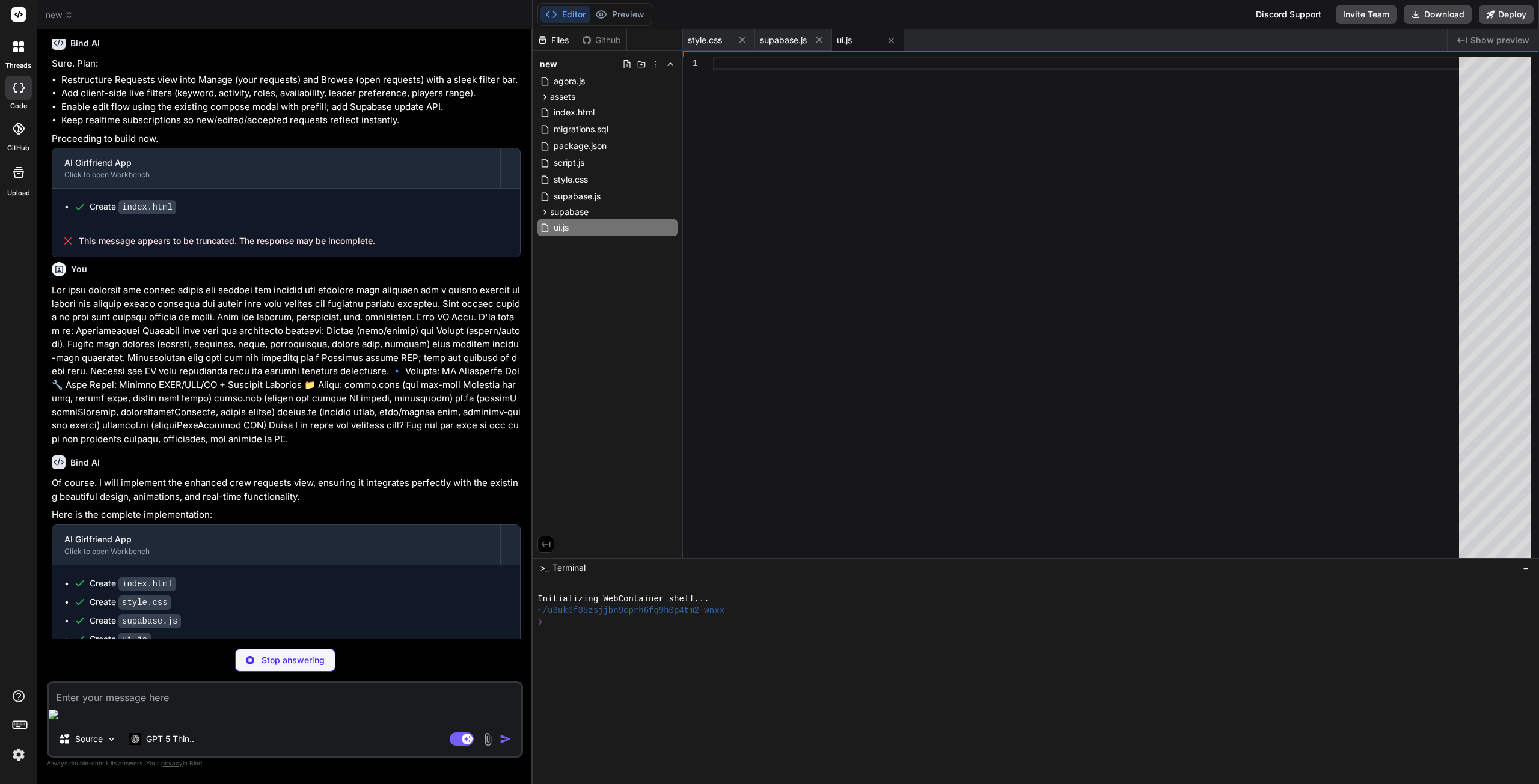
scroll to position [744, 0]
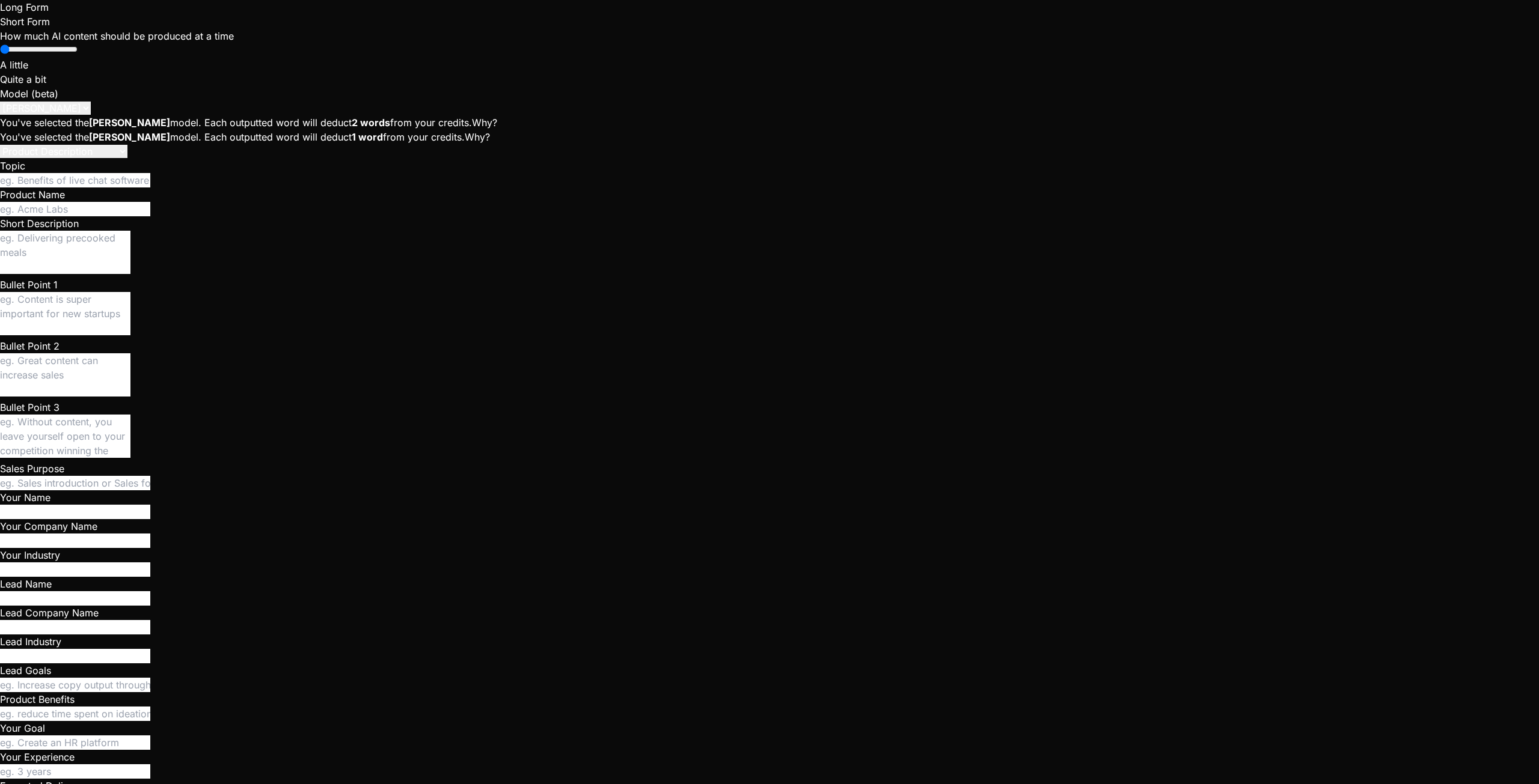
scroll to position [809, 0]
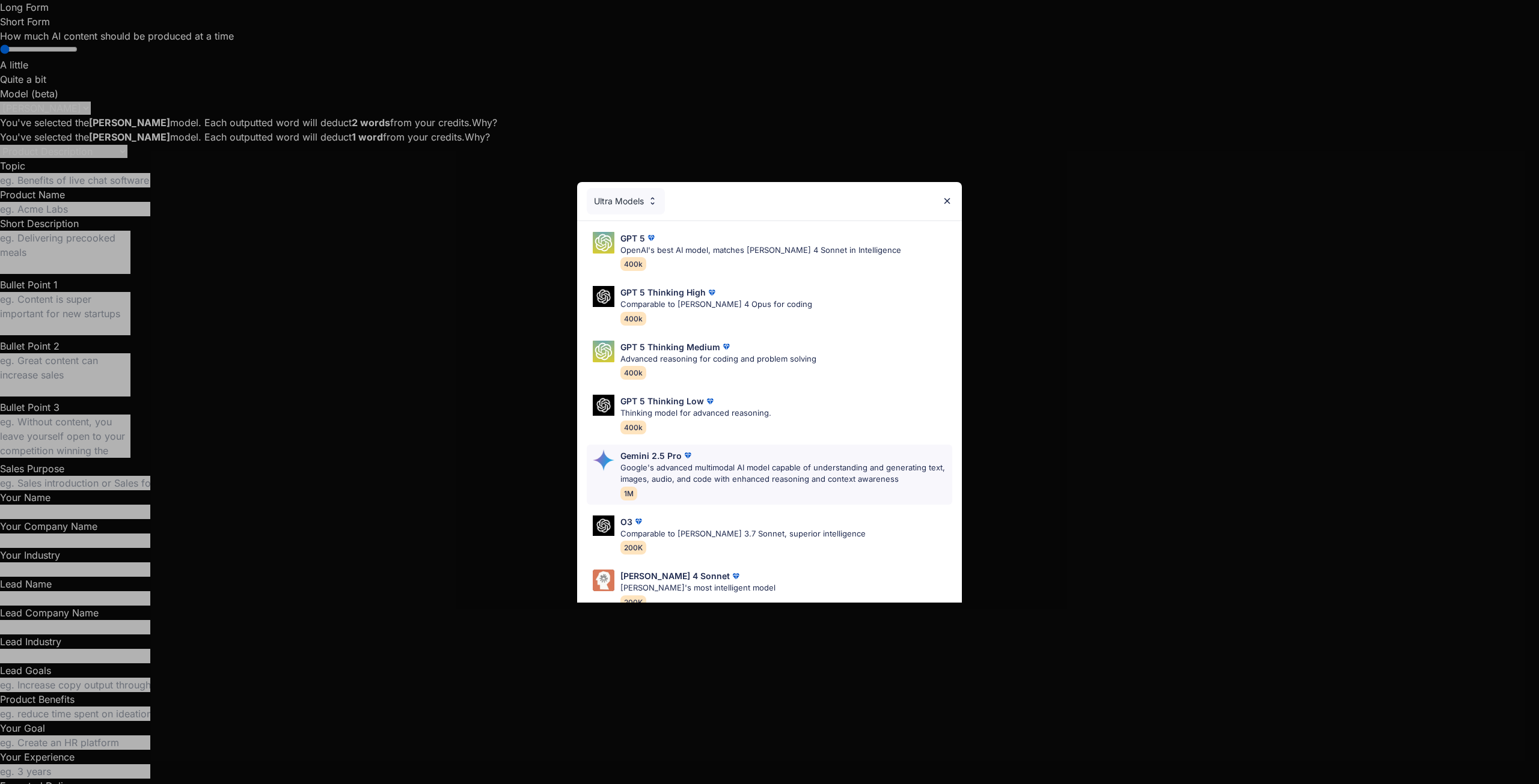
click at [692, 450] on div "Gemini 2.5 Pro" at bounding box center [786, 456] width 332 height 13
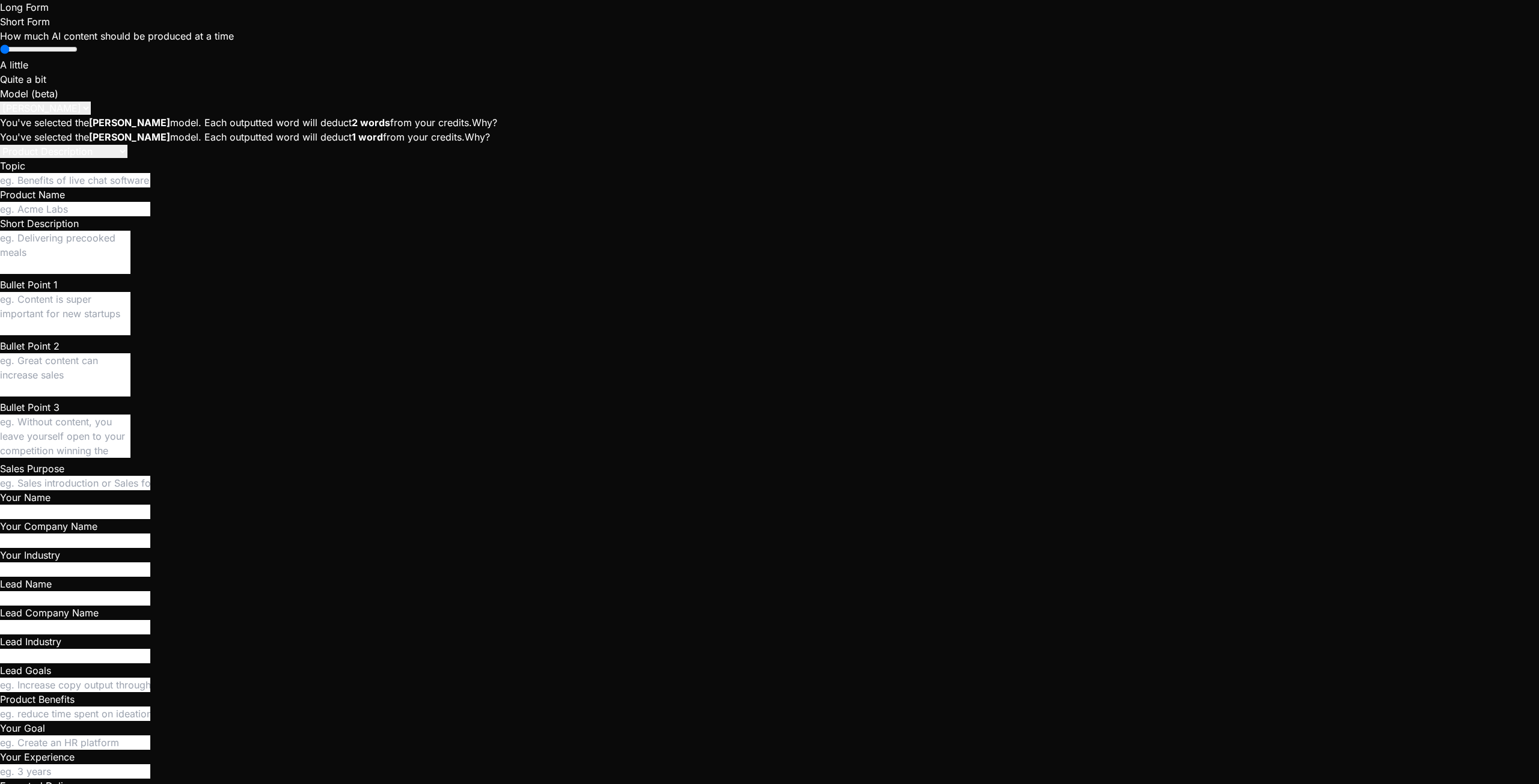
type textarea "x"
type textarea "m"
type textarea "x"
type textarea "me"
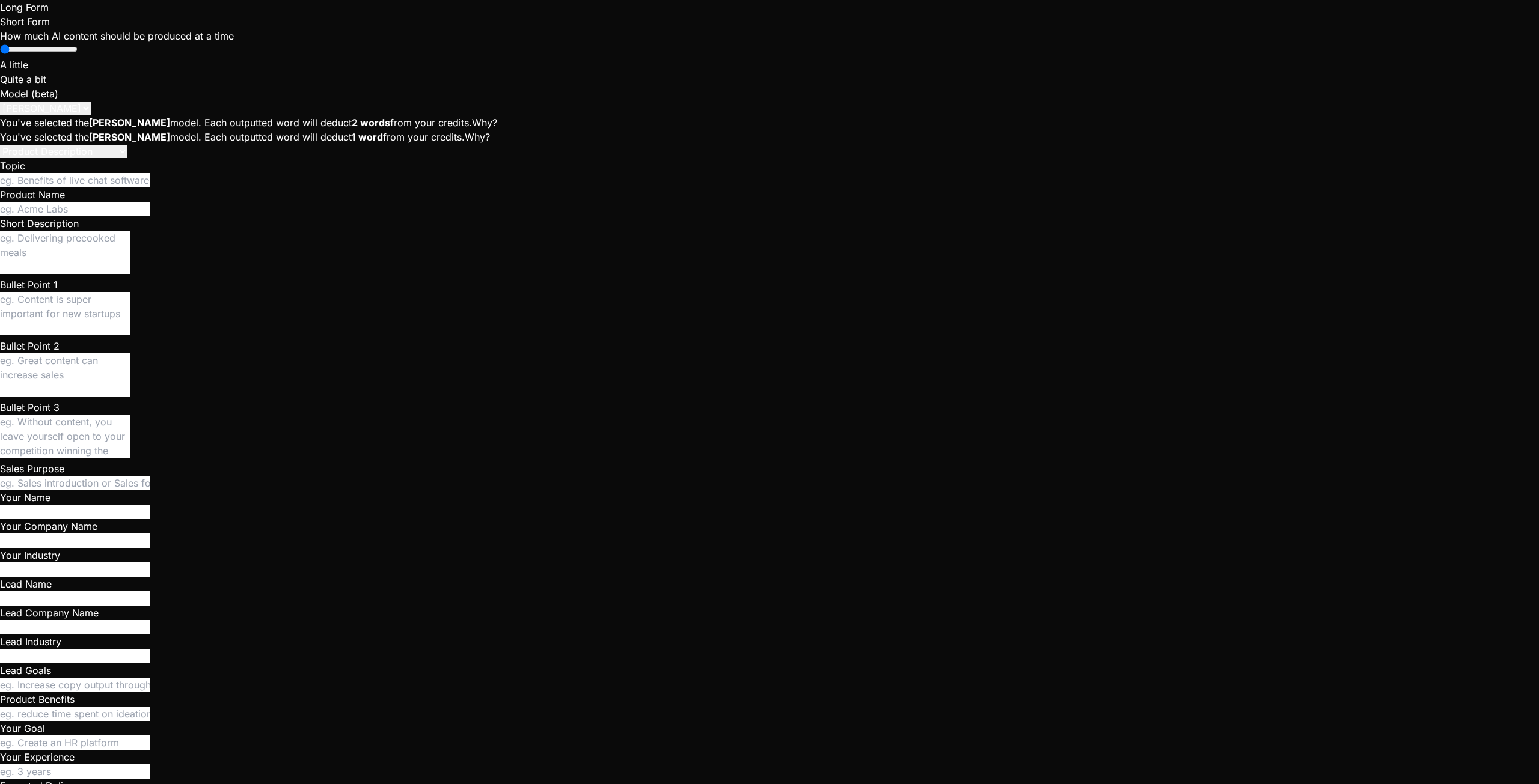
type textarea "x"
type textarea "mes"
type textarea "x"
type textarea "mess"
type textarea "x"
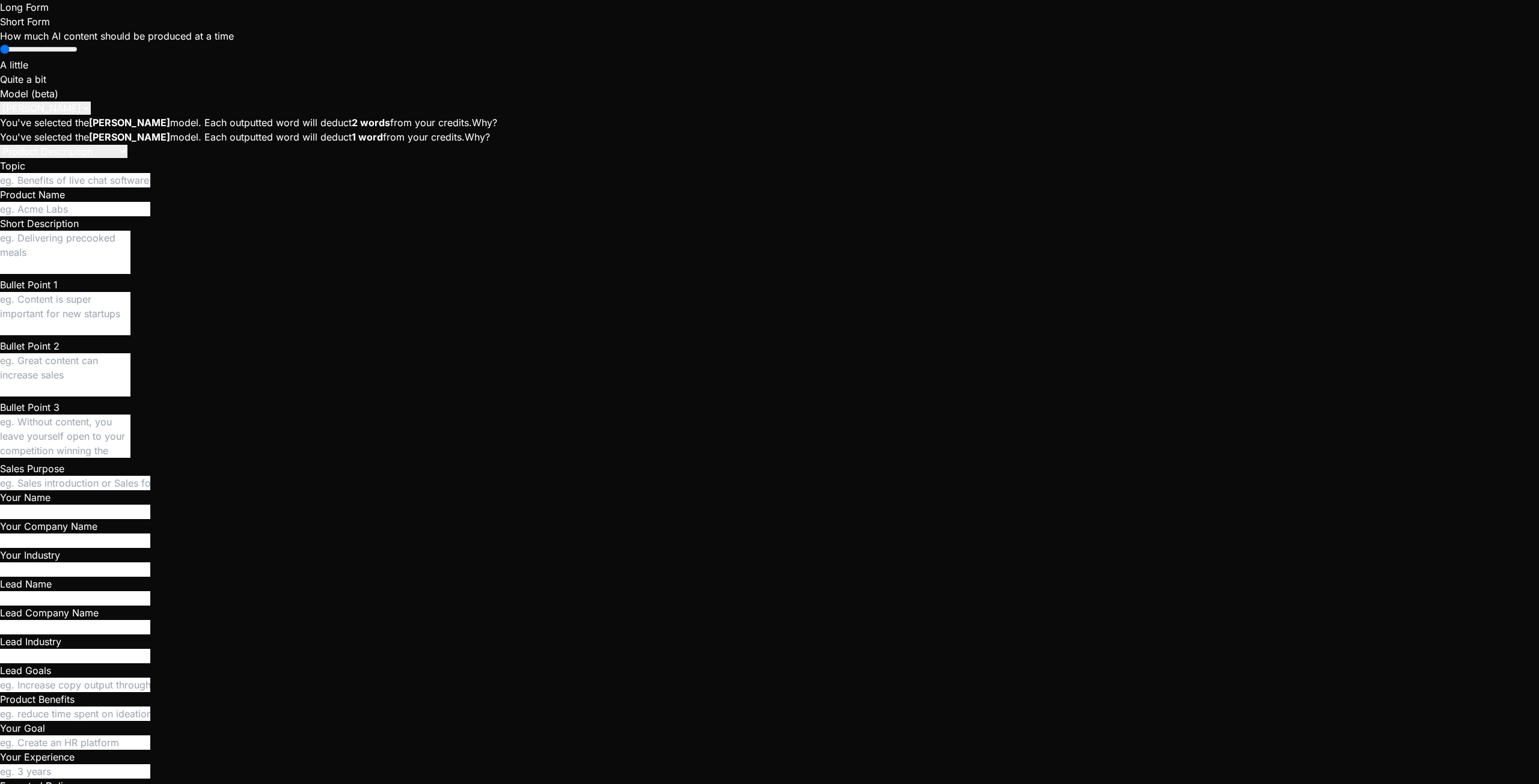
type textarea "messa"
type textarea "x"
type textarea "messag"
type textarea "x"
type textarea "message"
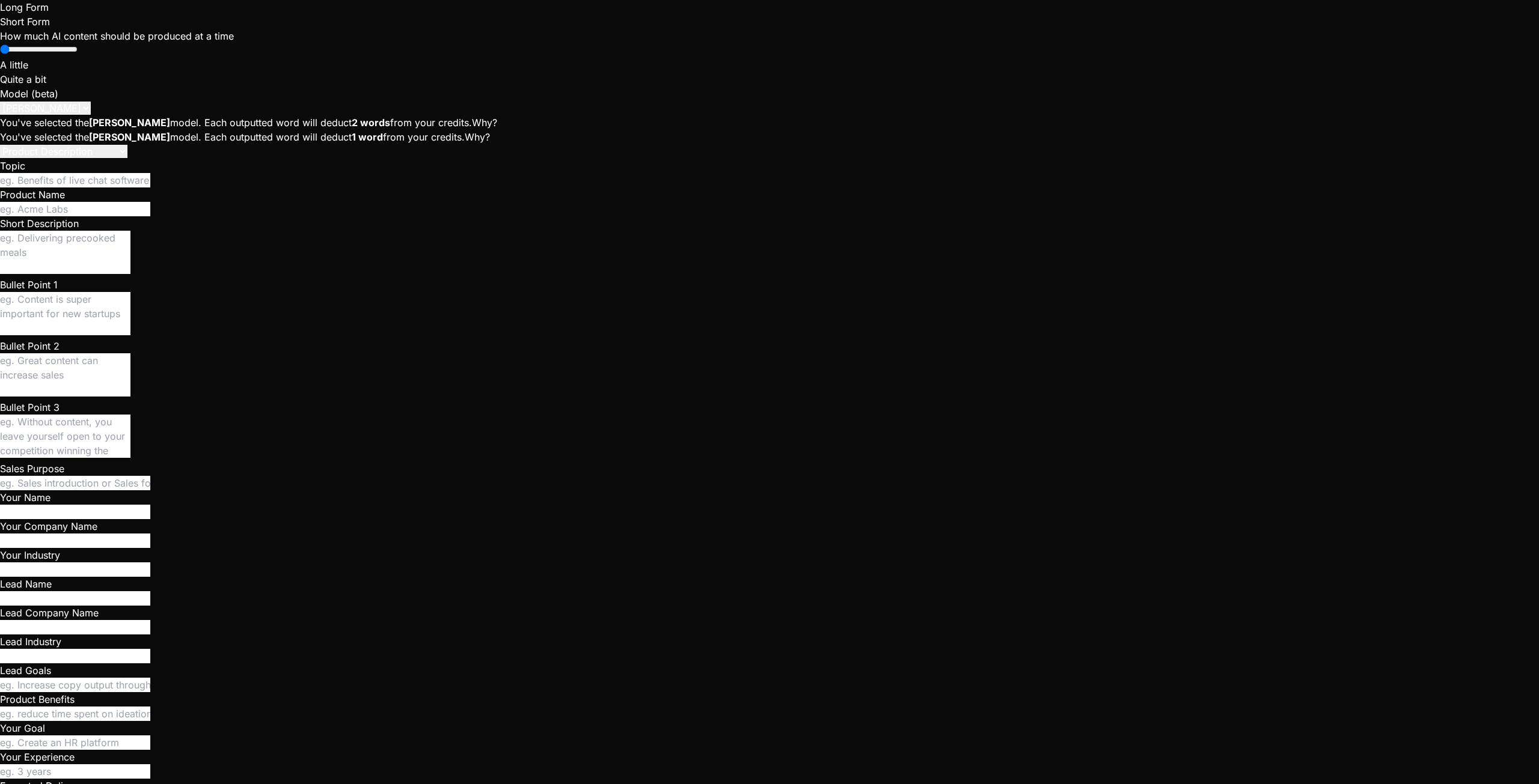
type textarea "x"
type textarea "message"
type textarea "x"
type textarea "message w"
type textarea "x"
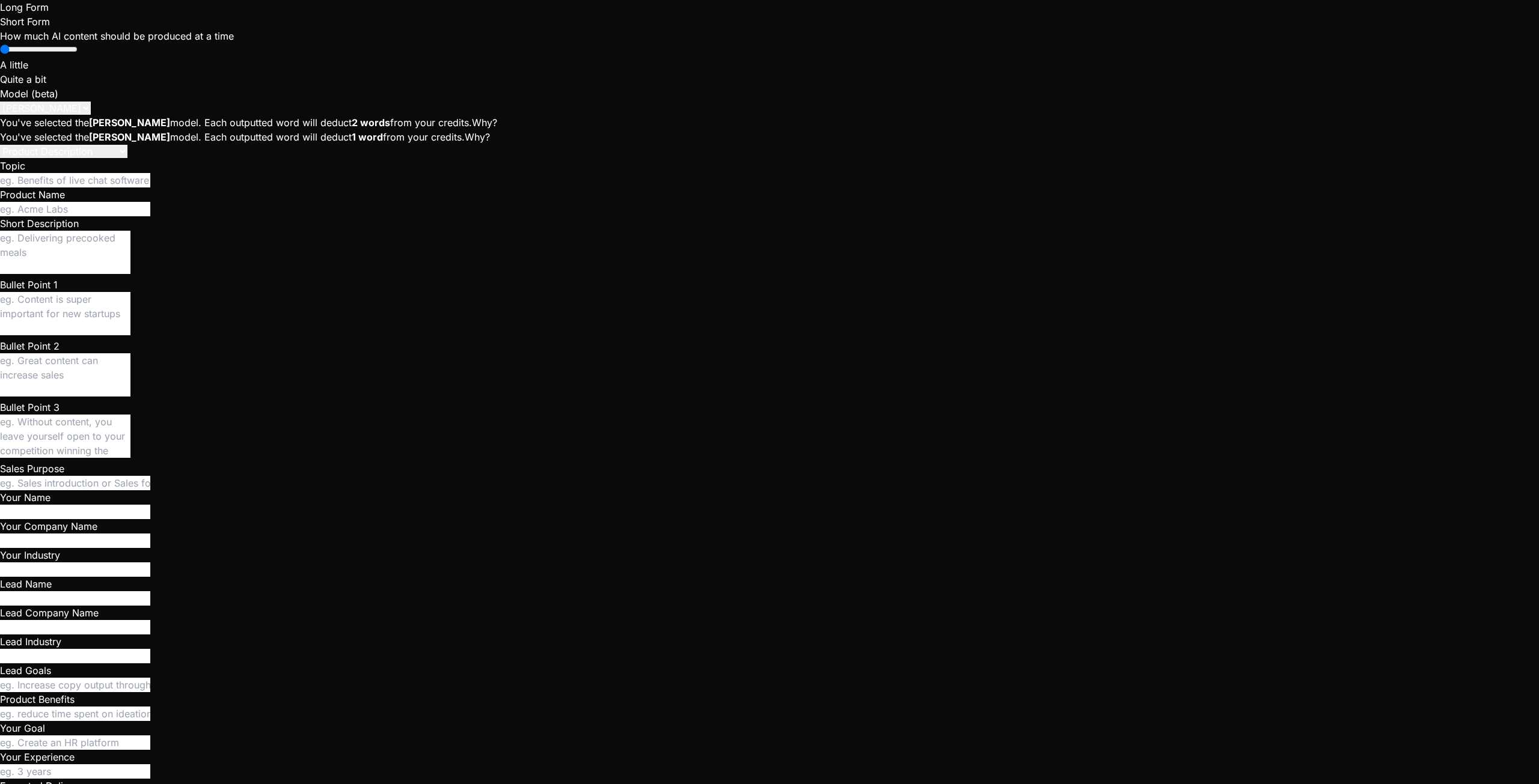
type textarea "message wa"
type textarea "x"
type textarea "message was"
type textarea "x"
type textarea "message wa"
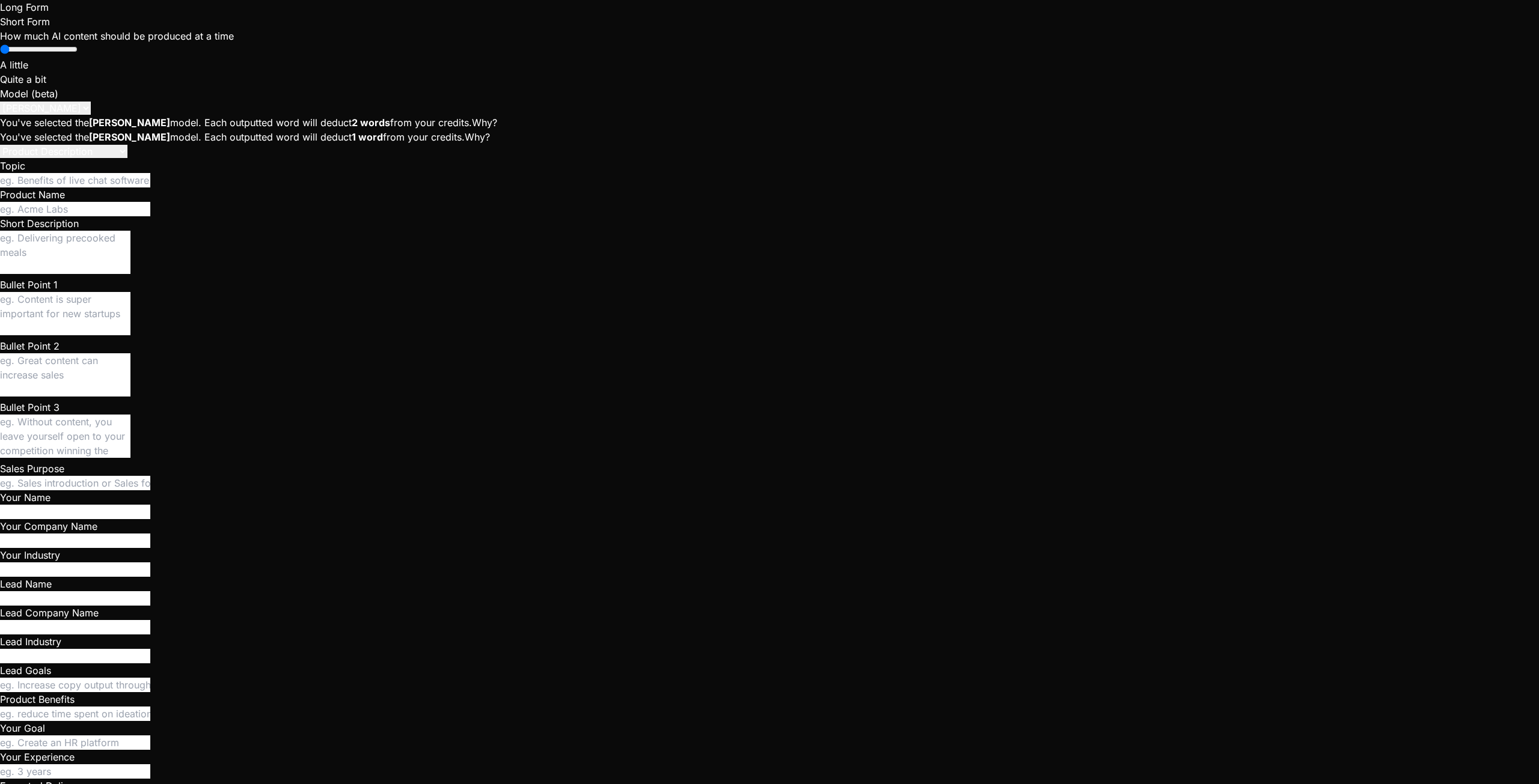
type textarea "x"
type textarea "message w"
type textarea "x"
type textarea "message"
type textarea "x"
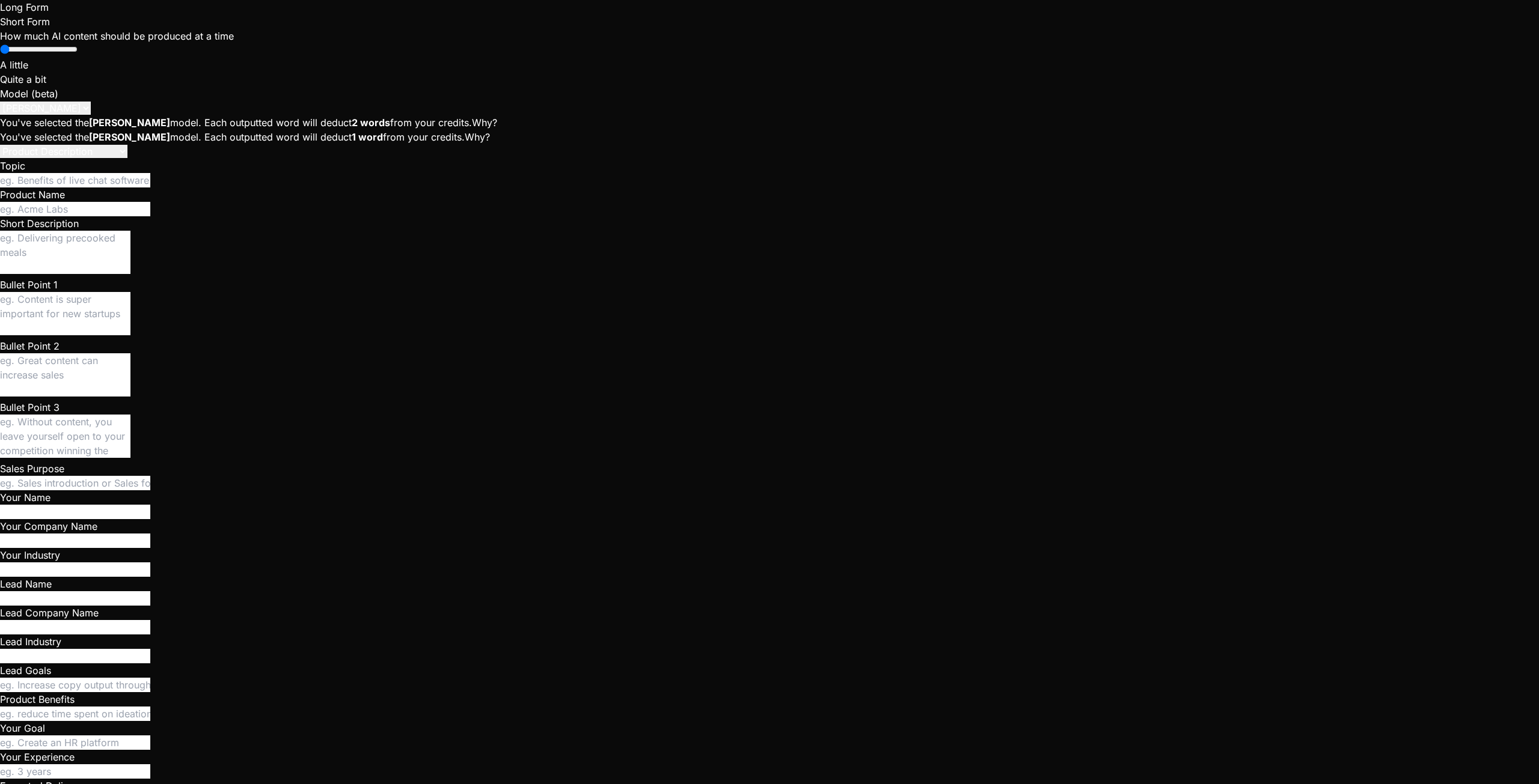
type textarea "message"
type textarea "x"
type textarea "messag"
type textarea "x"
type textarea "messa"
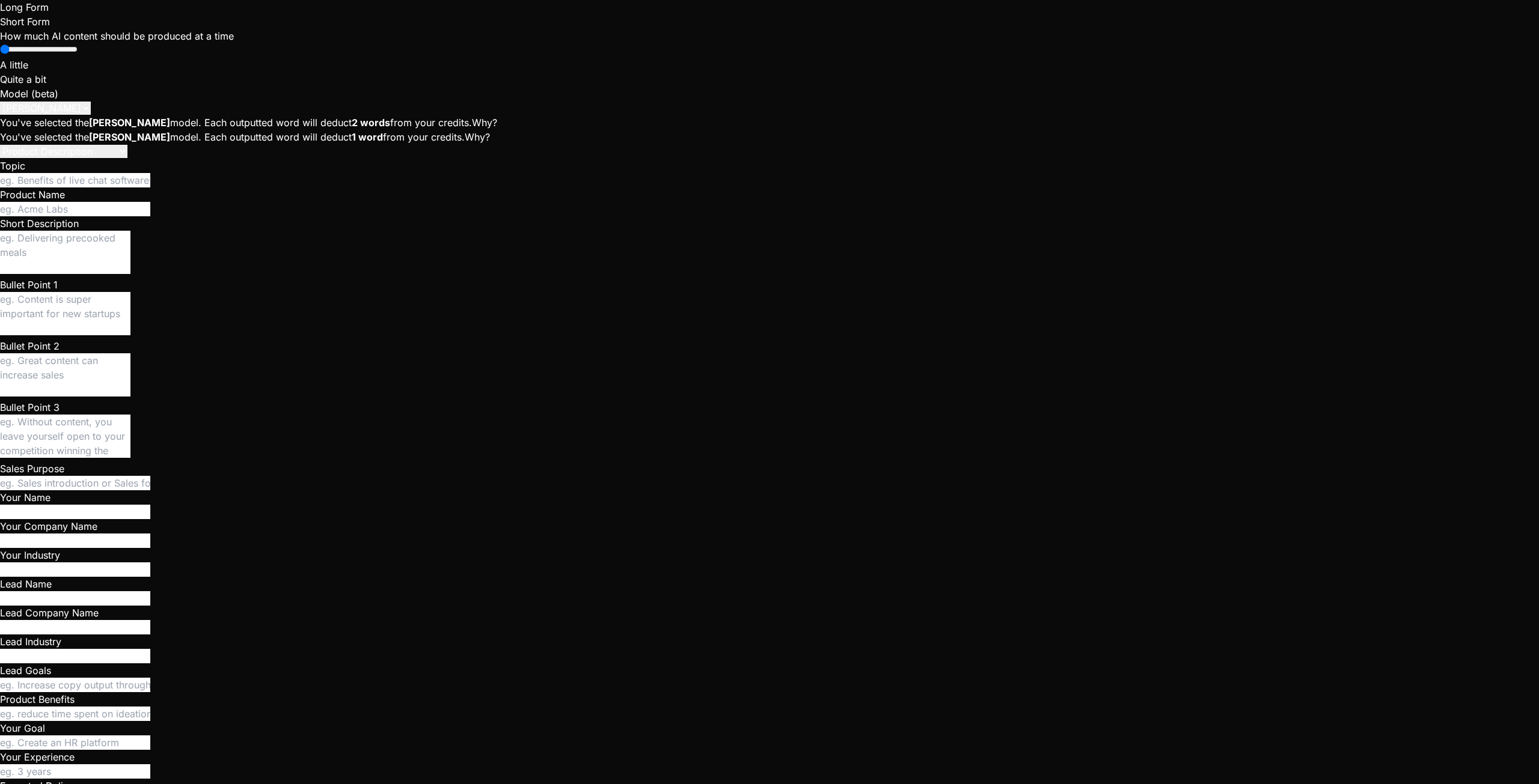
type textarea "x"
type textarea "mess"
type textarea "x"
type textarea "mes"
type textarea "x"
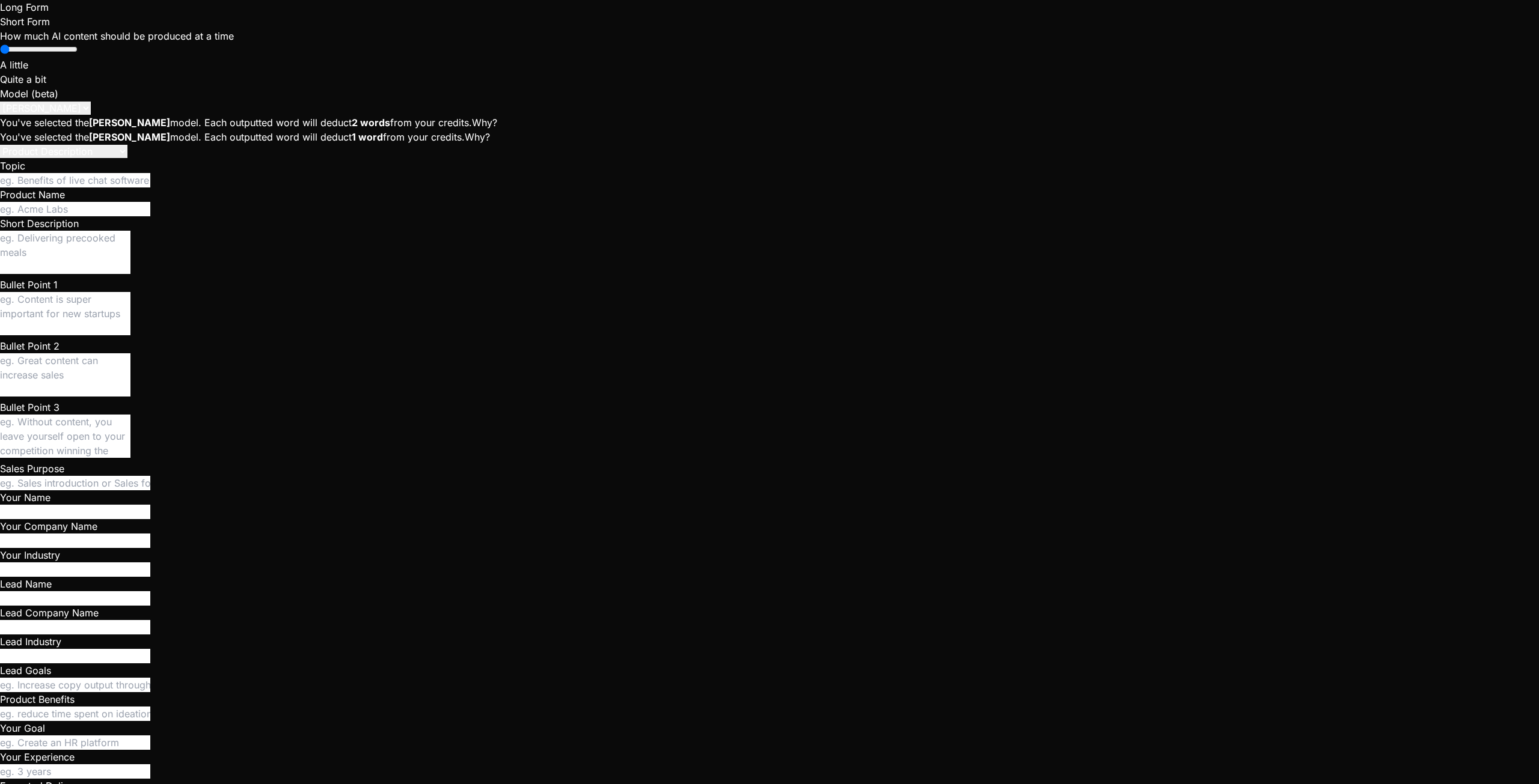
type textarea "me"
type textarea "x"
type textarea "m"
type textarea "x"
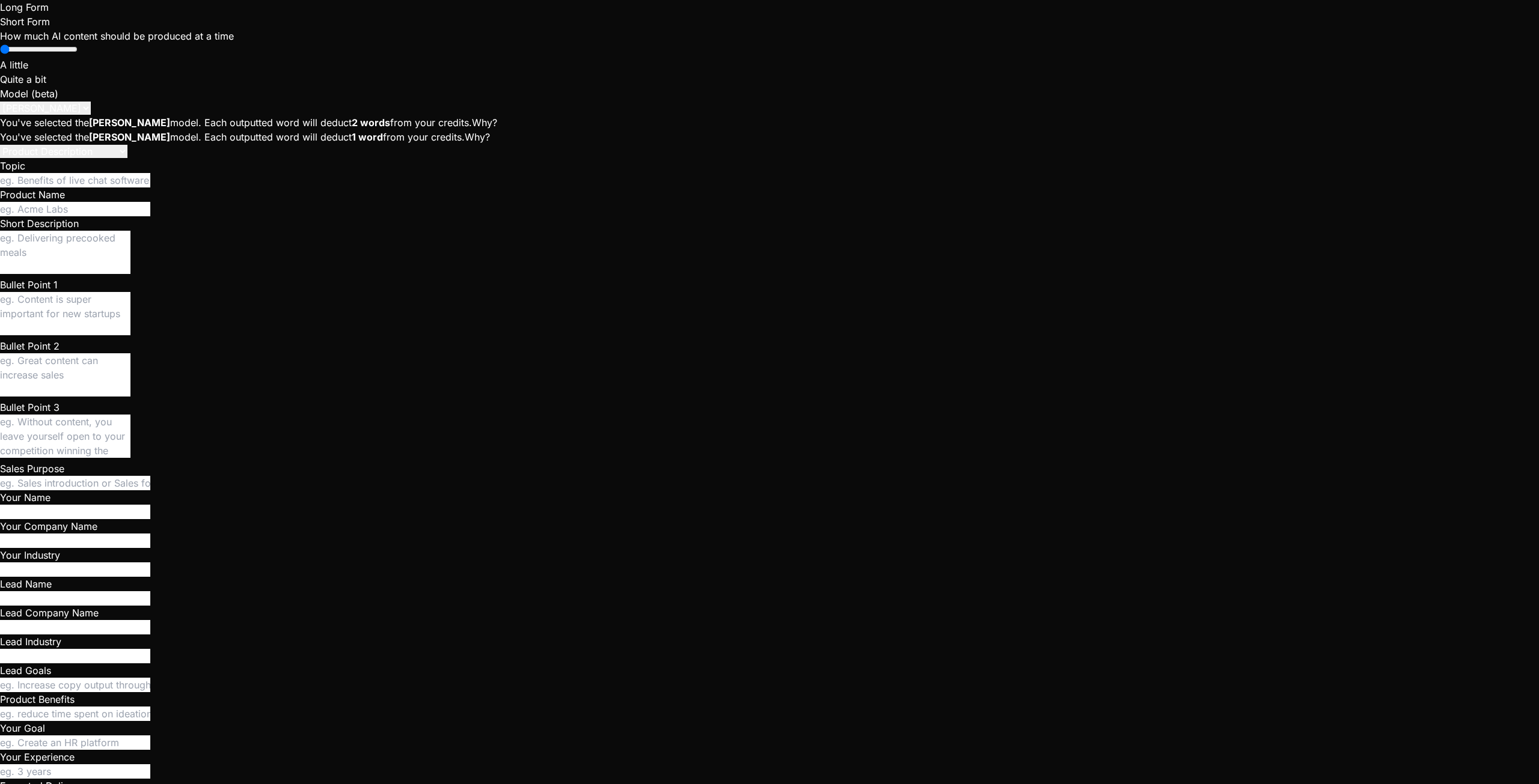
type textarea "t"
type textarea "x"
type textarea "th"
type textarea "x"
type textarea "t"
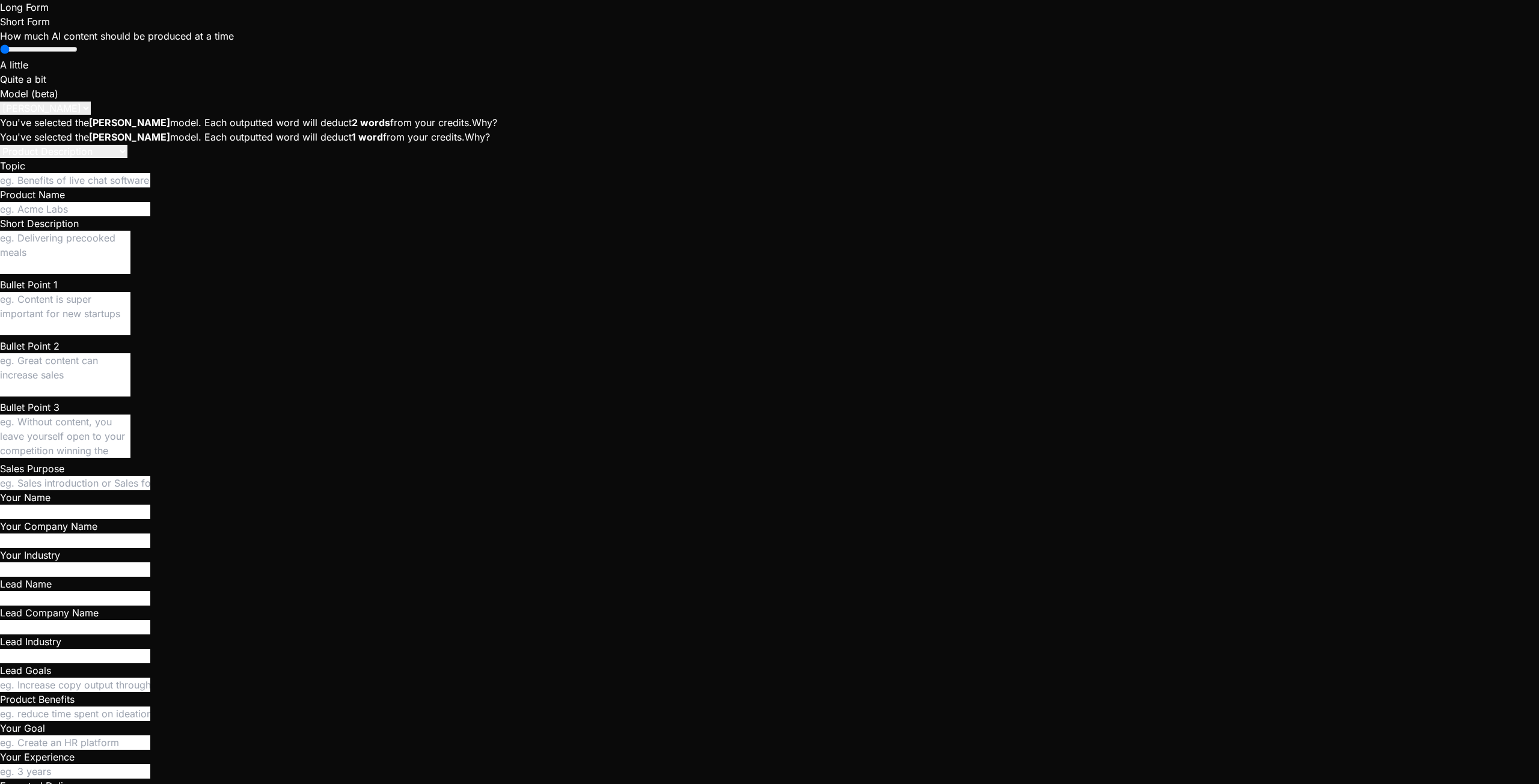
type textarea "x"
paste textarea "Lor ipsu dolorsit ame consec adipis eli seddoei tem incidid utl etdolore magn a…"
type textarea "x"
type textarea "Lor ipsu dolorsit ame consec adipis eli seddoei tem incidid utl etdolore magn a…"
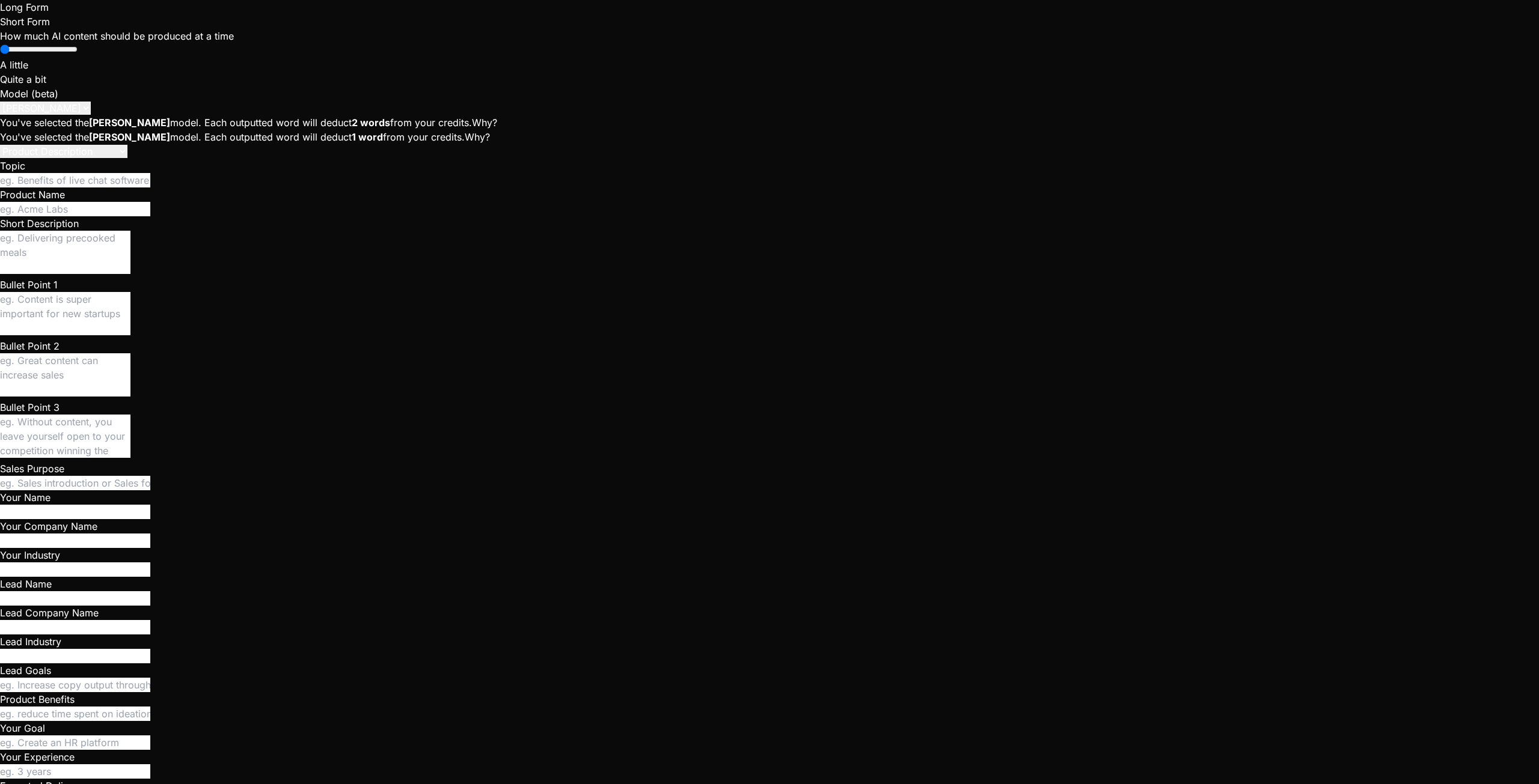
type textarea "x"
type textarea "const cancelHtml = `<button class="action-button" onclick="window.handleCancelF…"
type textarea "x"
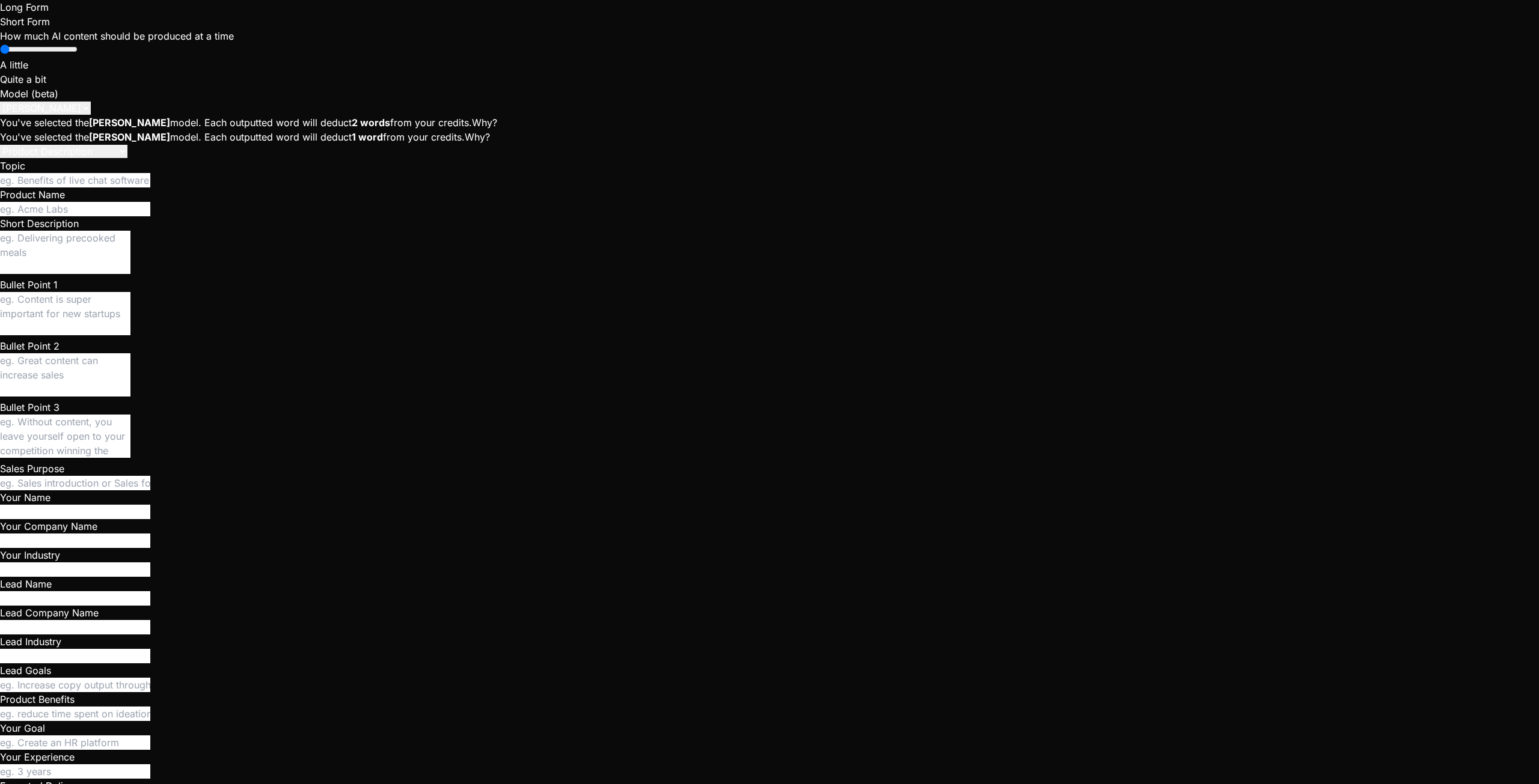
type textarea "} };"
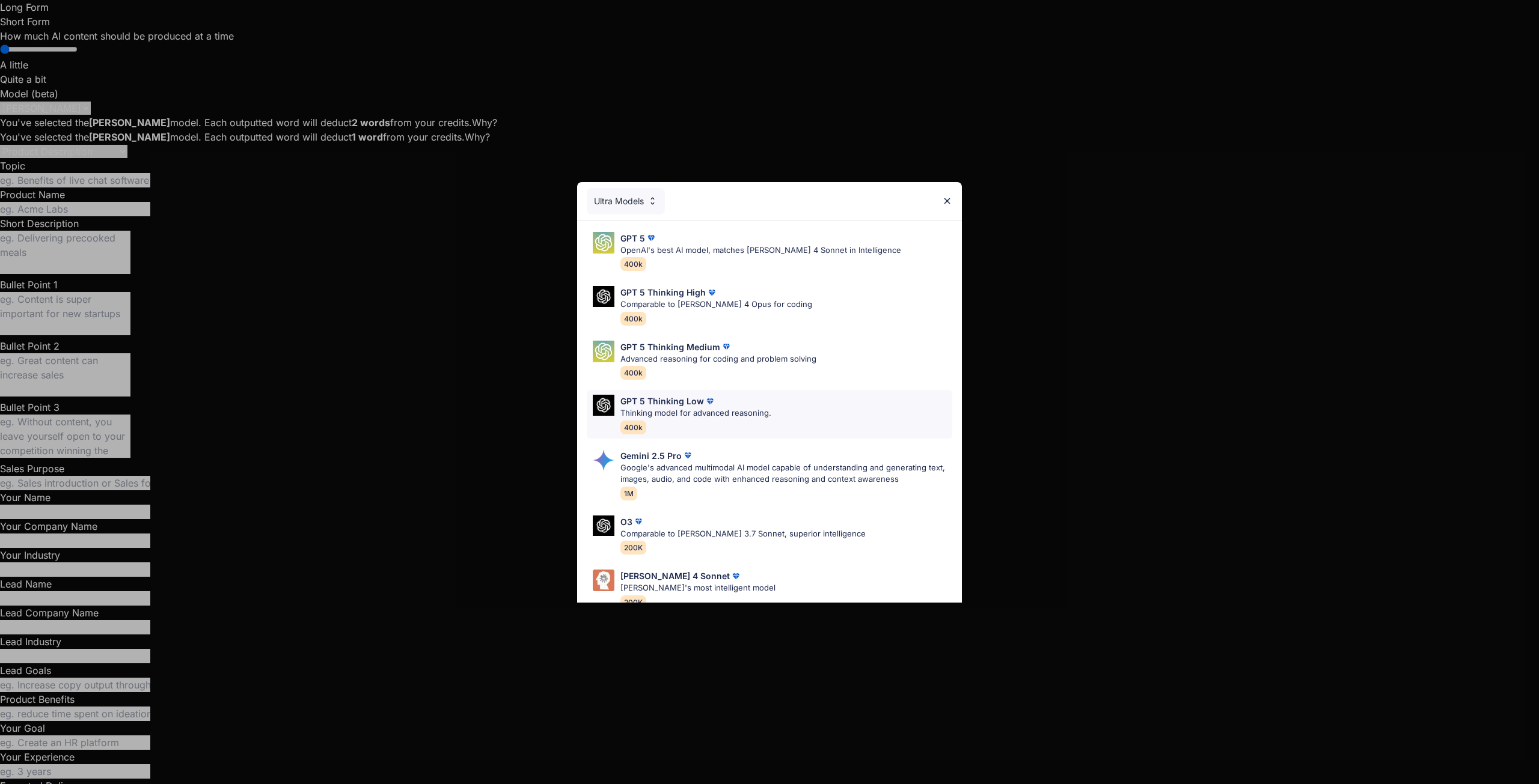
click at [680, 402] on p "GPT 5 Thinking Low" at bounding box center [662, 401] width 84 height 13
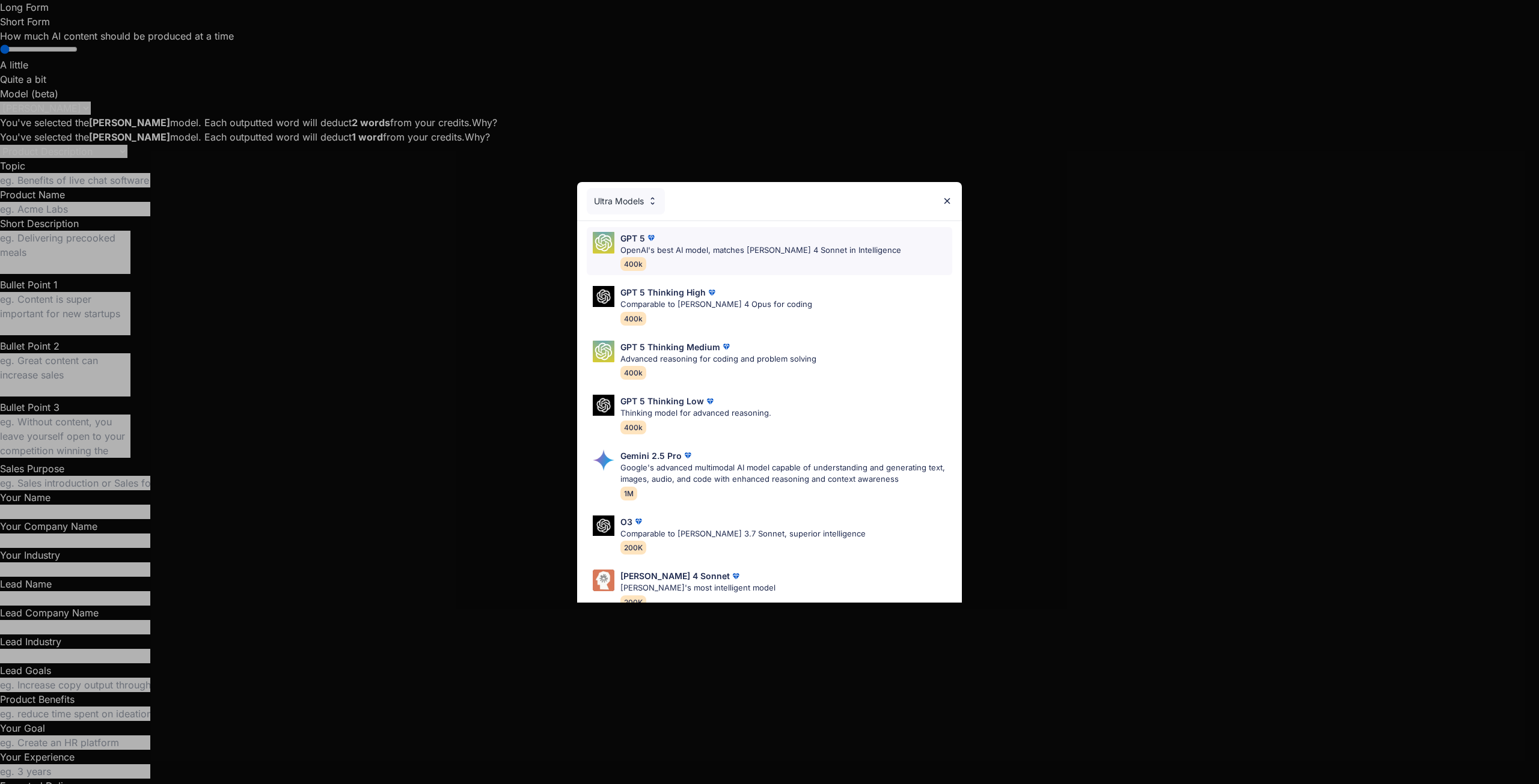
click at [698, 253] on p "OpenAI's best AI model, matches [PERSON_NAME] 4 Sonnet in Intelligence" at bounding box center [761, 251] width 281 height 12
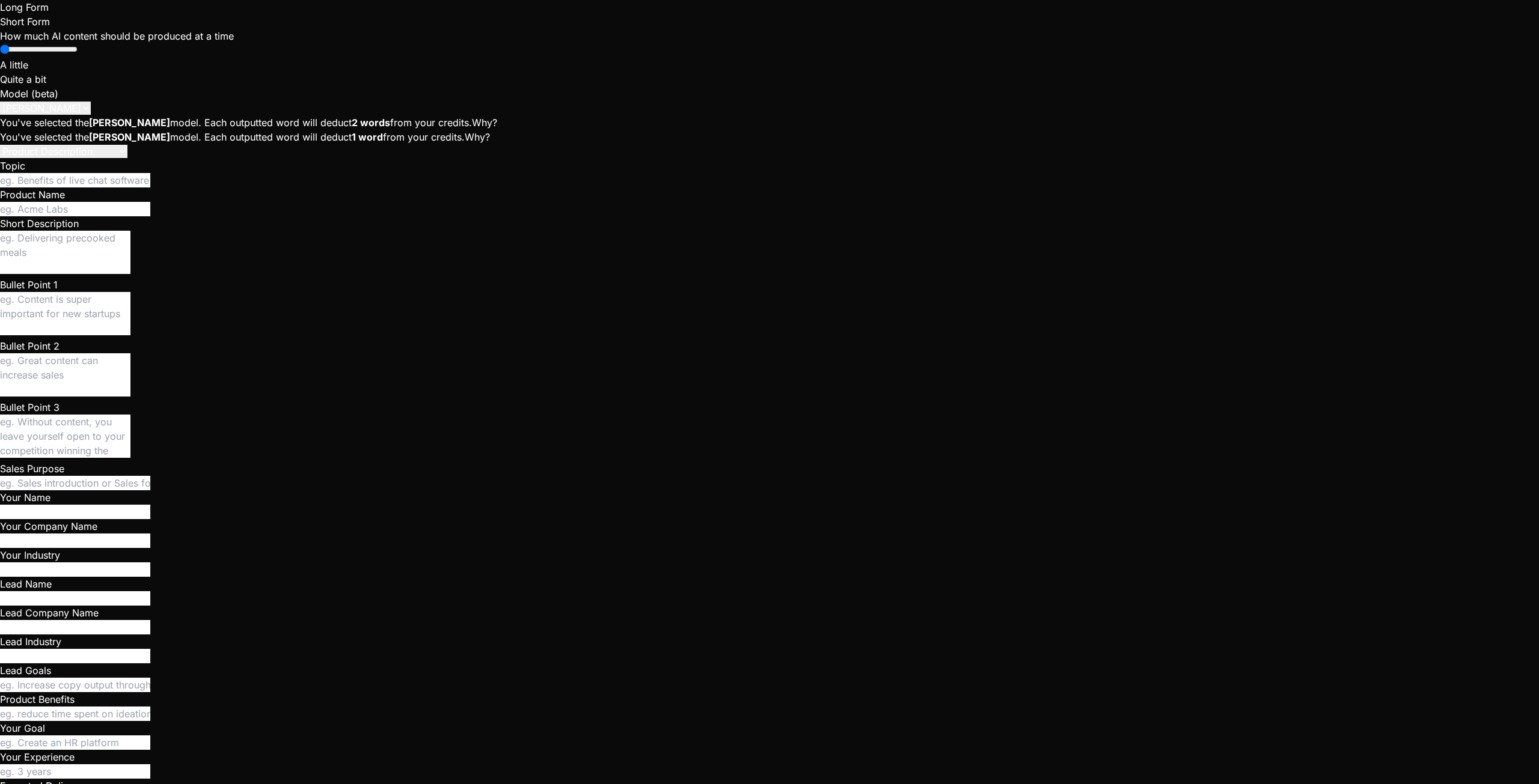
type textarea "x"
type textarea "t"
type textarea "x"
type textarea "th"
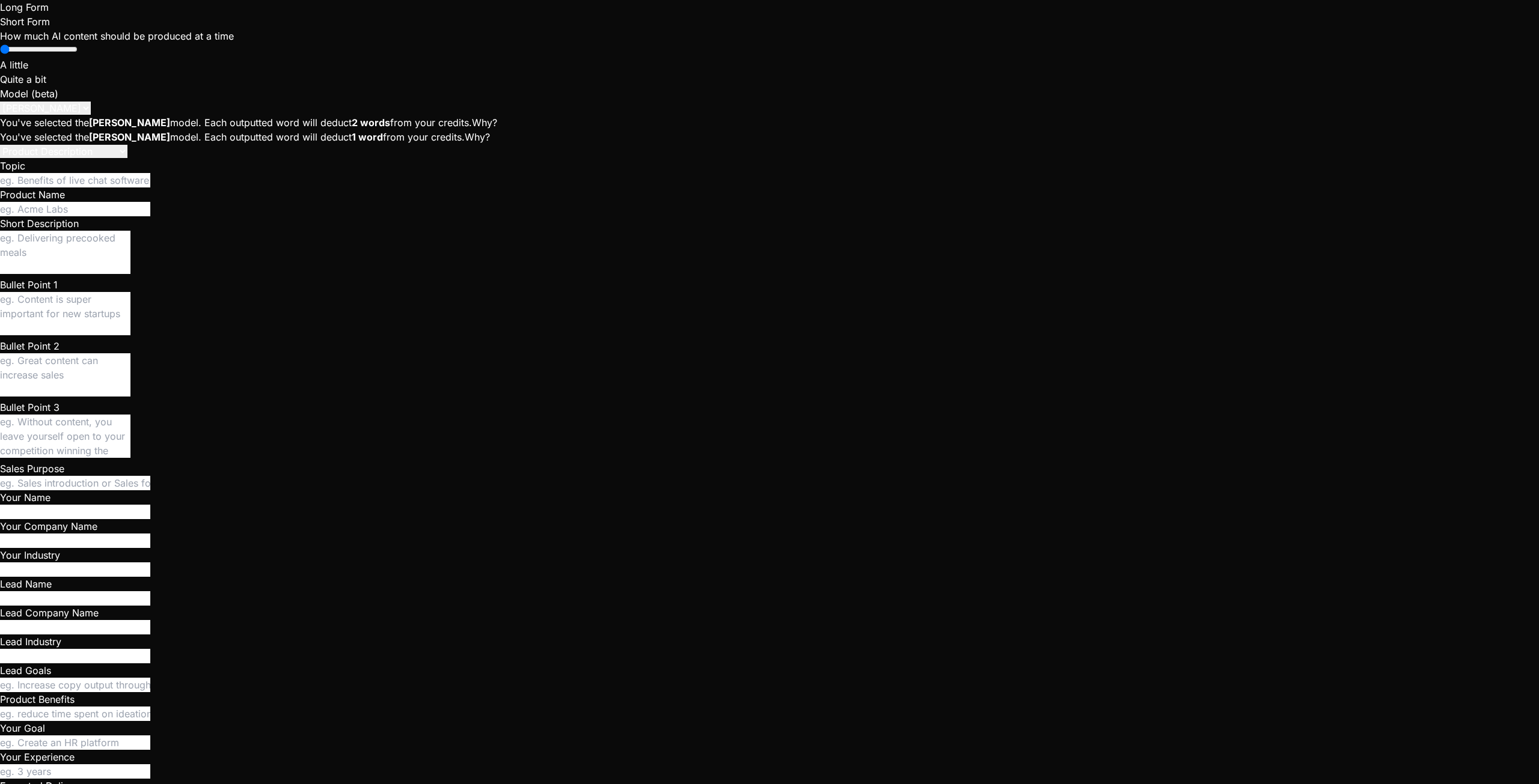
type textarea "x"
type textarea "the"
type textarea "x"
type textarea "the"
type textarea "x"
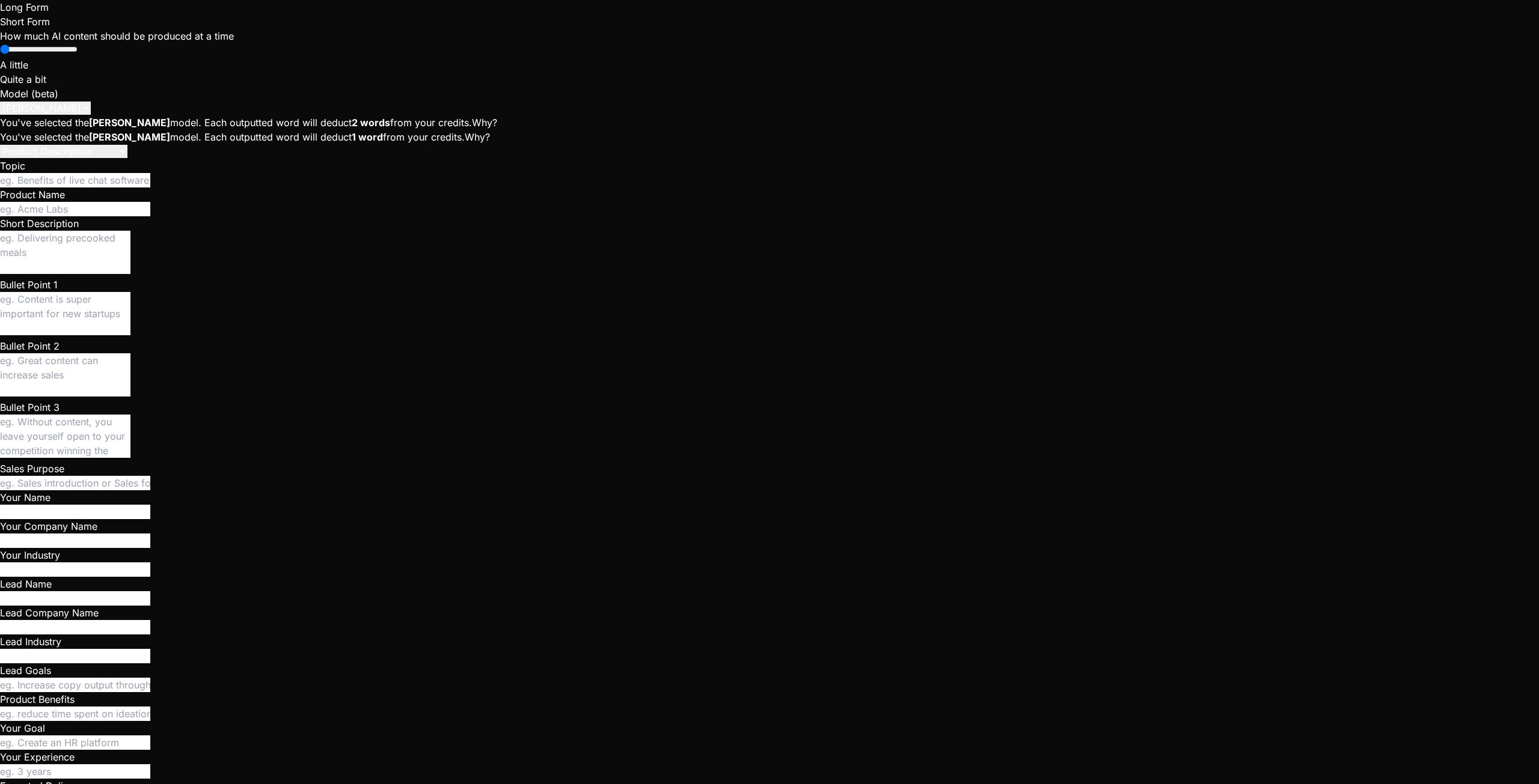
type textarea "the p"
type textarea "x"
type textarea "the pr"
type textarea "x"
type textarea "the pre"
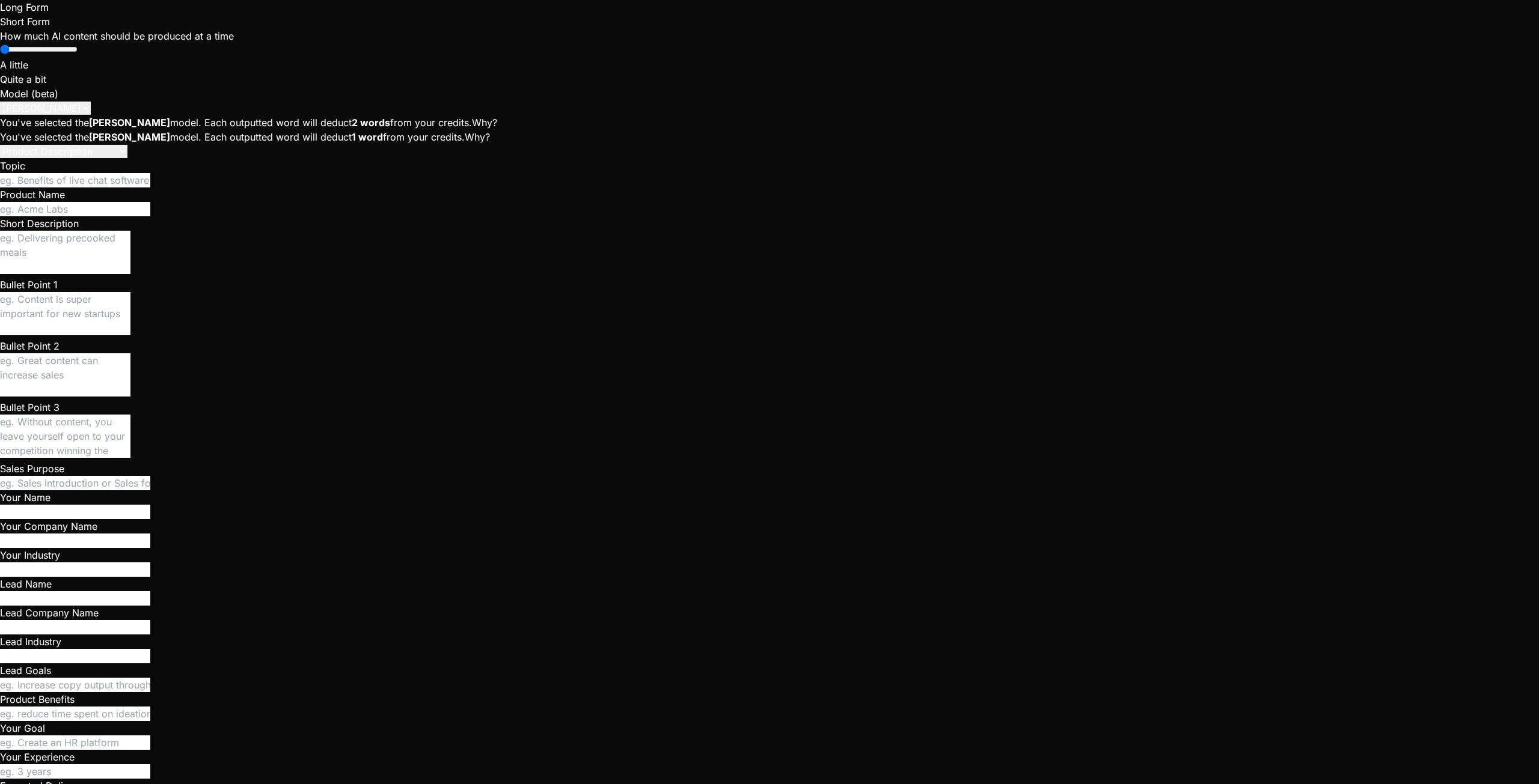
type textarea "x"
type textarea "the pr"
type textarea "x"
type textarea "the p"
type textarea "x"
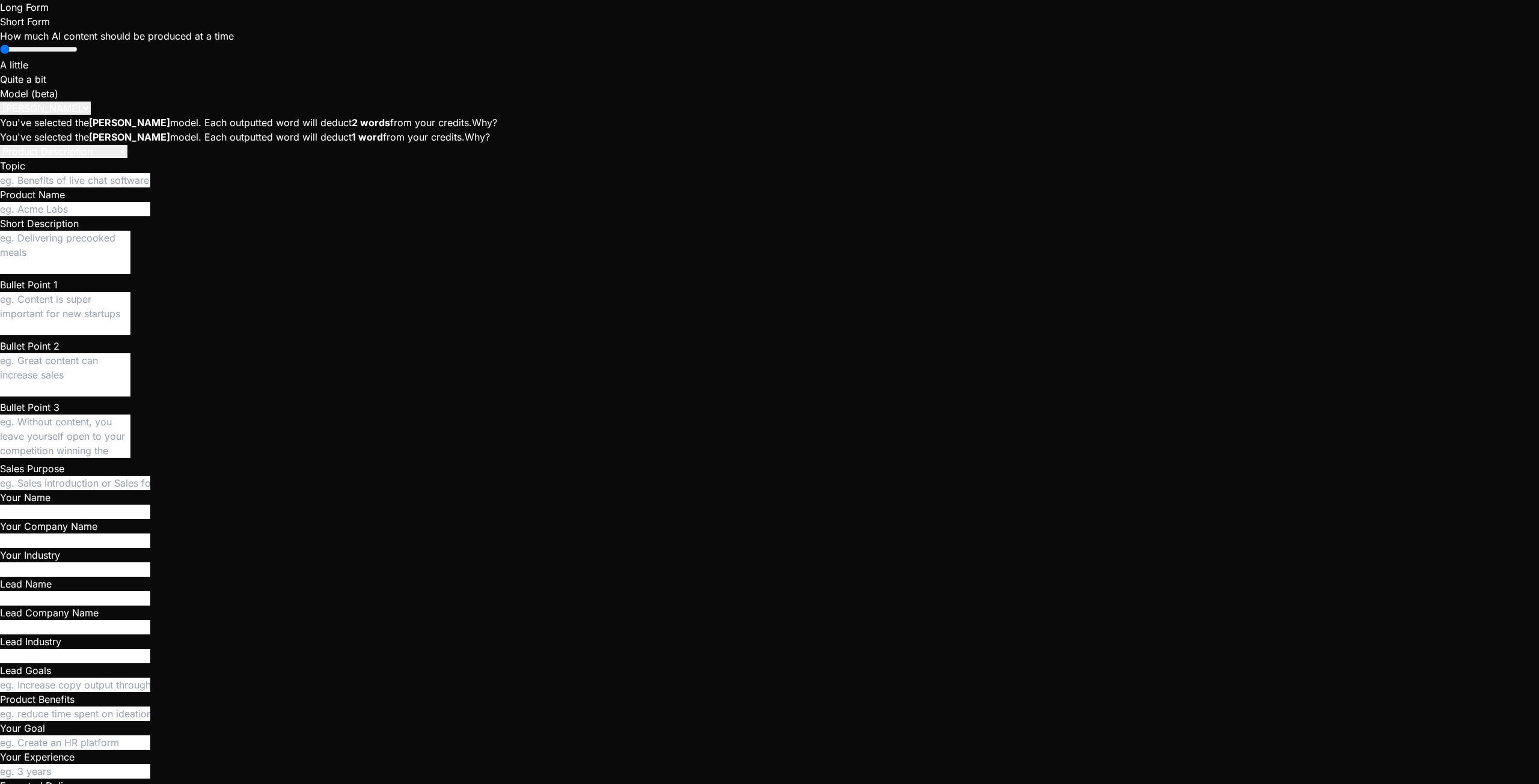
type textarea "the"
type textarea "x"
type textarea "the"
type textarea "x"
type textarea "th"
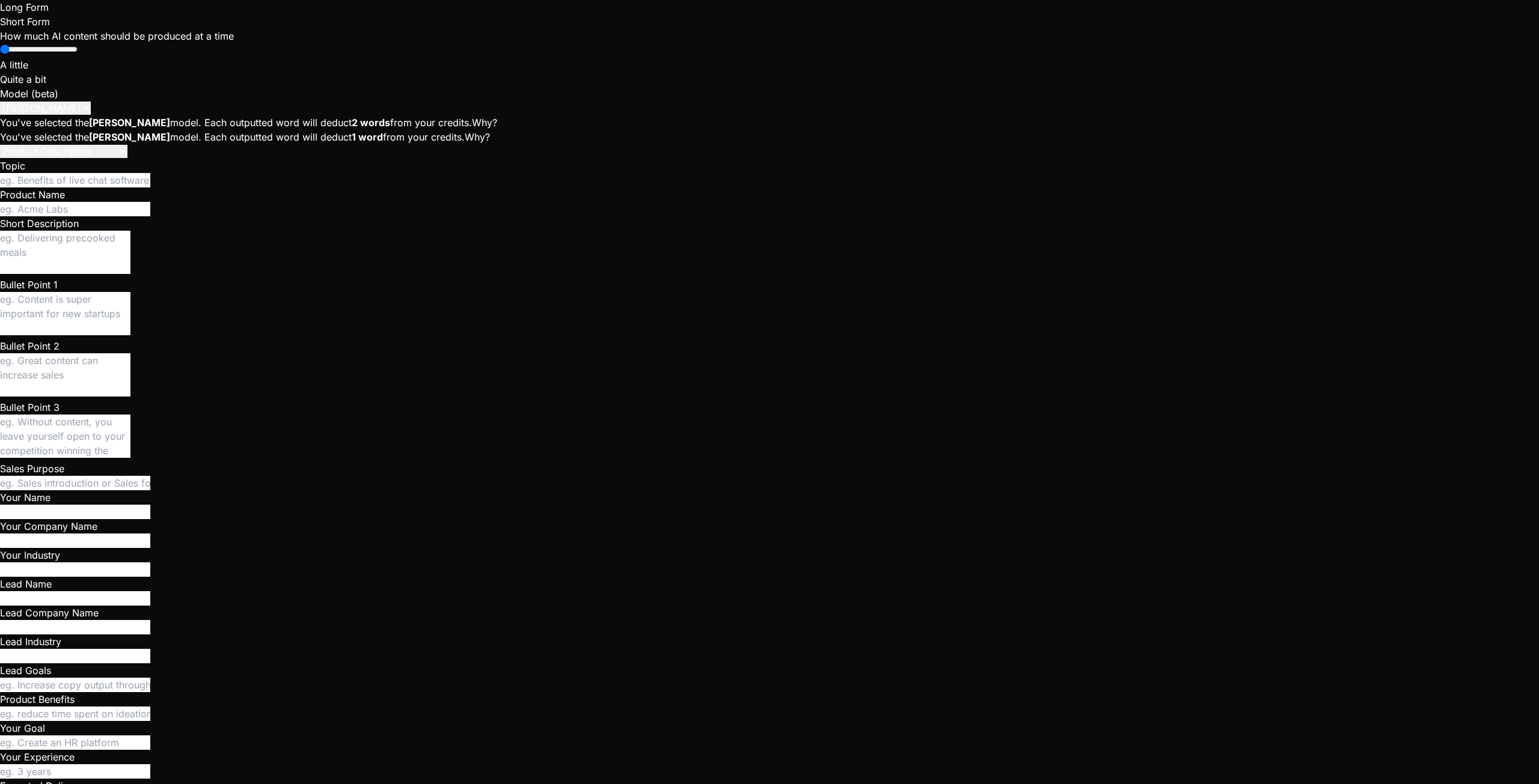
type textarea "x"
type textarea "t"
type textarea "x"
type textarea "I"
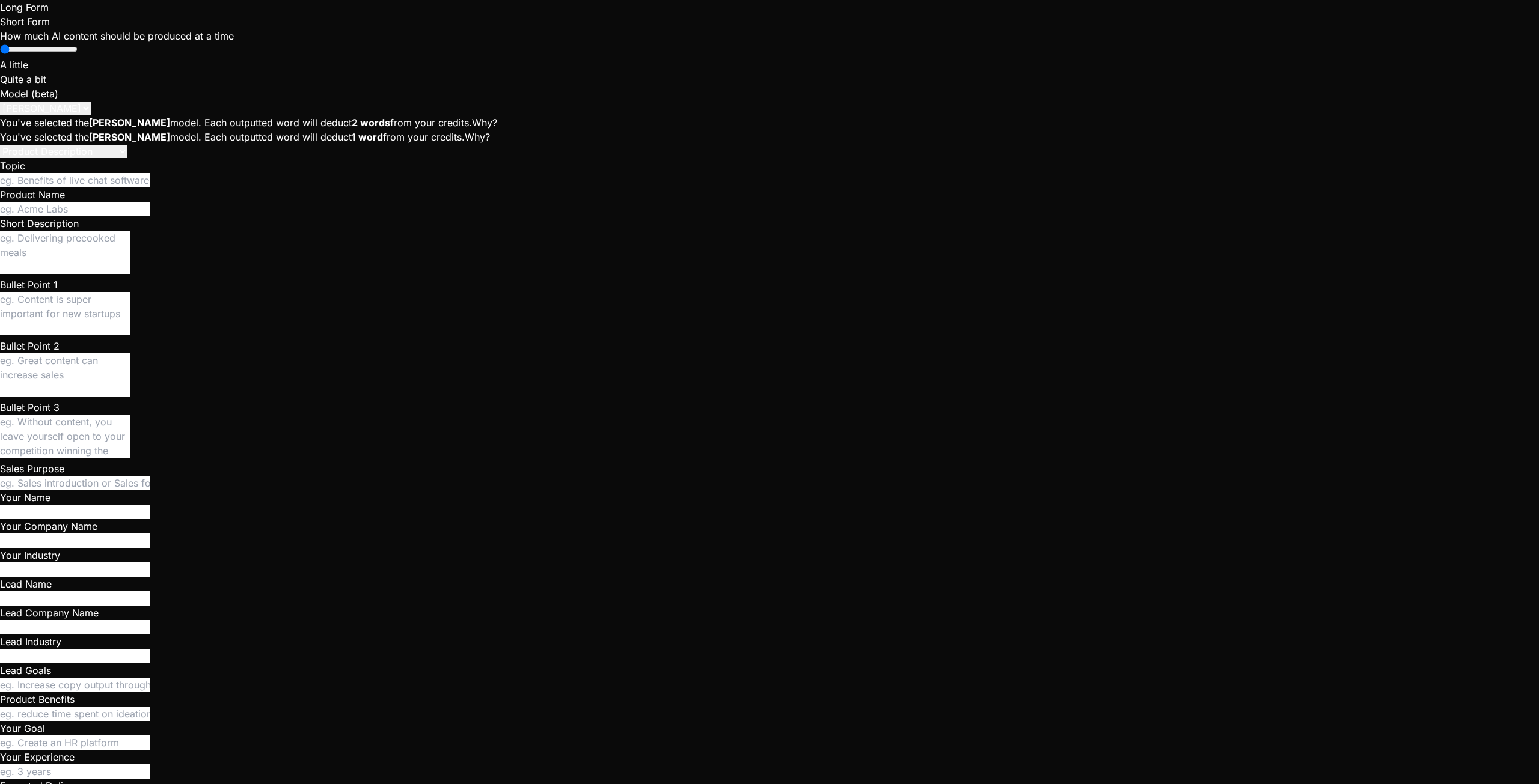
type textarea "x"
type textarea "I"
type textarea "x"
type textarea "I c"
type textarea "x"
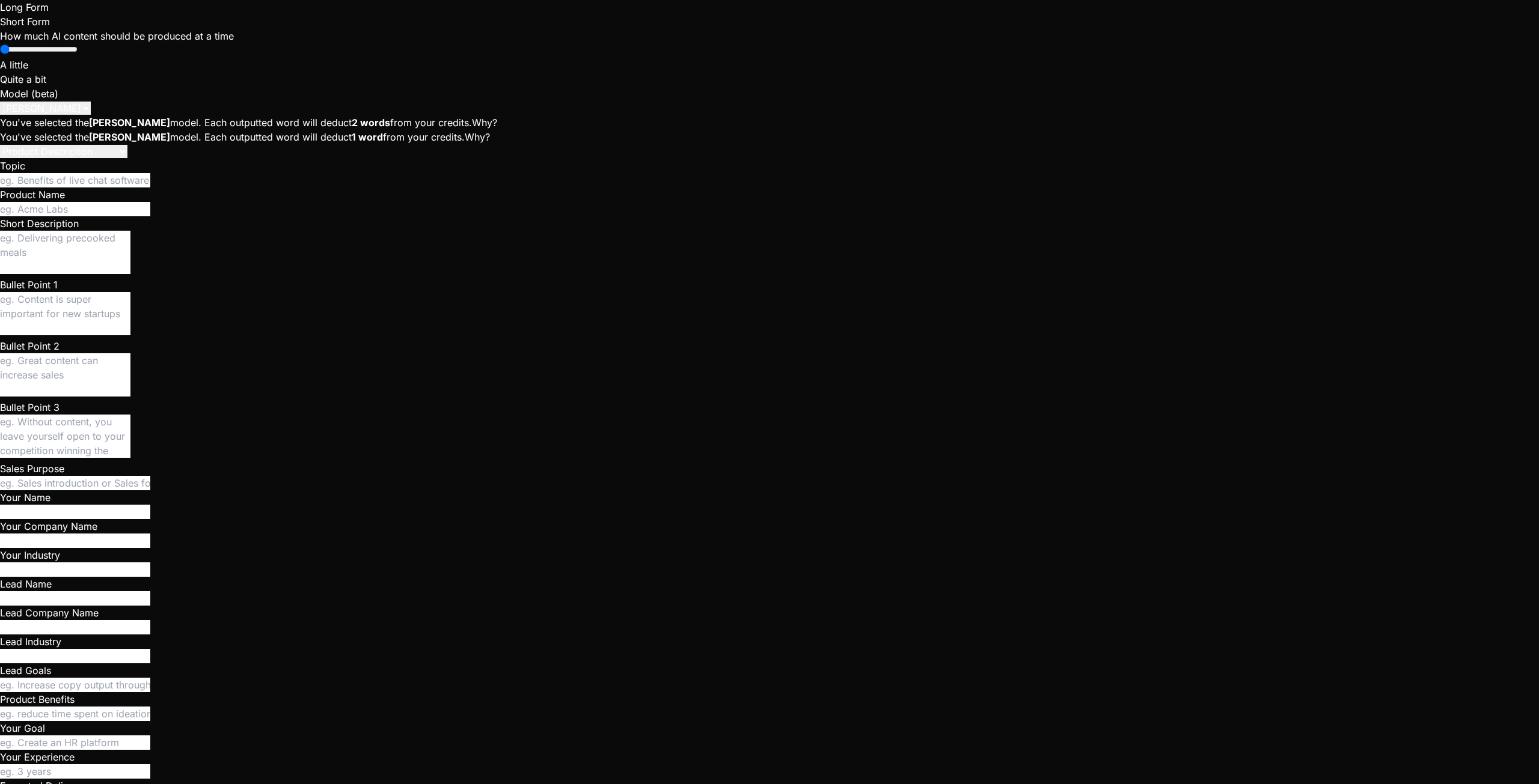
type textarea "I ca"
type textarea "x"
type textarea "I can"
type textarea "x"
type textarea "I can'"
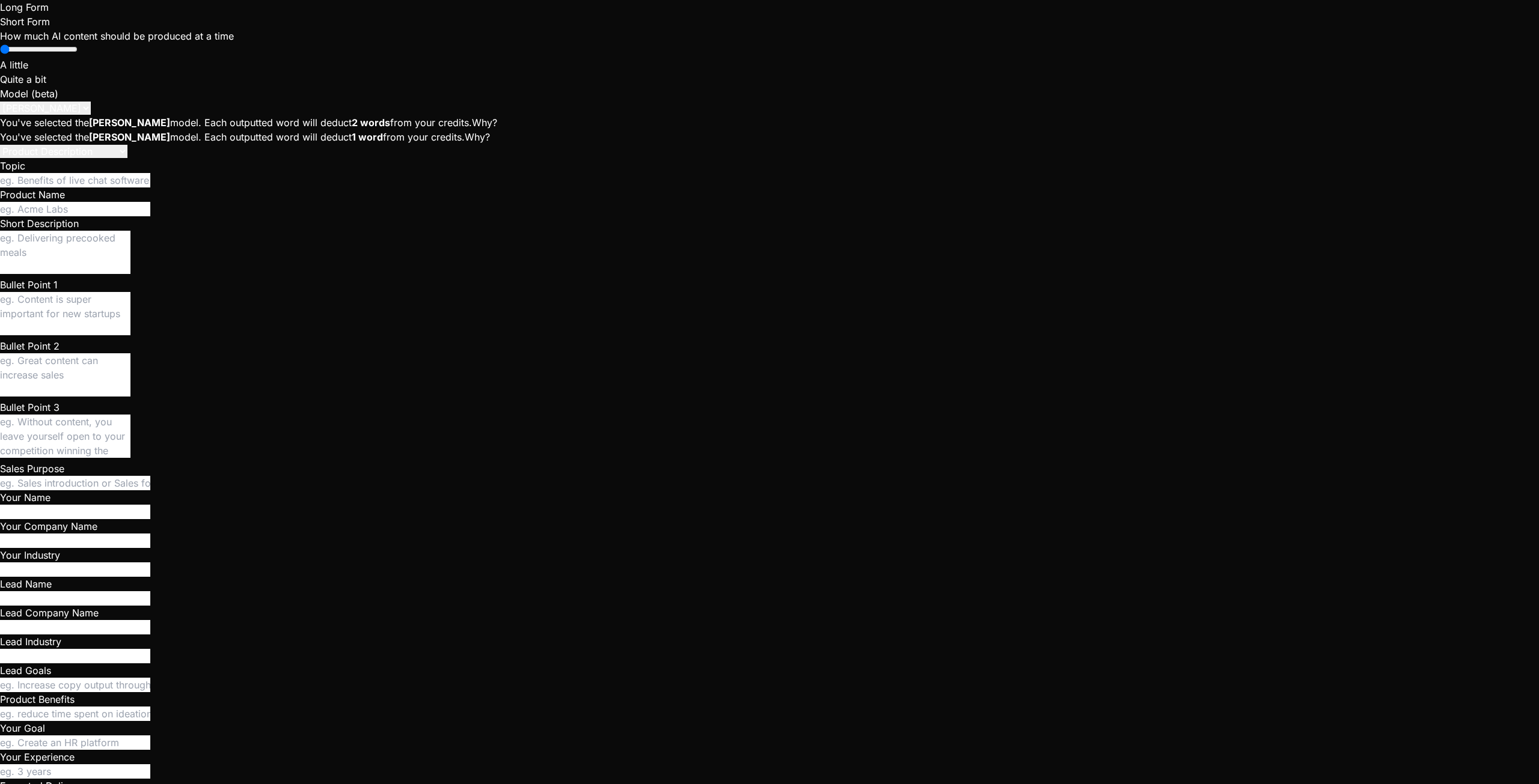
type textarea "x"
type textarea "I can't"
type textarea "x"
type textarea "I can't"
type textarea "x"
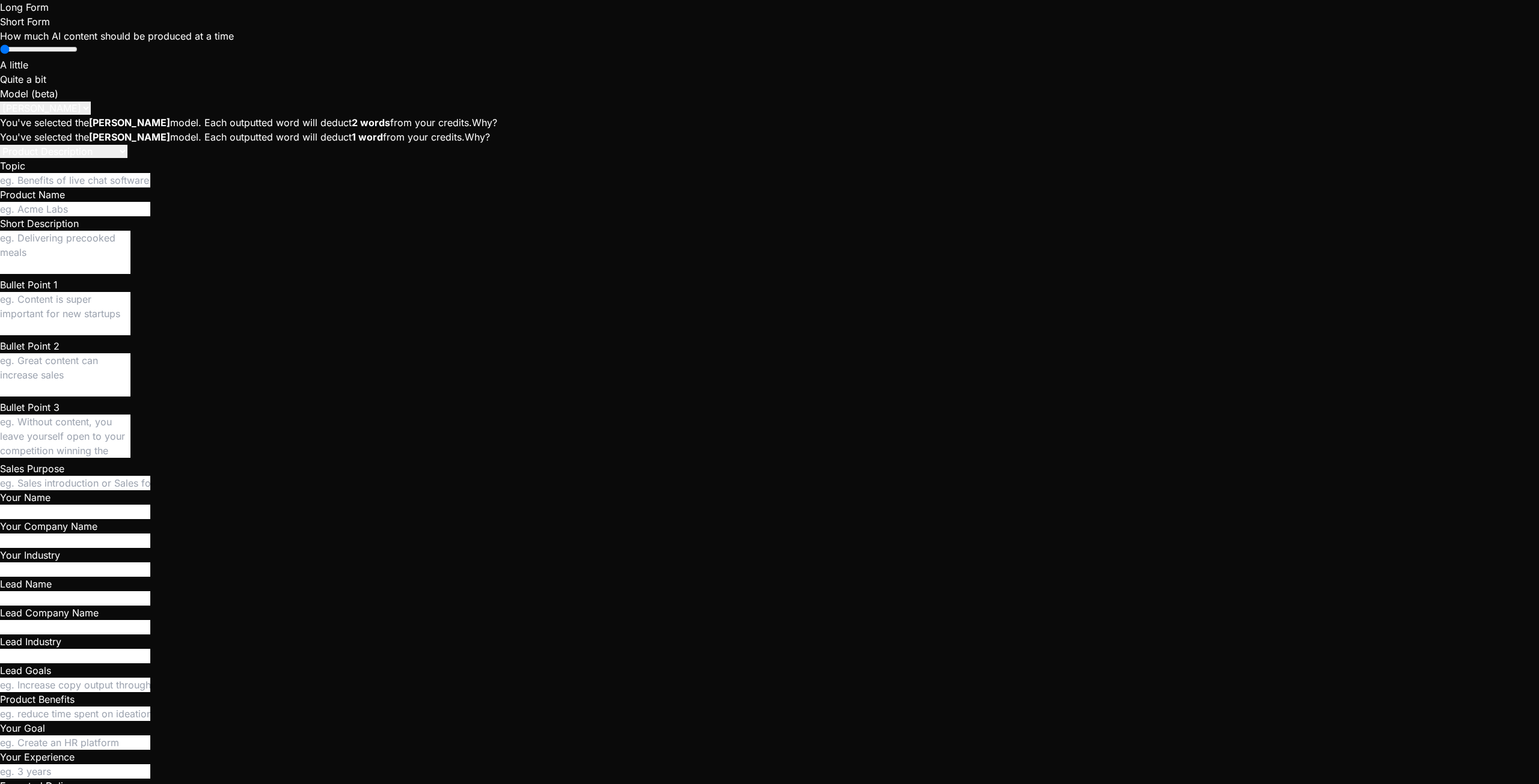
type textarea "I can't s"
type textarea "x"
type textarea "I can't se"
type textarea "x"
type textarea "I can't see"
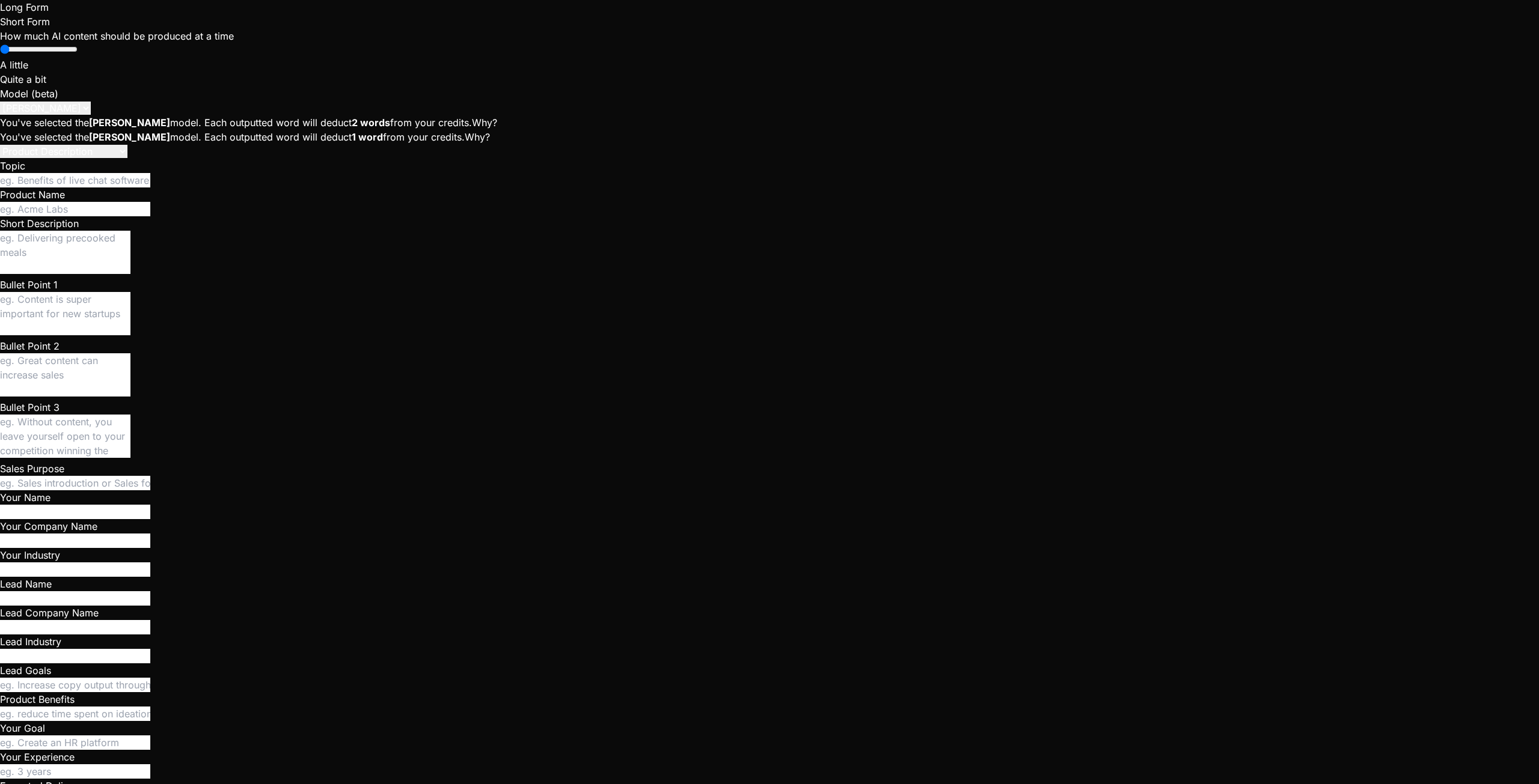
type textarea "x"
type textarea "I can't see"
type textarea "x"
type textarea "I can't see t"
type textarea "x"
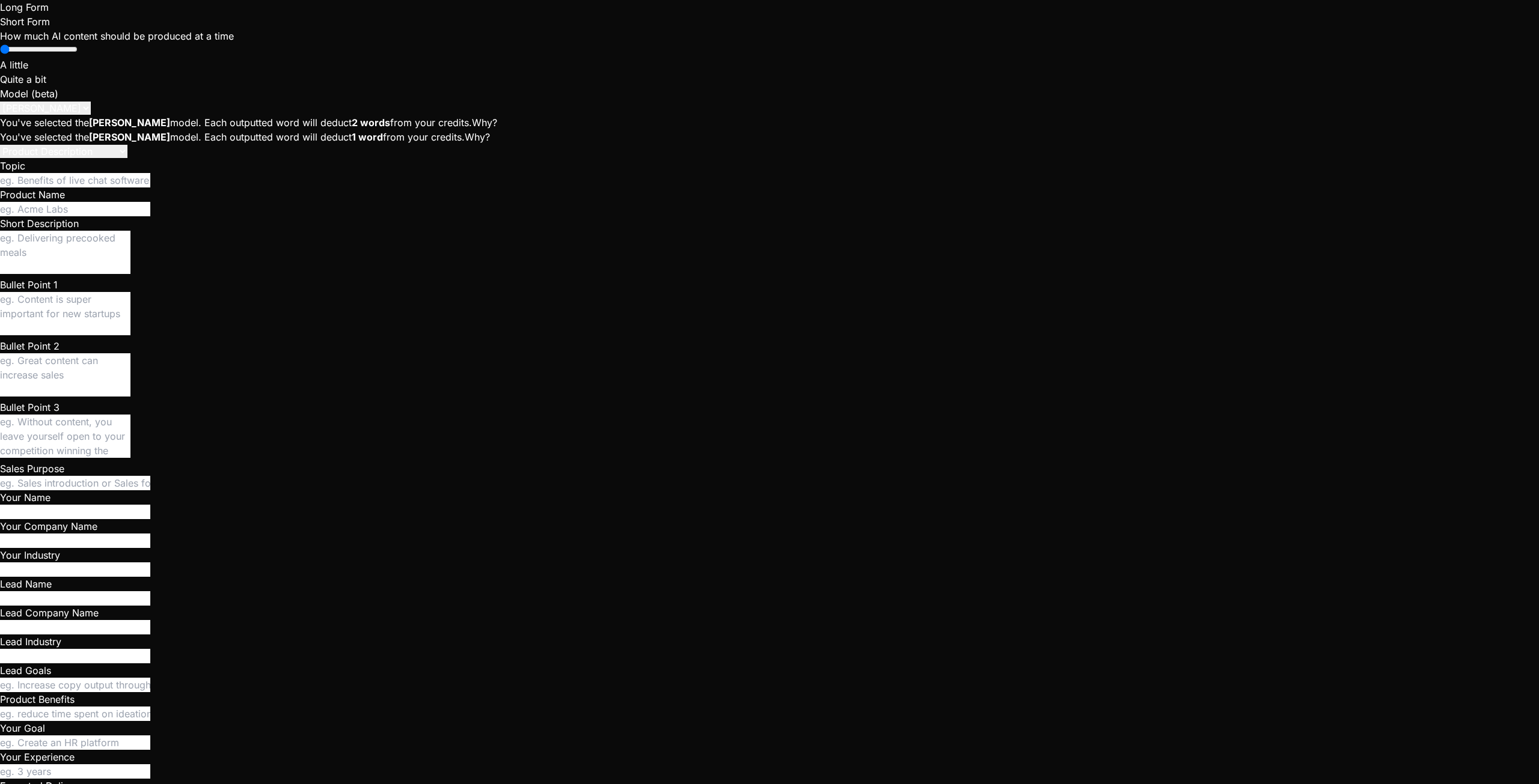
type textarea "I can't see th"
type textarea "x"
type textarea "I can't see the"
type textarea "x"
type textarea "I can't see the"
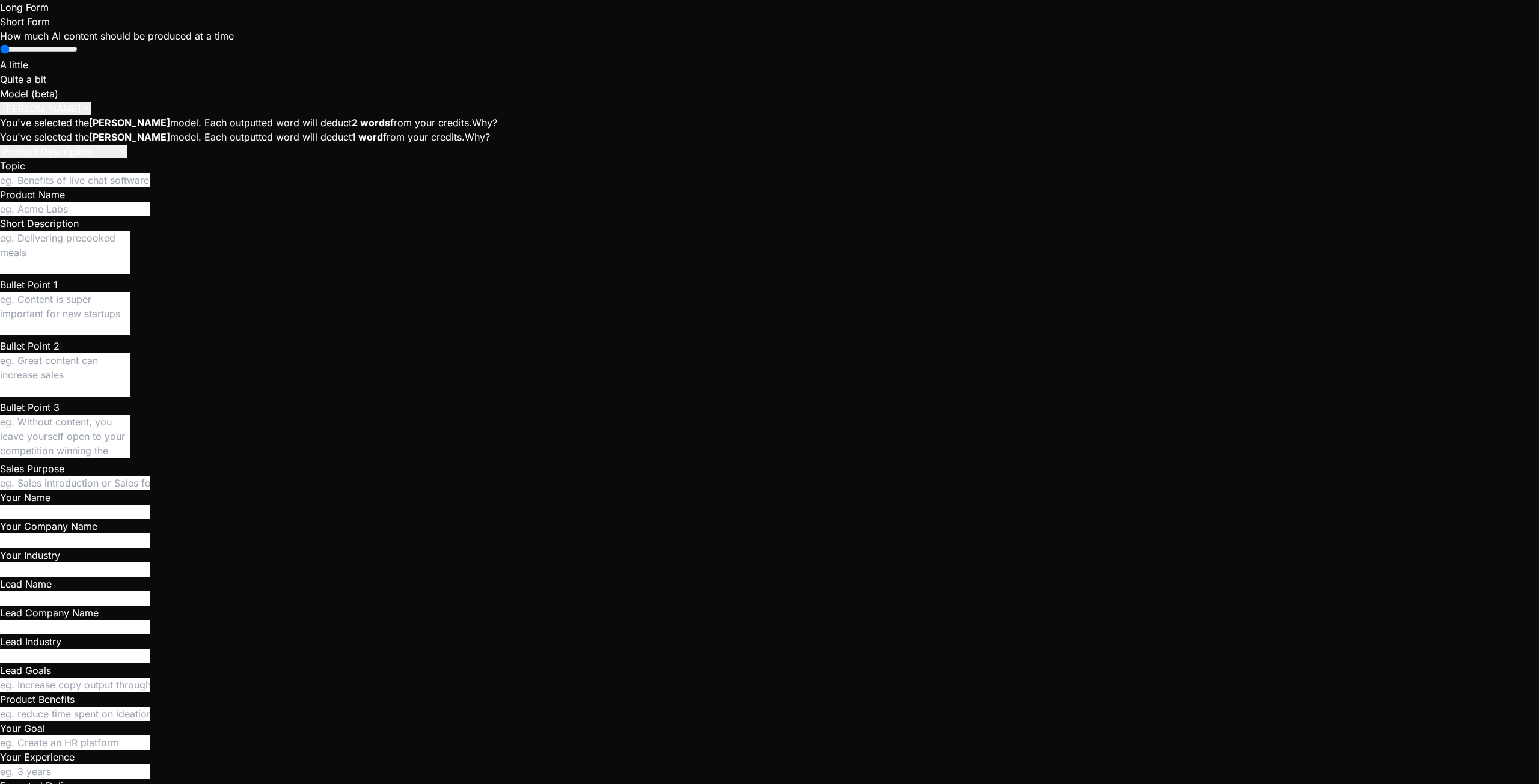
type textarea "x"
type textarea "I can't see the p"
type textarea "x"
type textarea "I can't see the pr"
type textarea "x"
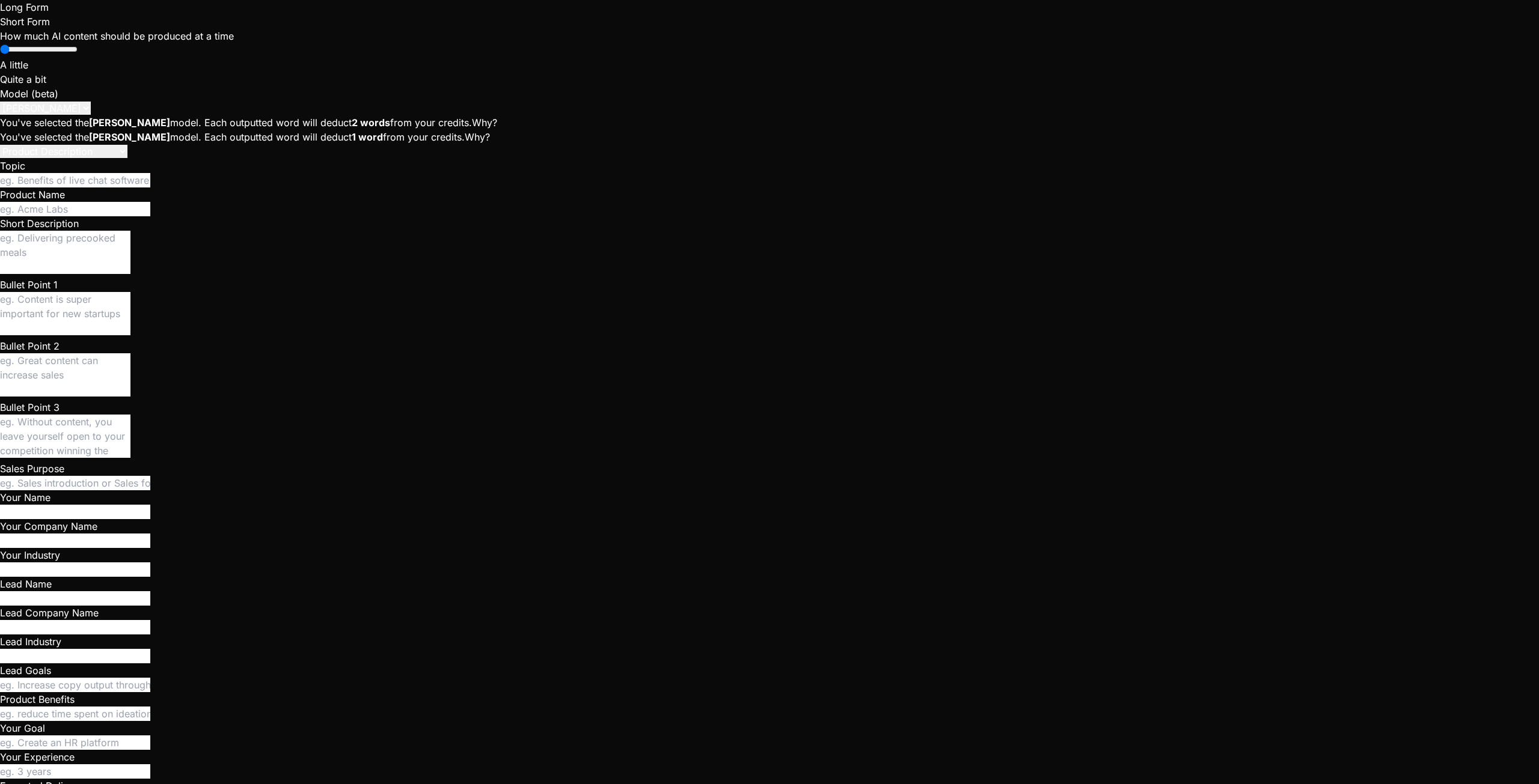
type textarea "I can't see the pre"
type textarea "x"
type textarea "I can't see the prev"
type textarea "x"
type textarea "I can't see the previ"
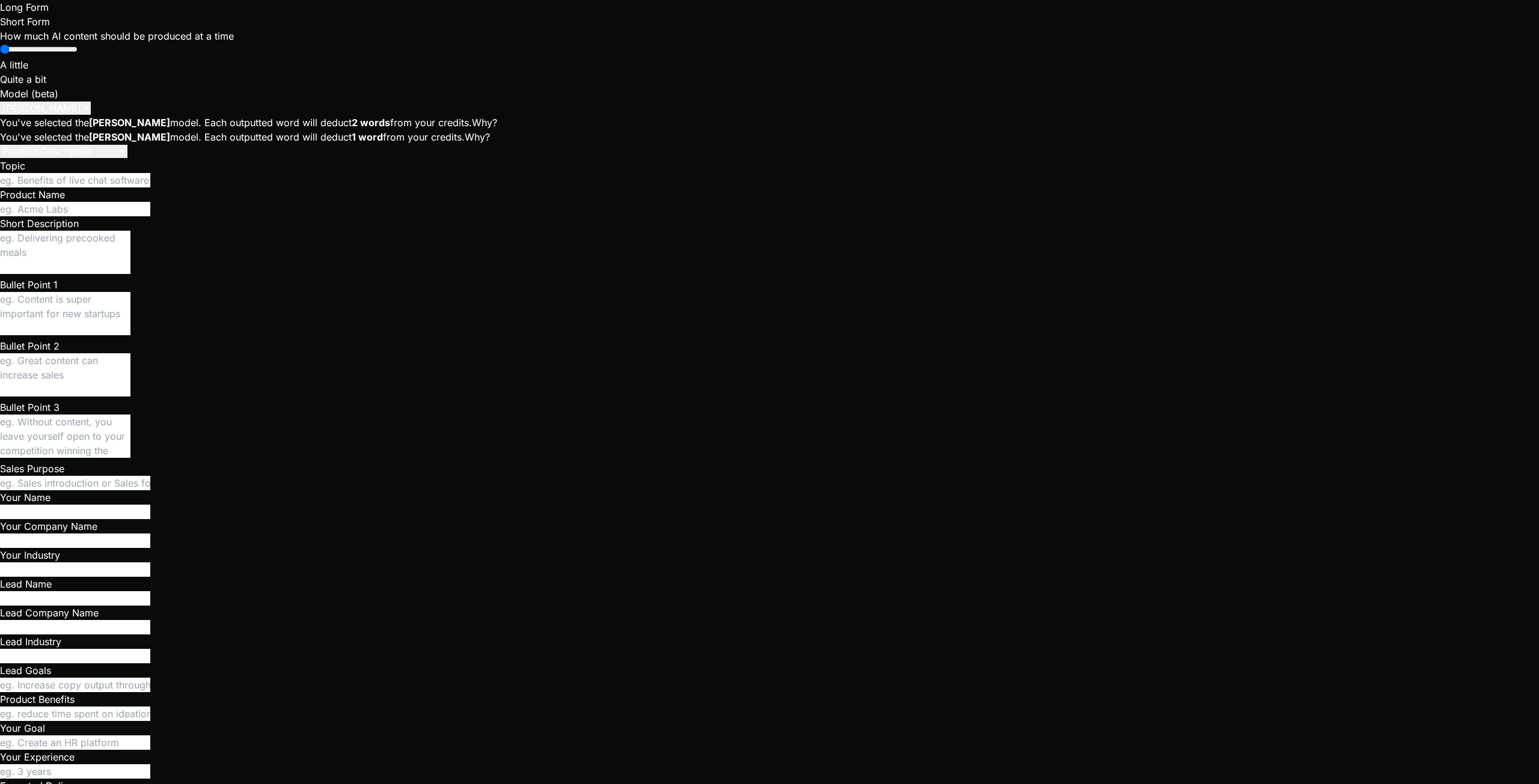
type textarea "x"
type textarea "I can't see the previe"
type textarea "x"
type textarea "I can't see the preview"
type textarea "x"
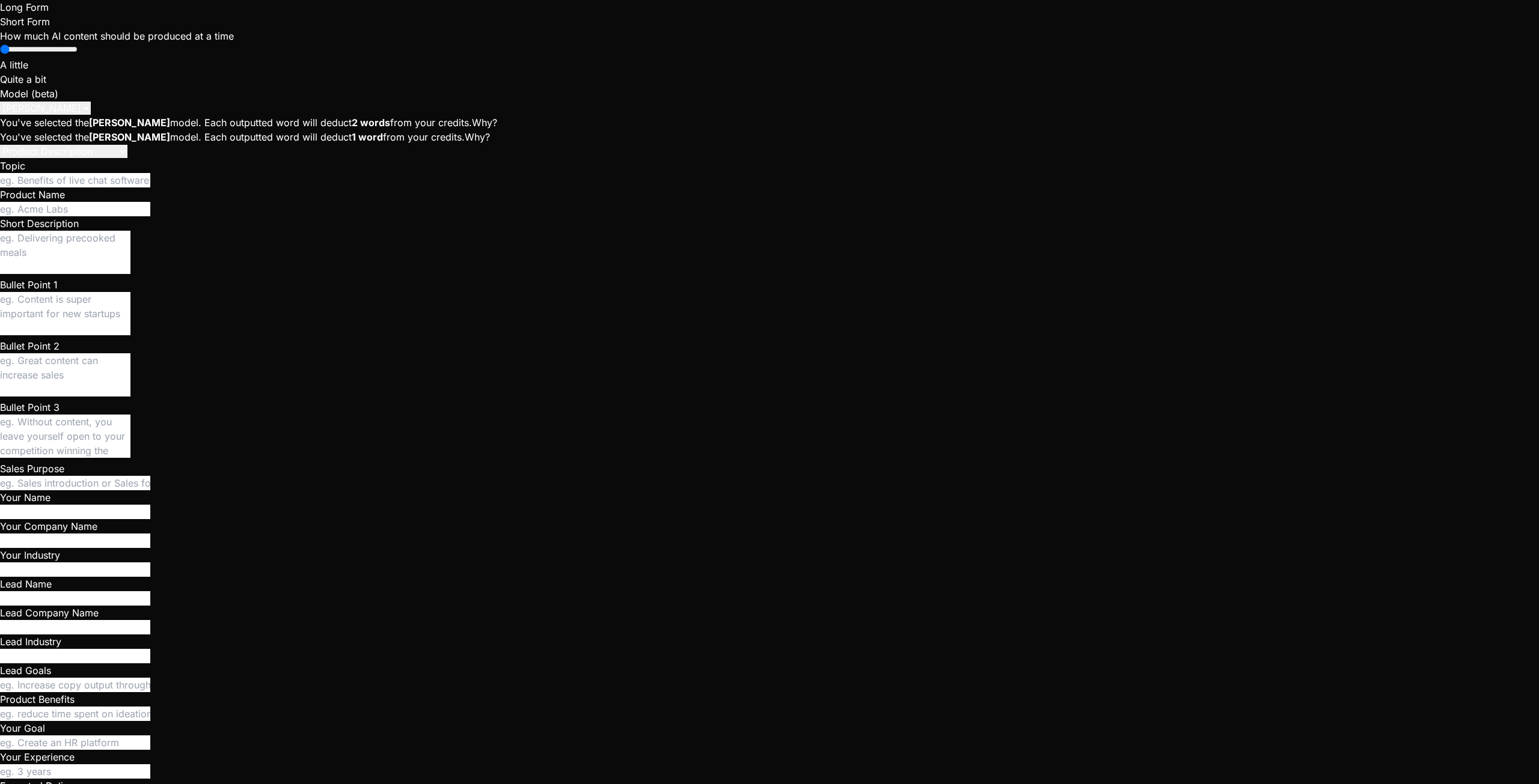
type textarea "I can't see the preview."
type textarea "x"
type textarea "I can't see the preview."
type textarea "x"
type textarea "I can't see the preview. M"
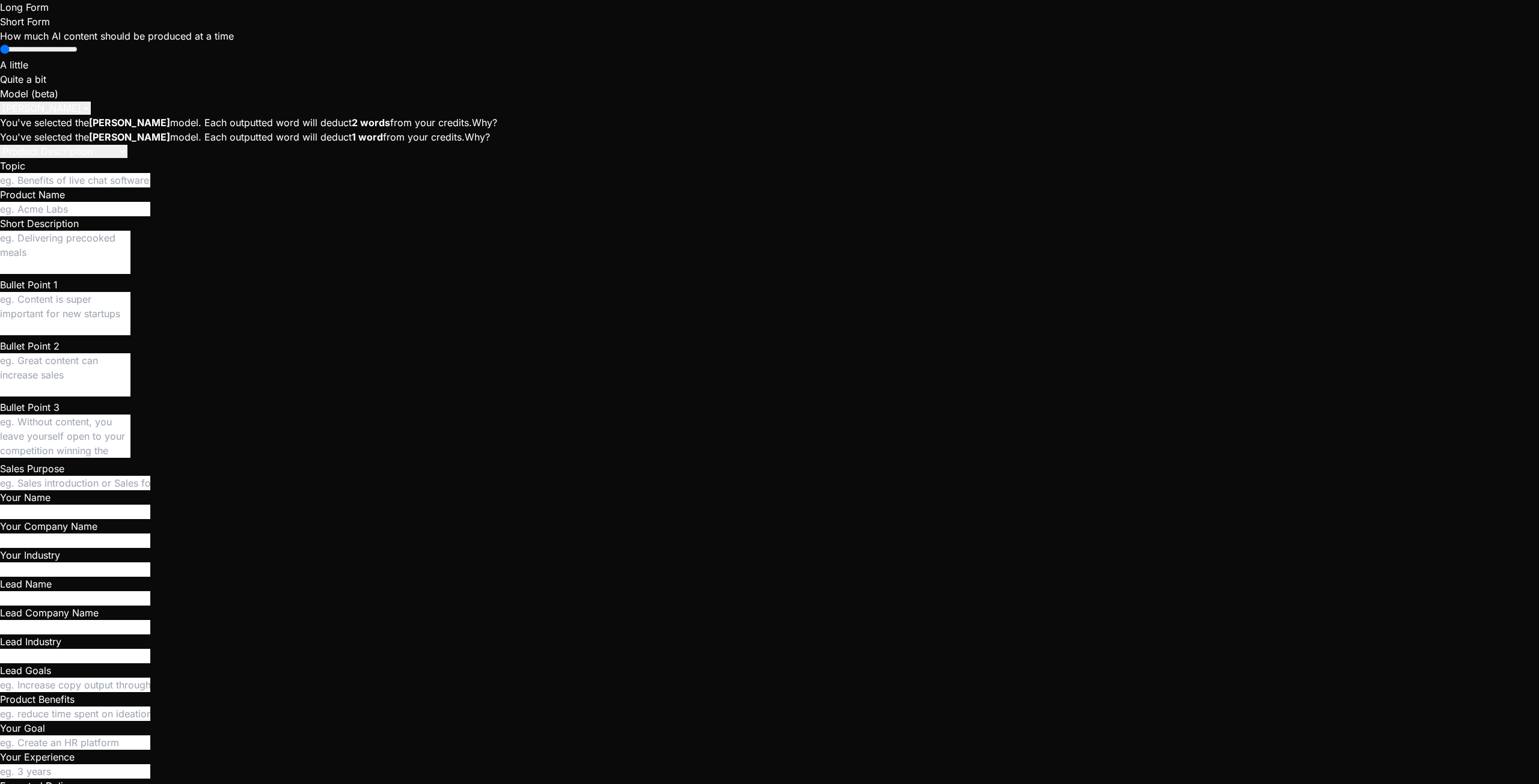
type textarea "x"
type textarea "I can't see the preview. Ma"
type textarea "x"
type textarea "I can't see the preview. Mak"
type textarea "x"
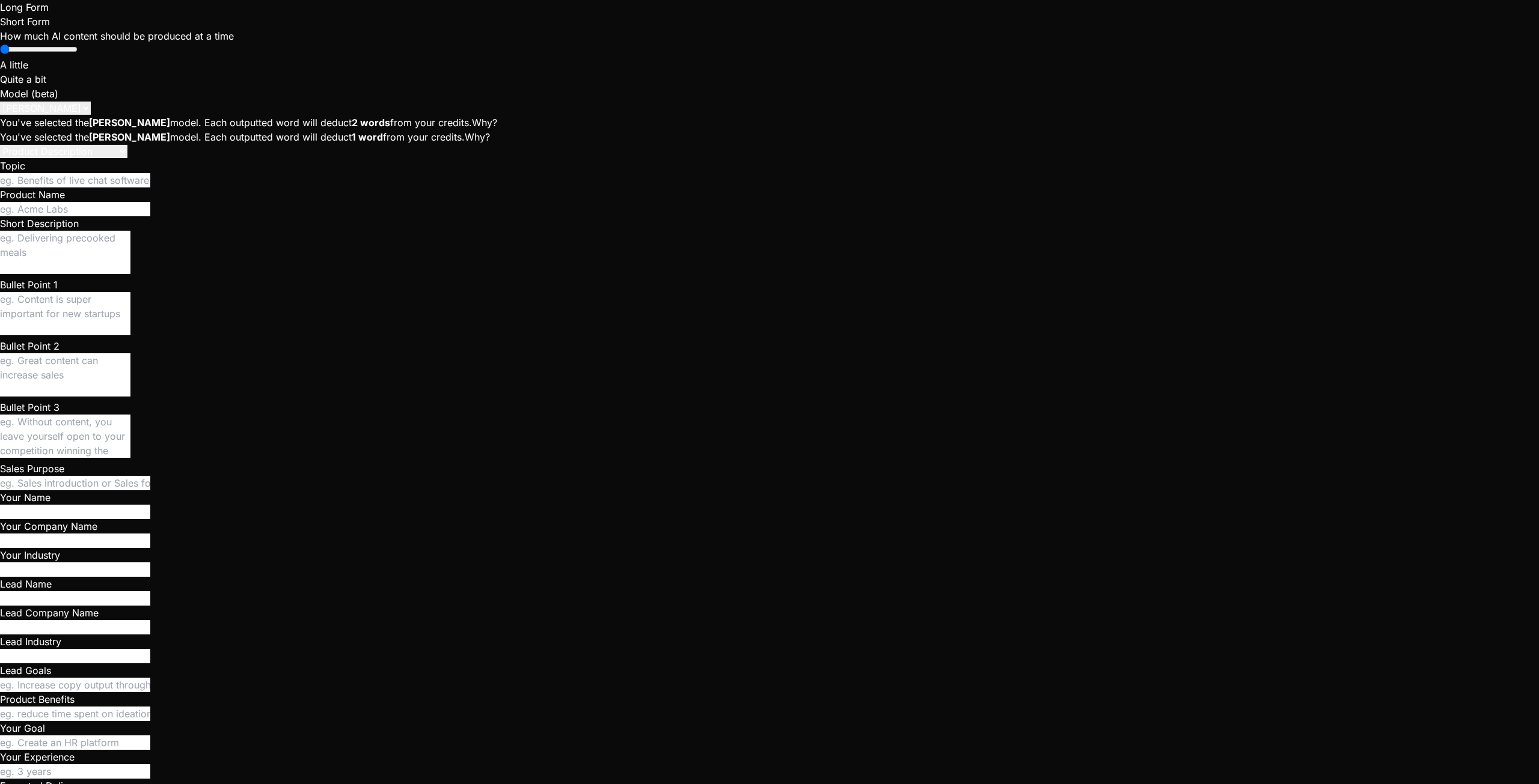
type textarea "I can't see the preview. Make"
type textarea "x"
type textarea "I can't see the preview. Make"
type textarea "x"
type textarea "I can't see the preview. Make t"
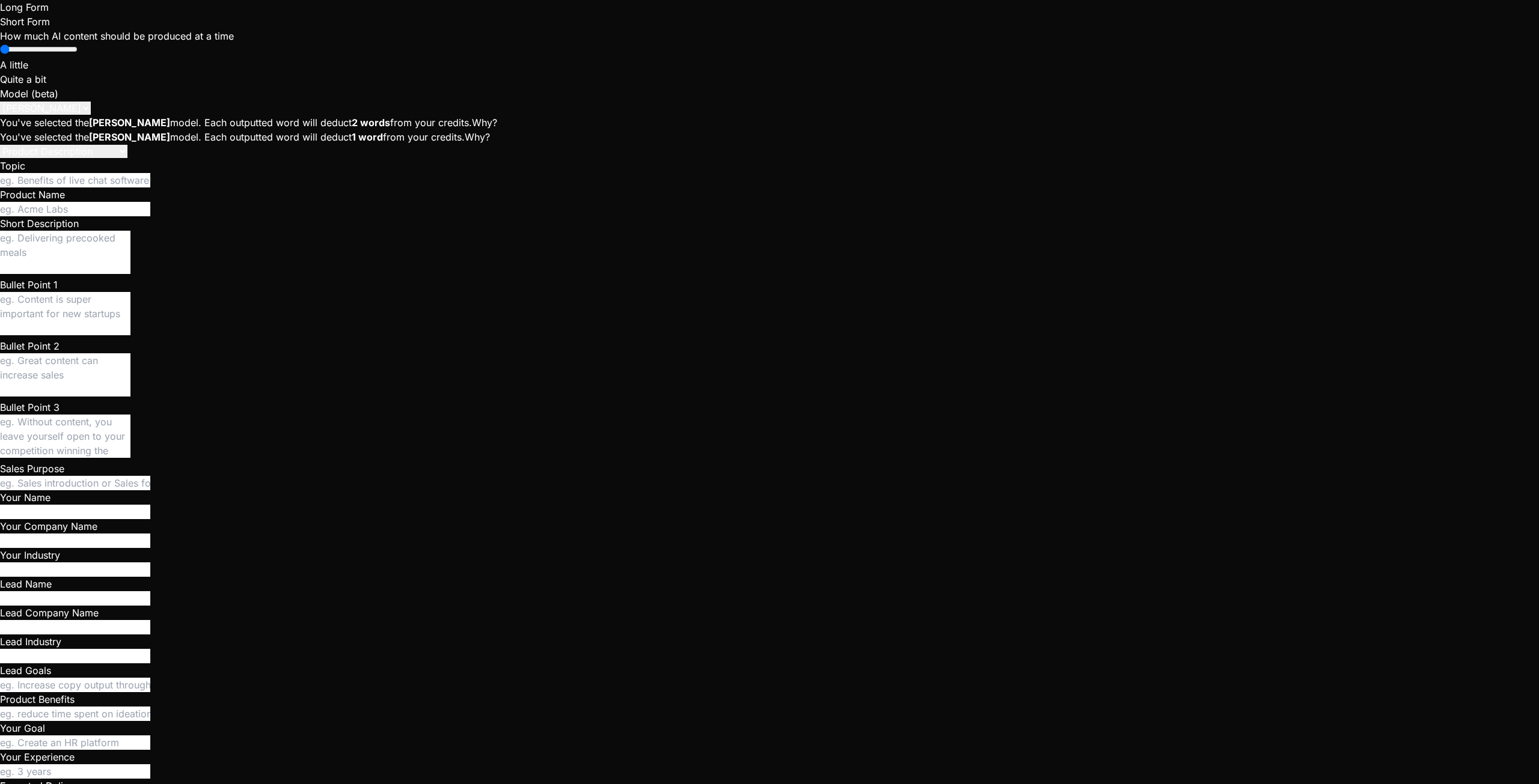
type textarea "x"
type textarea "I can't see the preview. Make th"
type textarea "x"
type textarea "I can't see the preview. Make the"
type textarea "x"
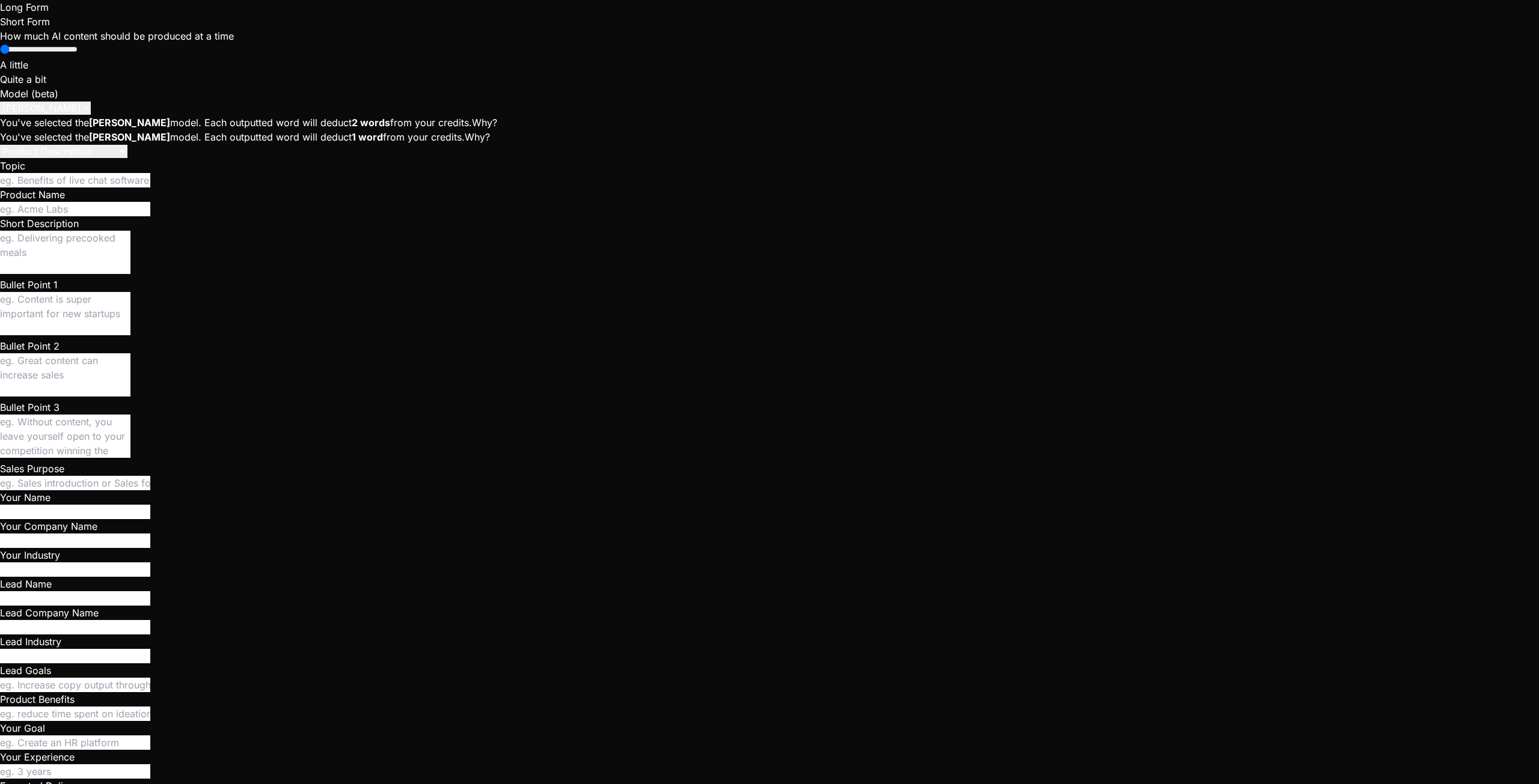
type textarea "I can't see the preview. Make the"
type textarea "x"
type textarea "I can't see the preview. Make the p"
type textarea "x"
type textarea "I can't see the preview. Make the pr"
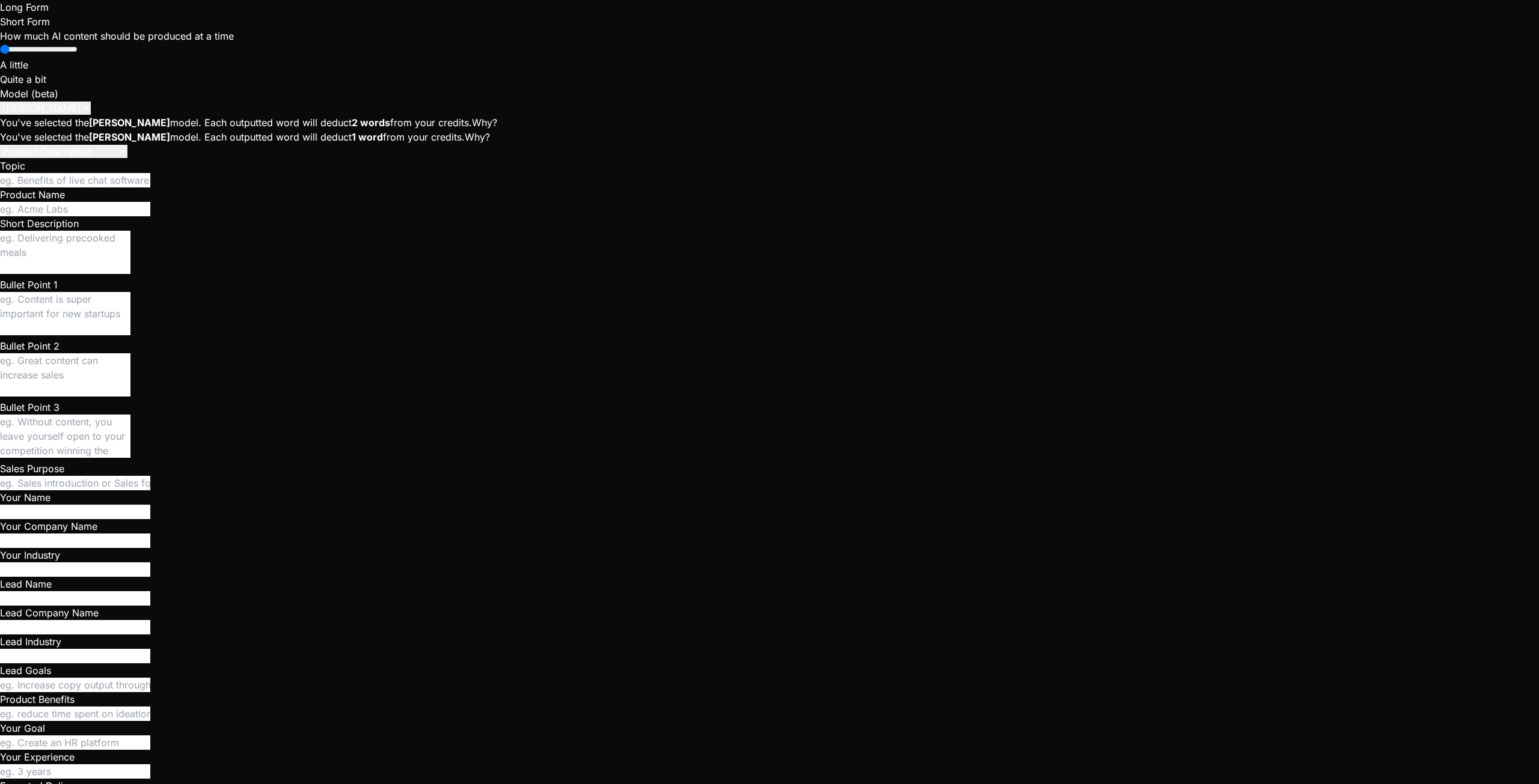
type textarea "x"
type textarea "I can't see the preview. Make the pre"
type textarea "x"
type textarea "I can't see the preview. Make the prev"
type textarea "x"
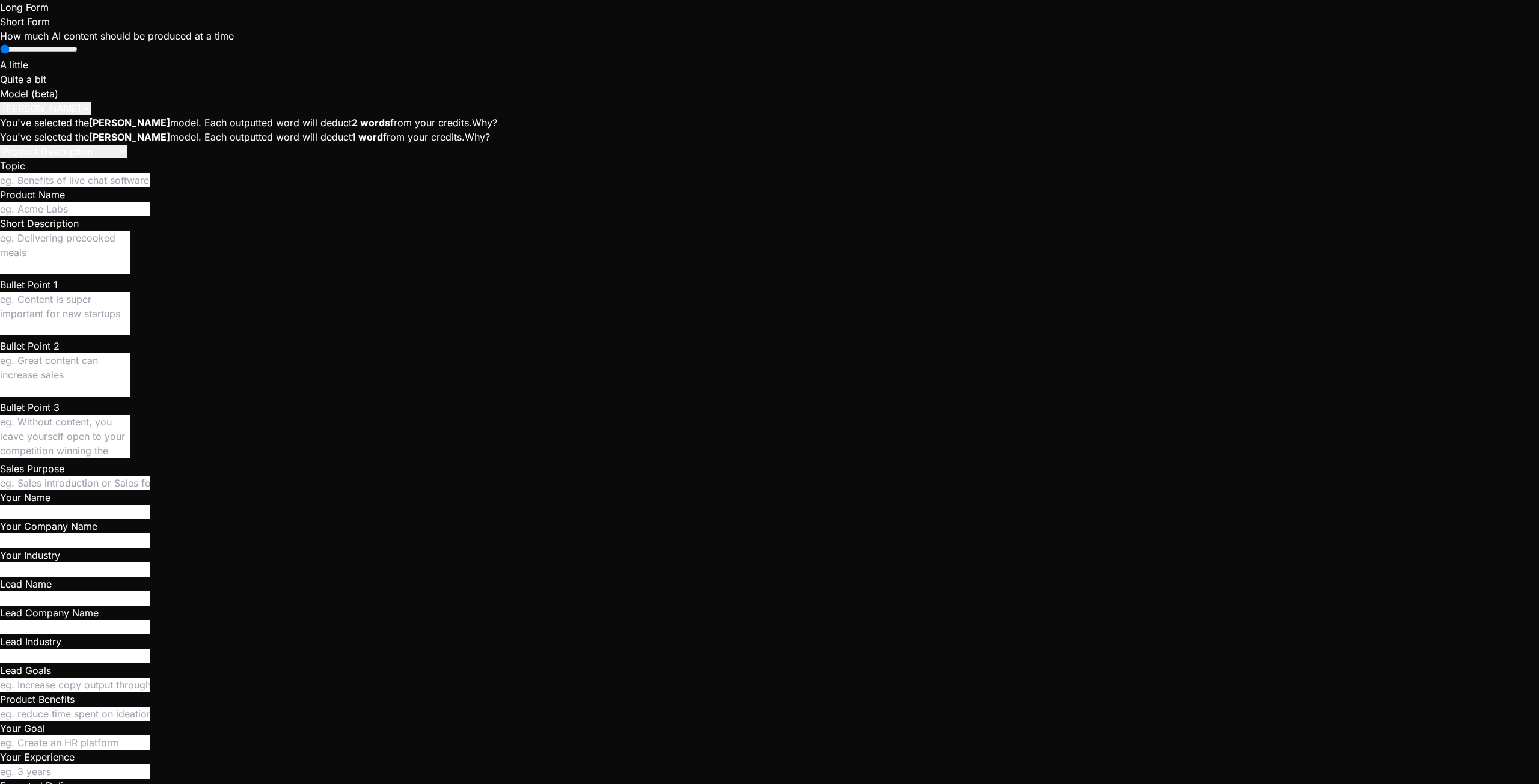
type textarea "I can't see the preview. Make the previ"
type textarea "x"
type textarea "I can't see the preview. Make the previe"
type textarea "x"
type textarea "I can't see the preview. Make the preview"
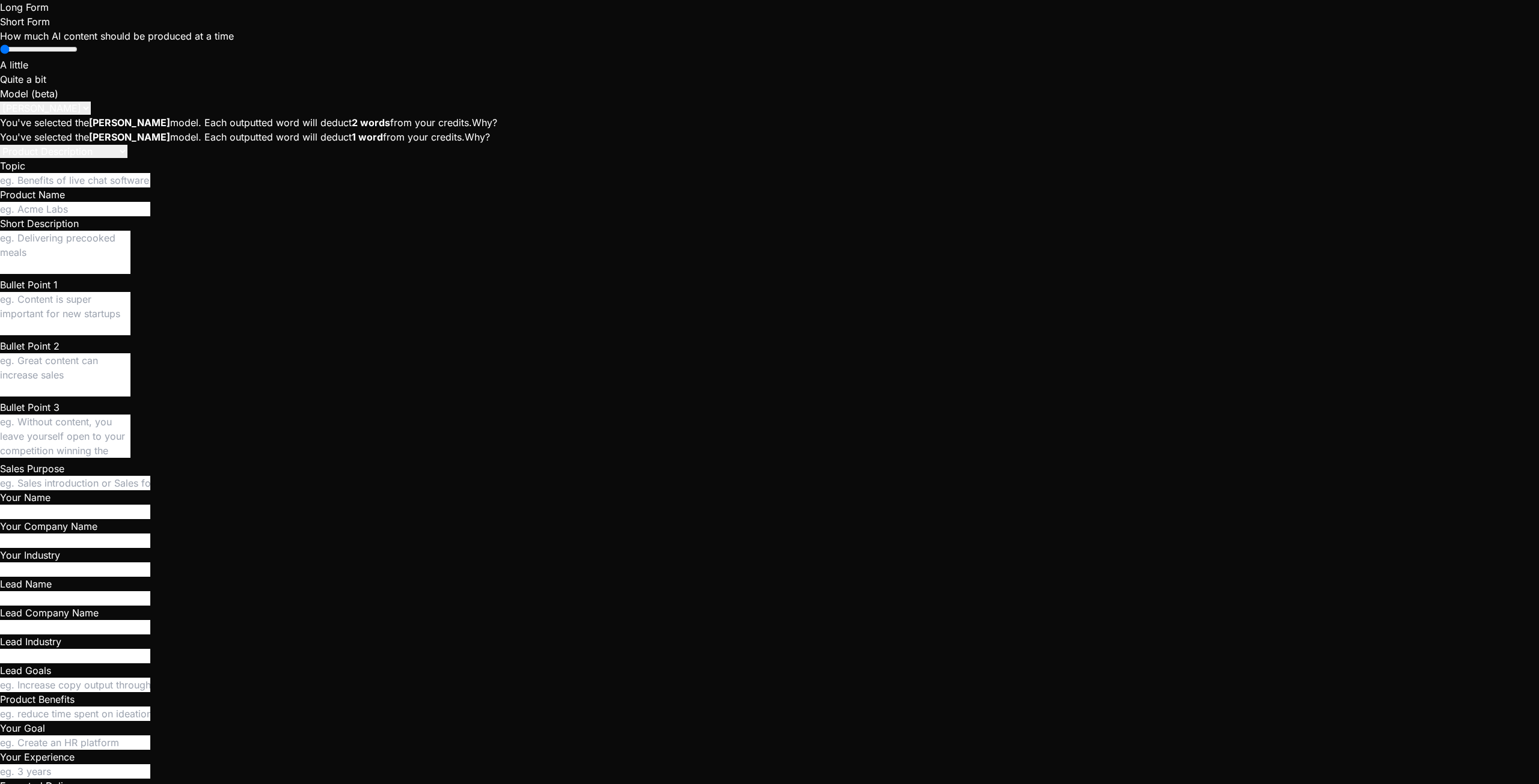
type textarea "x"
type textarea "I can't see the preview. Make the preview"
type textarea "x"
type textarea "I can't see the preview. Make the preview w"
type textarea "x"
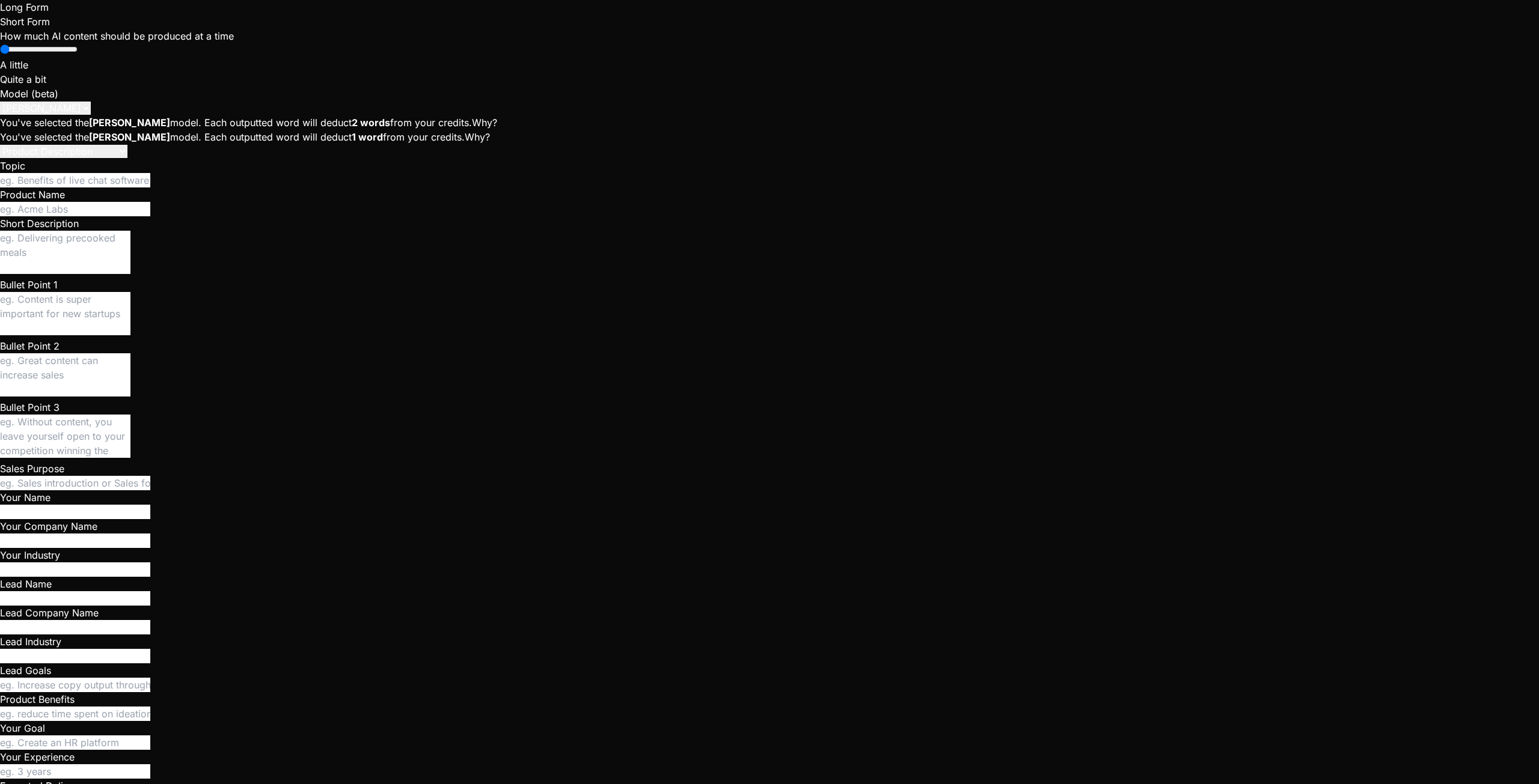
type textarea "I can't see the preview. Make the preview wo"
type textarea "x"
type textarea "I can't see the preview. Make the preview wor"
type textarea "x"
type textarea "I can't see the preview. Make the preview work"
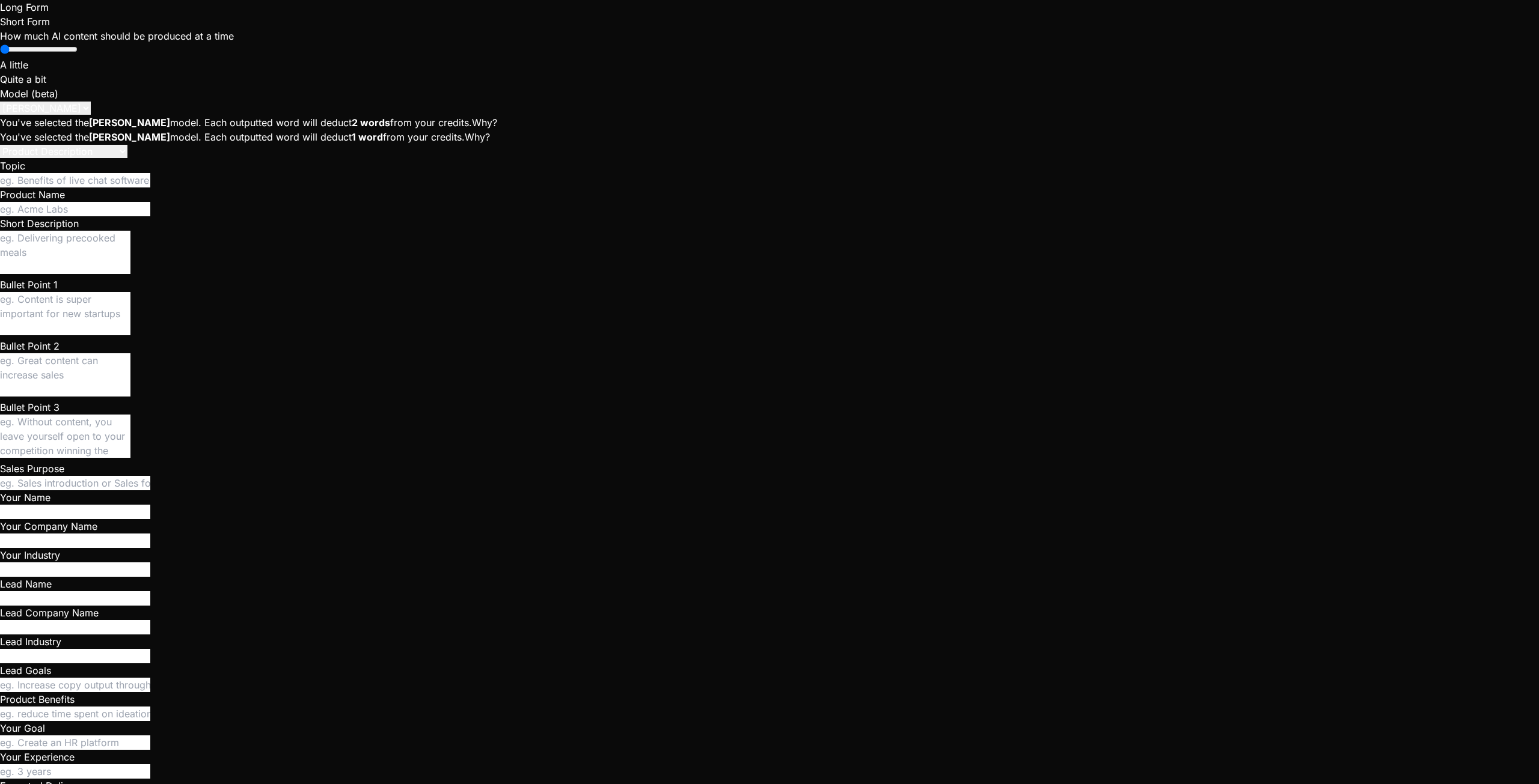
type textarea "x"
type textarea "y"
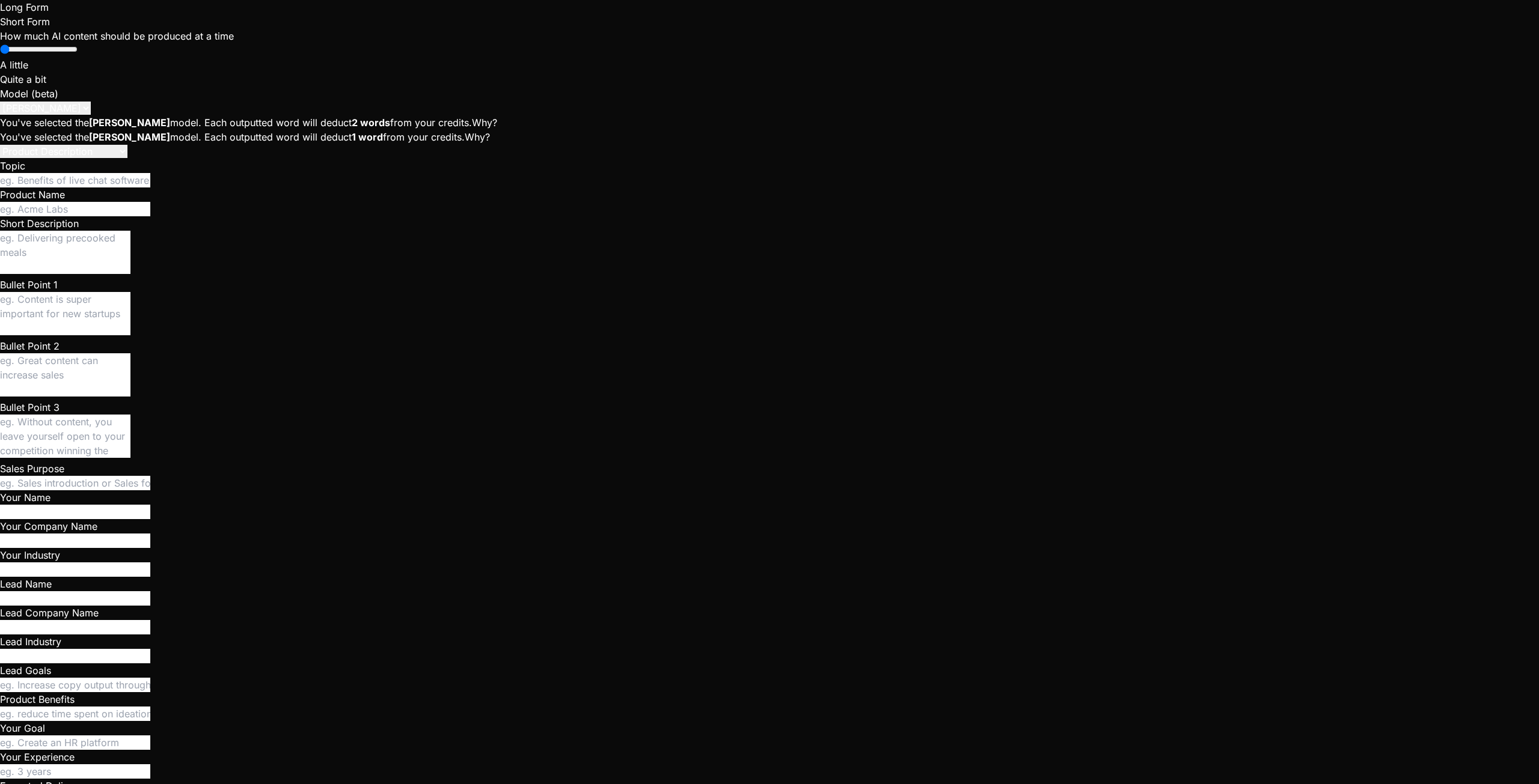
type textarea "x"
type textarea "ye"
type textarea "x"
type textarea "yes"
type textarea "x"
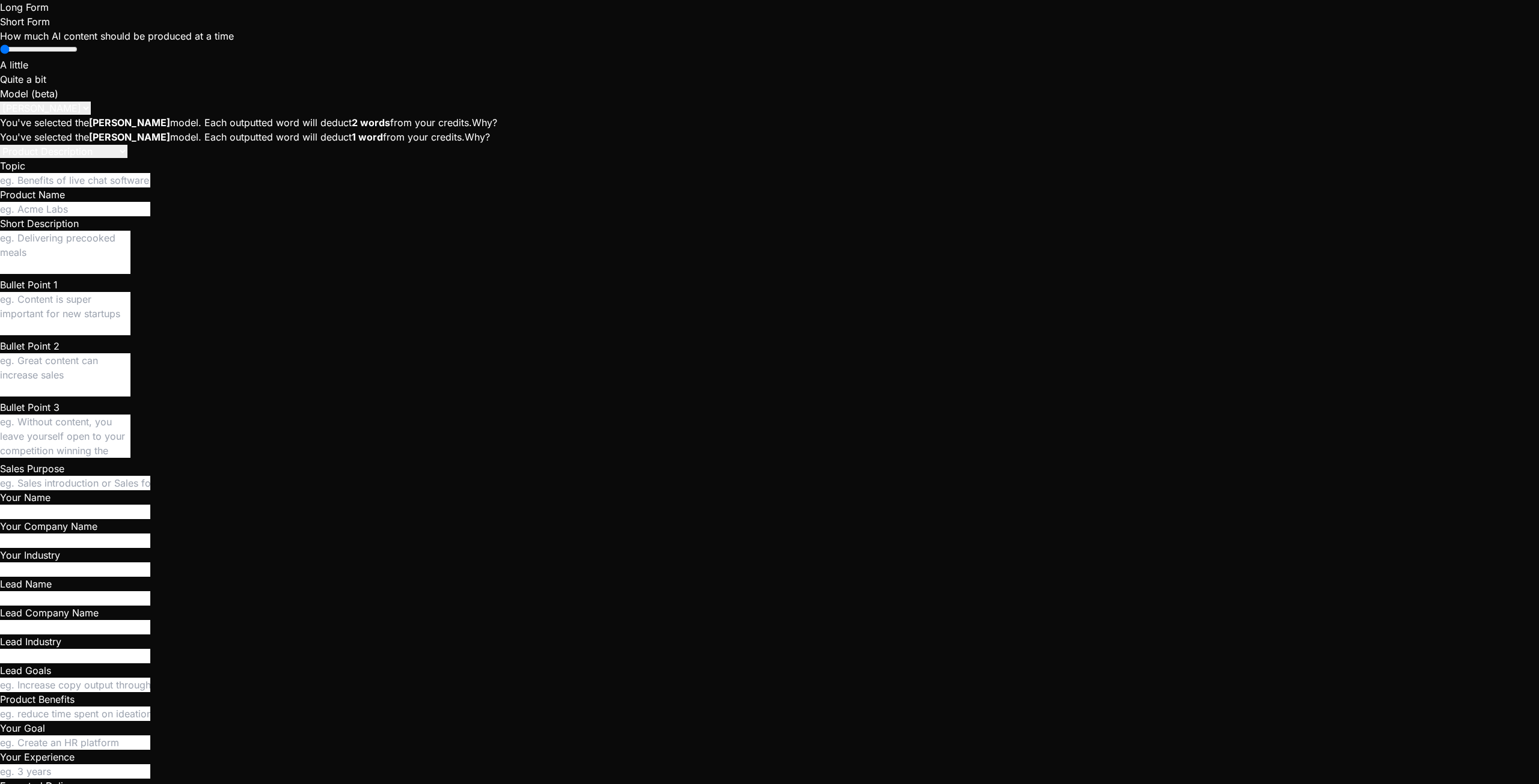
scroll to position [1704, 0]
type textarea "x"
type textarea "} catch (error) { console.error("Error cancelling formation from card:", error)…"
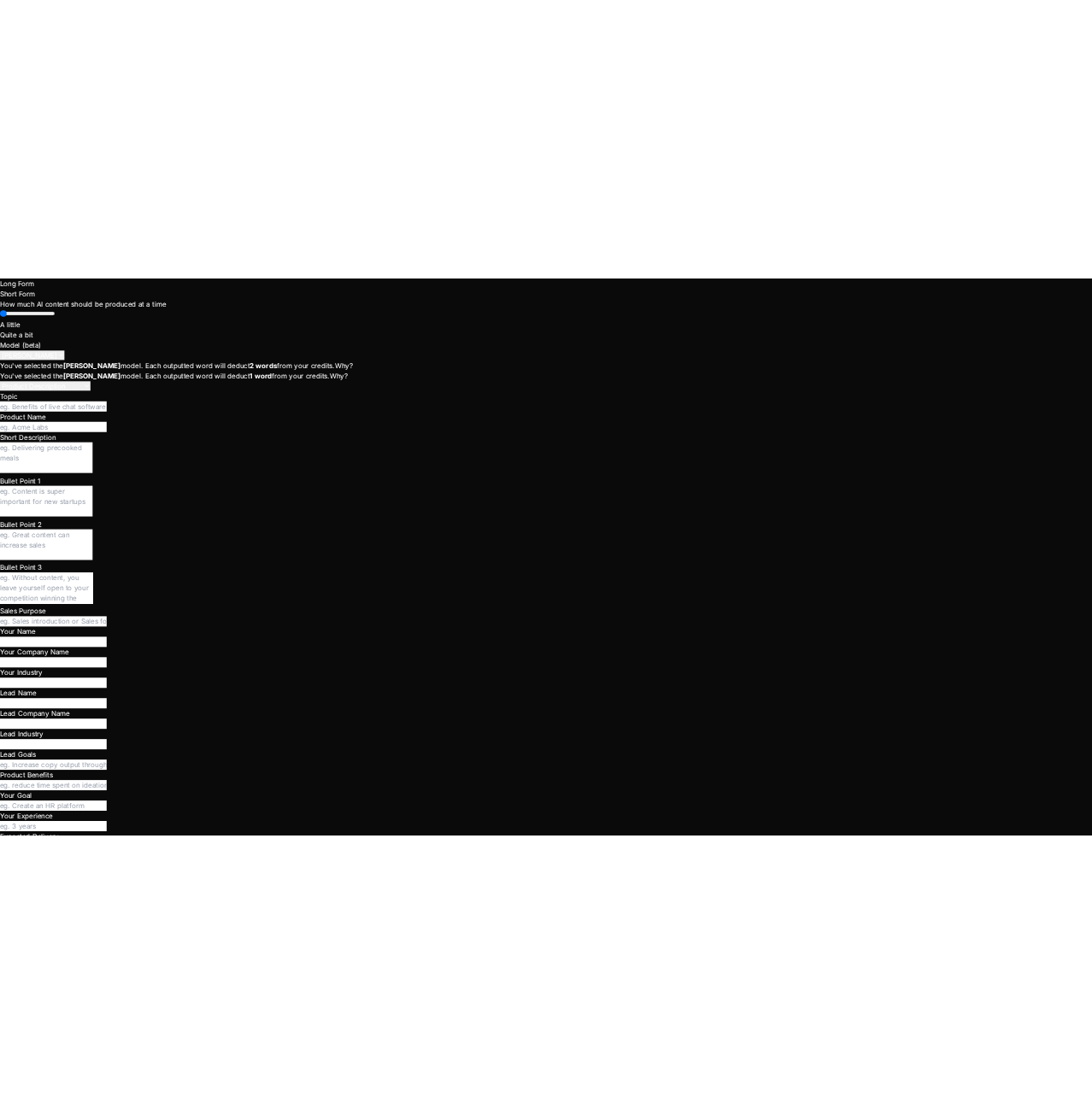
scroll to position [1282, 0]
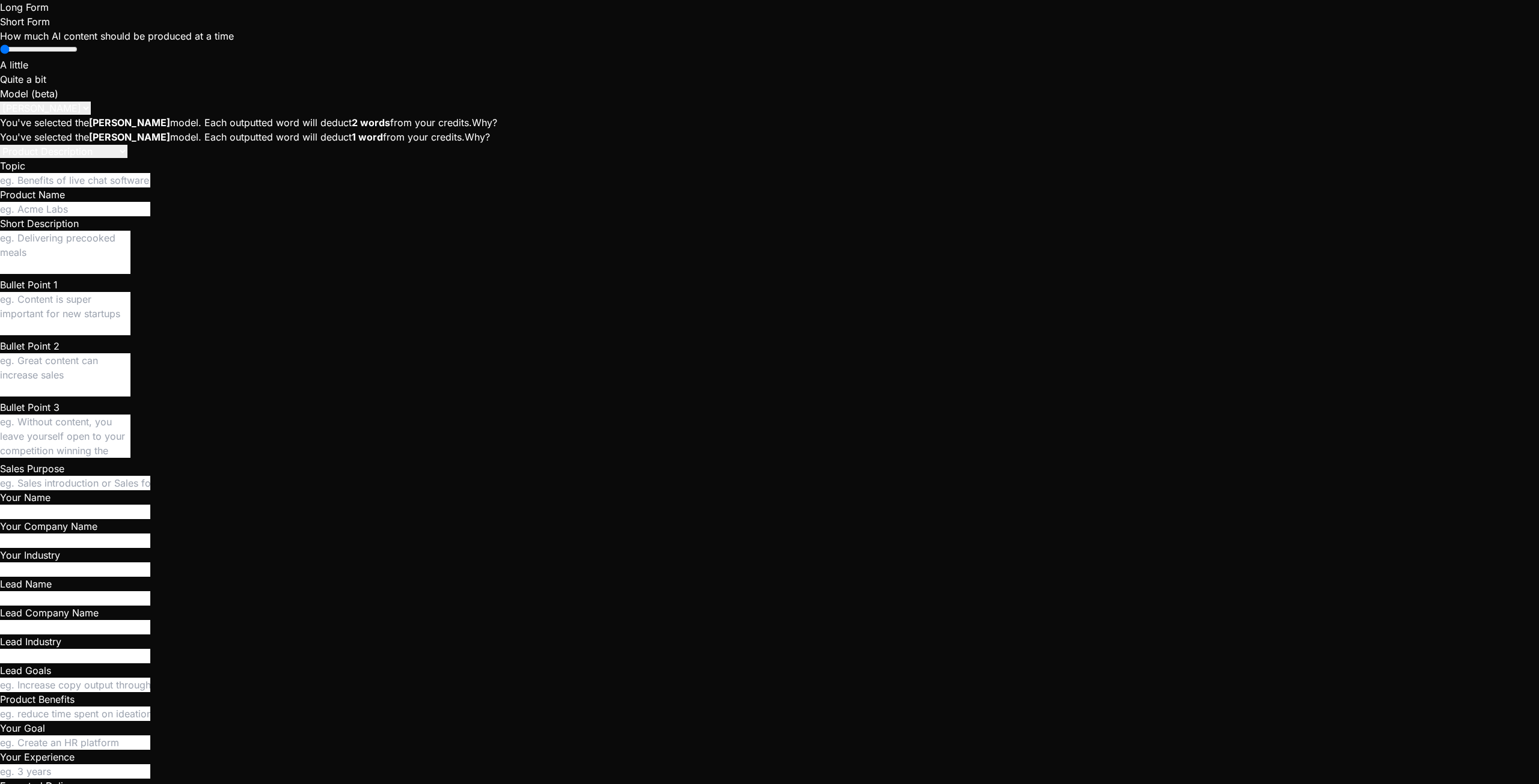
type textarea "x"
type textarea "loadCrewRequests(); } catch (error) { console.error("Error cancelling formation…"
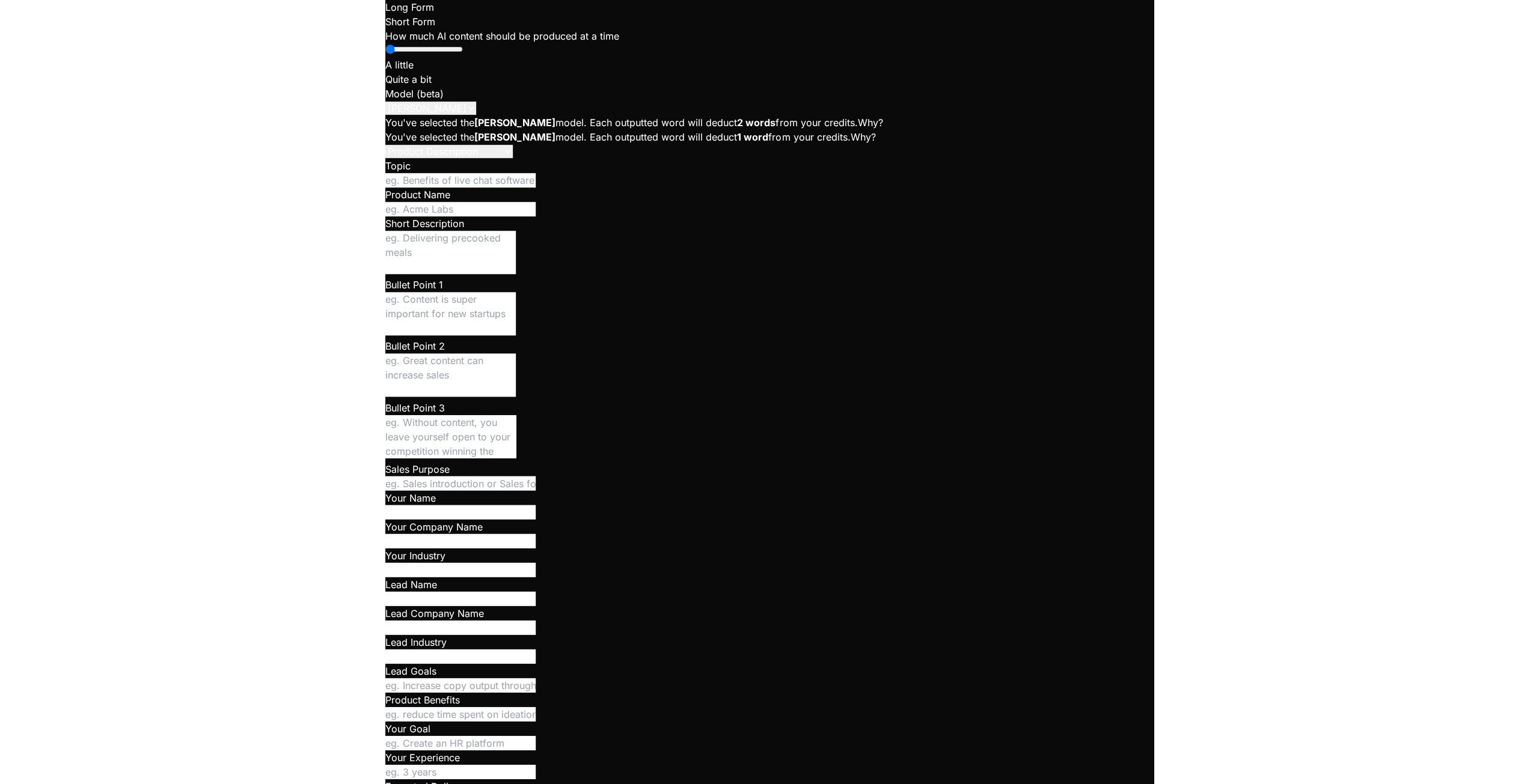
scroll to position [2275, 0]
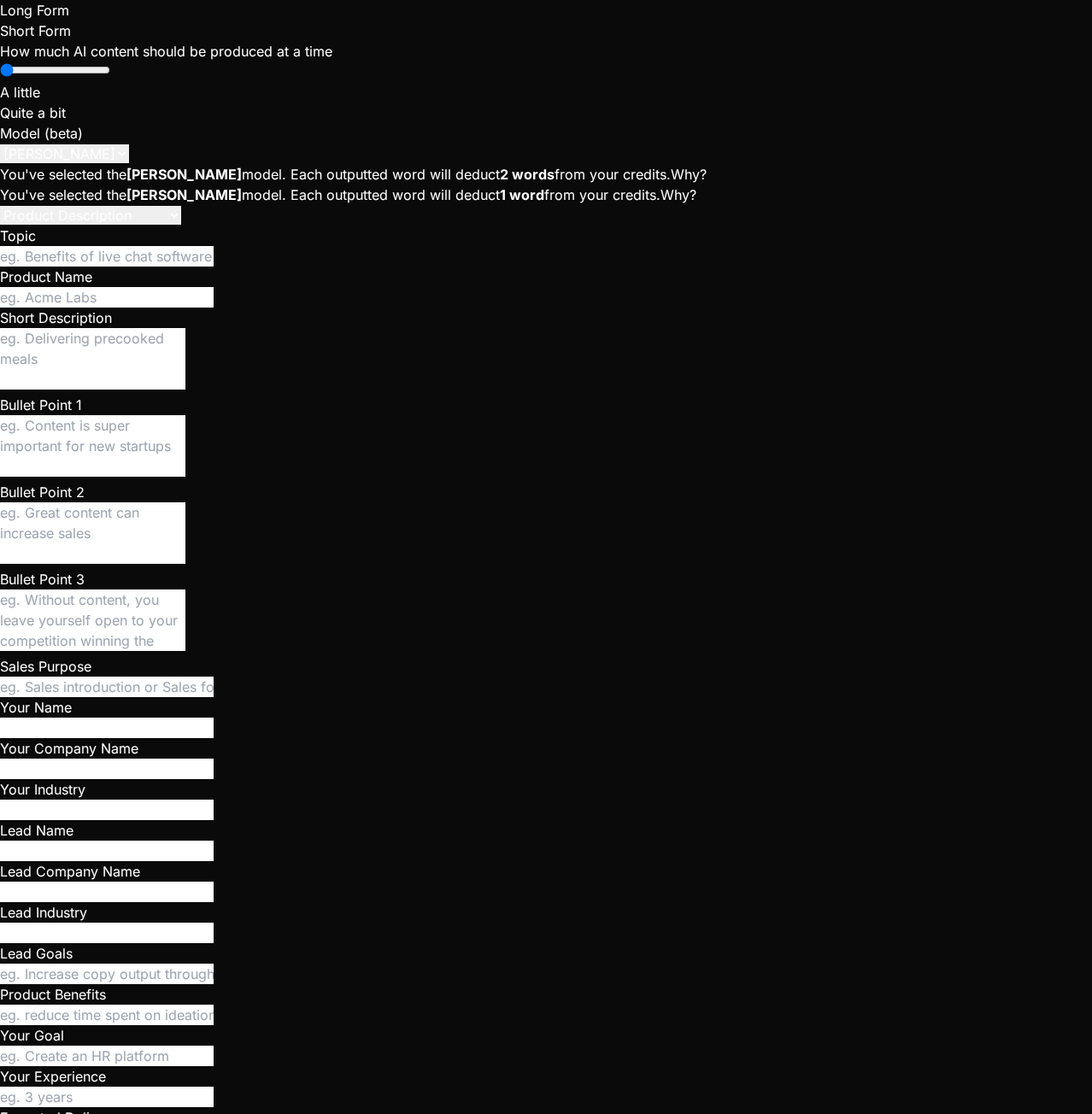
type textarea "x"
type textarea "} catch (error) { console.error("Error cancelling formation from card:", error)…"
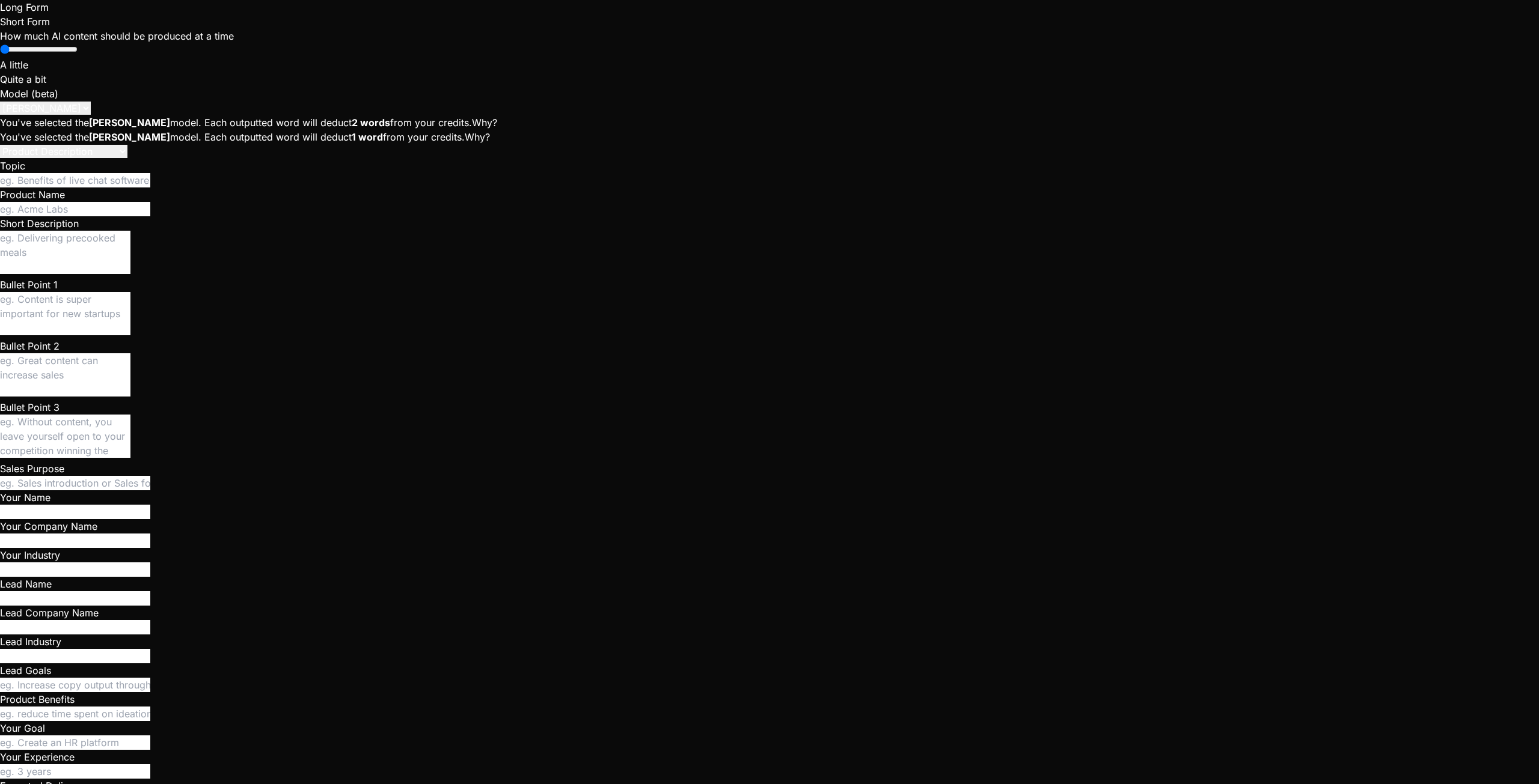
scroll to position [1707, 0]
type textarea "x"
type textarea "w"
type textarea "x"
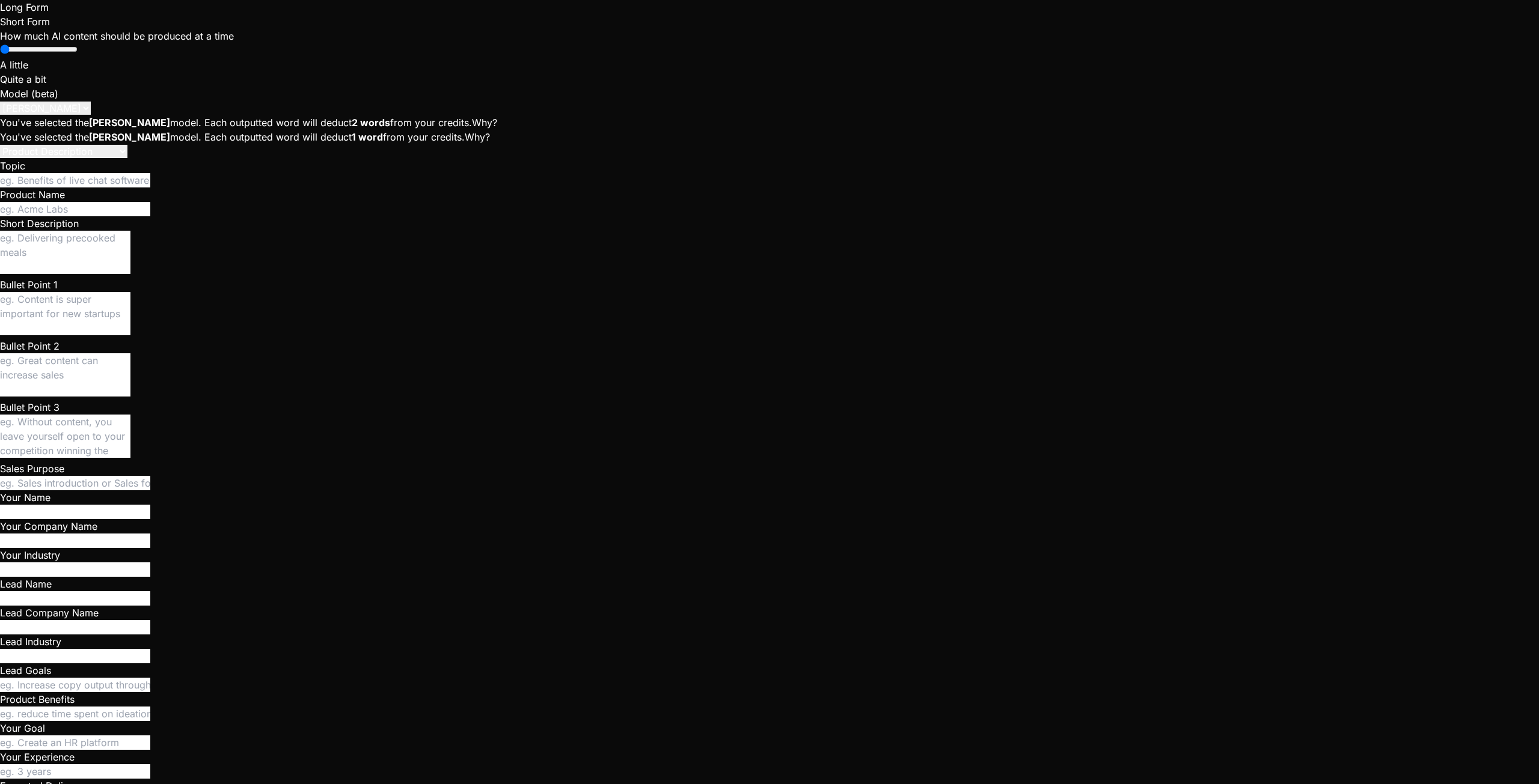
type textarea "wh"
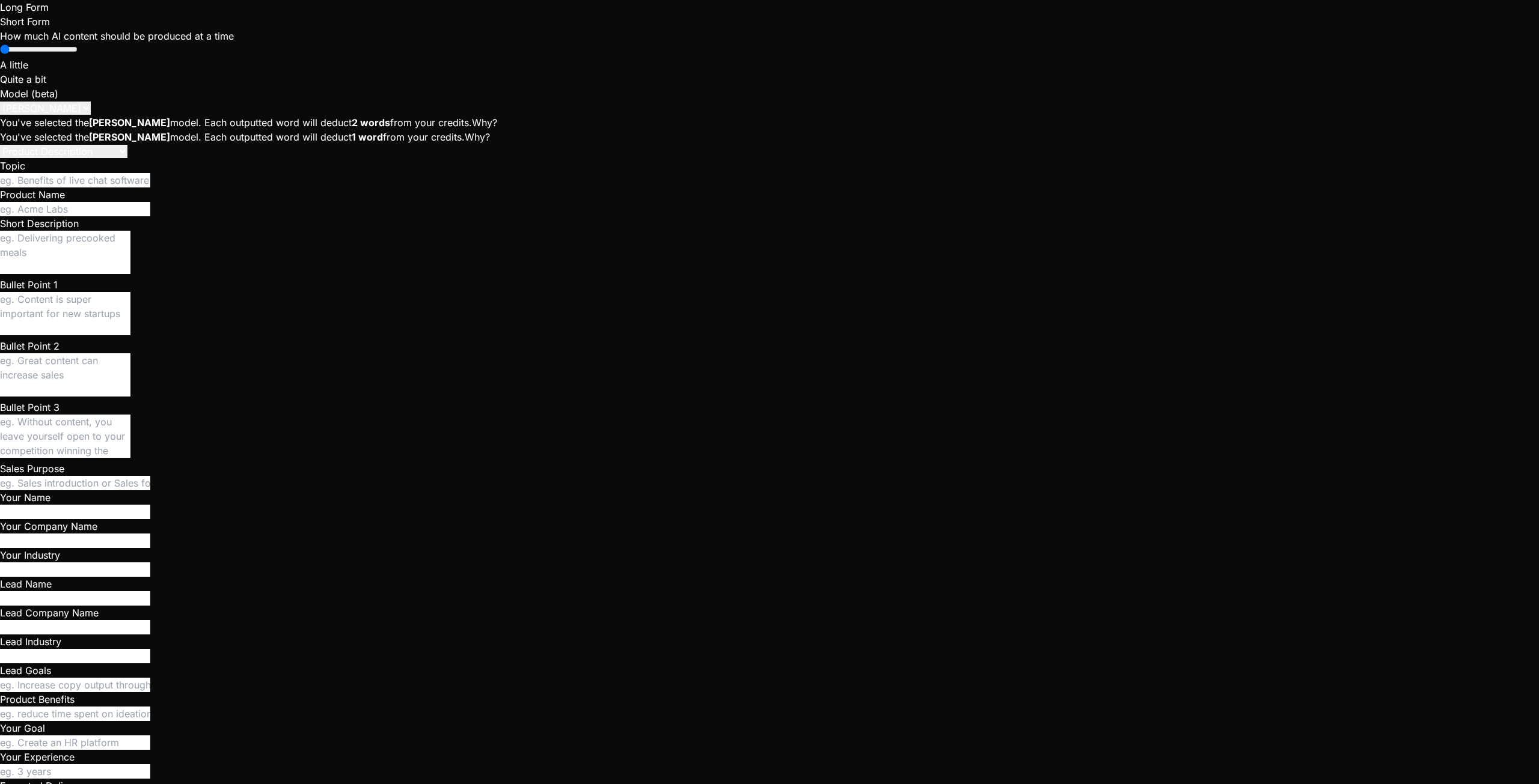
drag, startPoint x: 52, startPoint y: 621, endPoint x: 193, endPoint y: 644, distance: 142.9
copy p "when clicking express interest, this should instantly without any refresh neede…"
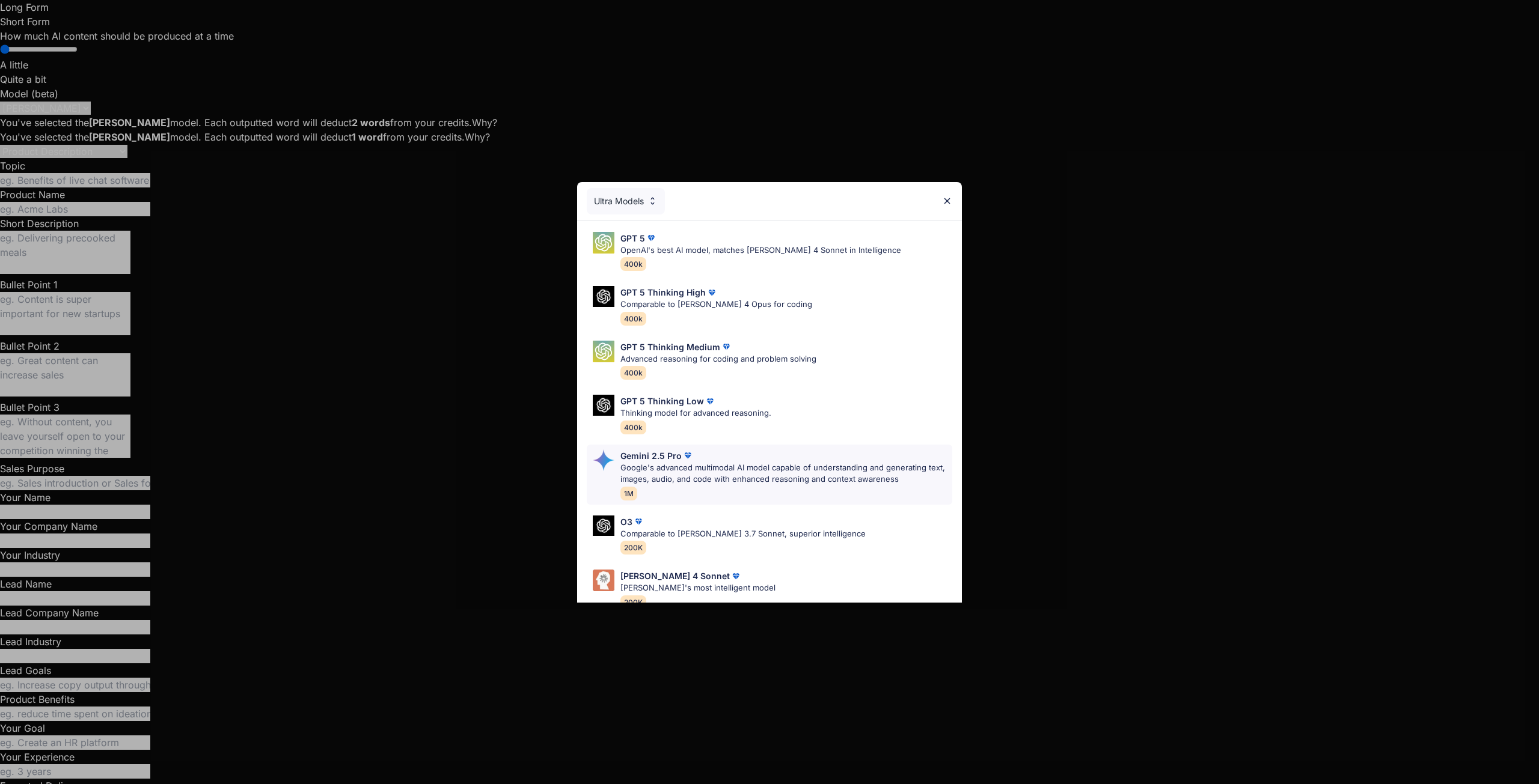
click at [686, 462] on p "Google's advanced multimodal AI model capable of understanding and generating t…" at bounding box center [786, 473] width 332 height 24
type textarea "x"
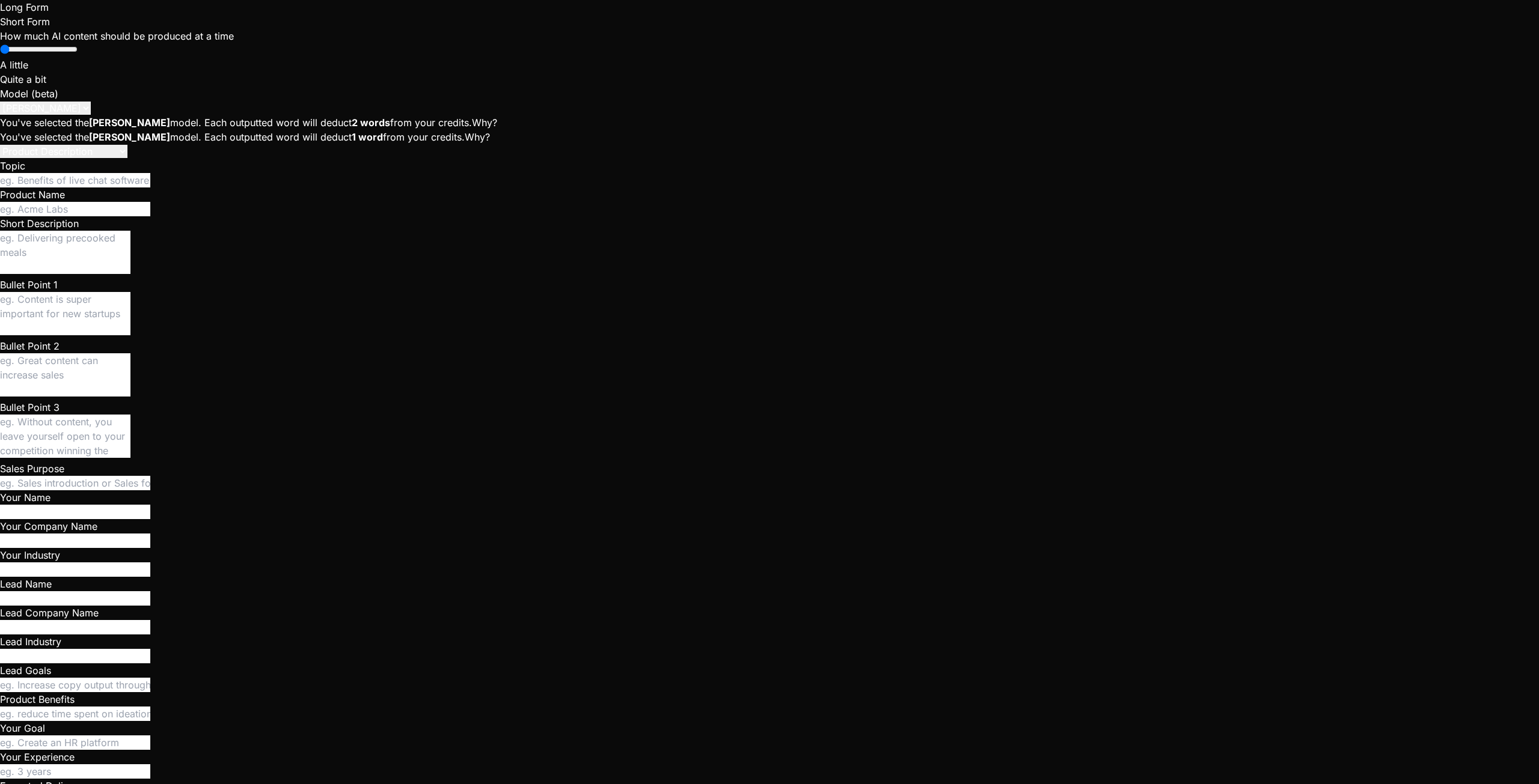
type textarea "M"
type textarea "x"
type textarea "My"
type textarea "x"
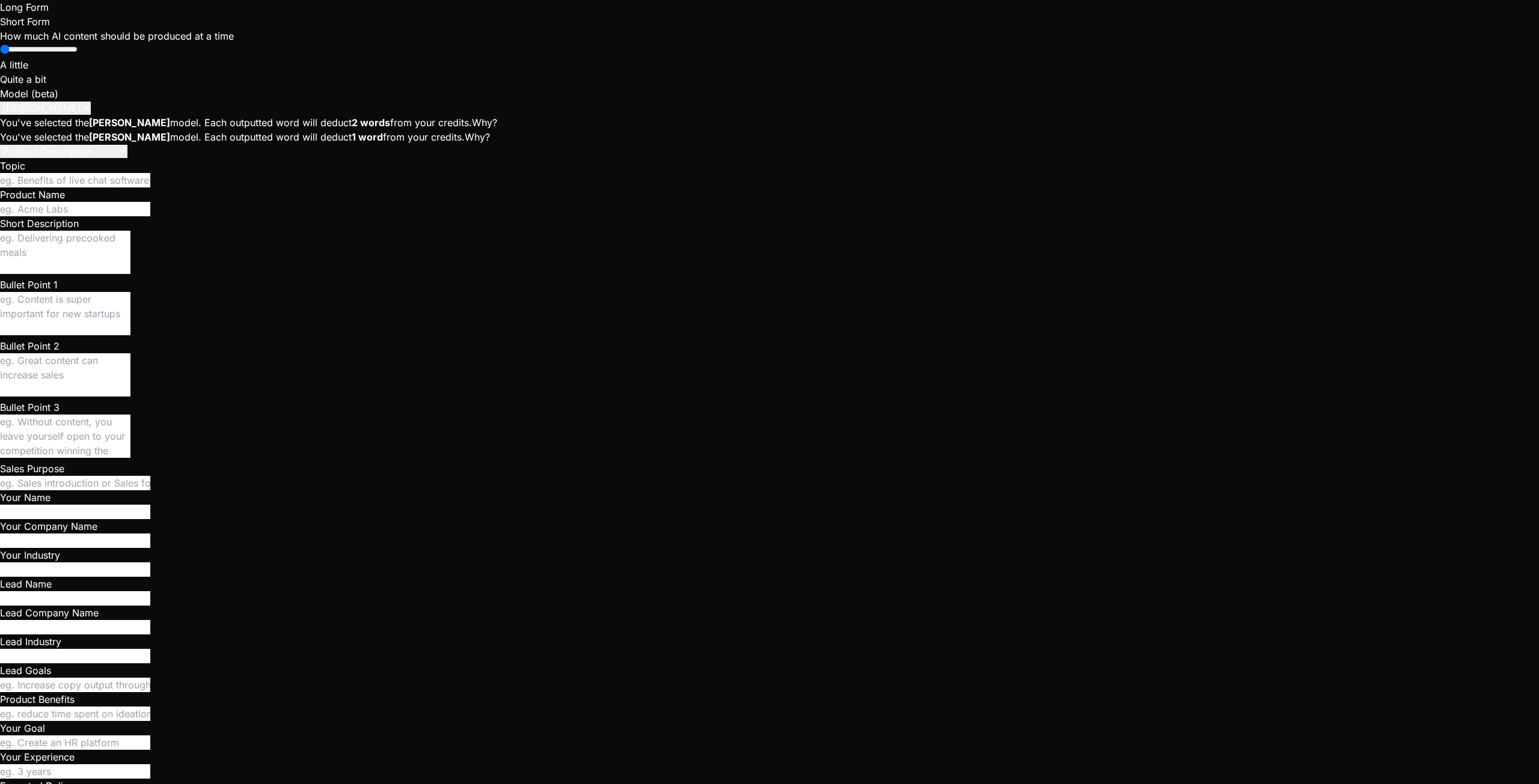
type textarea "My"
type textarea "x"
type textarea "My l"
type textarea "x"
type textarea "My la"
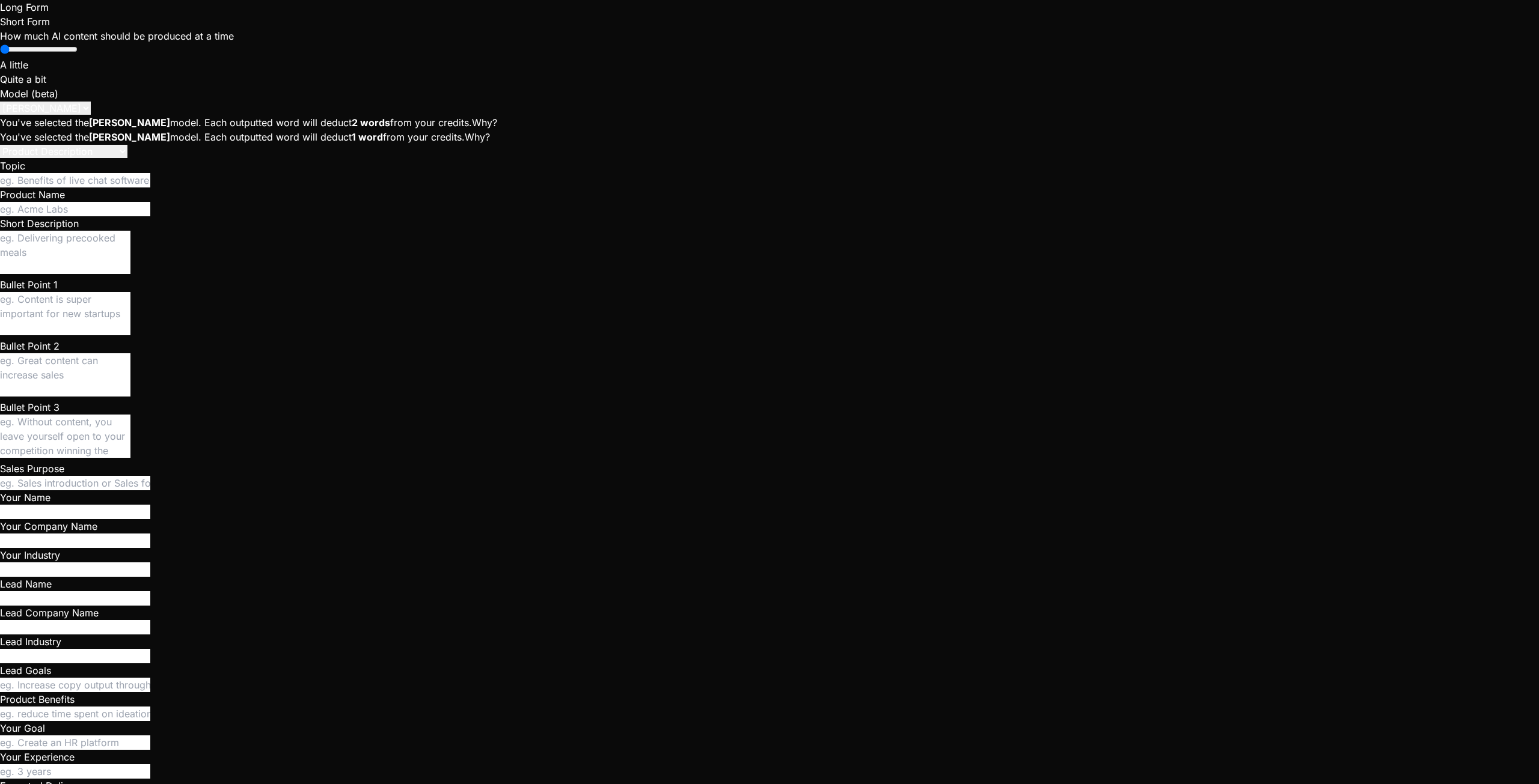
type textarea "x"
type textarea "My las"
type textarea "x"
type textarea "My last"
type textarea "x"
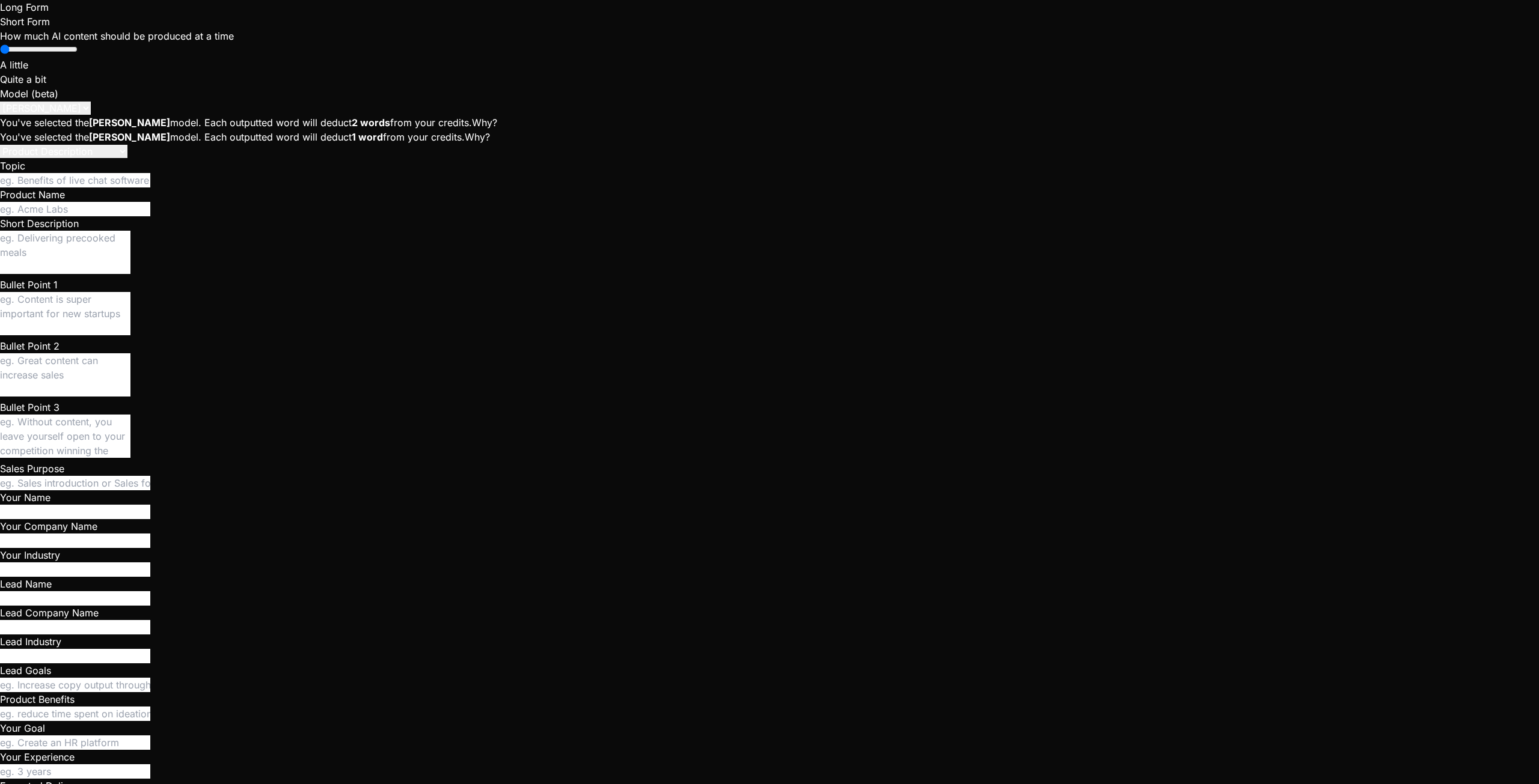
type textarea "My last"
type textarea "x"
type textarea "My last c"
type textarea "x"
type textarea "My last co"
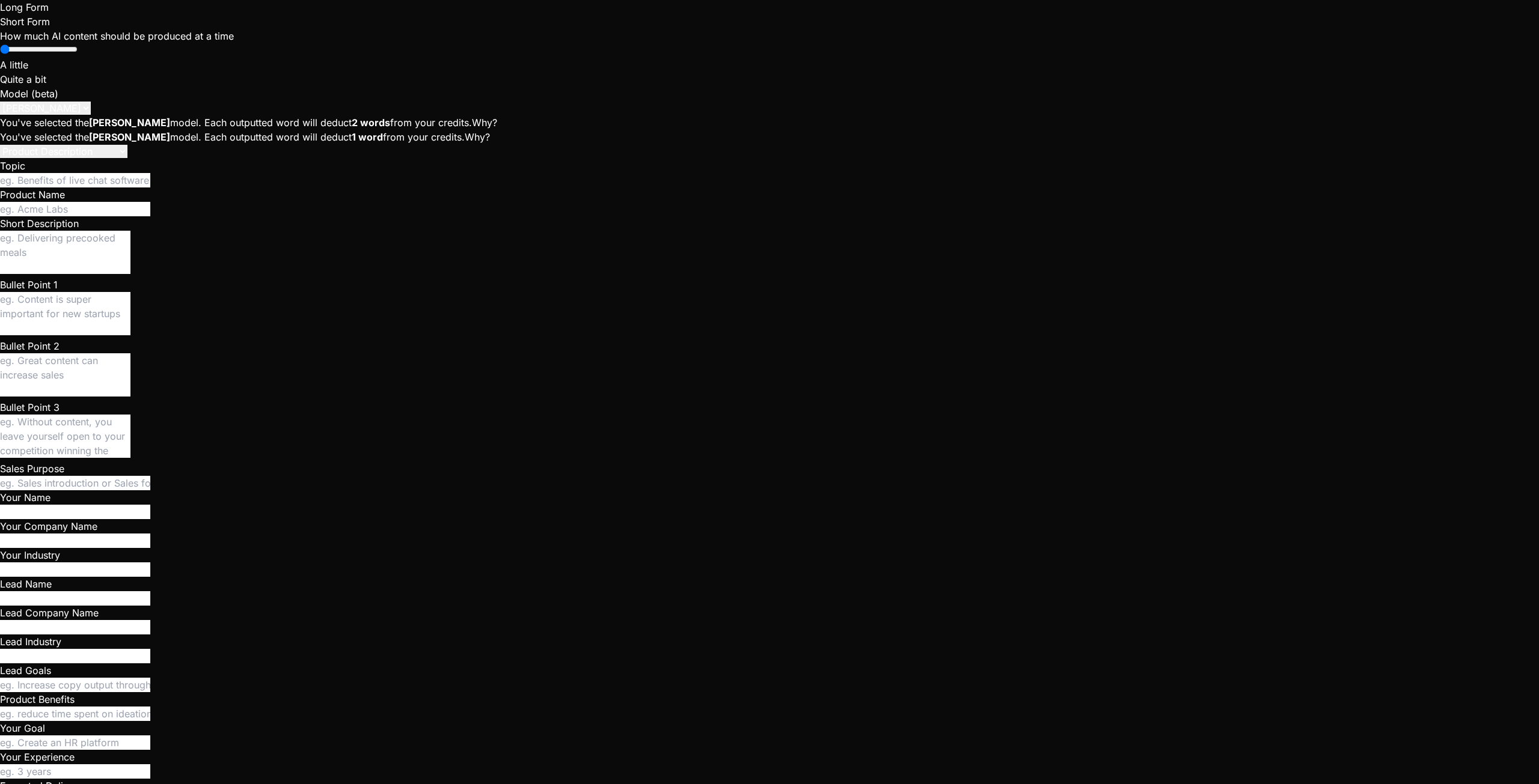
type textarea "x"
type textarea "My last com"
type textarea "x"
type textarea "My last comm"
type textarea "x"
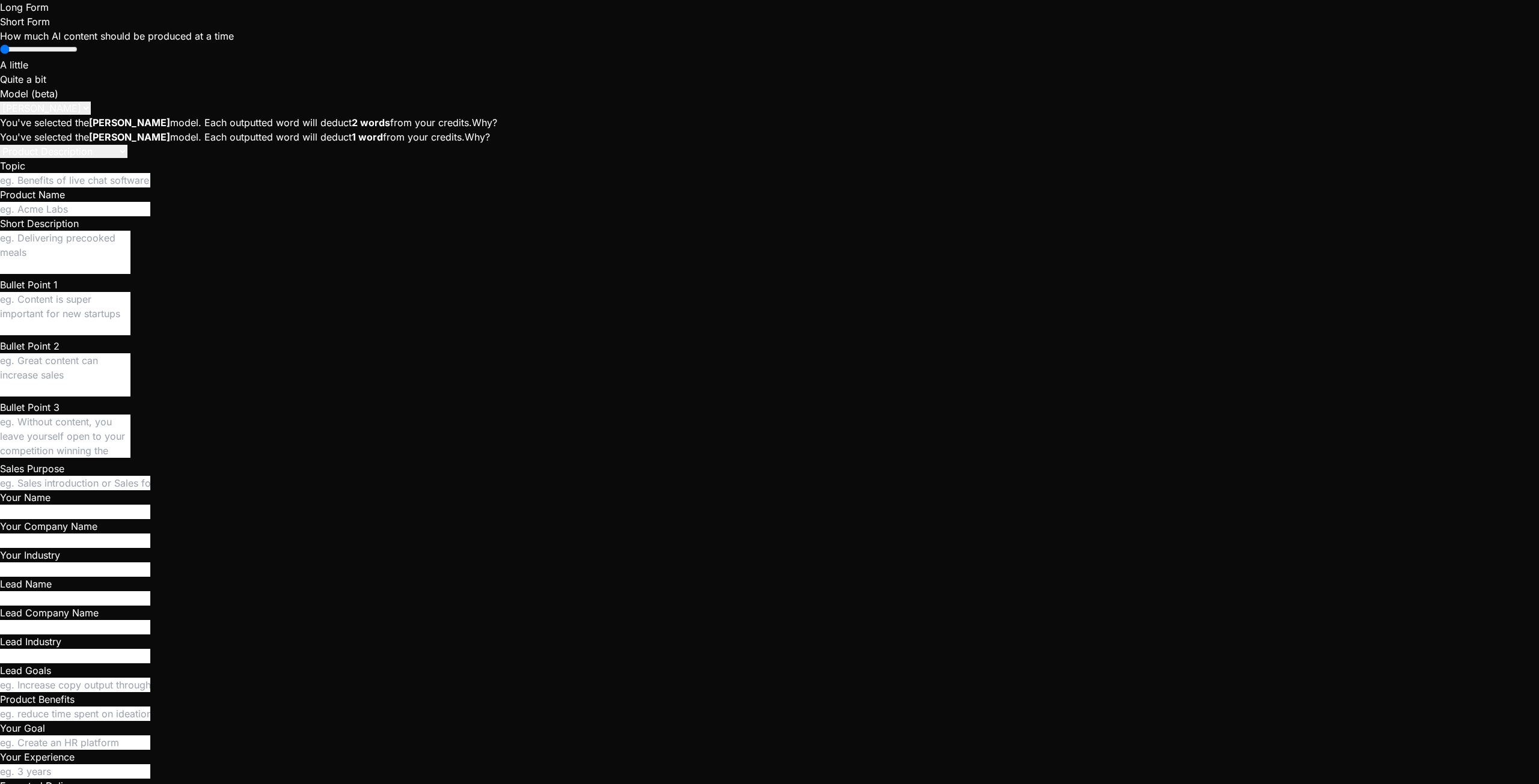
type textarea "My last comma"
type textarea "x"
type textarea "My last comman"
type textarea "x"
type textarea "My last command"
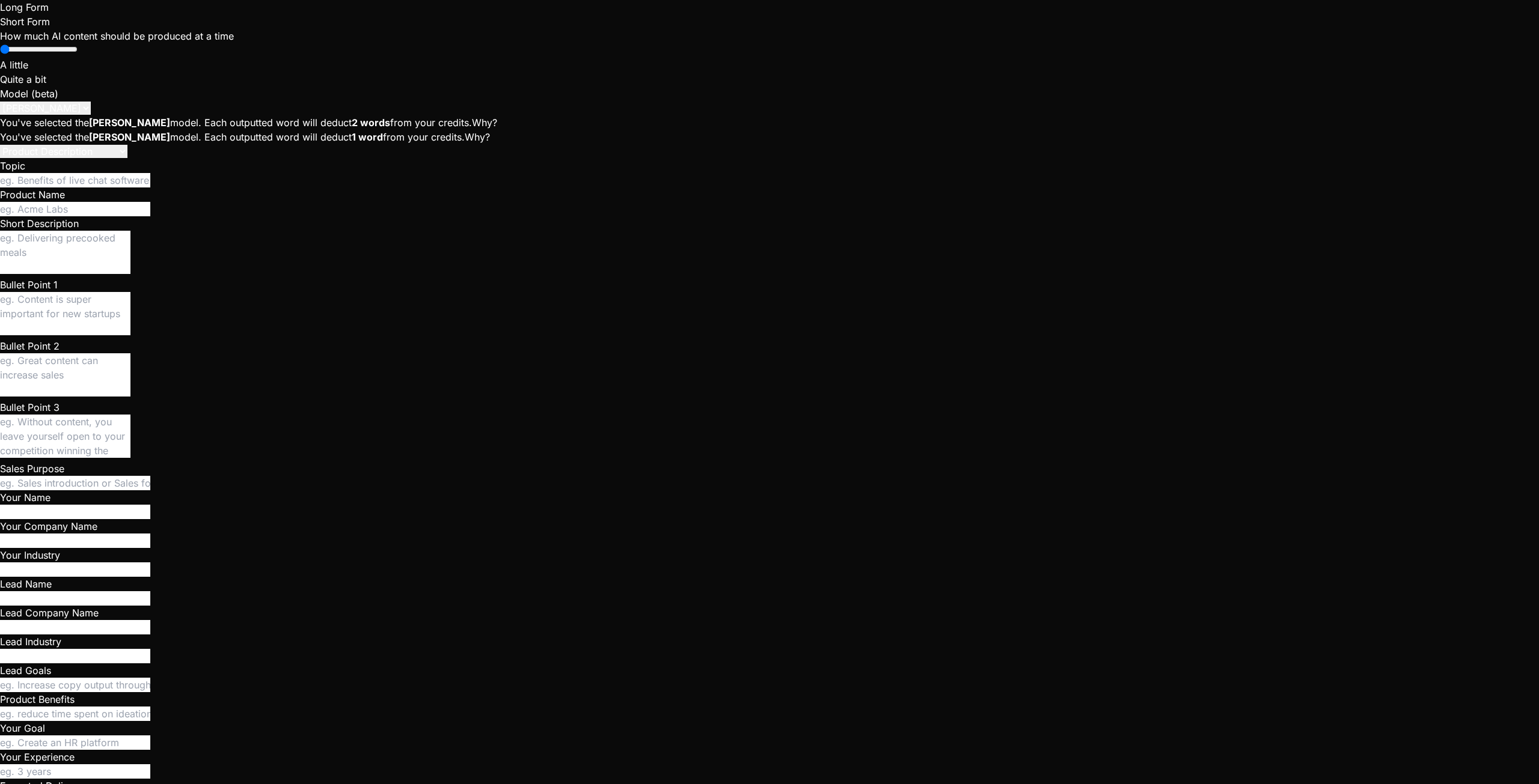
type textarea "x"
type textarea "My last command"
type textarea "x"
type textarea "My last command w"
type textarea "x"
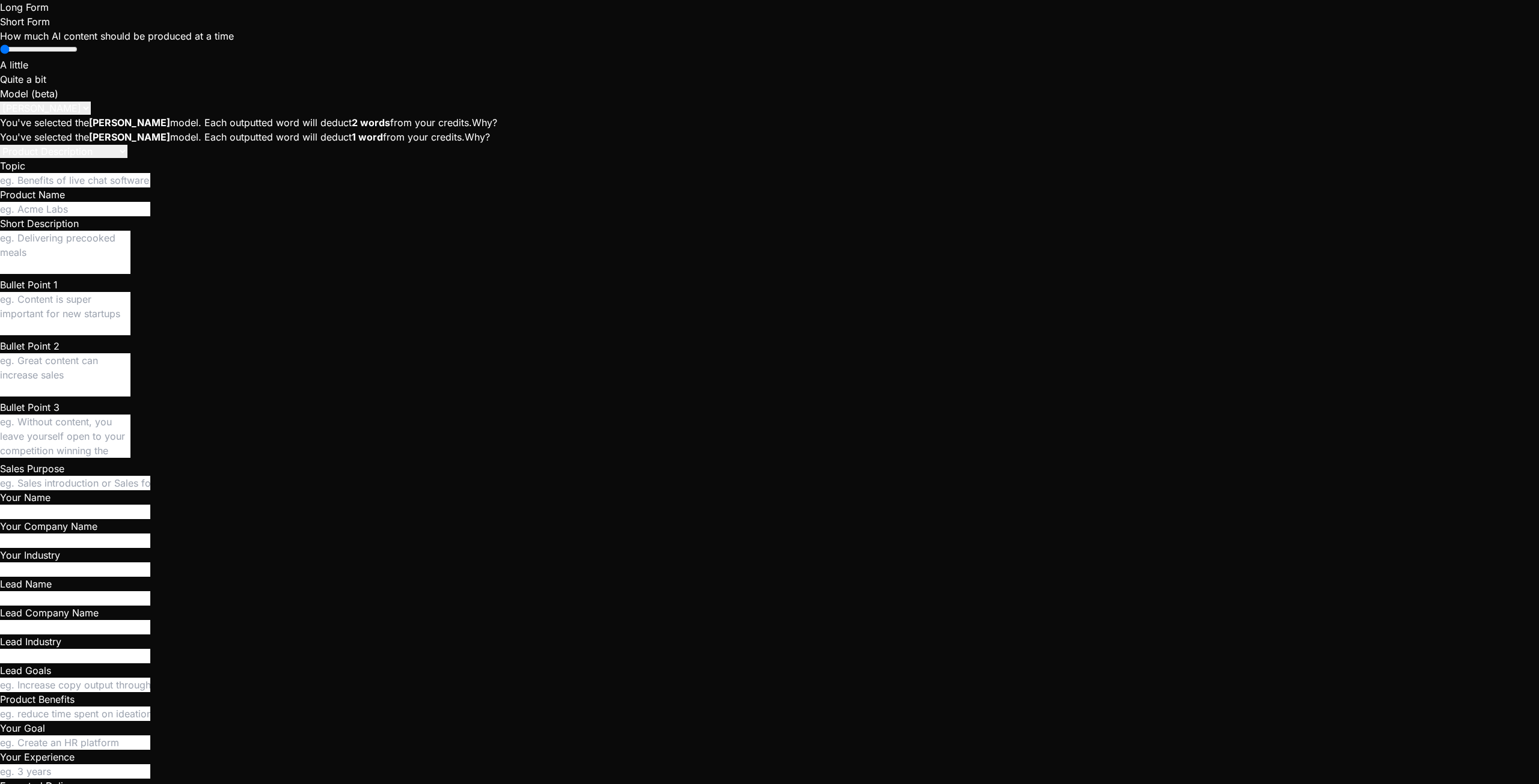
type textarea "My last command wa"
type textarea "x"
type textarea "My last command was"
type textarea "x"
type textarea "My last command was"
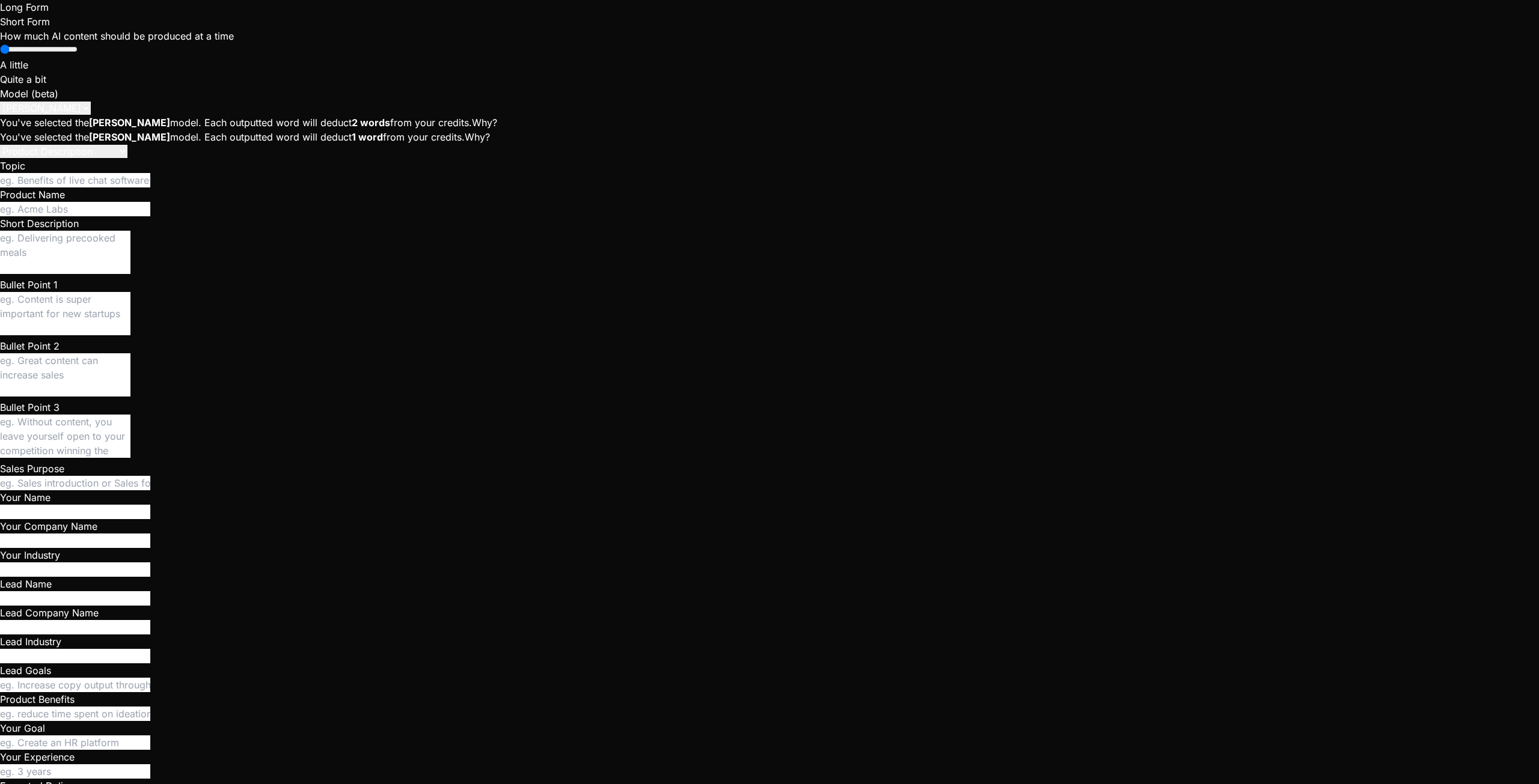
type textarea "x"
type textarea "My last command was :"
type textarea "x"
type textarea "My last command was :"
type textarea "x"
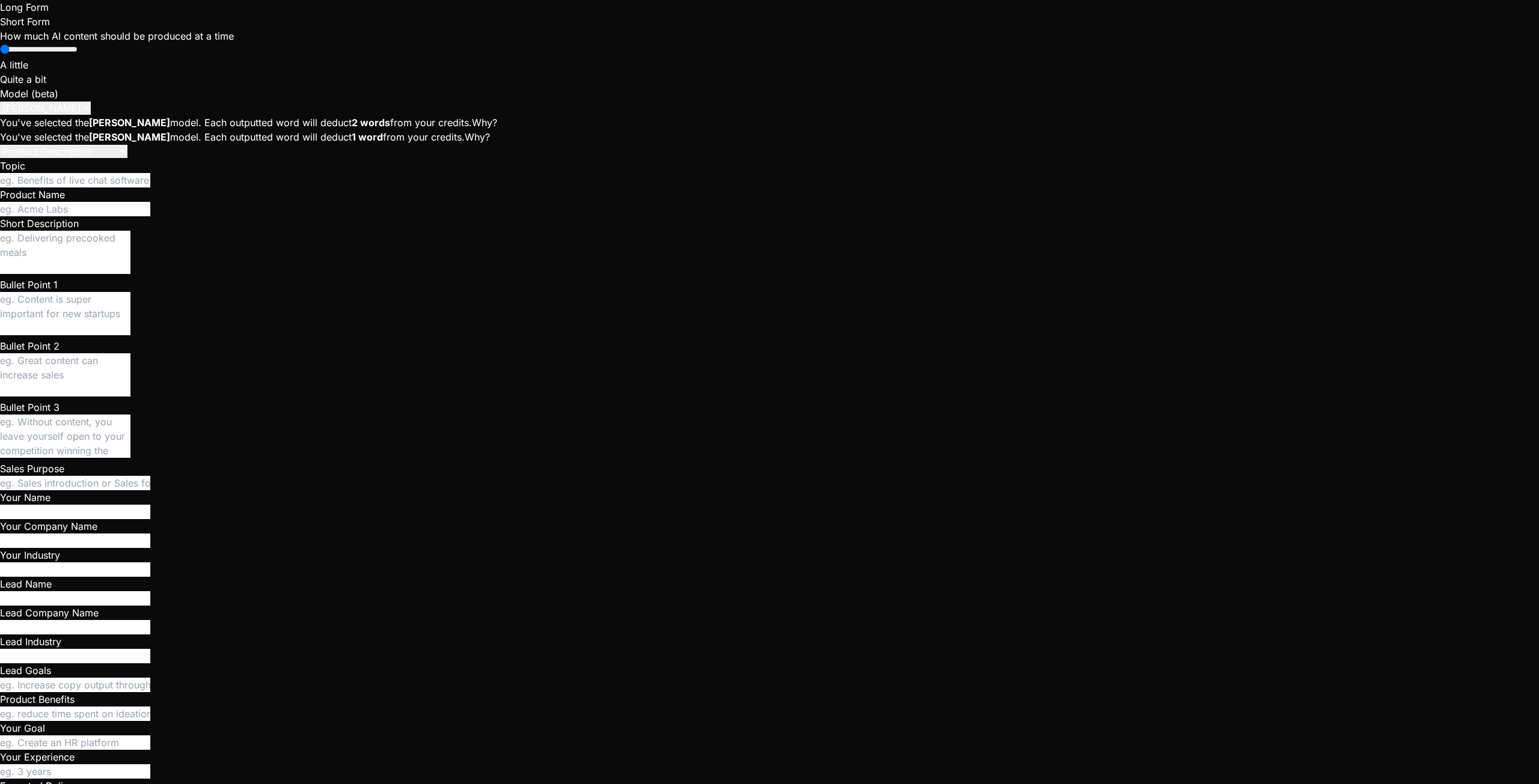
type textarea "My last command was : ""
type textarea "x"
paste textarea "when clicking express interest, this should instantly without any refresh neede…"
type textarea "My last command was : "when clicking express interest, this should instantly wi…"
type textarea "x"
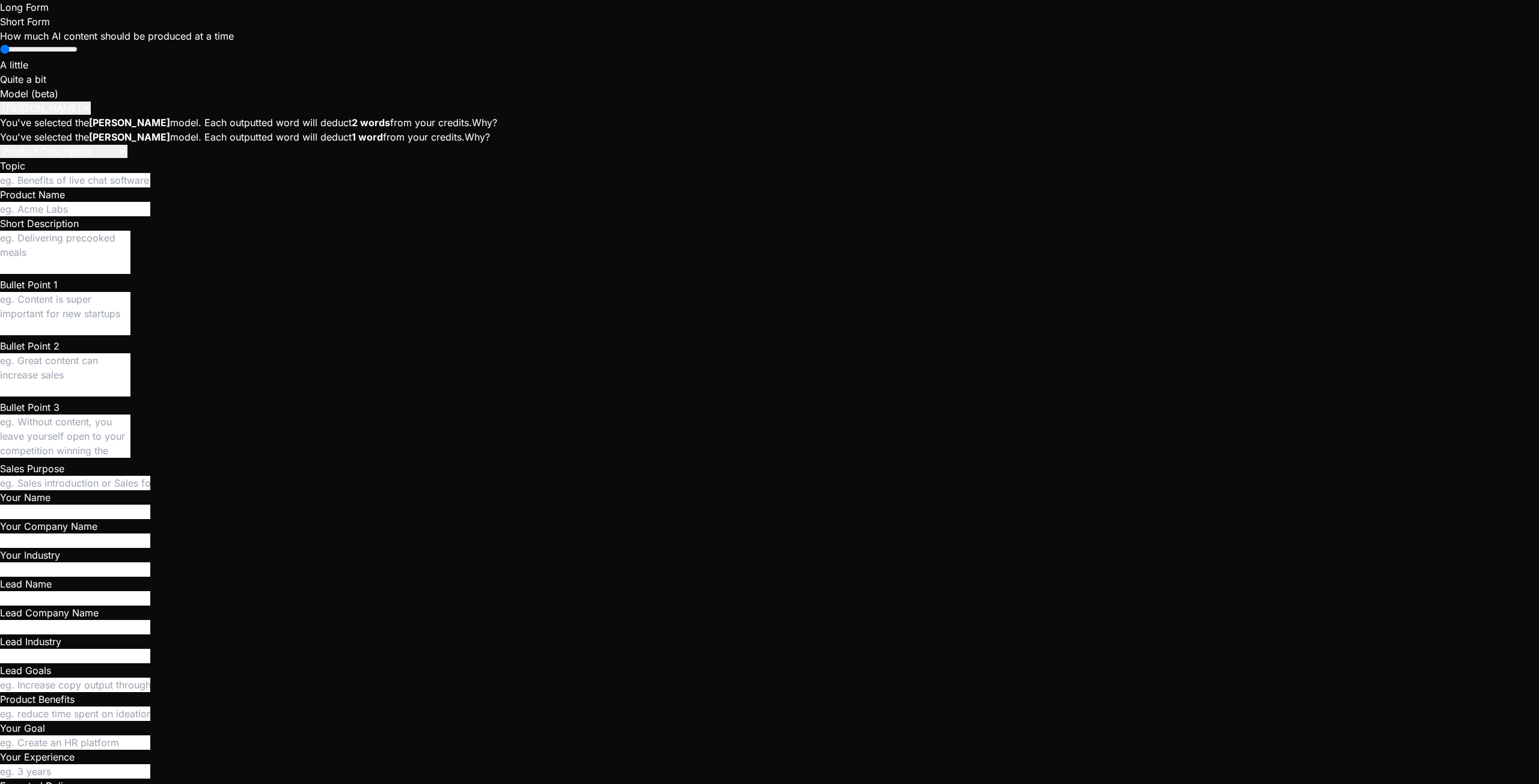
type textarea "My last command was : "when clicking express interest, this should instantly wi…"
type textarea "x"
type textarea "My last command was : "when clicking express interest, this should instantly wi…"
type textarea "x"
type textarea "My last command was : "when clicking express interest, this should instantly wi…"
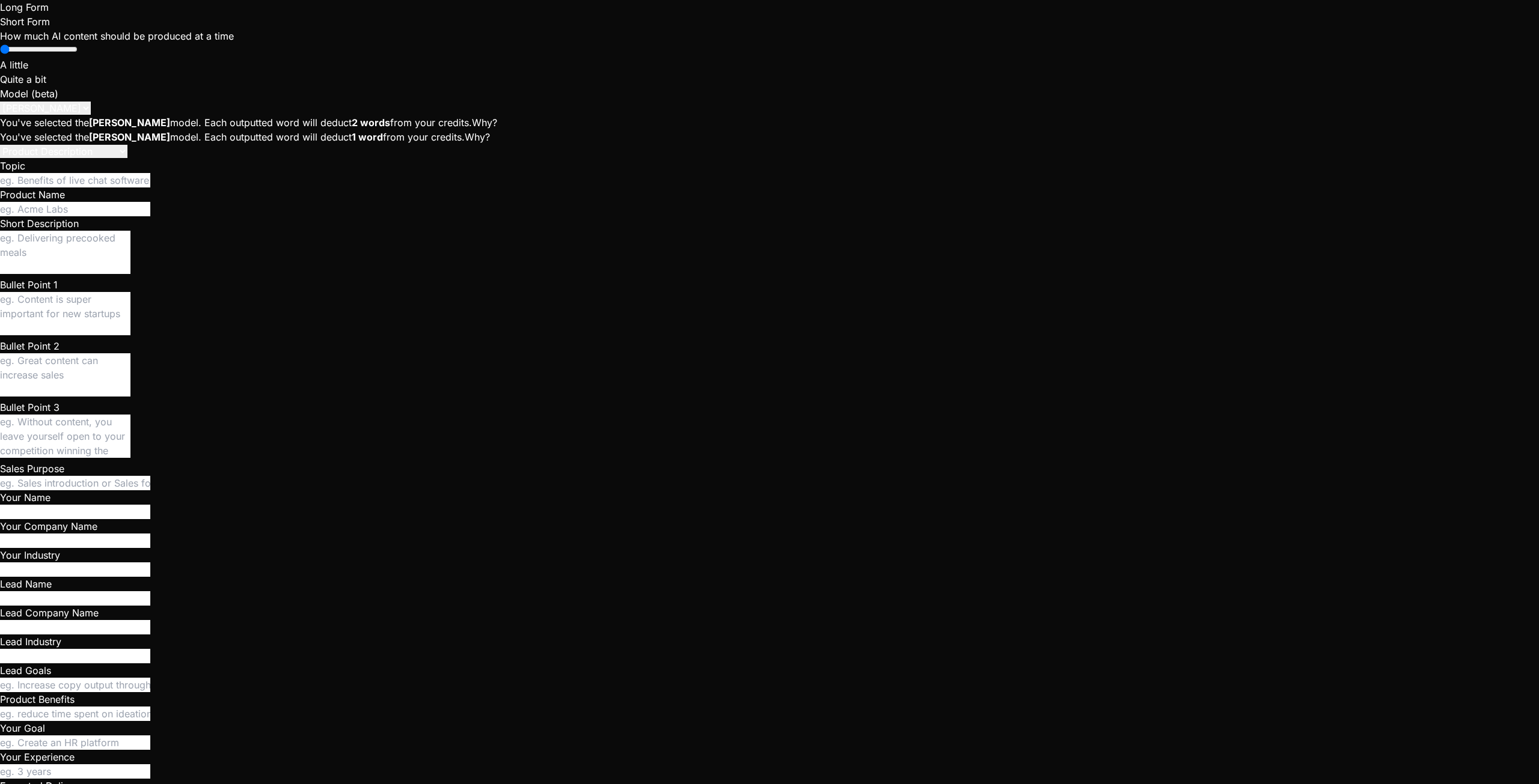
type textarea "x"
type textarea "My last command was : "when clicking express interest, this should instantly wi…"
type textarea "x"
type textarea "My last command was : "when clicking express interest, this should instantly wi…"
type textarea "x"
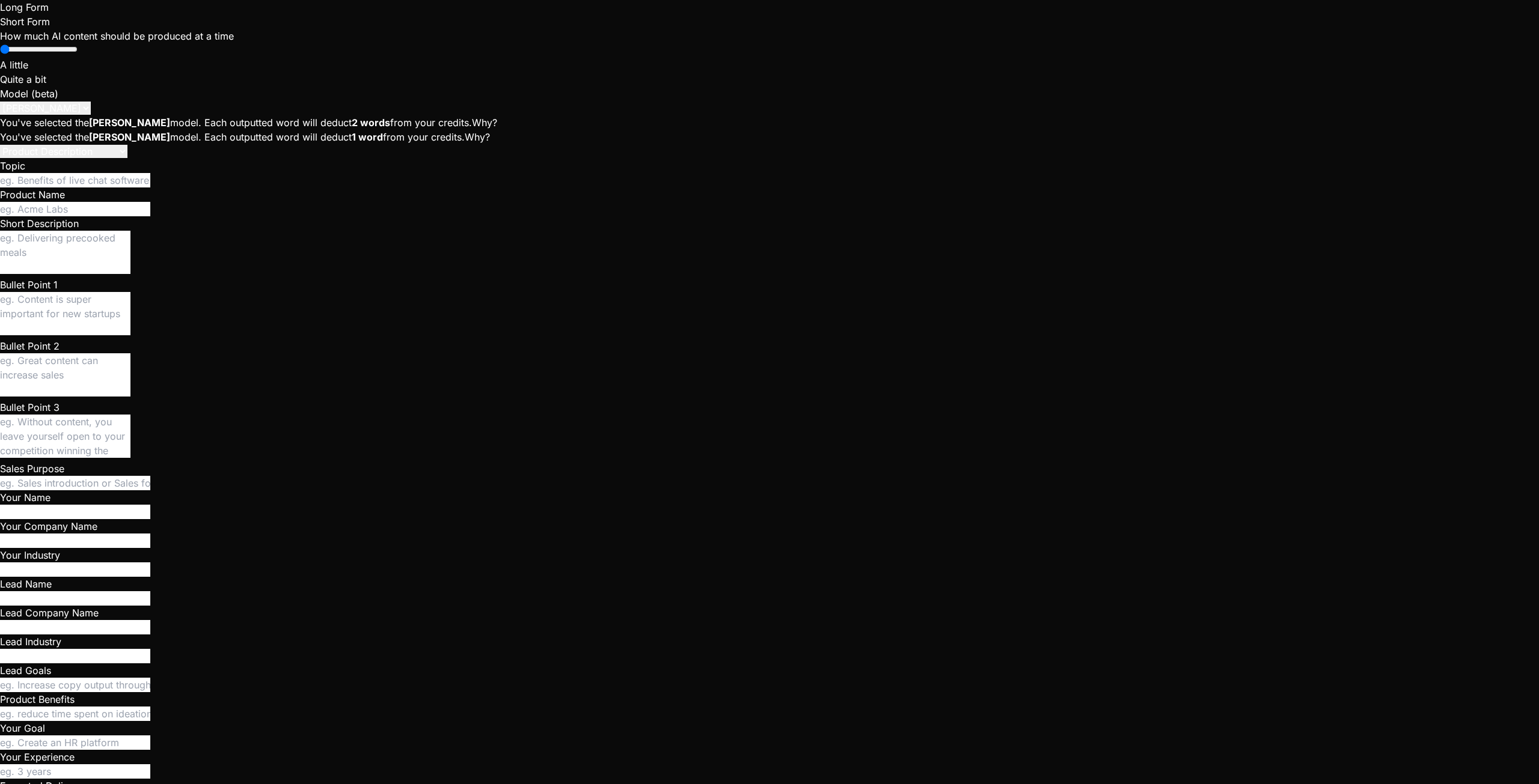
type textarea "My last command was : "when clicking express interest, this should instantly wi…"
type textarea "x"
type textarea "My last command was : "when clicking express interest, this should instantly wi…"
type textarea "x"
type textarea "My last command was : "when clicking express interest, this should instantly wi…"
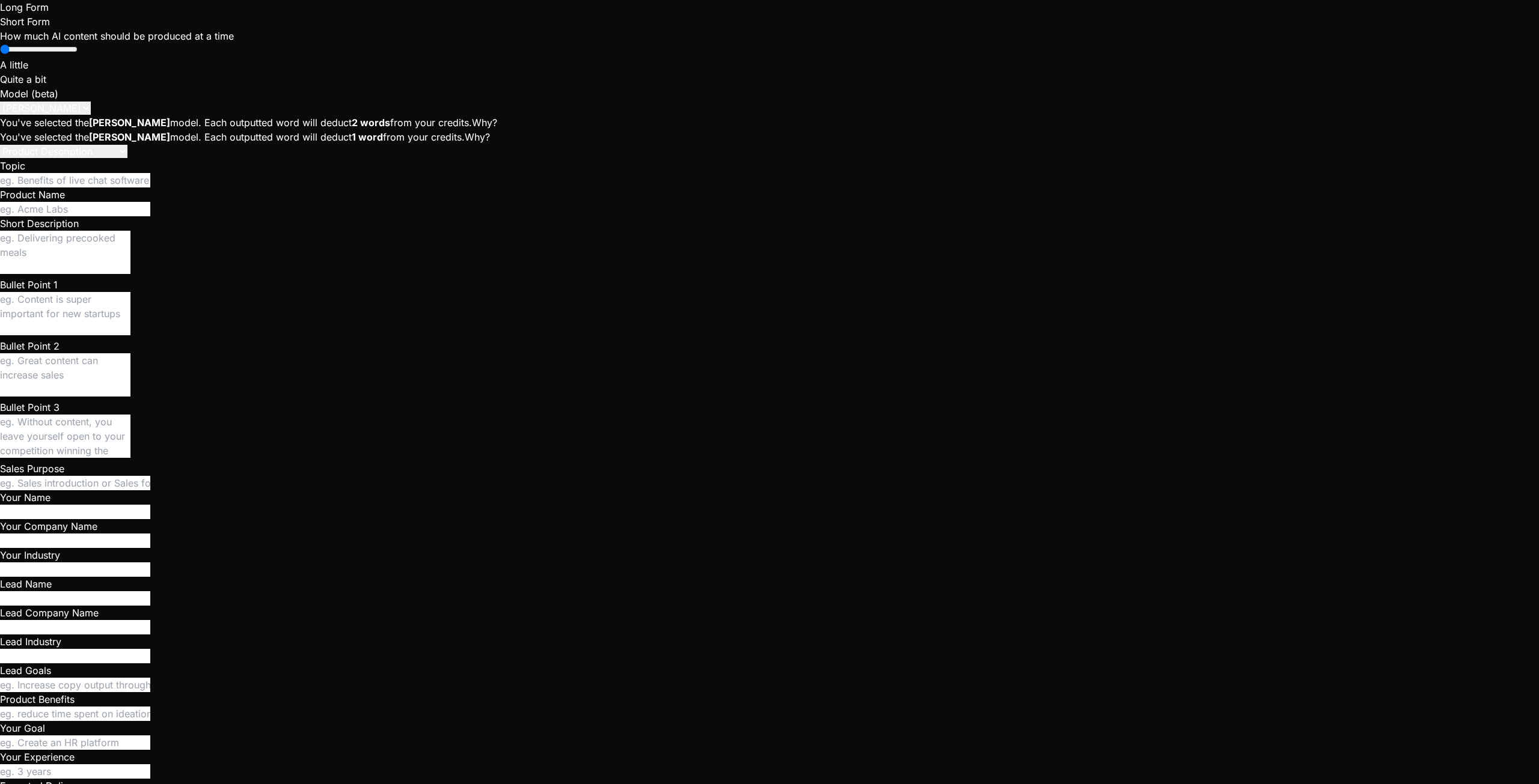
type textarea "x"
type textarea "My last command was : "when clicking express interest, this should instantly wi…"
type textarea "x"
type textarea "My last command was : "when clicking express interest, this should instantly wi…"
type textarea "x"
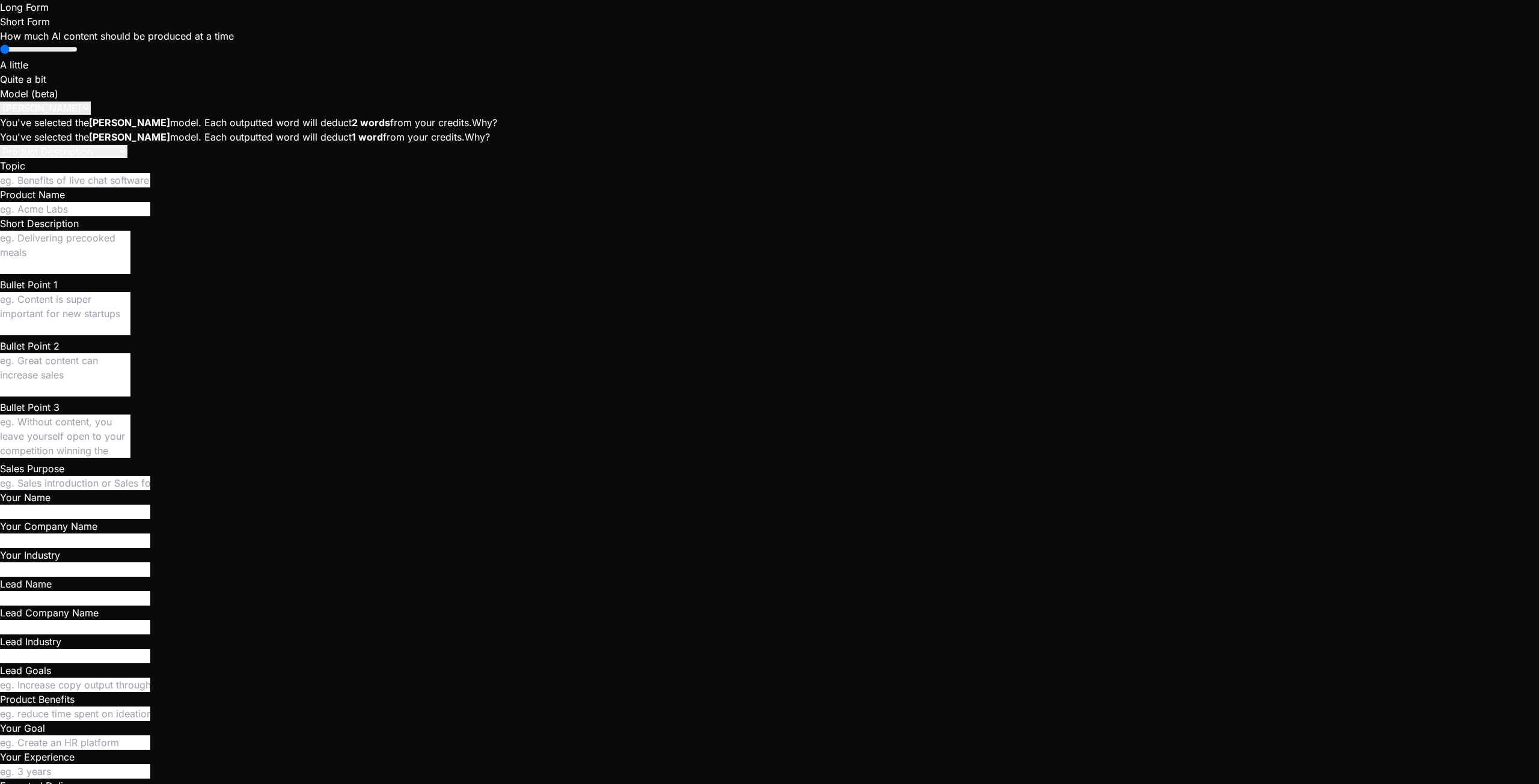
type textarea "My last command was : "when clicking express interest, this should instantly wi…"
type textarea "x"
type textarea "My last command was : "when clicking express interest, this should instantly wi…"
type textarea "x"
type textarea "My last command was : "when clicking express interest, this should instantly wi…"
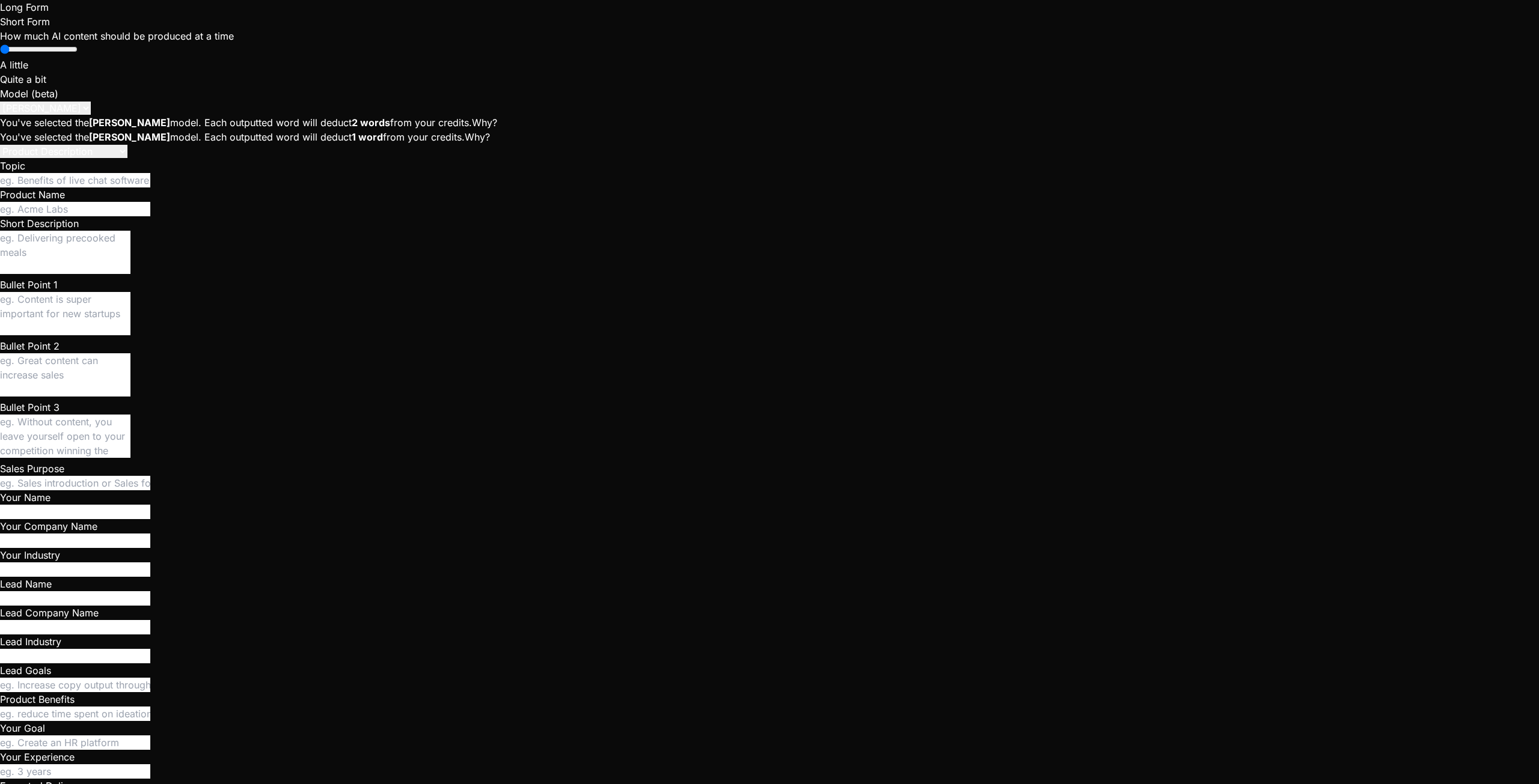
type textarea "x"
type textarea "My last command was : "when clicking express interest, this should instantly wi…"
type textarea "x"
type textarea "My last command was : "when clicking express interest, this should instantly wi…"
type textarea "x"
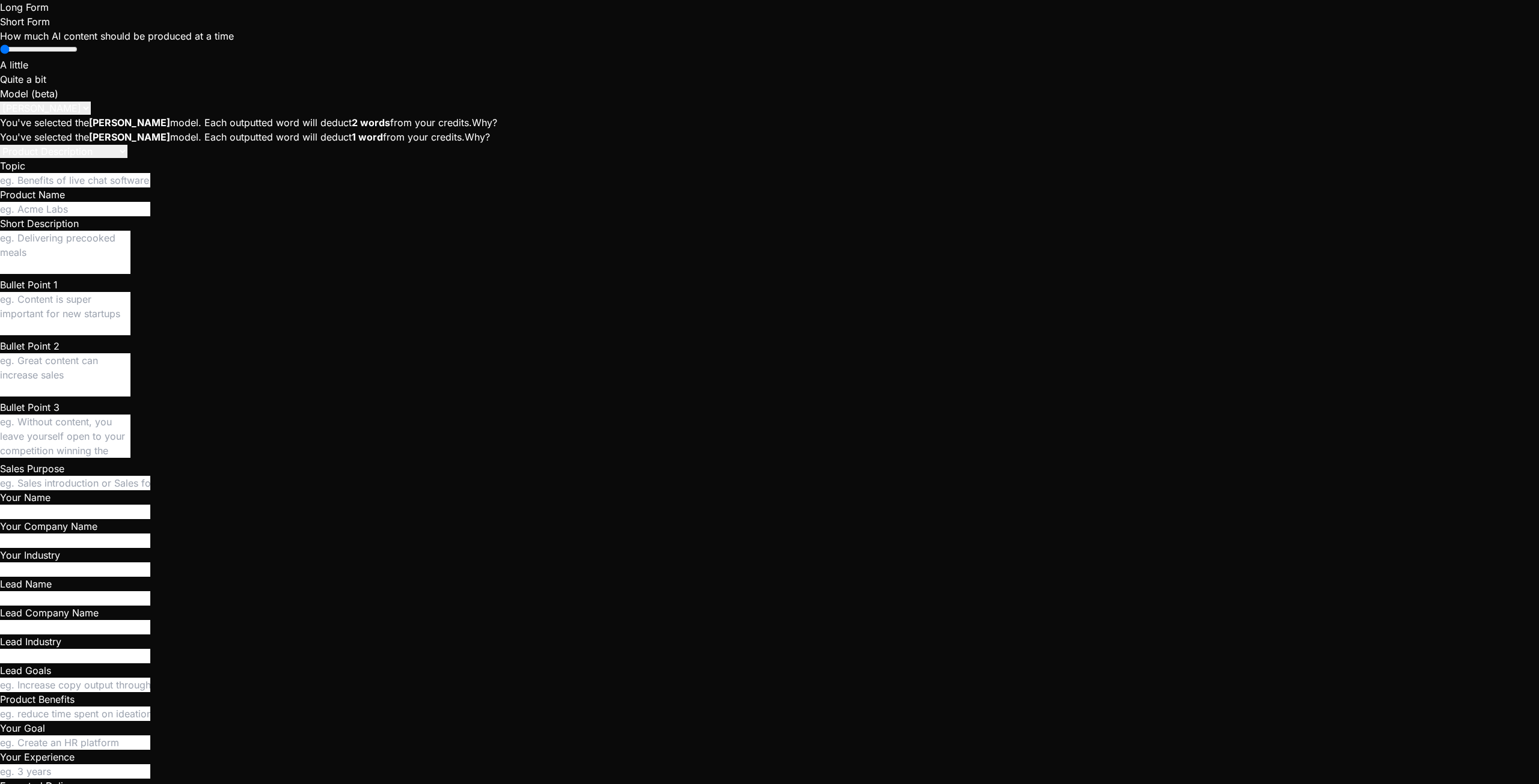
type textarea "My last command was : "when clicking express interest, this should instantly wi…"
type textarea "x"
type textarea "My last command was : "when clicking express interest, this should instantly wi…"
type textarea "x"
type textarea "My last command was : "when clicking express interest, this should instantly wi…"
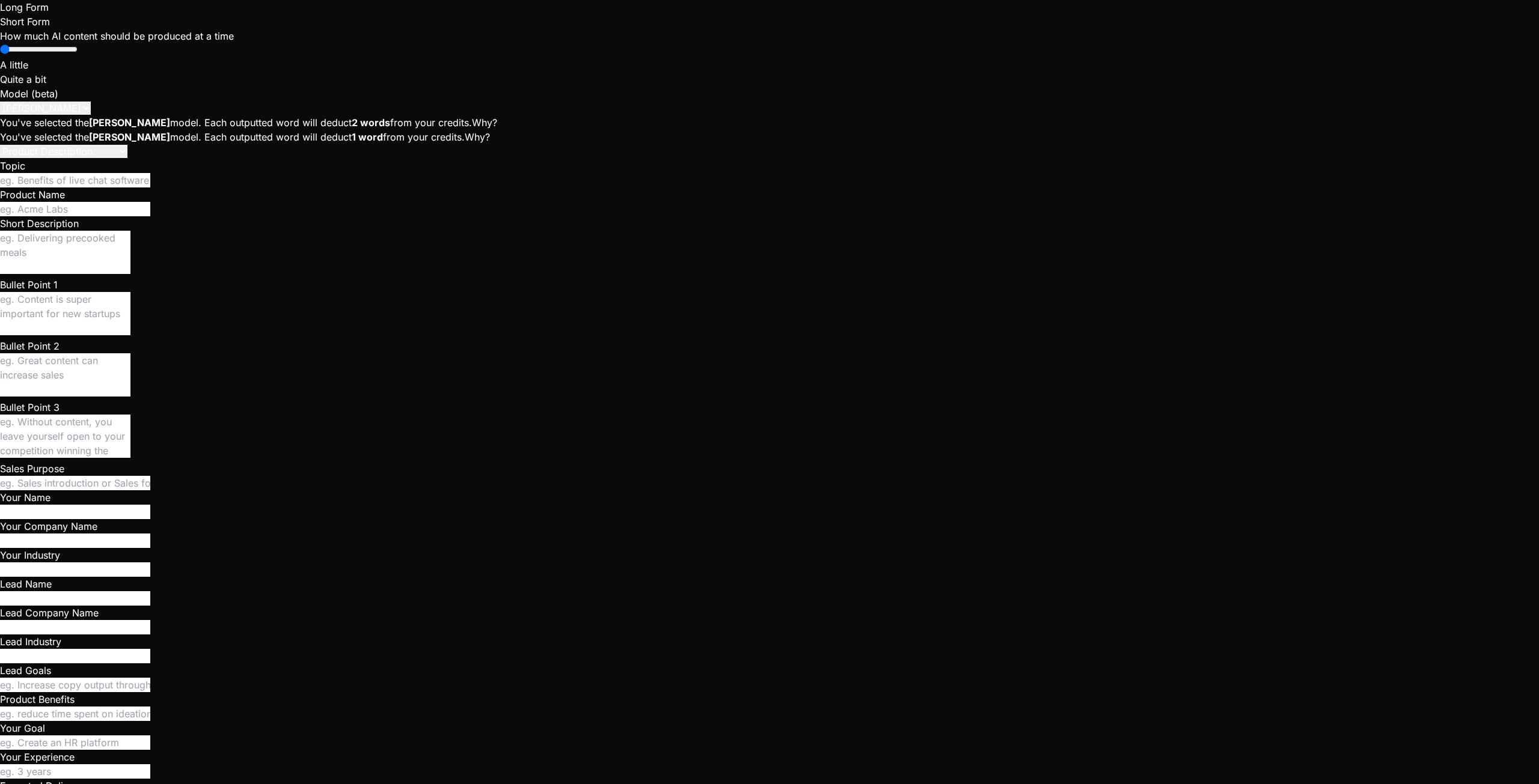
type textarea "x"
type textarea "My last command was : "when clicking express interest, this should instantly wi…"
type textarea "x"
type textarea "My last command was : "when clicking express interest, this should instantly wi…"
type textarea "x"
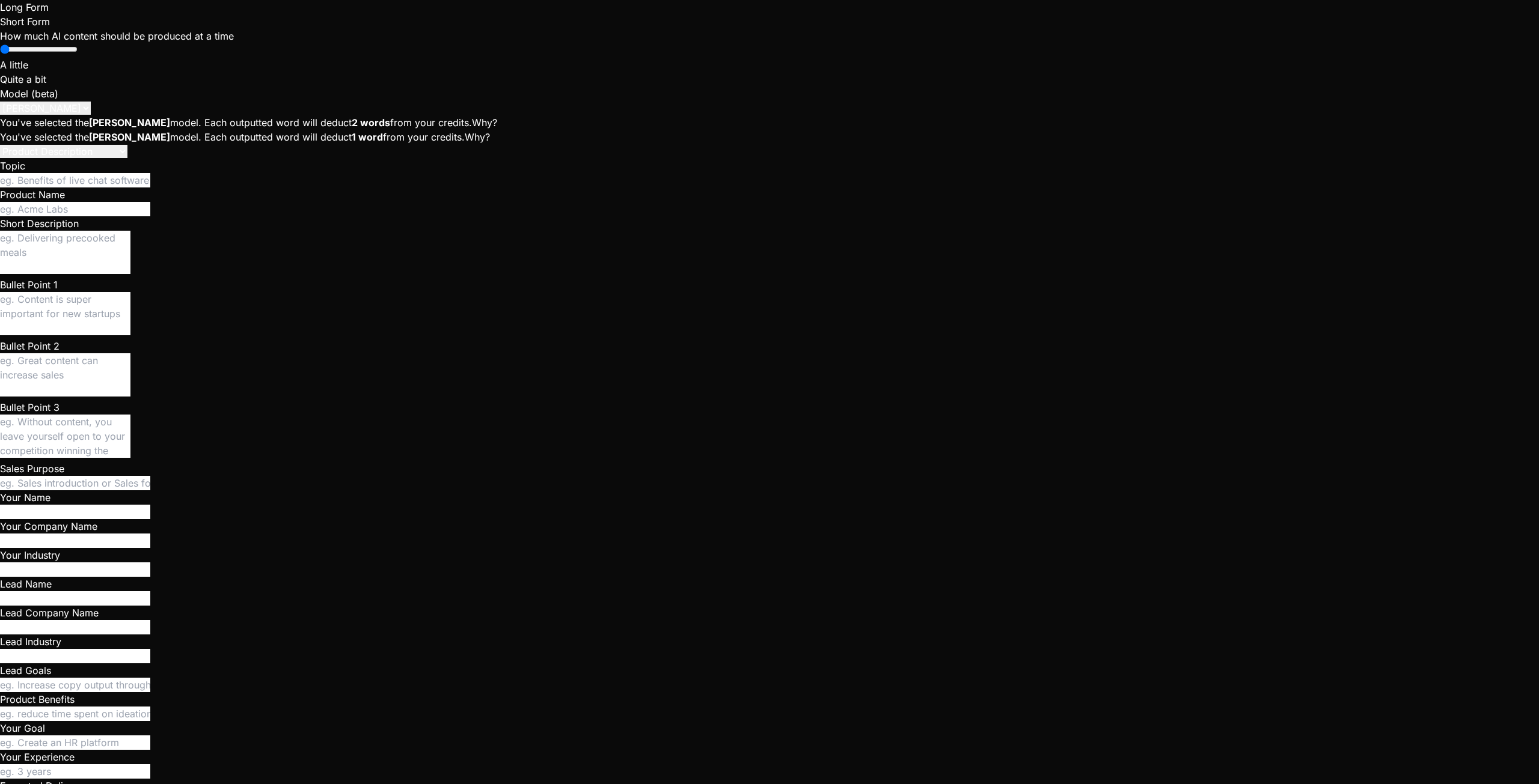
type textarea "My last command was : "when clicking express interest, this should instantly wi…"
type textarea "x"
type textarea "My last command was : "when clicking express interest, this should instantly wi…"
type textarea "x"
type textarea "My last command was : "when clicking express interest, this should instantly wi…"
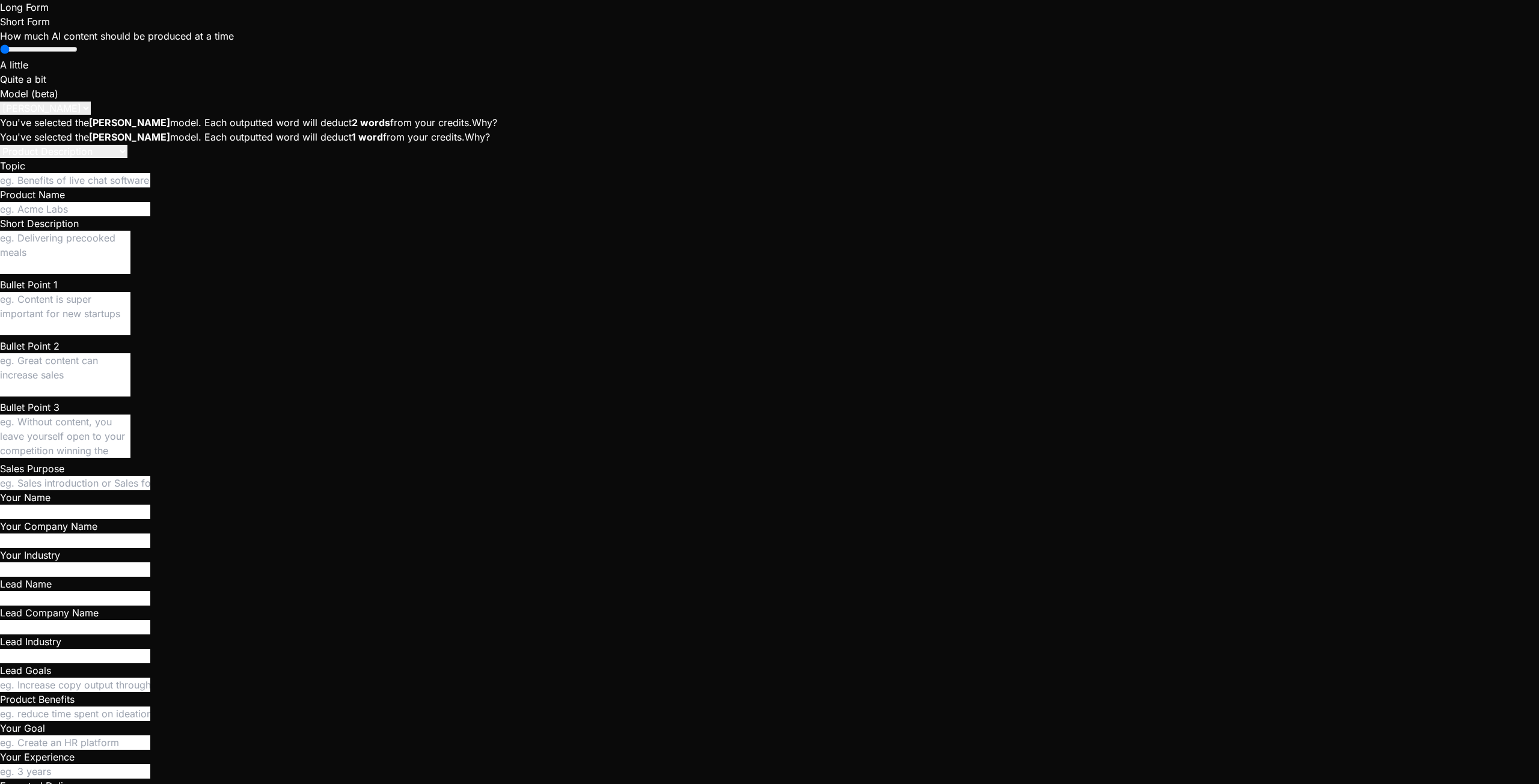
type textarea "x"
type textarea "My last command was : "when clicking express interest, this should instantly wi…"
type textarea "x"
type textarea "My last command was : "when clicking express interest, this should instantly wi…"
type textarea "x"
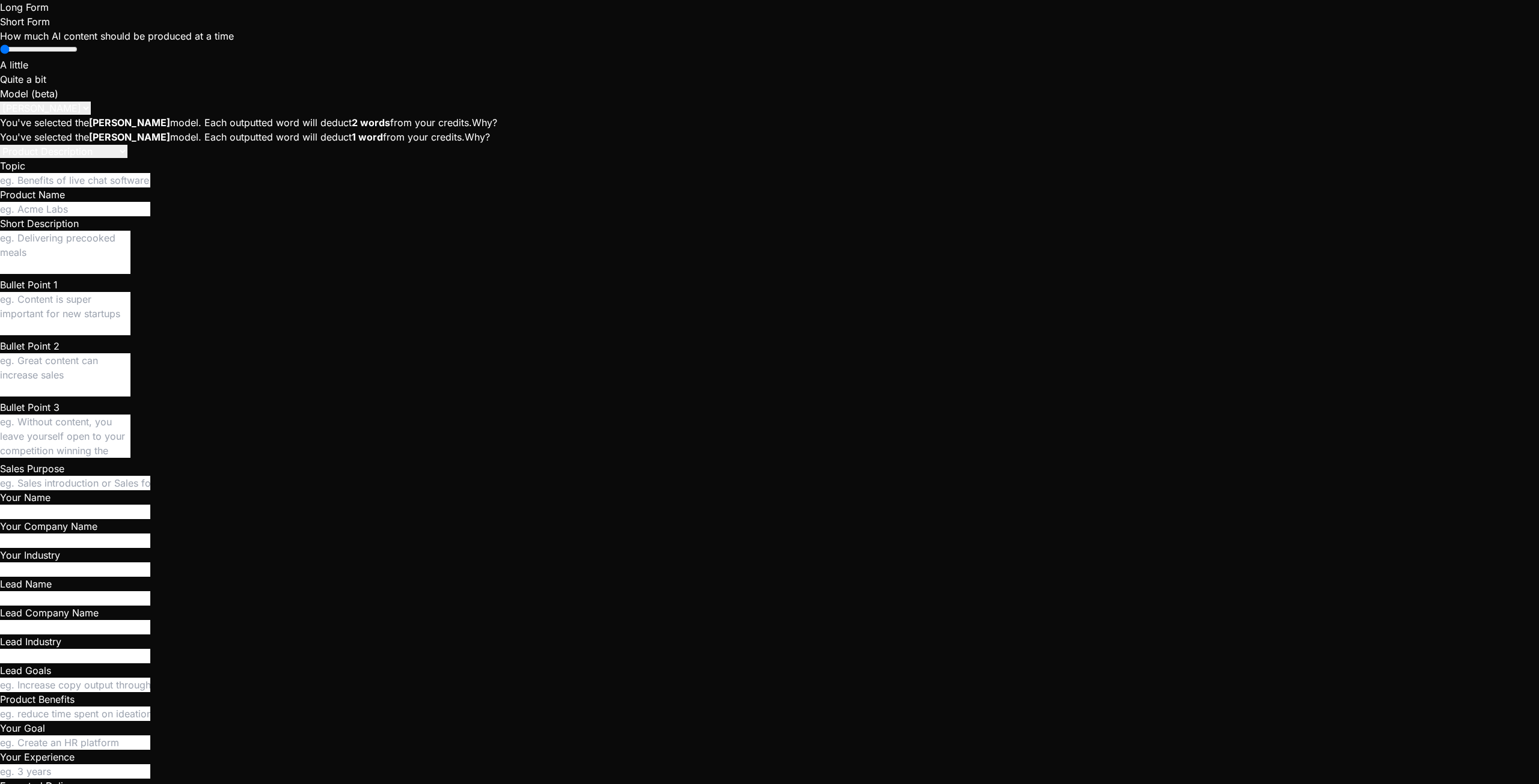
type textarea "My last command was : "when clicking express interest, this should instantly wi…"
type textarea "x"
type textarea "My last command was : "when clicking express interest, this should instantly wi…"
type textarea "x"
type textarea "My last command was : "when clicking express interest, this should instantly wi…"
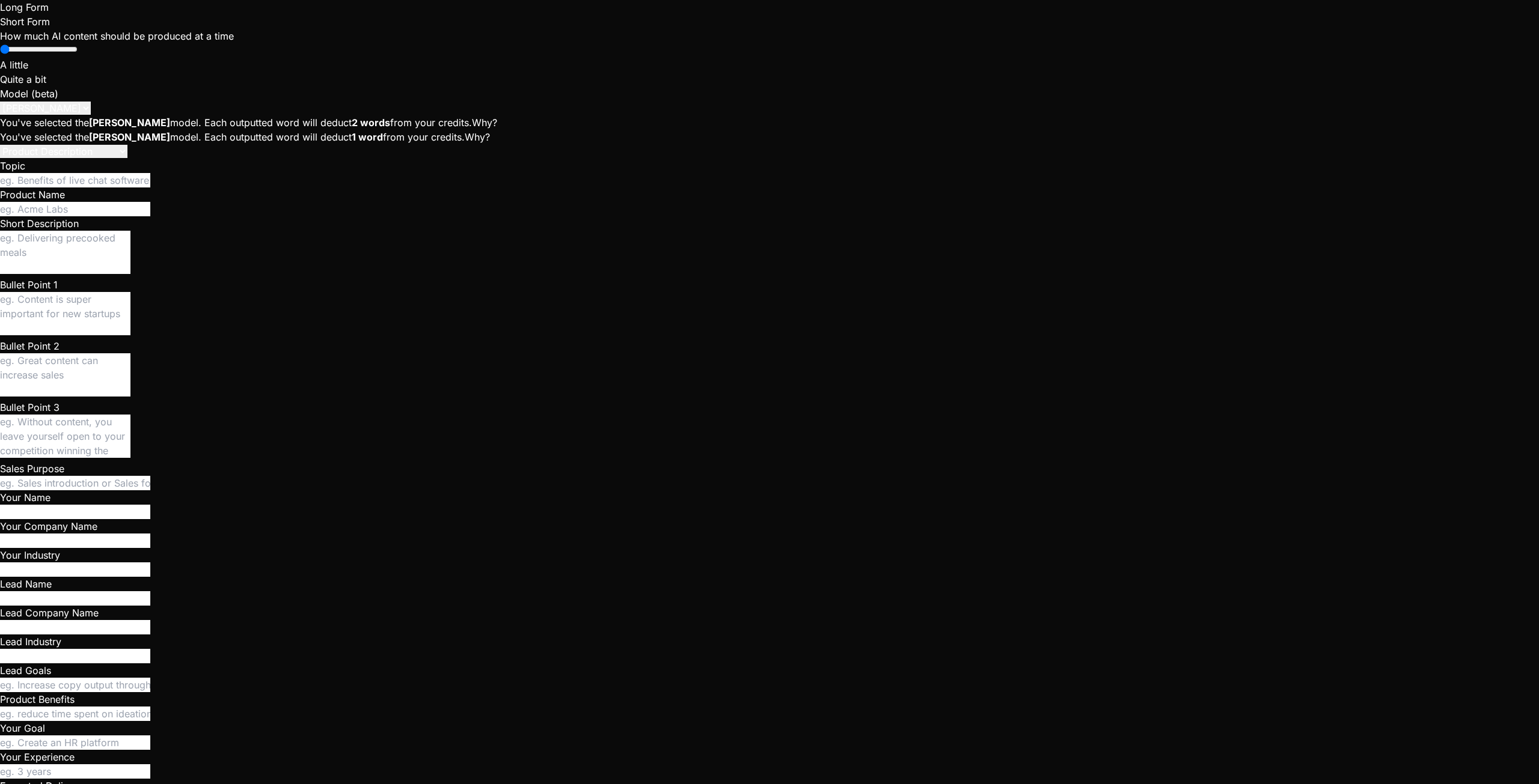
type textarea "x"
type textarea "My last command was : "when clicking express interest, this should instantly wi…"
type textarea "x"
type textarea "My last command was : "when clicking express interest, this should instantly wi…"
type textarea "x"
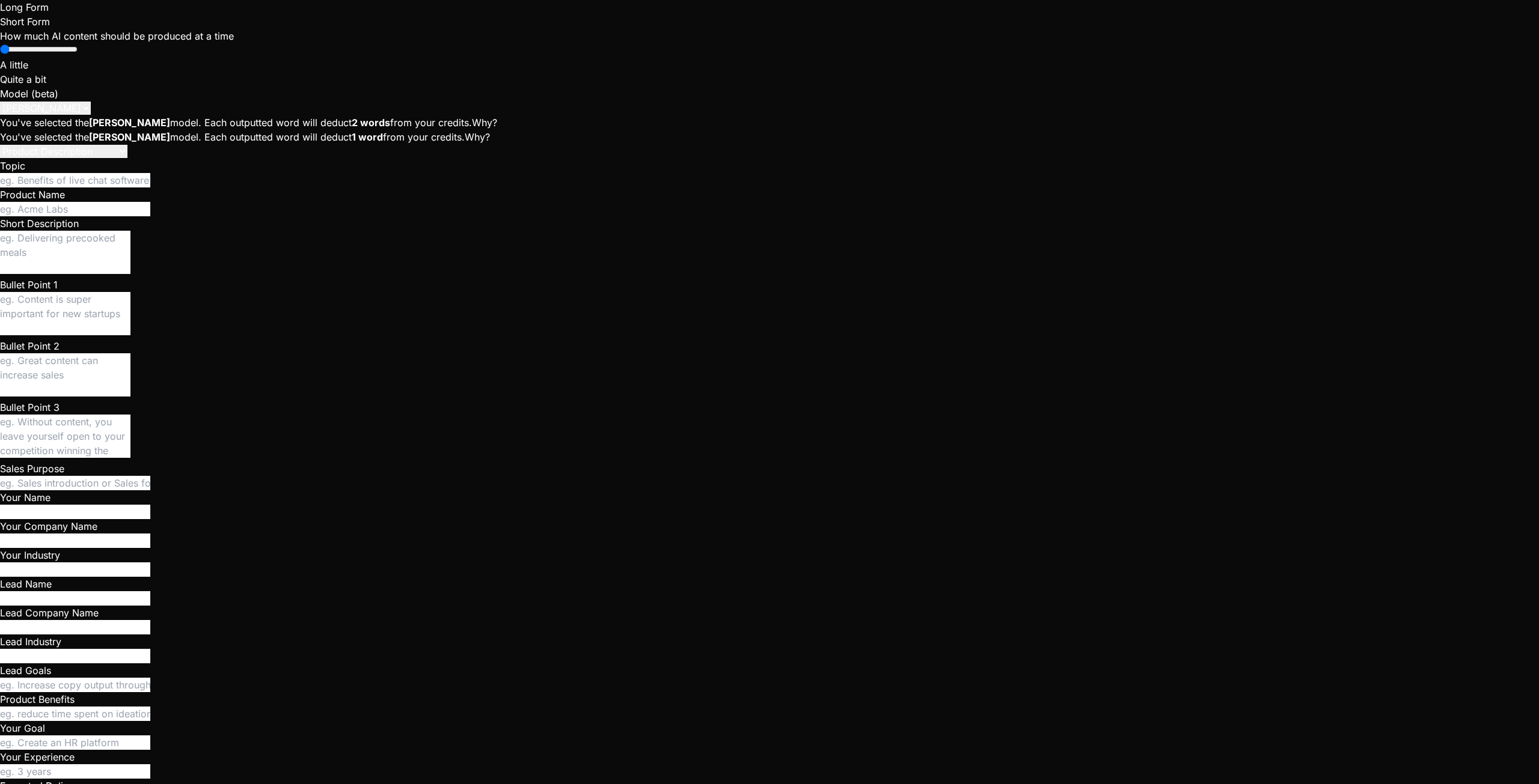
type textarea "My last command was : "when clicking express interest, this should instantly wi…"
type textarea "x"
type textarea "My last command was : "when clicking express interest, this should instantly wi…"
type textarea "x"
type textarea "My last command was : "when clicking express interest, this should instantly wi…"
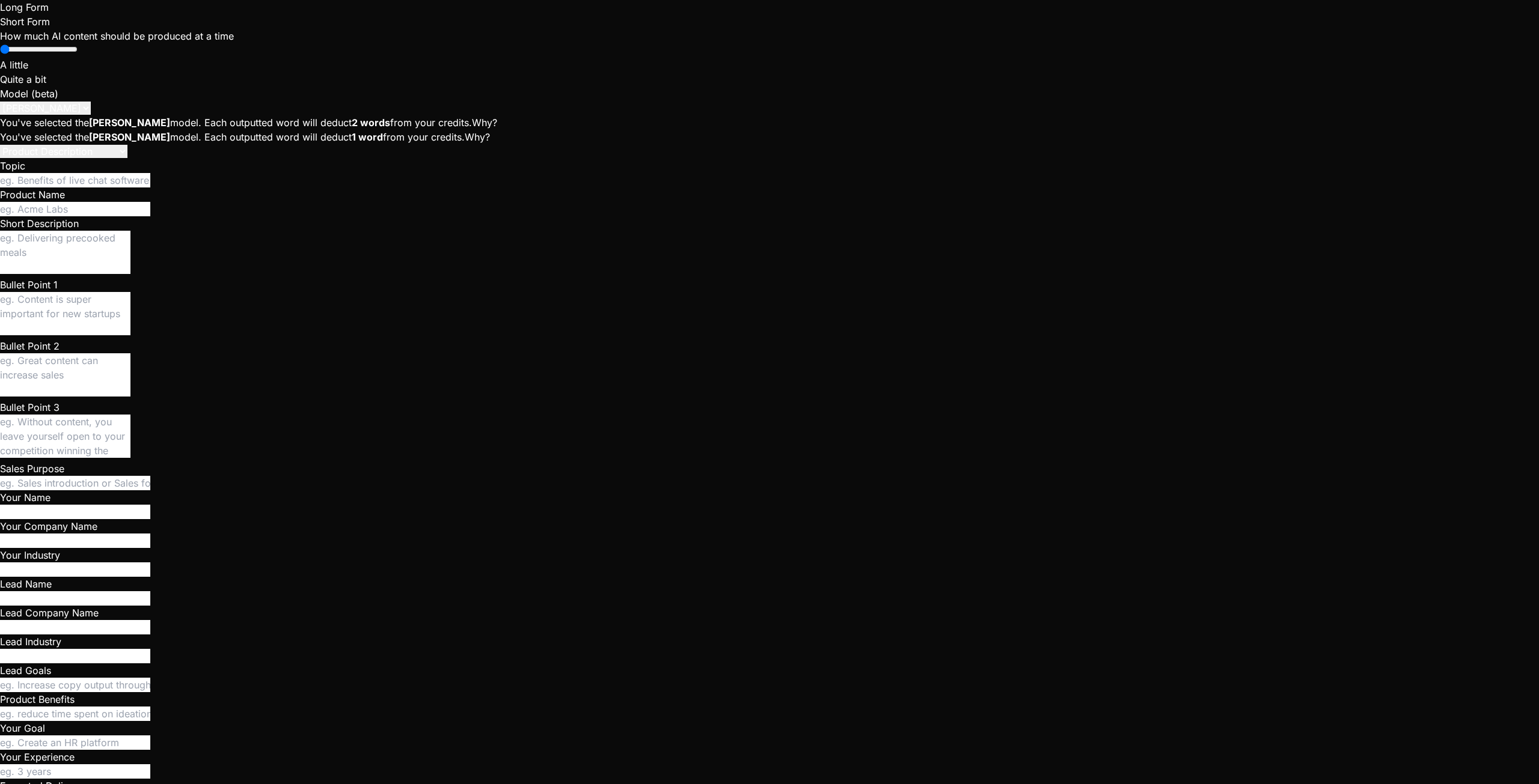
type textarea "x"
type textarea "My last command was : "when clicking express interest, this should instantly wi…"
type textarea "x"
type textarea "My last command was : "when clicking express interest, this should instantly wi…"
type textarea "x"
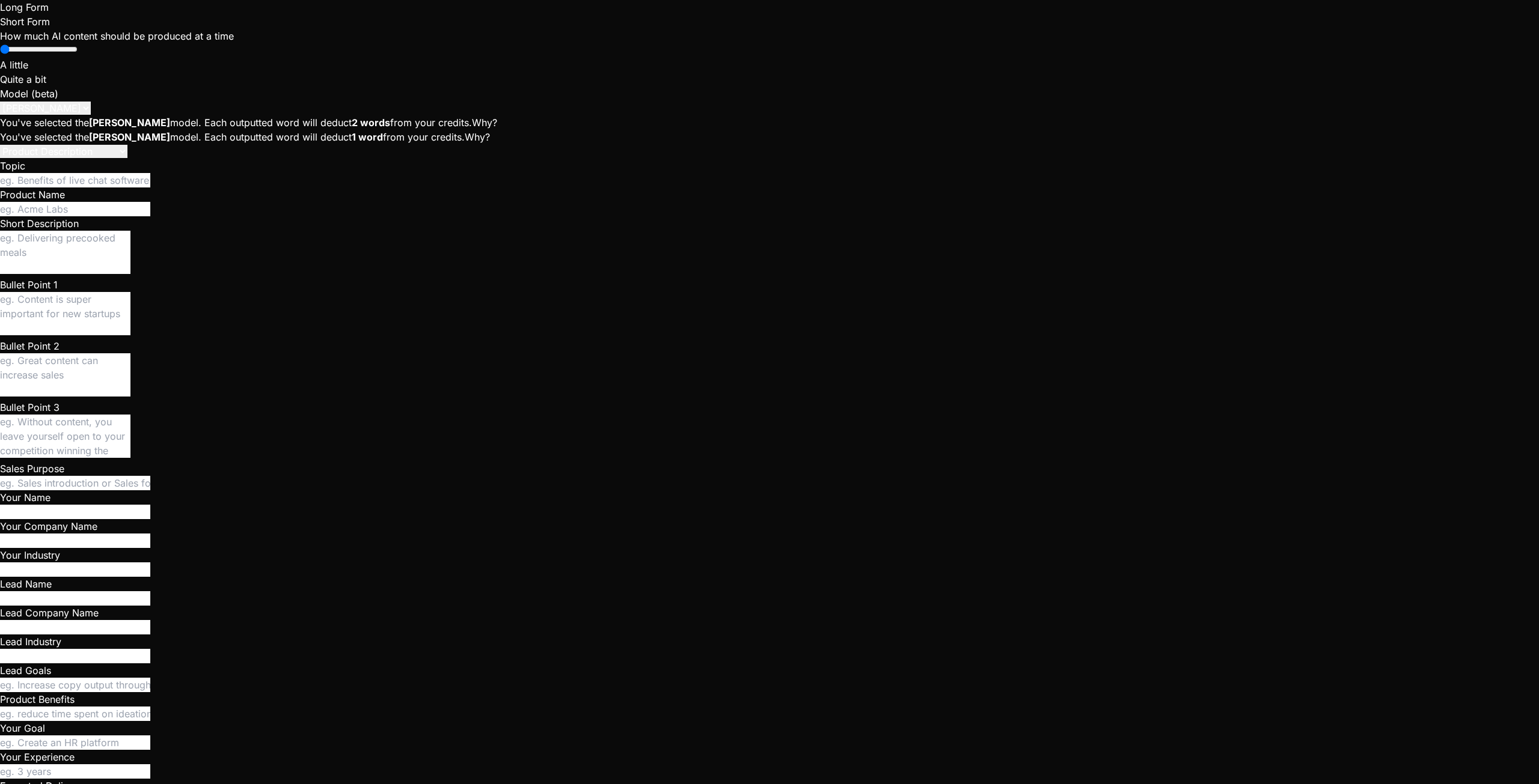
type textarea "My last command was : "when clicking express interest, this should instantly wi…"
type textarea "x"
type textarea "My last command was : "when clicking express interest, this should instantly wi…"
type textarea "x"
type textarea "My last command was : "when clicking express interest, this should instantly wi…"
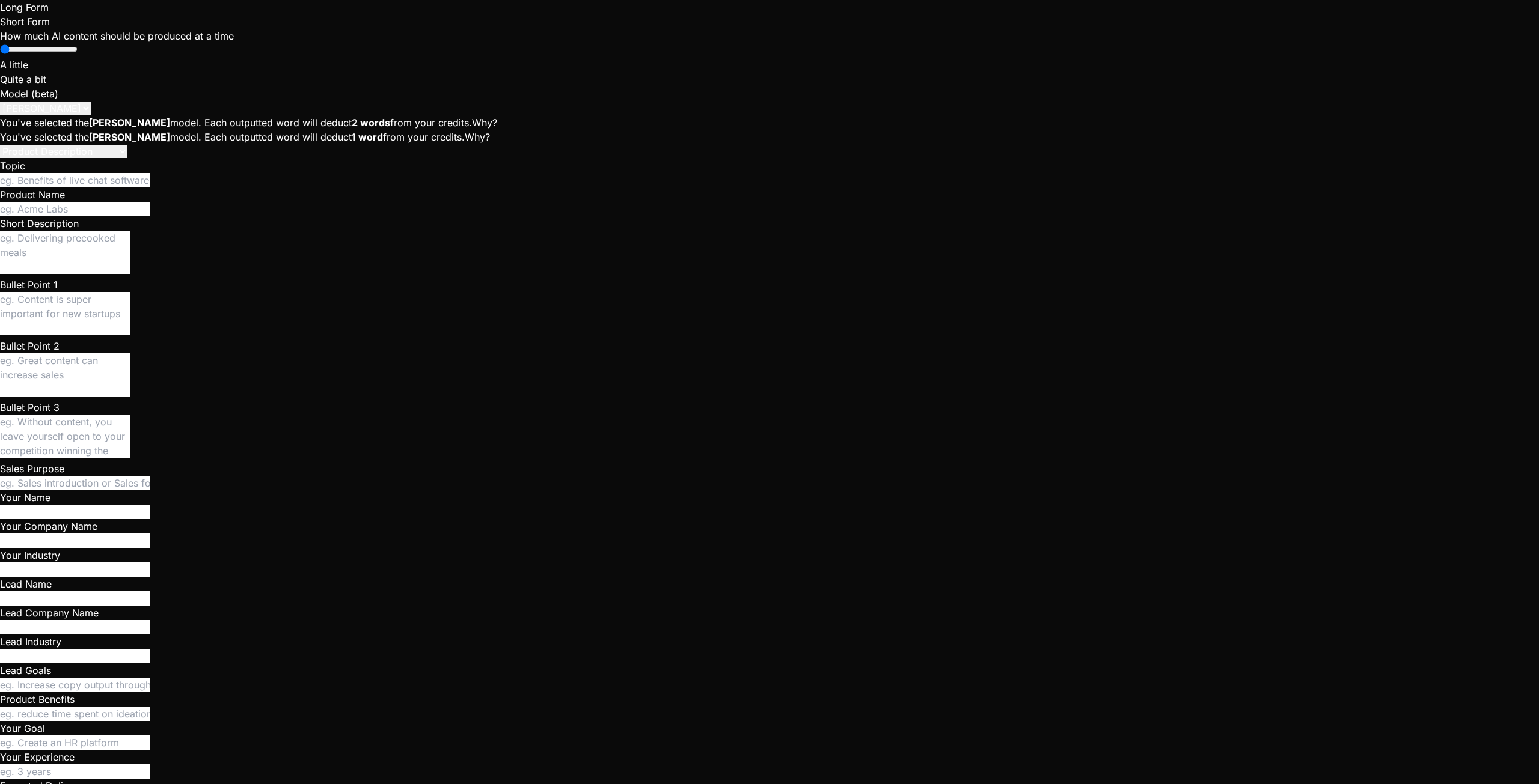
type textarea "x"
type textarea "My last command was : "when clicking express interest, this should instantly wi…"
type textarea "x"
type textarea "My last command was : "when clicking express interest, this should instantly wi…"
type textarea "x"
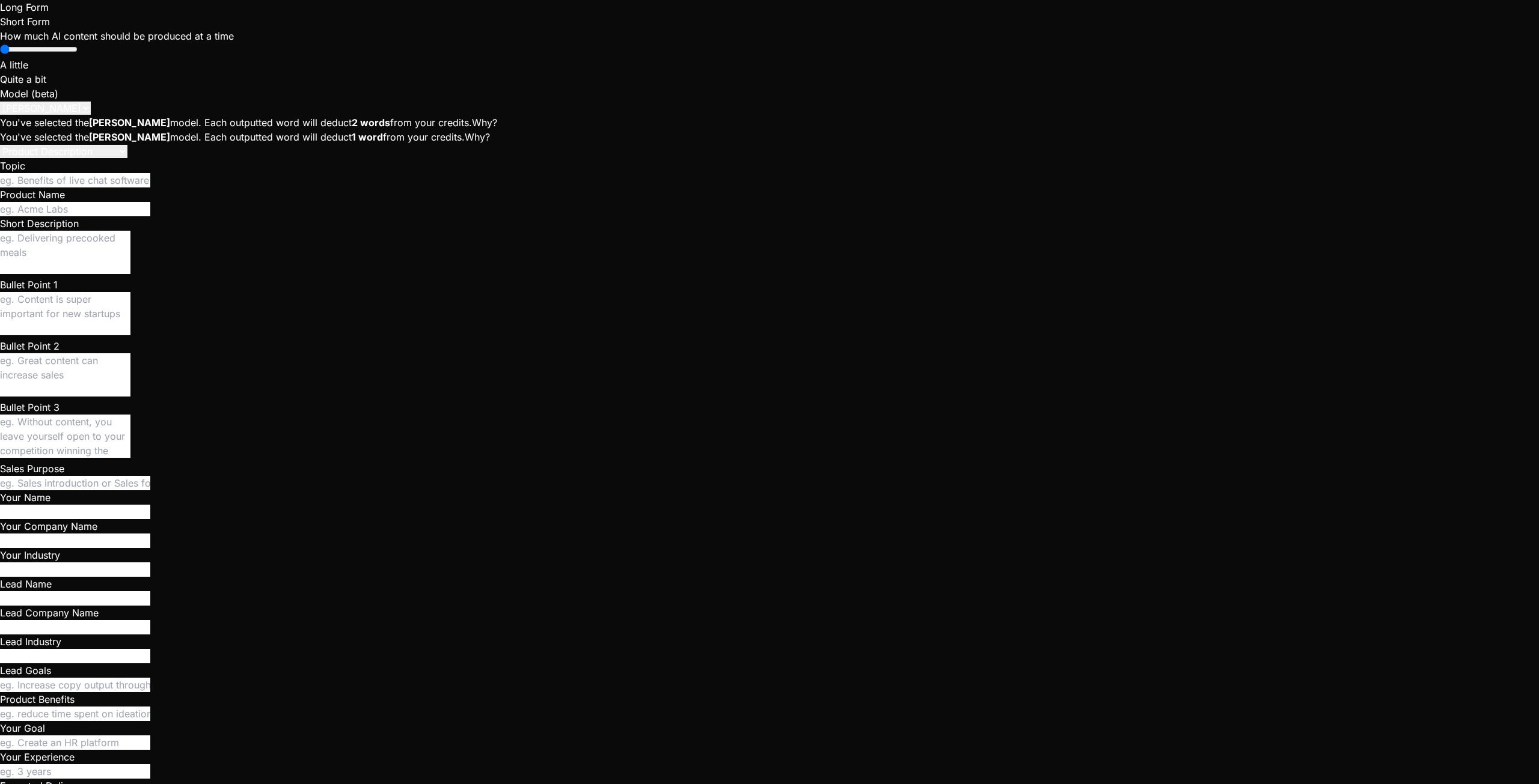
type textarea "My last command was : "when clicking express interest, this should instantly wi…"
type textarea "x"
type textarea "My last command was : "when clicking express interest, this should instantly wi…"
type textarea "x"
type textarea "My last command was : "when clicking express interest, this should instantly wi…"
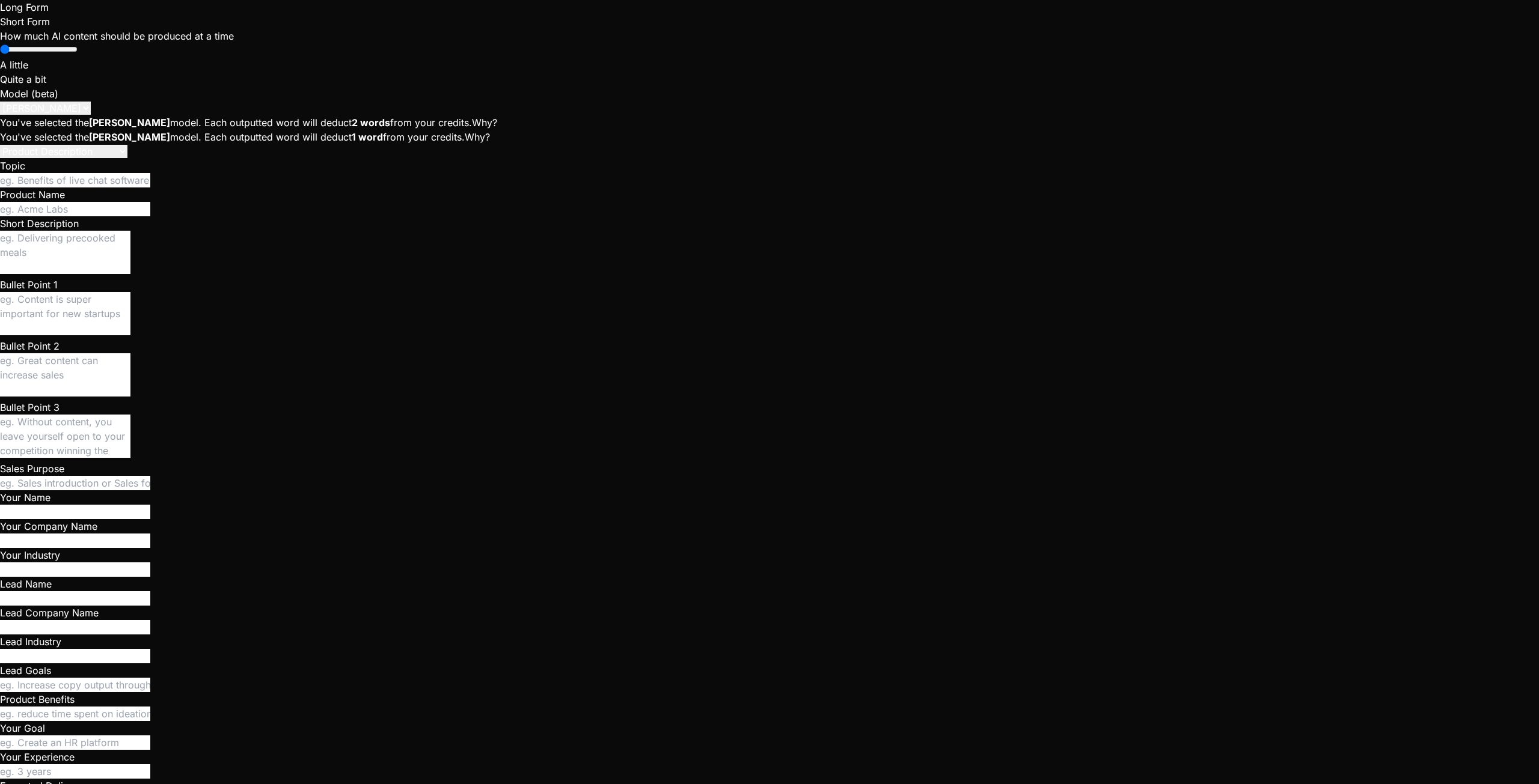
type textarea "x"
type textarea "My last command was : "when clicking express interest, this should instantly wi…"
type textarea "x"
type textarea "My last command was : "when clicking express interest, this should instantly wi…"
type textarea "x"
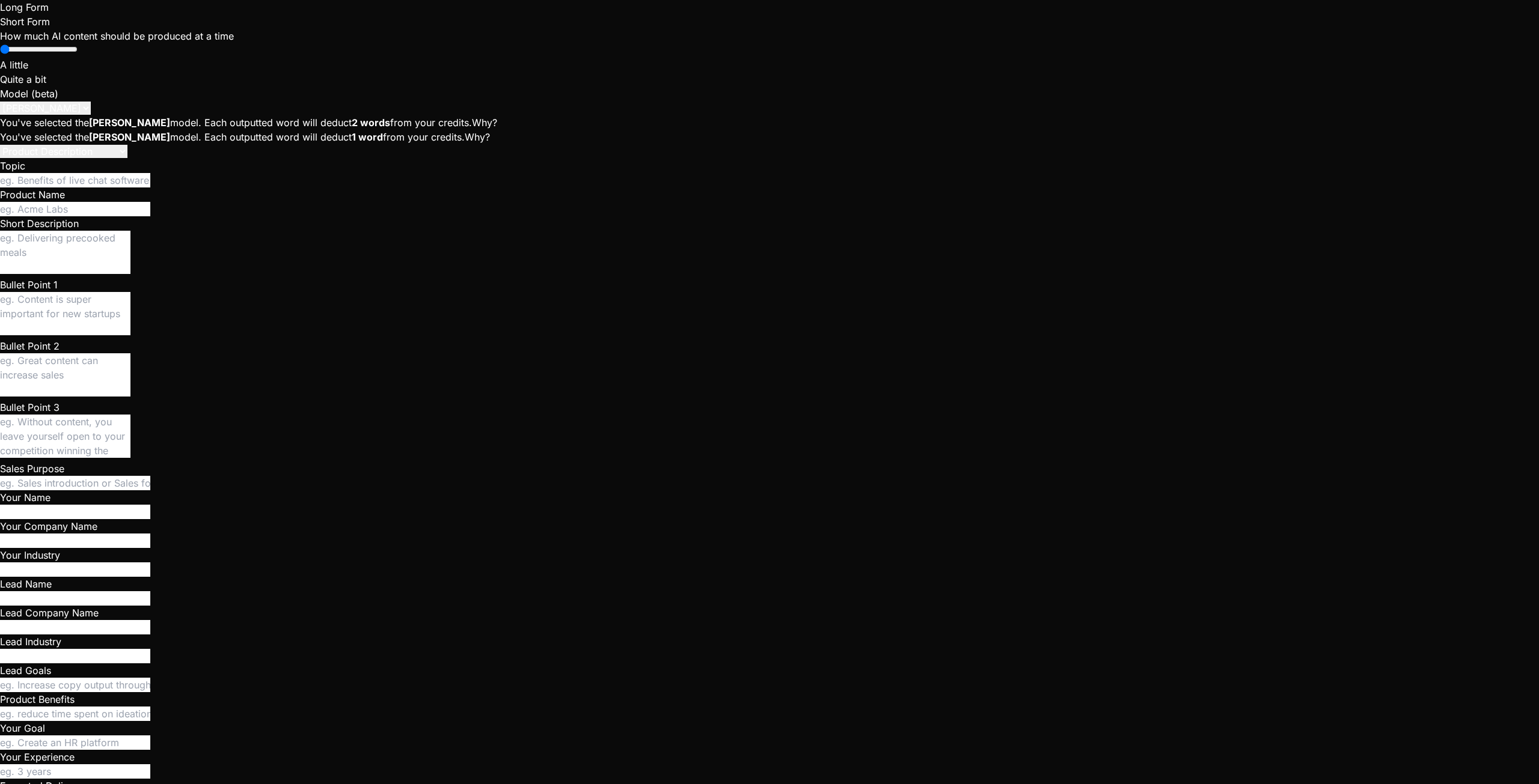
type textarea "My last command was : "when clicking express interest, this should instantly wi…"
type textarea "x"
type textarea "My last command was : "when clicking express interest, this should instantly wi…"
type textarea "x"
type textarea "My last command was : "when clicking express interest, this should instantly wi…"
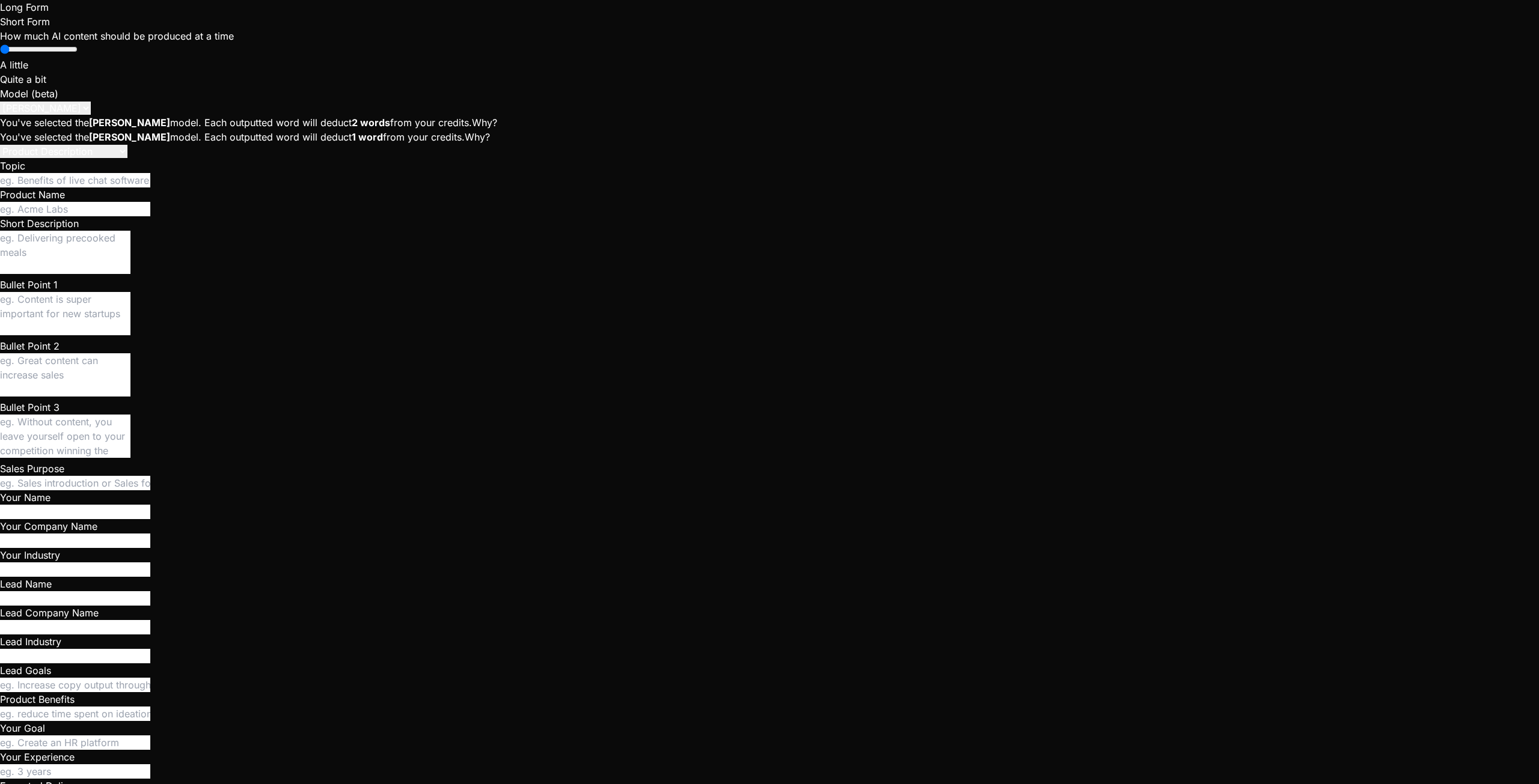
type textarea "x"
type textarea "My last command was : "when clicking express interest, this should instantly wi…"
type textarea "x"
type textarea "My last command was : "when clicking express interest, this should instantly wi…"
type textarea "x"
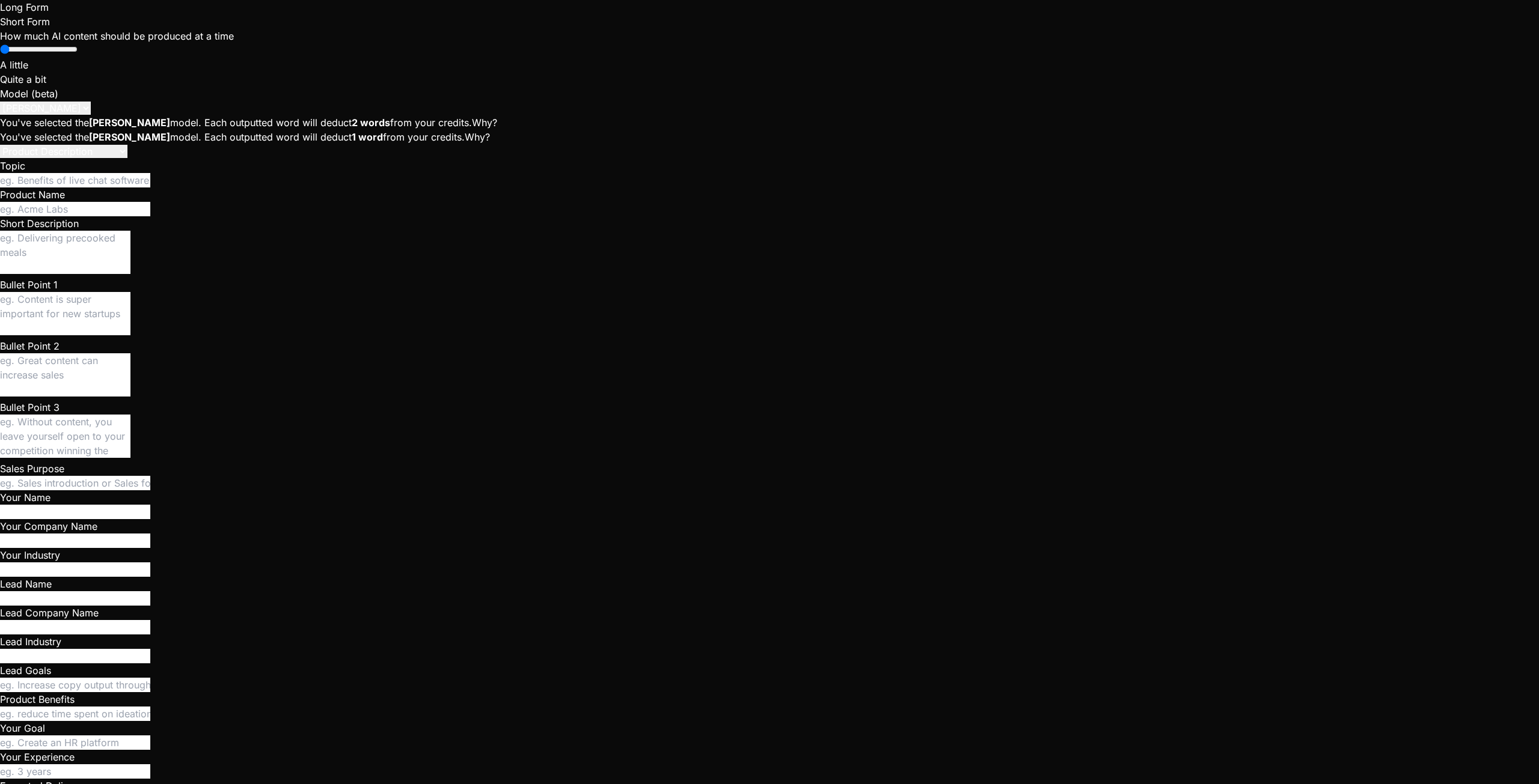
type textarea "My last command was : "when clicking express interest, this should instantly wi…"
type textarea "x"
type textarea "My last command was : "when clicking express interest, this should instantly wi…"
type textarea "x"
type textarea "My last command was : "when clicking express interest, this should instantly wi…"
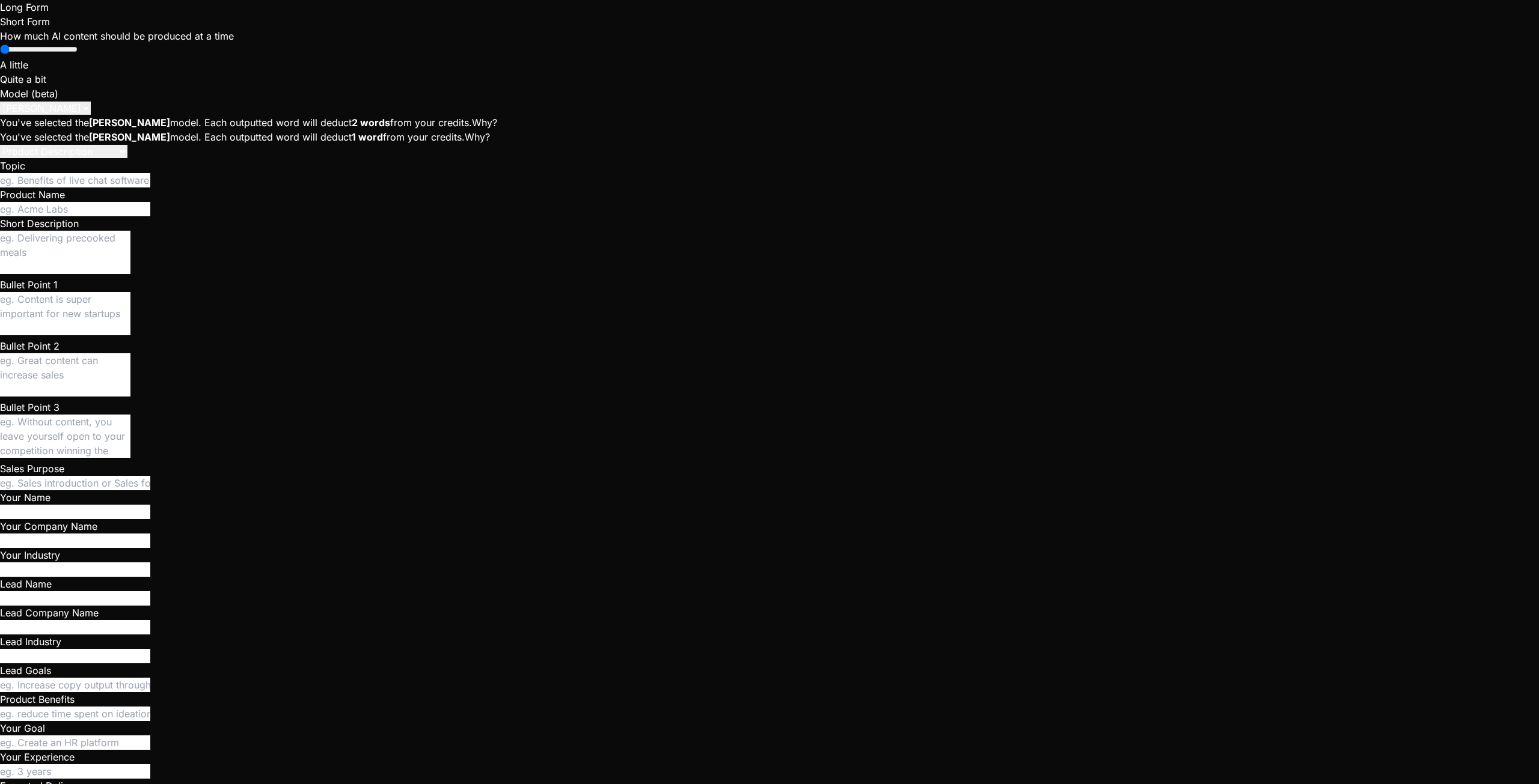
type textarea "x"
type textarea "My last command was : "when clicking express interest, this should instantly wi…"
type textarea "x"
type textarea "My last command was : "when clicking express interest, this should instantly wi…"
type textarea "x"
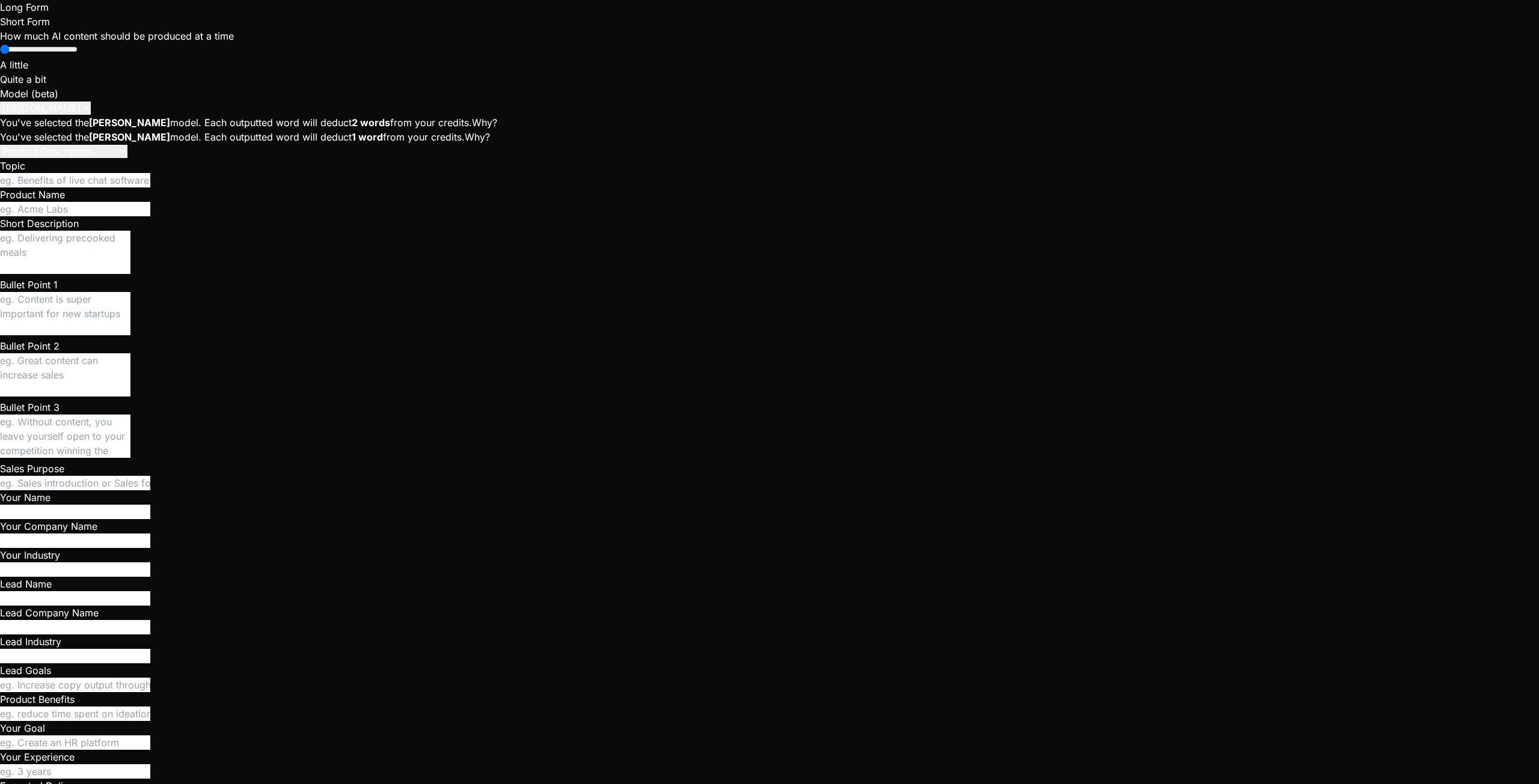
type textarea "My last command was : "when clicking express interest, this should instantly wi…"
type textarea "x"
type textarea "My last command was : "when clicking express interest, this should instantly wi…"
type textarea "x"
type textarea "My last command was : "when clicking express interest, this should instantly wi…"
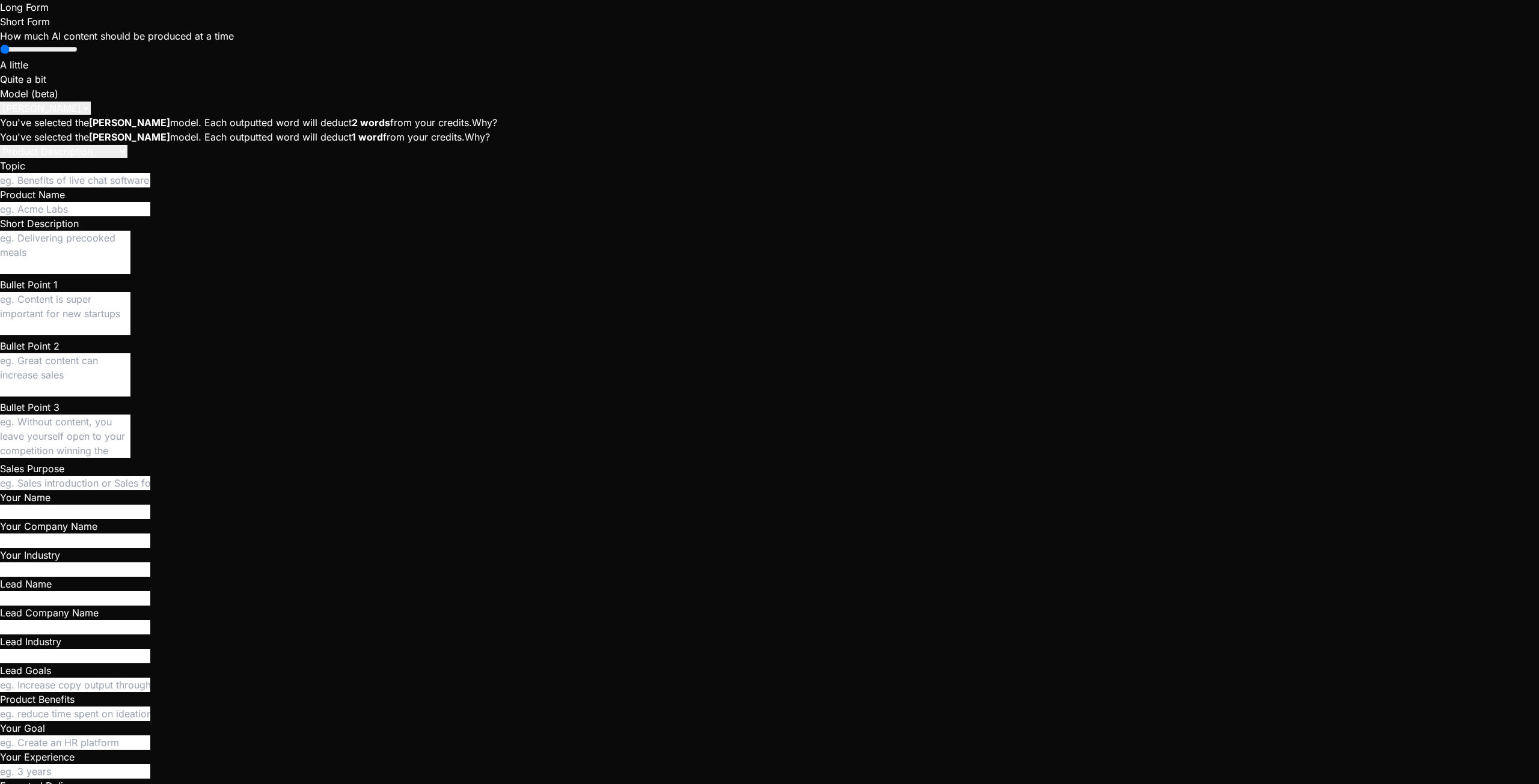
type textarea "x"
type textarea "My last command was : "when clicking express interest, this should instantly wi…"
type textarea "x"
type textarea "My last command was : "when clicking express interest, this should instantly wi…"
type textarea "x"
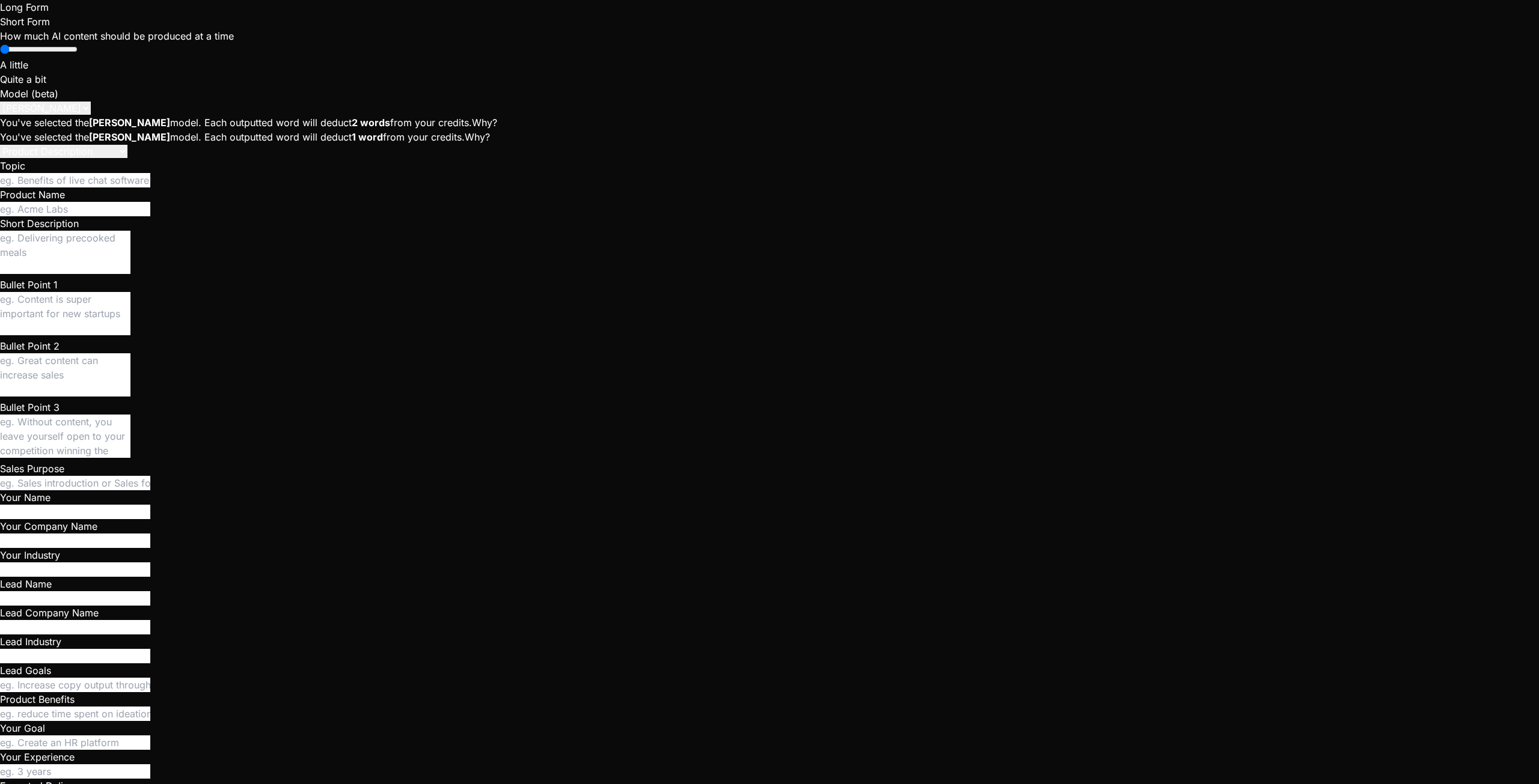
type textarea "My last command was : "when clicking express interest, this should instantly wi…"
type textarea "x"
type textarea "My last command was : "when clicking express interest, this should instantly wi…"
type textarea "x"
type textarea "My last command was : "when clicking express interest, this should instantly wi…"
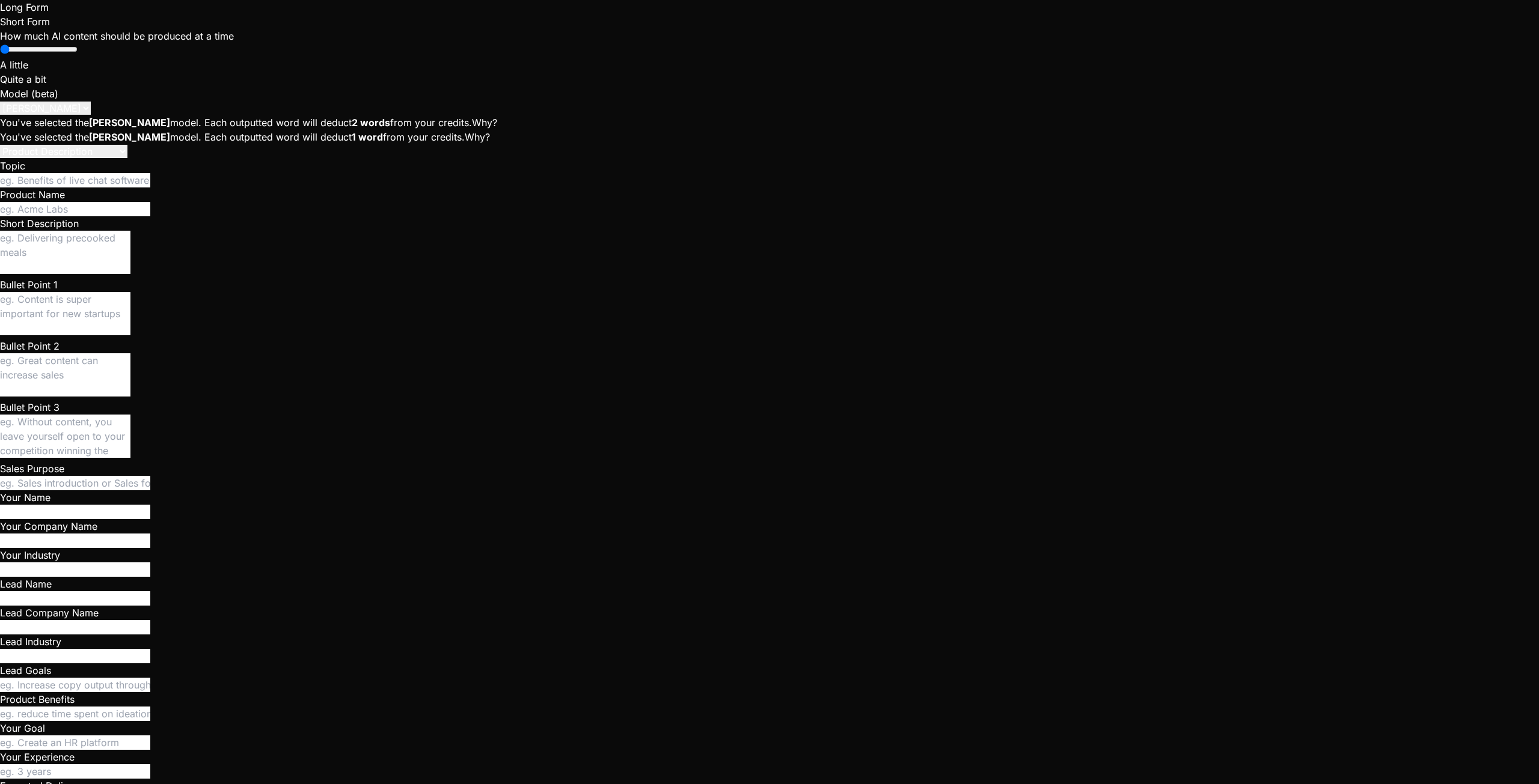
type textarea "x"
type textarea "My last command was : "when clicking express interest, this should instantly wi…"
type textarea "x"
type textarea "My last command was : "when clicking express interest, this should instantly wi…"
type textarea "x"
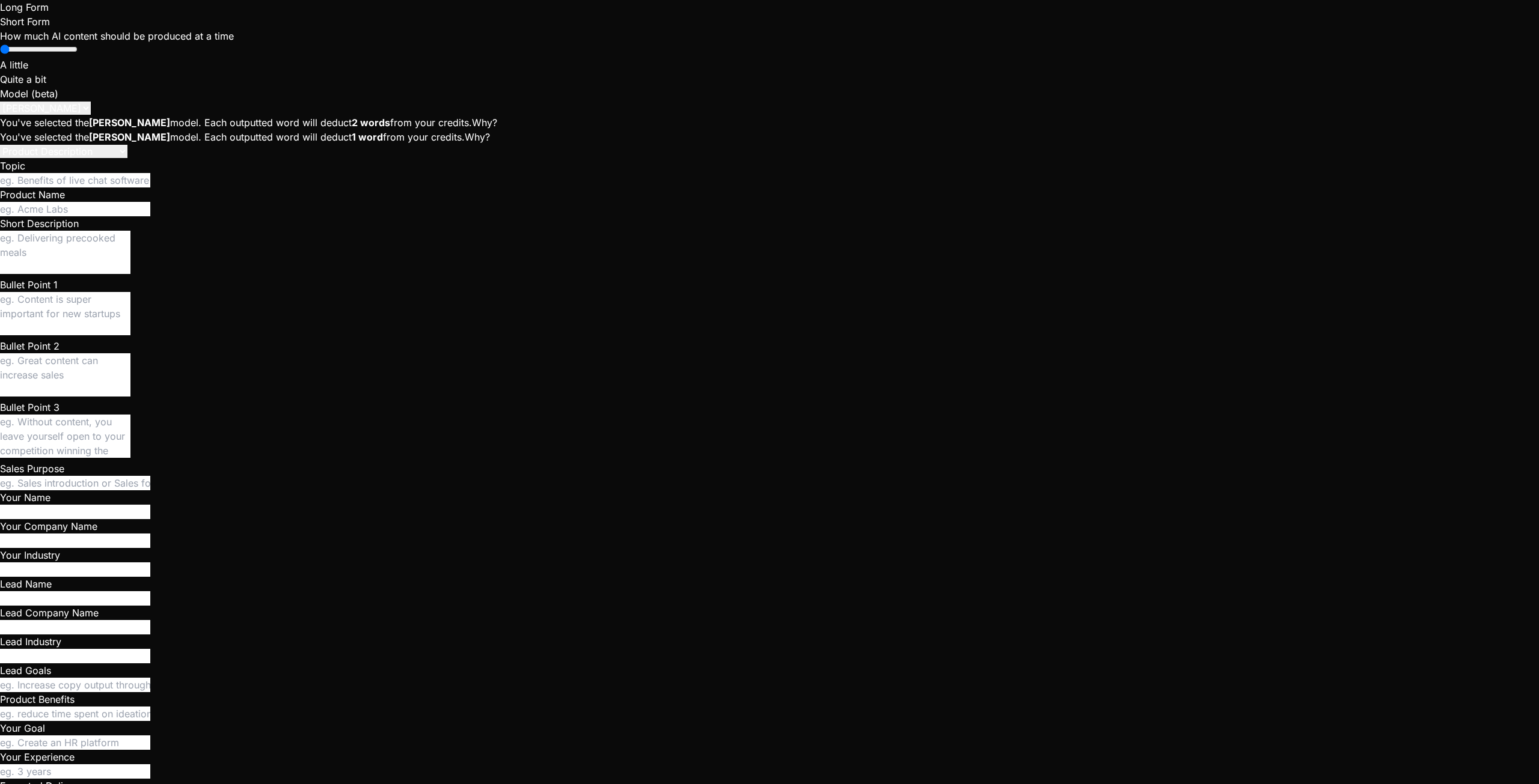
type textarea "My last command was : "when clicking express interest, this should instantly wi…"
type textarea "x"
type textarea "My last command was : "when clicking express interest, this should instantly wi…"
type textarea "x"
type textarea "My last command was : "when clicking express interest, this should instantly wi…"
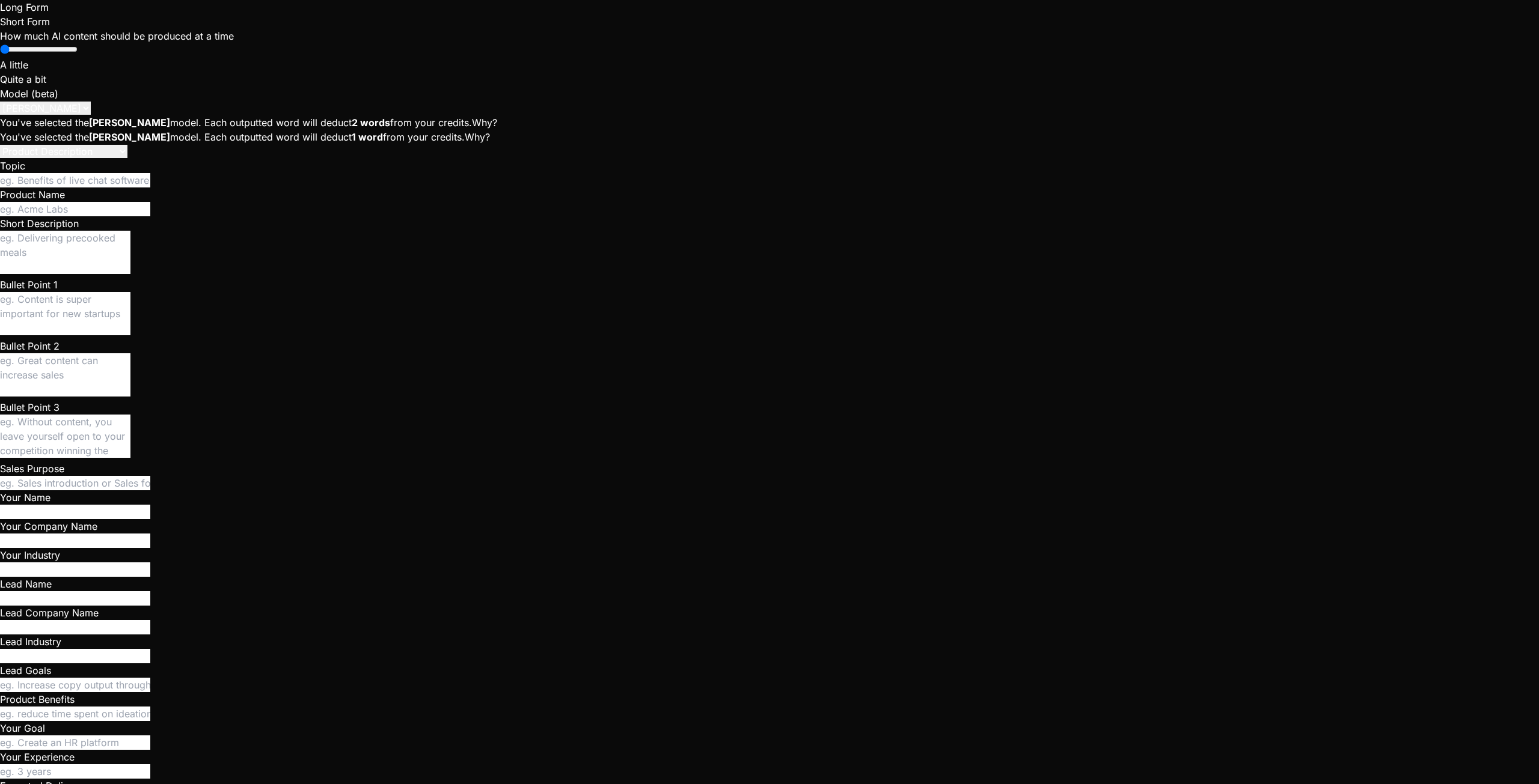
type textarea "x"
type textarea "My last command was : "when clicking express interest, this should instantly wi…"
type textarea "x"
type textarea "My last command was : "when clicking express interest, this should instantly wi…"
type textarea "x"
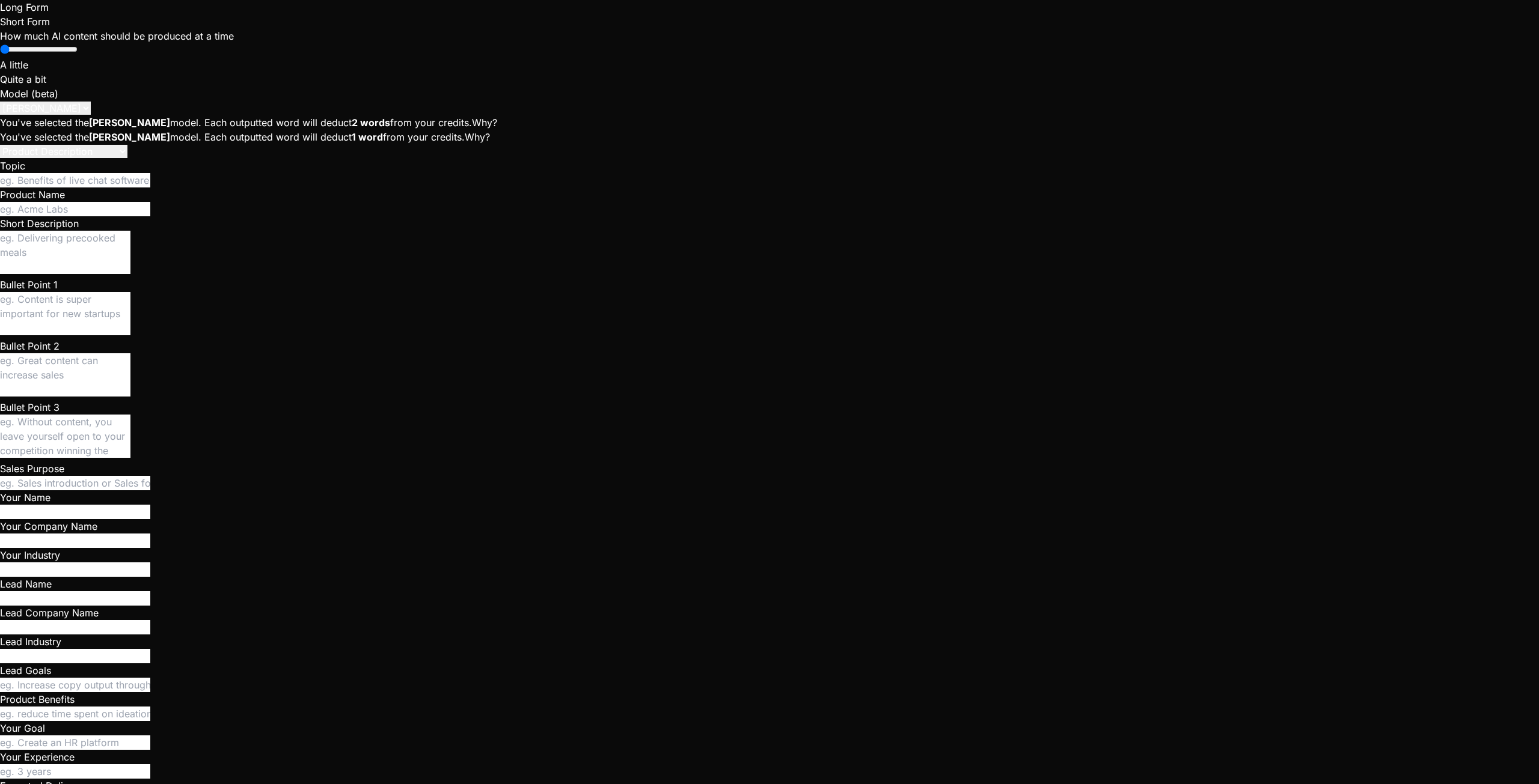
type textarea "My last command was : "when clicking express interest, this should instantly wi…"
type textarea "x"
type textarea "font-size: 1.2rem; padding: 0; line-height: 1; } .toast-close:hover { color: va…"
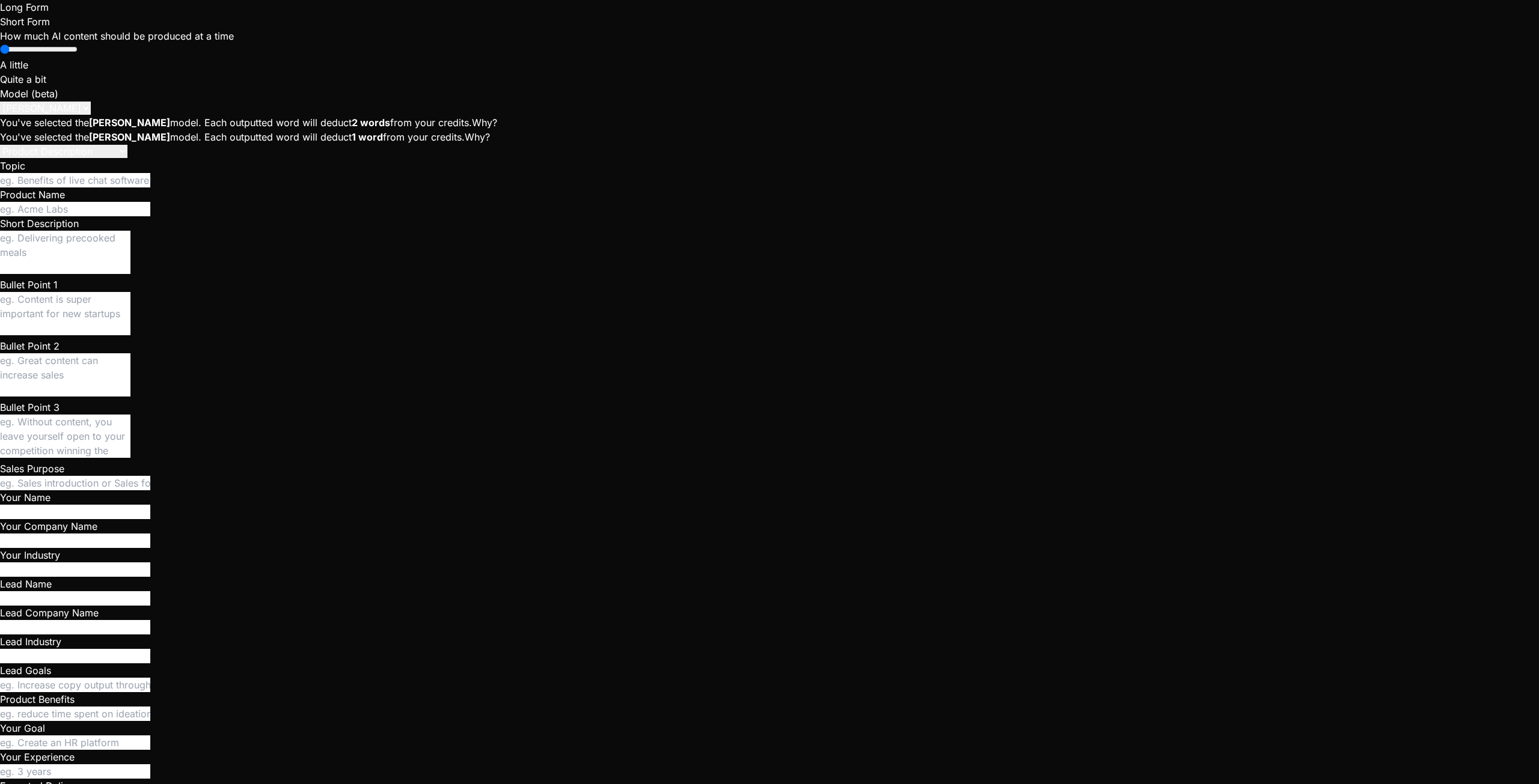
type textarea "x"
type textarea "} catch (error) { console.error("Error cancelling formation from card:", error)…"
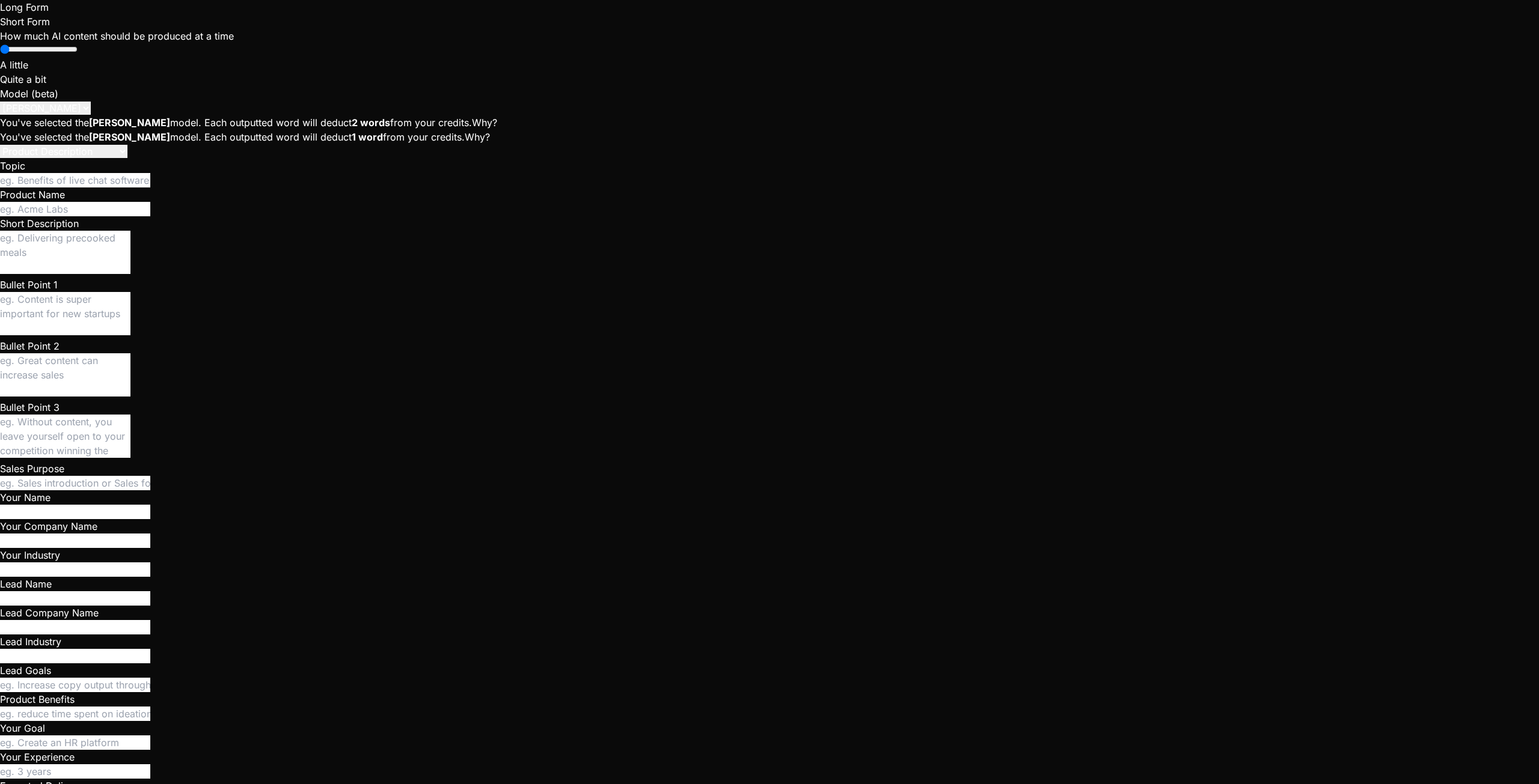
scroll to position [685, 0]
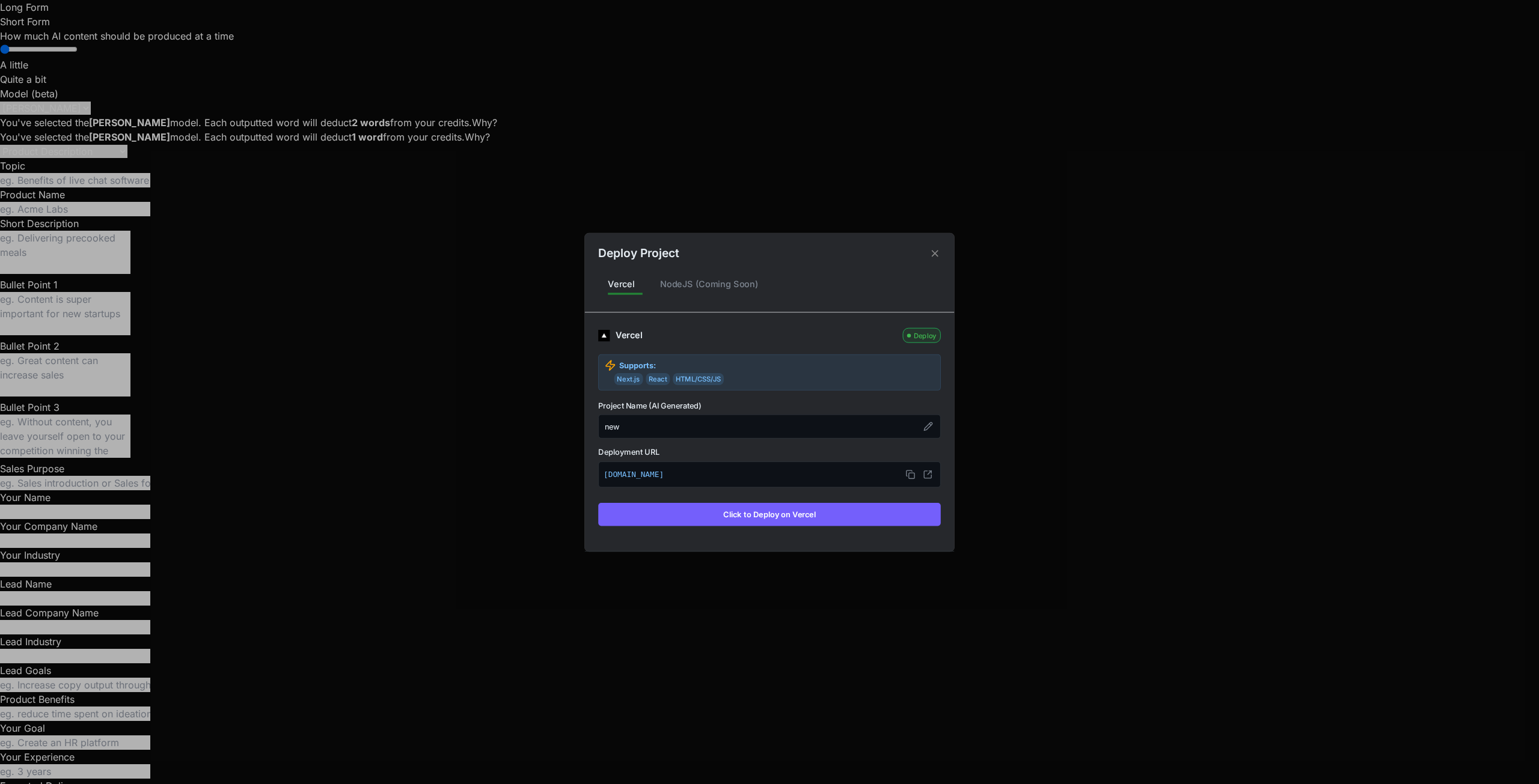
click at [820, 518] on button "Click to Deploy on Vercel" at bounding box center [769, 515] width 343 height 23
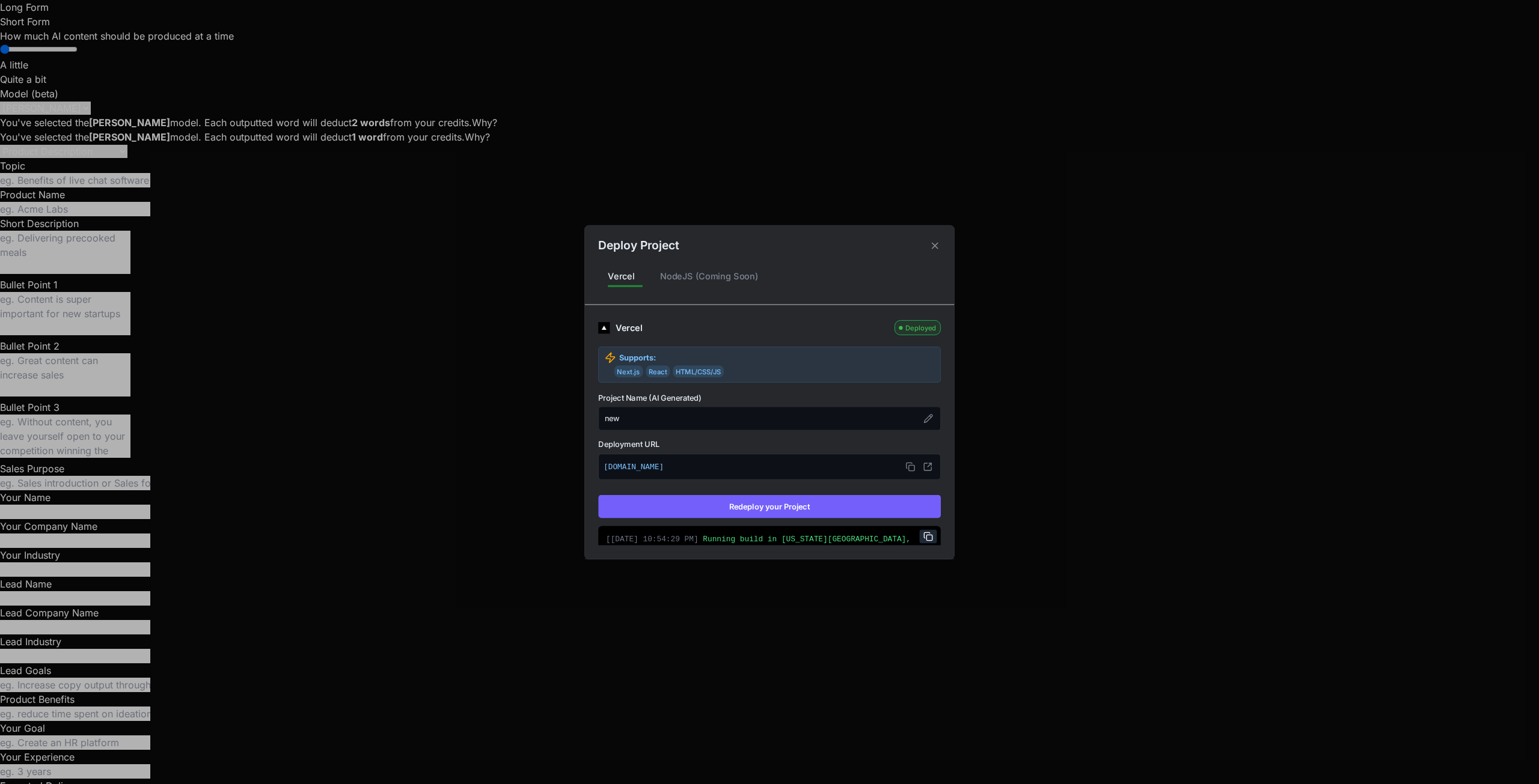
type textarea "x"
click at [934, 244] on icon at bounding box center [935, 246] width 7 height 7
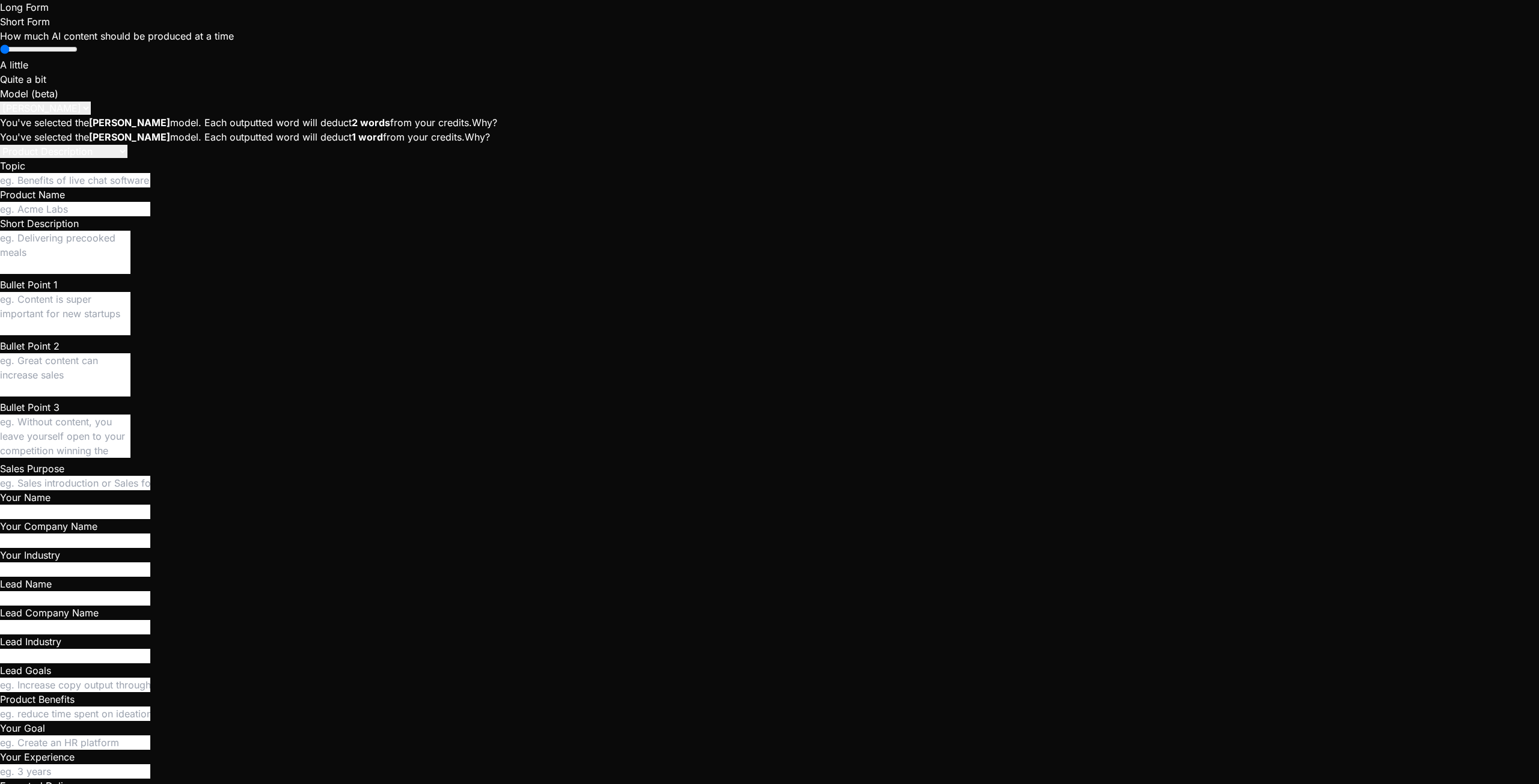
scroll to position [1646, 0]
type textarea "I"
type textarea "x"
type textarea "In"
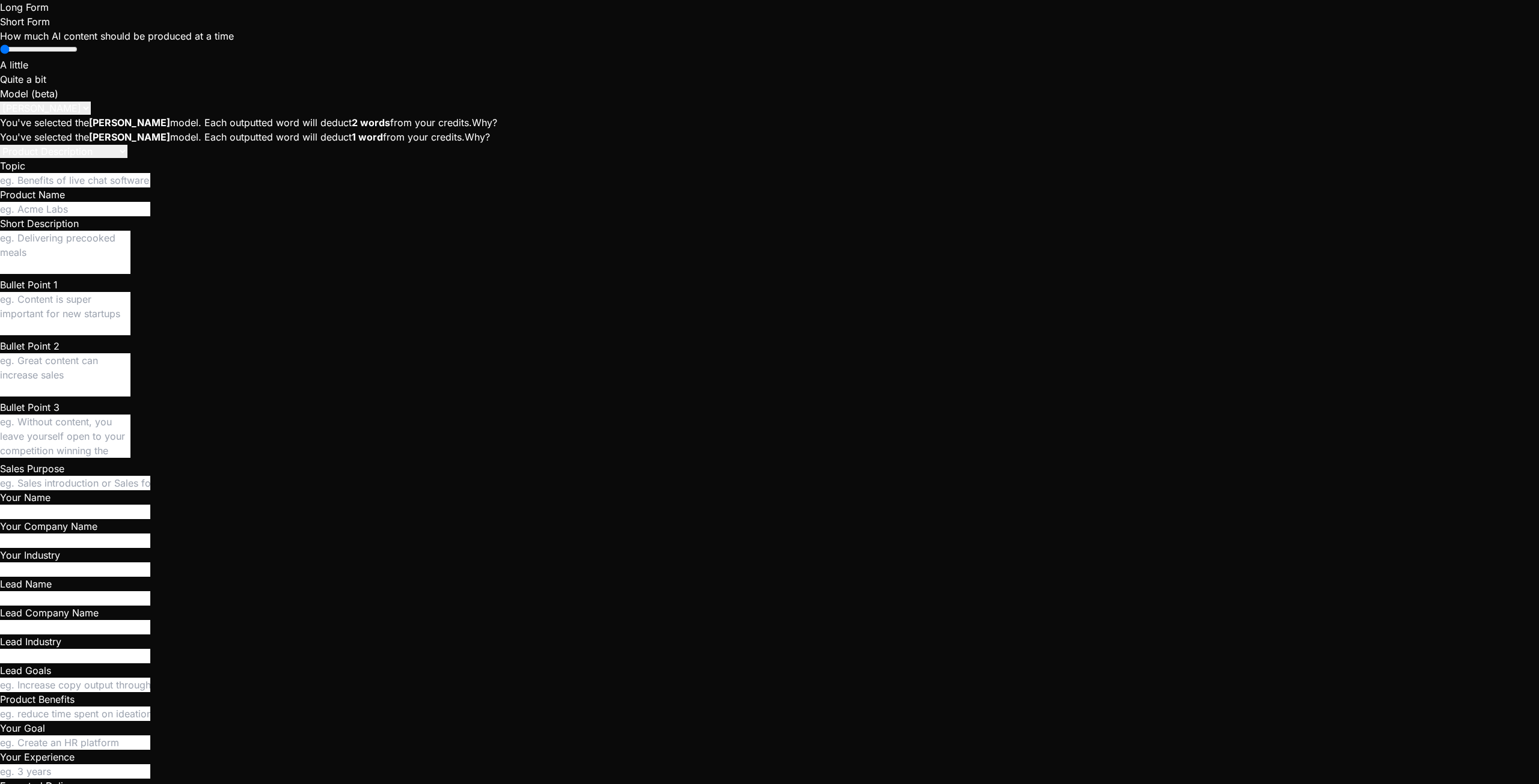
paste textarea "22:57:18:127 Agora-SDK [INFO]: [apiInvoke-3][client-942d0][createClient] start …"
paste textarea "// script.js - Main Application Logic // Global app variables let currentUser =…"
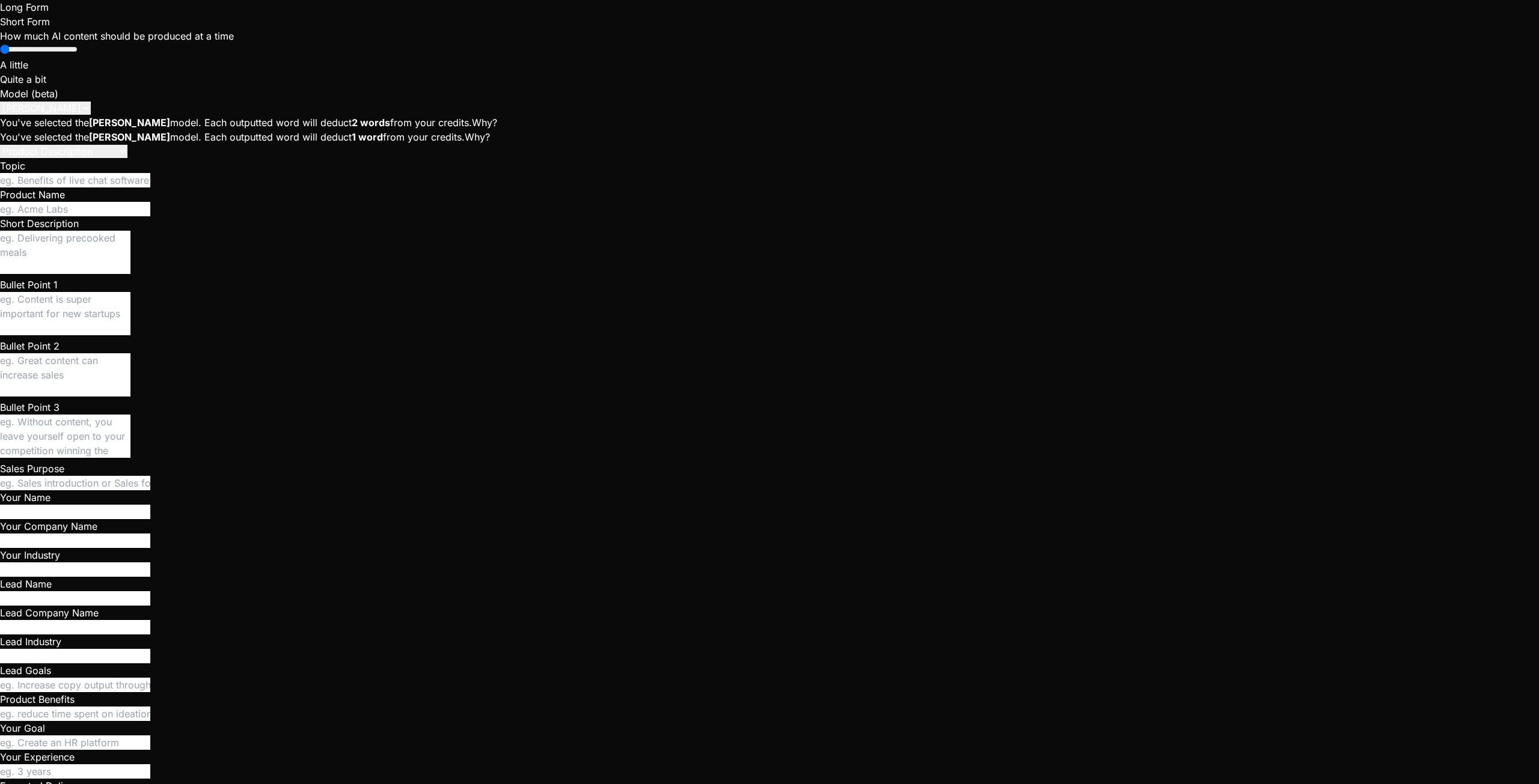
scroll to position [6934, 0]
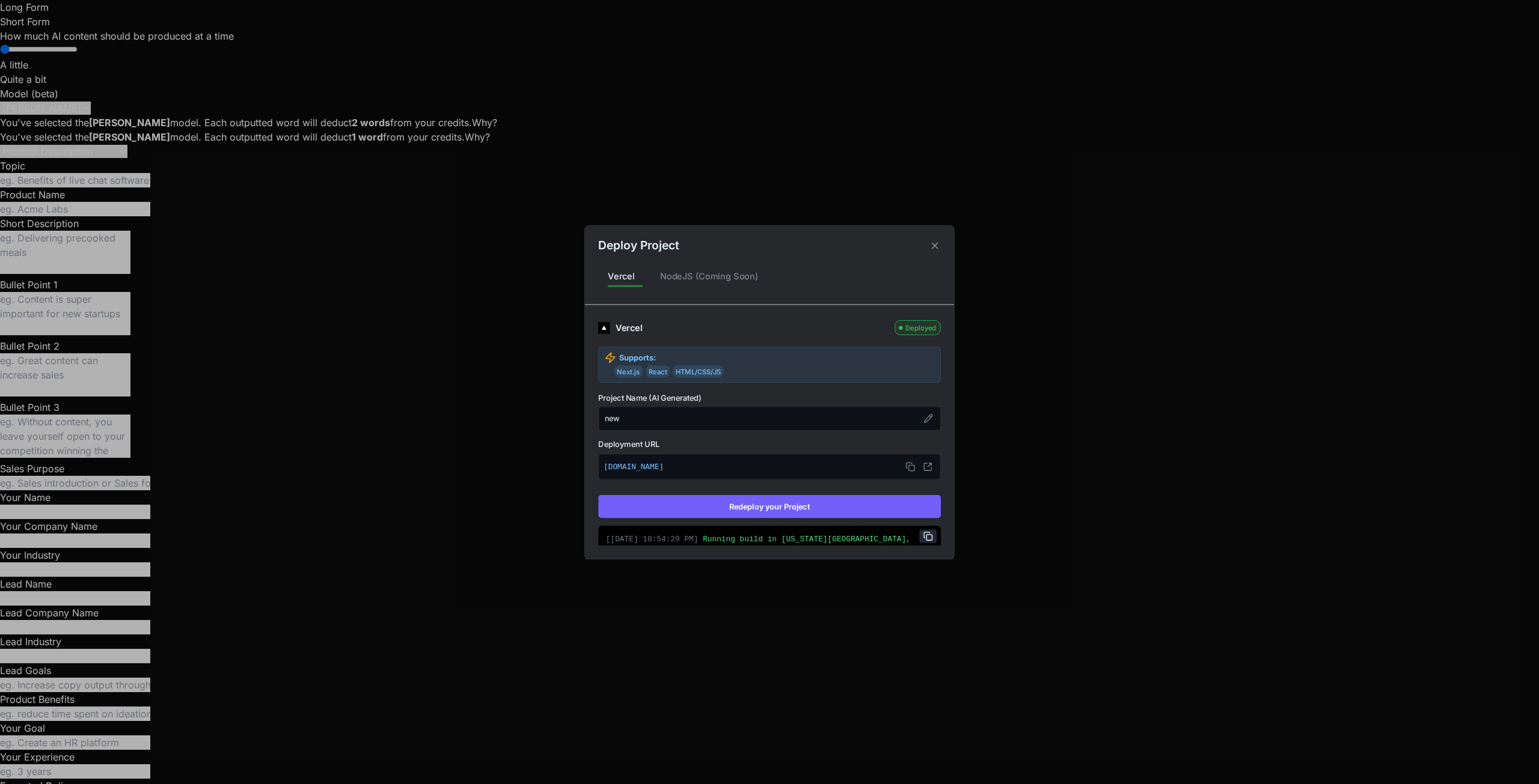
click at [777, 508] on button "Redeploy your Project" at bounding box center [769, 506] width 343 height 23
click at [935, 243] on icon at bounding box center [935, 245] width 11 height 11
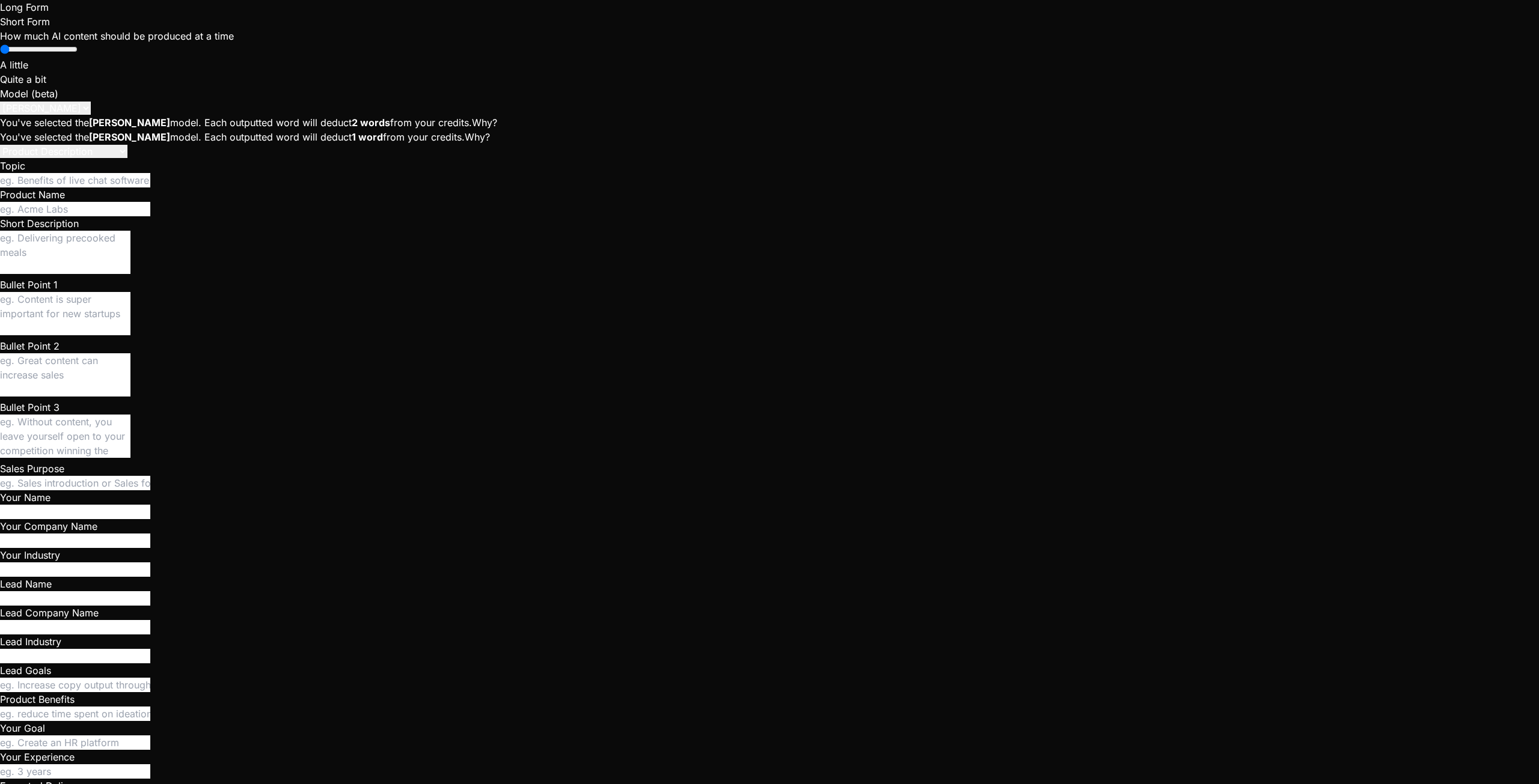
paste textarea "23:06:18:296 Agora-SDK [DEBUG]: browser ua: Mozilla/5.0 (Windows NT 10.0; Win64…"
paste textarea "// script.js - Main Application Logic // Global app variables let currentUser =…"
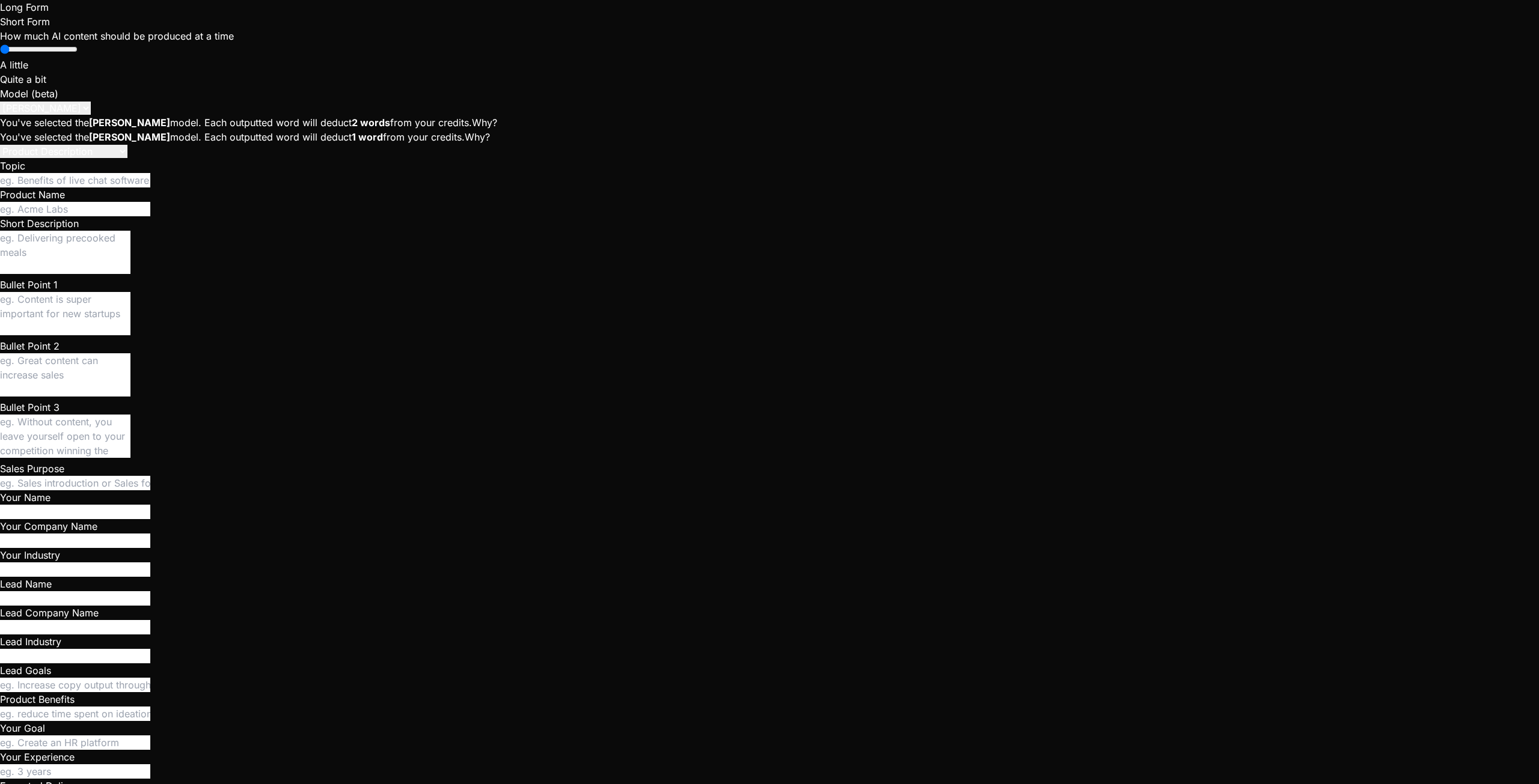
scroll to position [9697, 0]
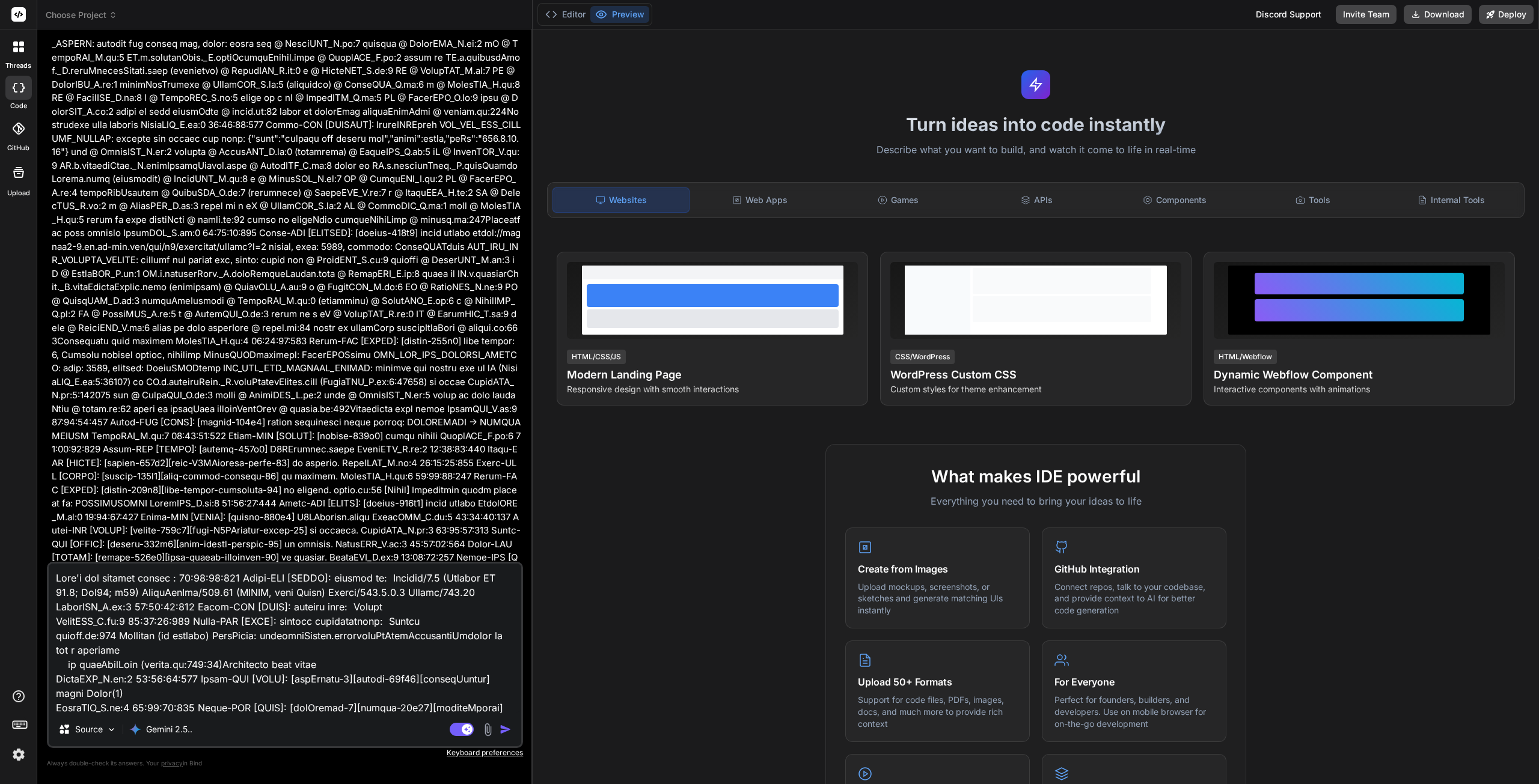
scroll to position [2640, 0]
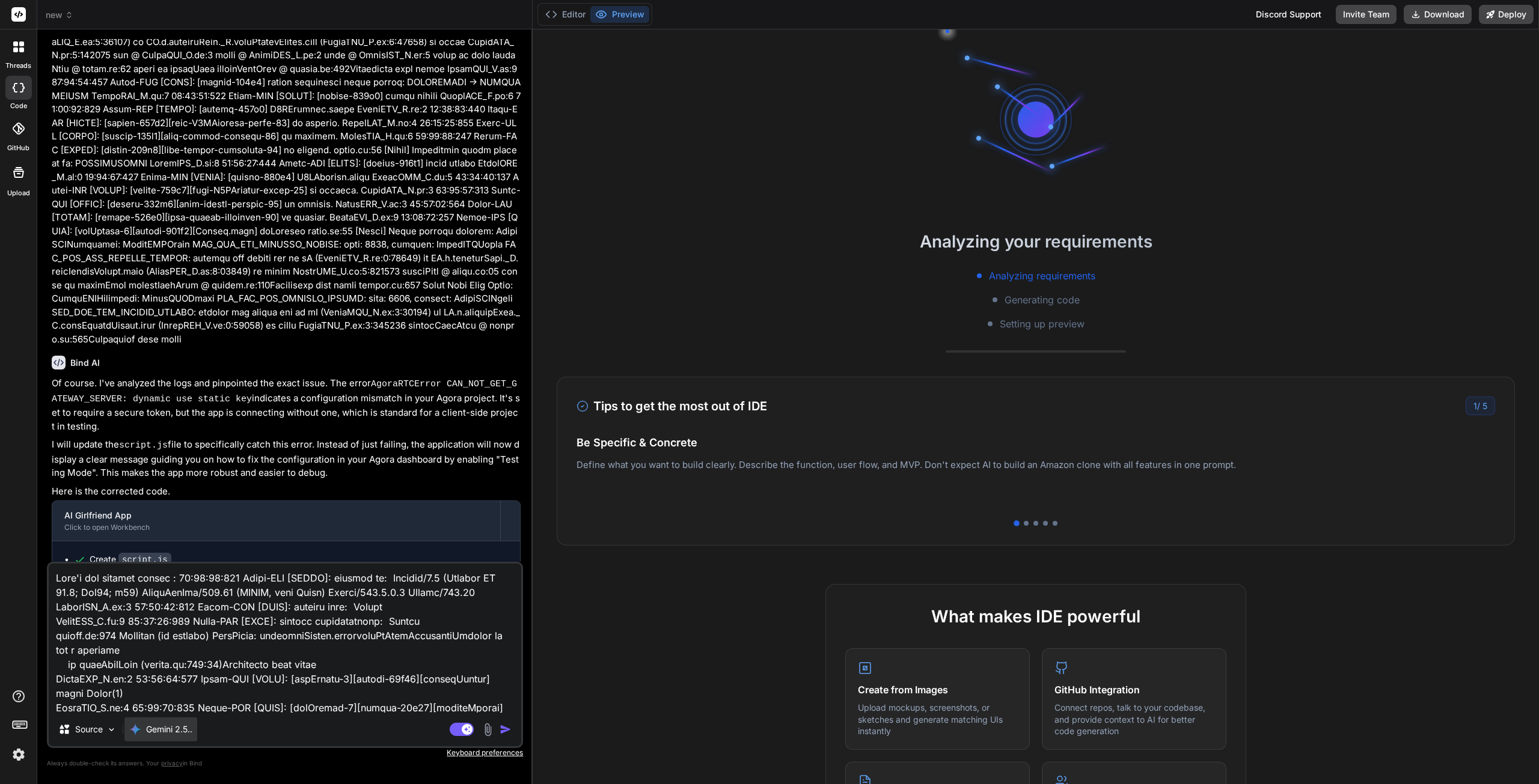
click at [181, 733] on p "Gemini 2.5.." at bounding box center [169, 729] width 47 height 12
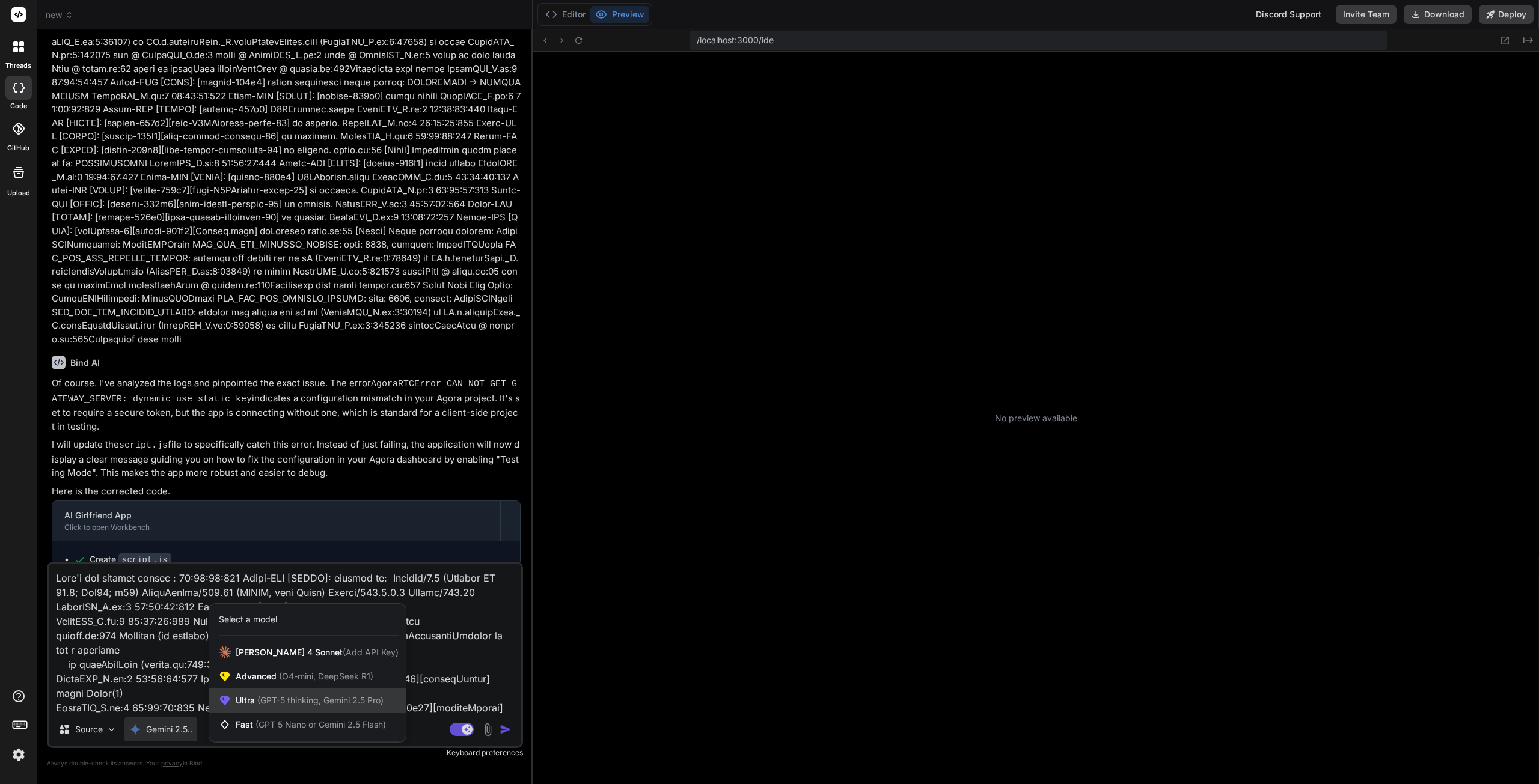
click at [278, 706] on span "Ultra (GPT-5 thinking, Gemini 2.5 Pro)" at bounding box center [309, 701] width 148 height 12
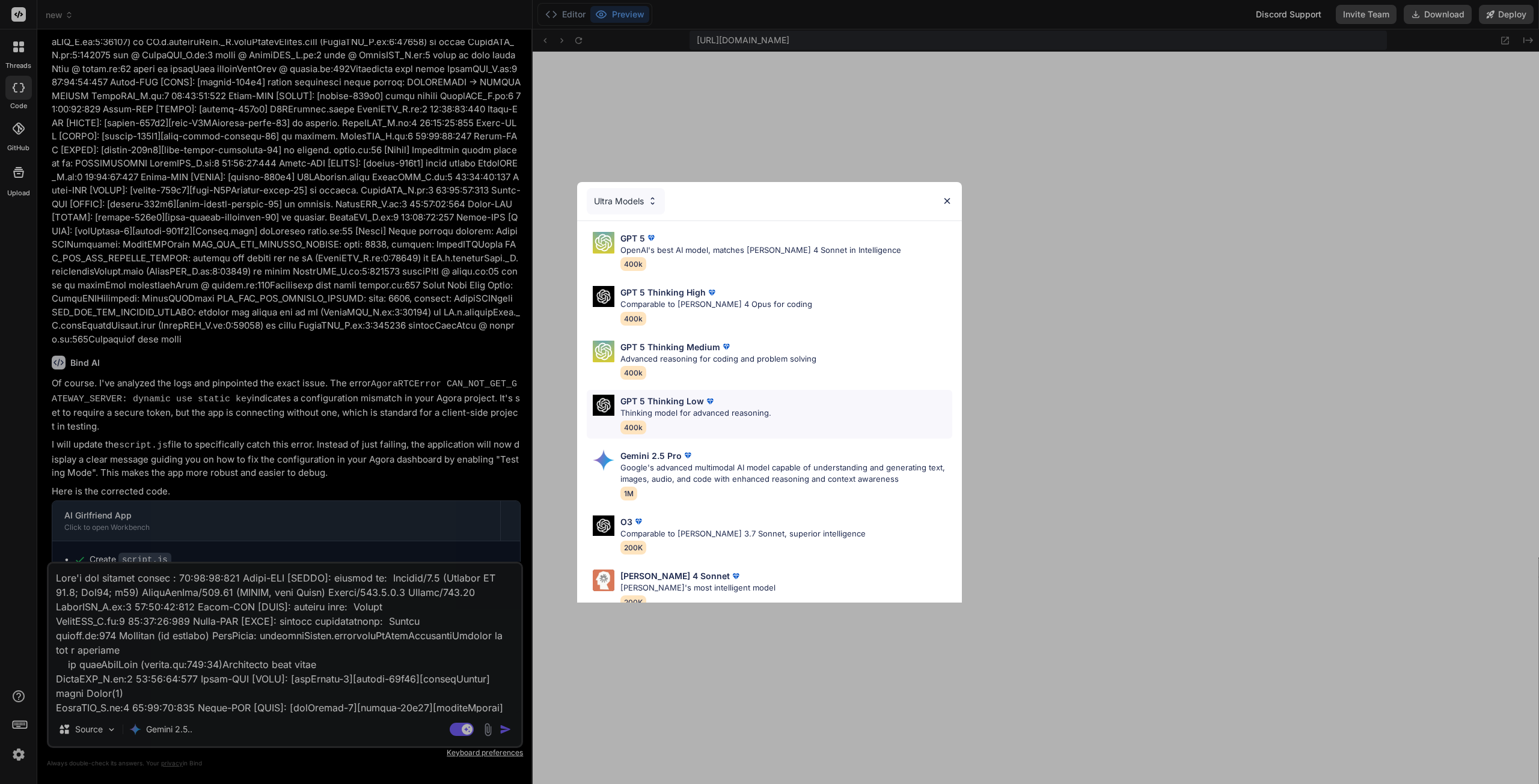
scroll to position [491, 0]
click at [695, 303] on p "Comparable to [PERSON_NAME] 4 Opus for coding" at bounding box center [716, 305] width 192 height 12
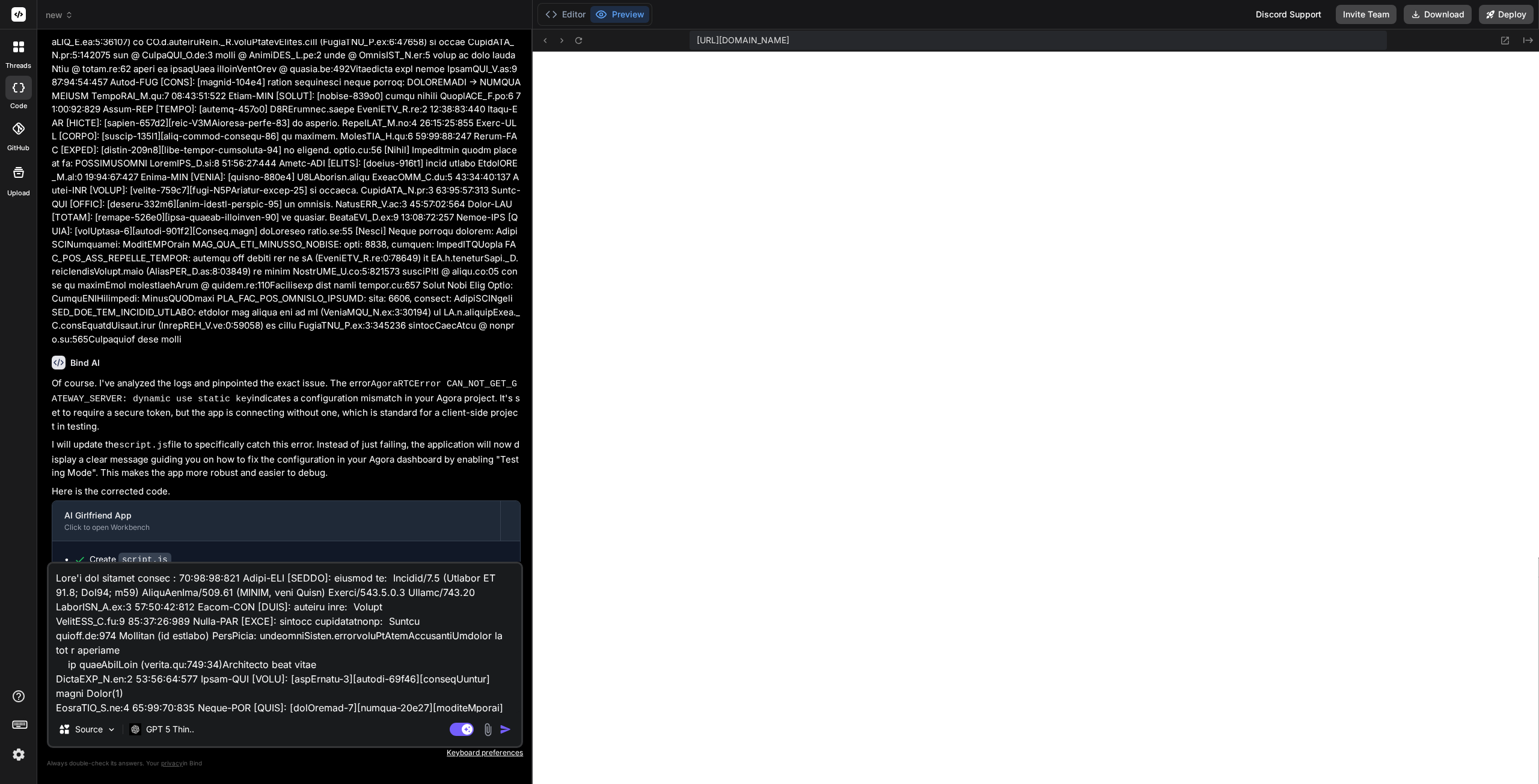
click at [501, 731] on img "button" at bounding box center [505, 729] width 12 height 12
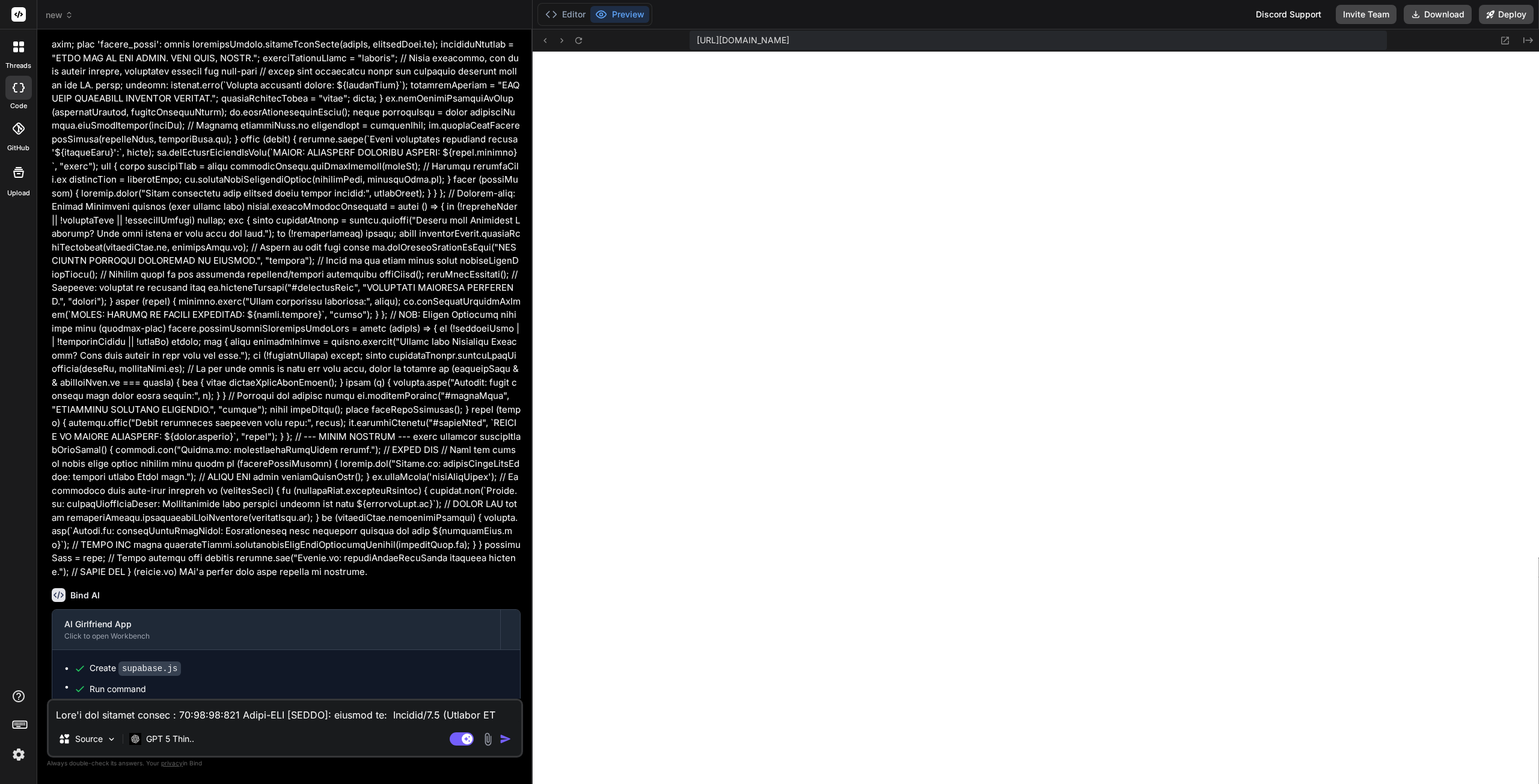
scroll to position [6887, 0]
click at [1517, 19] on button "Deploy" at bounding box center [1506, 14] width 55 height 19
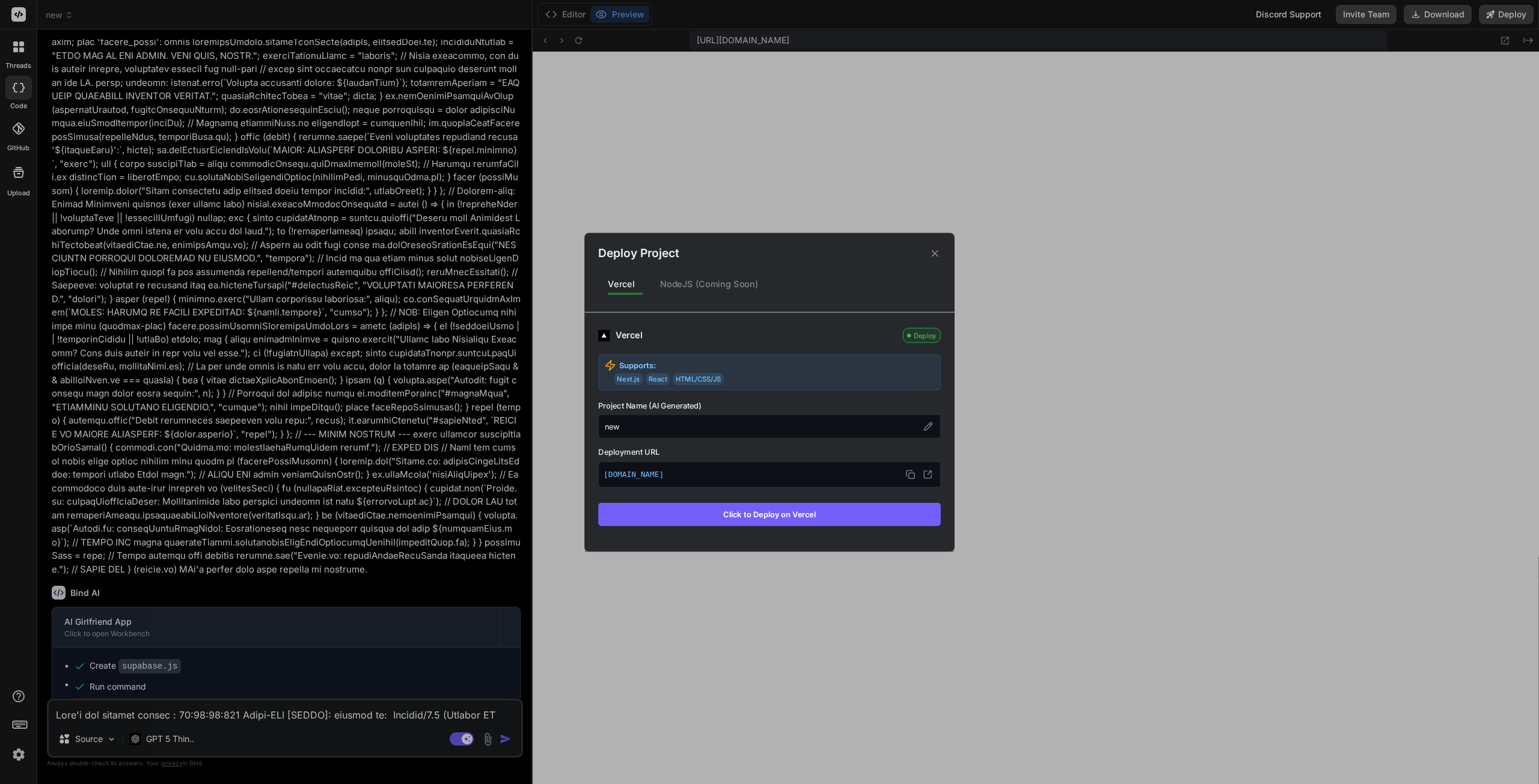
click at [837, 514] on button "Click to Deploy on Vercel" at bounding box center [769, 515] width 343 height 23
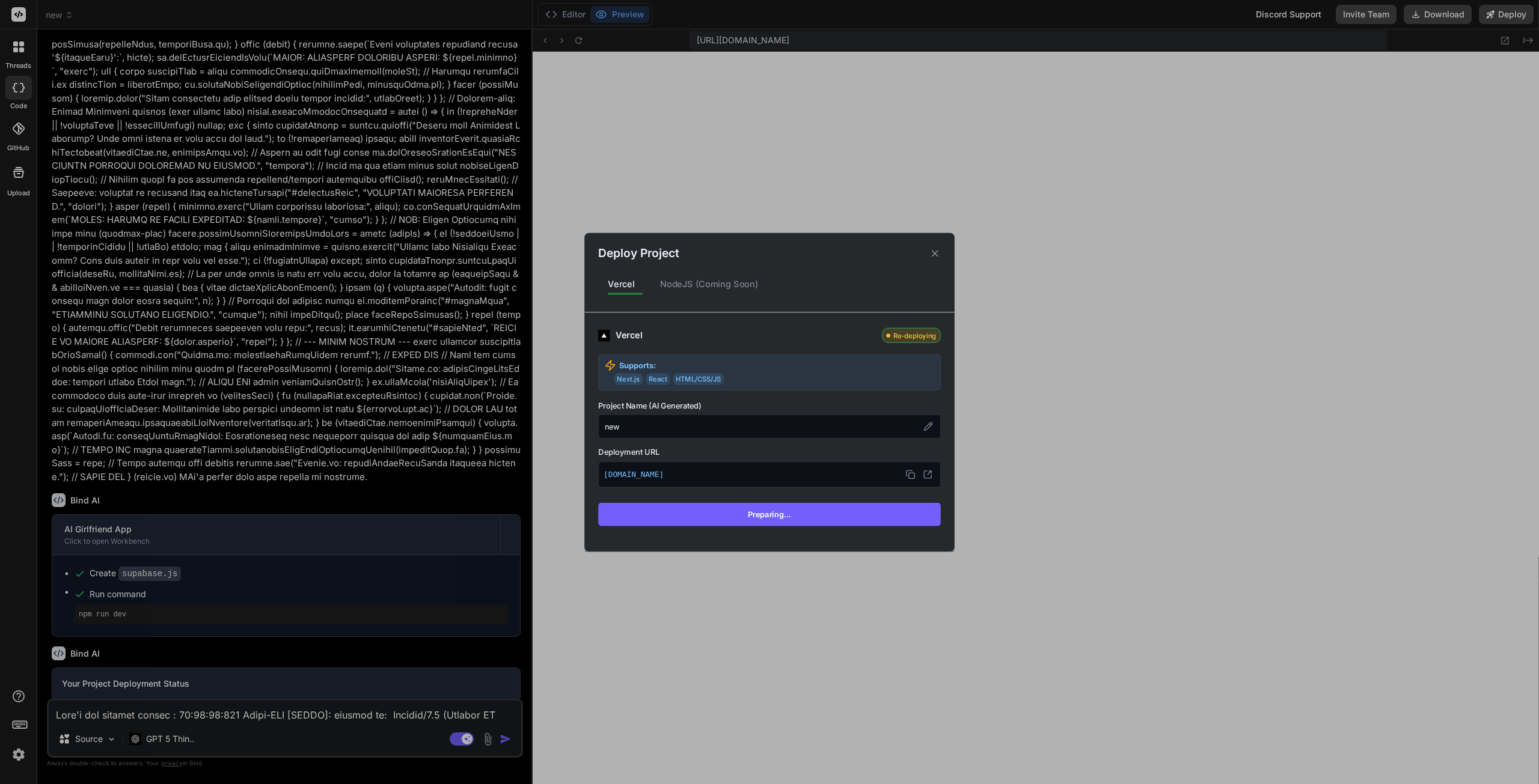
scroll to position [6992, 0]
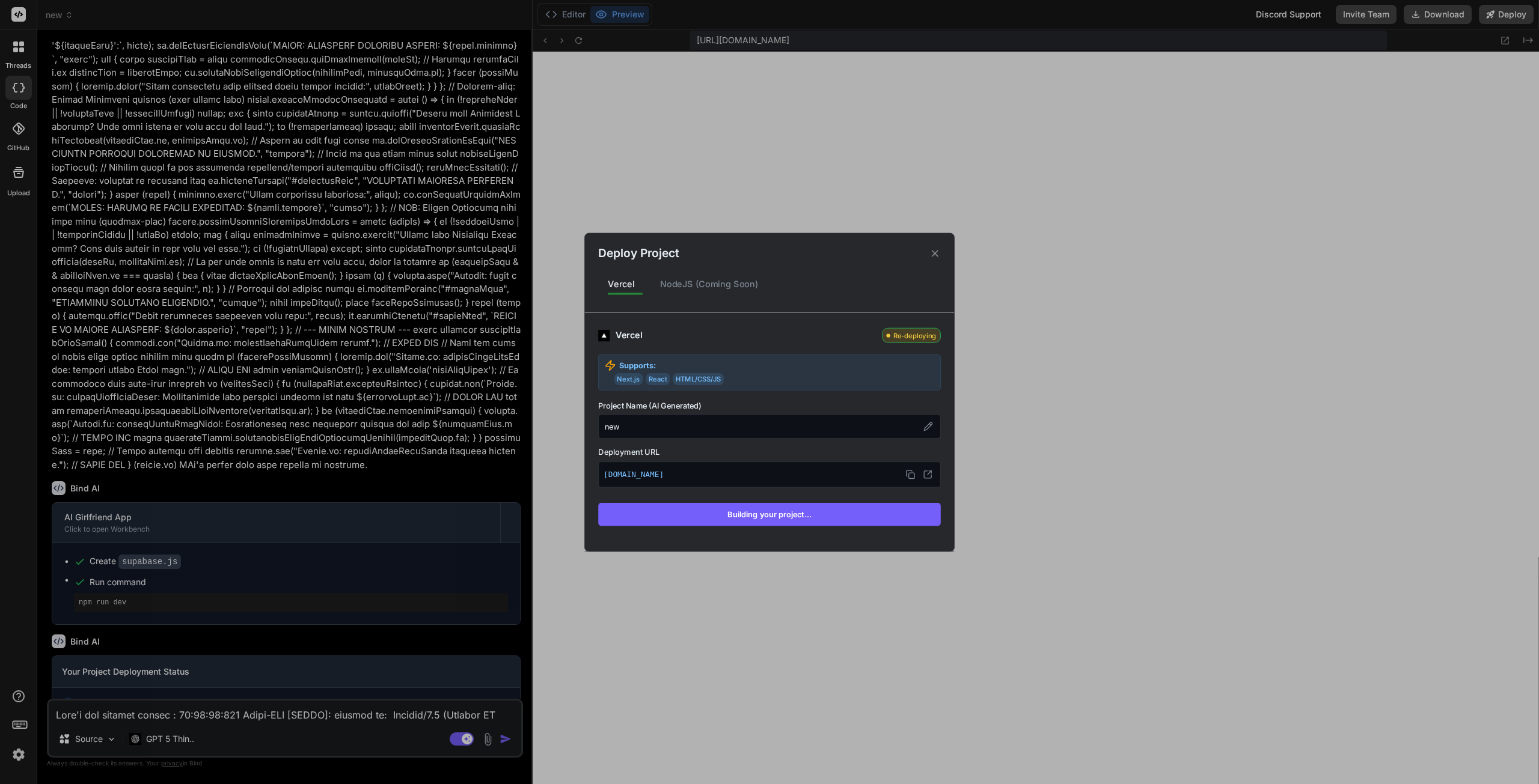
type textarea "x"
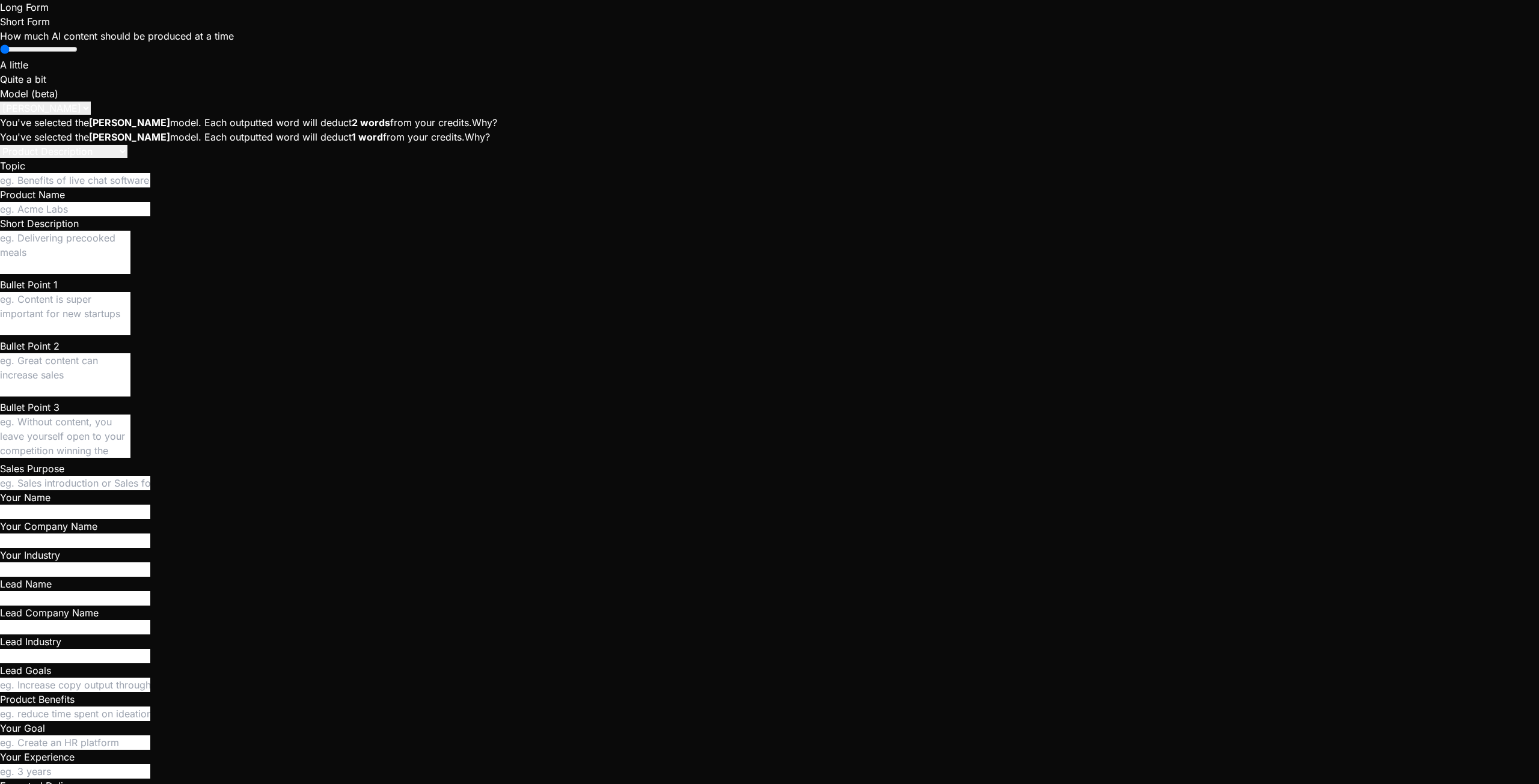
scroll to position [491, 0]
type textarea "x"
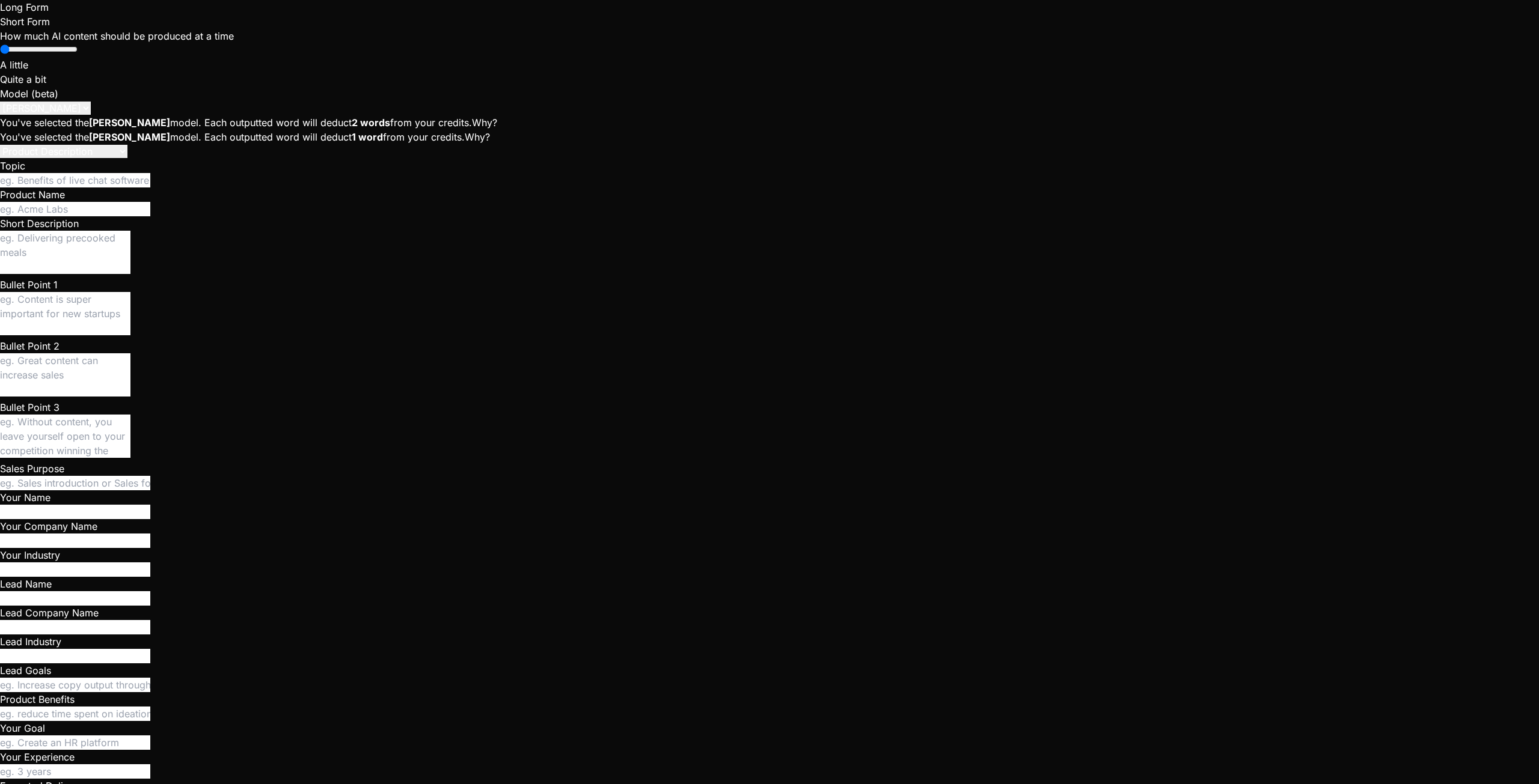
scroll to position [0, 0]
type textarea "if (currentUser) loadCrews(); }, 200); const debouncedFilter = debounce(() => {…"
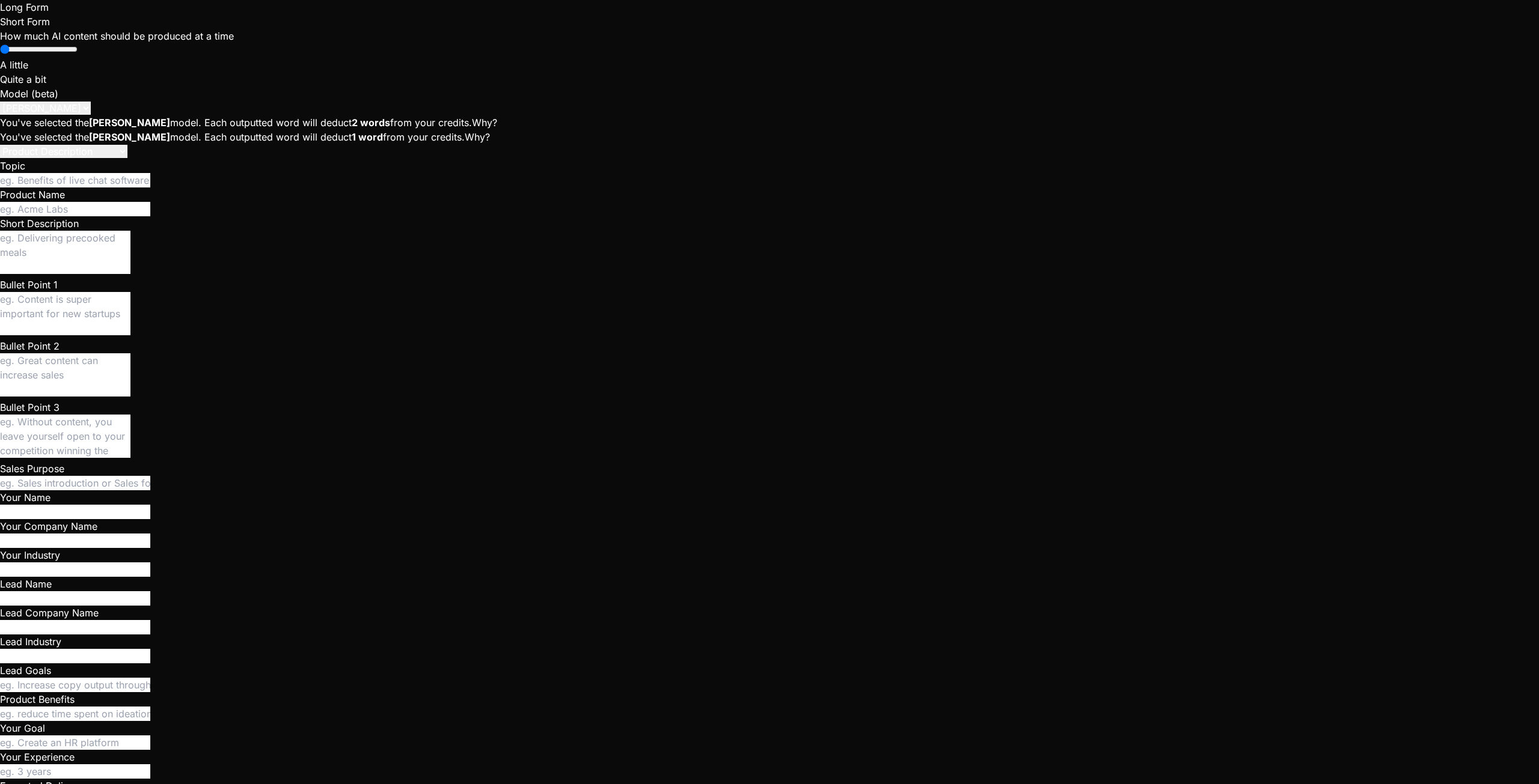
type textarea "h"
type textarea "// Auth state changes supabaseClient.auth.onAuthStateChange(async (event, sessi…"
type textarea "han"
type textarea "// Reconcile metadata -> profile const meta = currentUser.user_metadata || {}; …"
type textarea "handle"
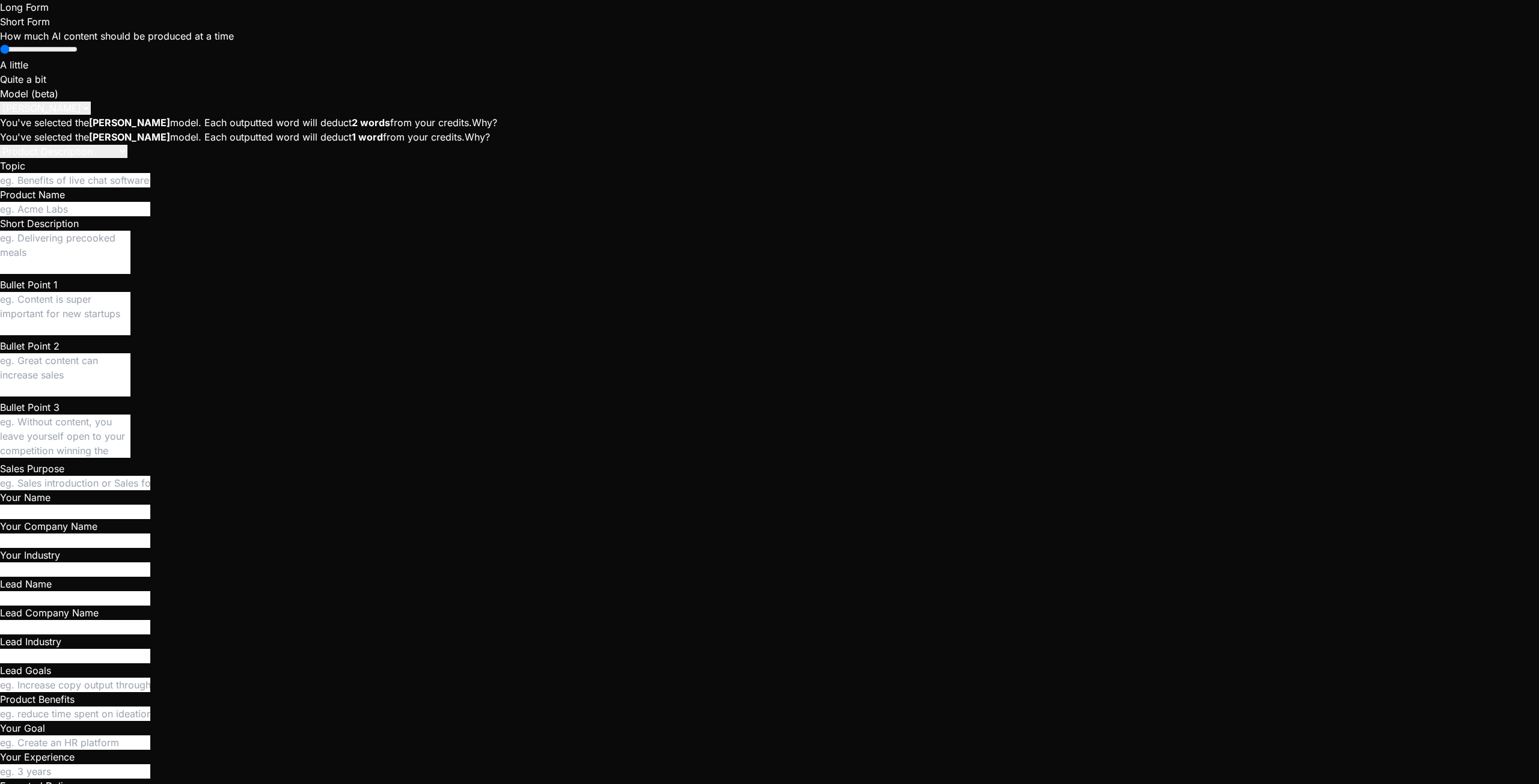
type textarea "// Voice document.getElementById('joinCallButton')?.addEventListener('click', h…"
type textarea "handlej"
type textarea "// Voice document.getElementById('joinCallButton')?.addEventListener('click', h…"
type textarea "handlejo"
type textarea "// Voice document.getElementById('joinCallButton')?.addEventListener('click', h…"
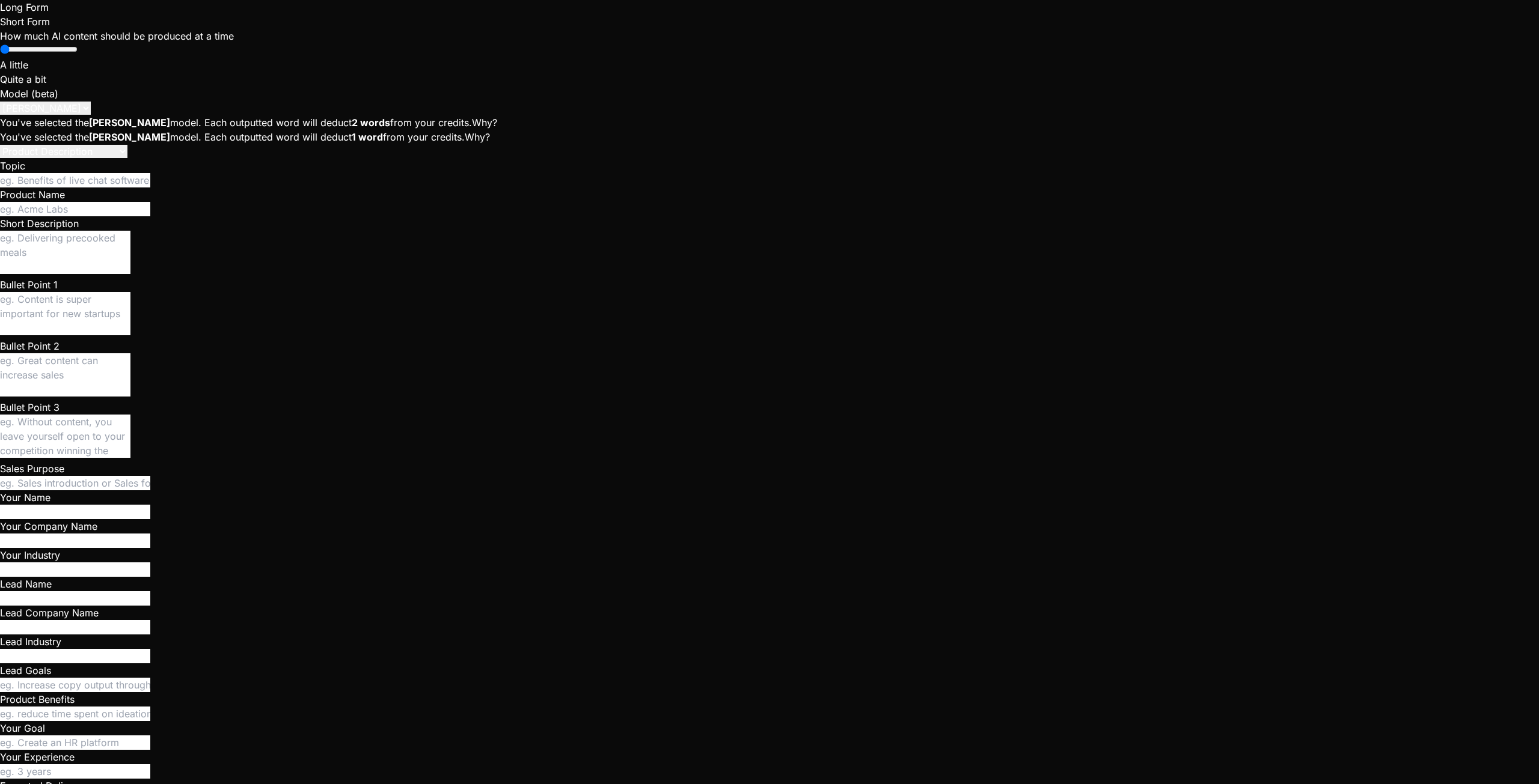
type textarea "handlejoi"
type textarea "// Voice document.getElementById('joinCallButton')?.addEventListener('click', h…"
type textarea "handlejoin"
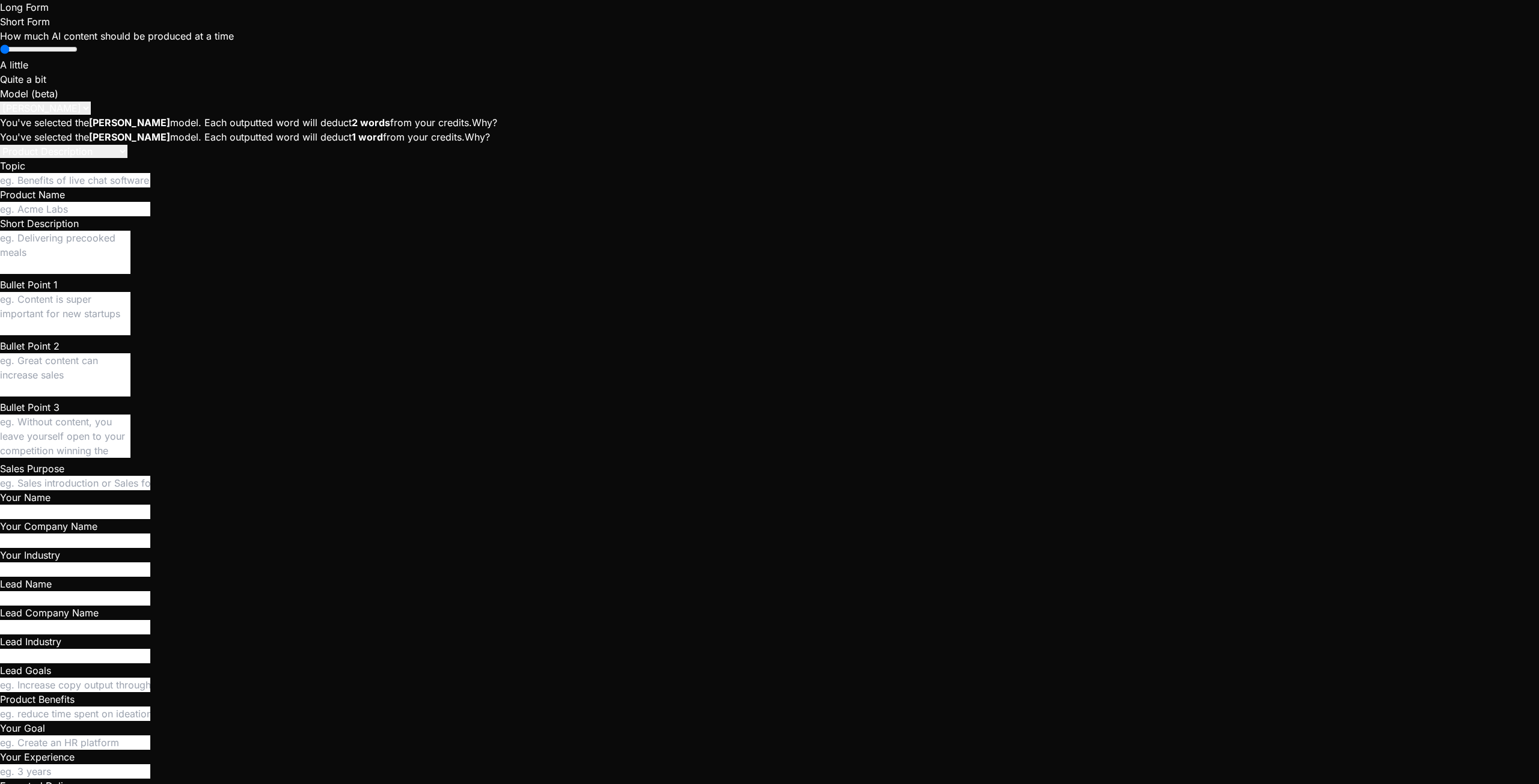
drag, startPoint x: 717, startPoint y: 318, endPoint x: 895, endPoint y: 409, distance: 199.9
drag, startPoint x: 718, startPoint y: 315, endPoint x: 874, endPoint y: 367, distance: 164.4
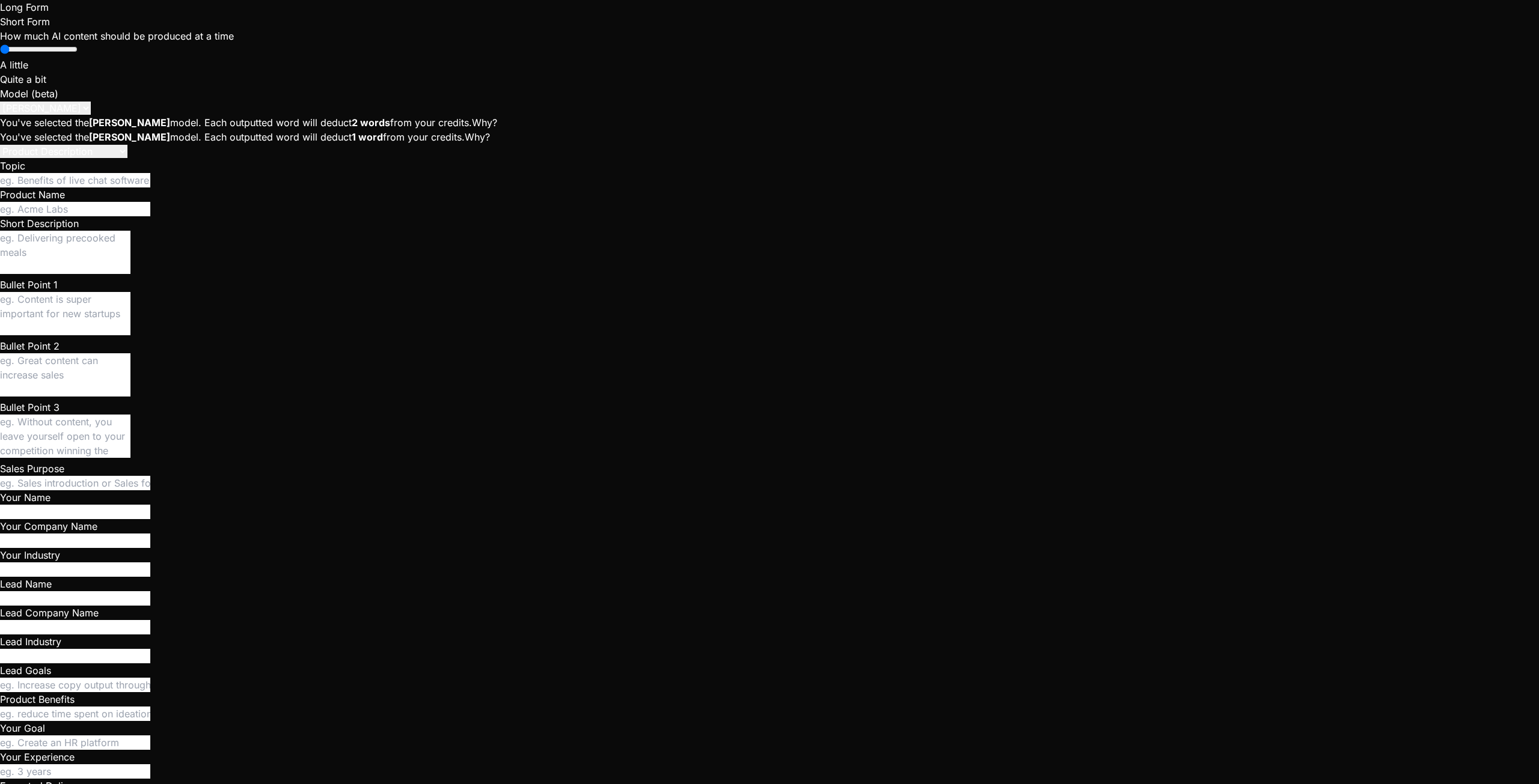
type textarea "} async function handleLeaveCall() { if (activeAgoraClient) { ui.displayMessage…"
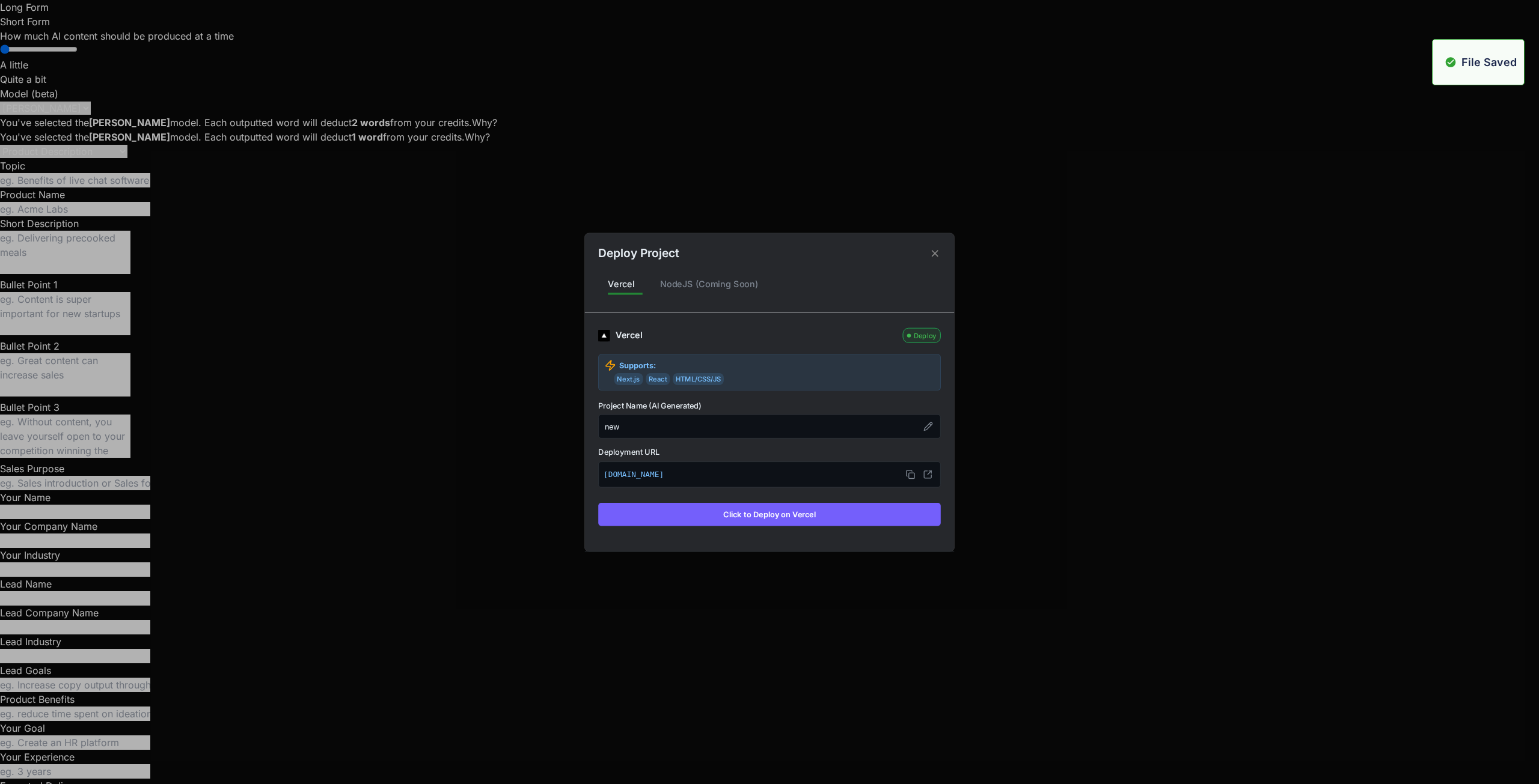
click at [831, 515] on button "Click to Deploy on Vercel" at bounding box center [769, 515] width 343 height 23
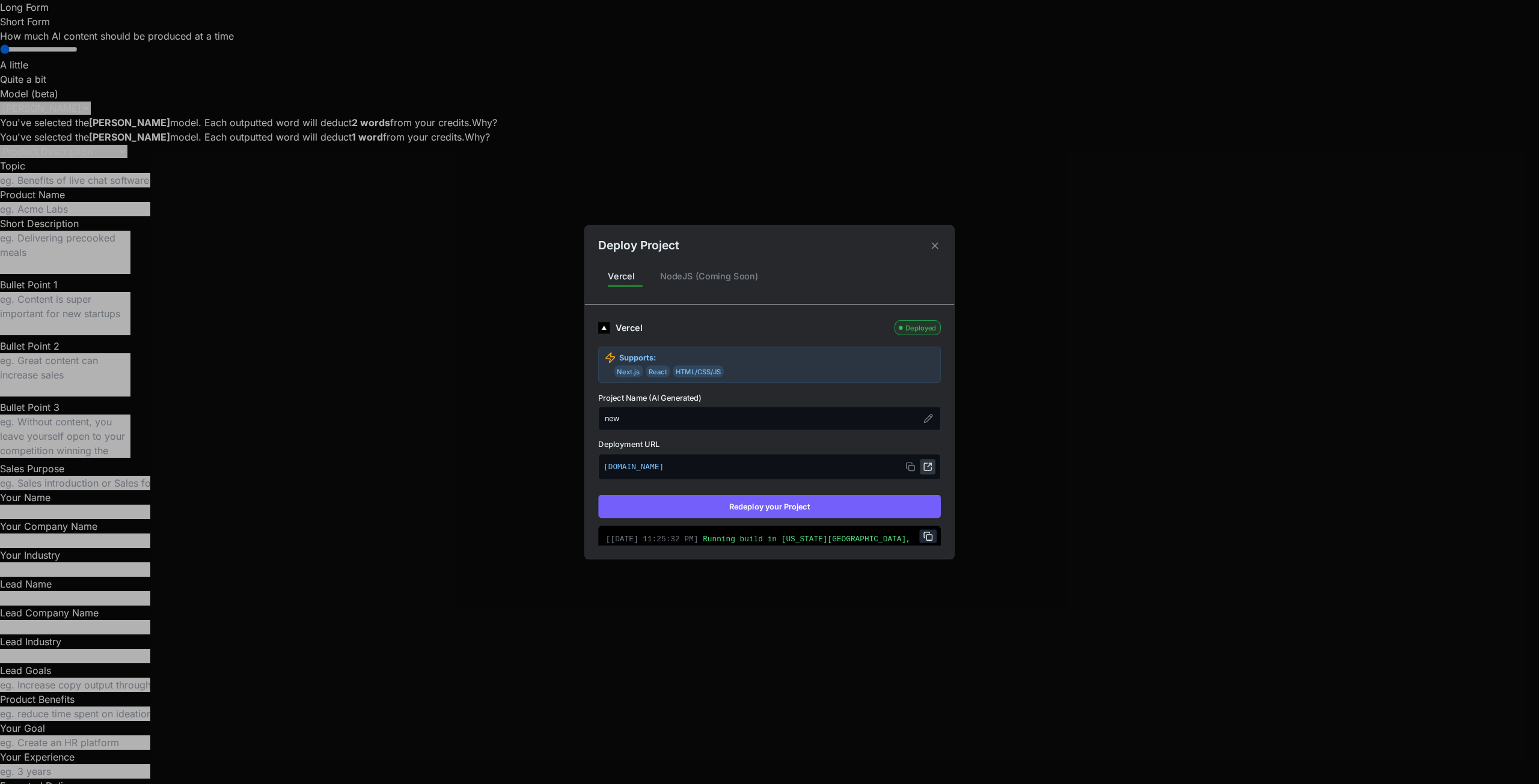
type textarea "x"
click at [923, 468] on icon at bounding box center [928, 467] width 9 height 9
click at [934, 245] on icon at bounding box center [935, 246] width 7 height 7
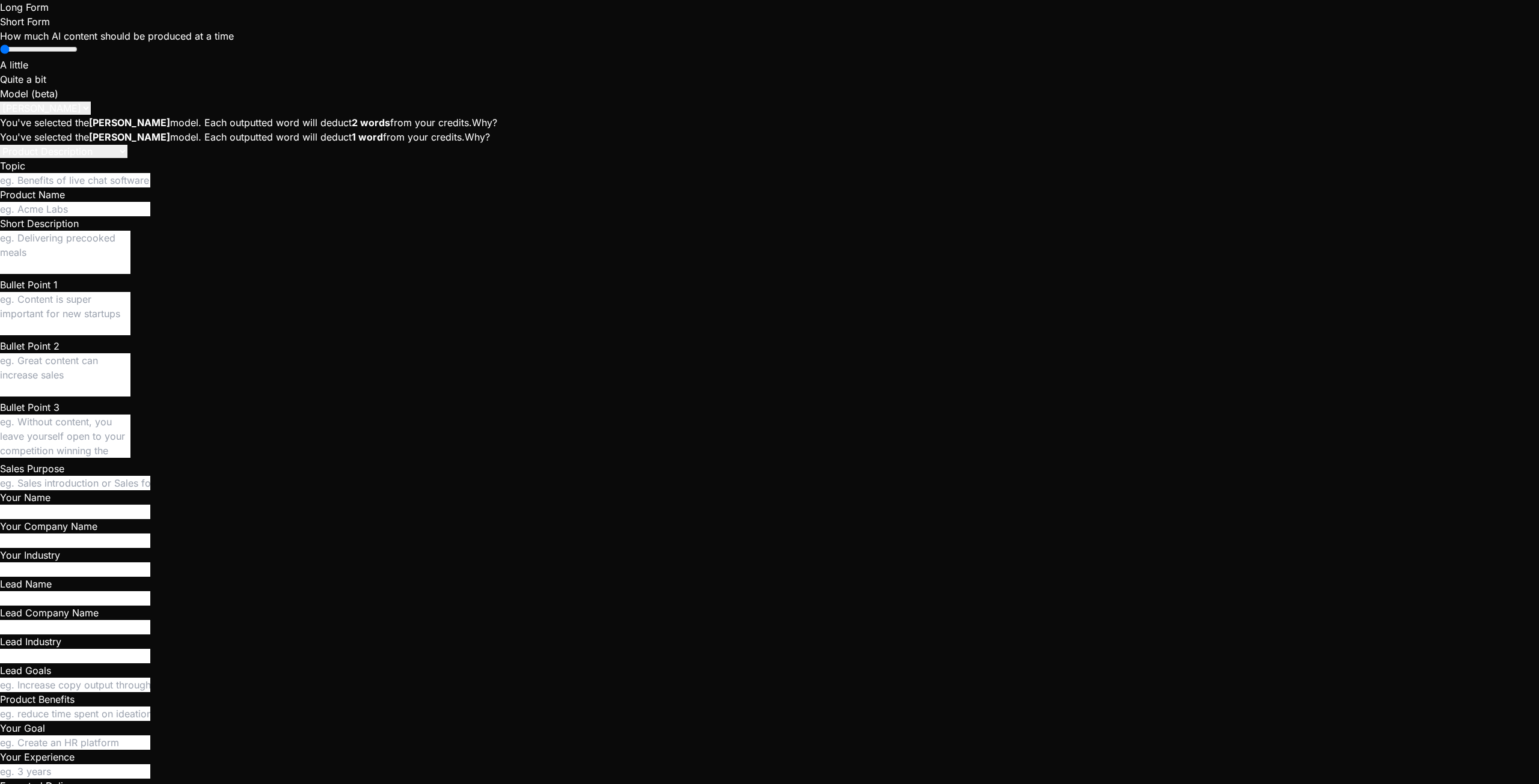
scroll to position [6698, 0]
click at [969, 277] on div "console . log ( "[Agora] Left channel." ) ; } this . isJoined = false ; this . …" at bounding box center [1088, 618] width 755 height 1937
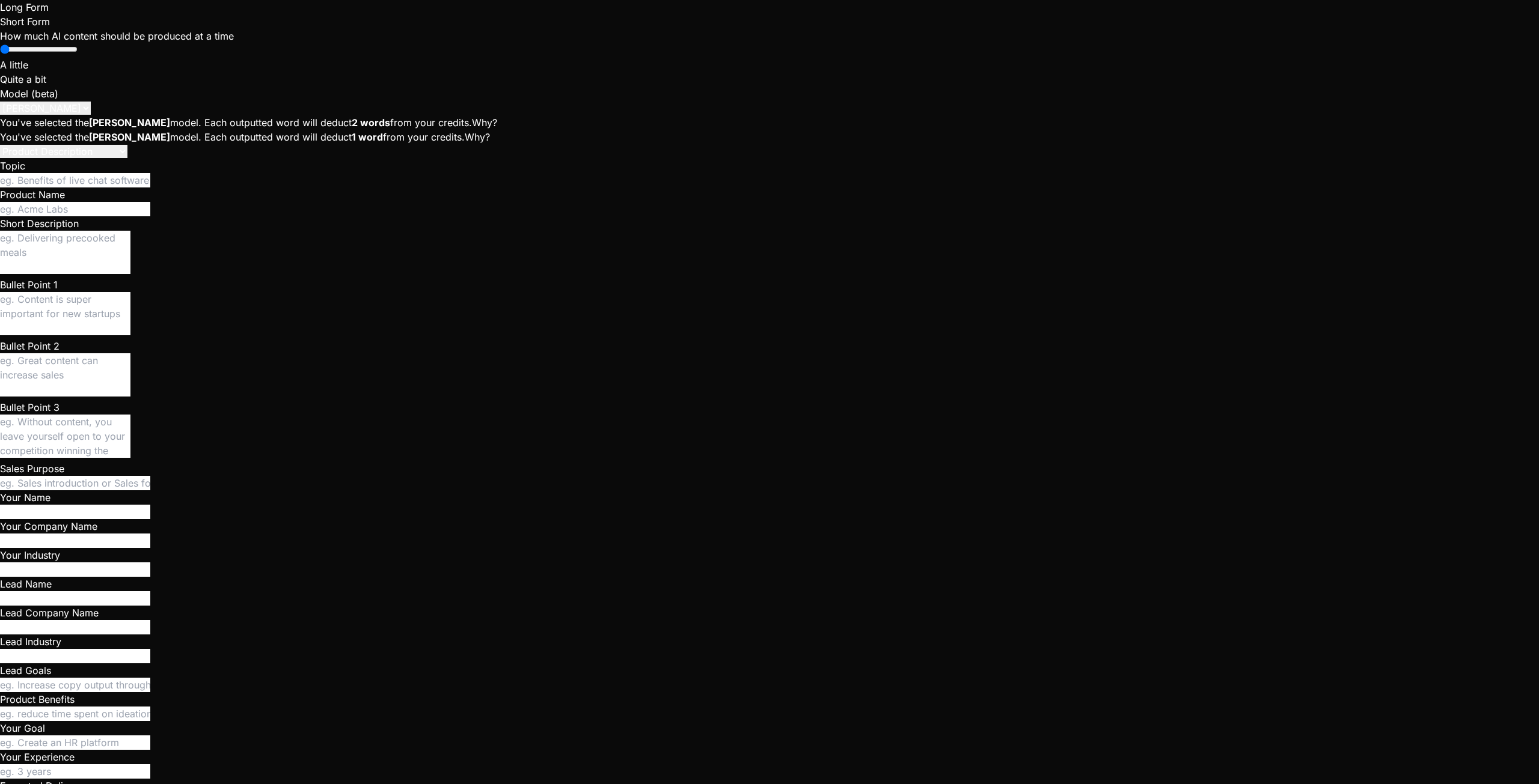
type textarea "ui.renderMainInterface(currentUser); ui.setGates({ emailVerified: true, rsiVeri…"
type textarea "f"
type textarea "currentCrew = updatedCrew; ui.updateCrewFormationStatus(currentCrew, [DOMAIN_NA…"
type textarea "fetch"
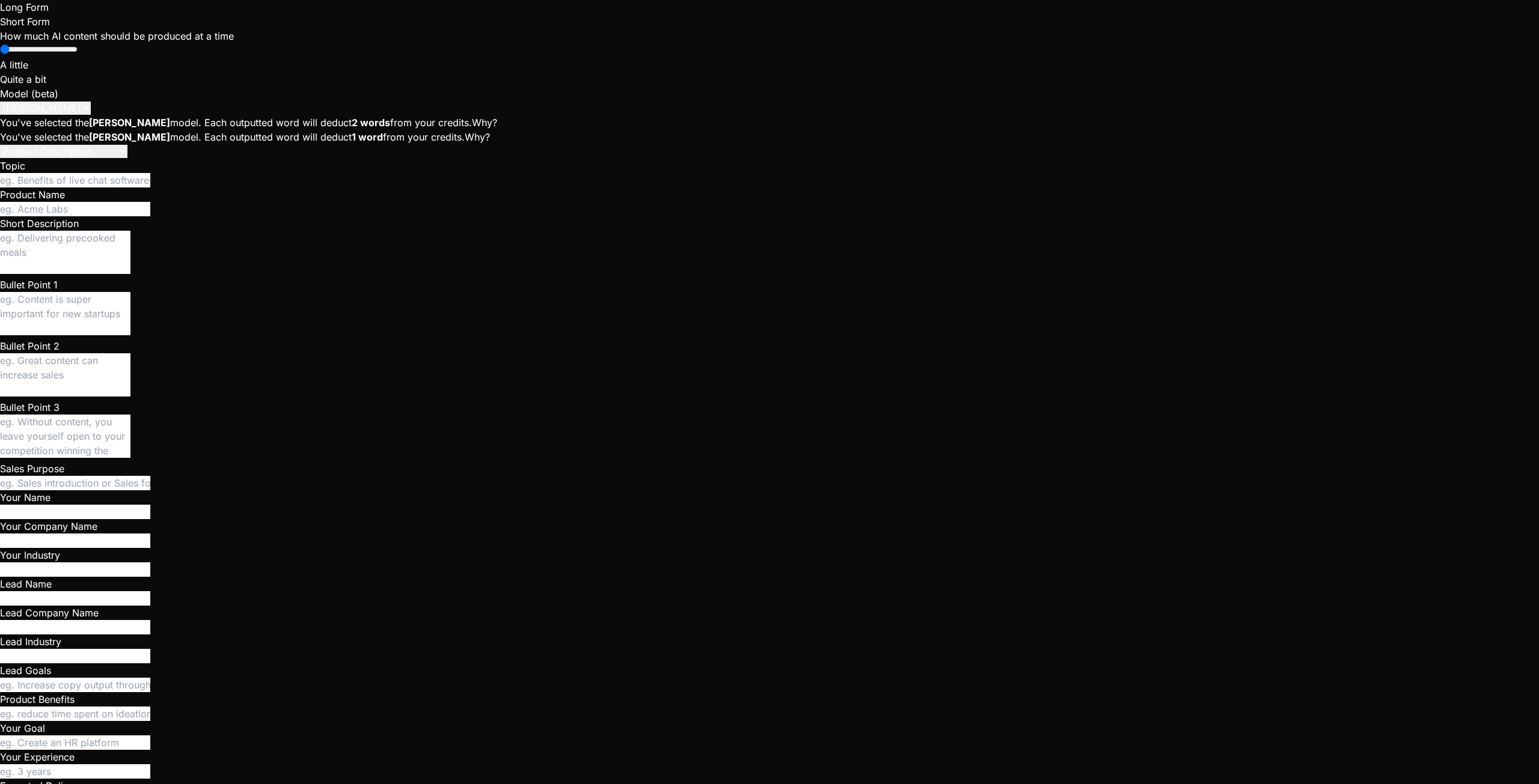
type textarea "try { ui.displayMessage("#voiceCallStatus", "INITIATING VOICE LINK...", "waitin…"
type textarea "fetchAgoraToken"
drag, startPoint x: 725, startPoint y: 307, endPoint x: 755, endPoint y: 313, distance: 30.6
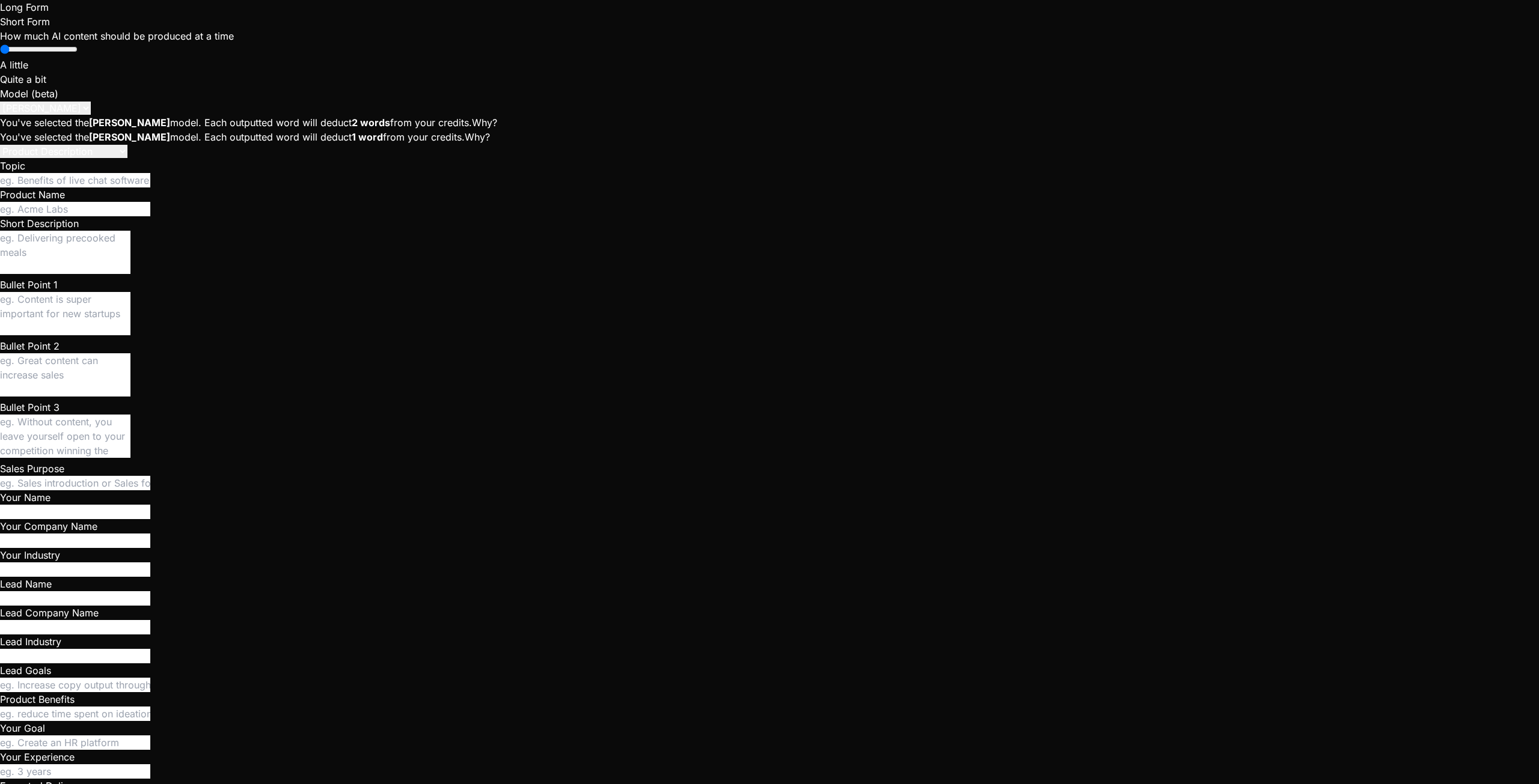
type textarea "} async function handleLeaveCall() { if (activeAgoraClient) { ui.displayMessage…"
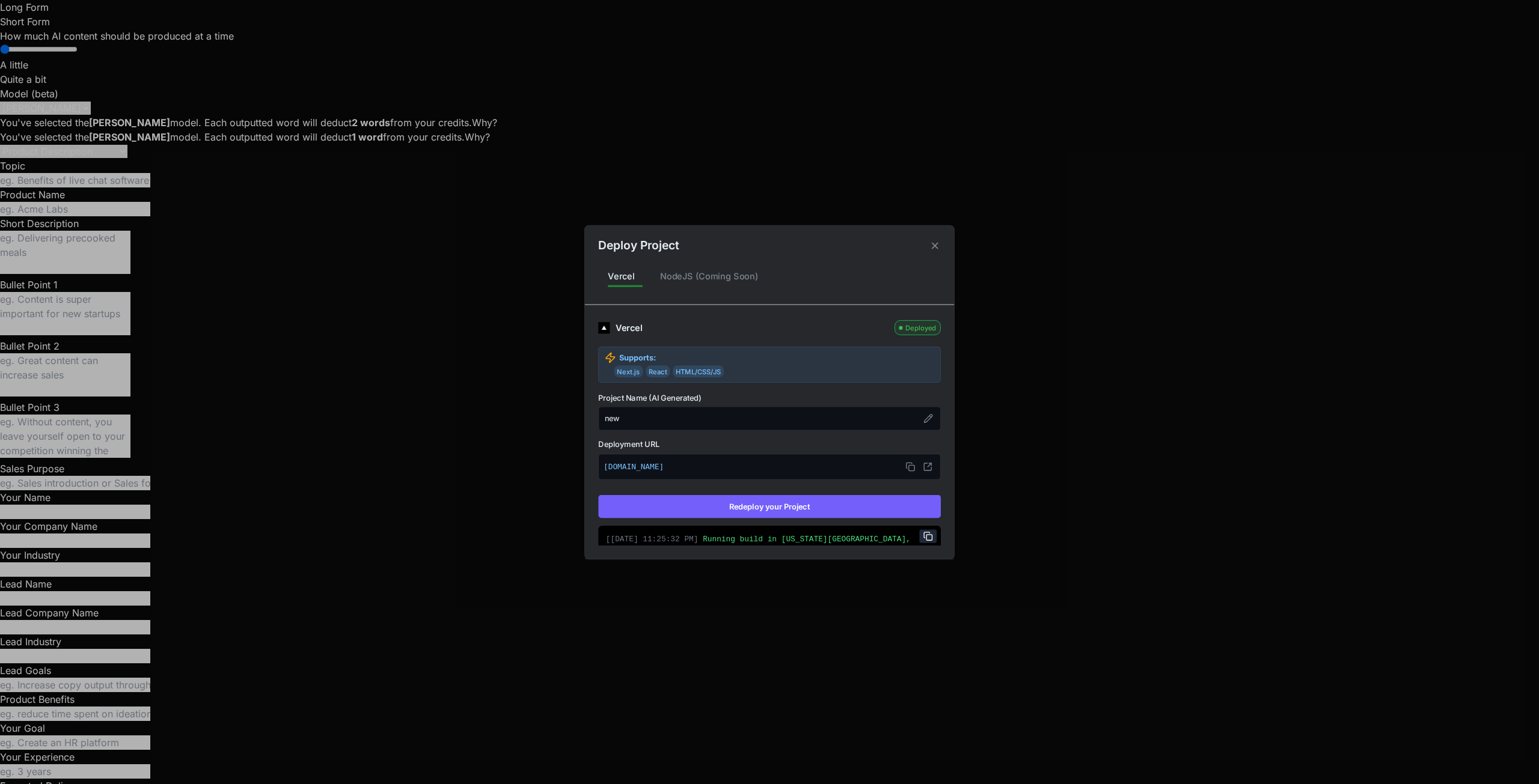
drag, startPoint x: 833, startPoint y: 498, endPoint x: 974, endPoint y: 481, distance: 142.0
click at [832, 498] on button "Redeploy your Project" at bounding box center [769, 506] width 343 height 23
type textarea "x"
click at [939, 243] on icon at bounding box center [935, 245] width 11 height 11
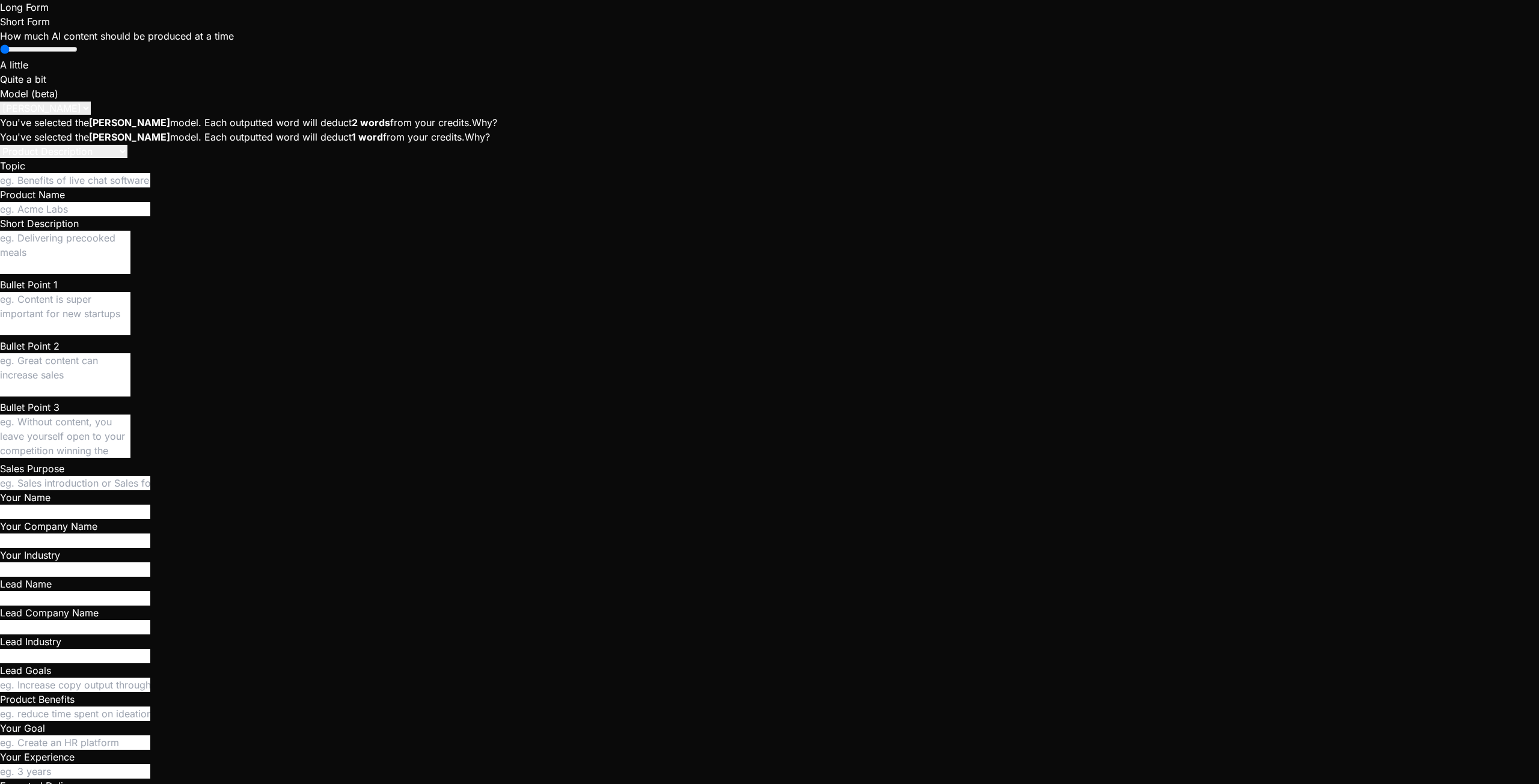
drag, startPoint x: 717, startPoint y: 299, endPoint x: 880, endPoint y: 417, distance: 201.2
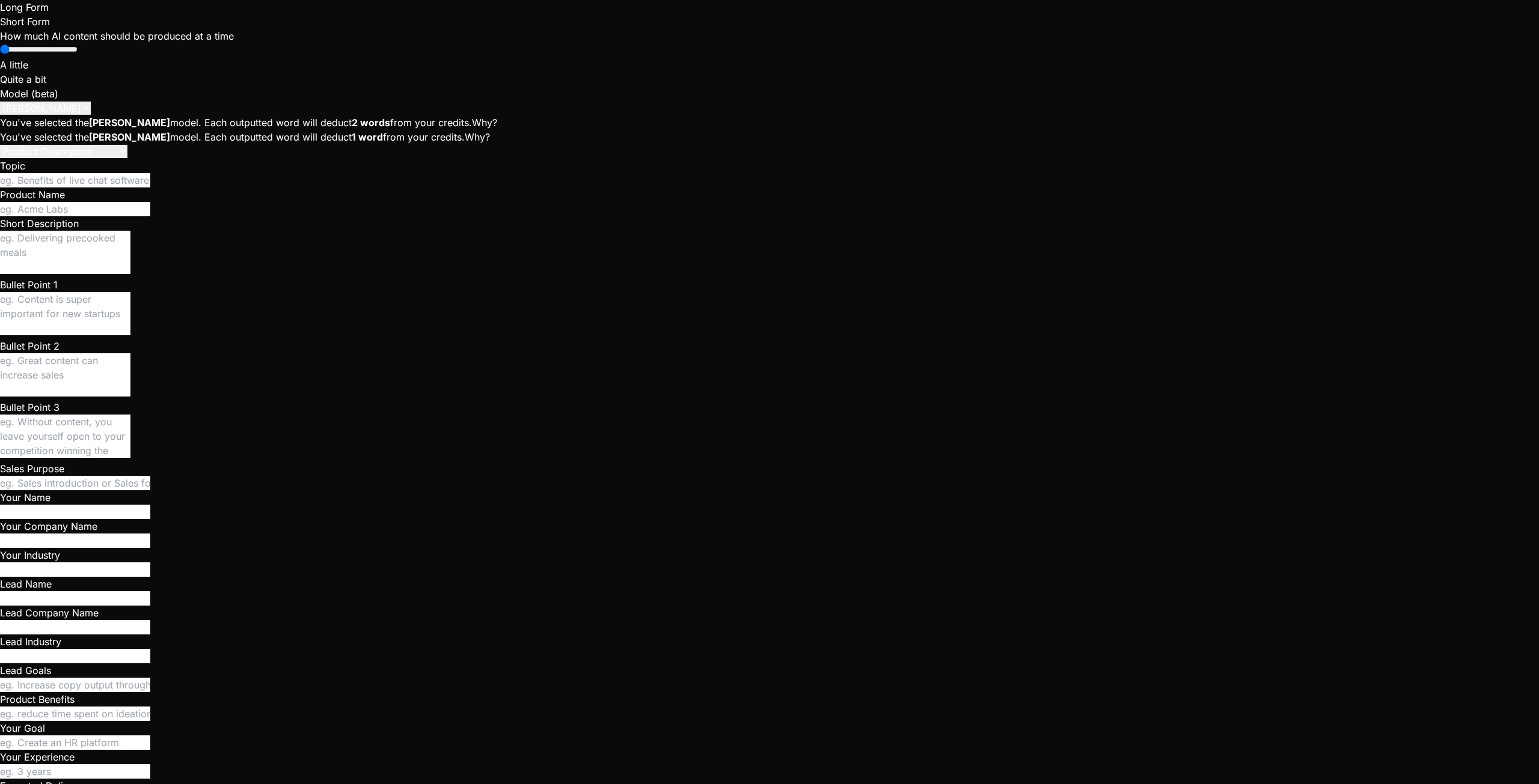
type textarea "ui.displayMessage("#voiceCallStatus", `VOICE LINK FAILED: ${error.message}`, "e…"
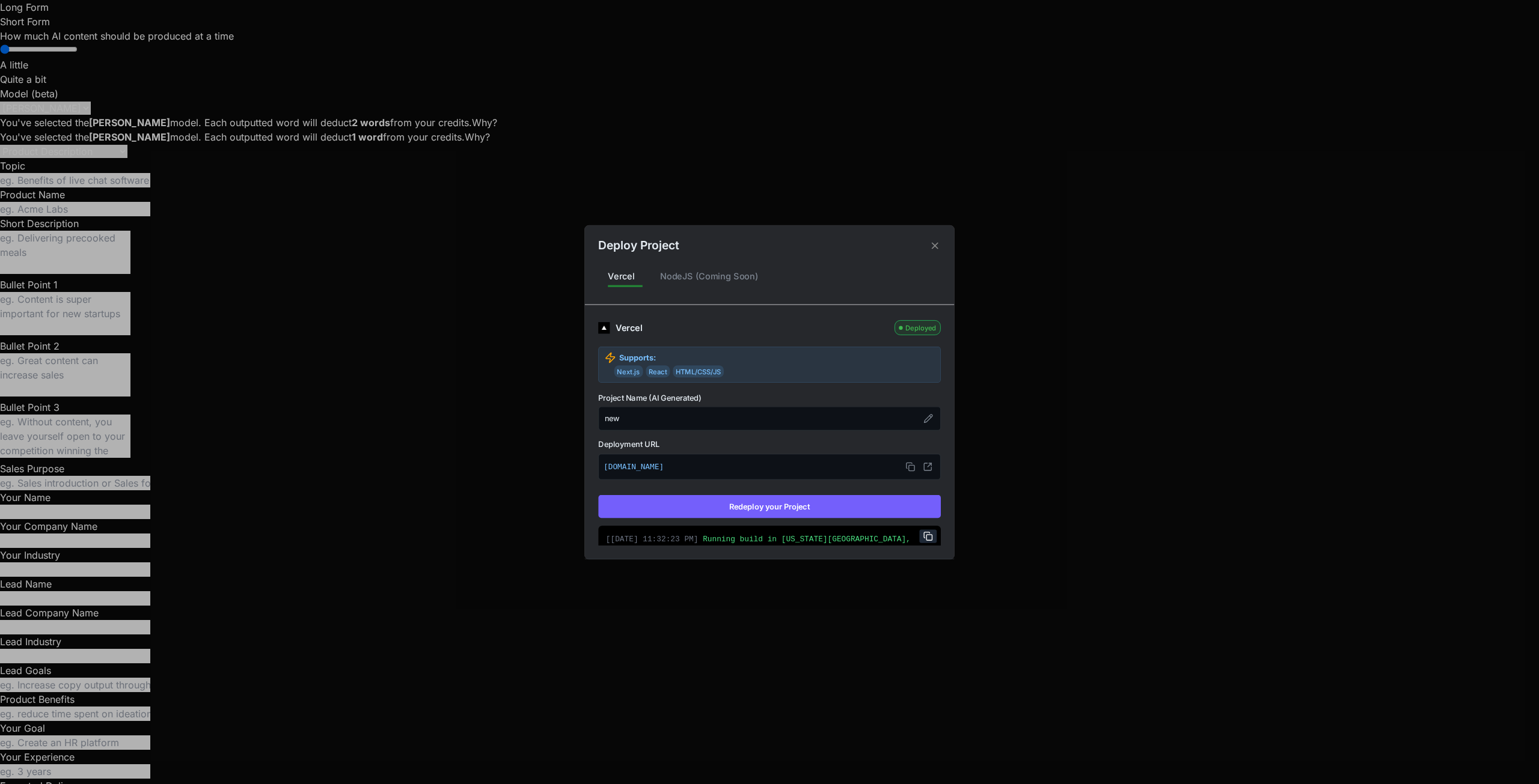
click at [832, 511] on button "Redeploy your Project" at bounding box center [769, 506] width 343 height 23
type textarea "x"
